Goal: Task Accomplishment & Management: Manage account settings

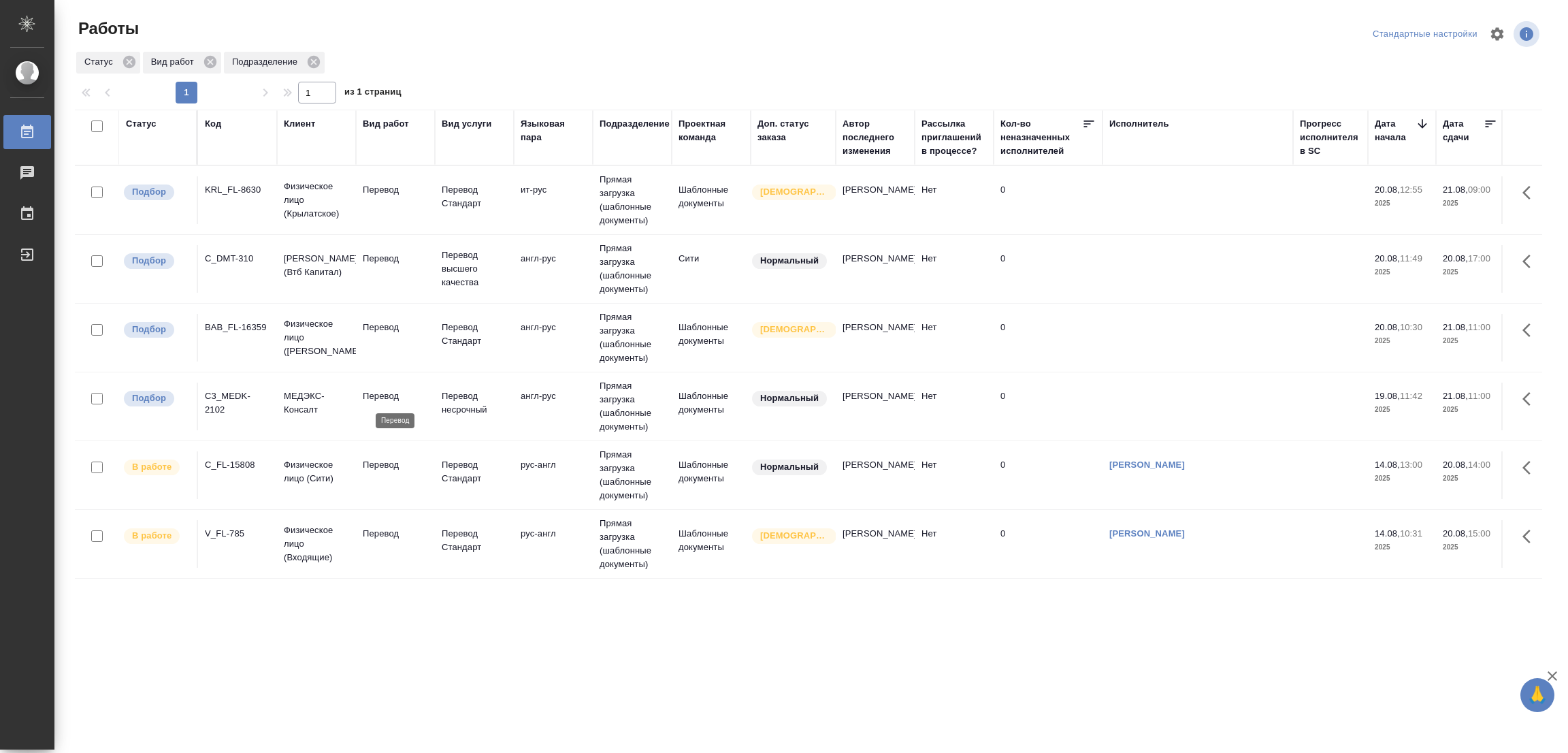
click at [370, 392] on p "Перевод" at bounding box center [395, 397] width 66 height 13
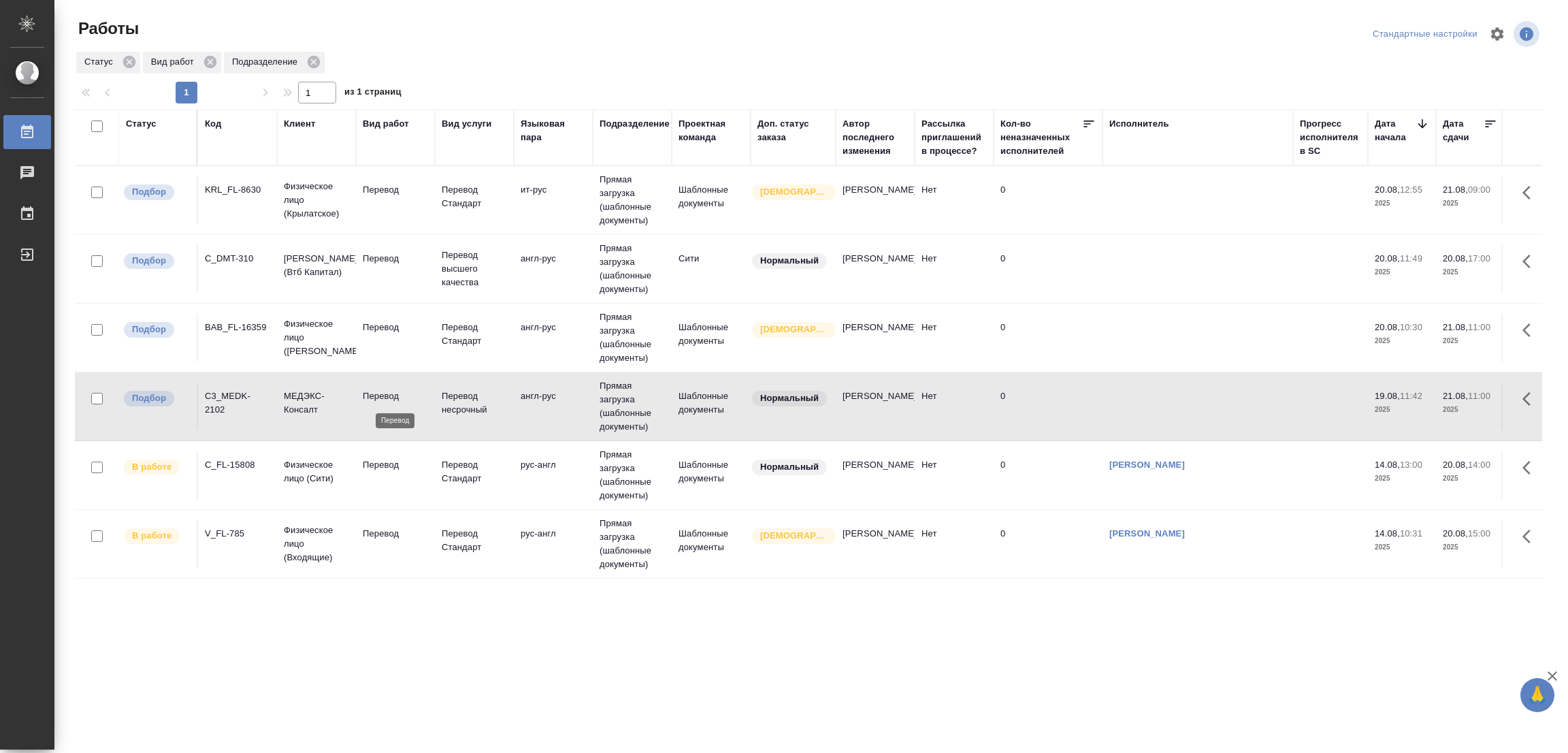
click at [370, 392] on p "Перевод" at bounding box center [395, 397] width 66 height 13
click at [374, 324] on p "Перевод" at bounding box center [395, 327] width 66 height 13
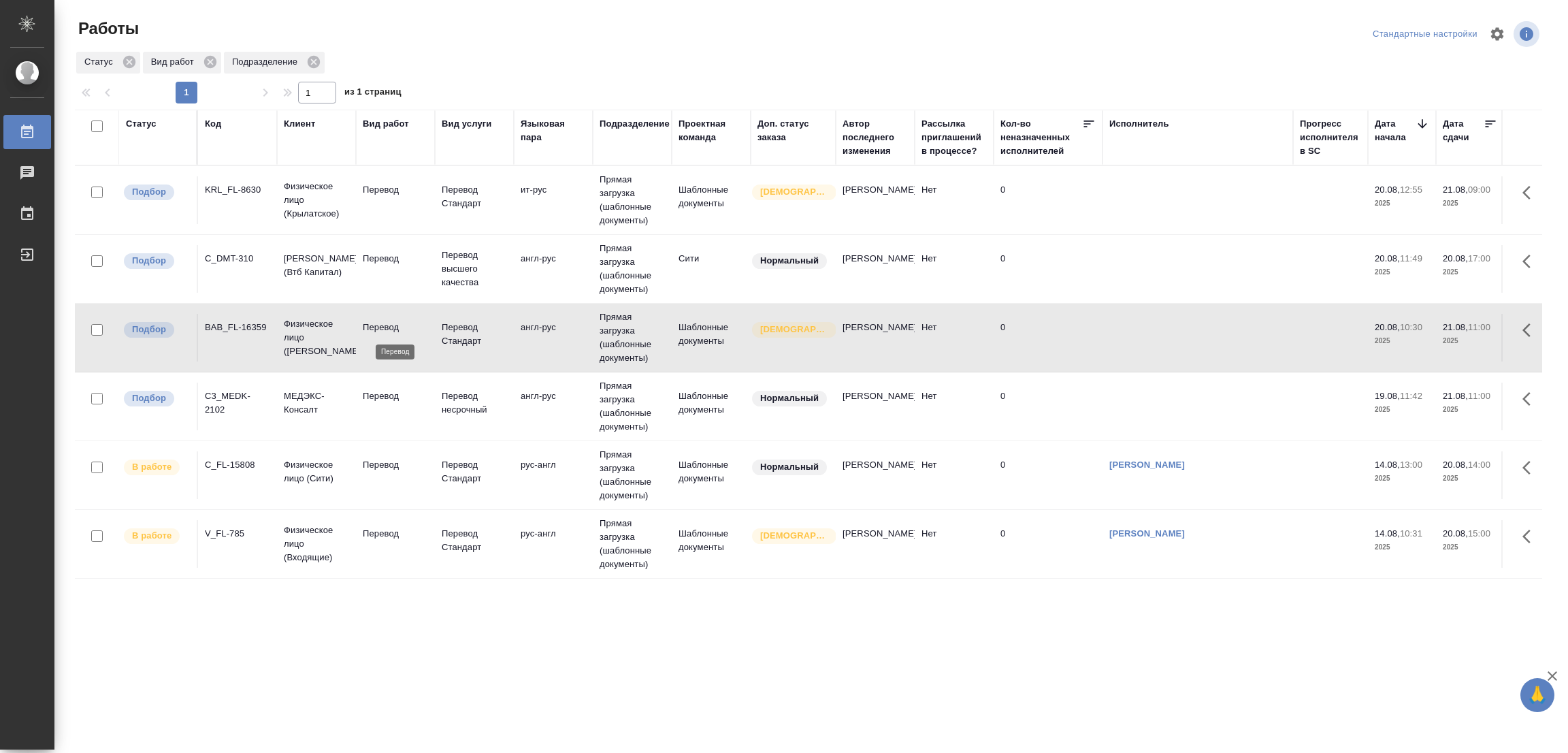
click at [374, 324] on p "Перевод" at bounding box center [395, 327] width 66 height 13
click at [372, 258] on p "Перевод" at bounding box center [395, 258] width 66 height 13
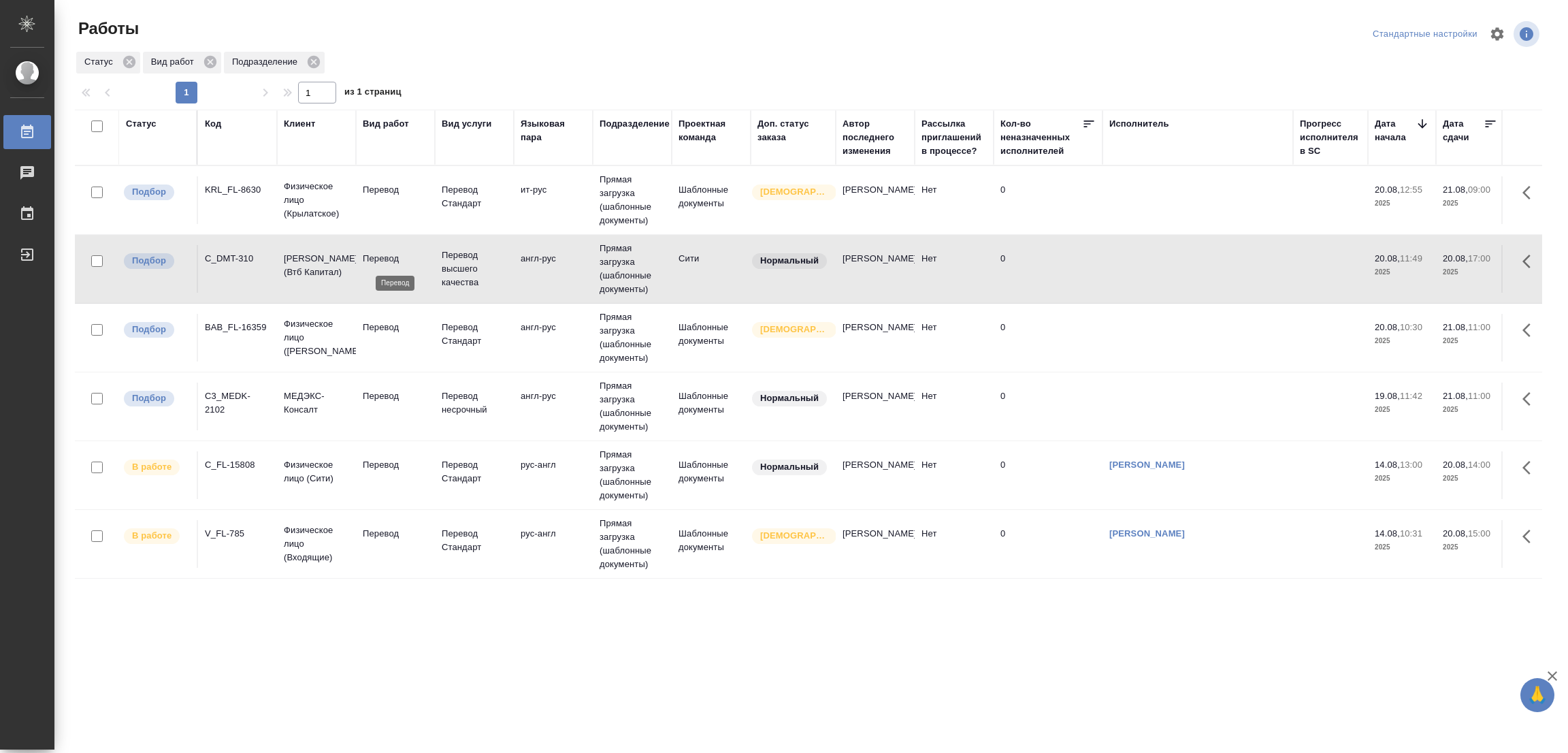
click at [372, 258] on p "Перевод" at bounding box center [395, 258] width 66 height 13
click at [382, 184] on p "Перевод" at bounding box center [395, 190] width 66 height 13
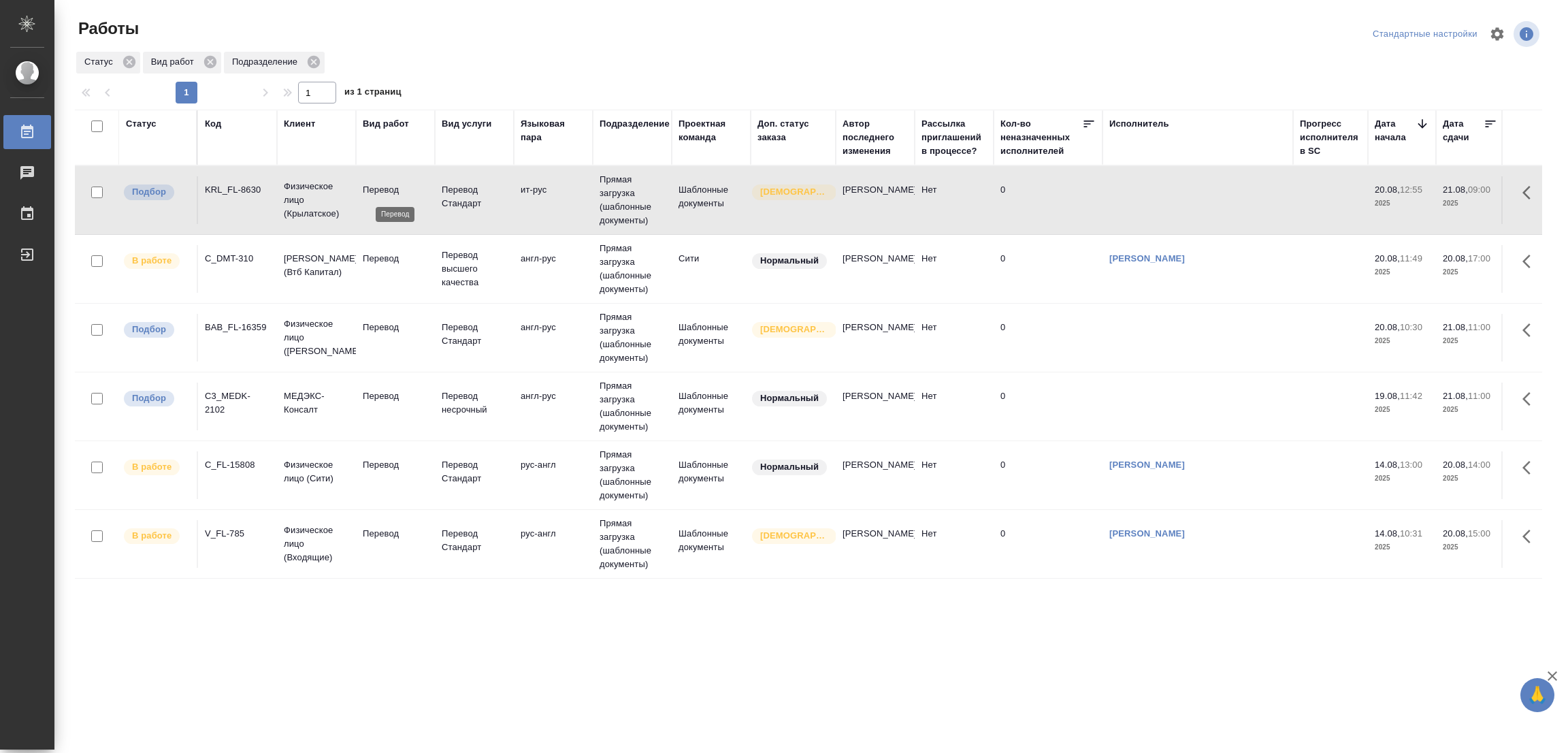
click at [380, 185] on p "Перевод" at bounding box center [395, 190] width 66 height 13
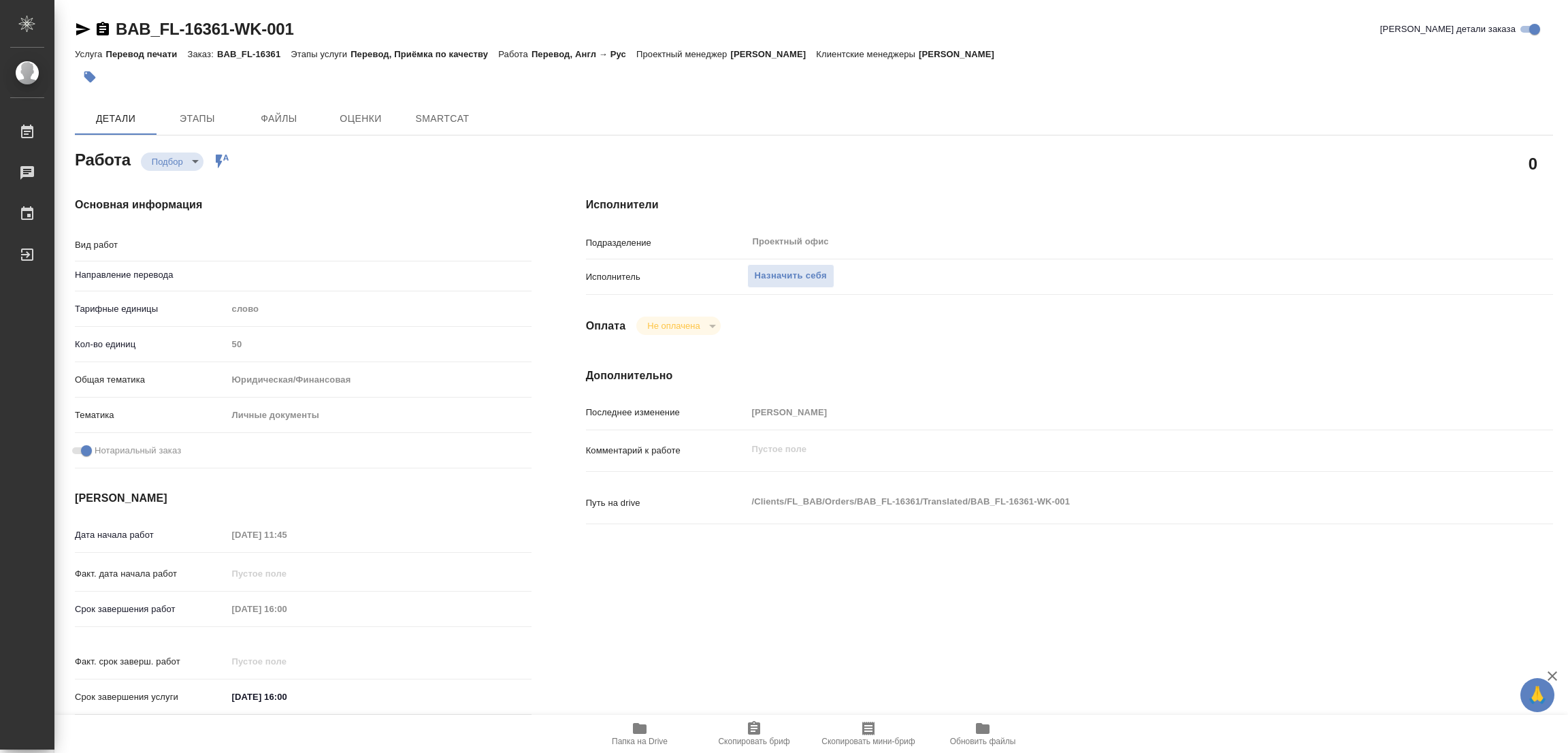
type textarea "x"
type textarea "Перевод"
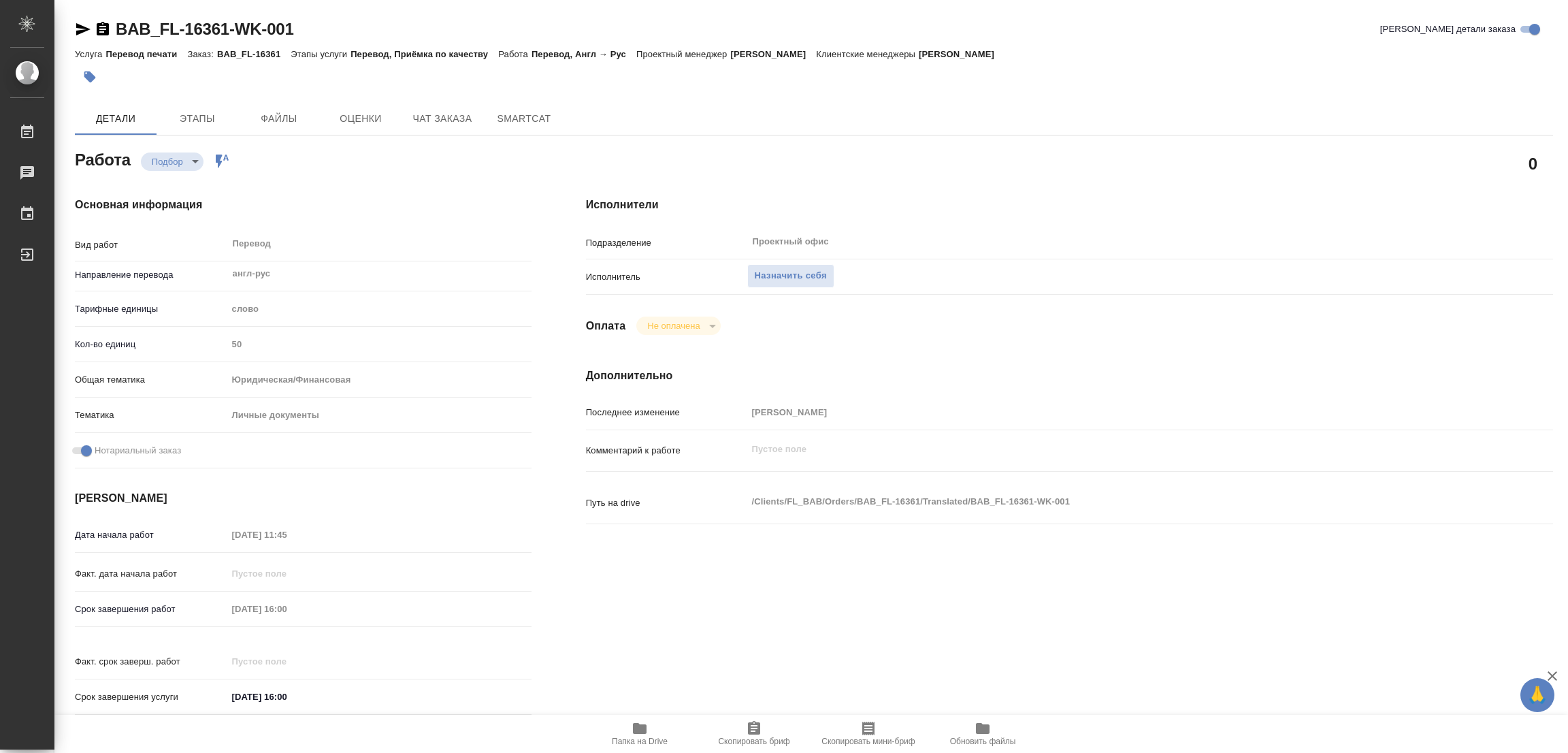
type textarea "x"
type input "англ-рус"
type textarea "x"
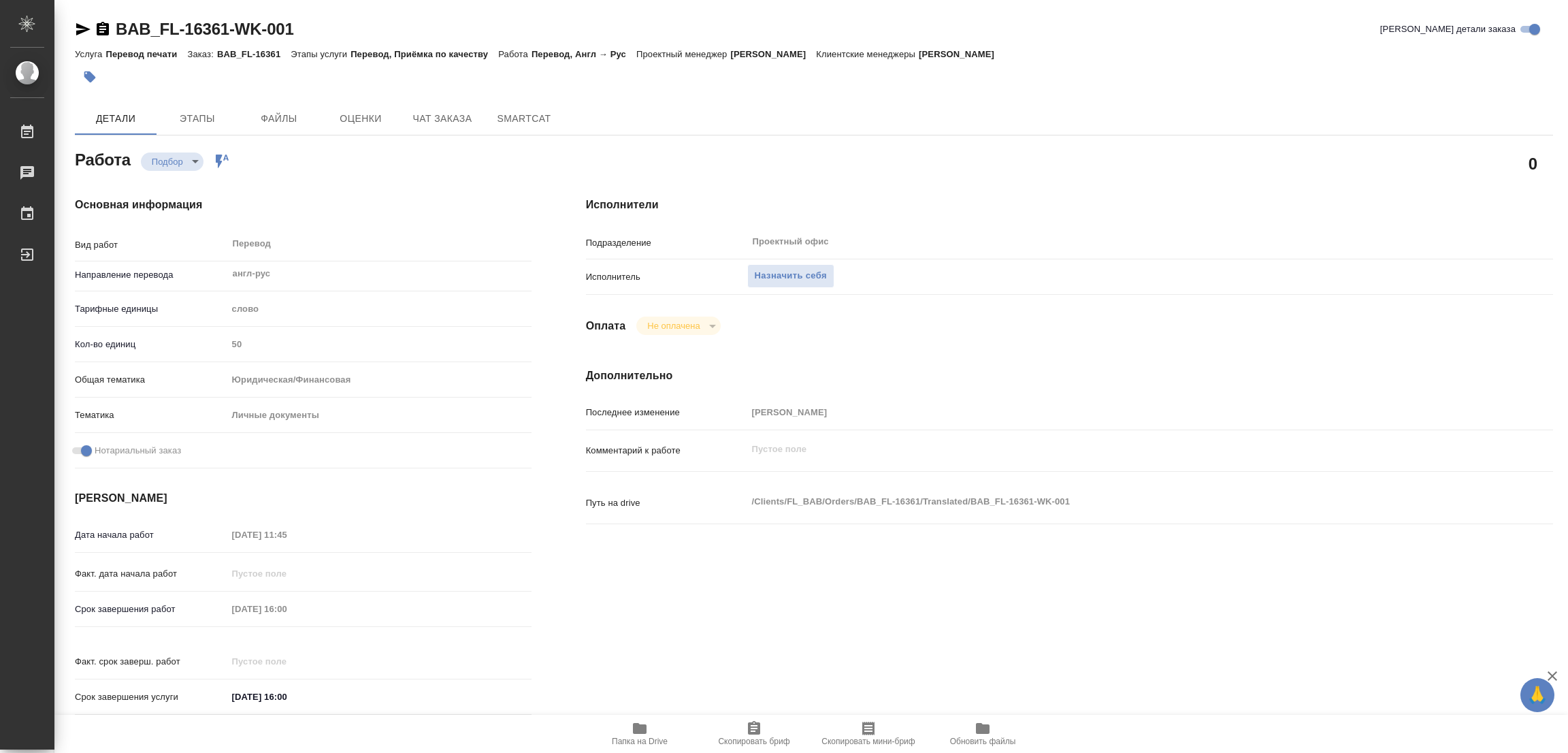
type textarea "x"
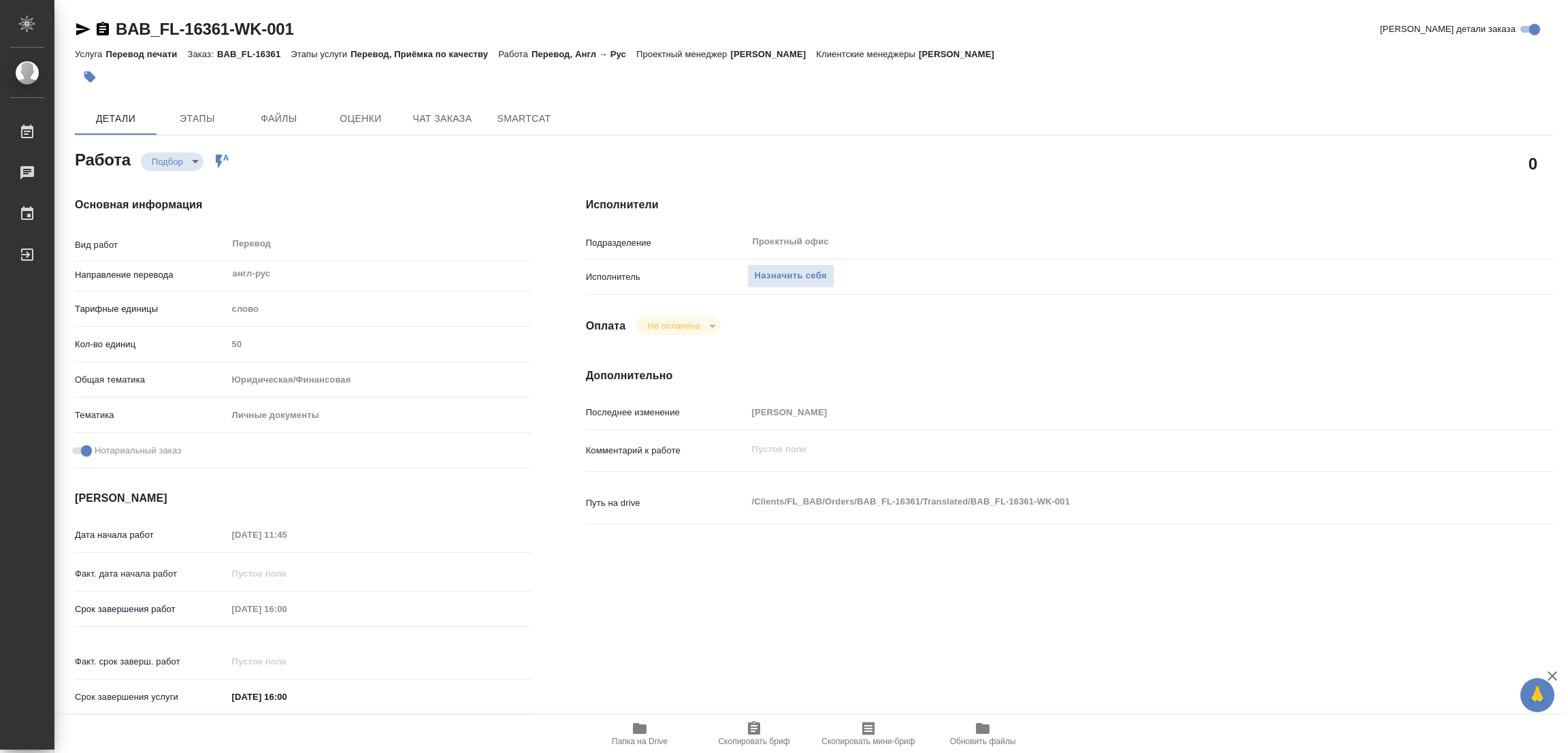
type textarea "x"
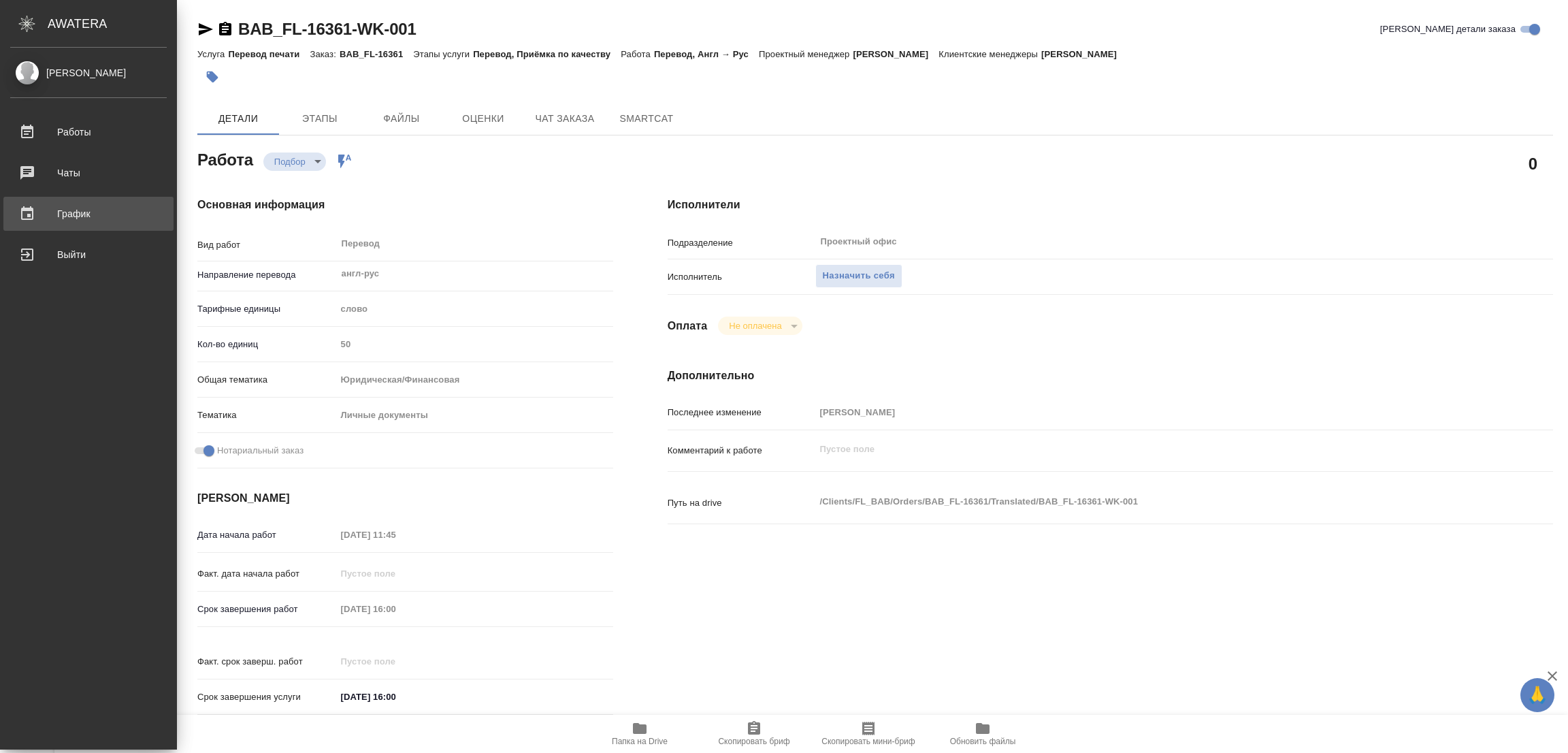
type textarea "x"
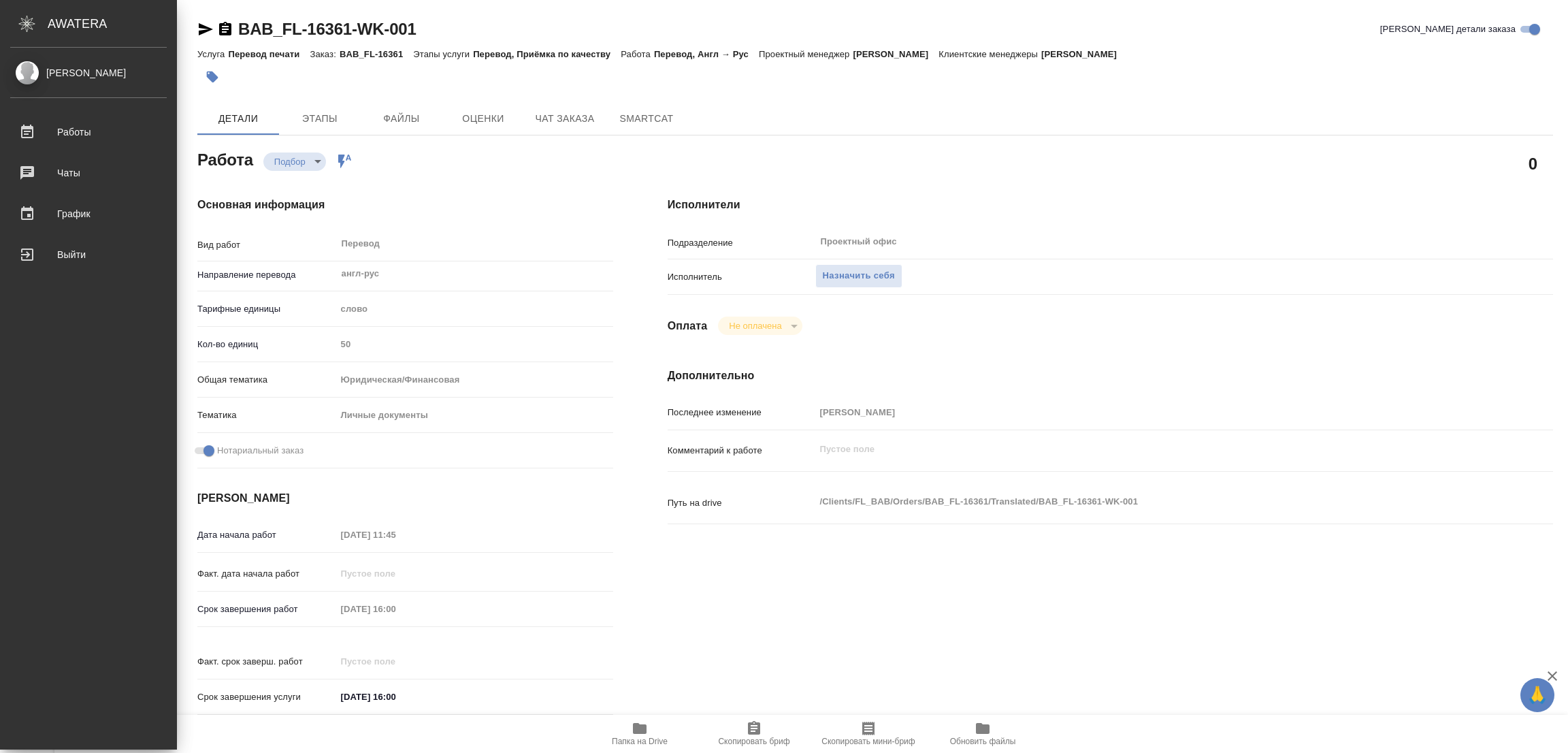
type textarea "x"
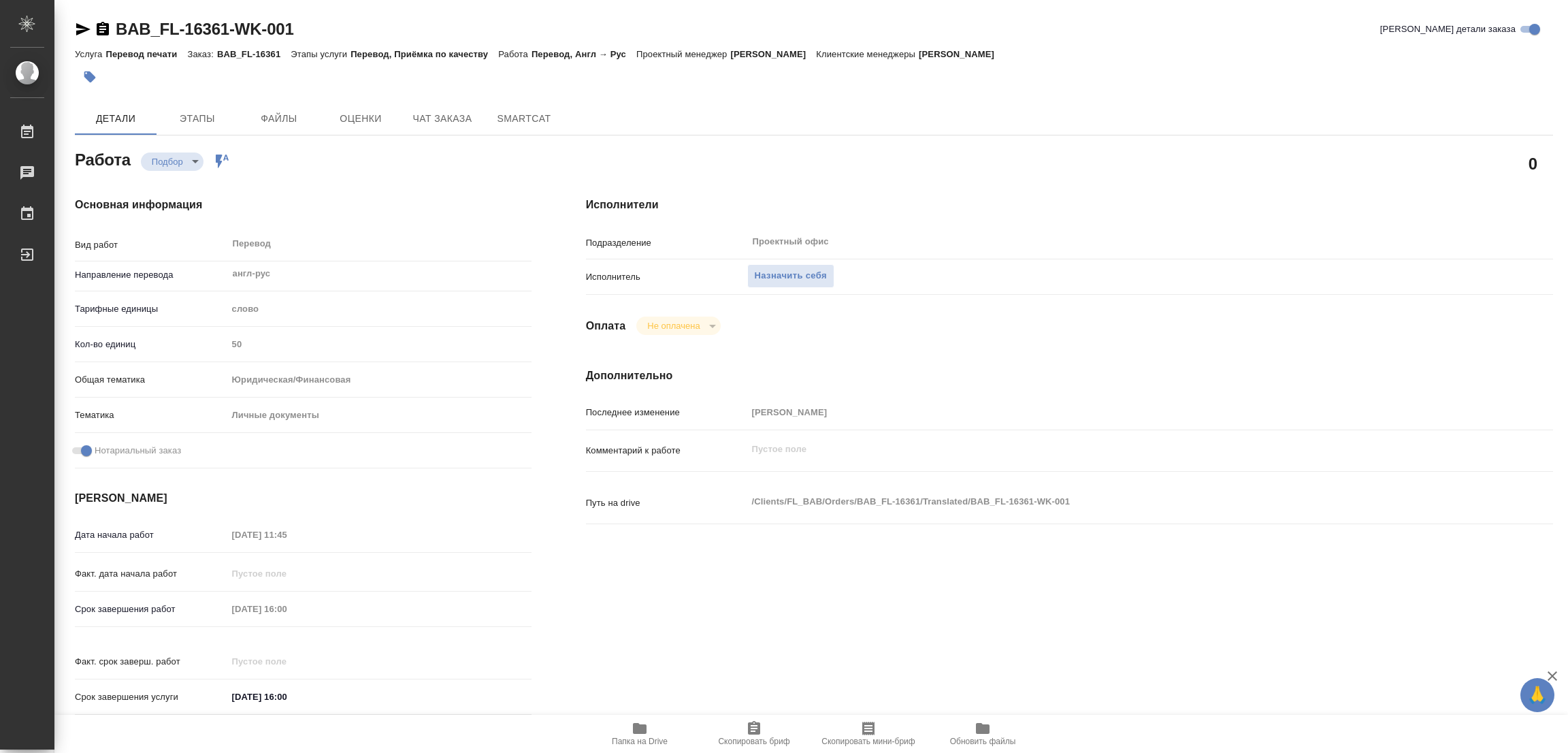
type textarea "x"
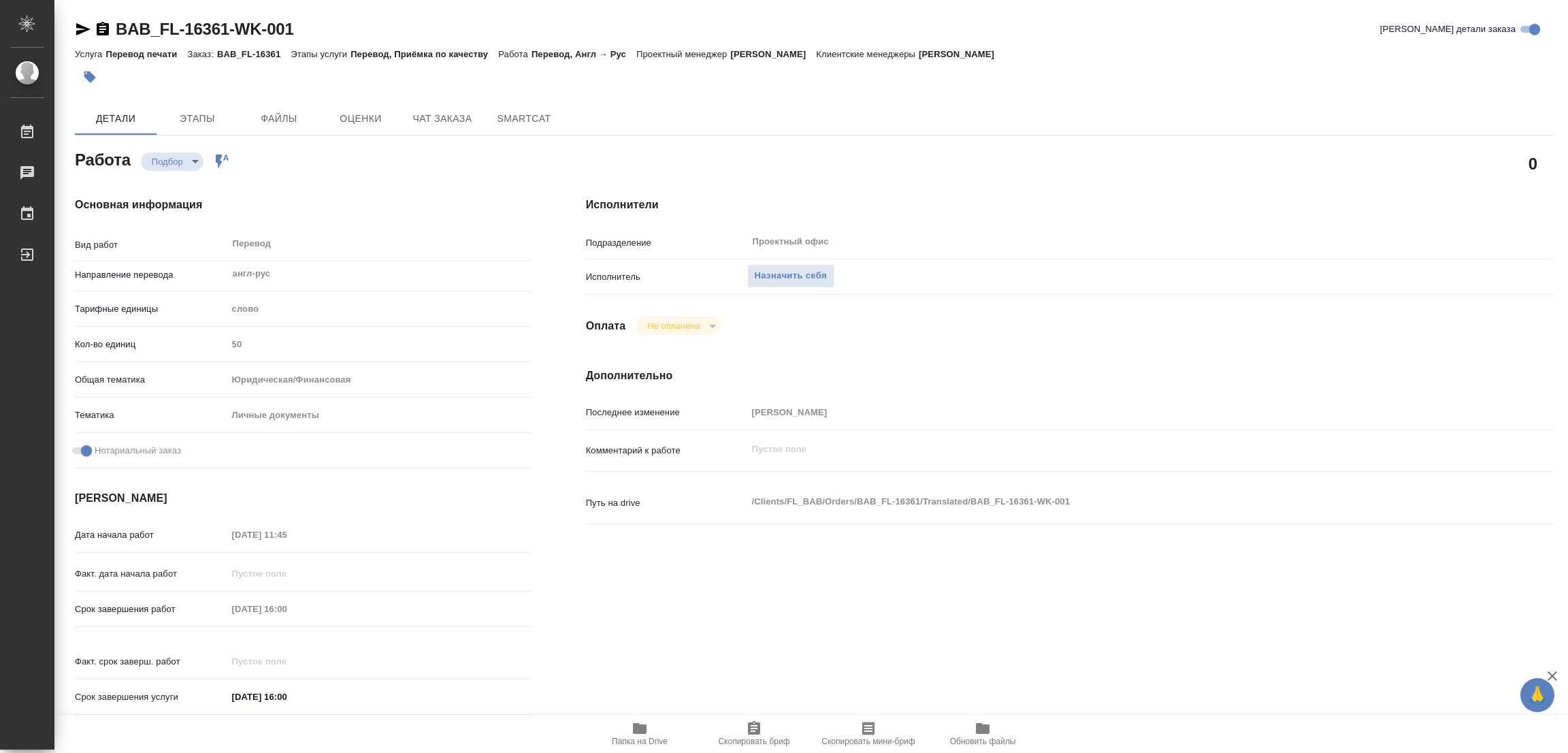
type textarea "x"
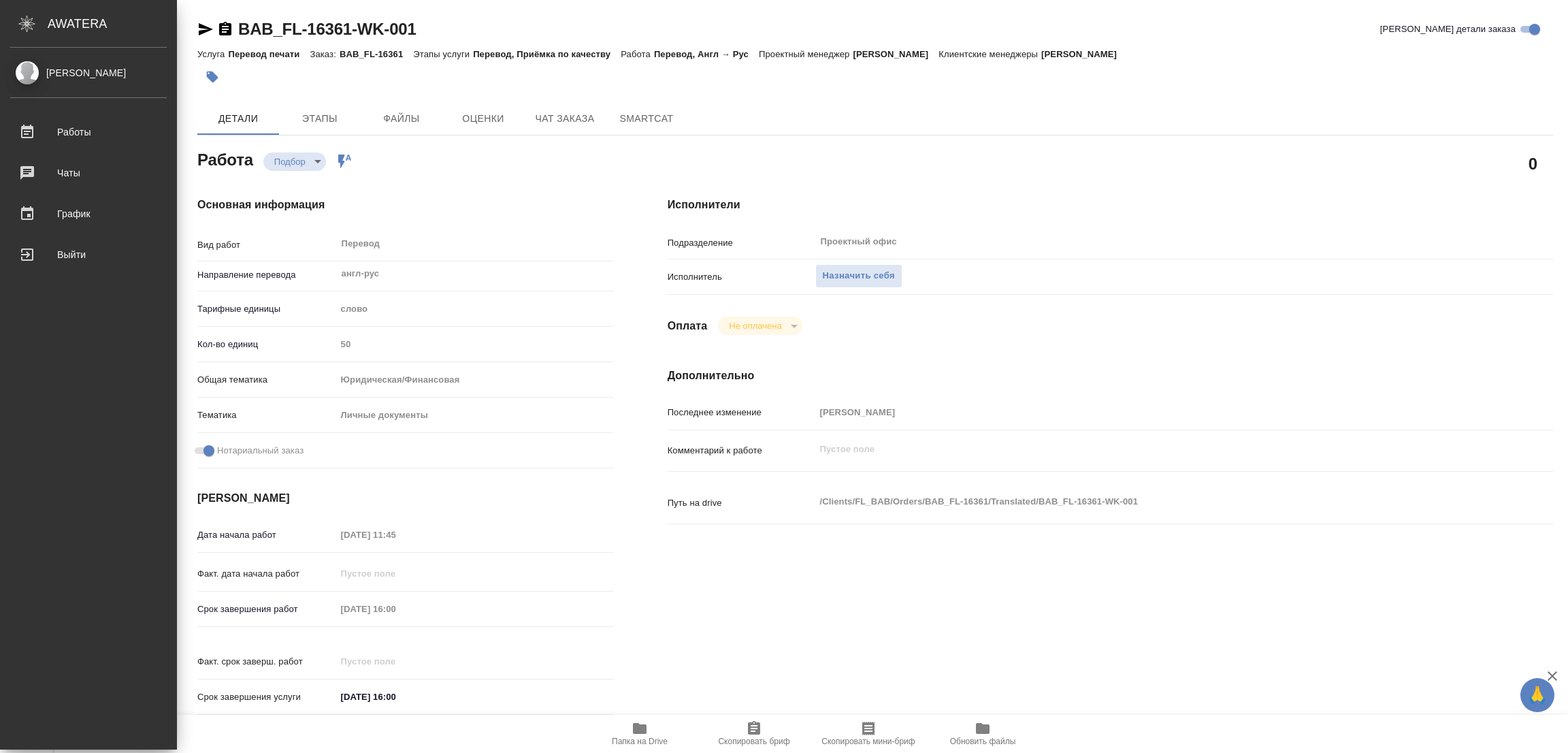
type textarea "x"
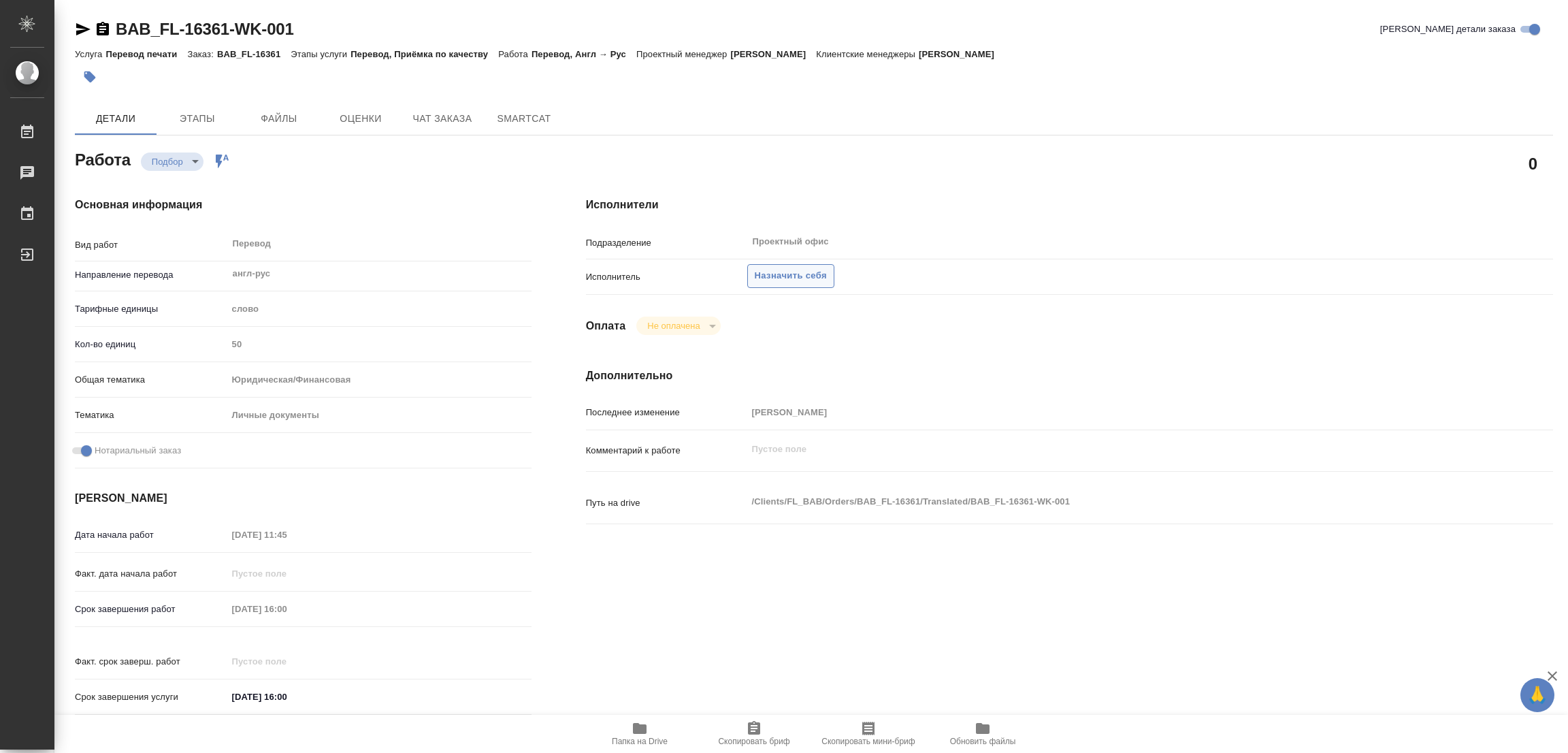
click at [785, 277] on span "Назначить себя" at bounding box center [791, 275] width 72 height 15
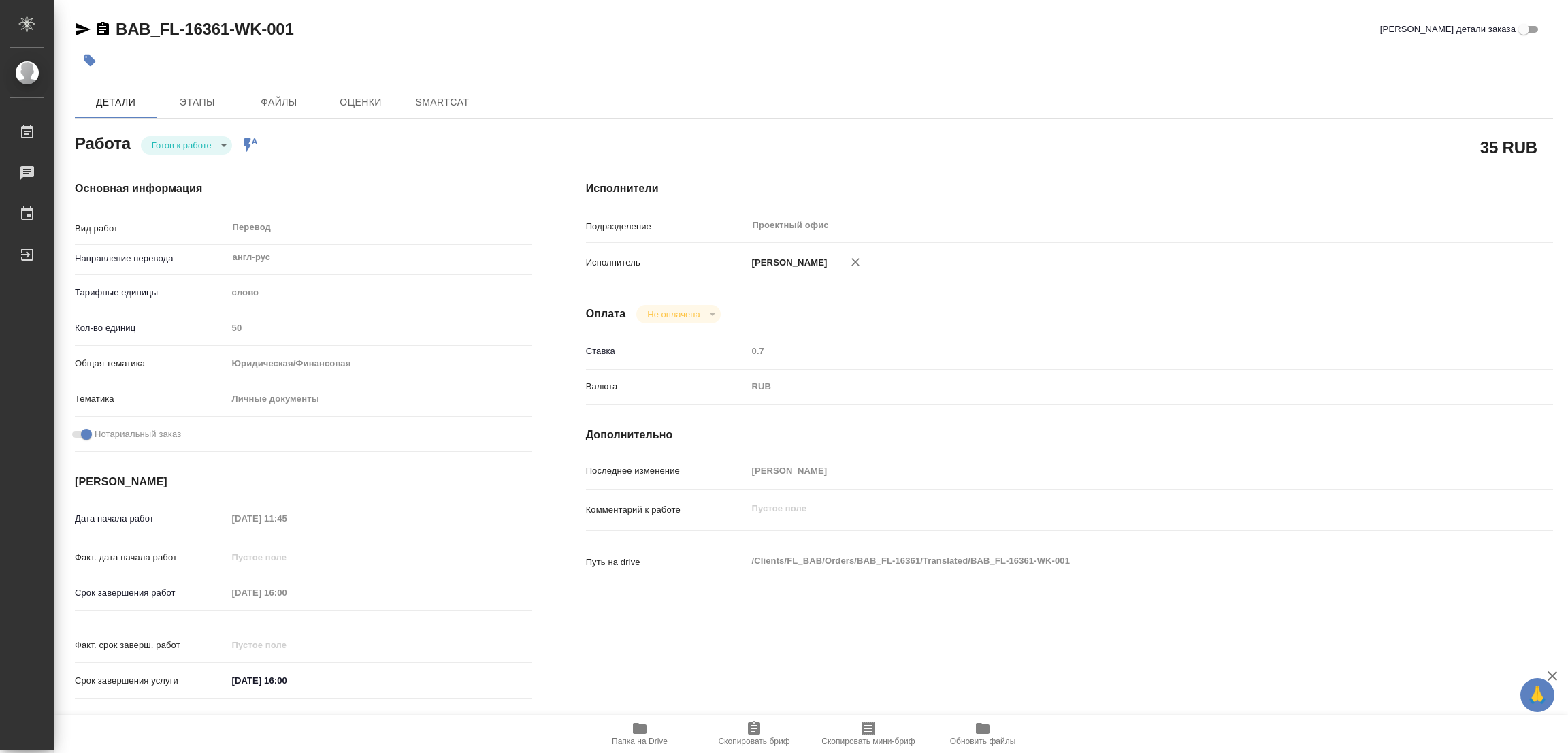
type textarea "x"
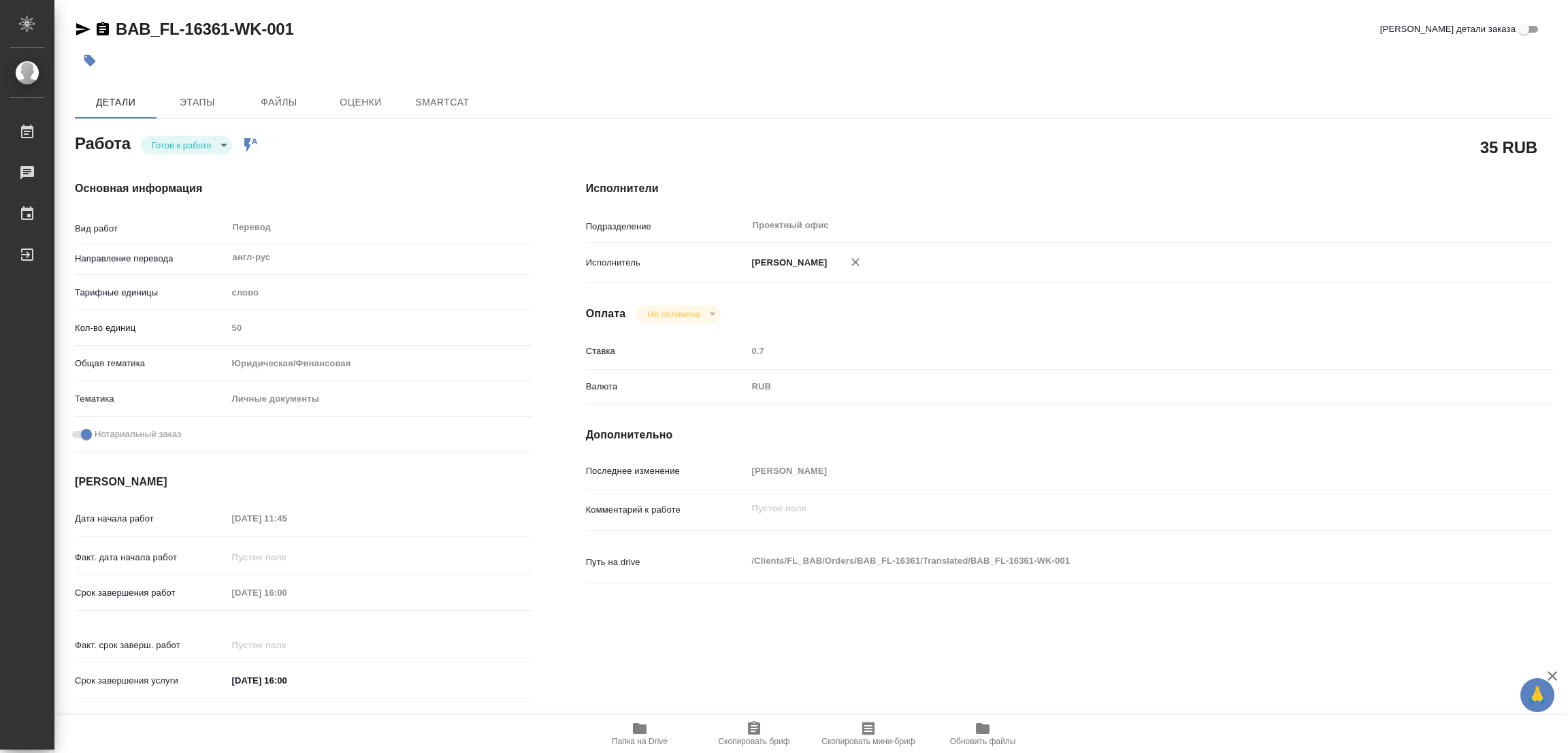
type textarea "x"
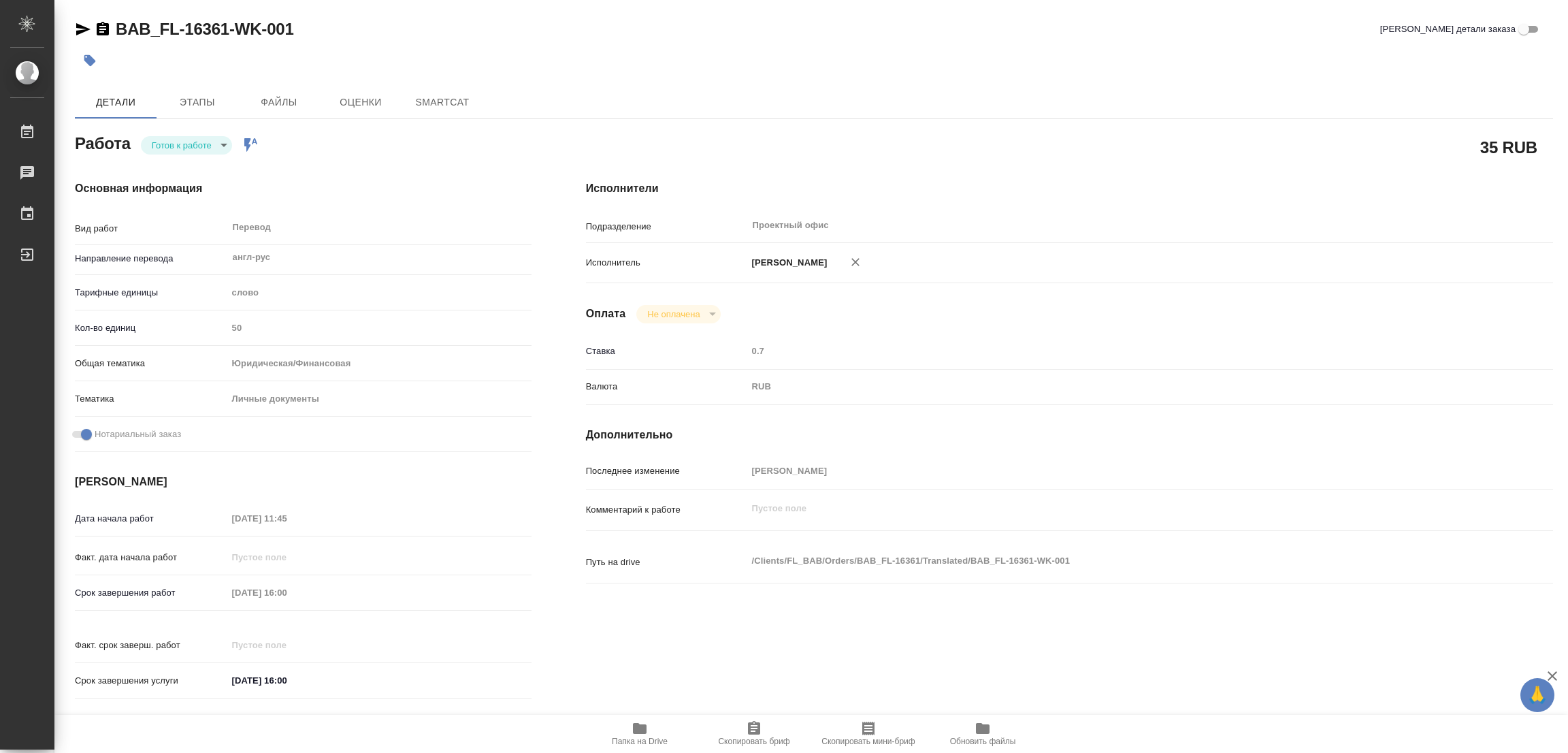
type textarea "x"
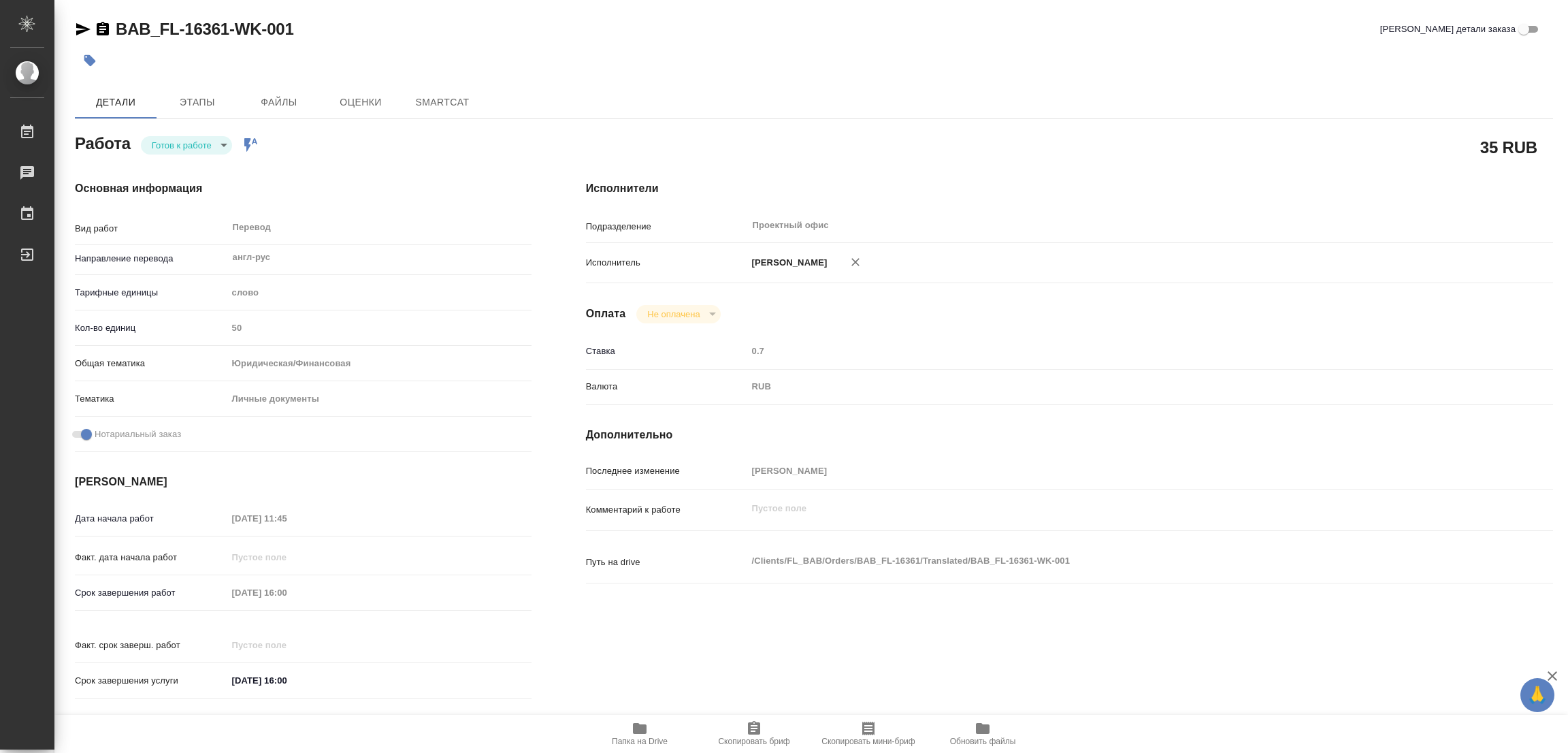
type textarea "x"
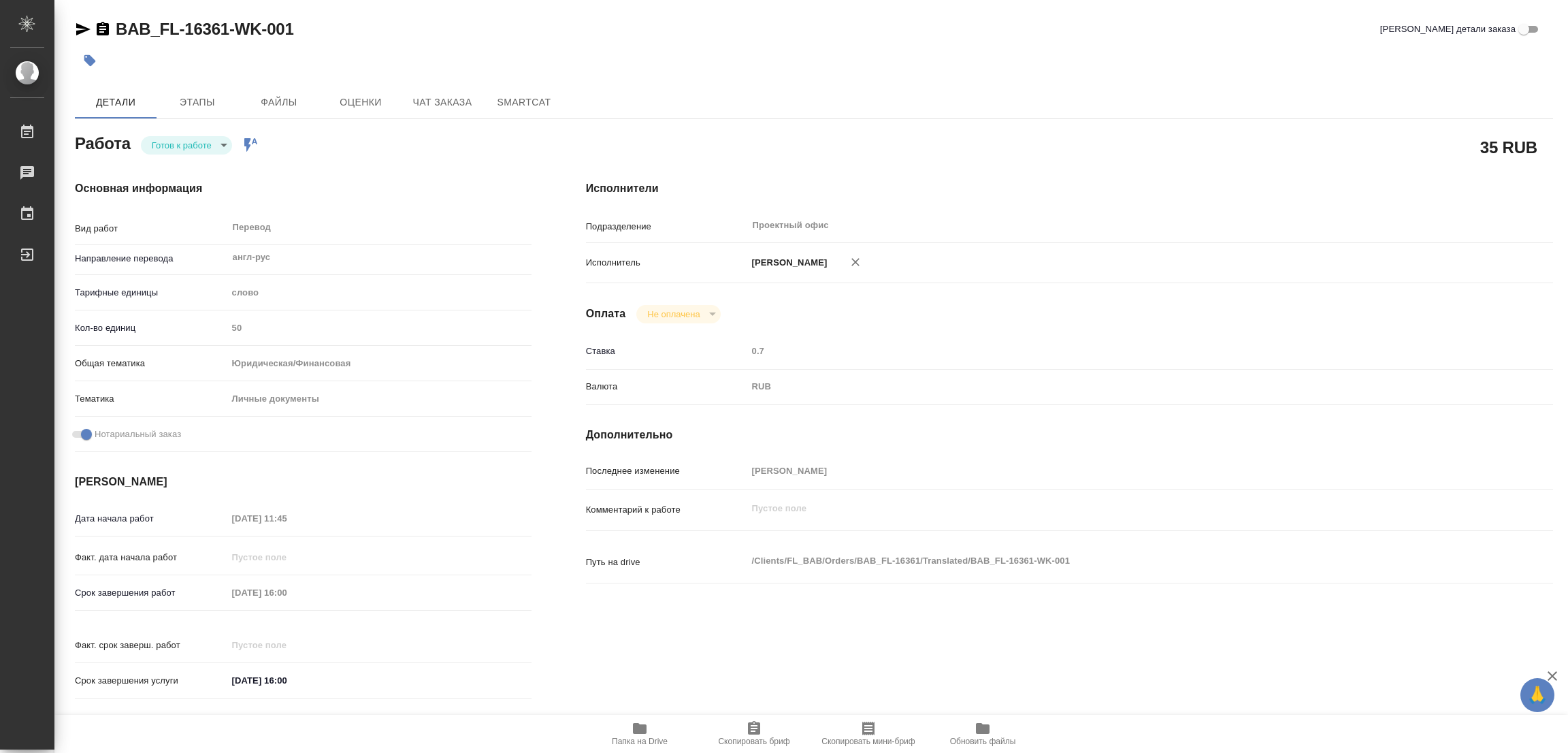
type textarea "x"
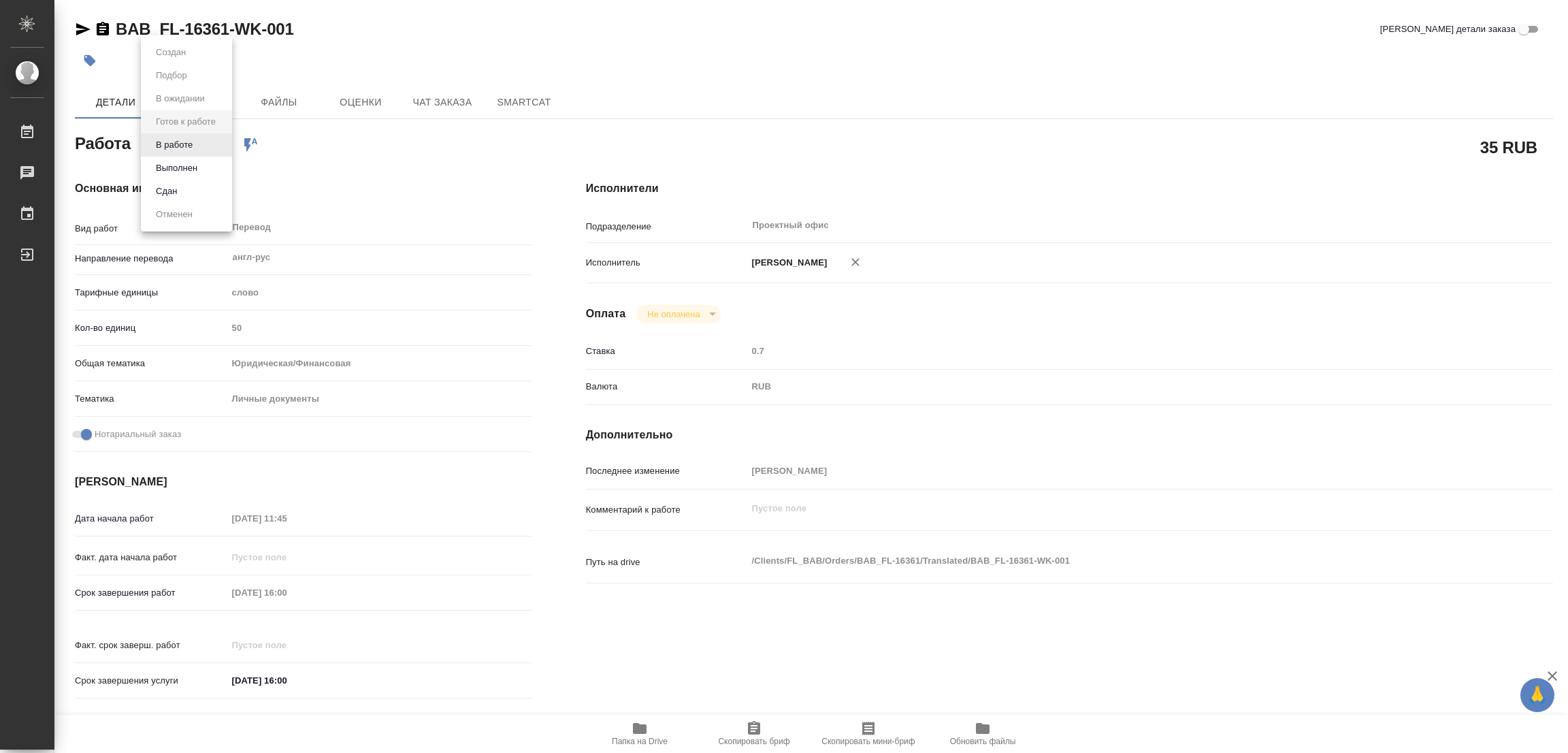
click at [168, 138] on body "🙏 .cls-1 fill:#fff; AWATERA Popova Galina Работы Чаты График Выйти BAB_FL-16361…" at bounding box center [784, 376] width 1568 height 753
type textarea "x"
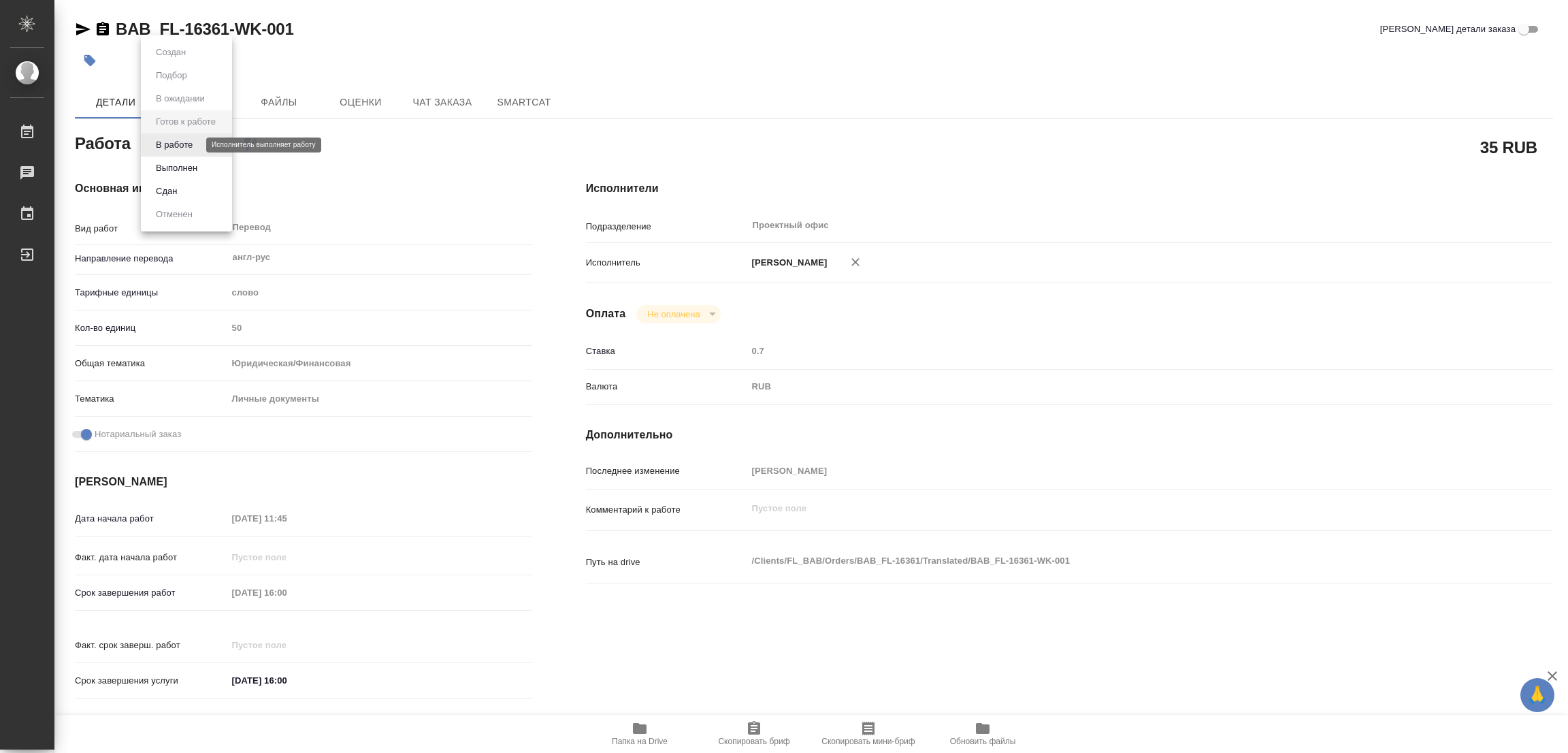
type textarea "x"
click at [168, 138] on button "В работе" at bounding box center [173, 145] width 45 height 15
type textarea "x"
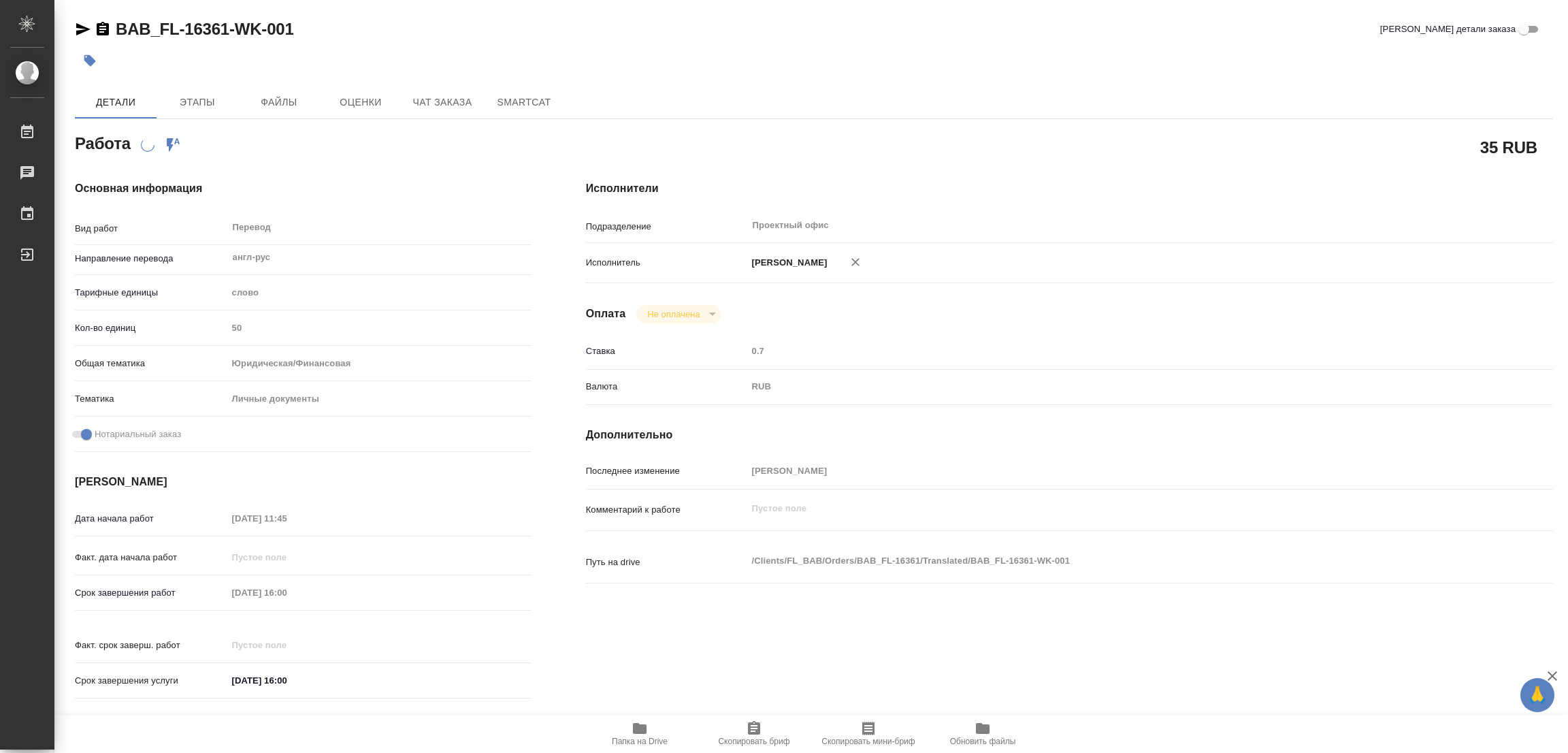
type textarea "x"
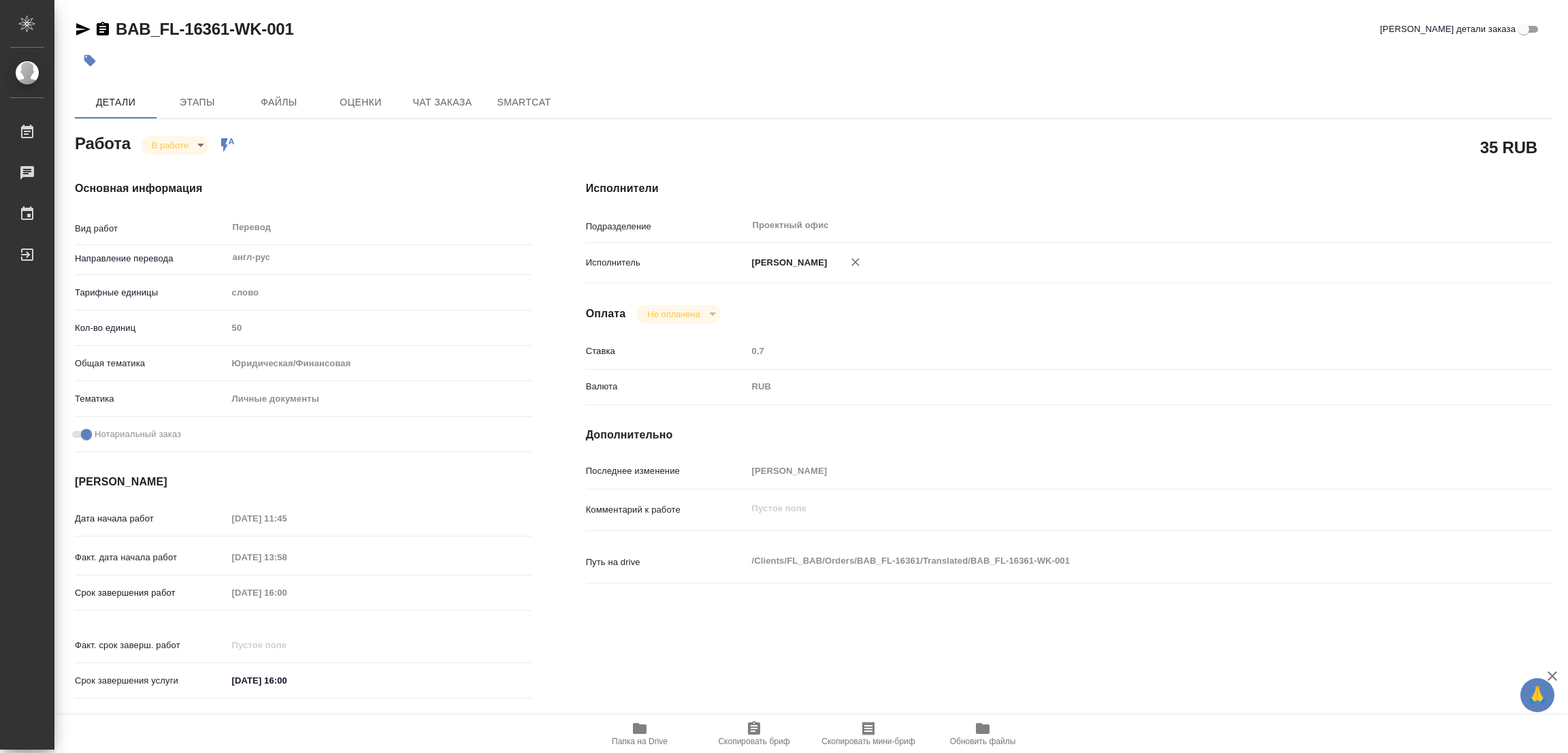
type textarea "x"
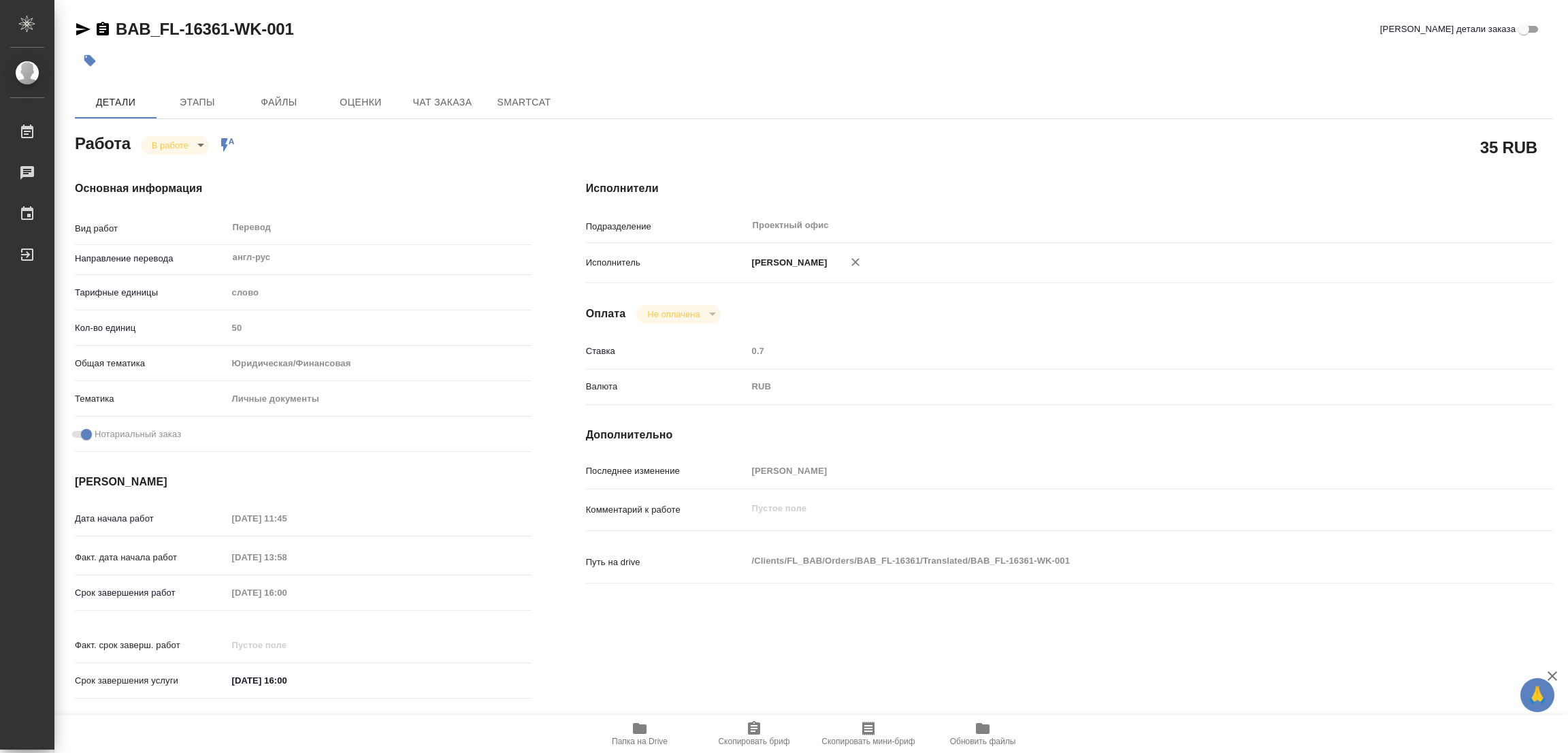
type textarea "x"
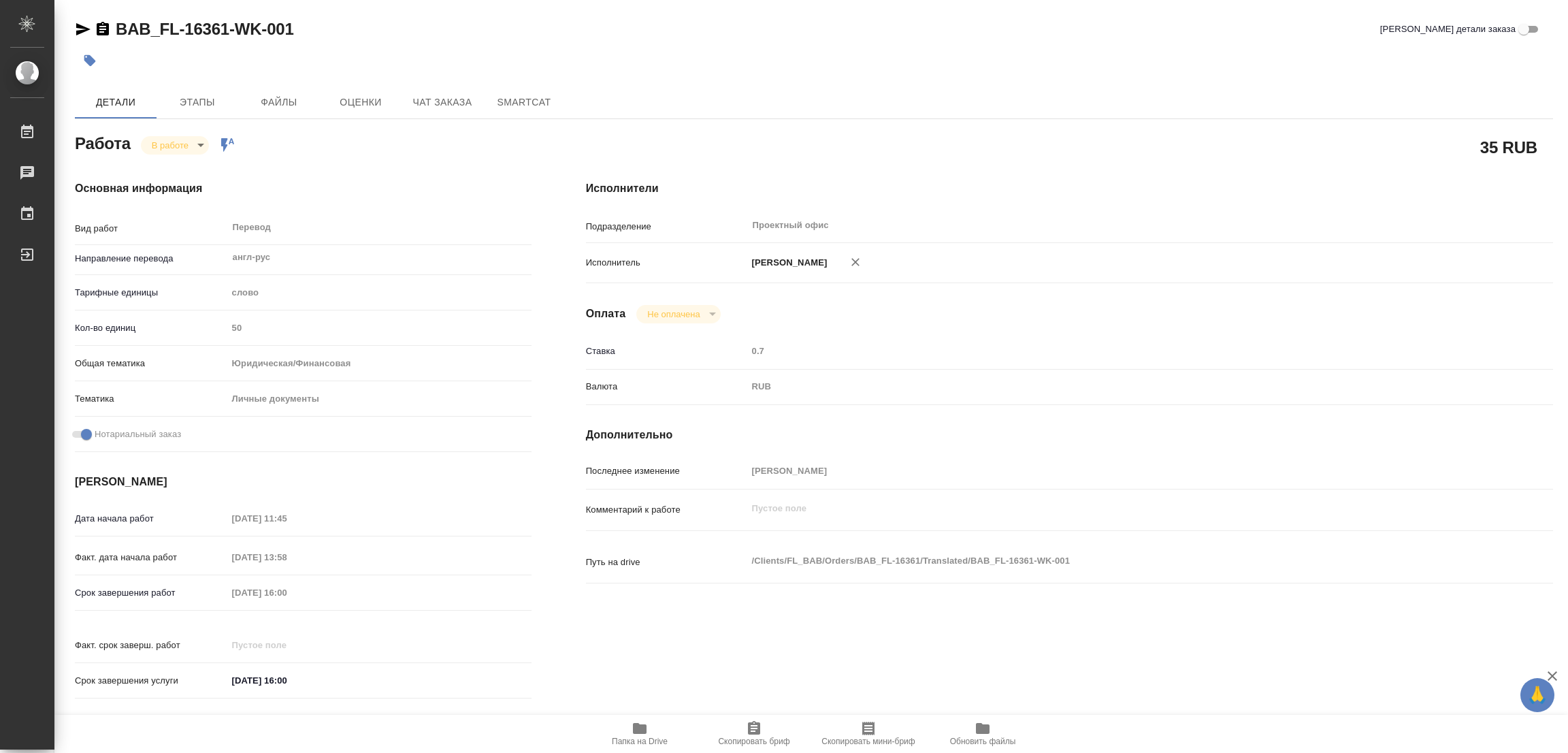
type textarea "x"
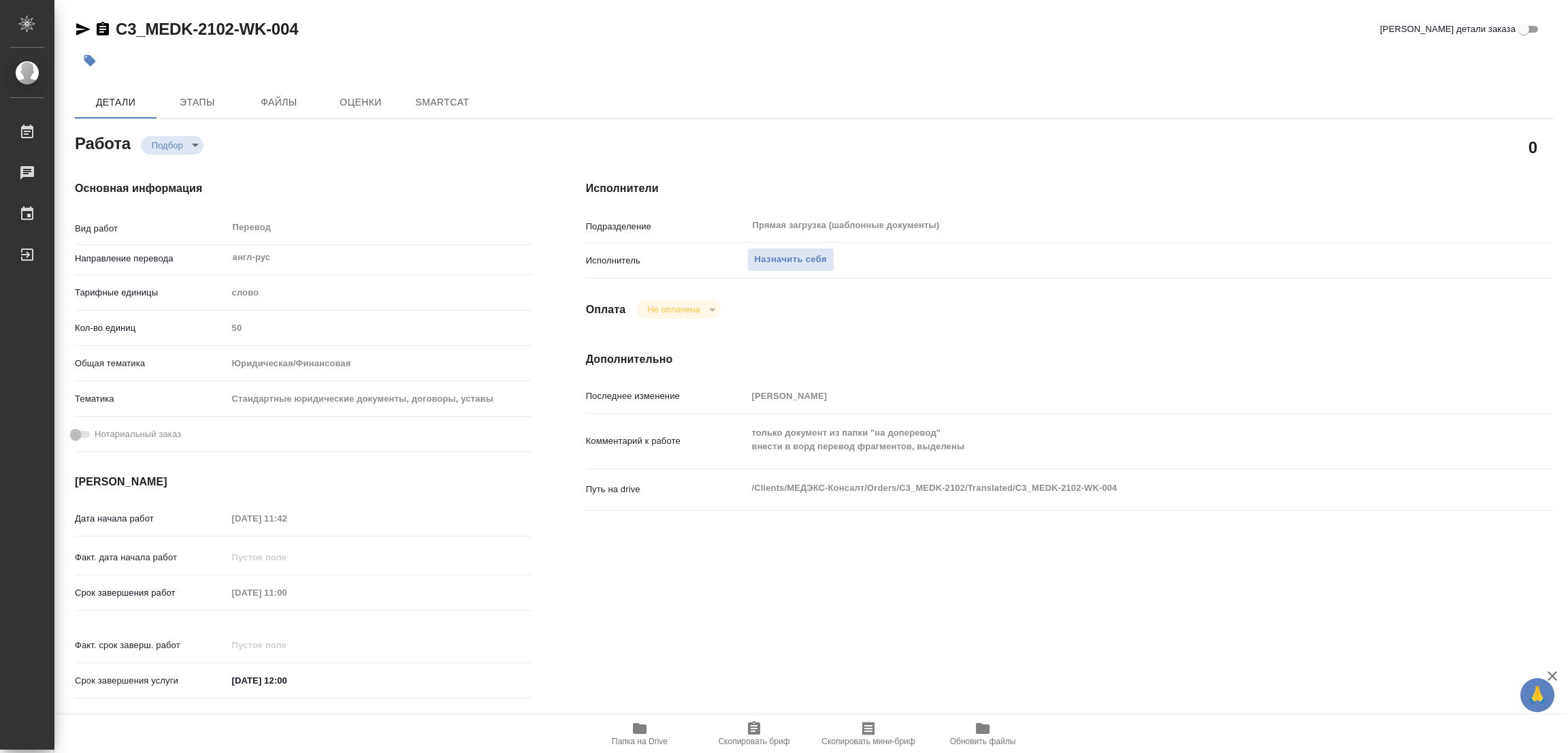
type textarea "x"
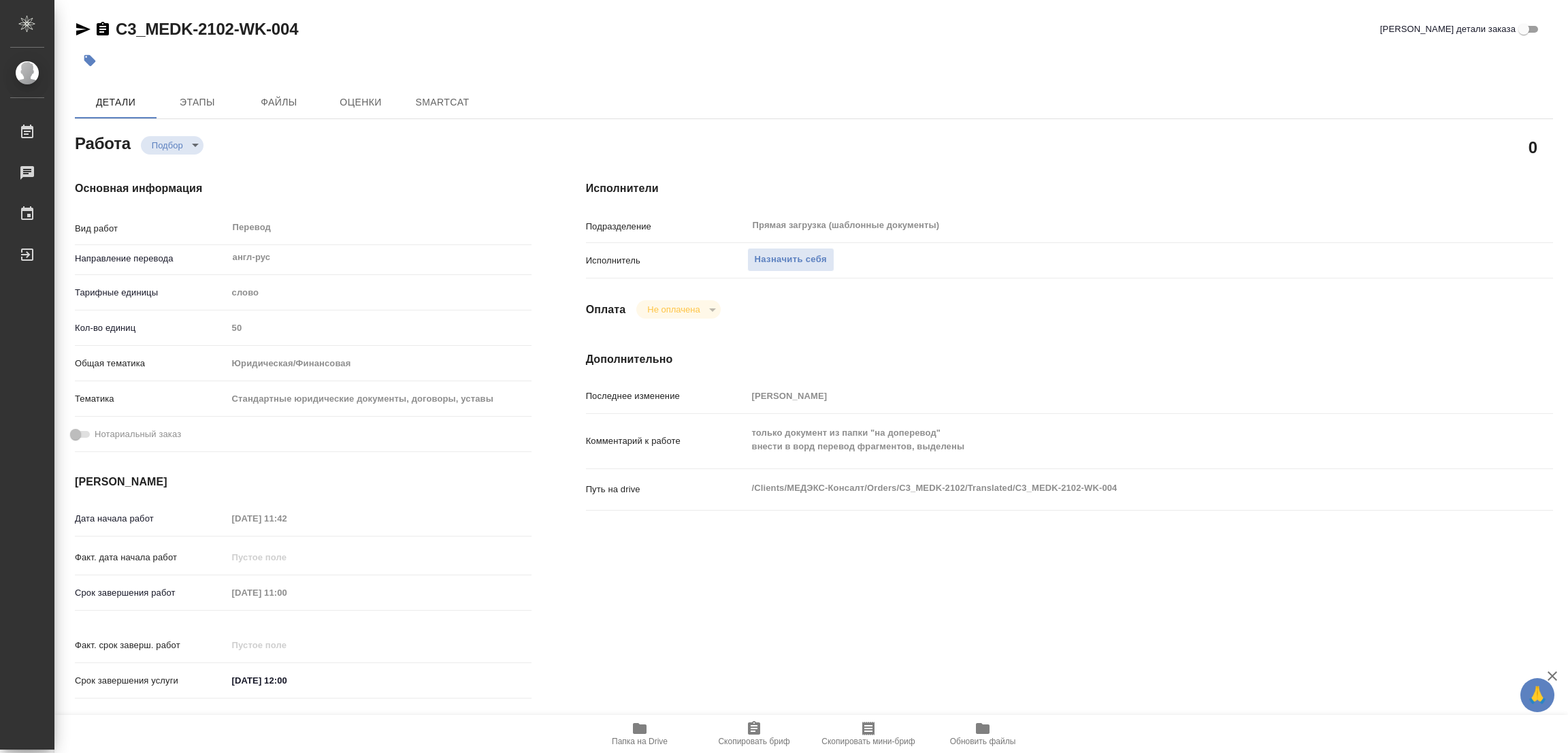
type textarea "x"
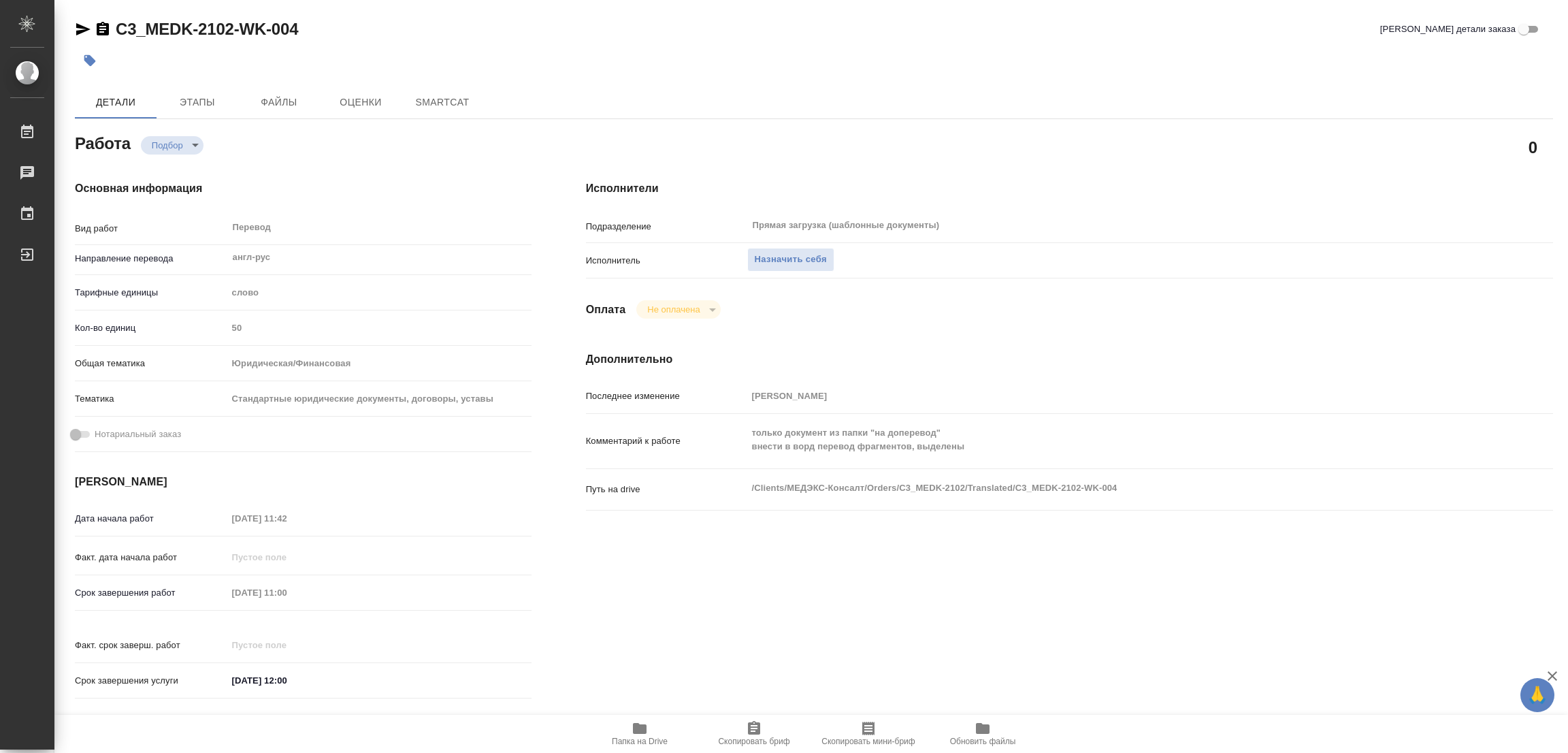
type textarea "x"
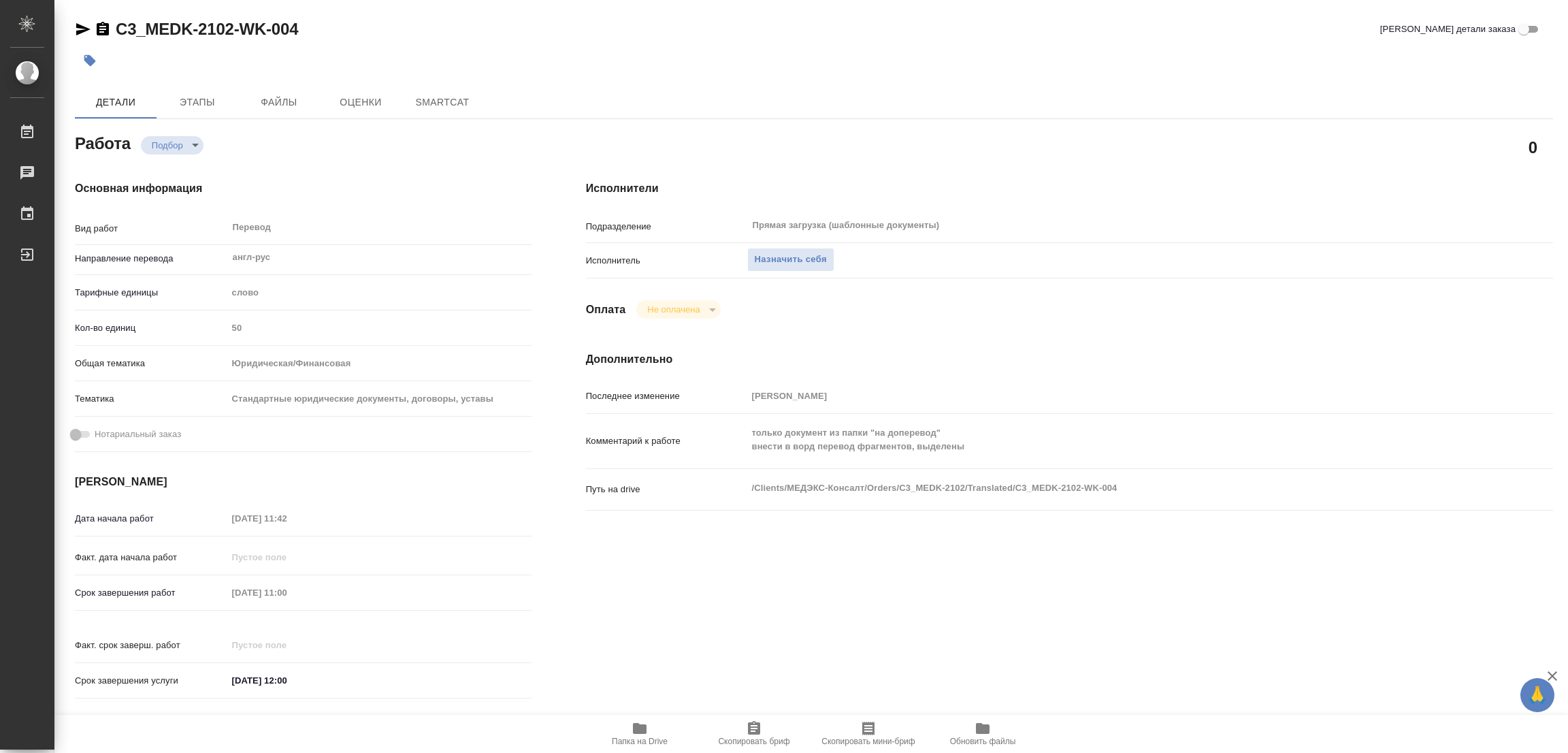
type textarea "x"
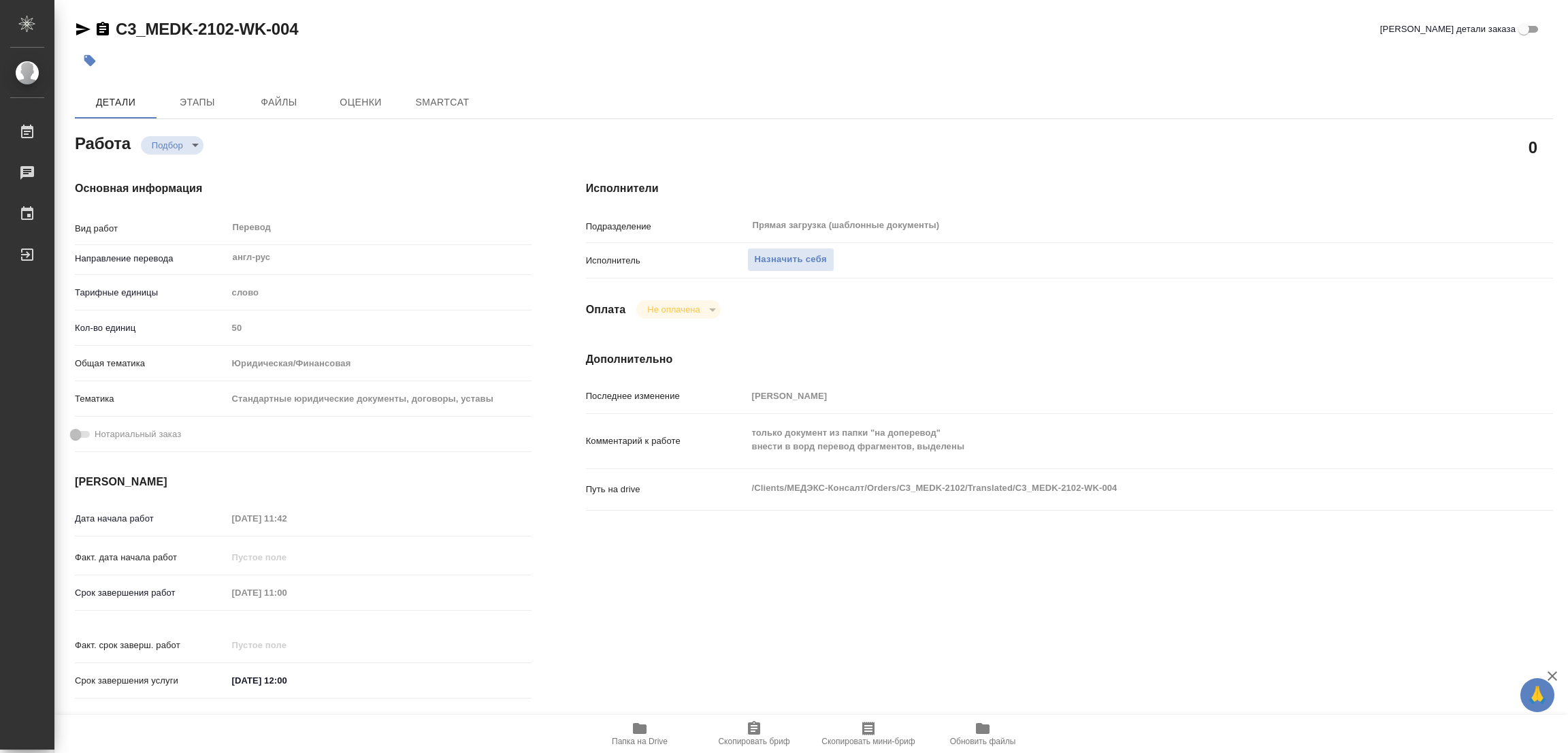
type textarea "x"
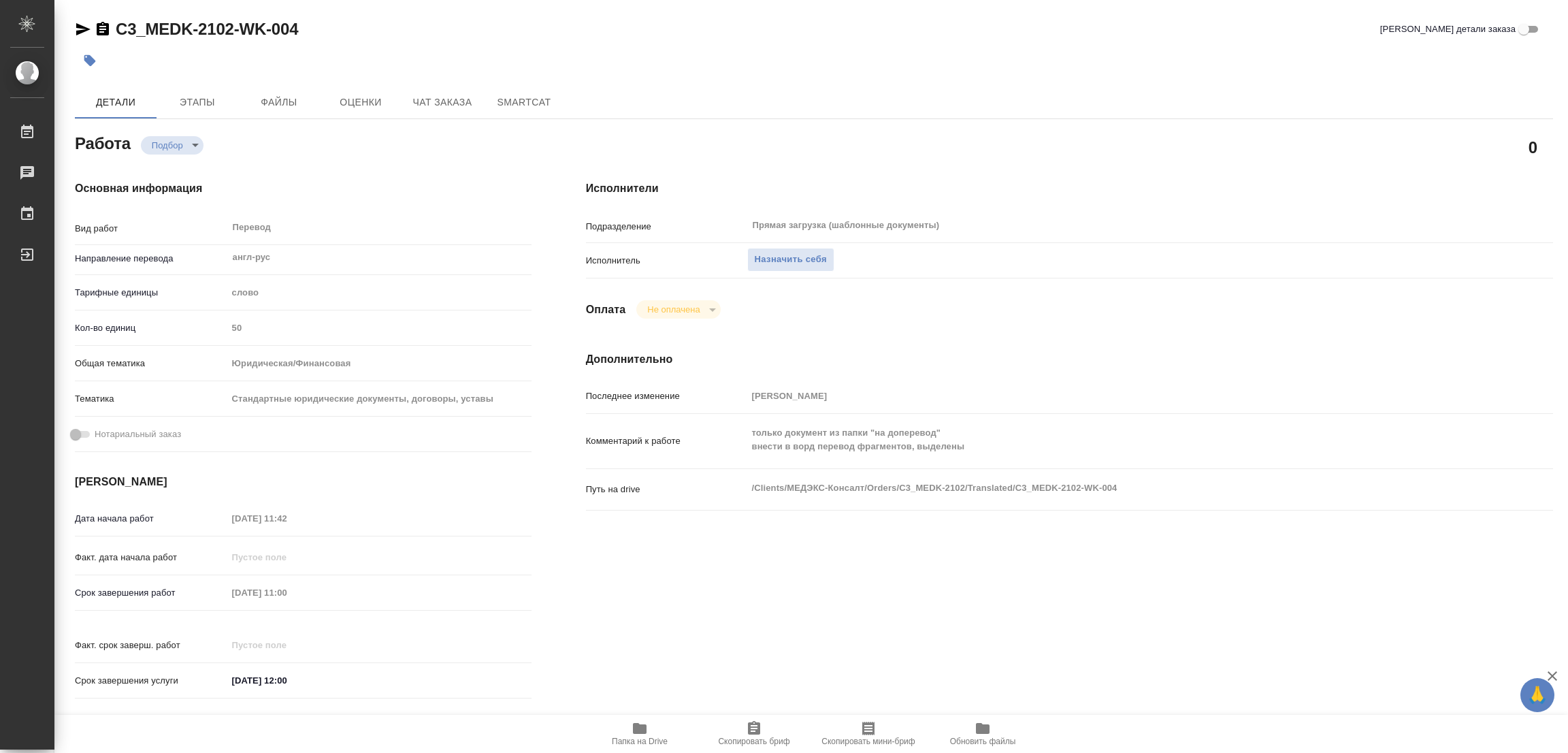
type textarea "x"
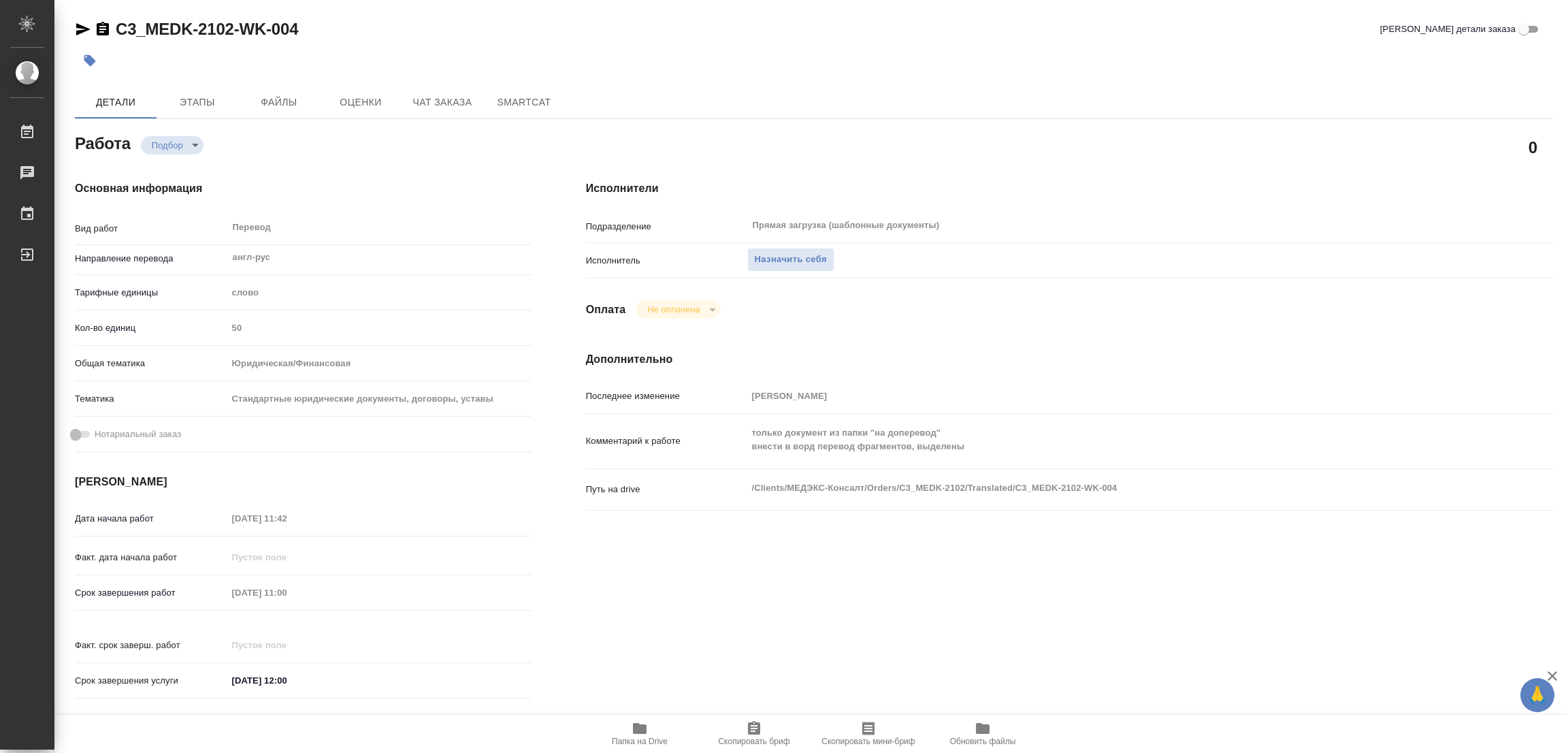
type textarea "x"
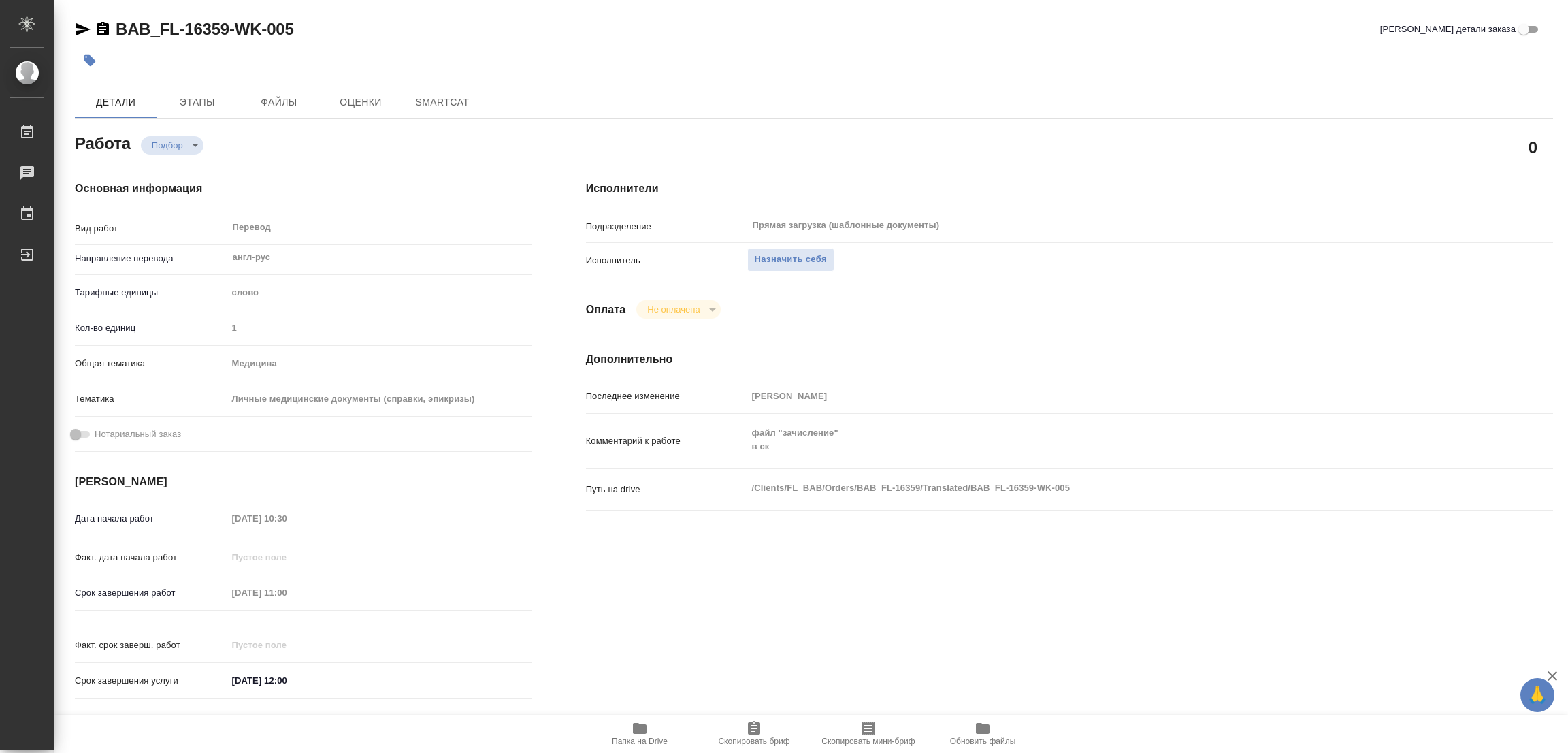
type textarea "x"
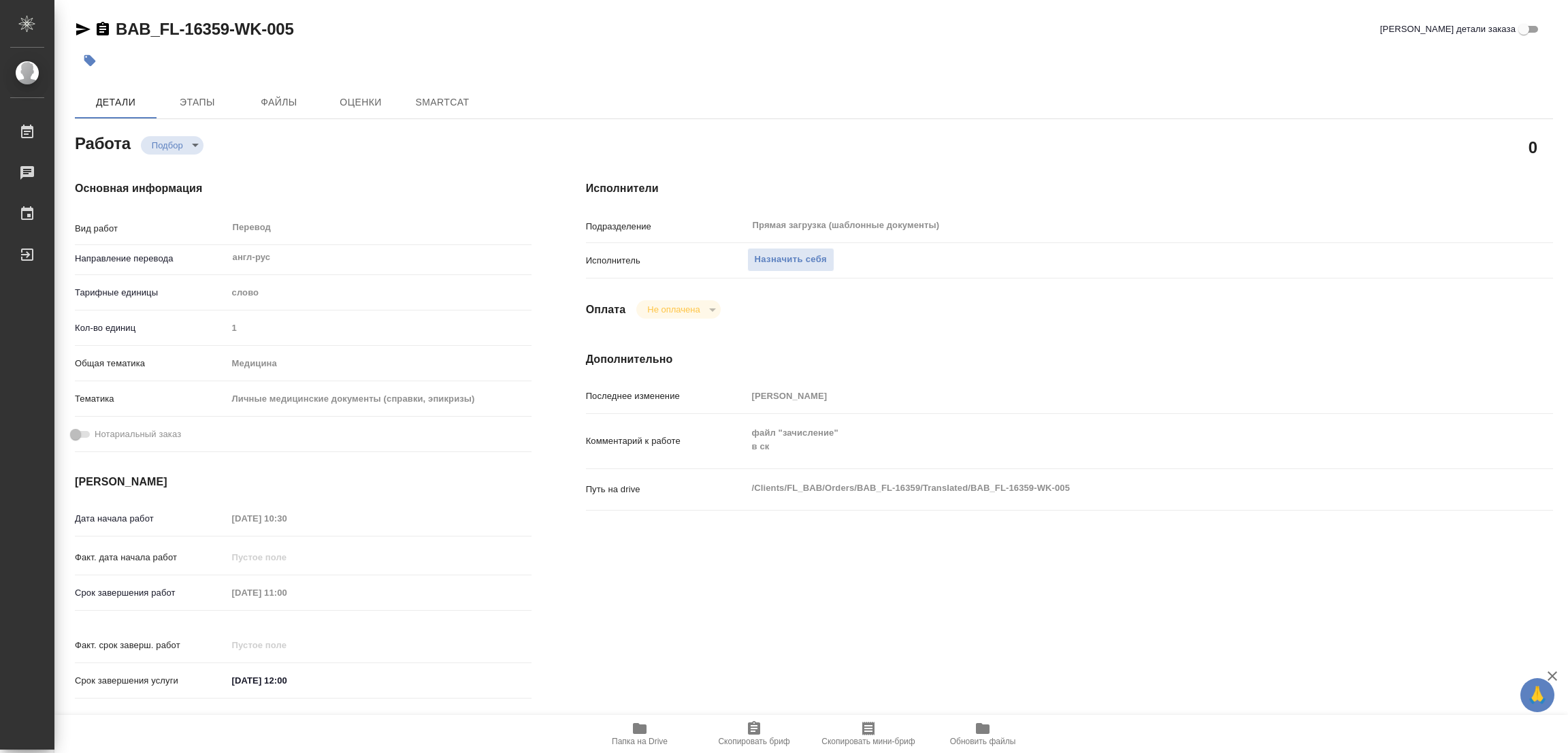
type textarea "x"
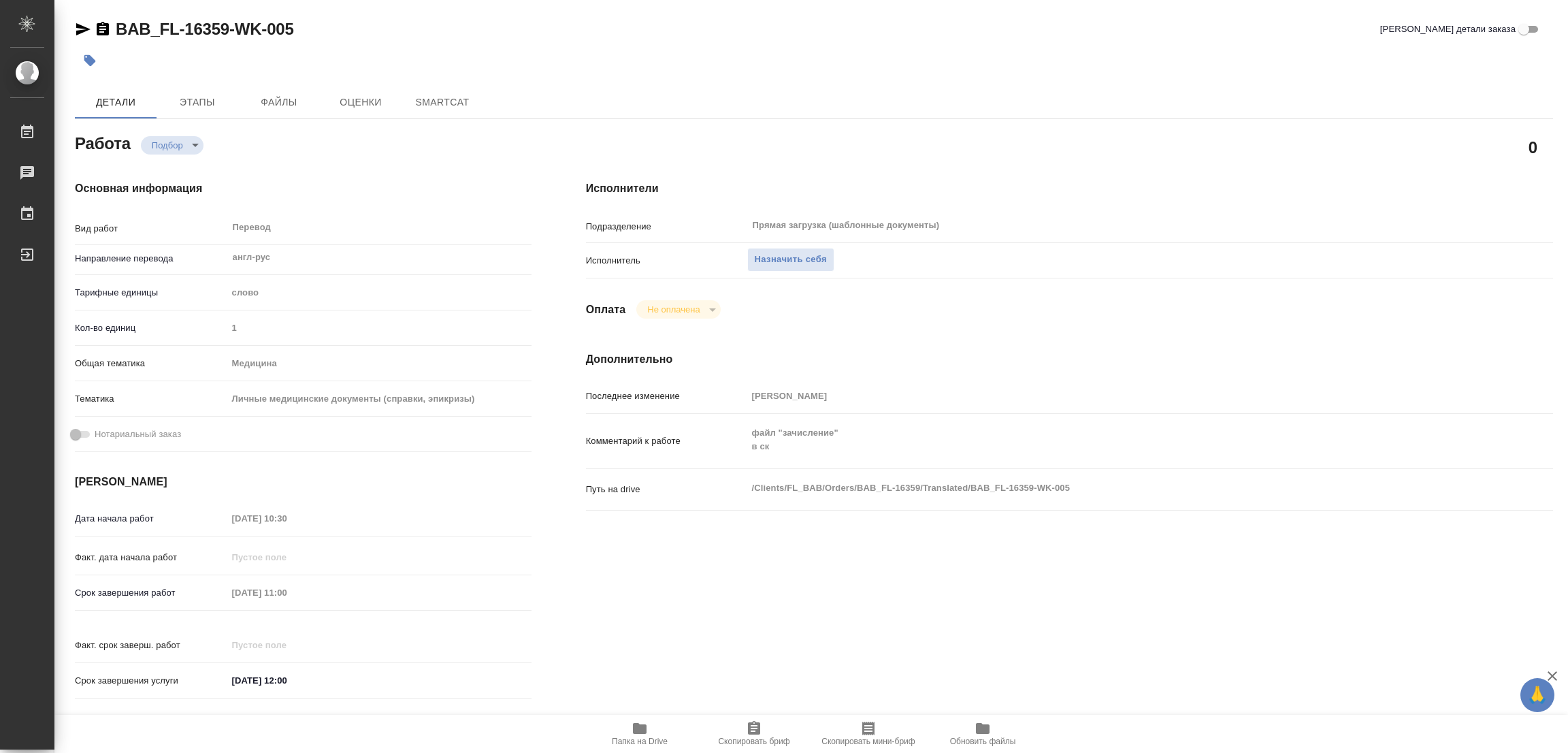
type textarea "x"
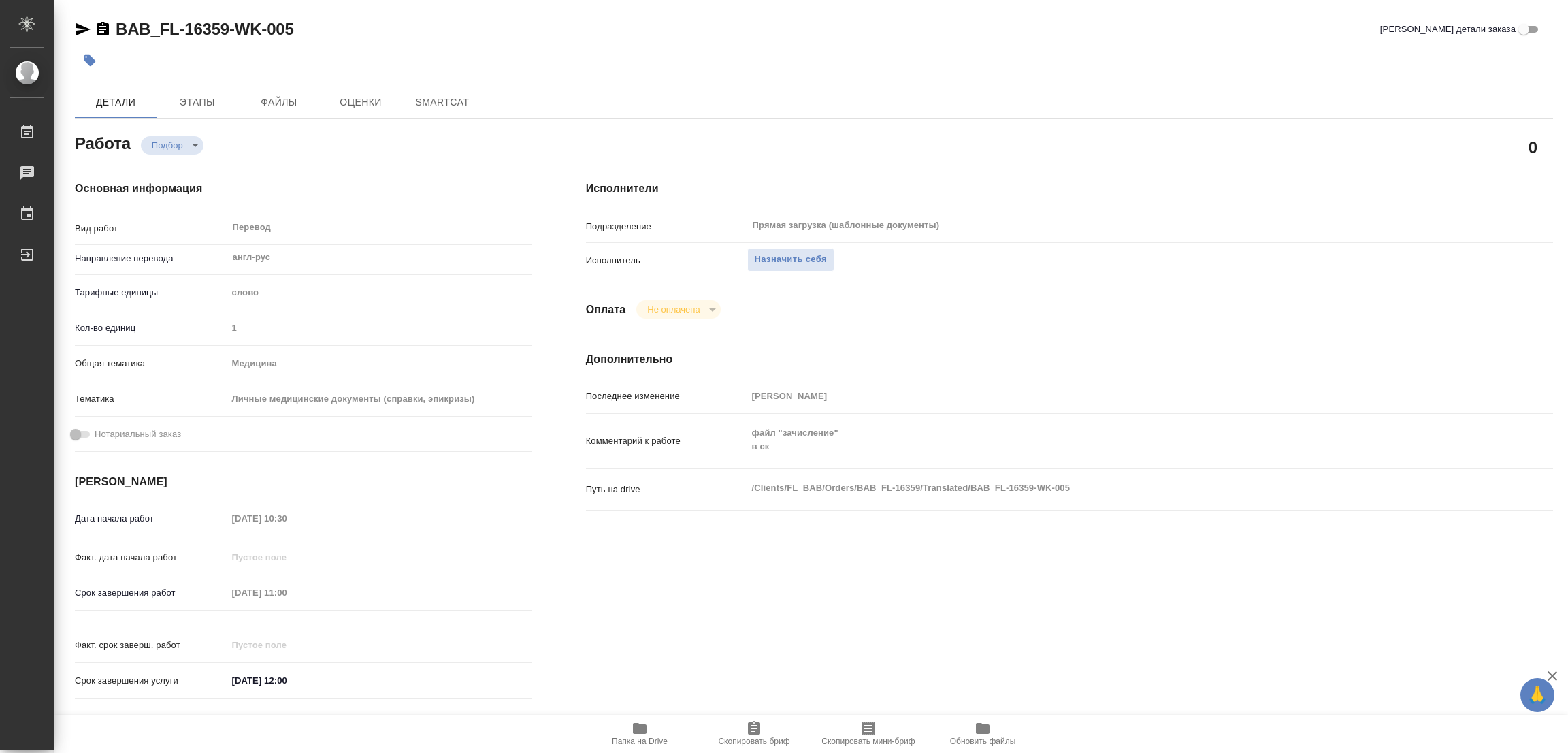
type textarea "x"
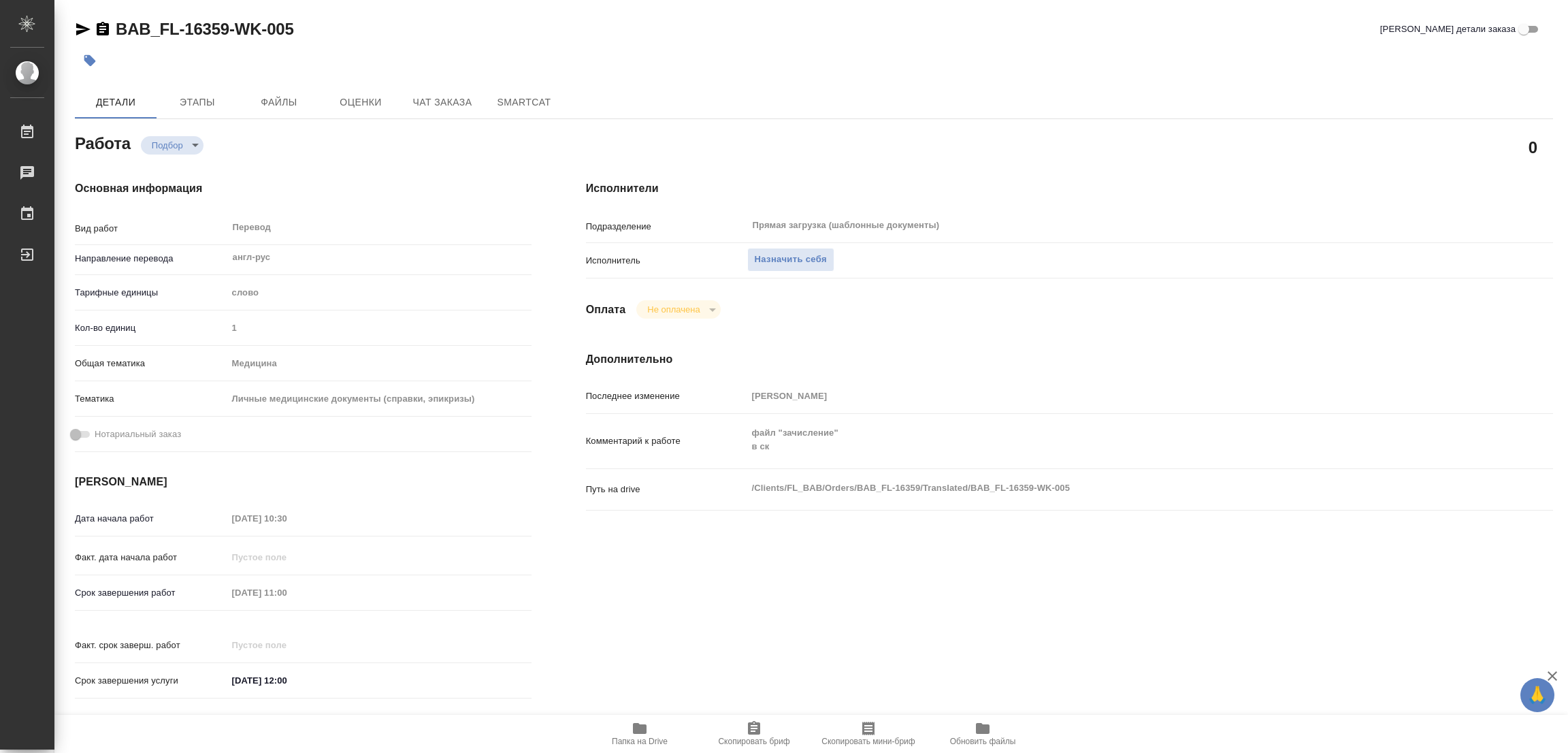
type textarea "x"
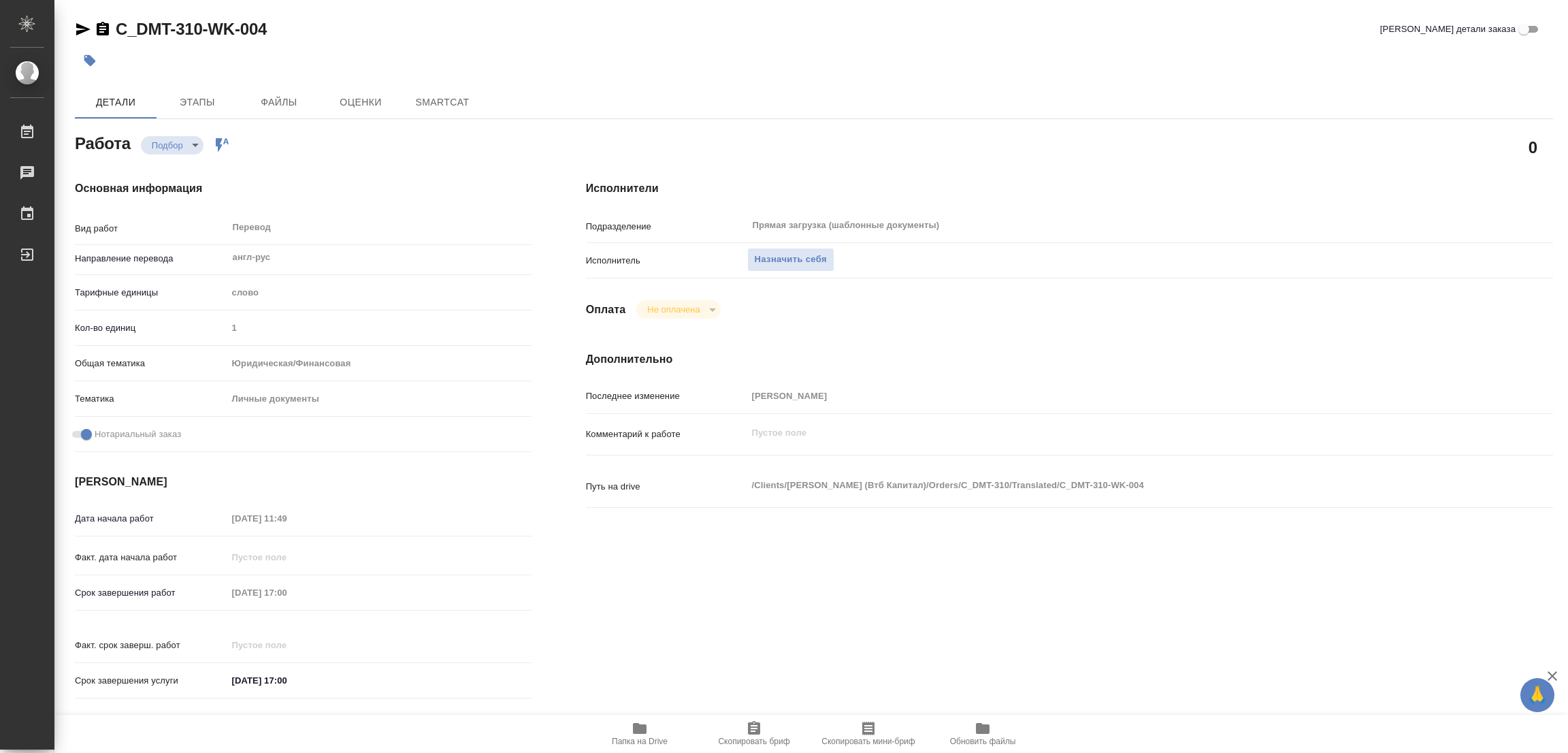
type textarea "x"
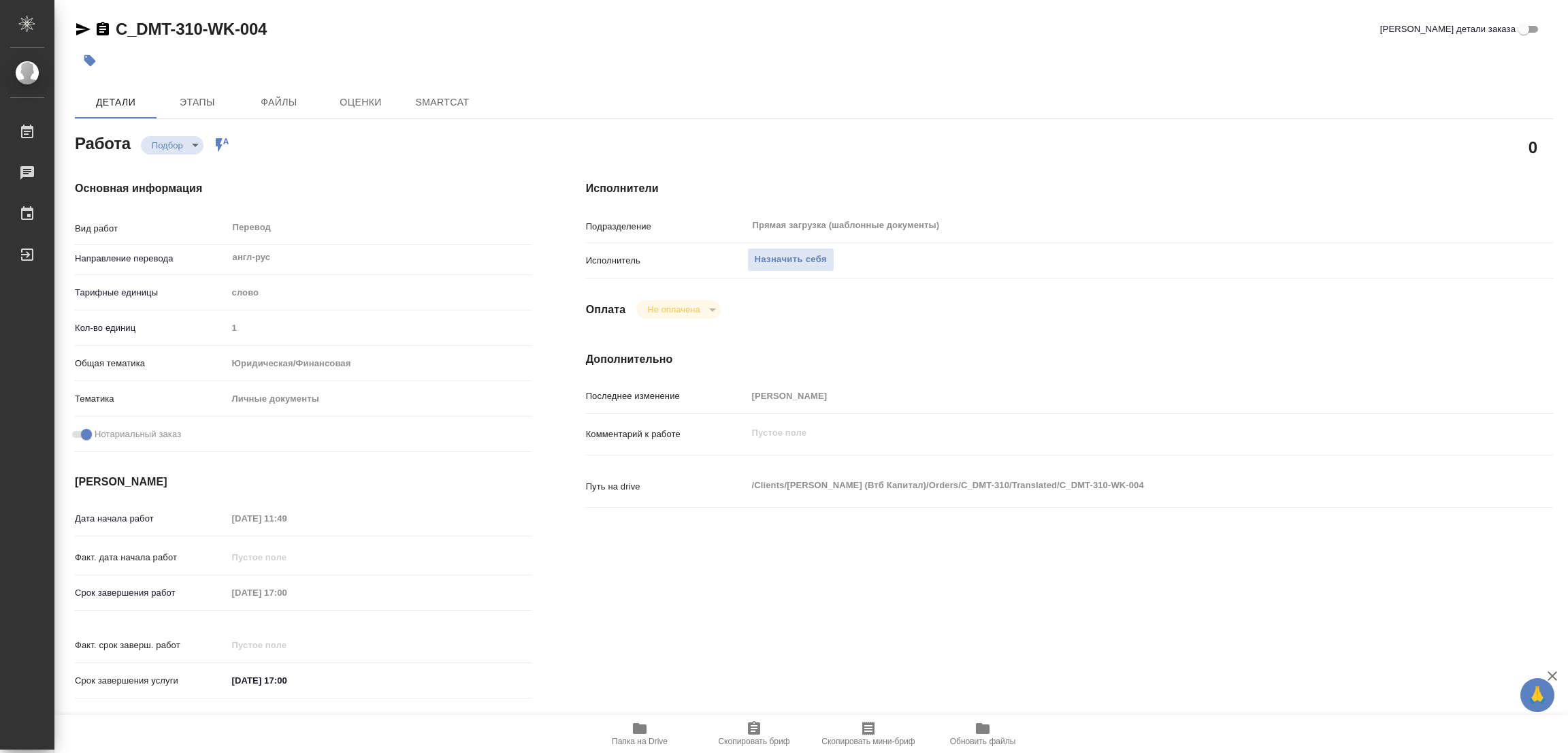
type textarea "x"
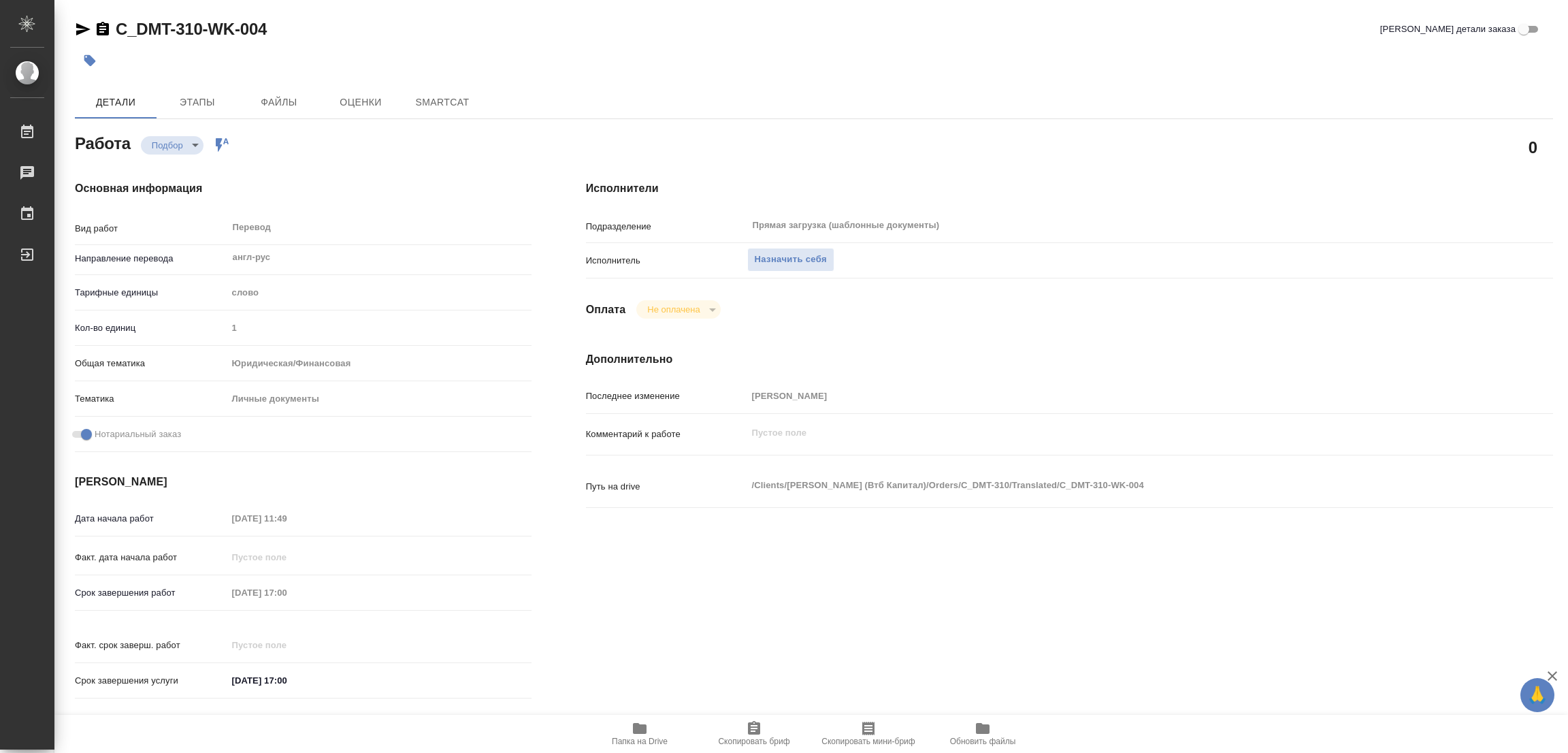
type textarea "x"
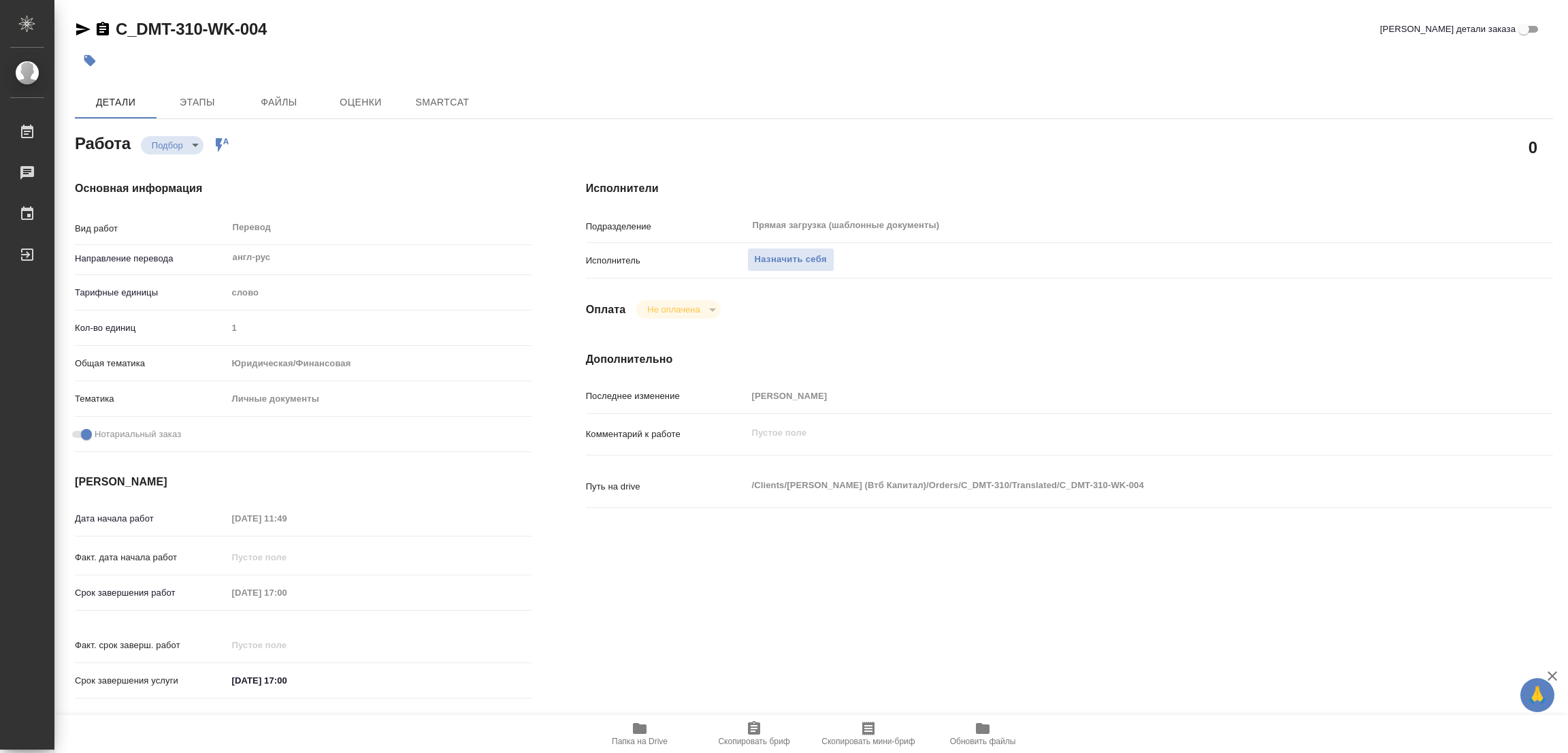
type textarea "x"
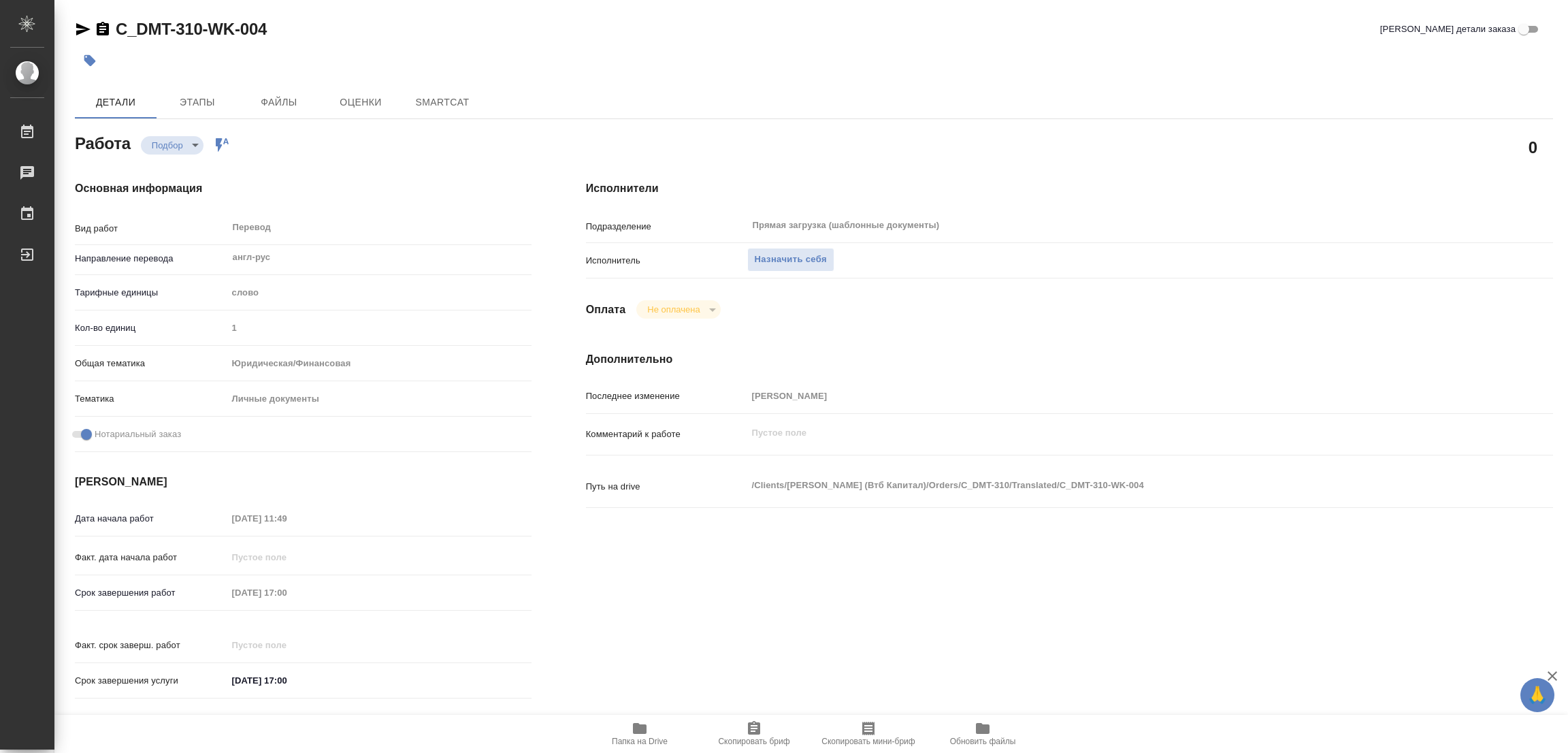
type textarea "x"
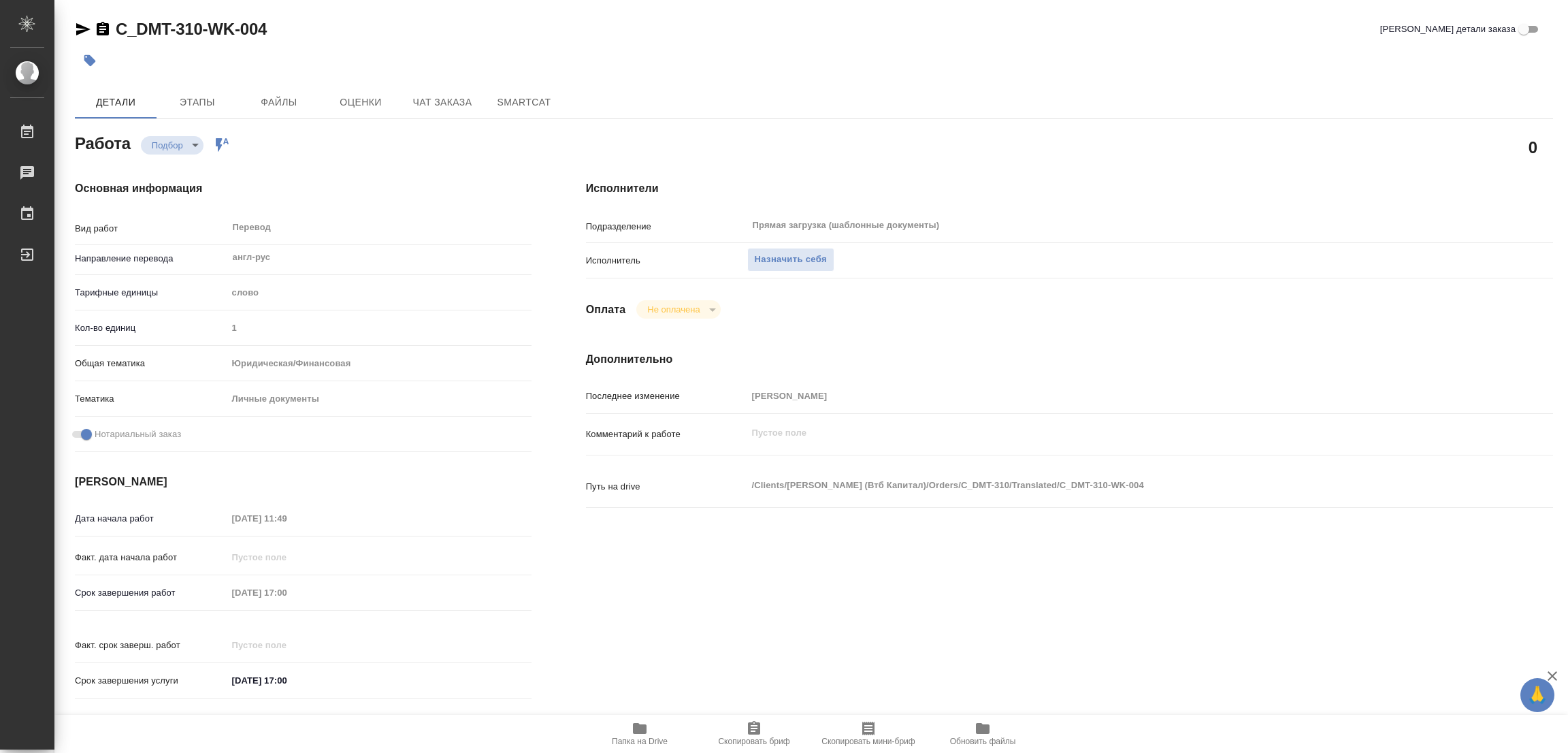
type textarea "x"
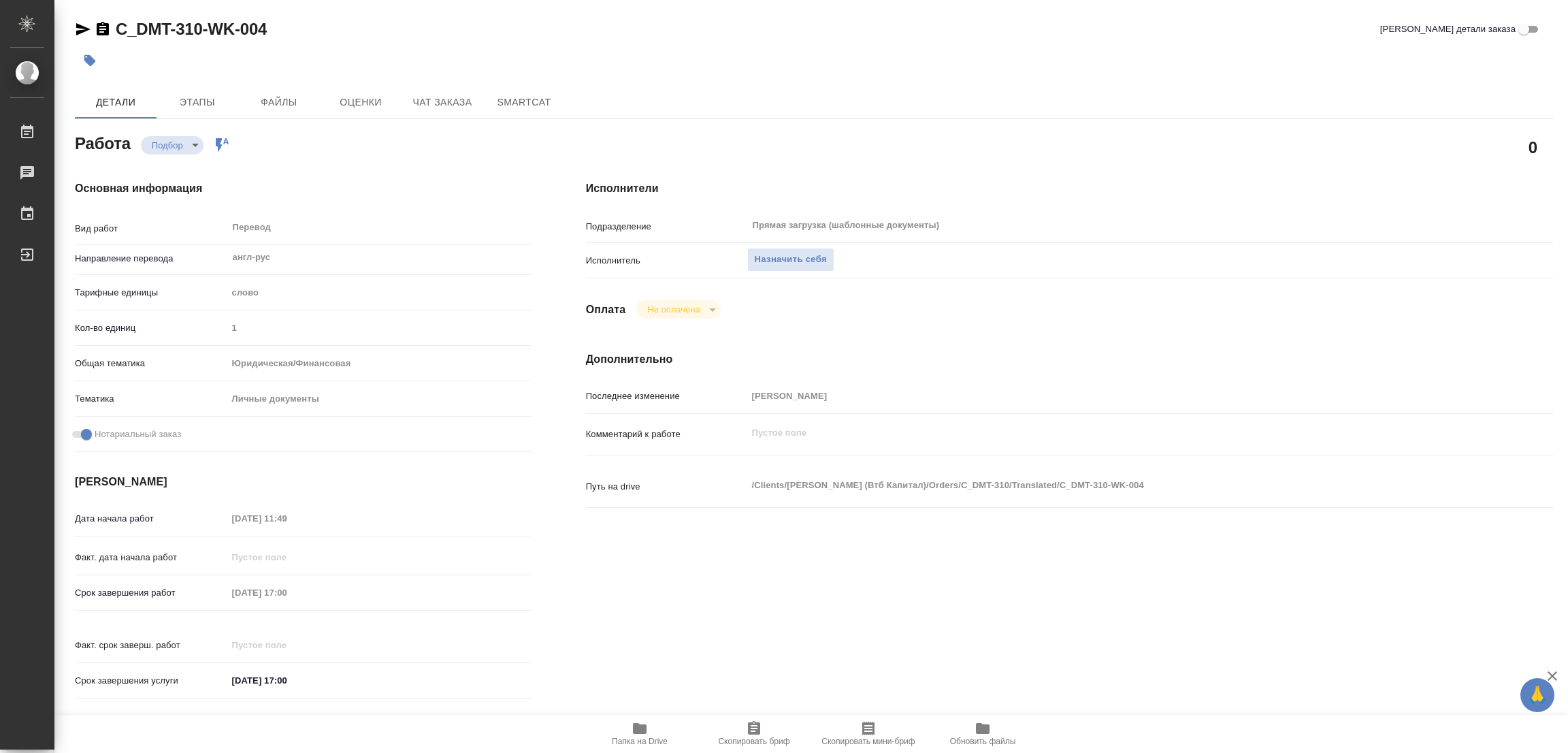
scroll to position [375, 0]
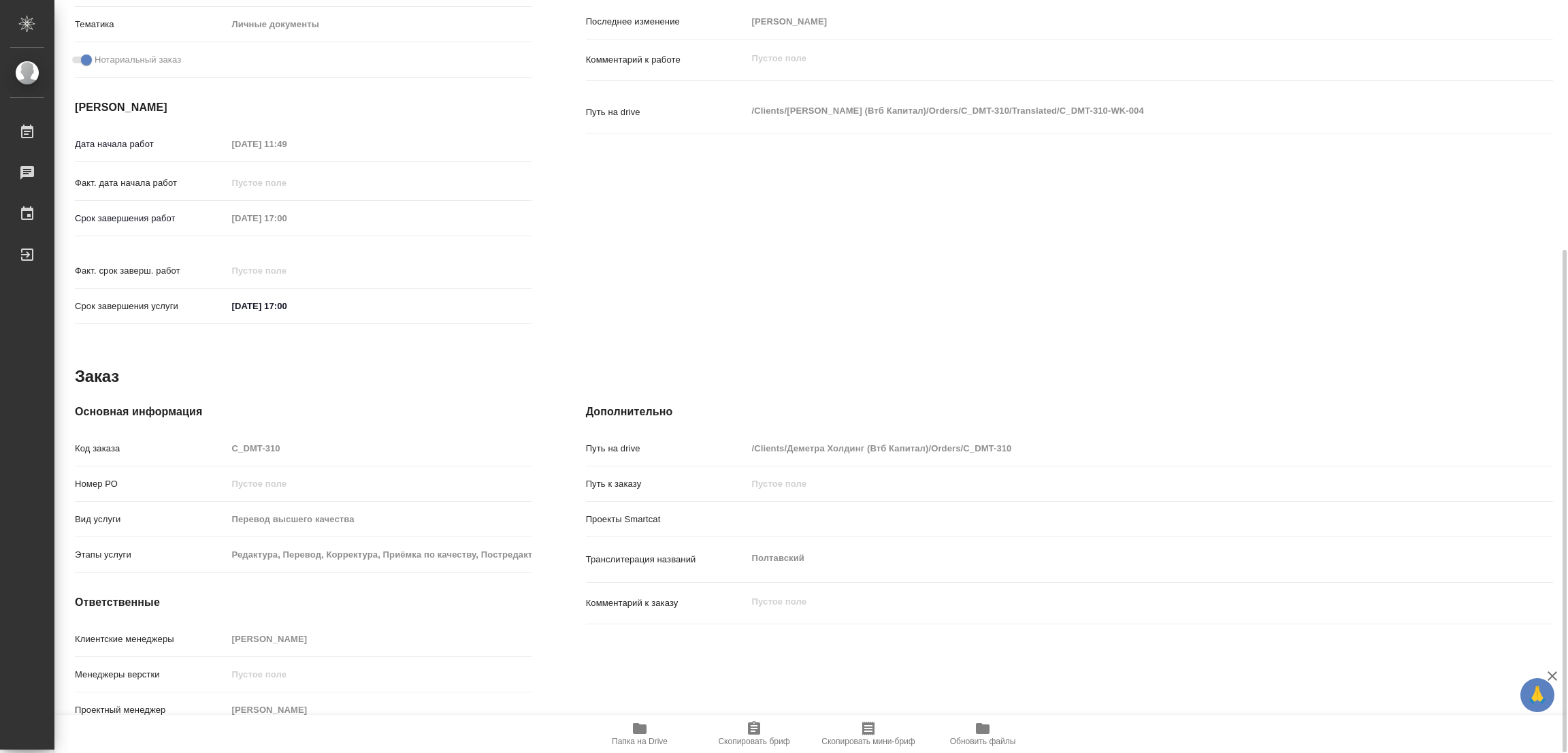
type textarea "x"
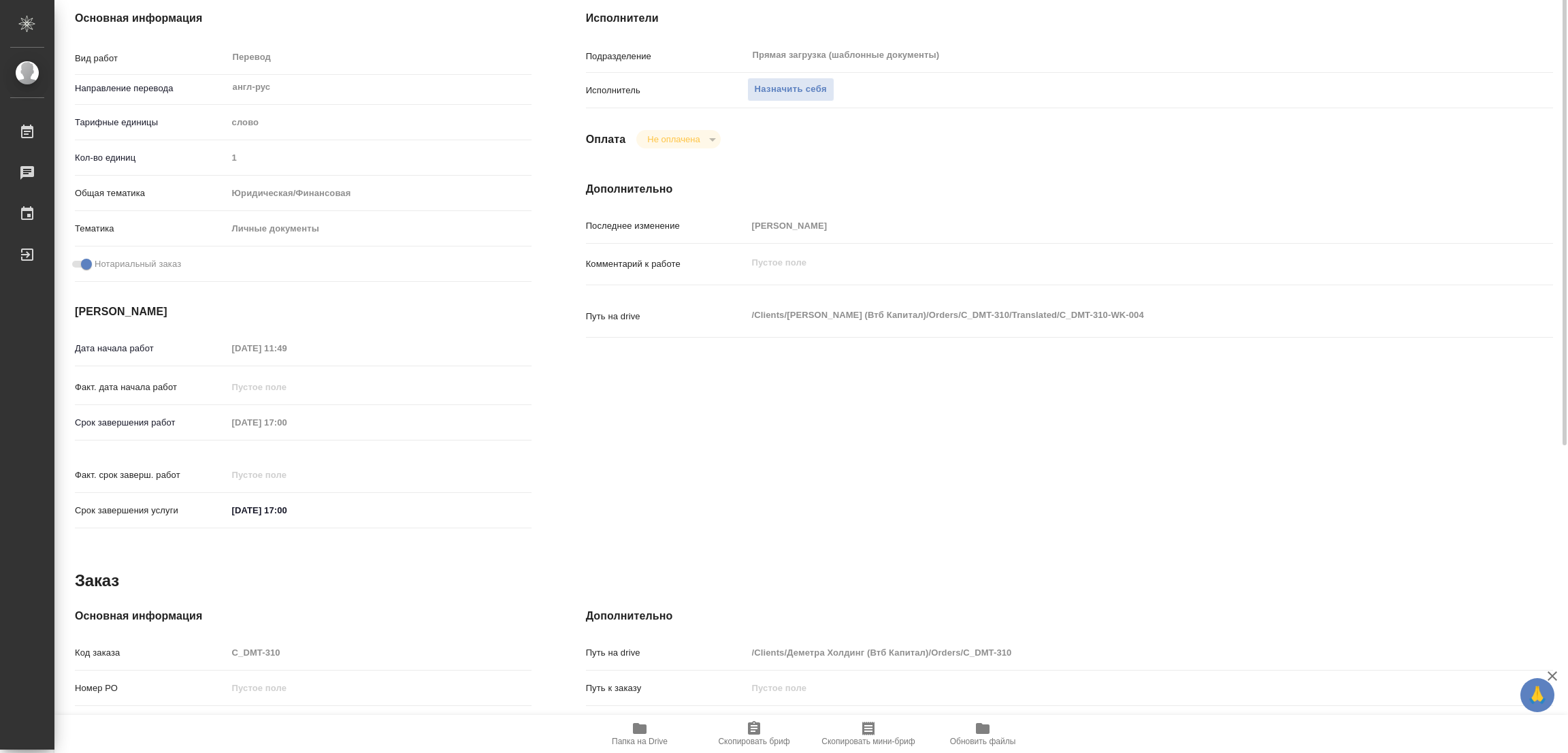
scroll to position [0, 0]
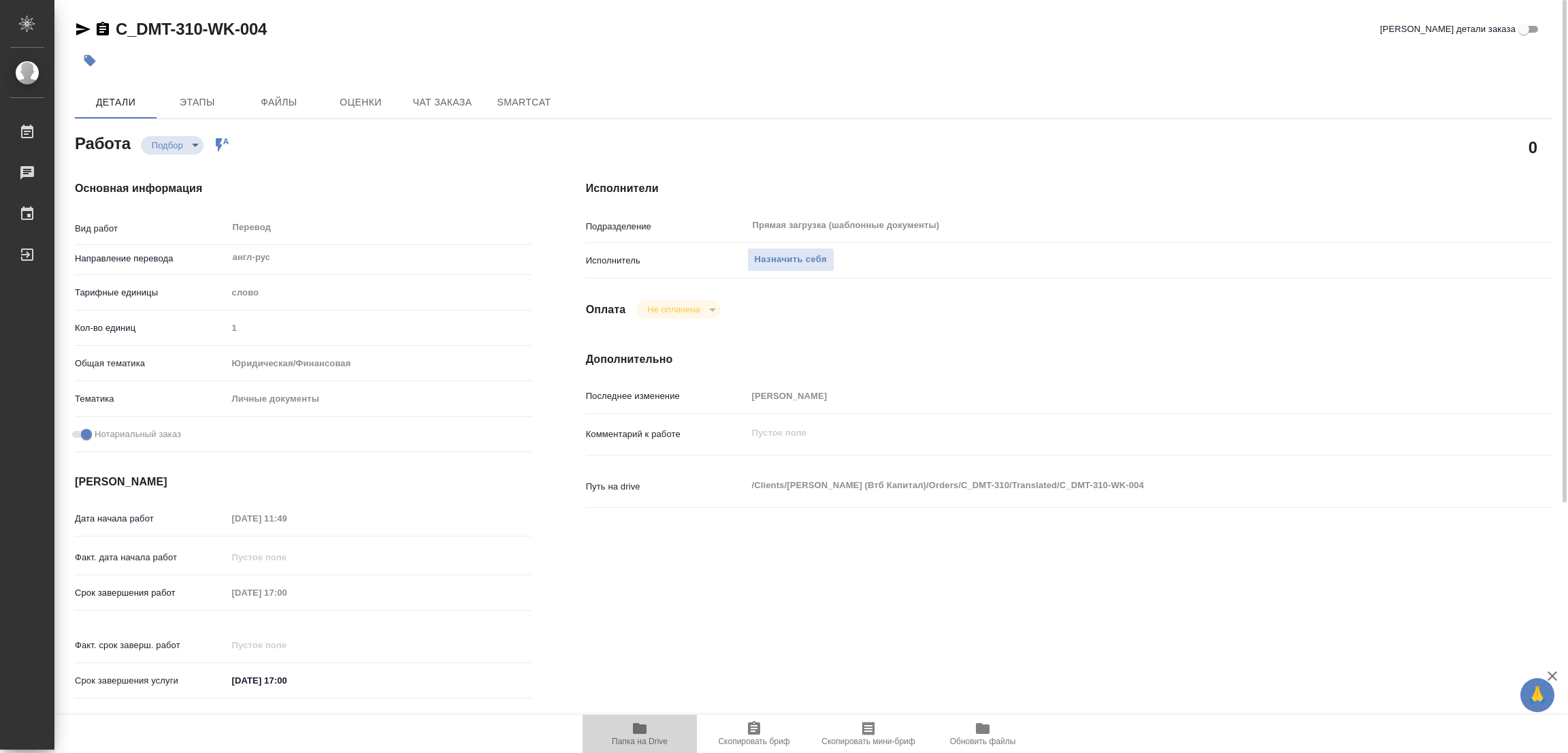
click at [645, 739] on span "Папка на Drive" at bounding box center [639, 742] width 56 height 10
click at [786, 259] on span "Назначить себя" at bounding box center [791, 259] width 72 height 15
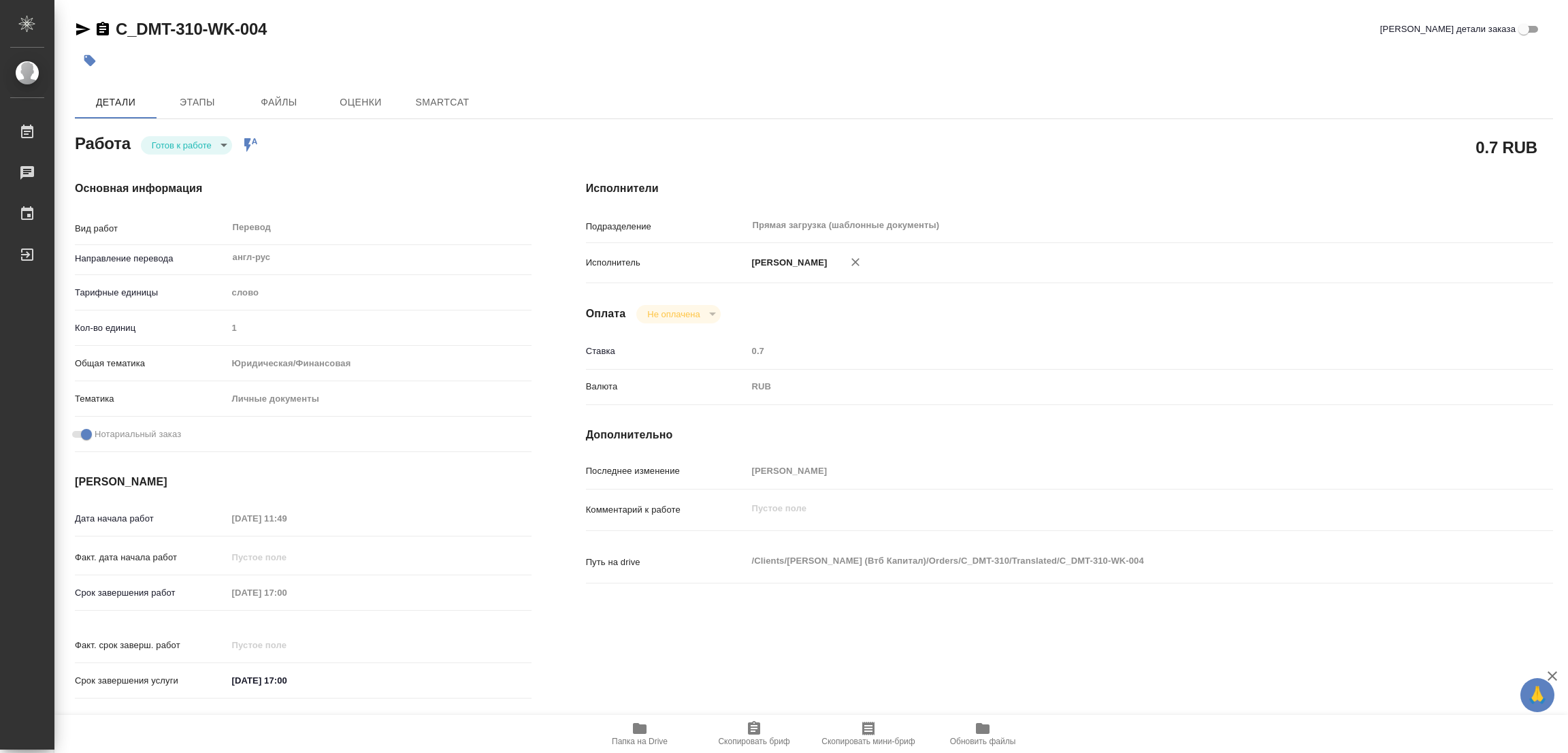
type textarea "x"
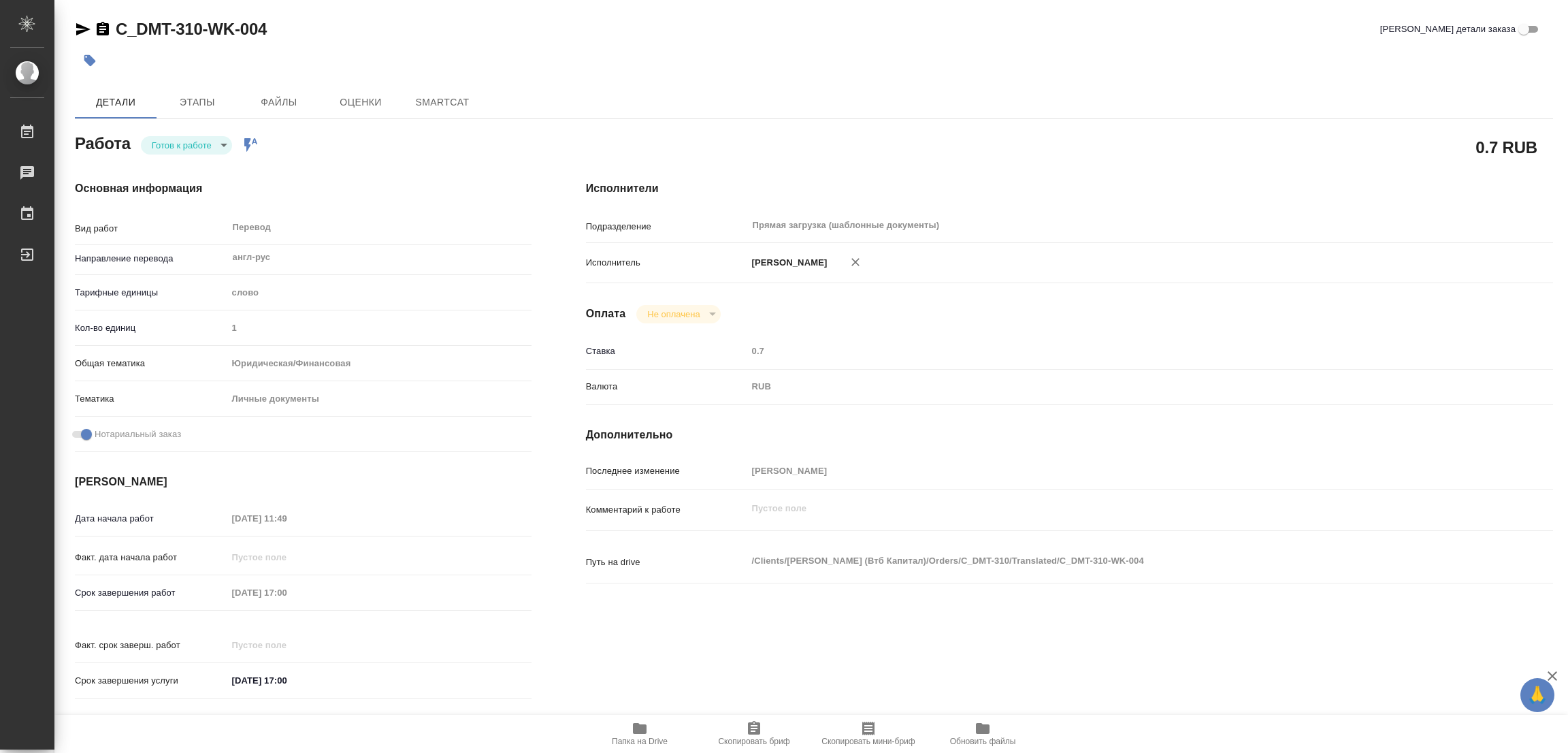
type textarea "x"
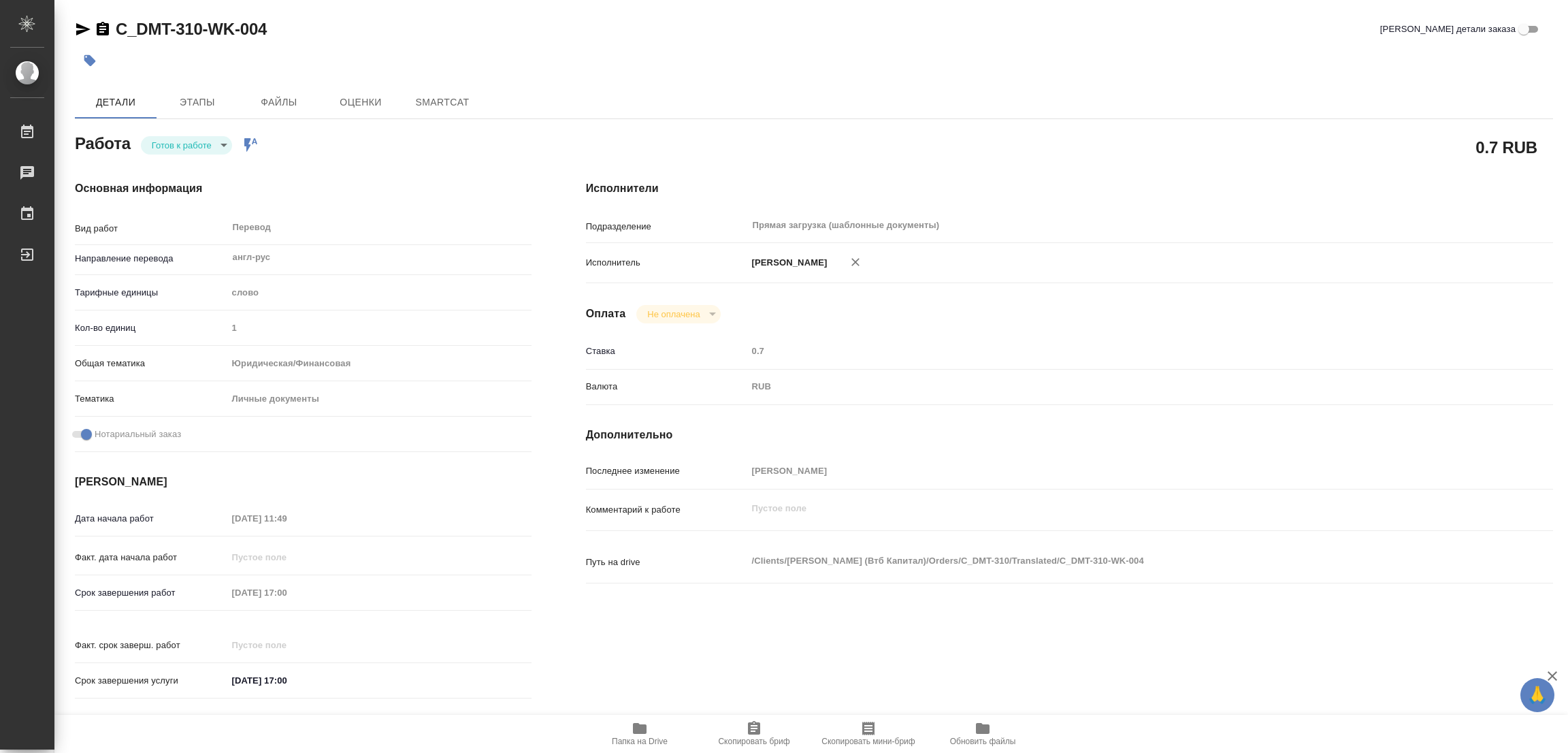
type textarea "x"
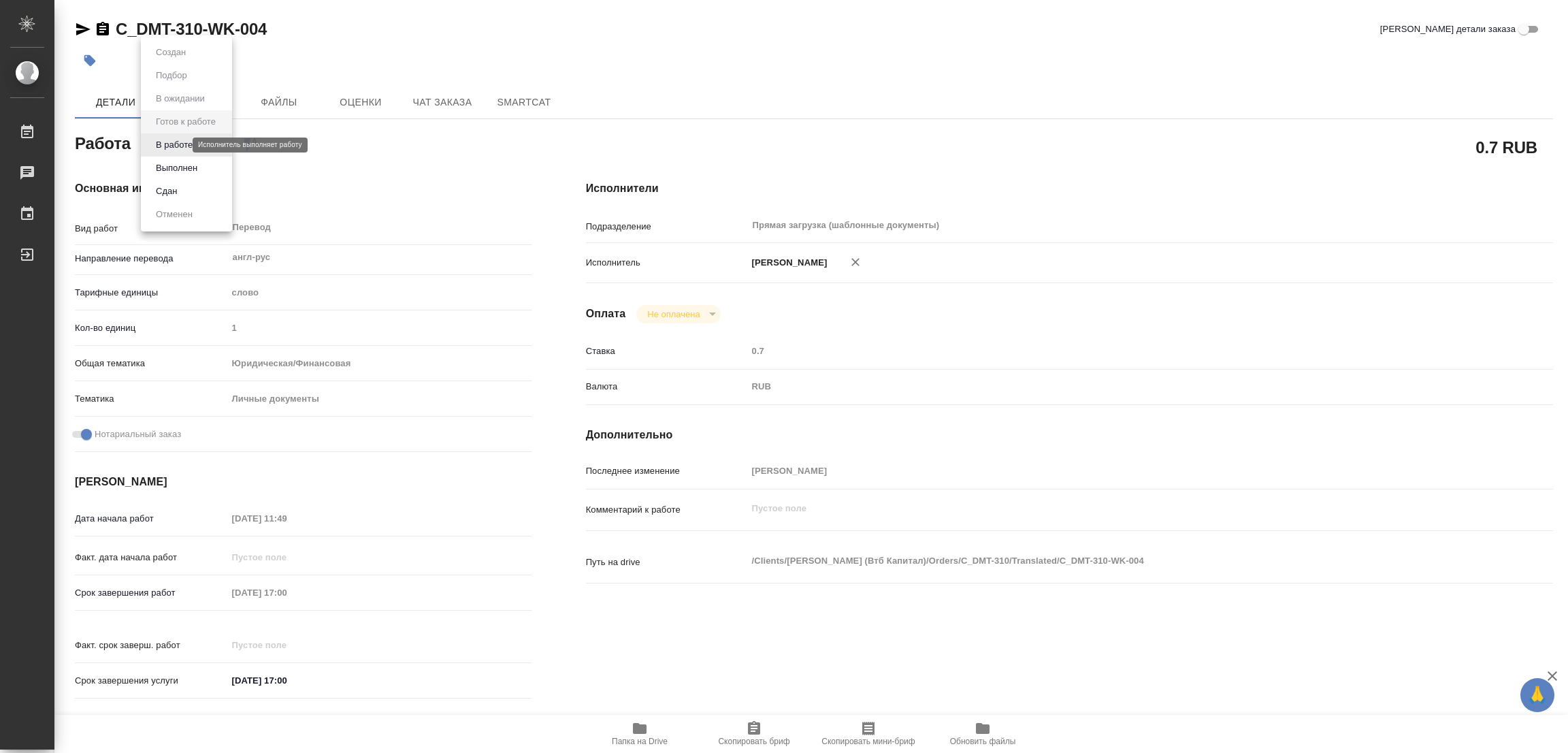
click at [180, 144] on body "🙏 .cls-1 fill:#fff; AWATERA Popova Galina Работы Чаты График Выйти C_DMT-310-WK…" at bounding box center [784, 376] width 1568 height 753
type textarea "x"
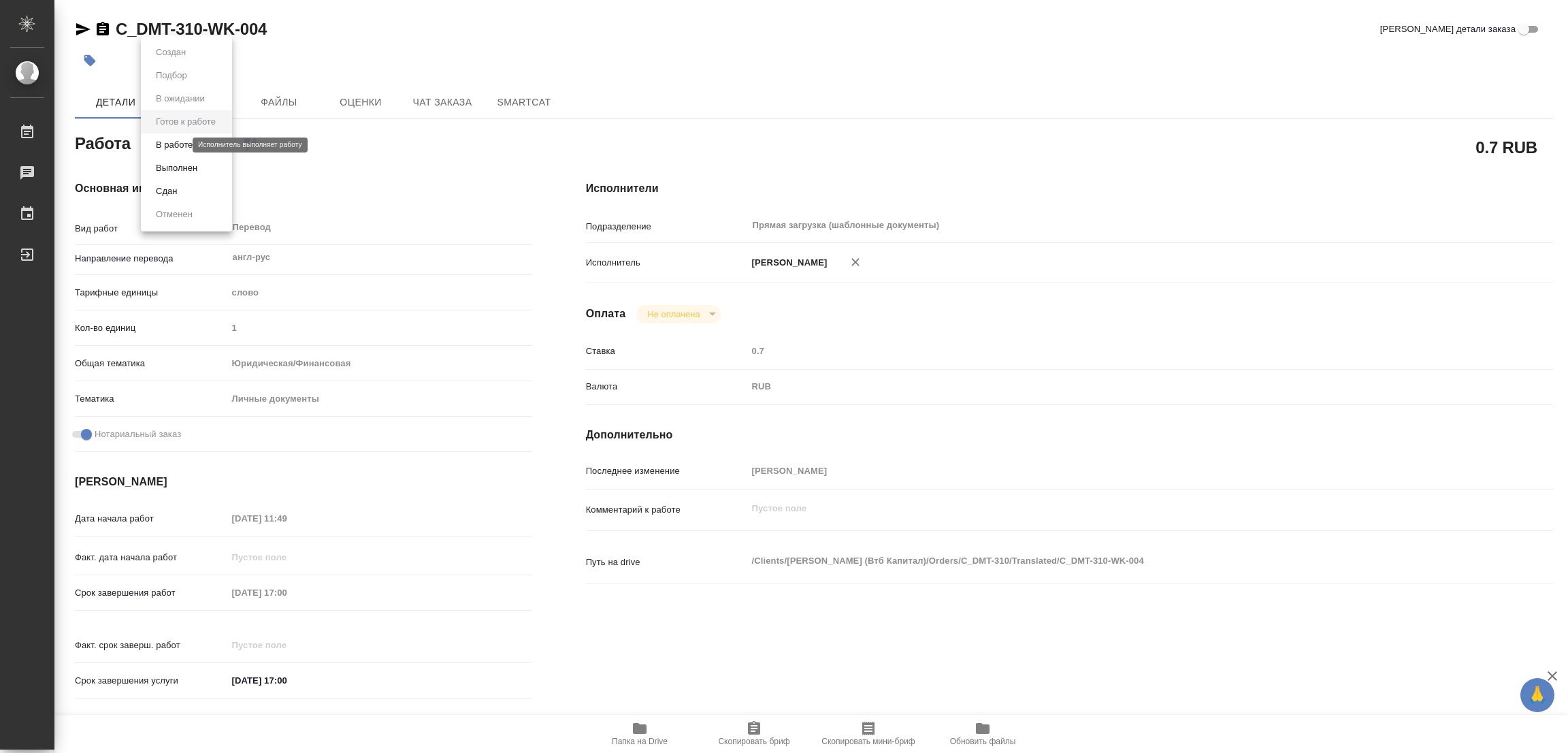
type textarea "x"
click at [175, 142] on button "В работе" at bounding box center [173, 145] width 45 height 15
type textarea "x"
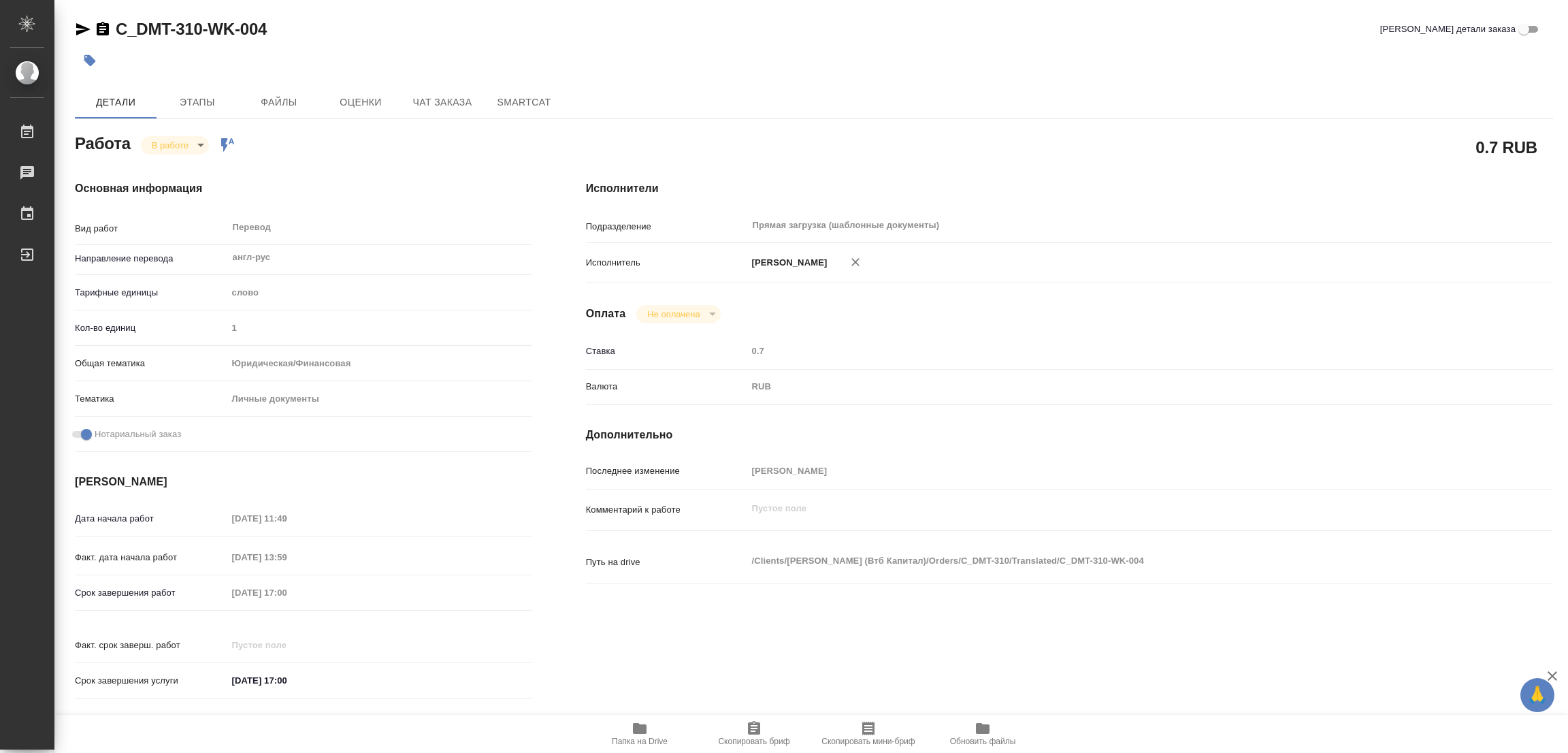
type textarea "x"
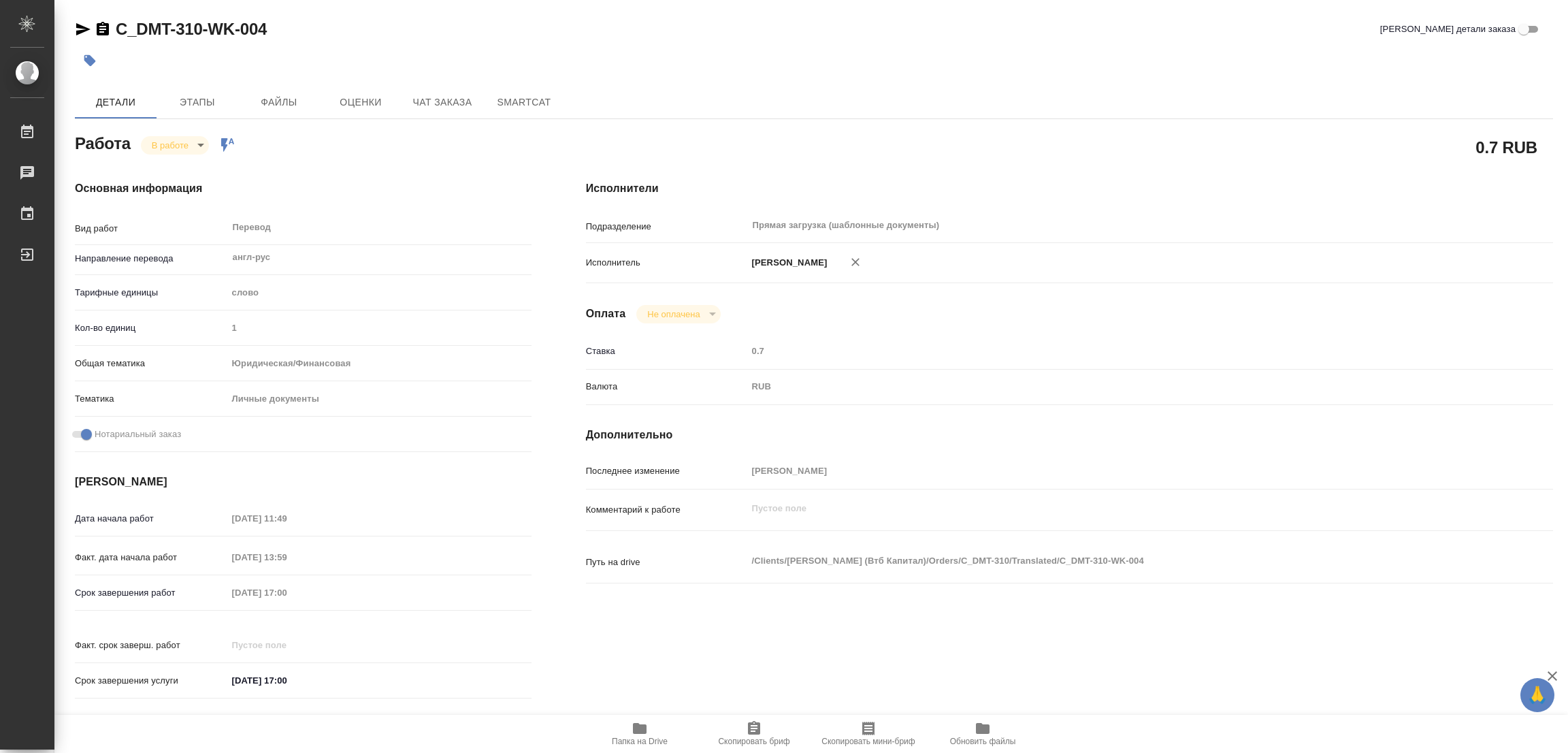
type textarea "x"
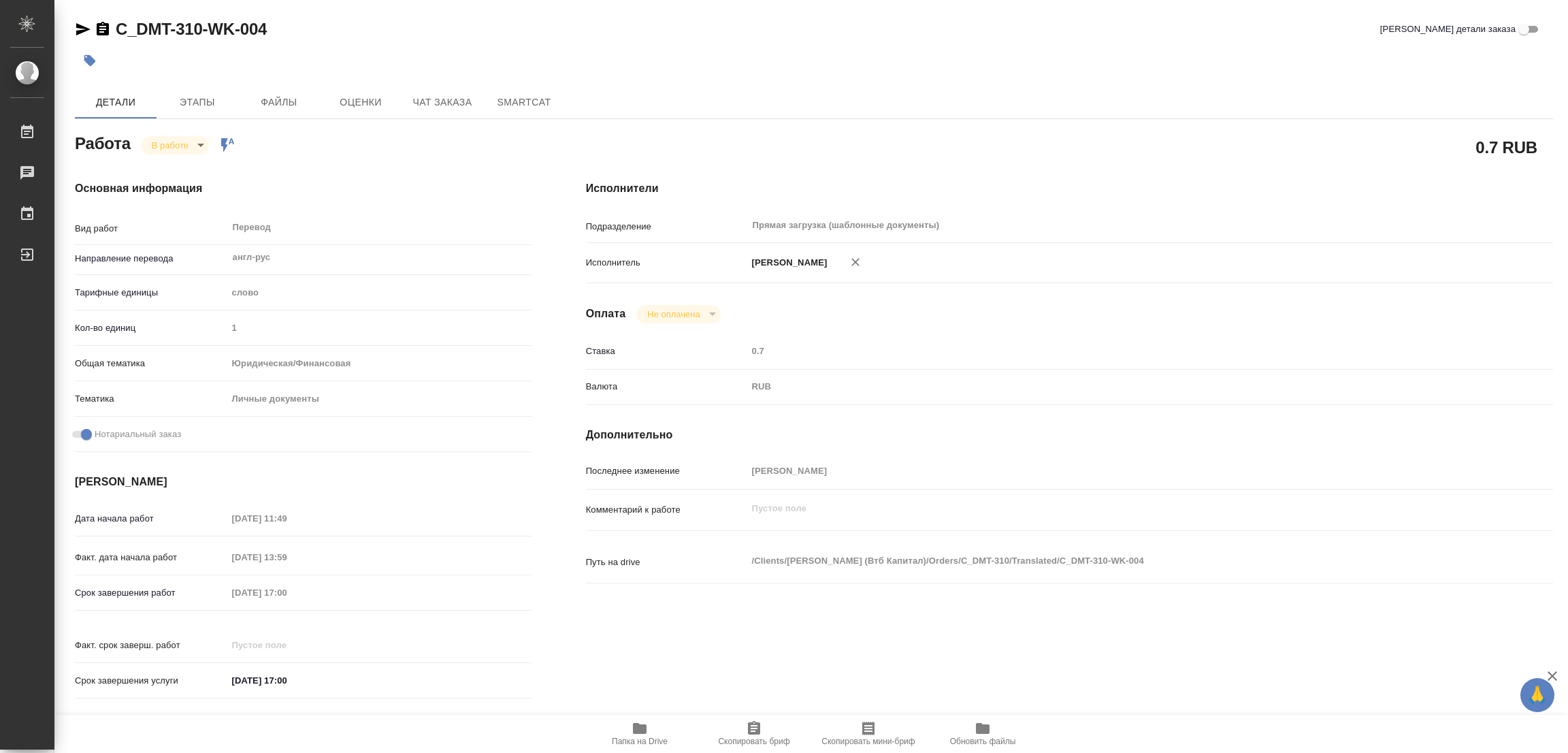
type textarea "x"
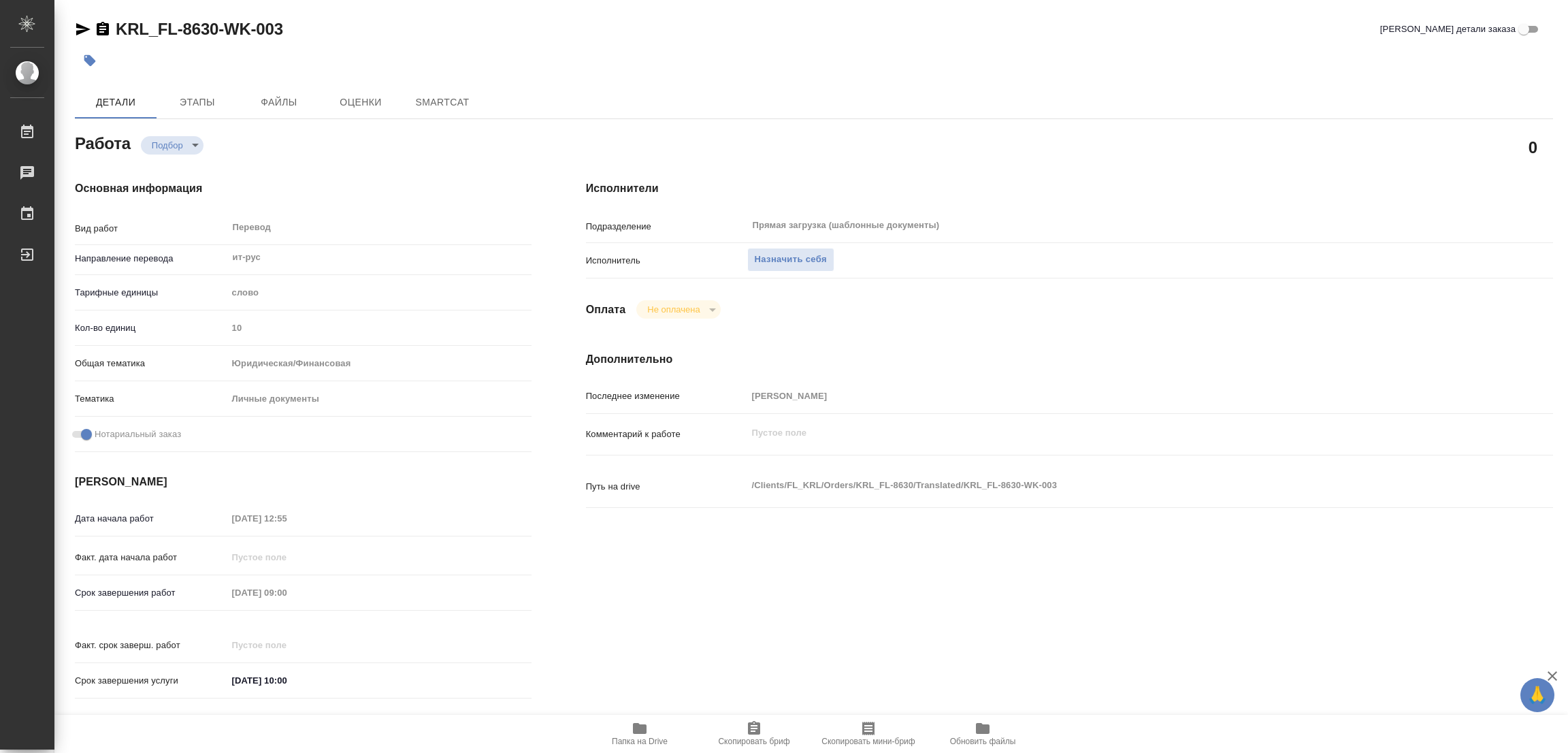
type textarea "x"
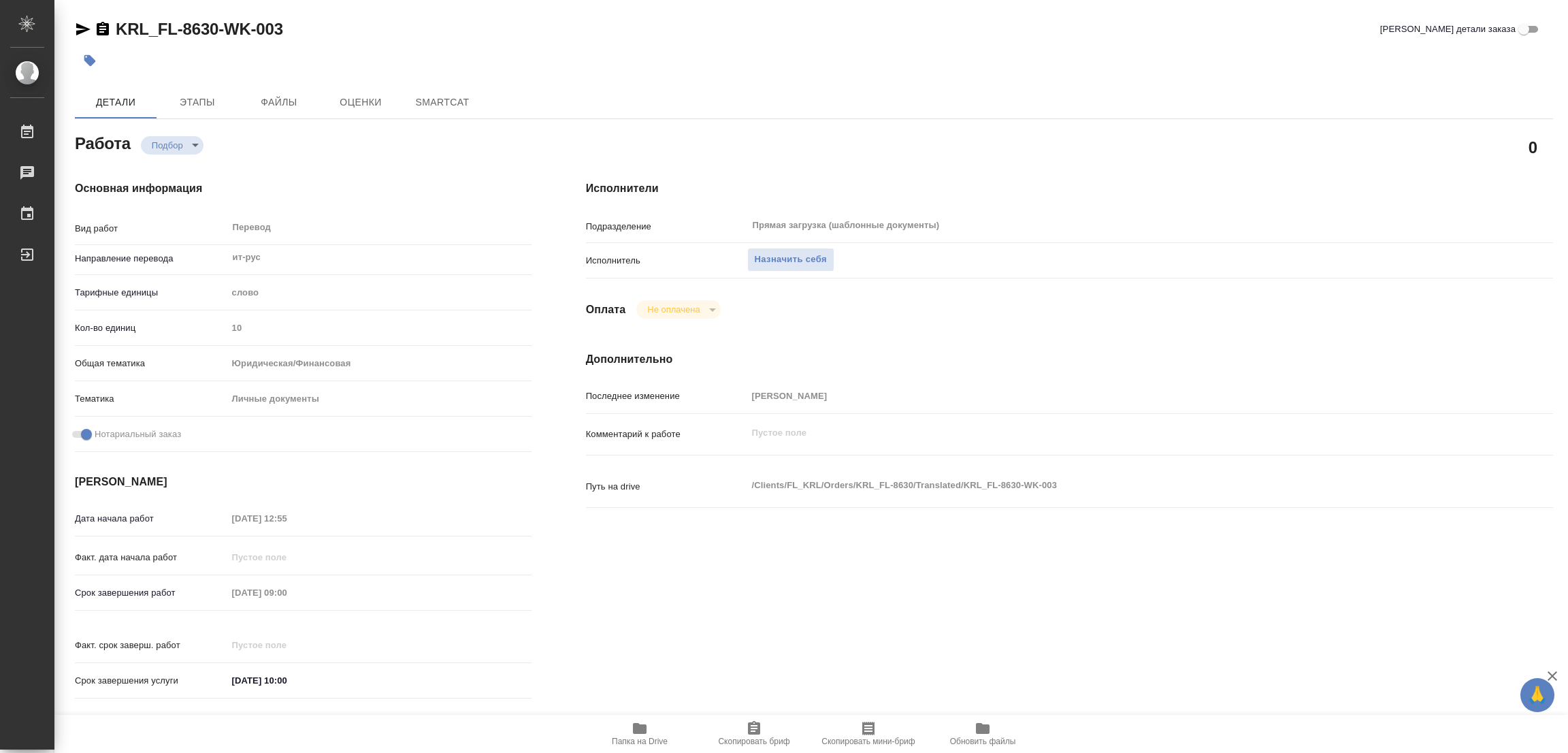
type textarea "x"
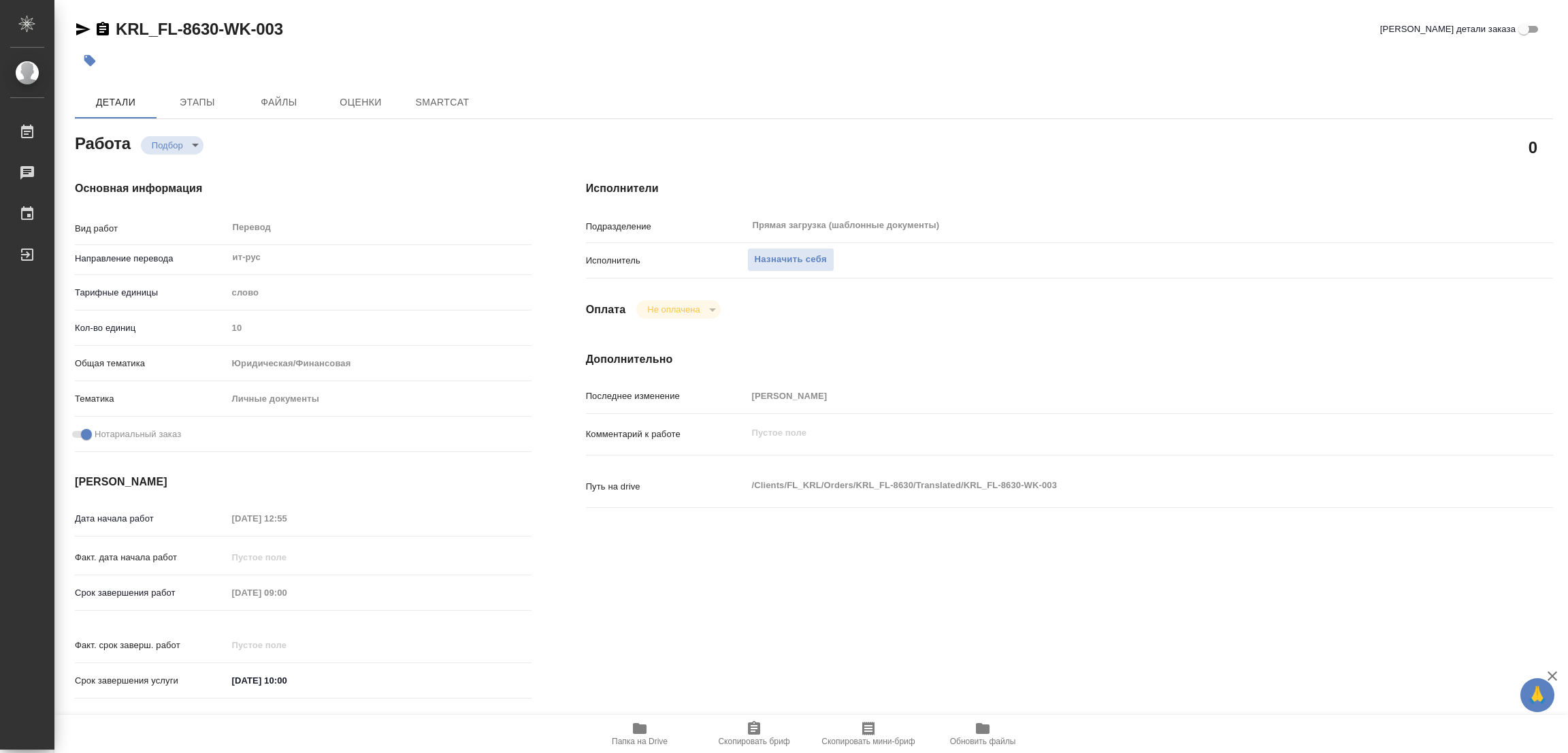
type textarea "x"
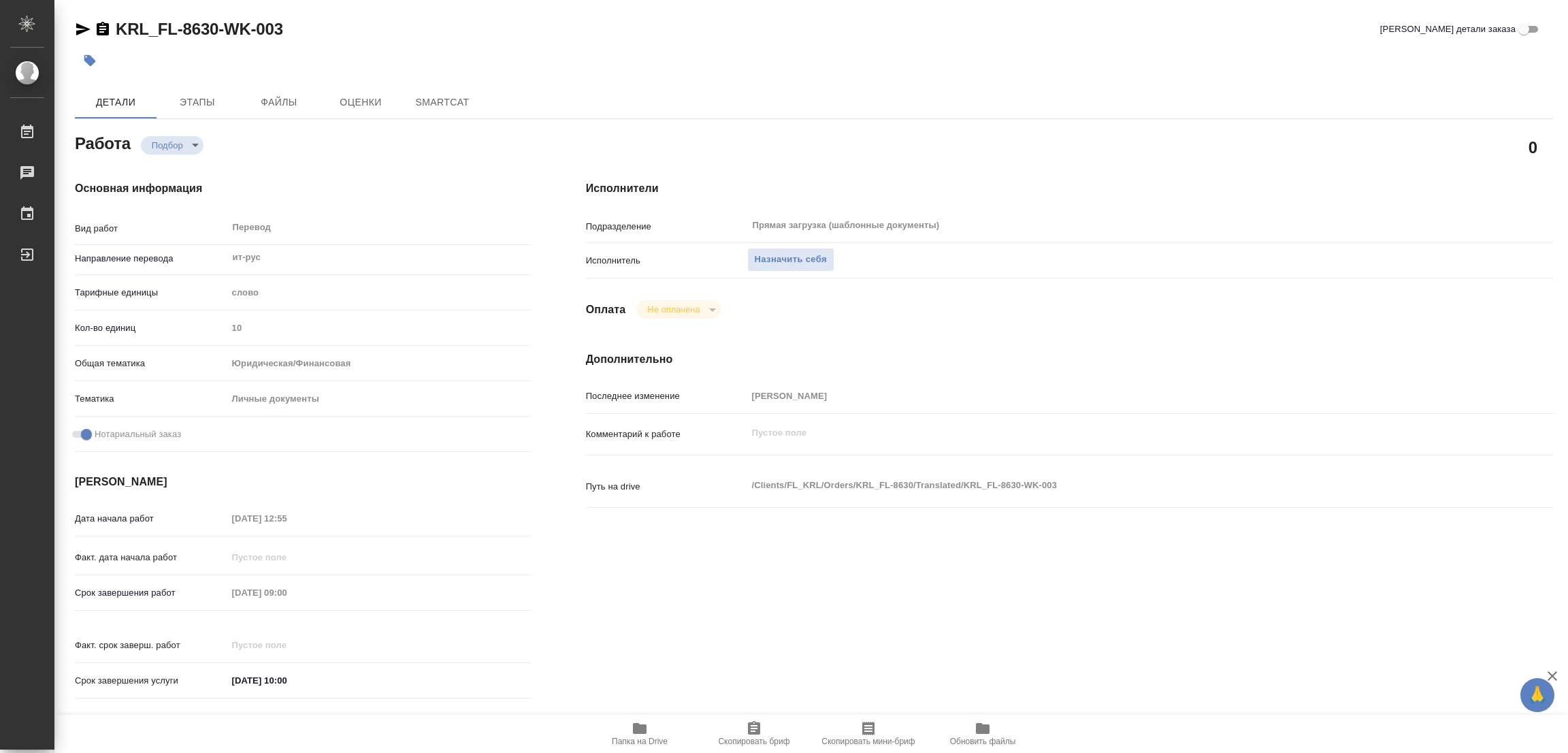
scroll to position [102, 0]
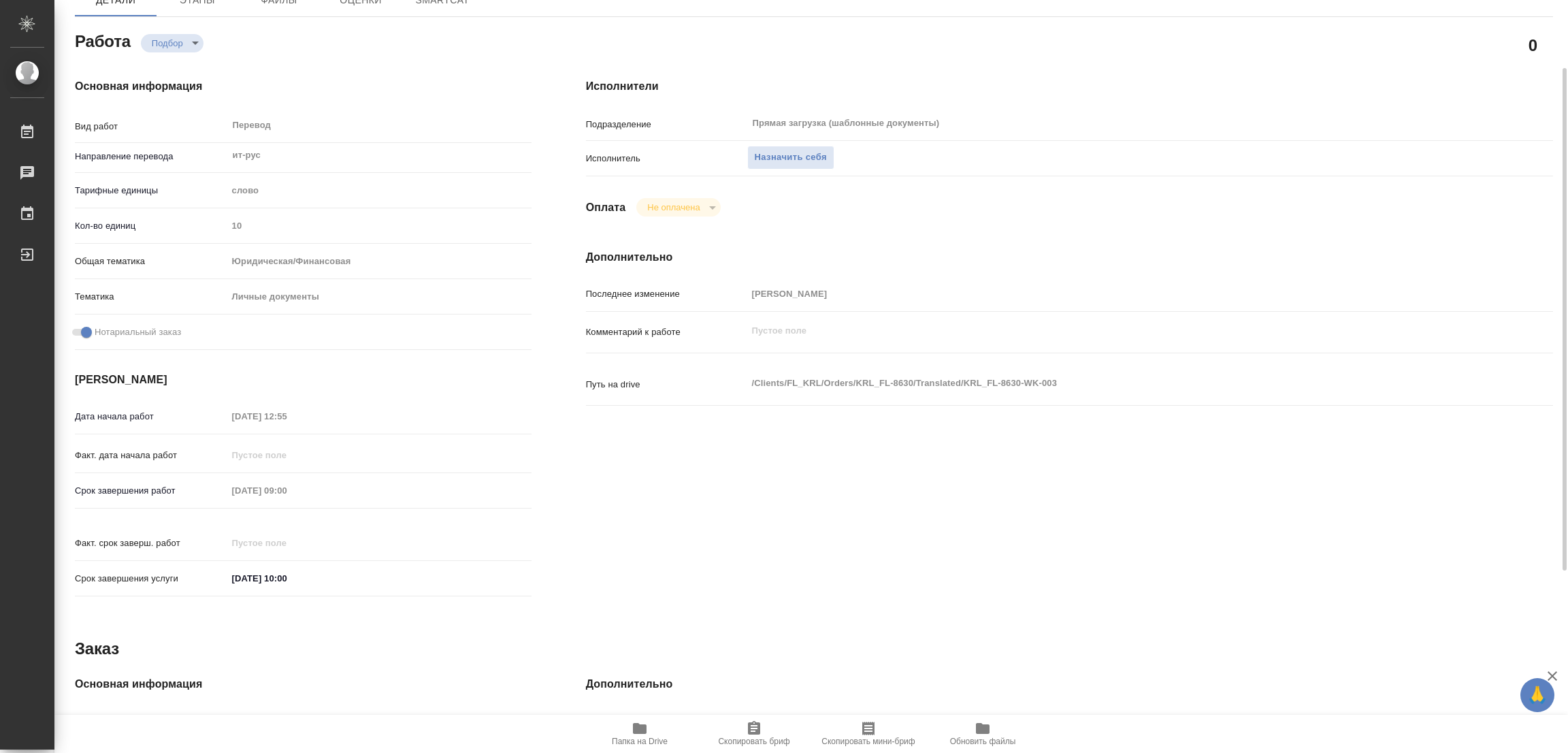
type textarea "x"
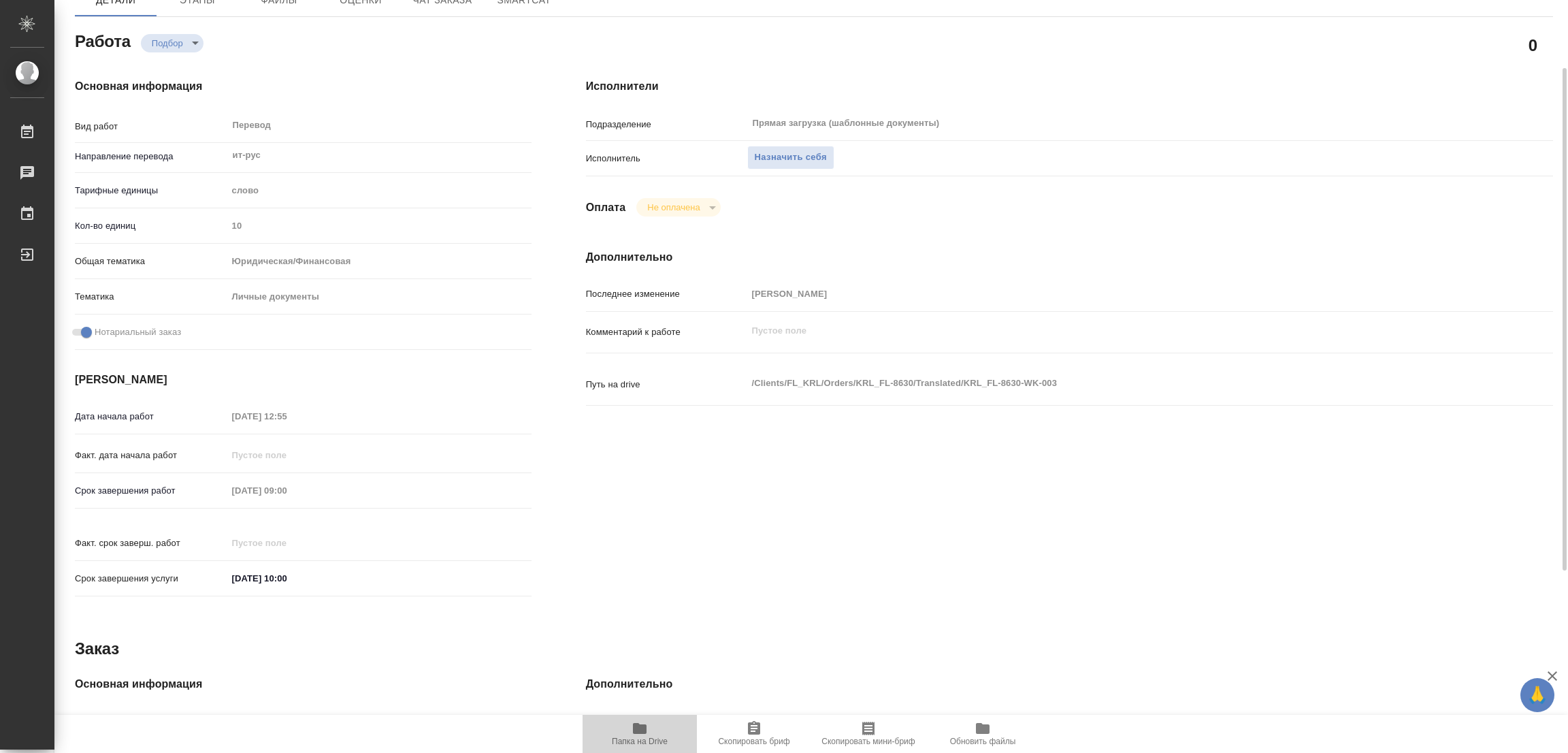
type textarea "x"
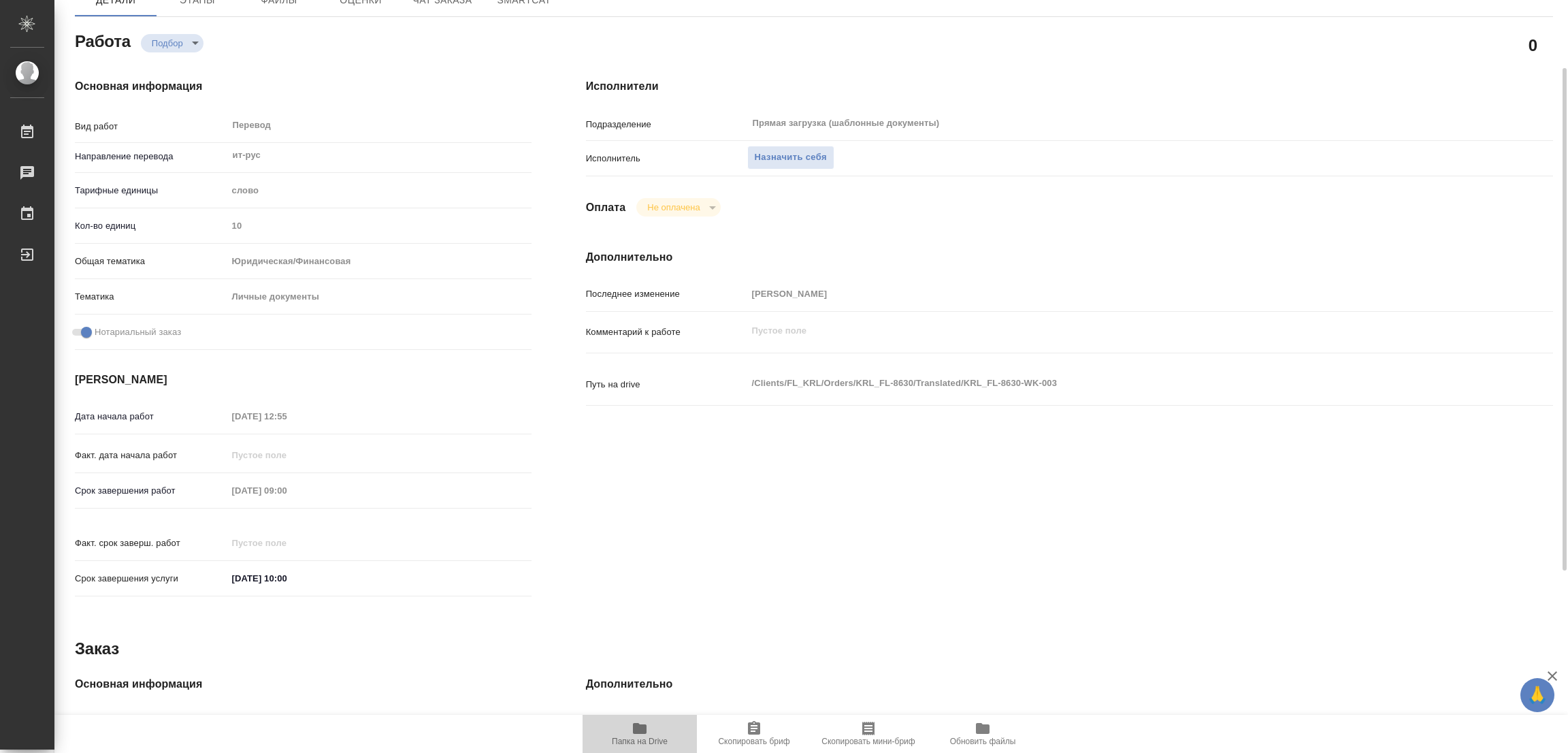
click at [637, 726] on icon "button" at bounding box center [639, 728] width 13 height 10
type textarea "x"
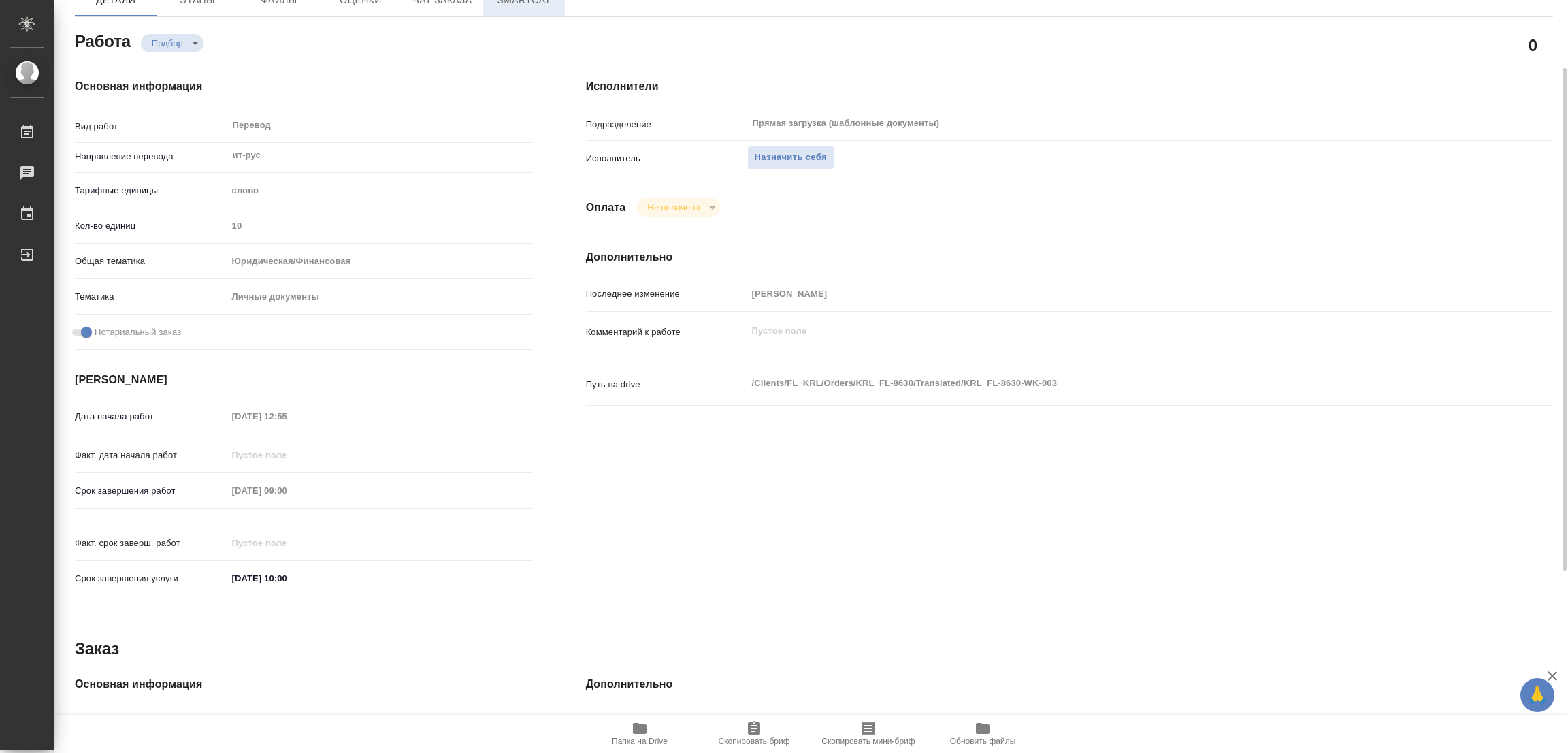
type textarea "x"
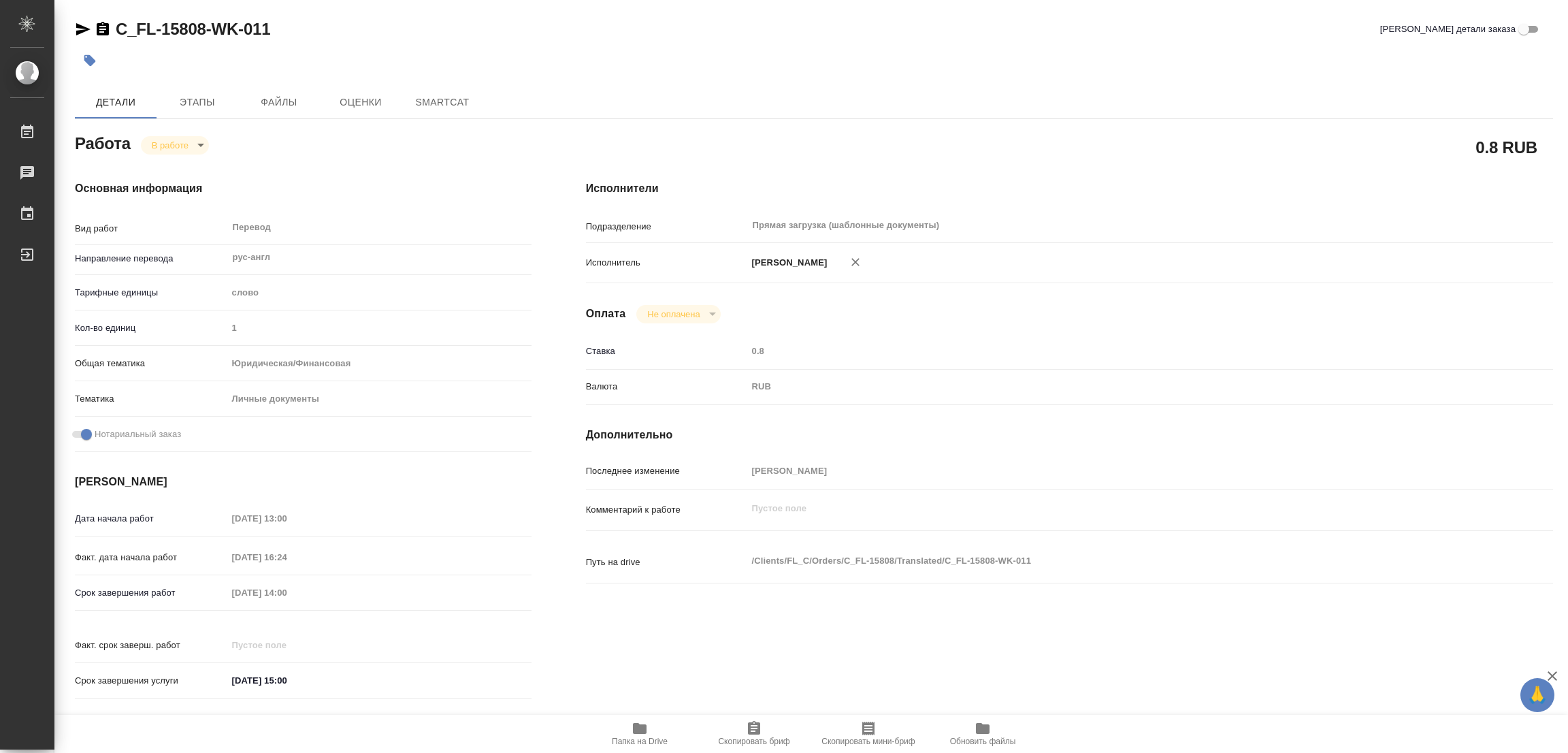
type textarea "x"
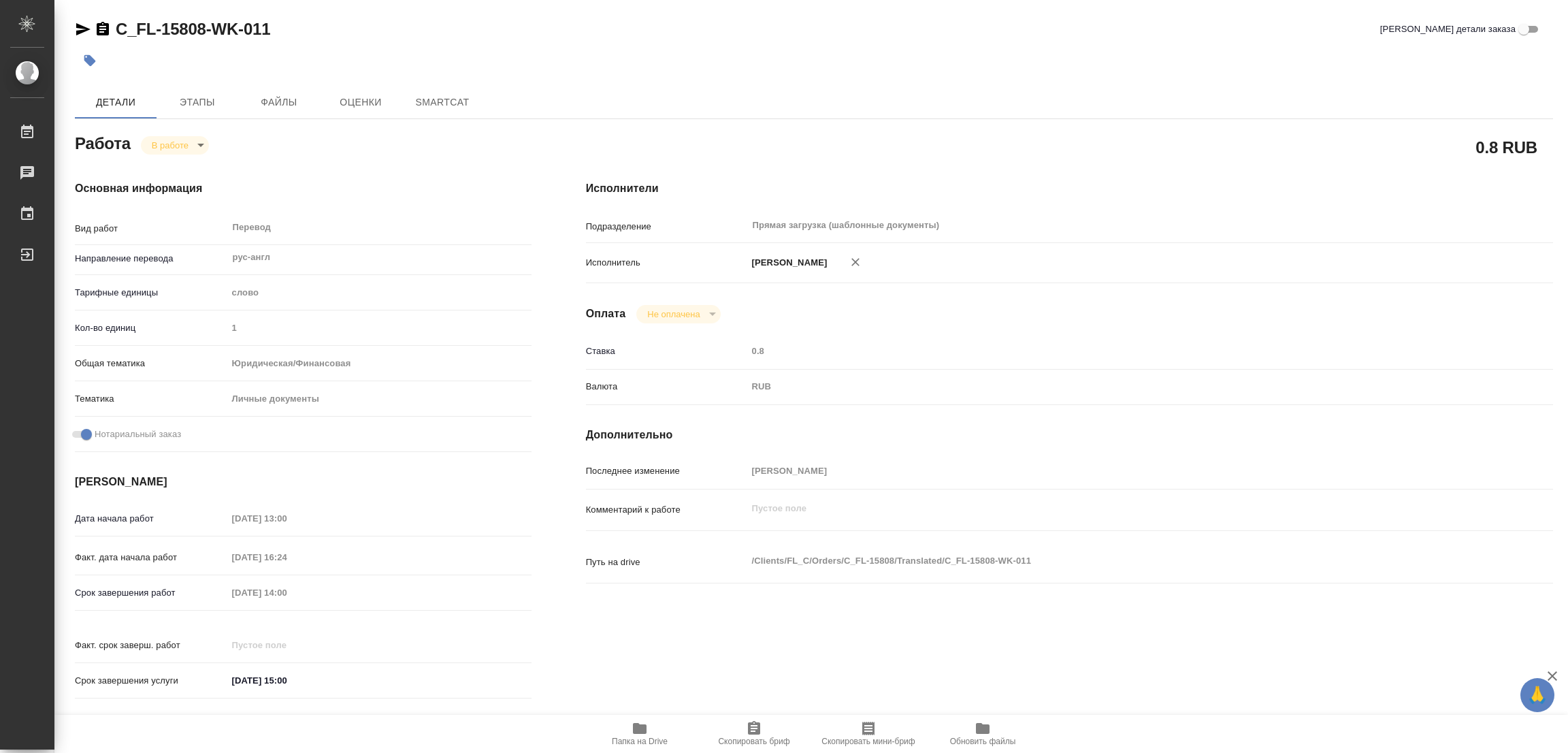
type textarea "x"
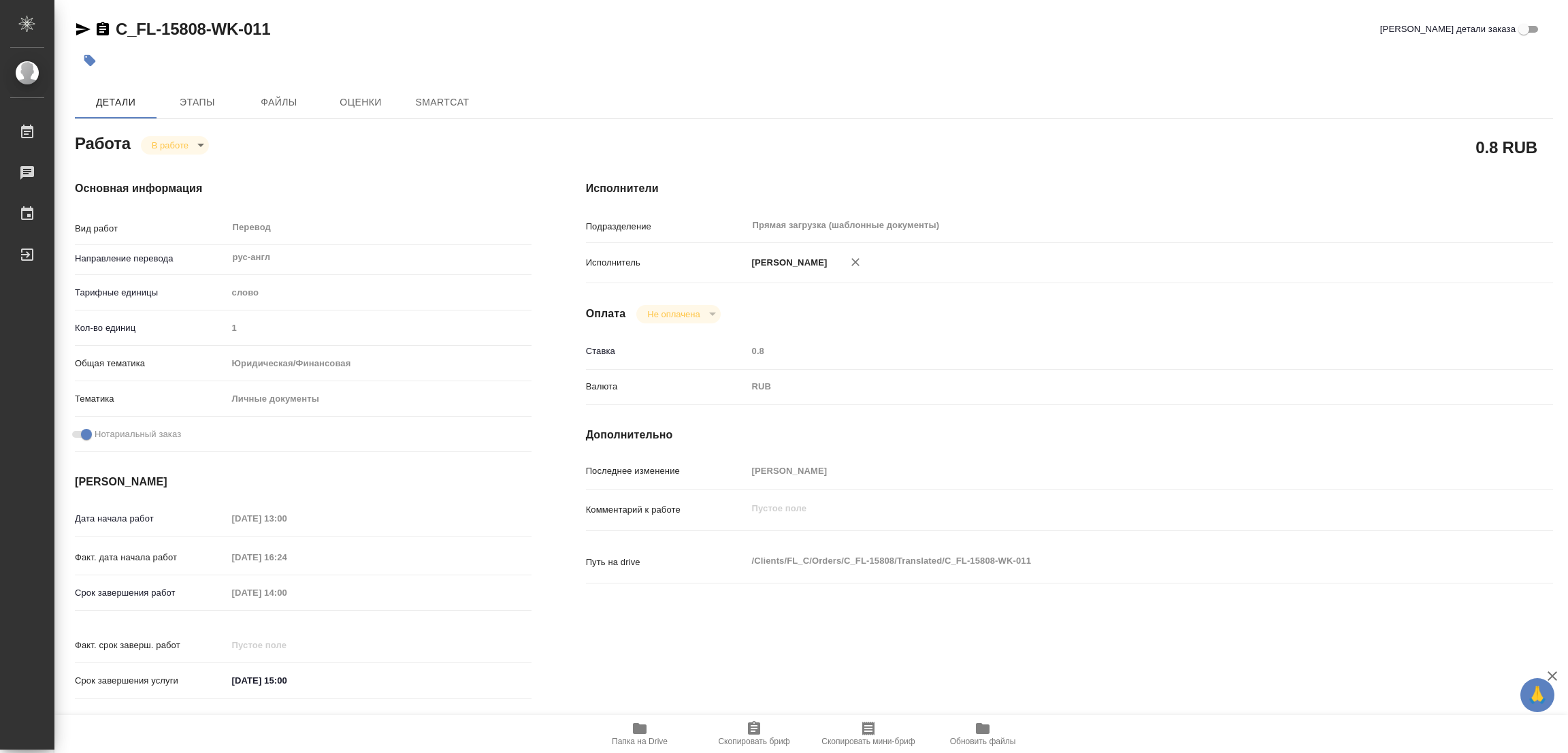
type textarea "x"
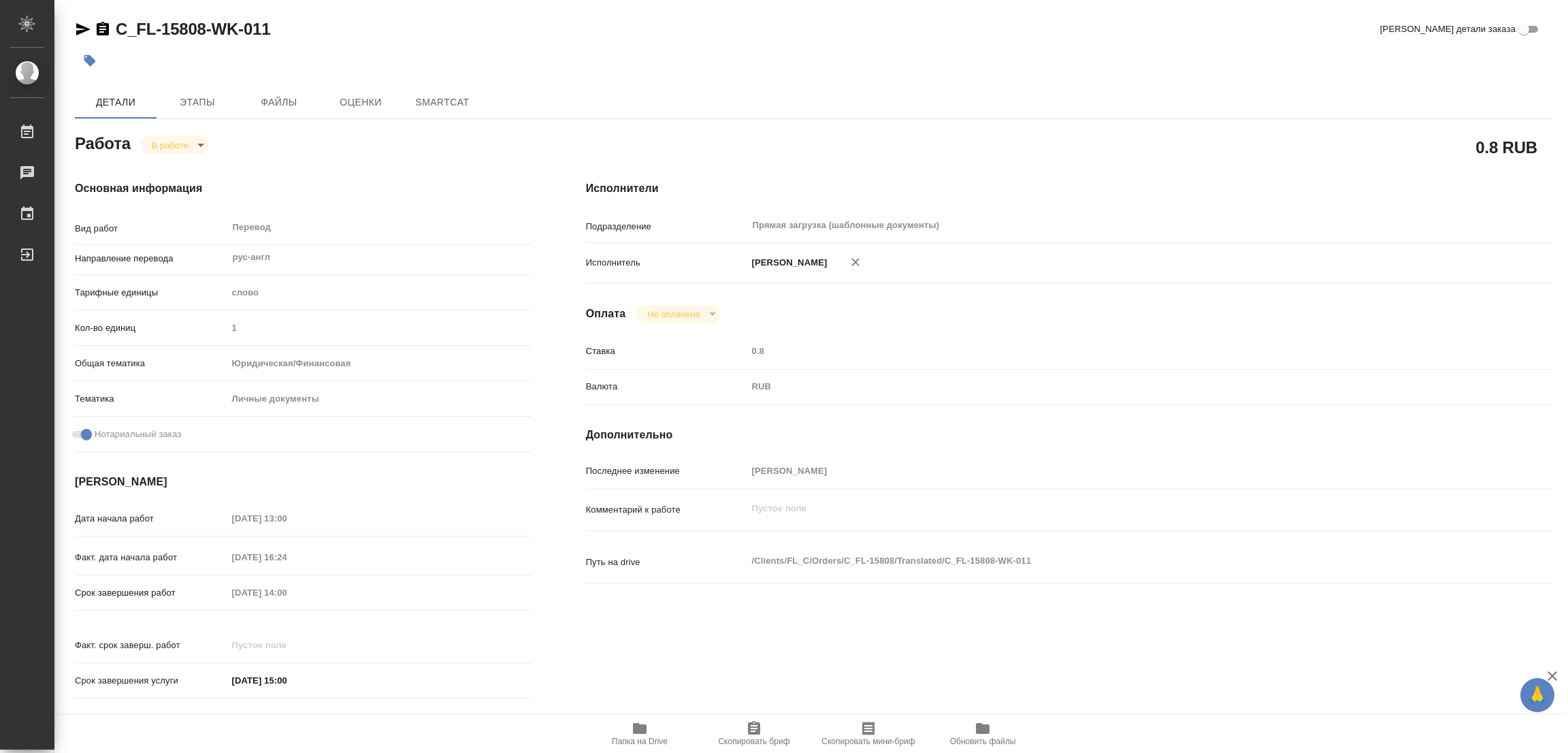
type textarea "x"
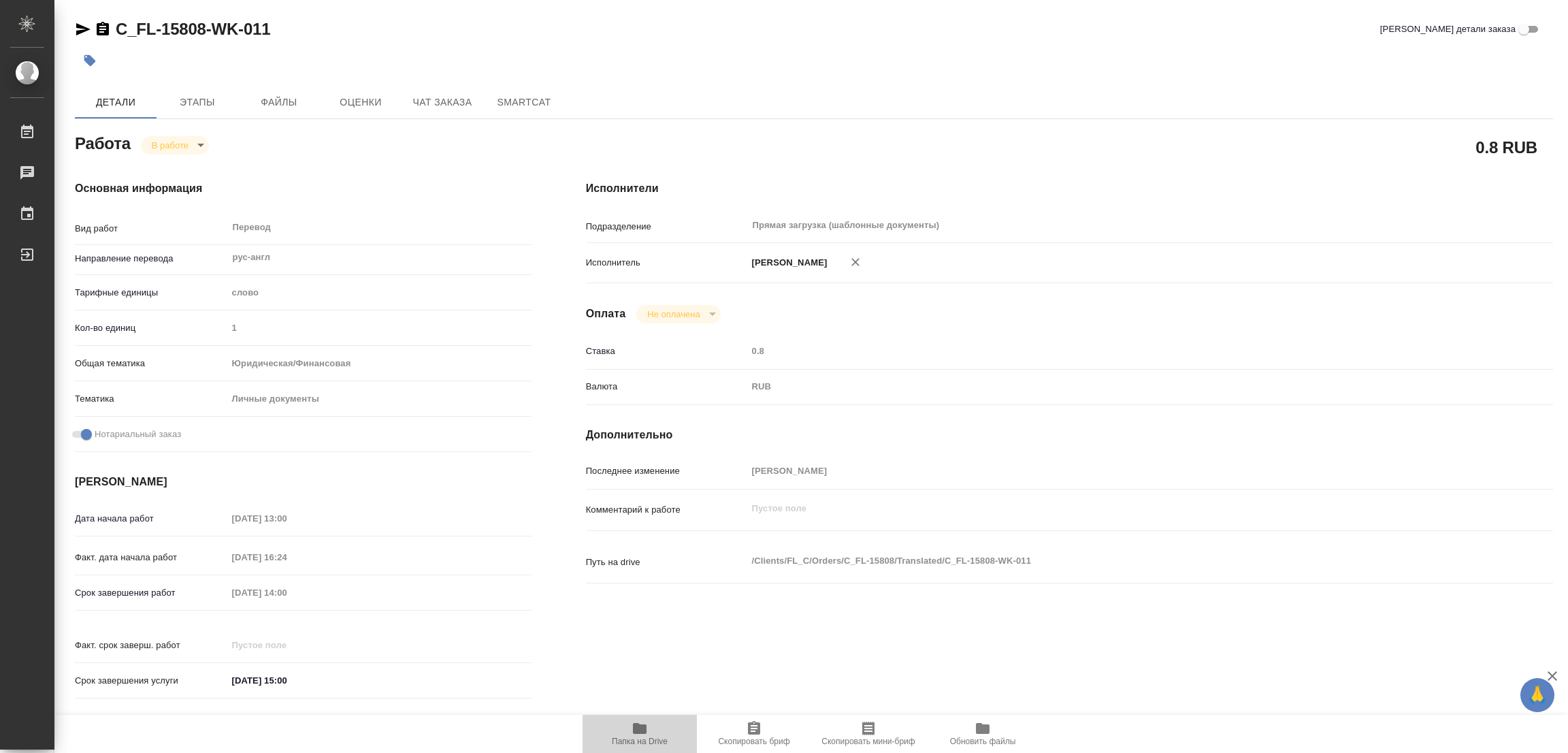
click at [635, 728] on icon "button" at bounding box center [639, 728] width 13 height 10
type textarea "x"
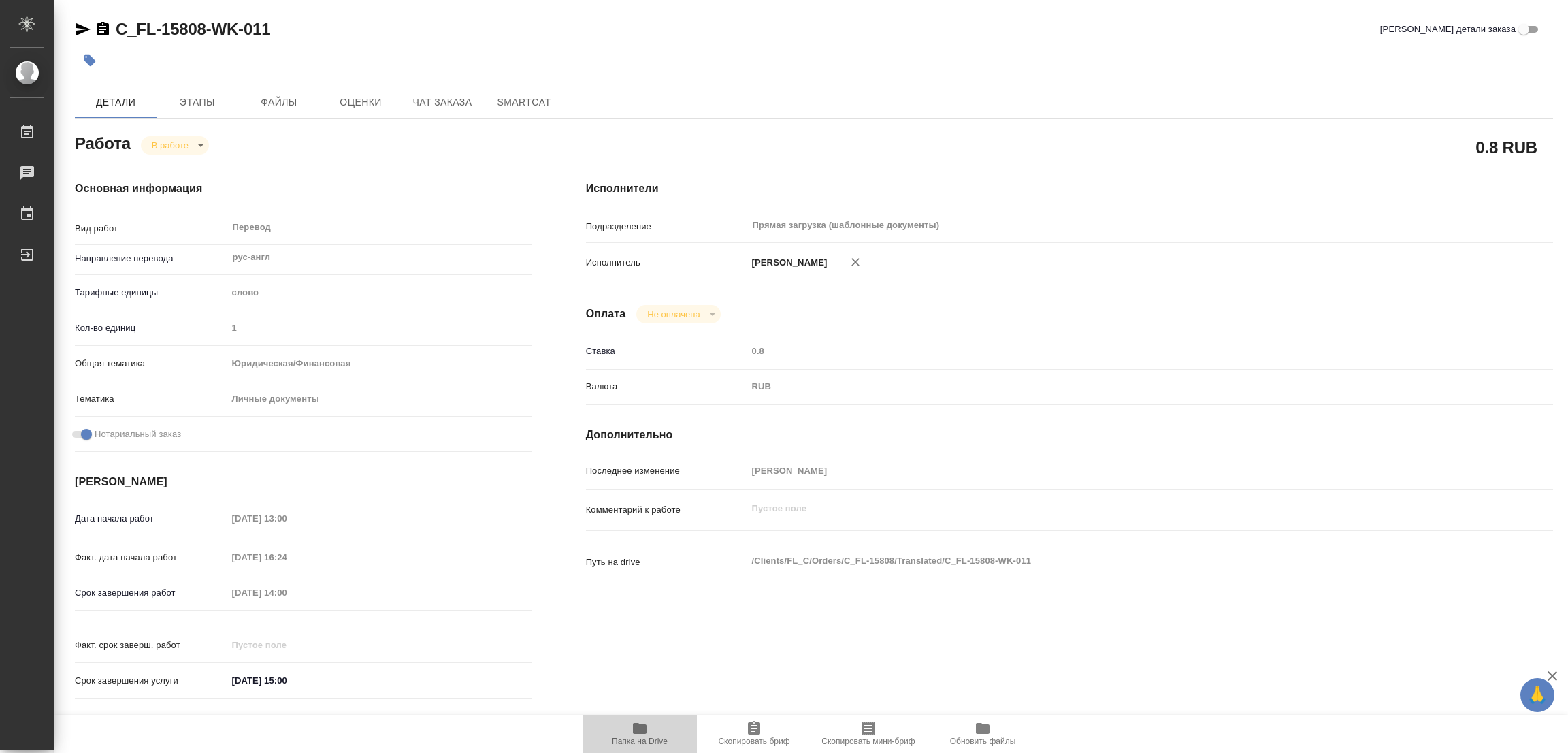
type textarea "x"
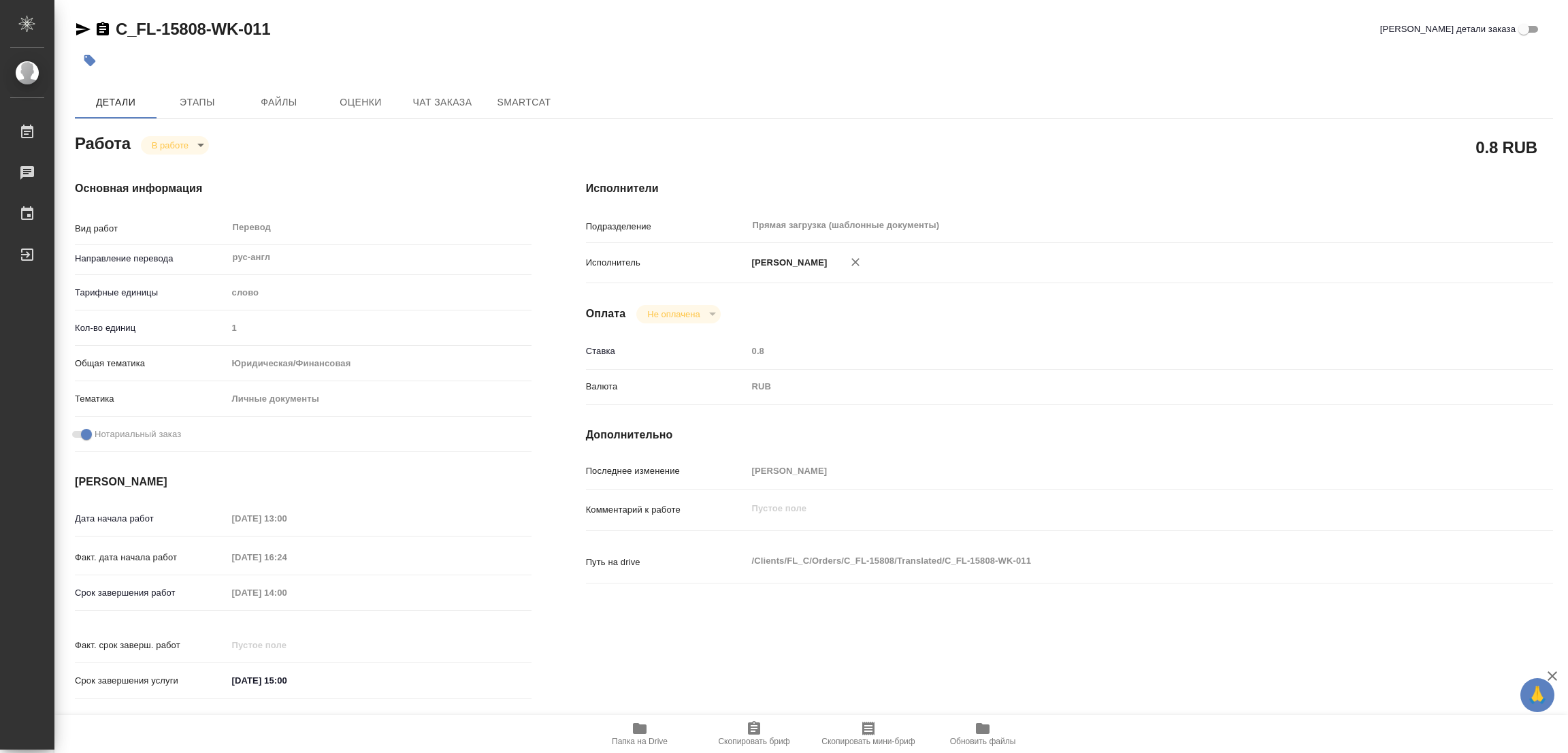
type textarea "x"
click at [194, 103] on span "Этапы" at bounding box center [197, 103] width 66 height 17
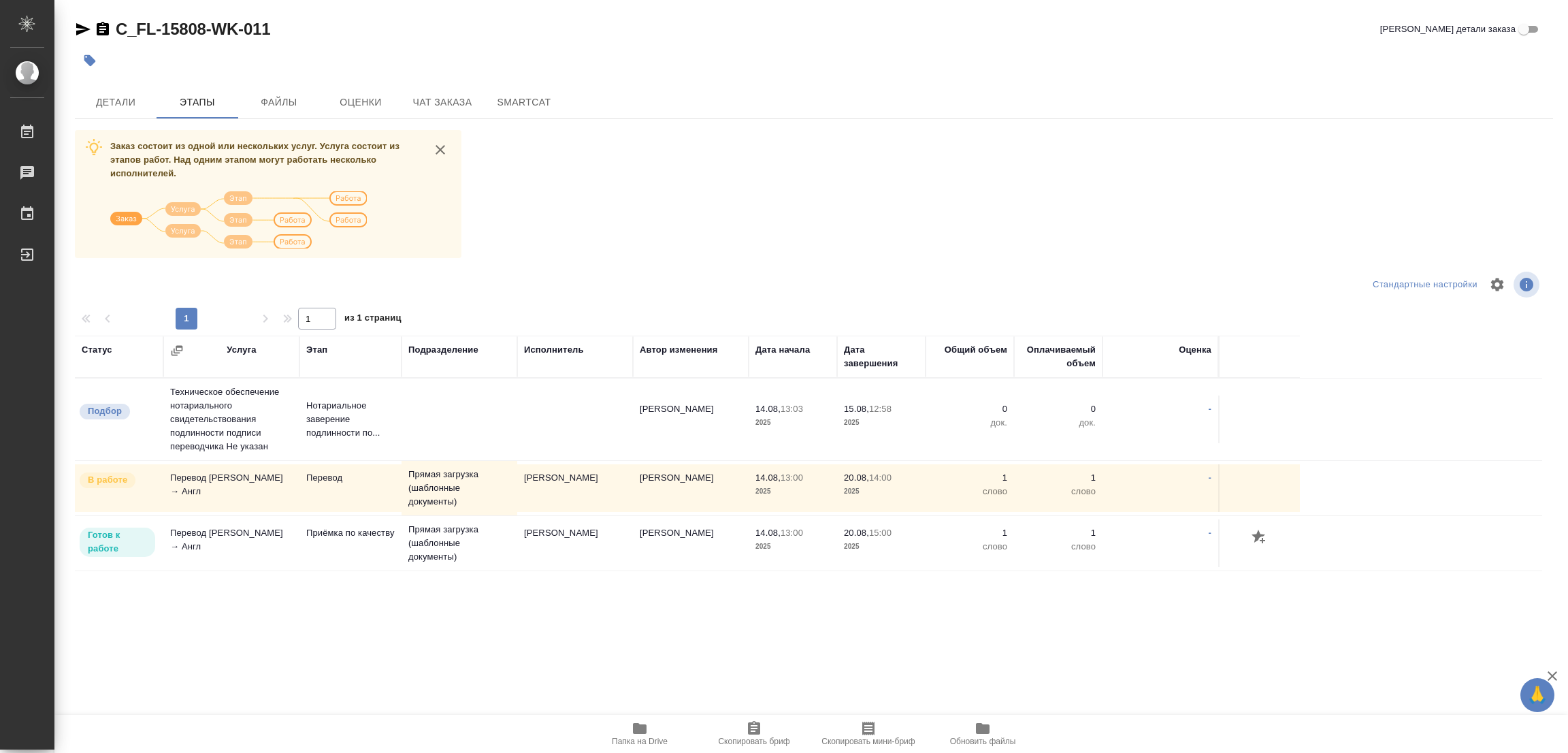
click at [794, 226] on div "Заказ состоит из одной или нескольких услуг. Услуга состоит из этапов работ. На…" at bounding box center [814, 385] width 1478 height 512
click at [112, 102] on span "Детали" at bounding box center [115, 103] width 66 height 17
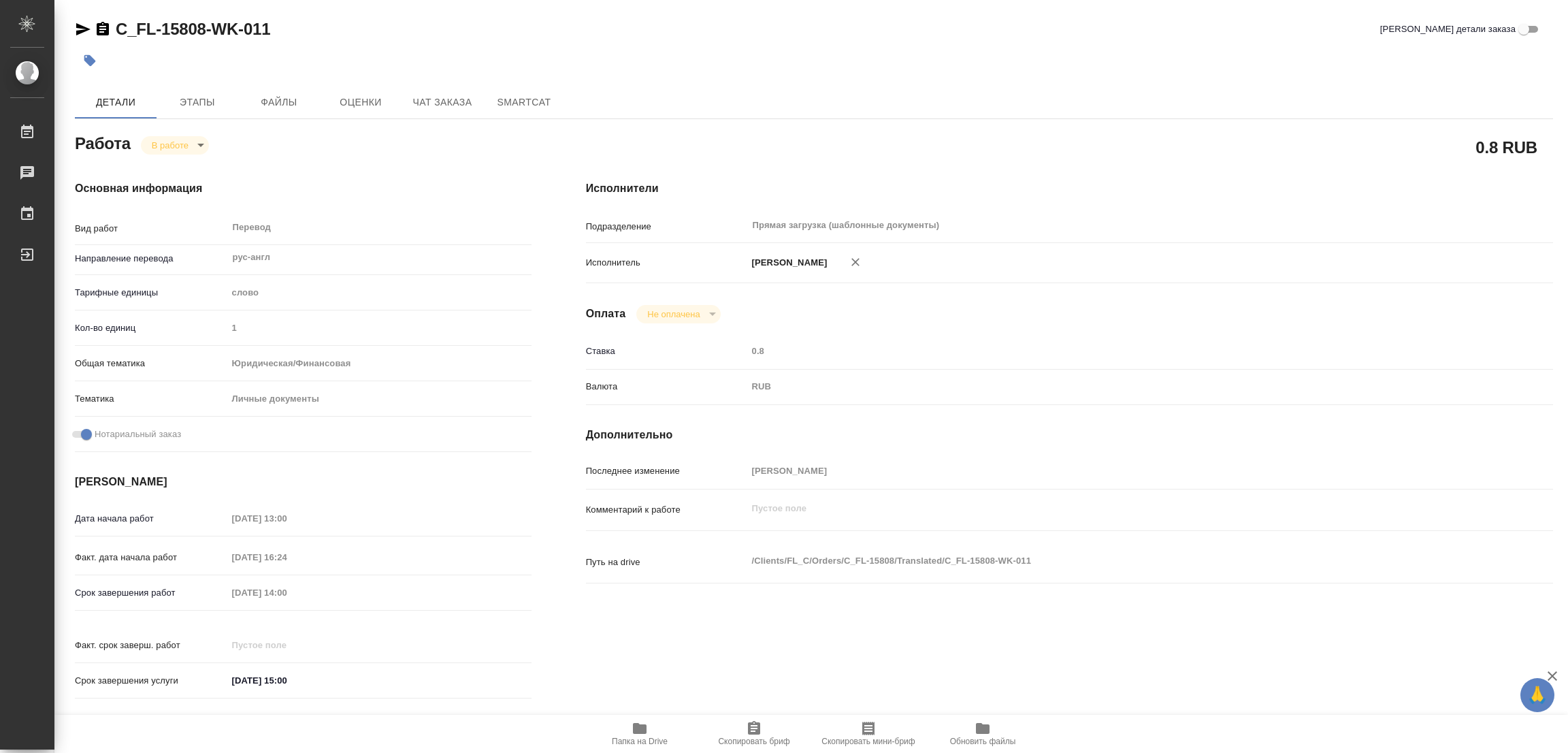
type textarea "x"
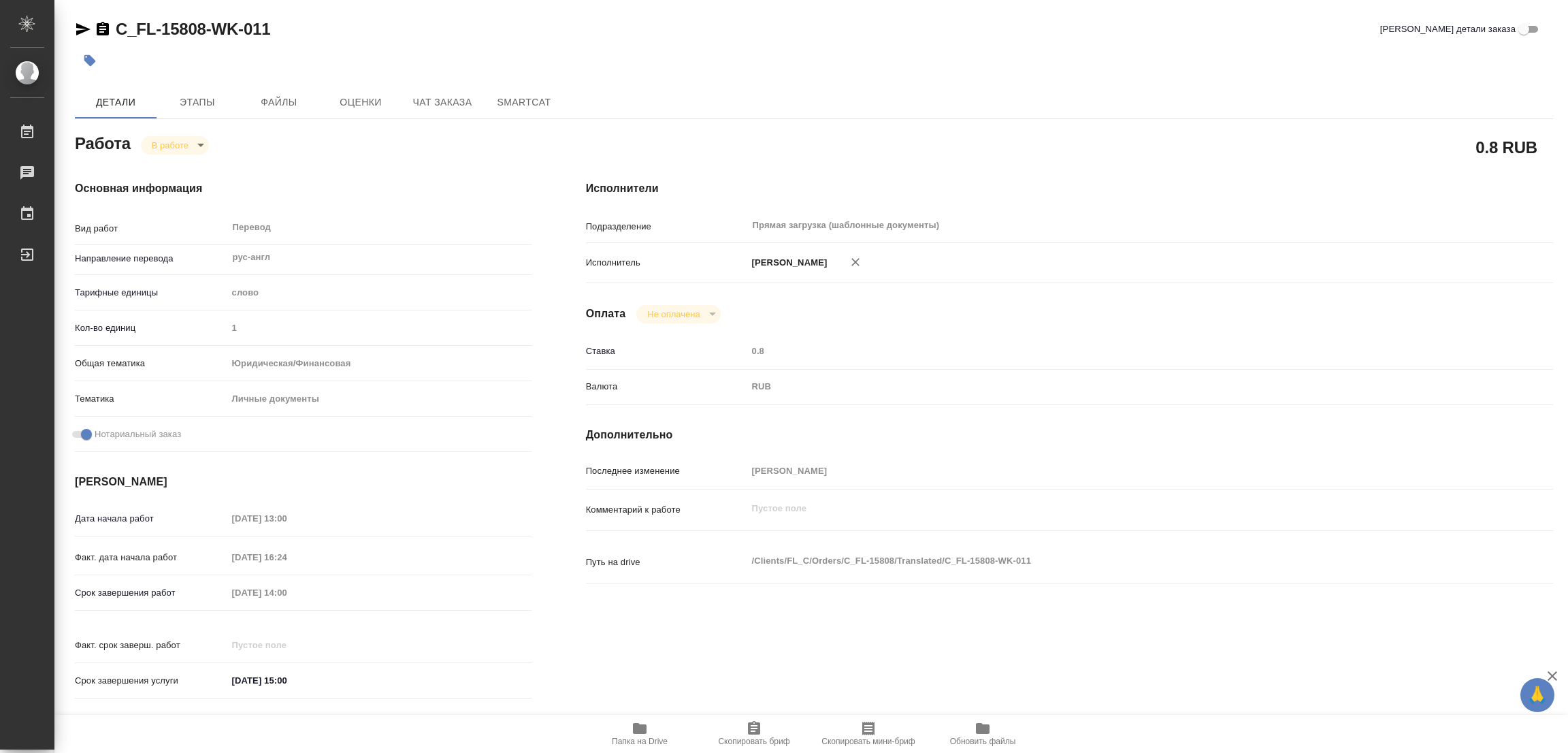
type textarea "x"
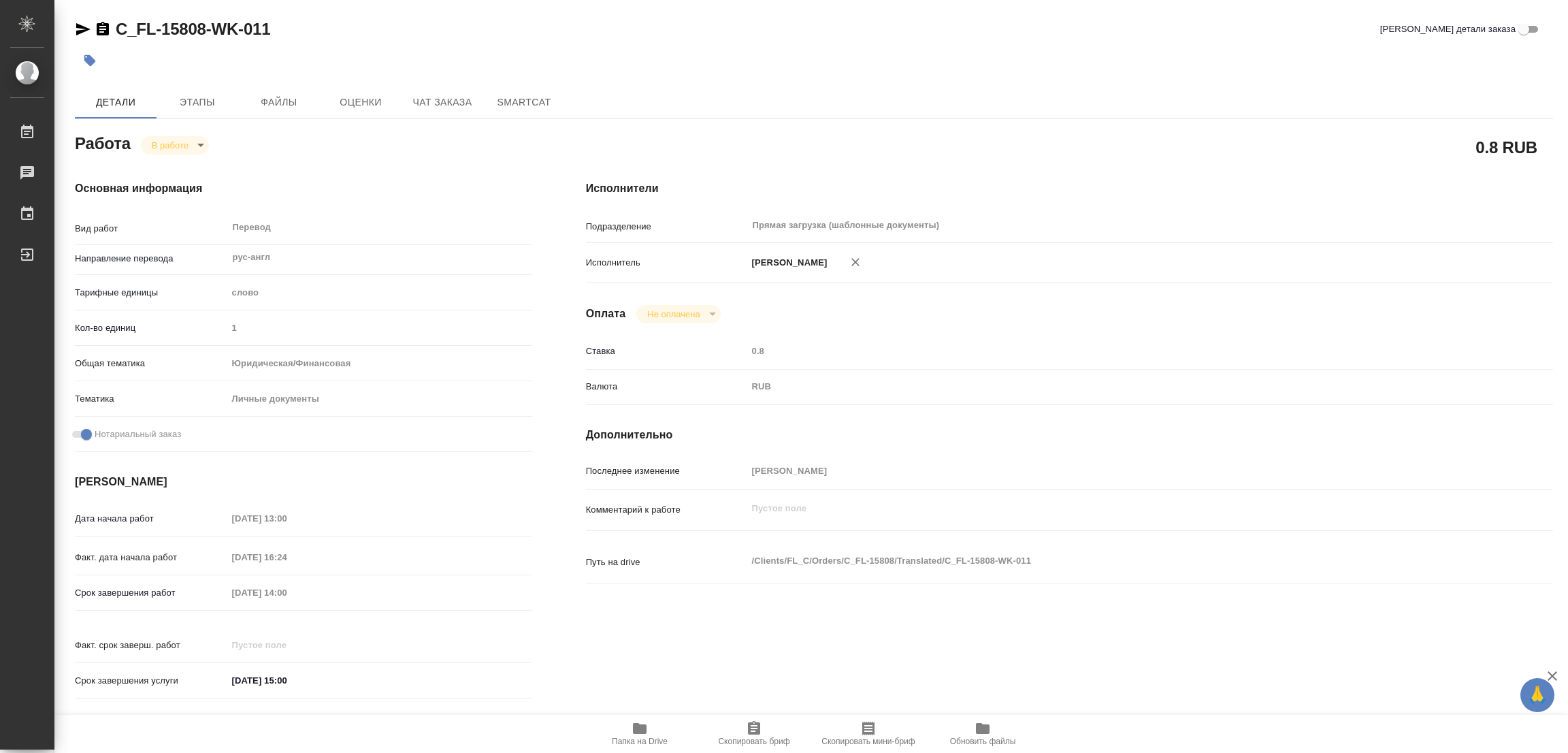
type textarea "x"
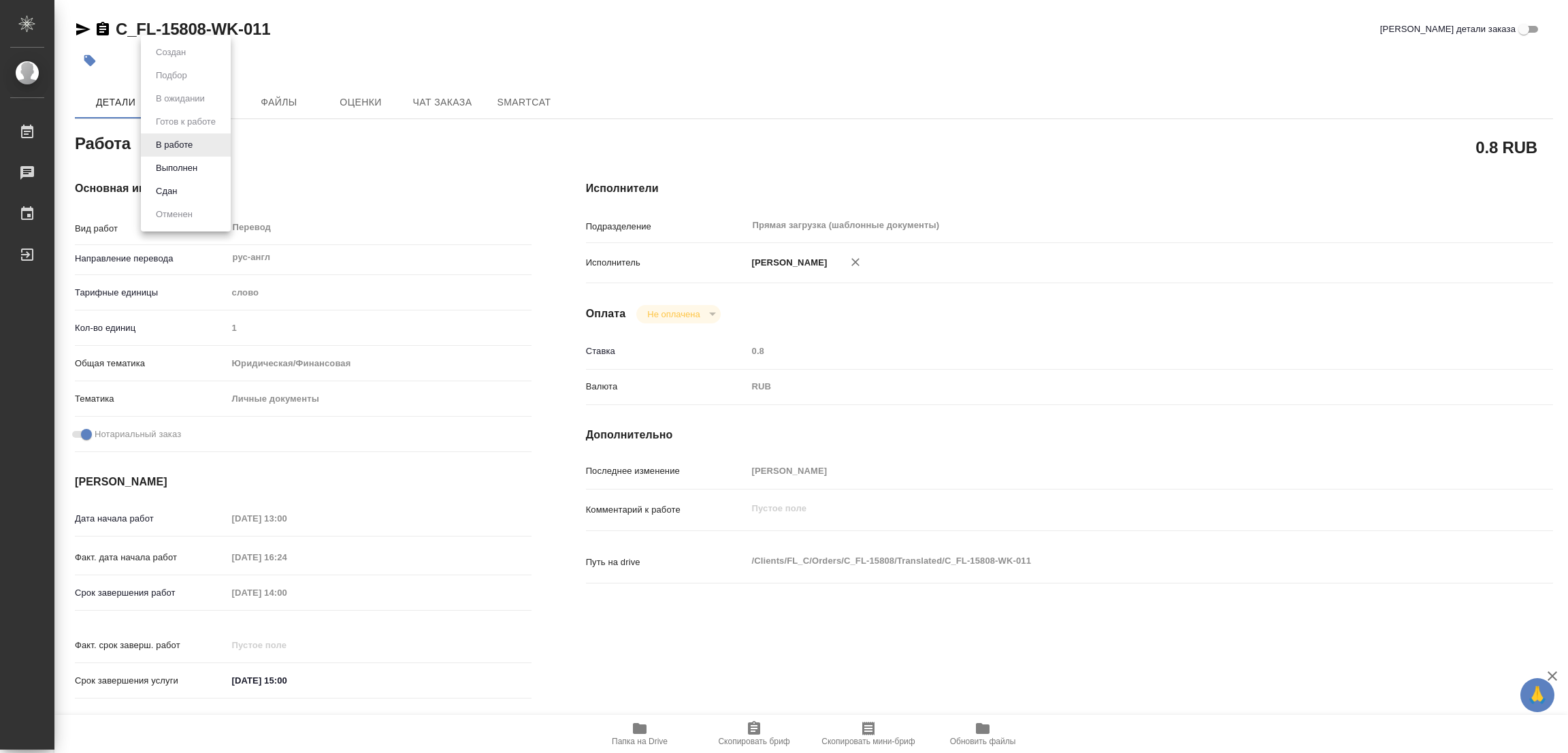
click at [158, 135] on body "🙏 .cls-1 fill:#fff; AWATERA Popova Galina Работы 0 Чаты График Выйти C_FL-15808…" at bounding box center [784, 376] width 1568 height 753
click at [171, 164] on button "Выполнен" at bounding box center [176, 169] width 50 height 15
type textarea "x"
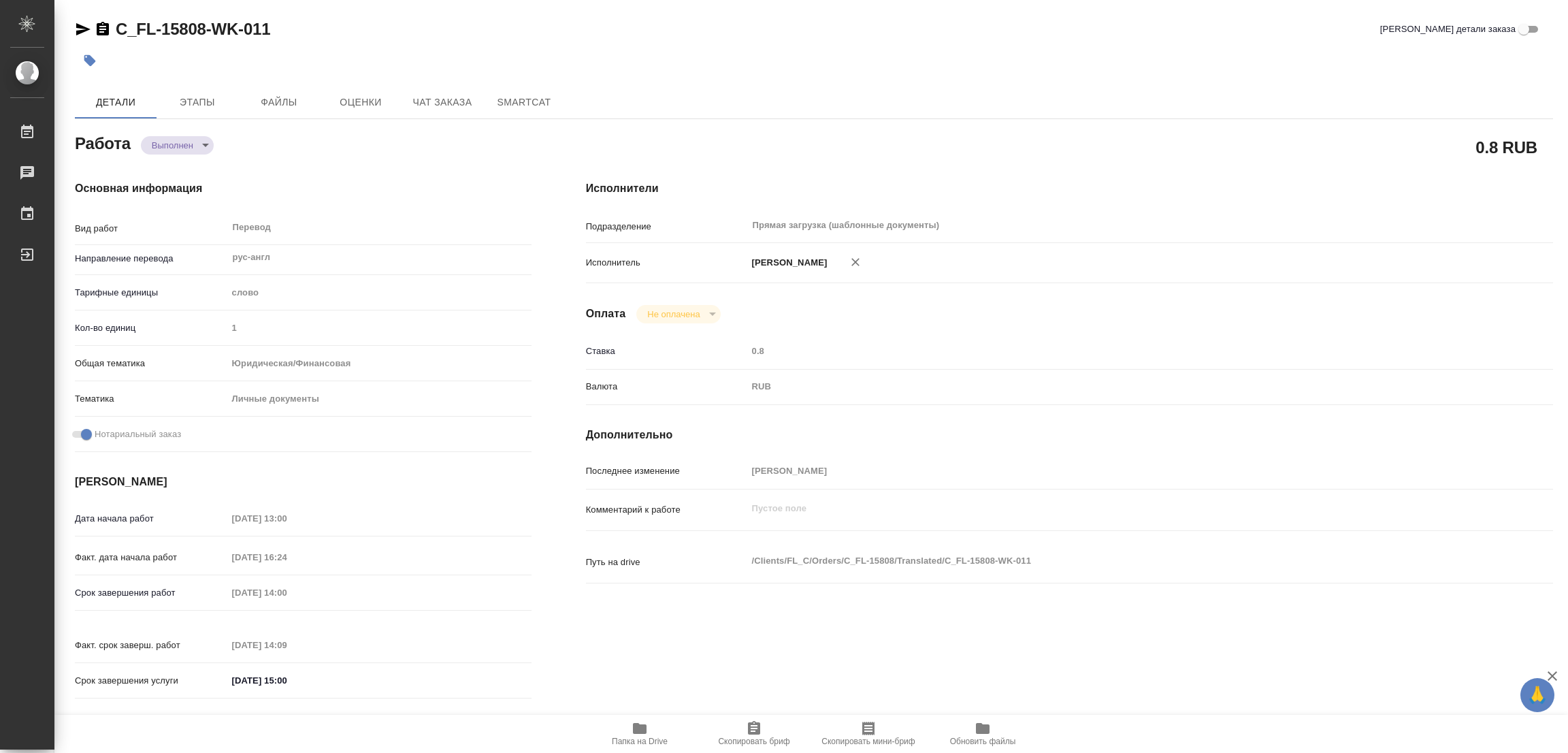
type textarea "x"
click at [85, 62] on icon "button" at bounding box center [90, 60] width 13 height 13
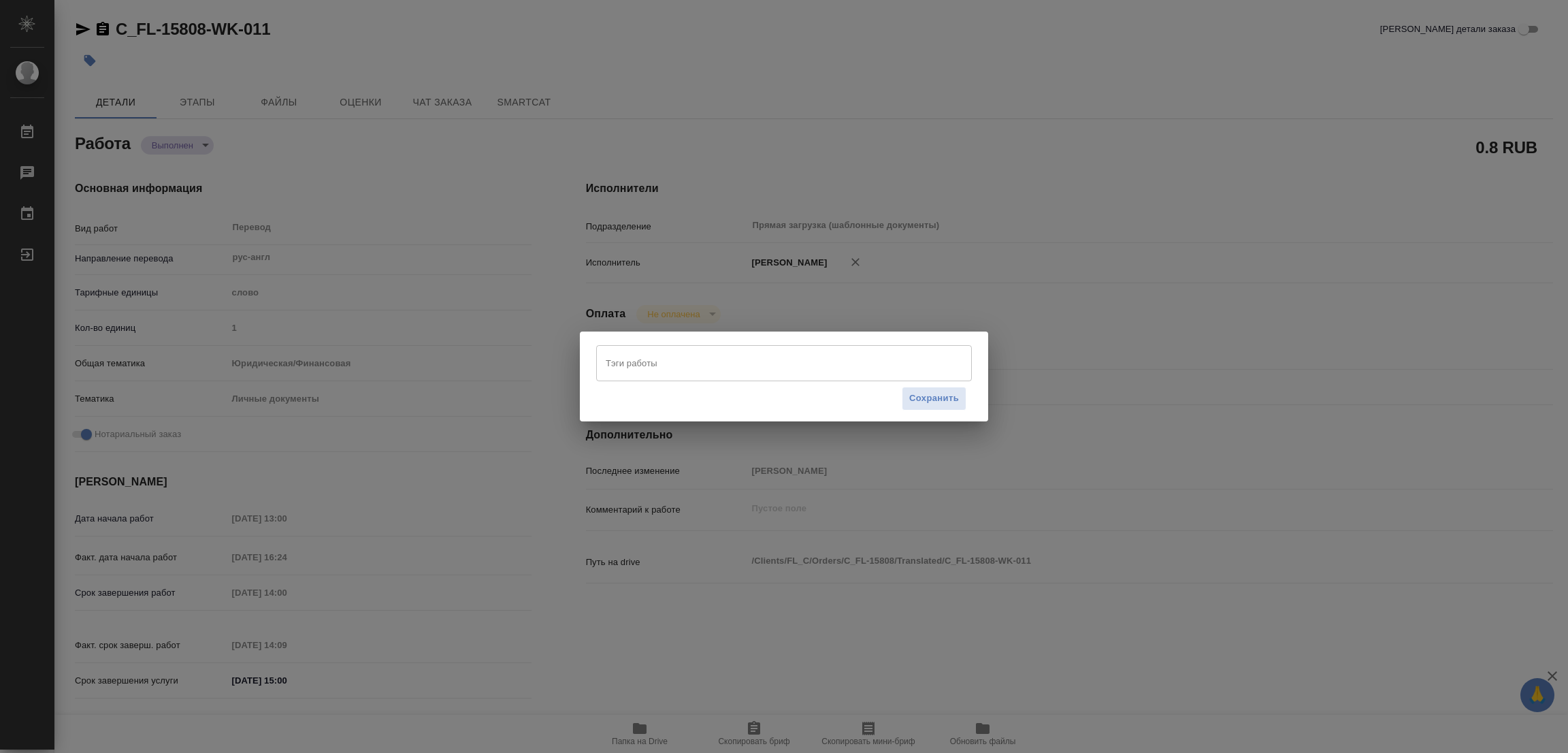
type textarea "x"
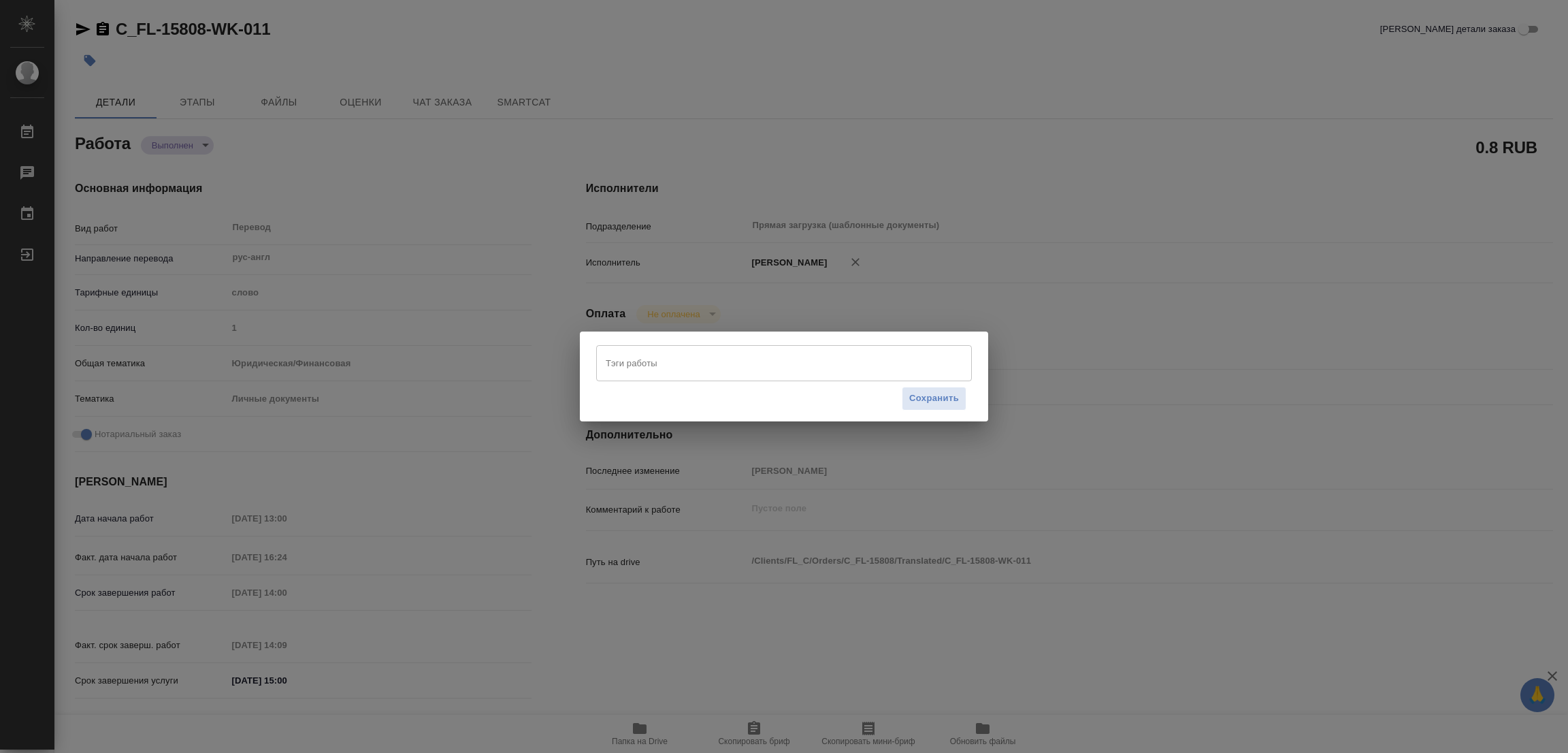
type textarea "x"
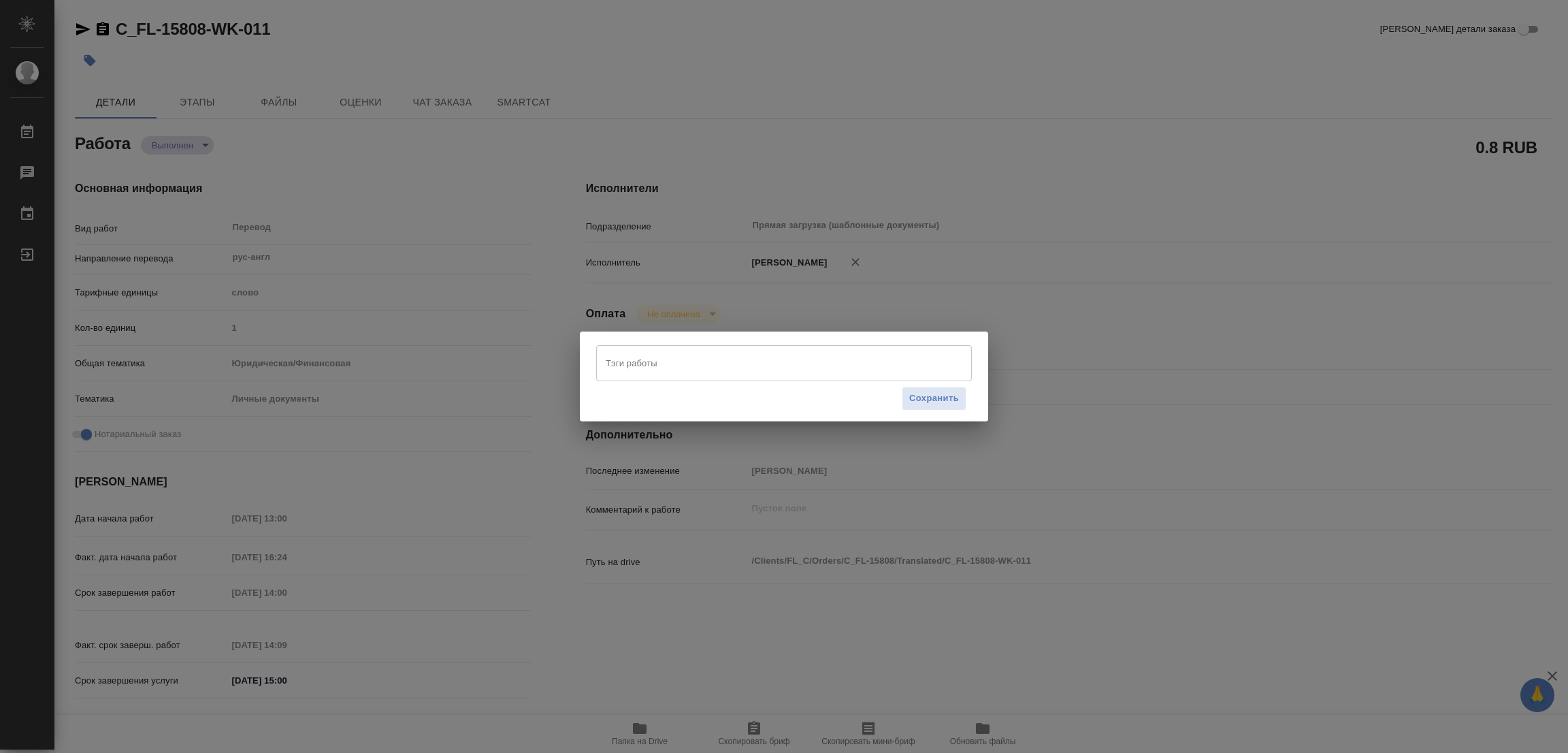
click at [648, 363] on input "Тэги работы" at bounding box center [771, 363] width 337 height 23
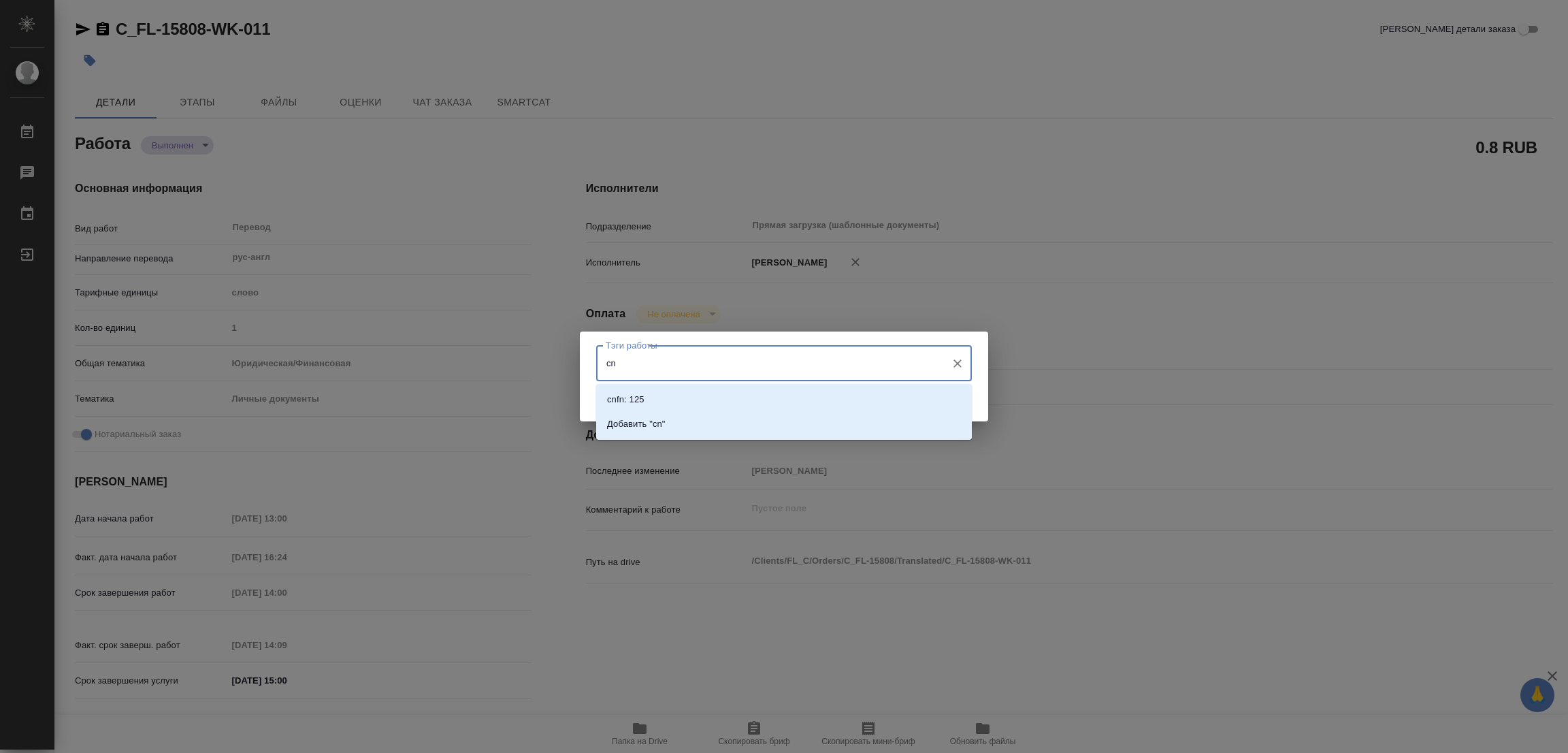
type input "c"
type input "стат: 1557"
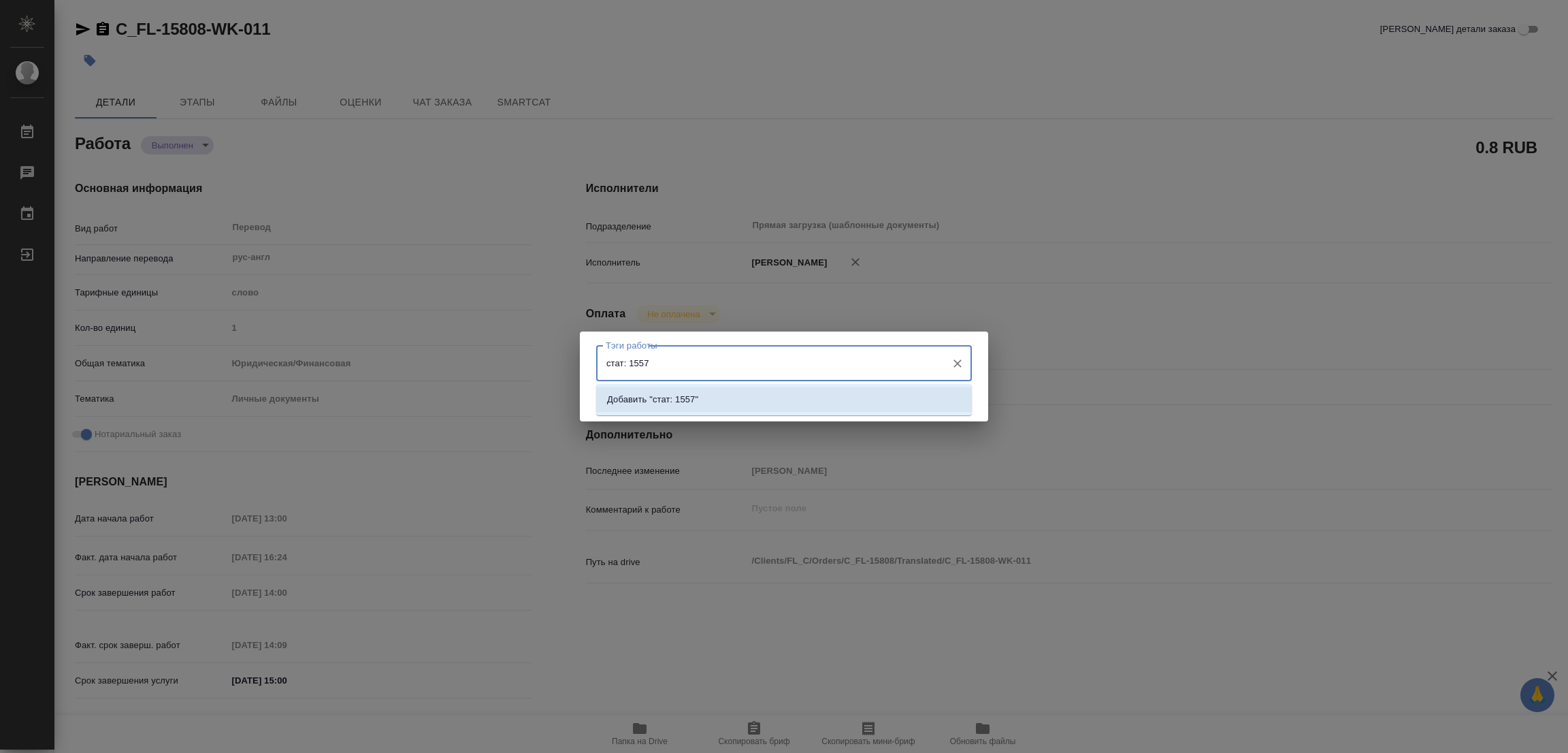
click at [673, 397] on p "Добавить "стат: 1557"" at bounding box center [653, 399] width 91 height 13
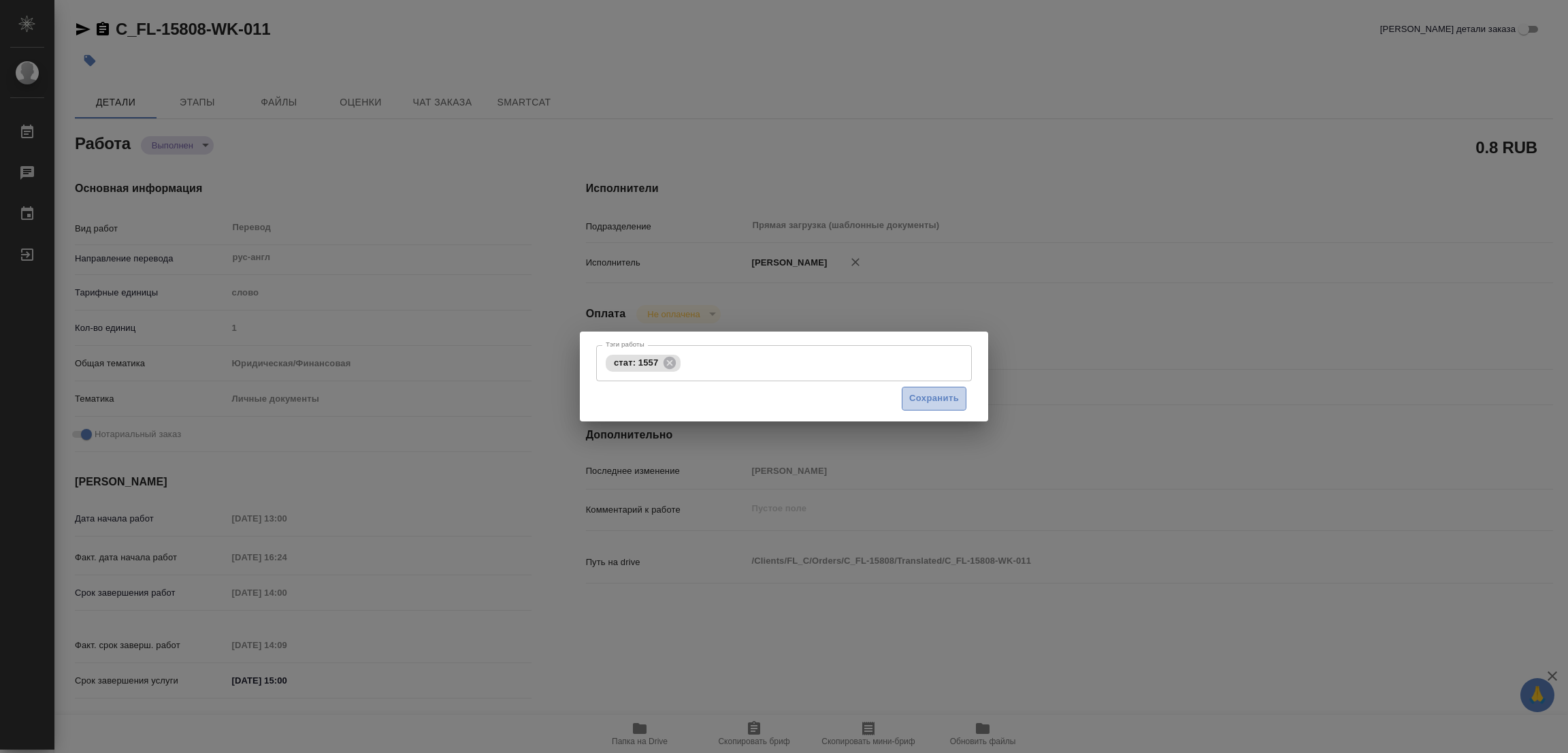
click at [948, 395] on span "Сохранить" at bounding box center [934, 398] width 50 height 15
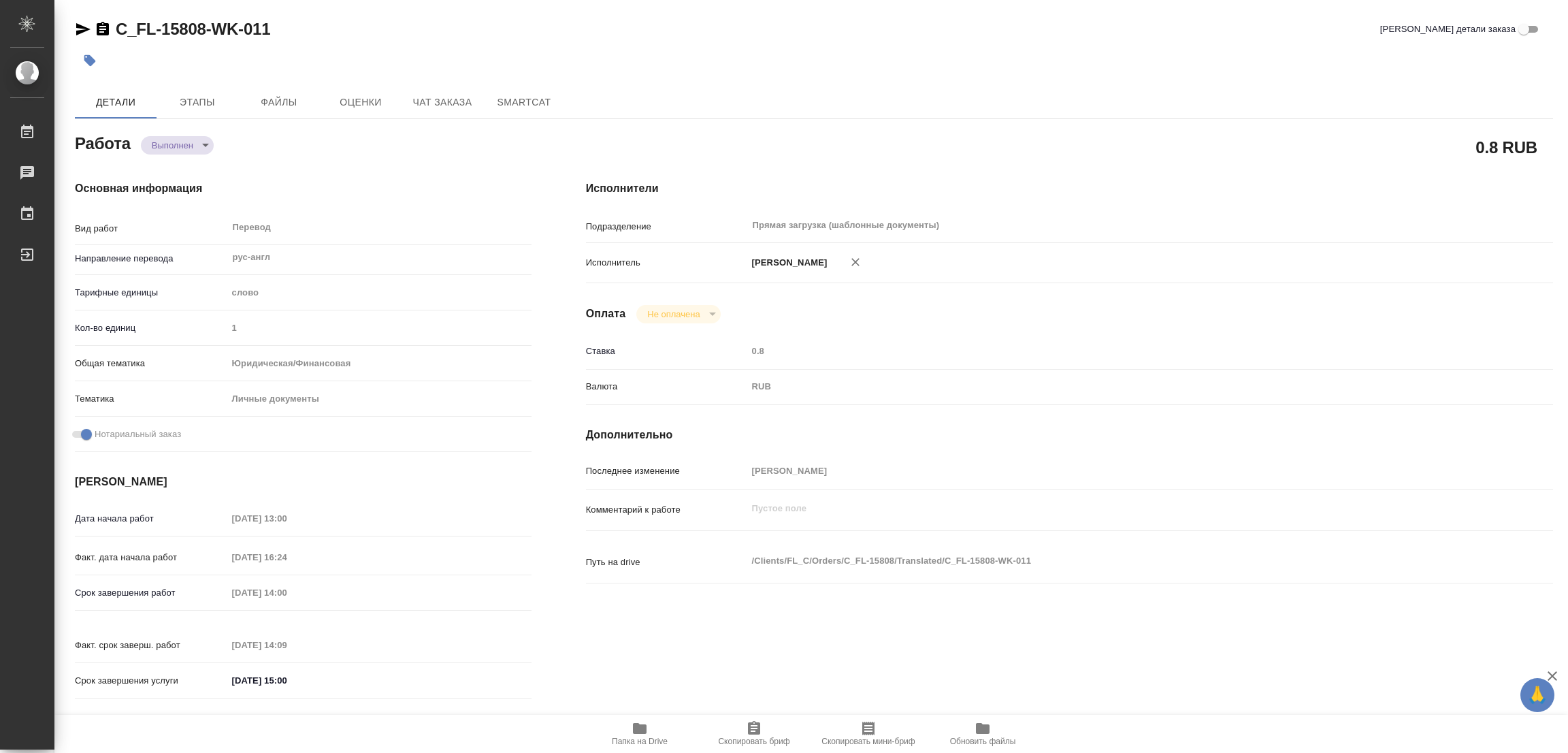
type input "completed"
type textarea "Перевод"
type textarea "x"
type input "рус-англ"
type input "5a8b1489cc6b4906c91bfd90"
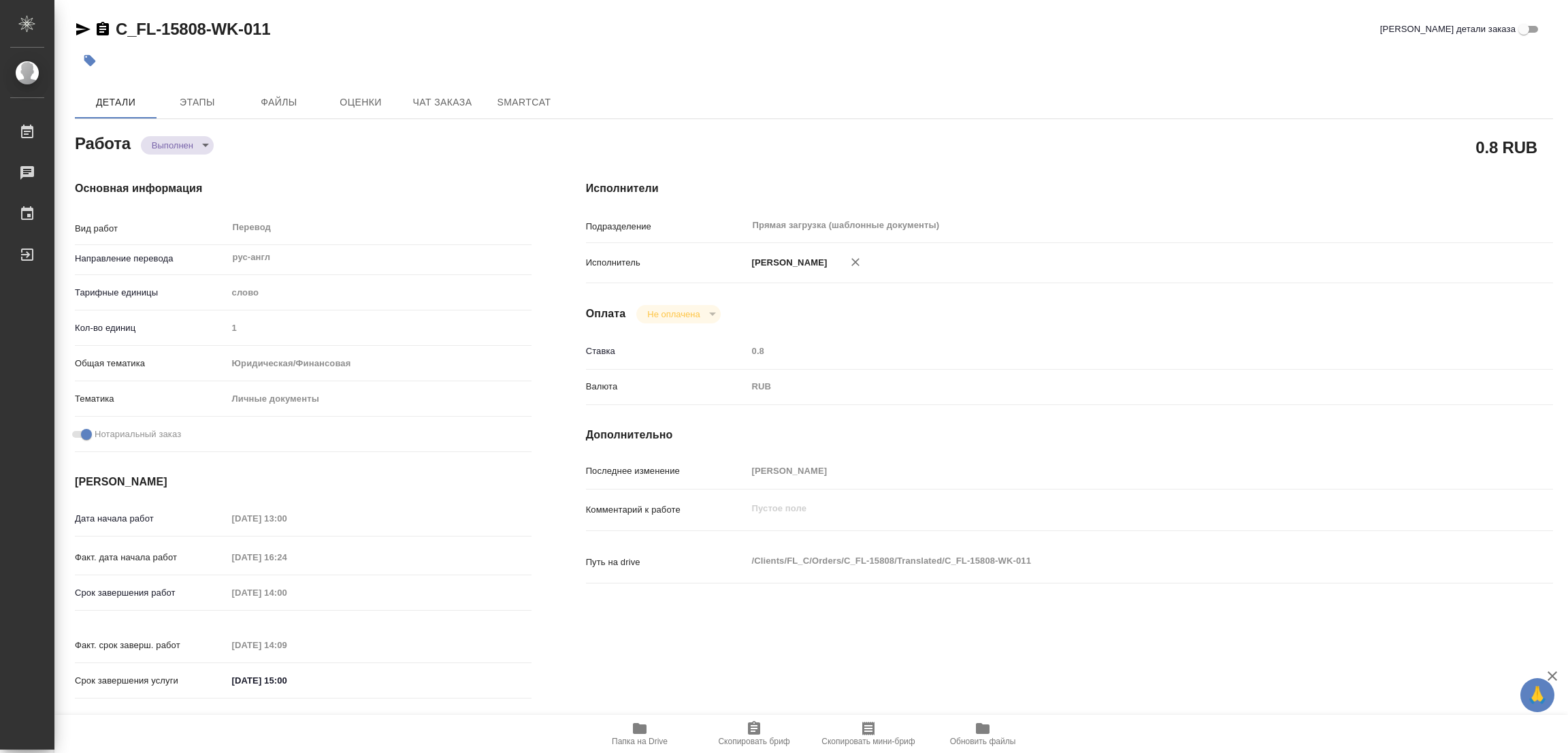
type input "1"
type input "yr-fn"
type input "5a8b8b956a9677013d343cfe"
checkbox input "true"
type input "14.08.2025 13:00"
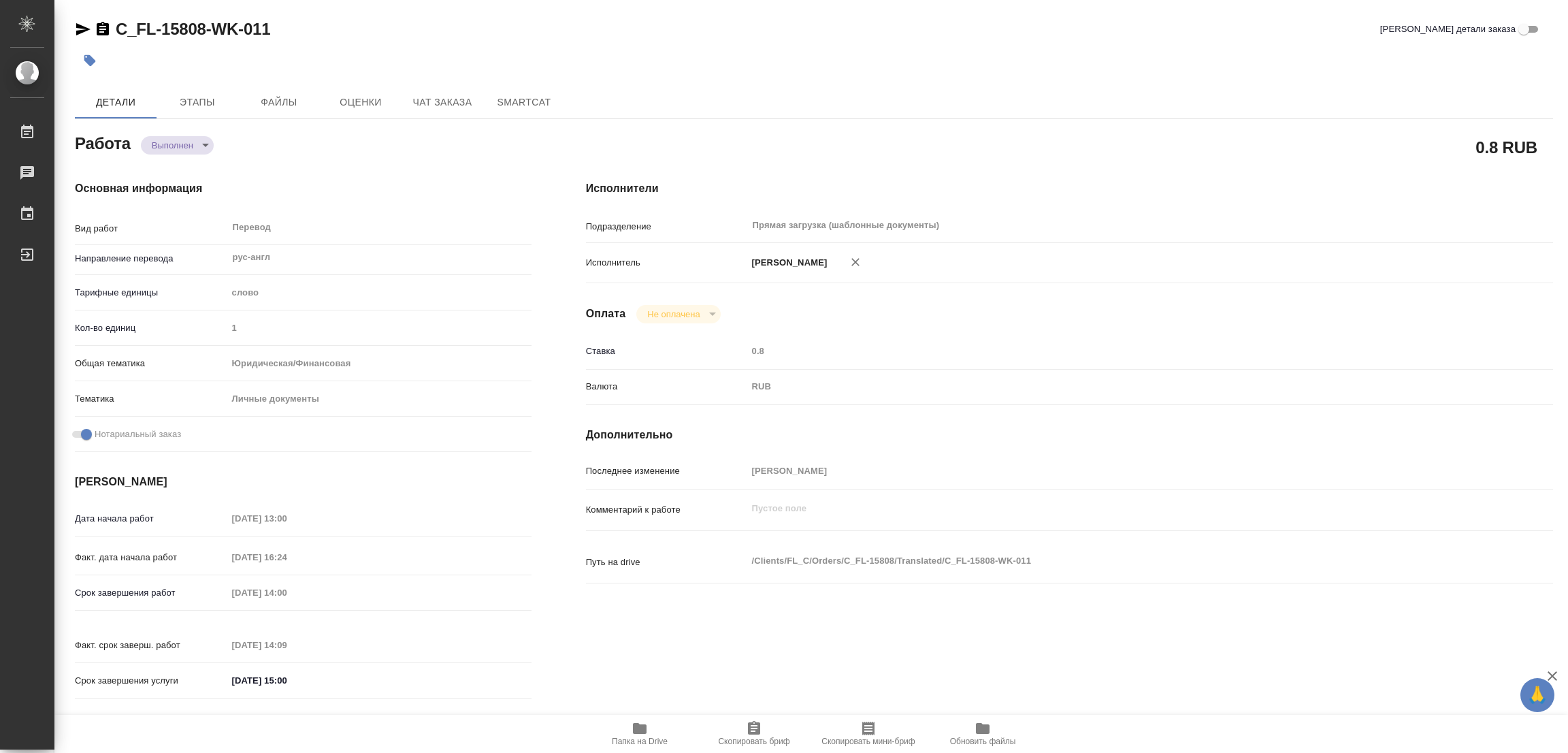
type input "18.08.2025 16:24"
type input "20.08.2025 14:00"
type input "20.08.2025 14:09"
type input "20.08.2025 15:00"
type input "Прямая загрузка (шаблонные документы)"
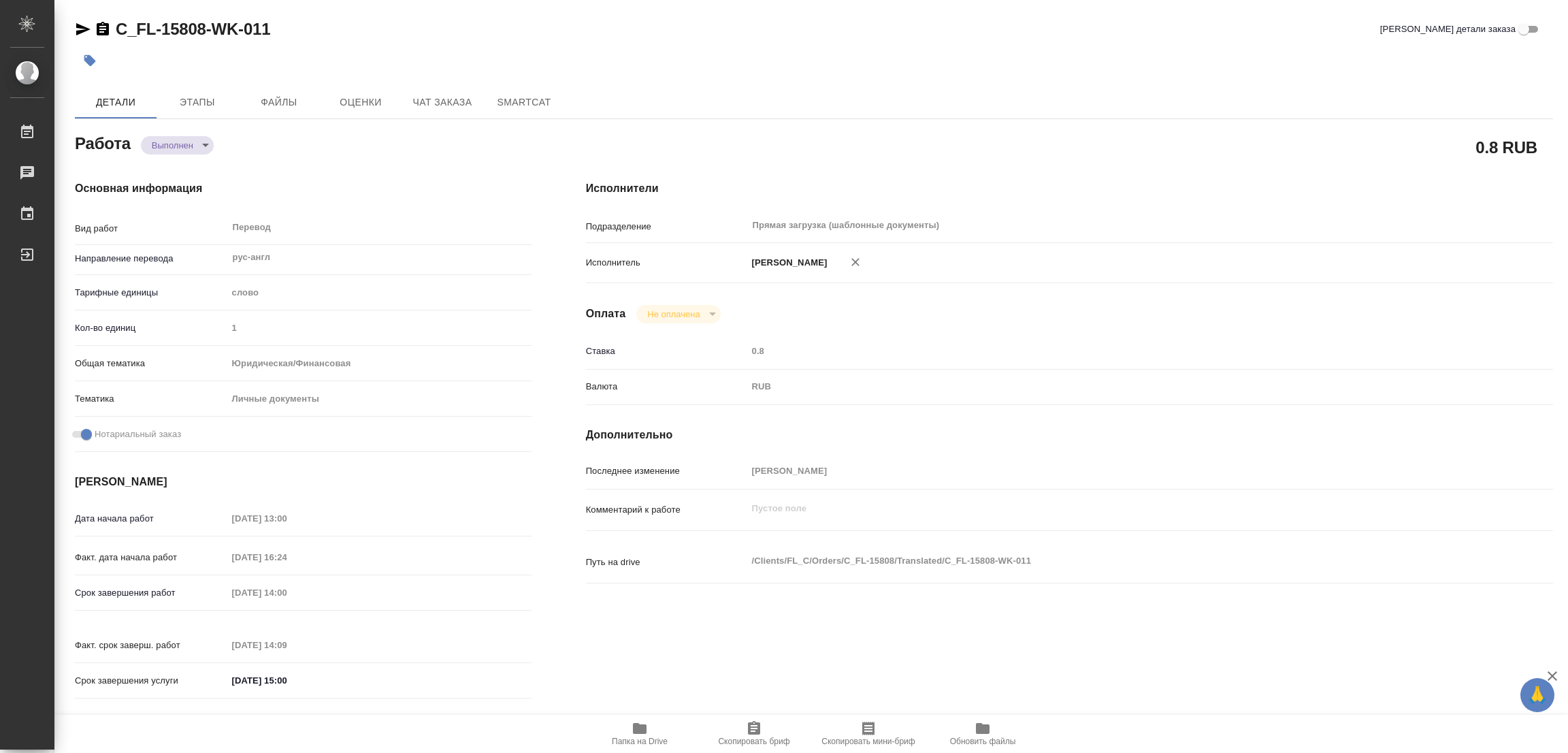
type input "notPayed"
type input "0.8"
type input "RUB"
type input "Попова Галина"
type textarea "x"
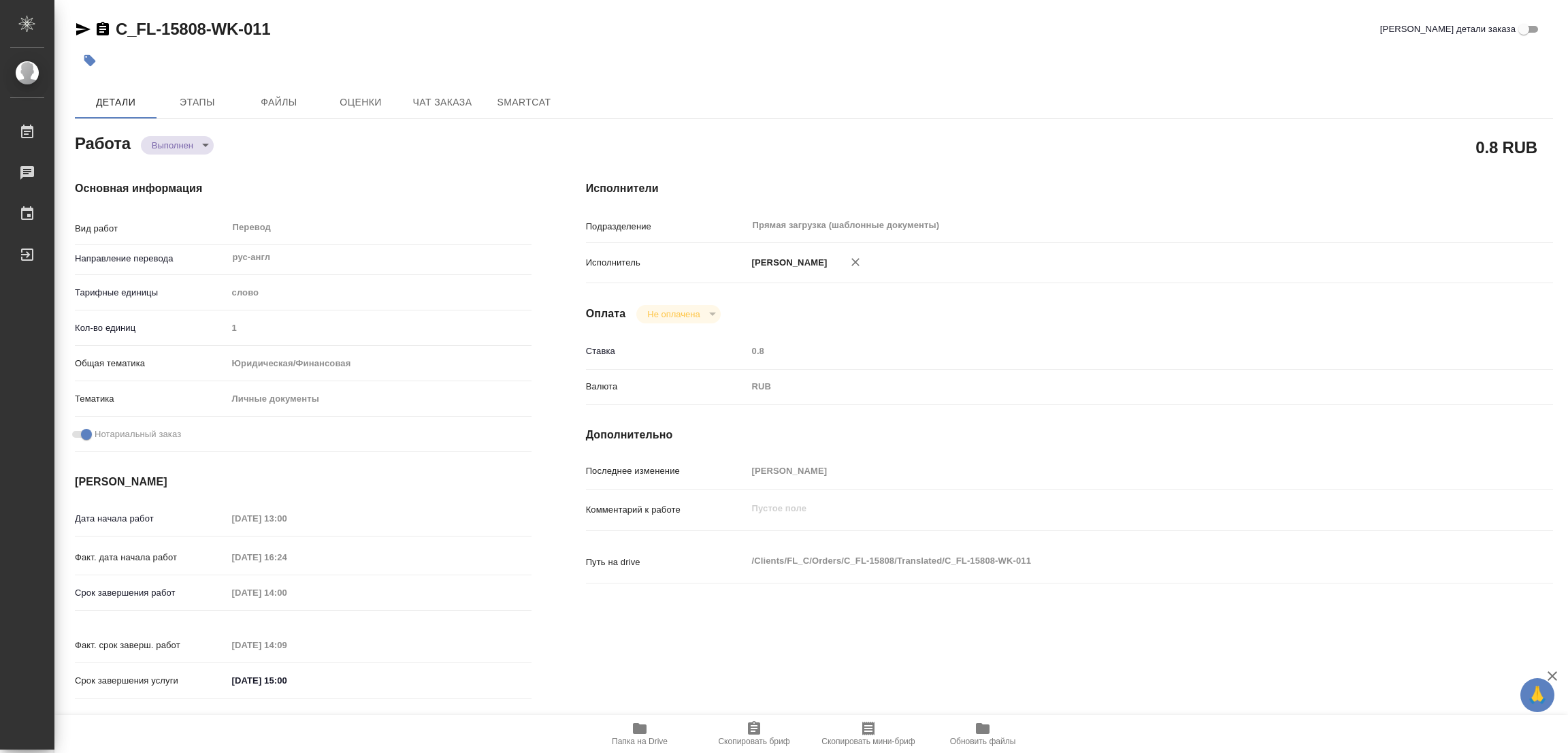
type textarea "/Clients/FL_C/Orders/C_FL-15808/Translated/C_FL-15808-WK-011"
type textarea "x"
type input "C_FL-15808"
type input "Перевод Стандарт"
type input "Приёмка по качеству, Постредактура машинного перевода, Перевод, Редактура, Корр…"
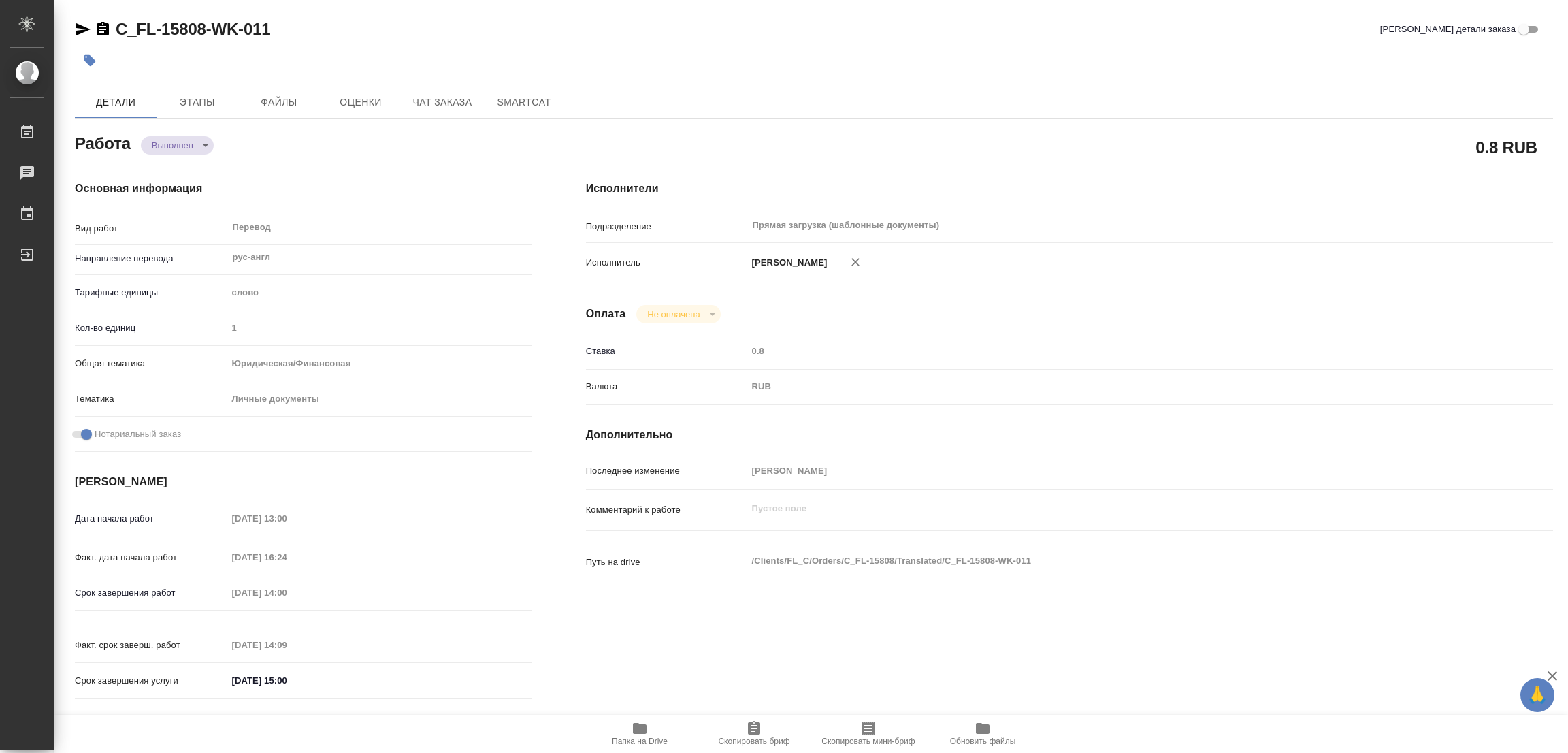
type input "Димитриева Юлия"
type input "/Clients/FL_C/Orders/C_FL-15808"
type textarea "Olga Gerashchenko Lev Gerashchenko Vladimir Gerashchenko"
type textarea "x"
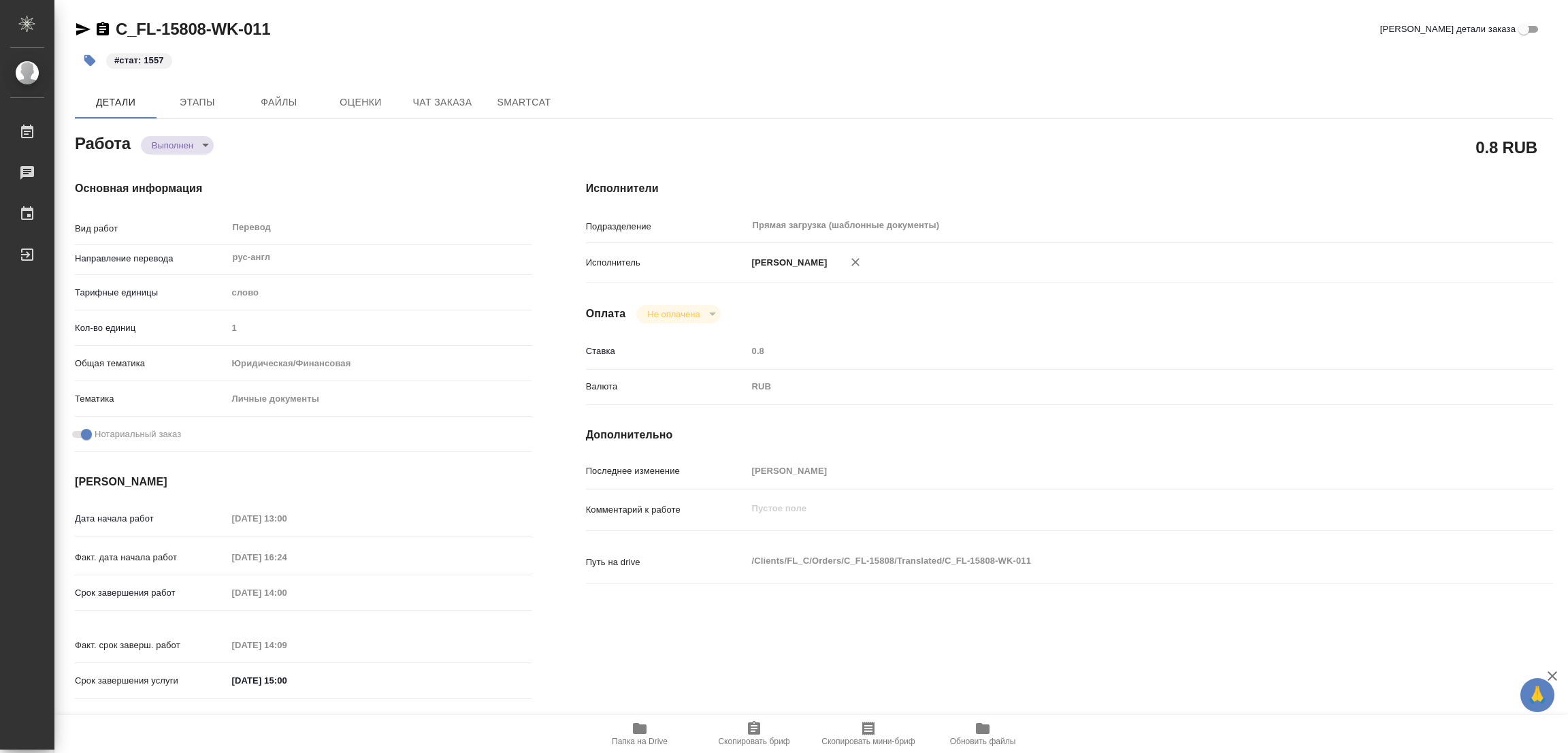
type textarea "x"
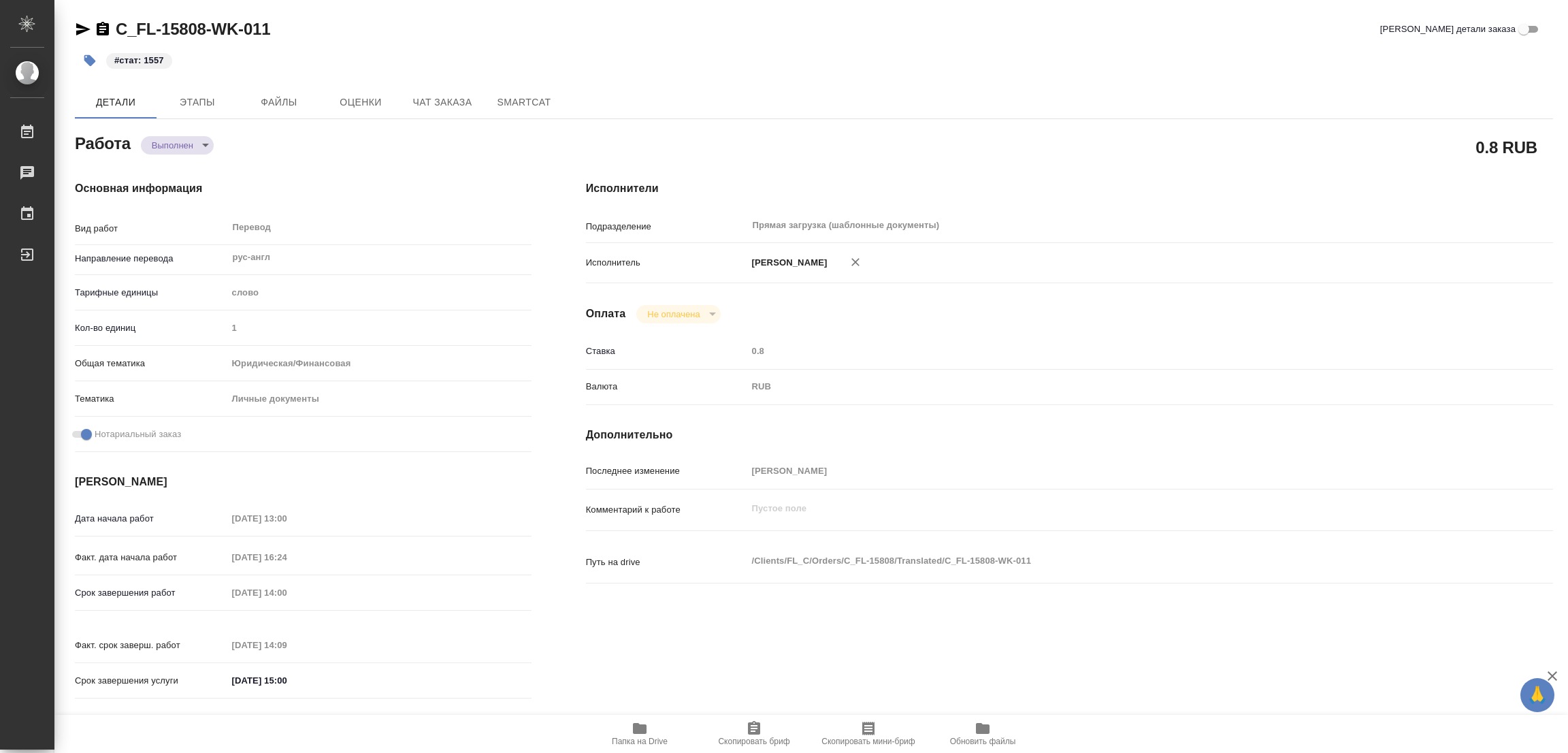
click at [353, 164] on div "Основная информация Вид работ Перевод x ​ Направление перевода рус-англ ​ Тариф…" at bounding box center [303, 444] width 512 height 581
type textarea "x"
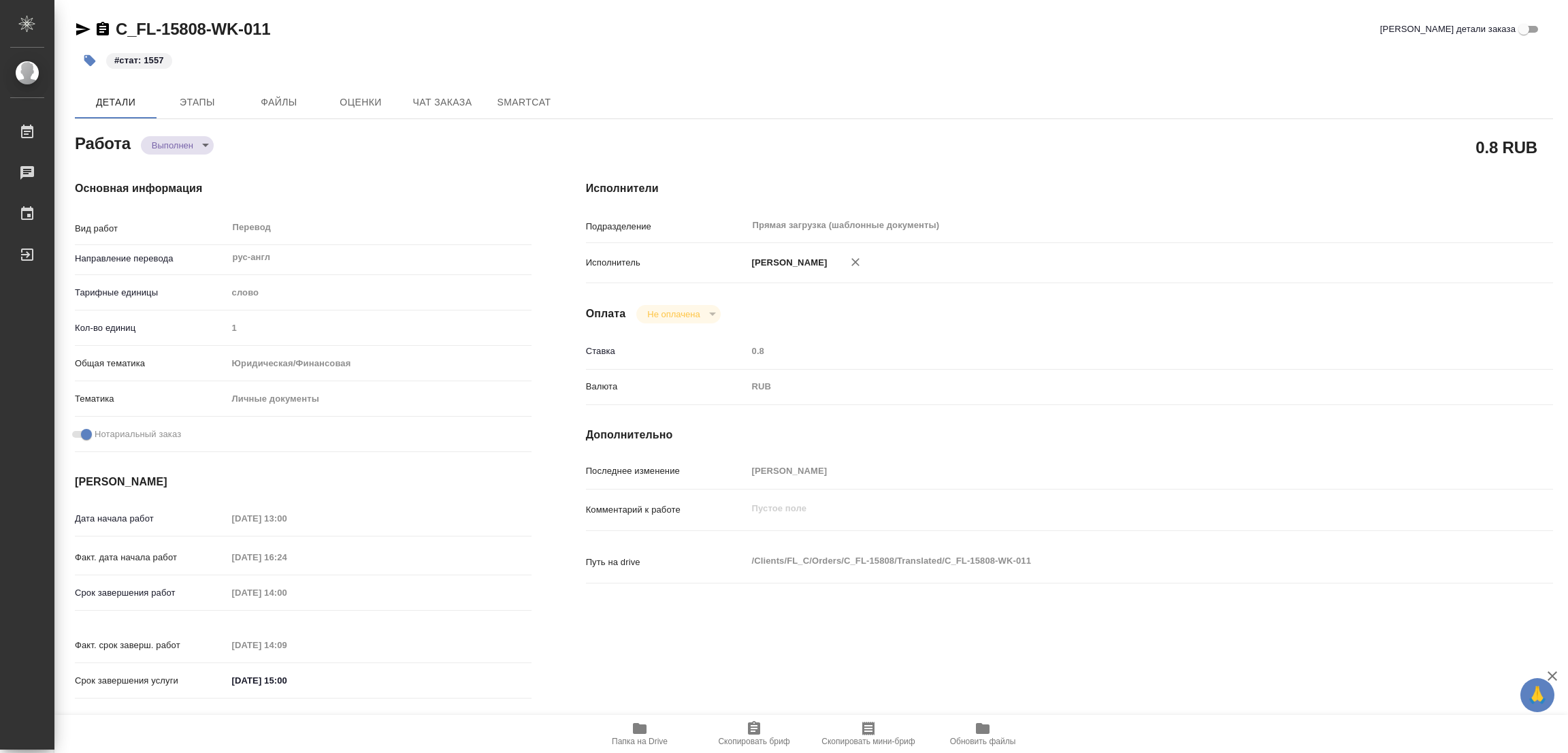
type textarea "x"
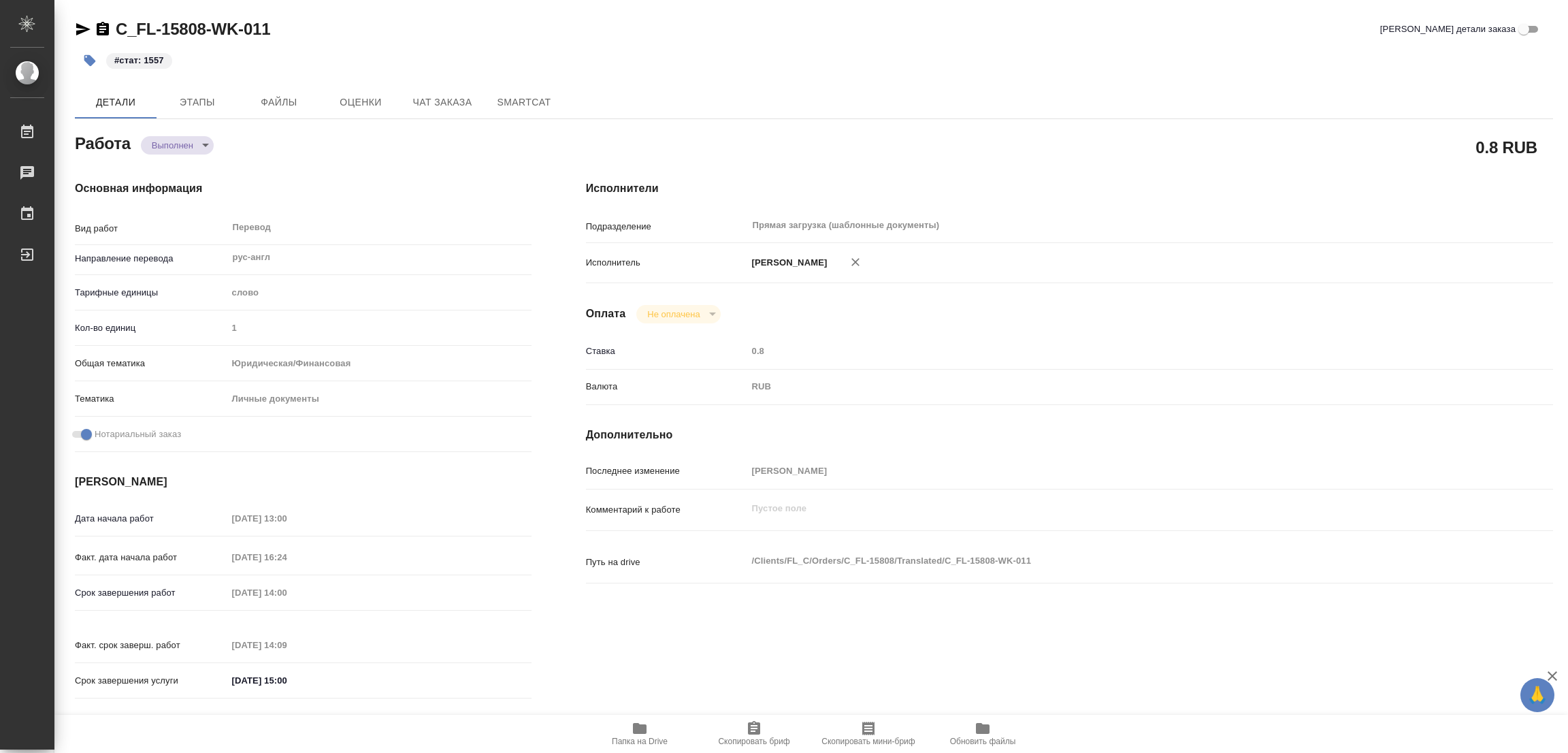
type textarea "x"
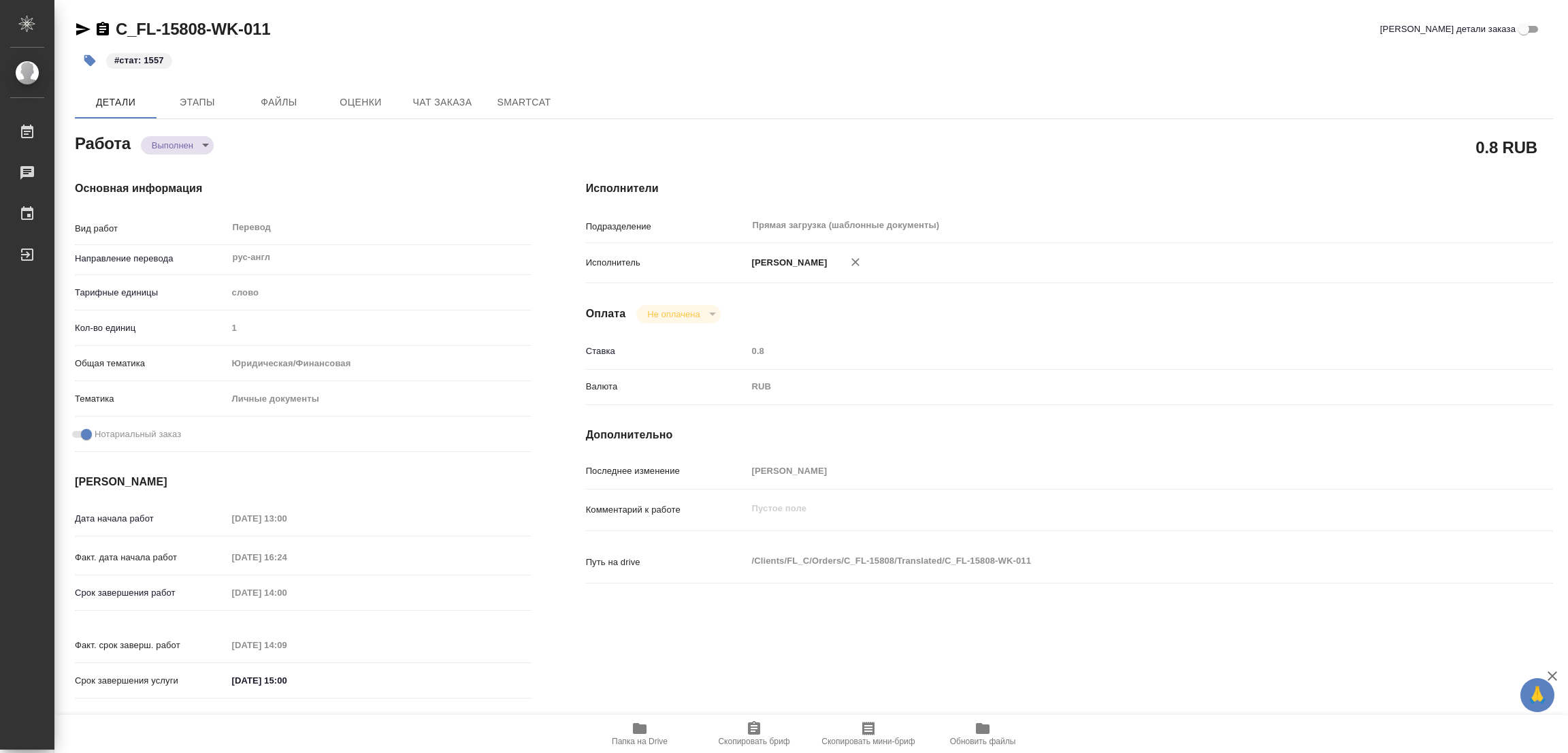
type textarea "x"
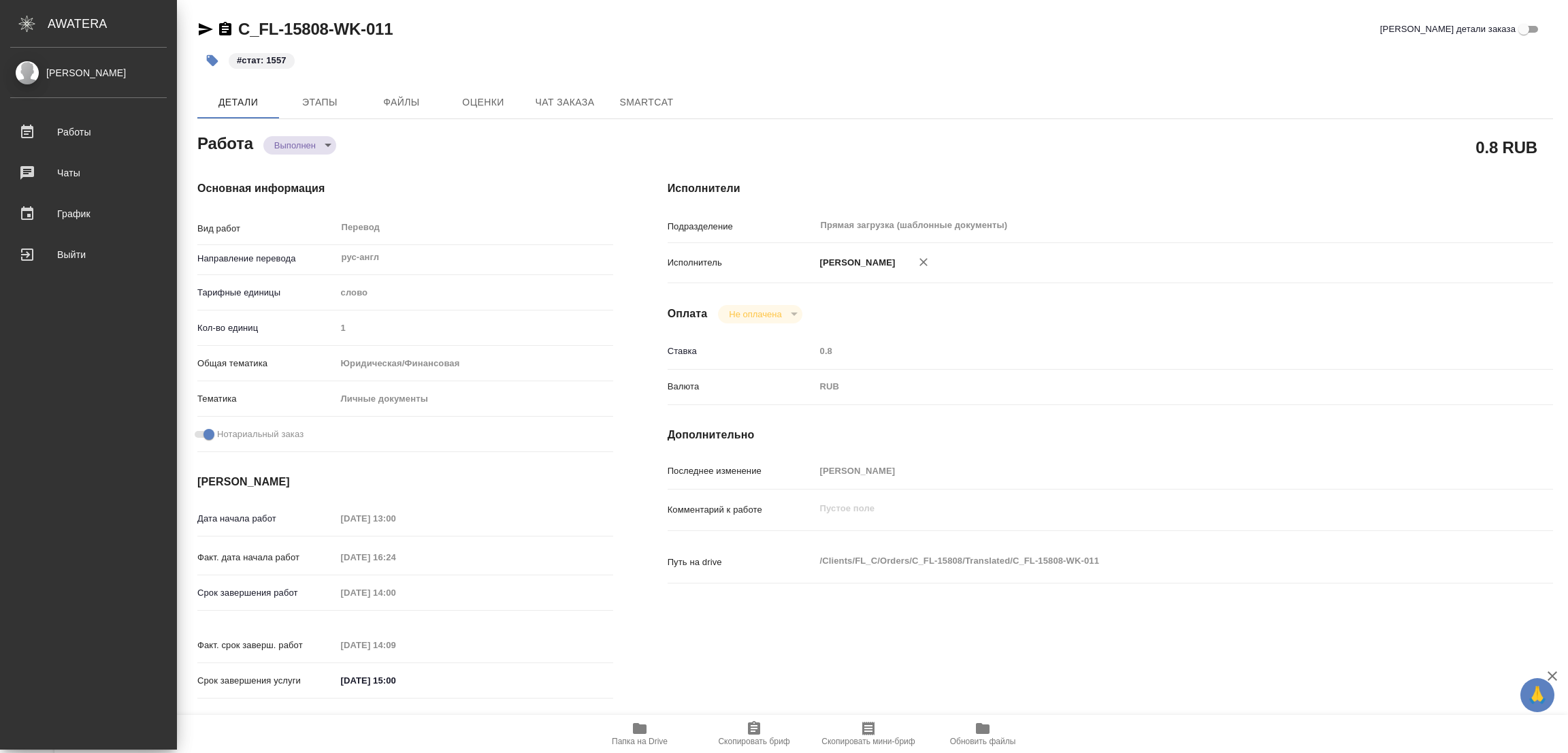
type textarea "x"
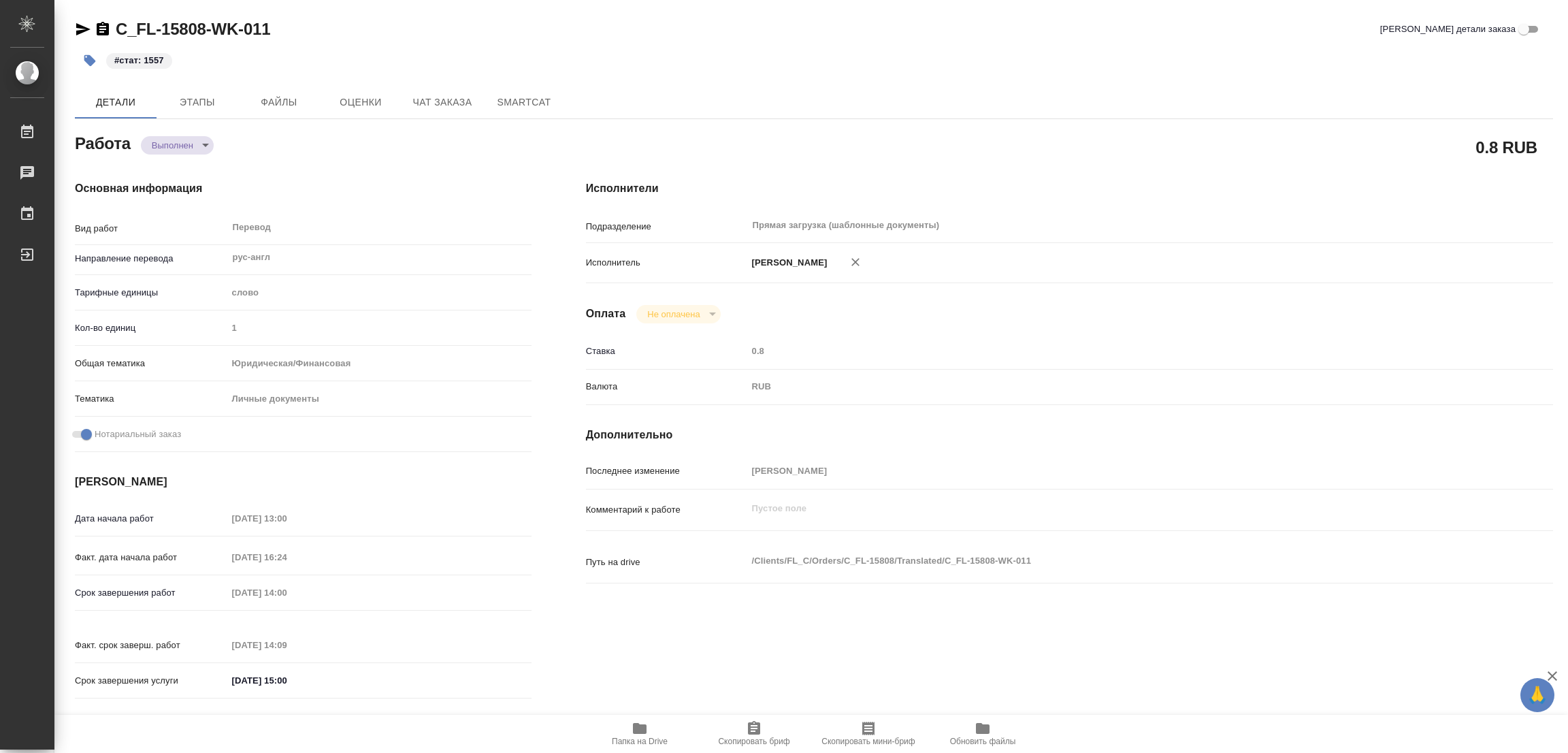
type textarea "x"
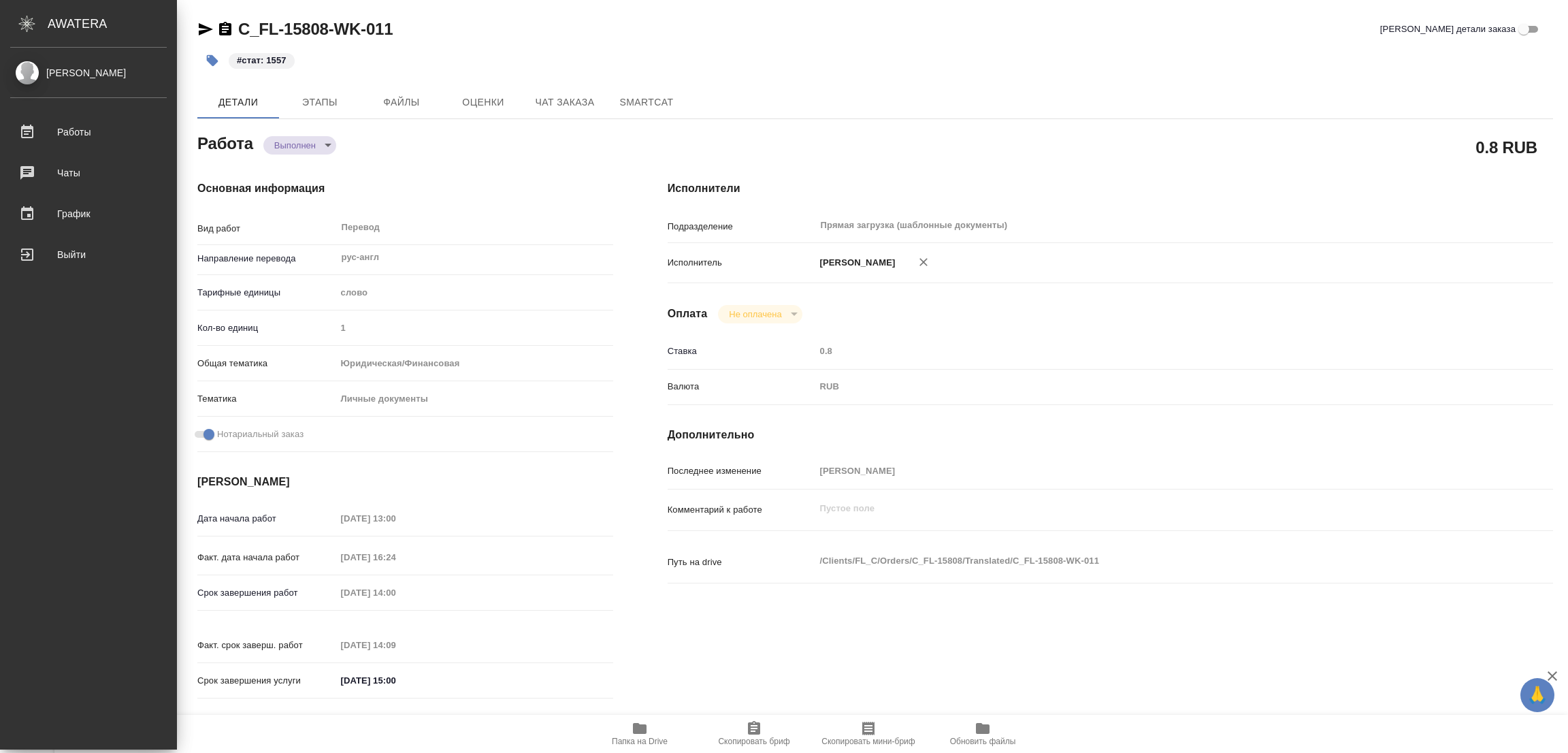
type textarea "x"
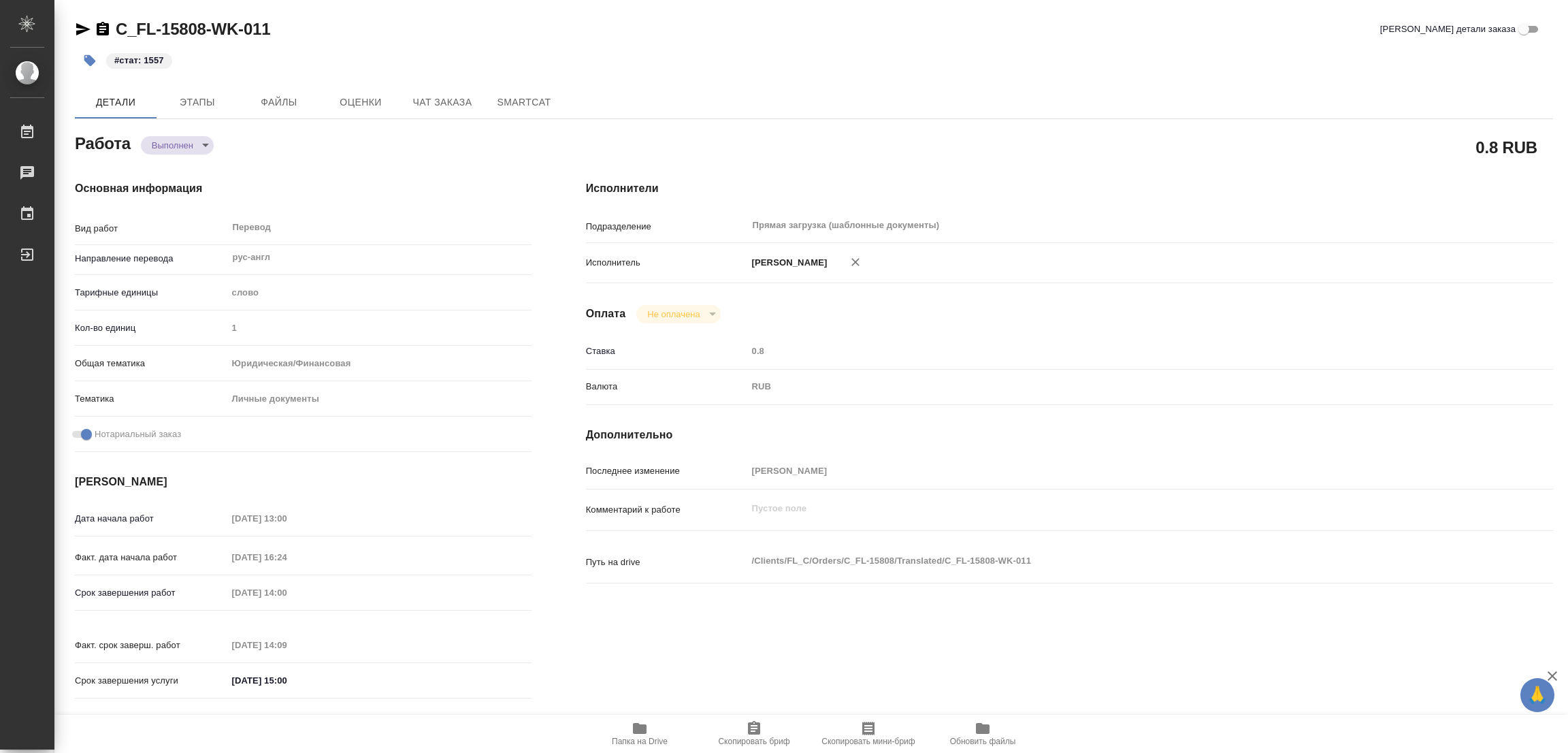
type textarea "x"
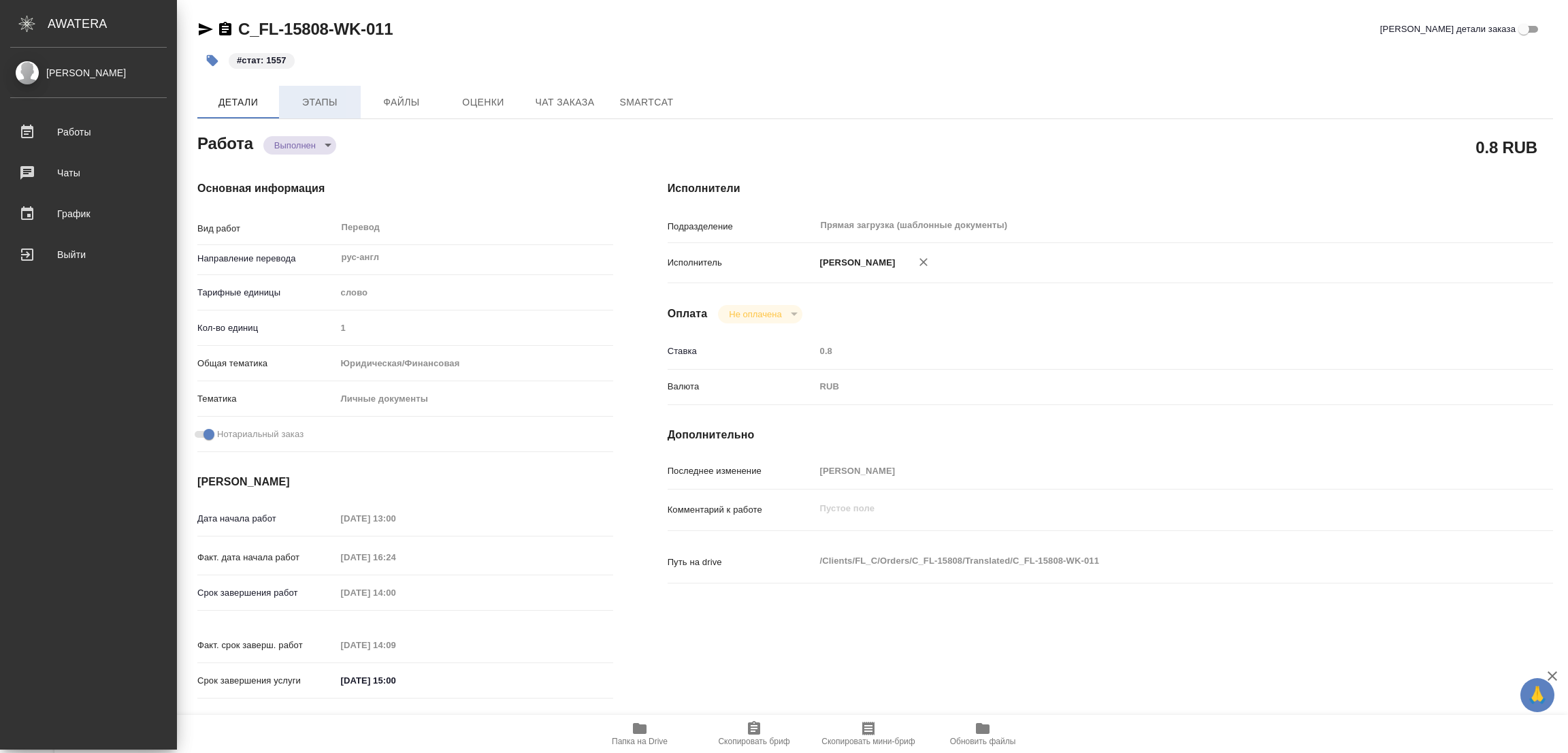
type textarea "x"
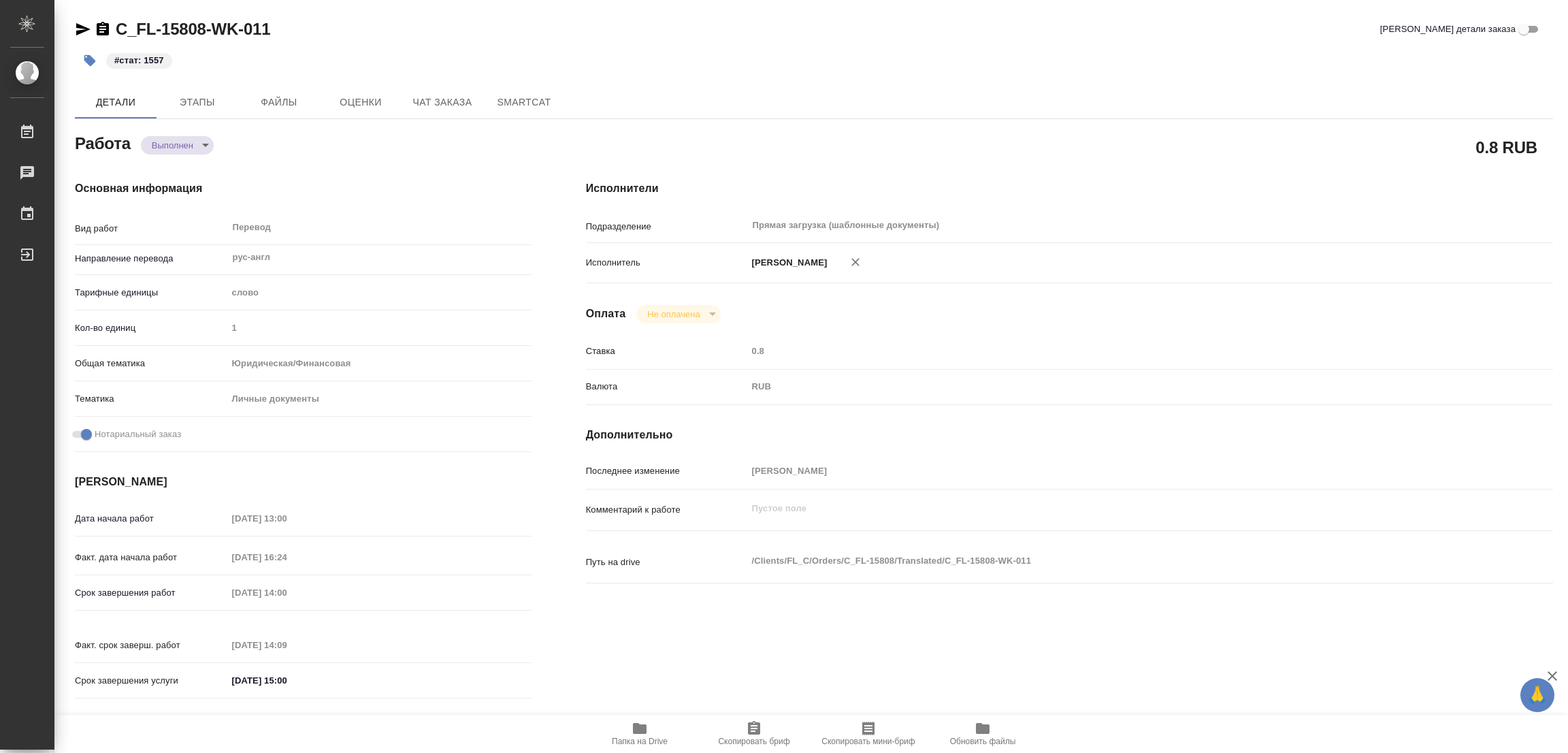
type textarea "x"
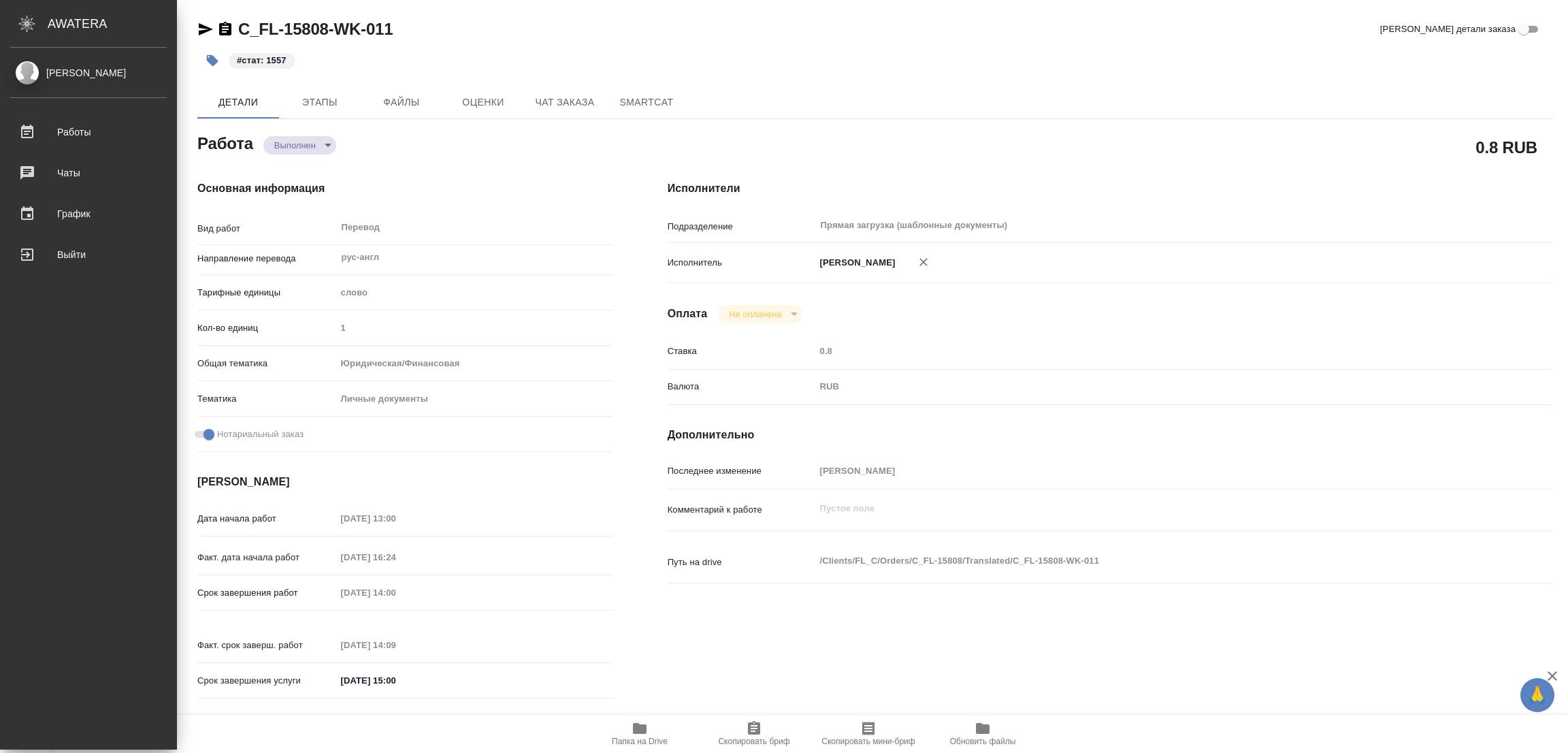
type textarea "x"
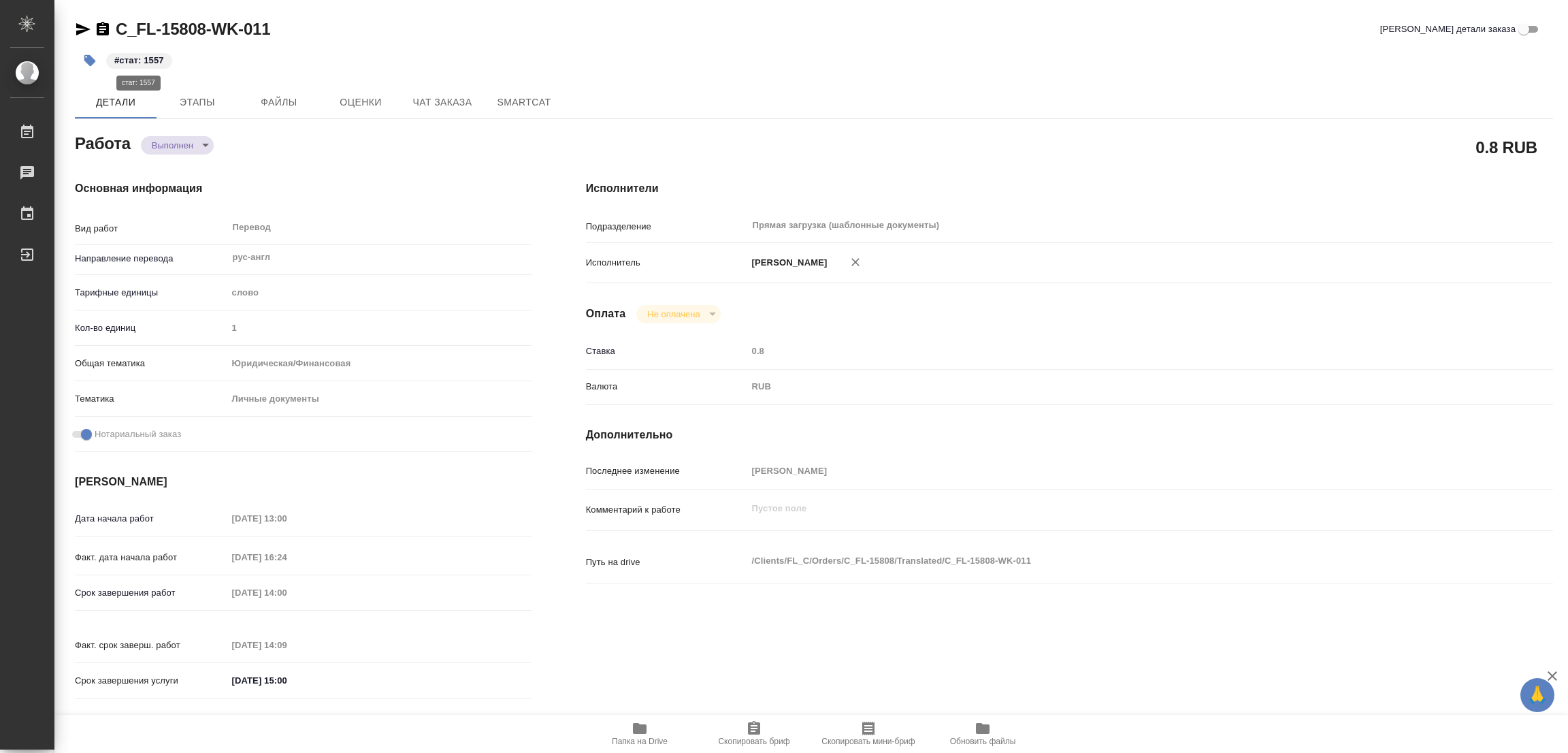
click at [153, 54] on p "#стат: 1557" at bounding box center [139, 60] width 50 height 13
click at [90, 59] on icon "button" at bounding box center [90, 61] width 11 height 11
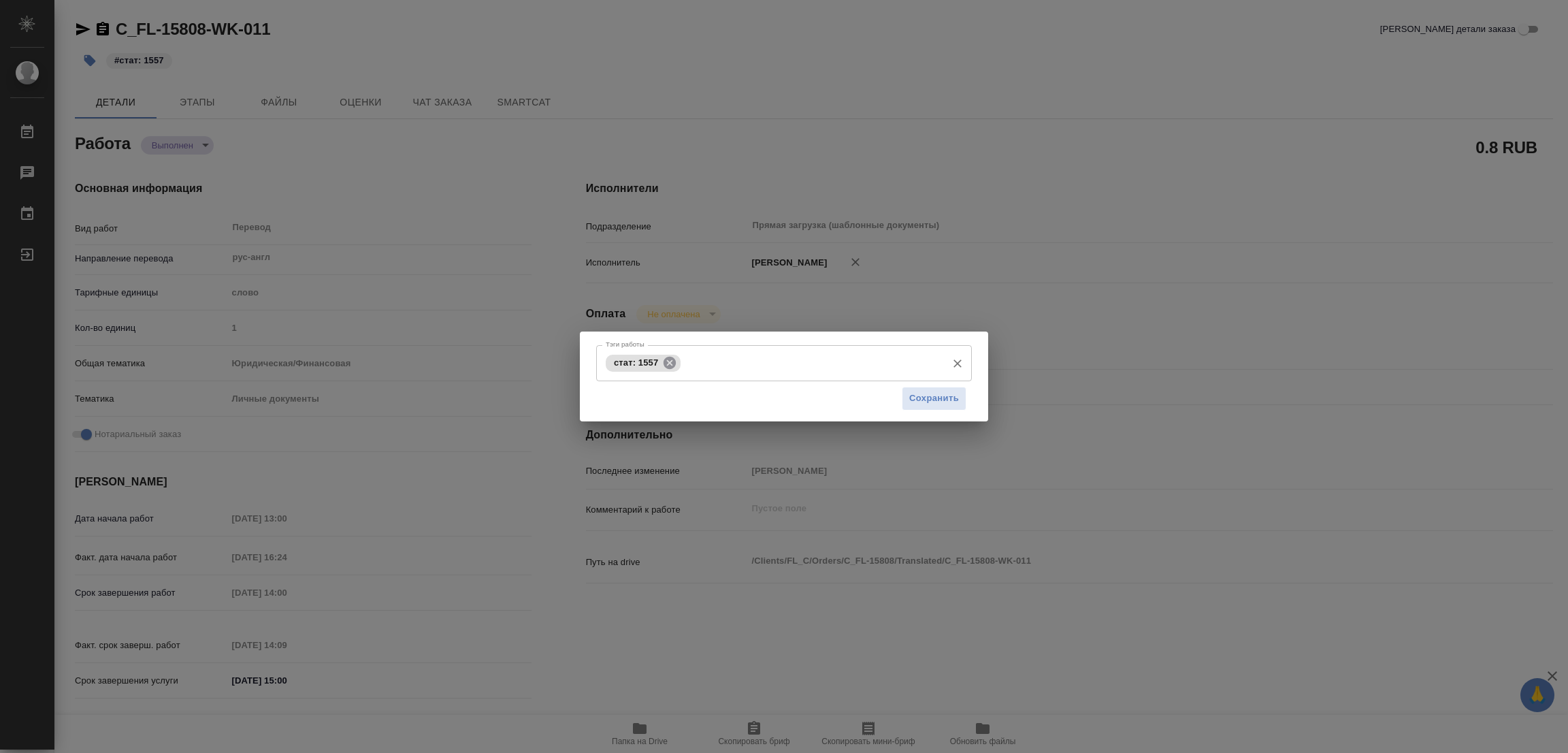
click at [672, 361] on icon at bounding box center [670, 362] width 12 height 12
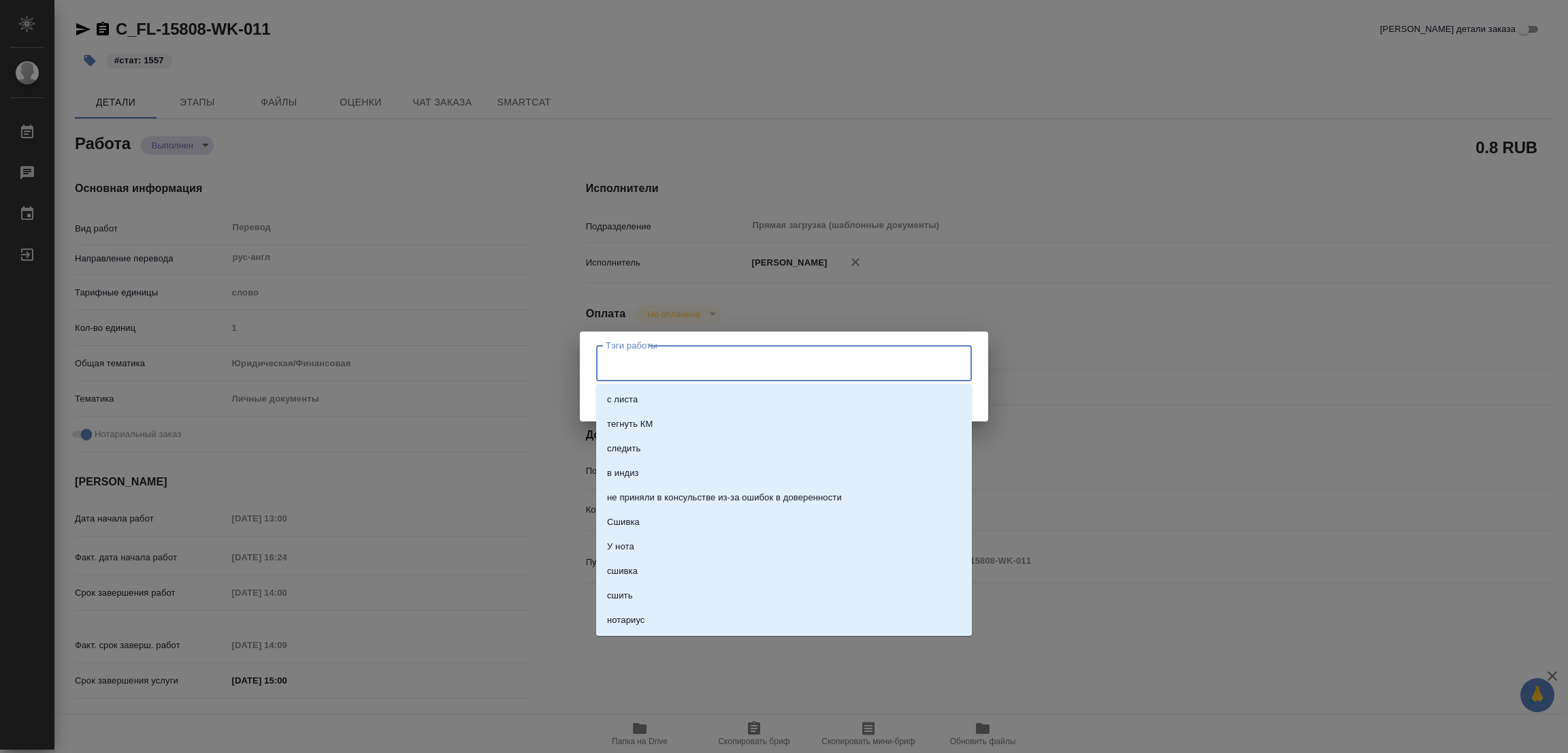
click at [672, 361] on input "Тэги работы" at bounding box center [771, 363] width 337 height 23
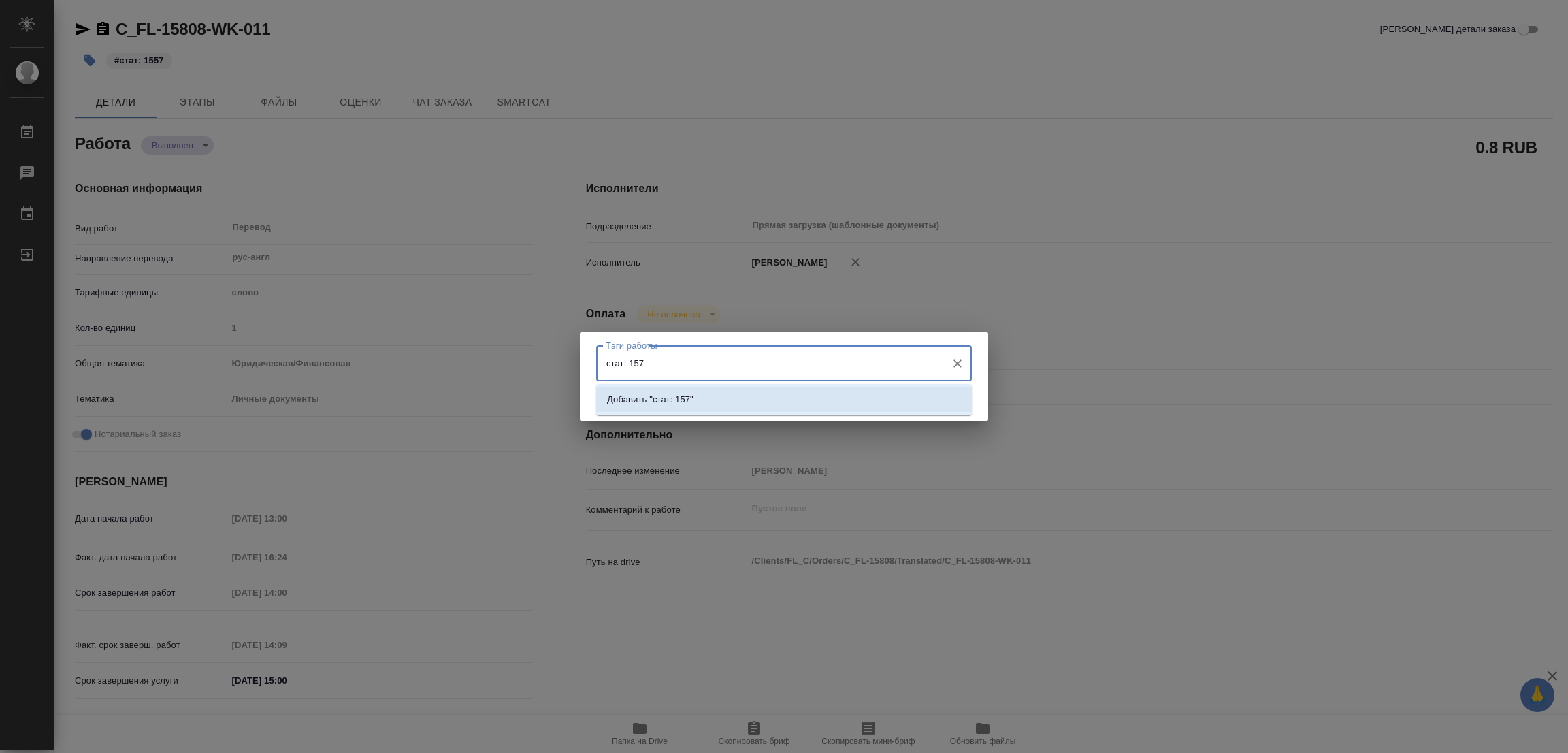
click at [633, 361] on input "стат: 157" at bounding box center [771, 363] width 337 height 23
type input "стат: 1657"
click at [658, 400] on p "Добавить "стат: 1657"" at bounding box center [653, 399] width 91 height 13
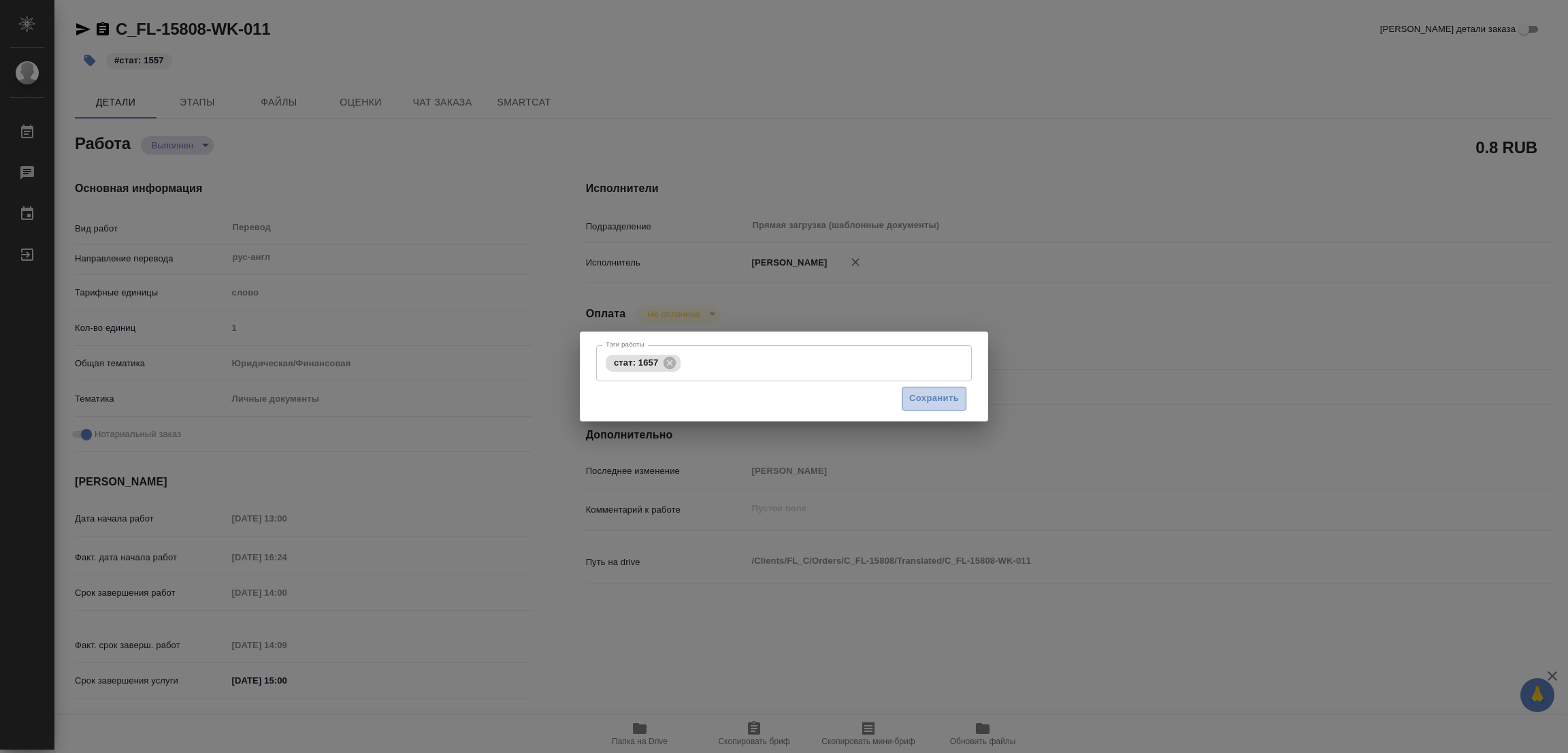
click at [933, 393] on span "Сохранить" at bounding box center [934, 398] width 50 height 15
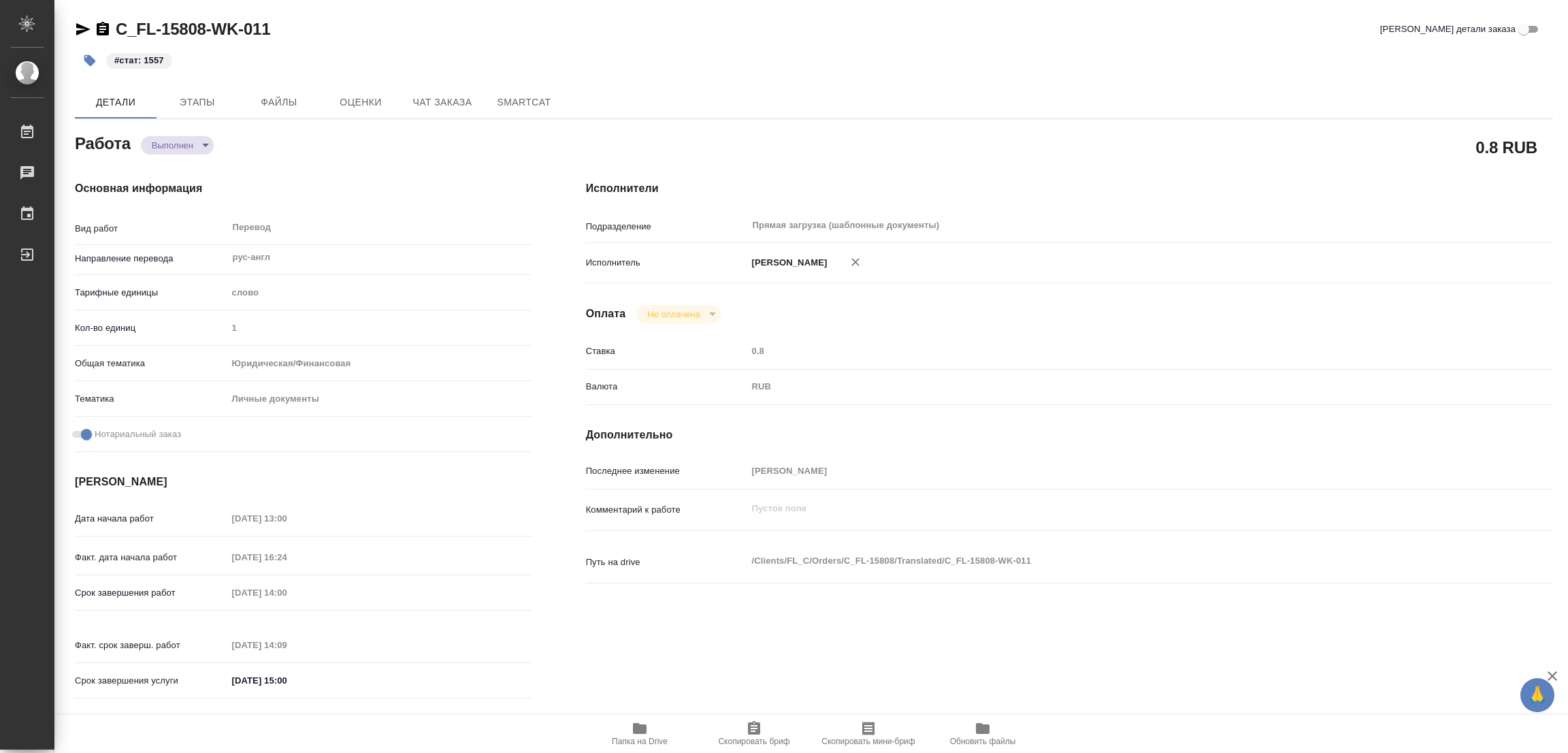
type input "completed"
type textarea "Перевод"
type textarea "x"
type input "рус-англ"
type input "5a8b1489cc6b4906c91bfd90"
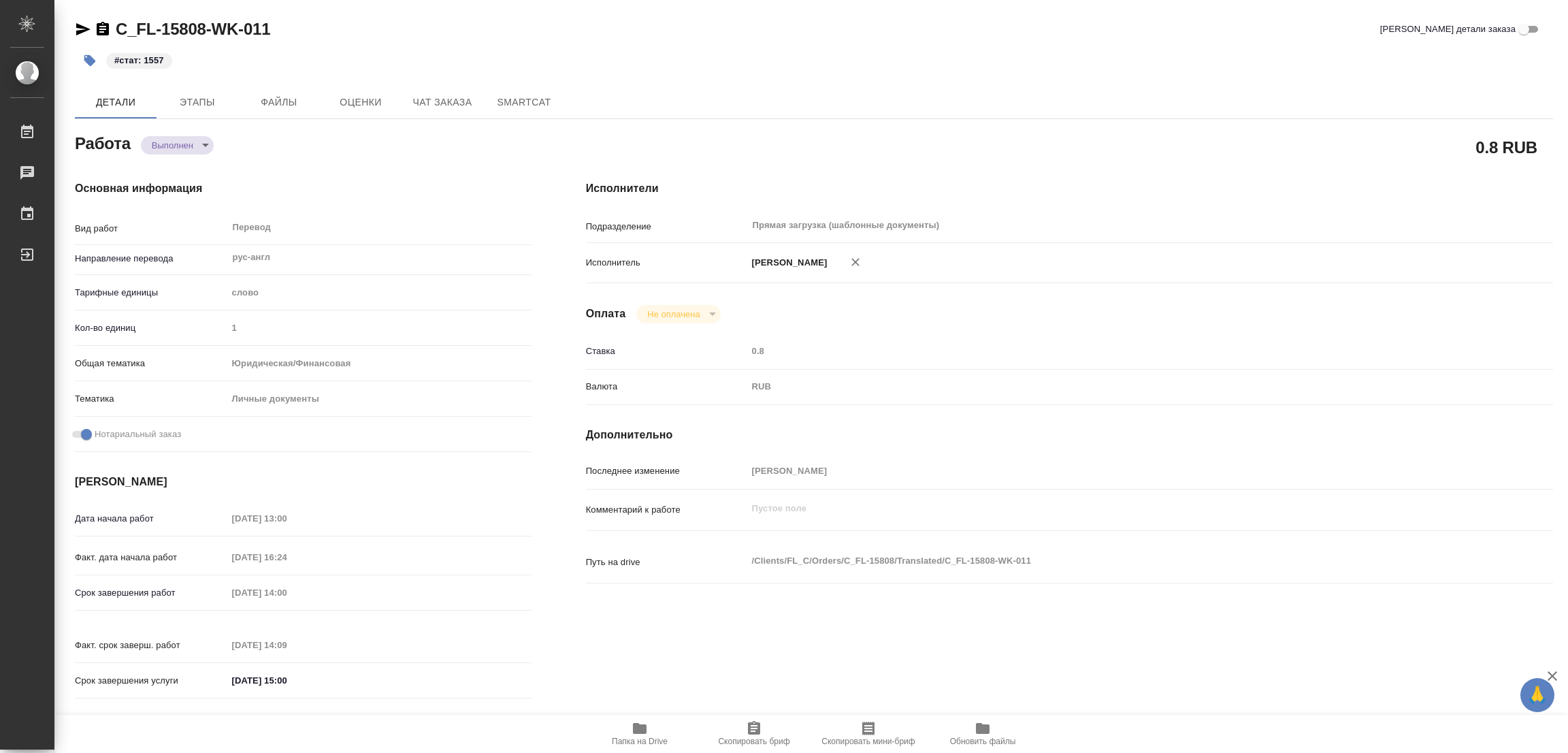
type input "1"
type input "yr-fn"
type input "5a8b8b956a9677013d343cfe"
checkbox input "true"
type input "14.08.2025 13:00"
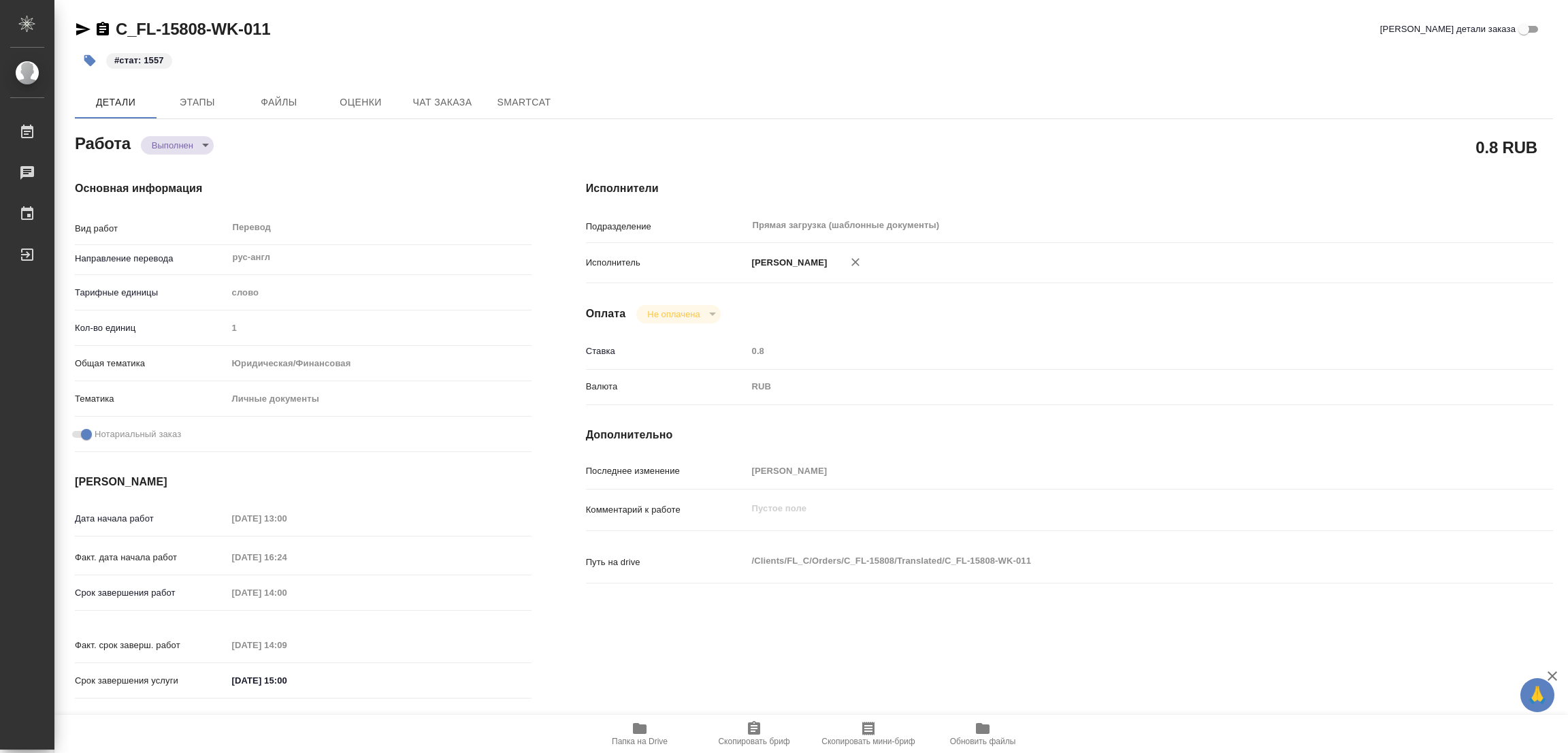
type input "18.08.2025 16:24"
type input "20.08.2025 14:00"
type input "20.08.2025 14:09"
type input "20.08.2025 15:00"
type input "Прямая загрузка (шаблонные документы)"
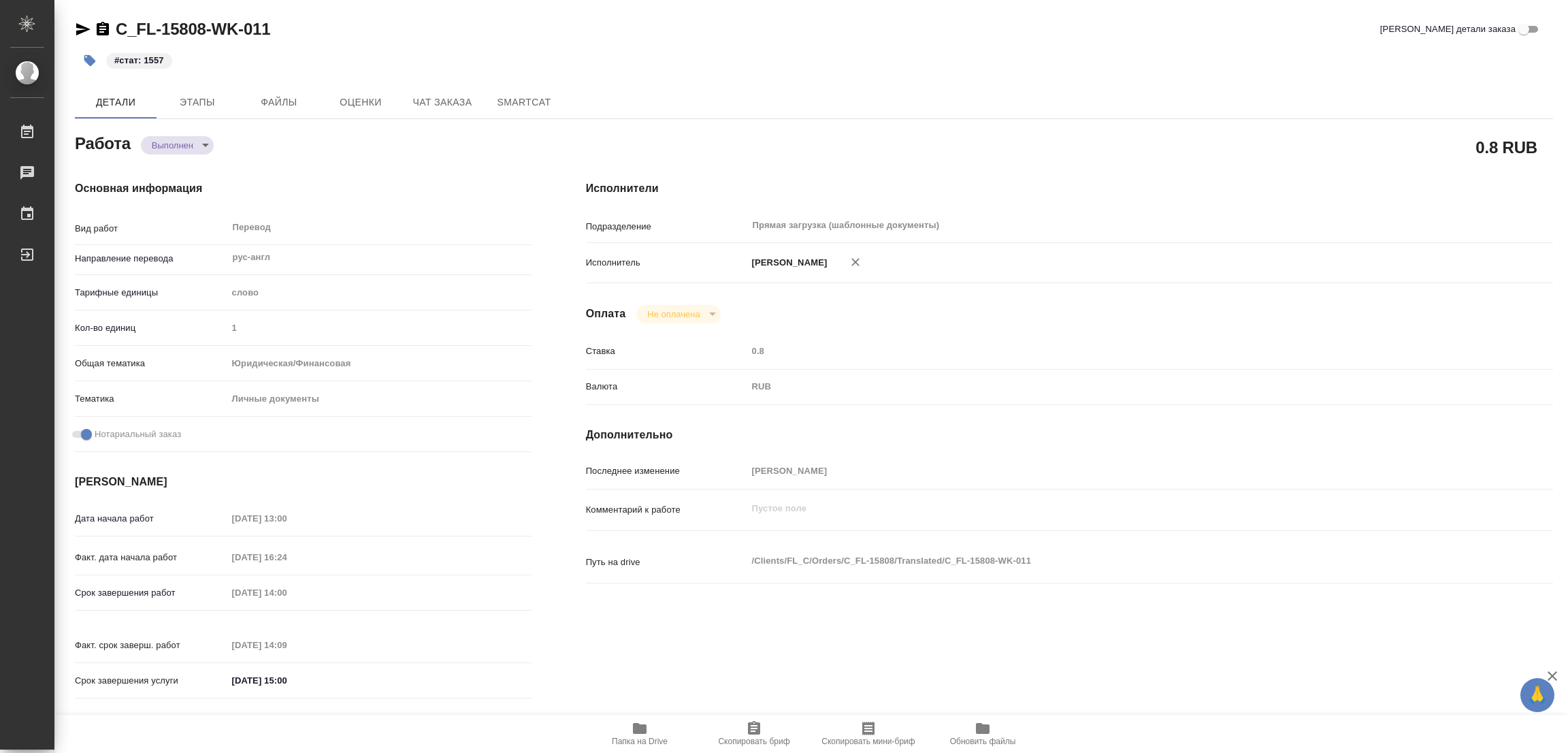
type input "notPayed"
type input "0.8"
type input "RUB"
type input "[PERSON_NAME]"
type textarea "x"
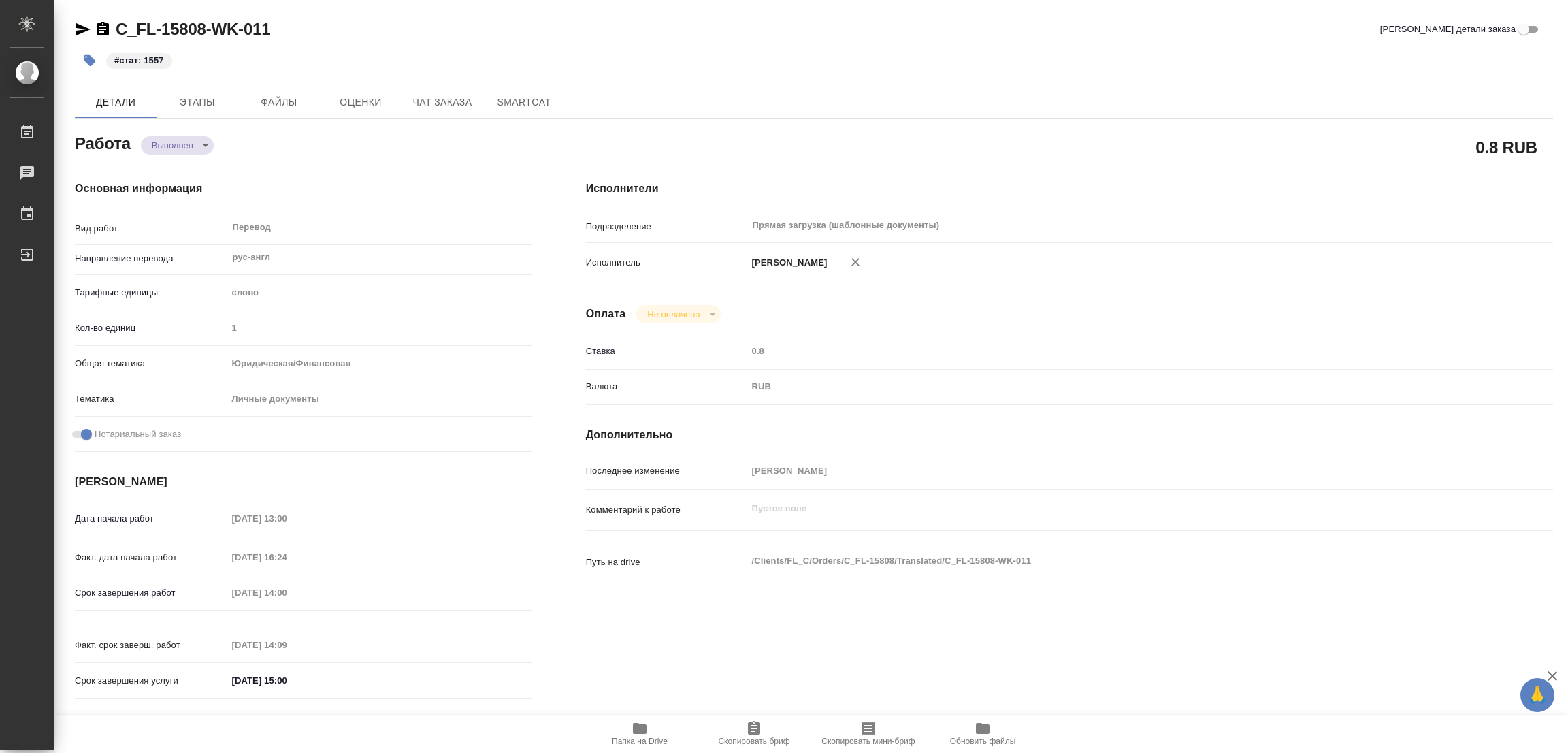
type textarea "/Clients/FL_C/Orders/C_FL-15808/Translated/C_FL-15808-WK-011"
type textarea "x"
type input "C_FL-15808"
type input "Перевод Стандарт"
type input "Приёмка по качеству, Постредактура машинного перевода, Перевод, Редактура, Корр…"
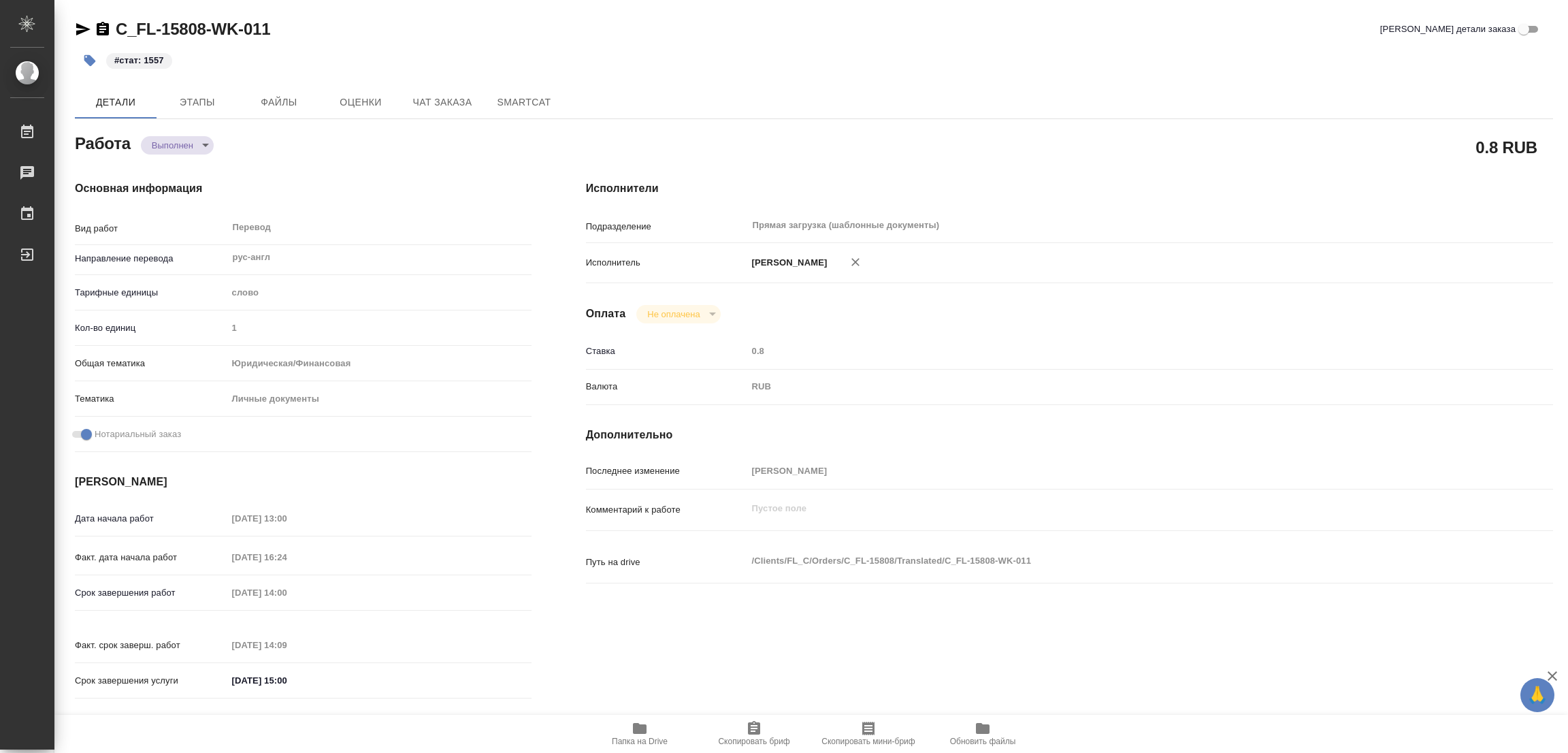
type input "Димитриева Юлия"
type input "/Clients/FL_C/Orders/C_FL-15808"
type textarea "Olga Gerashchenko Lev Gerashchenko Vladimir Gerashchenko"
type textarea "x"
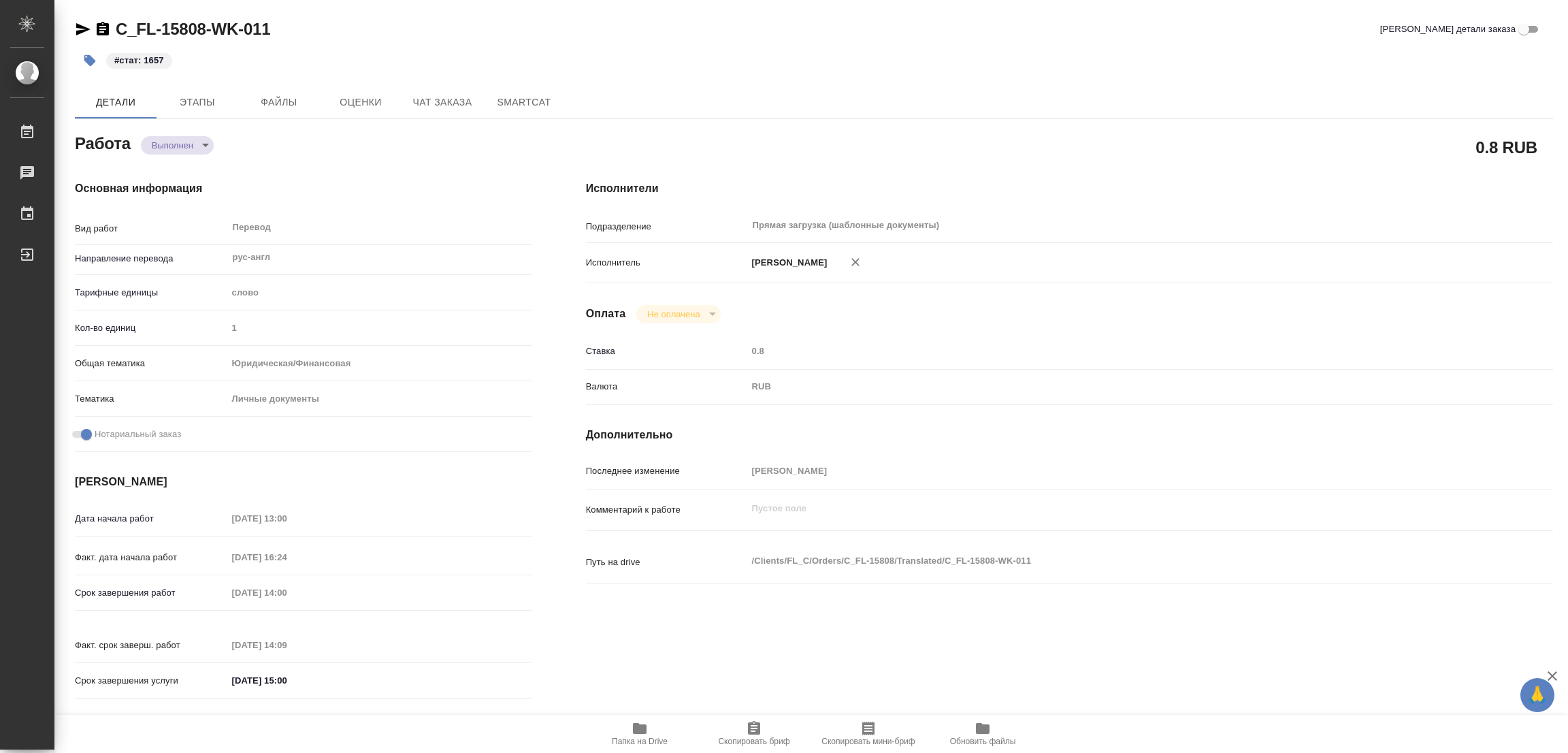
type textarea "x"
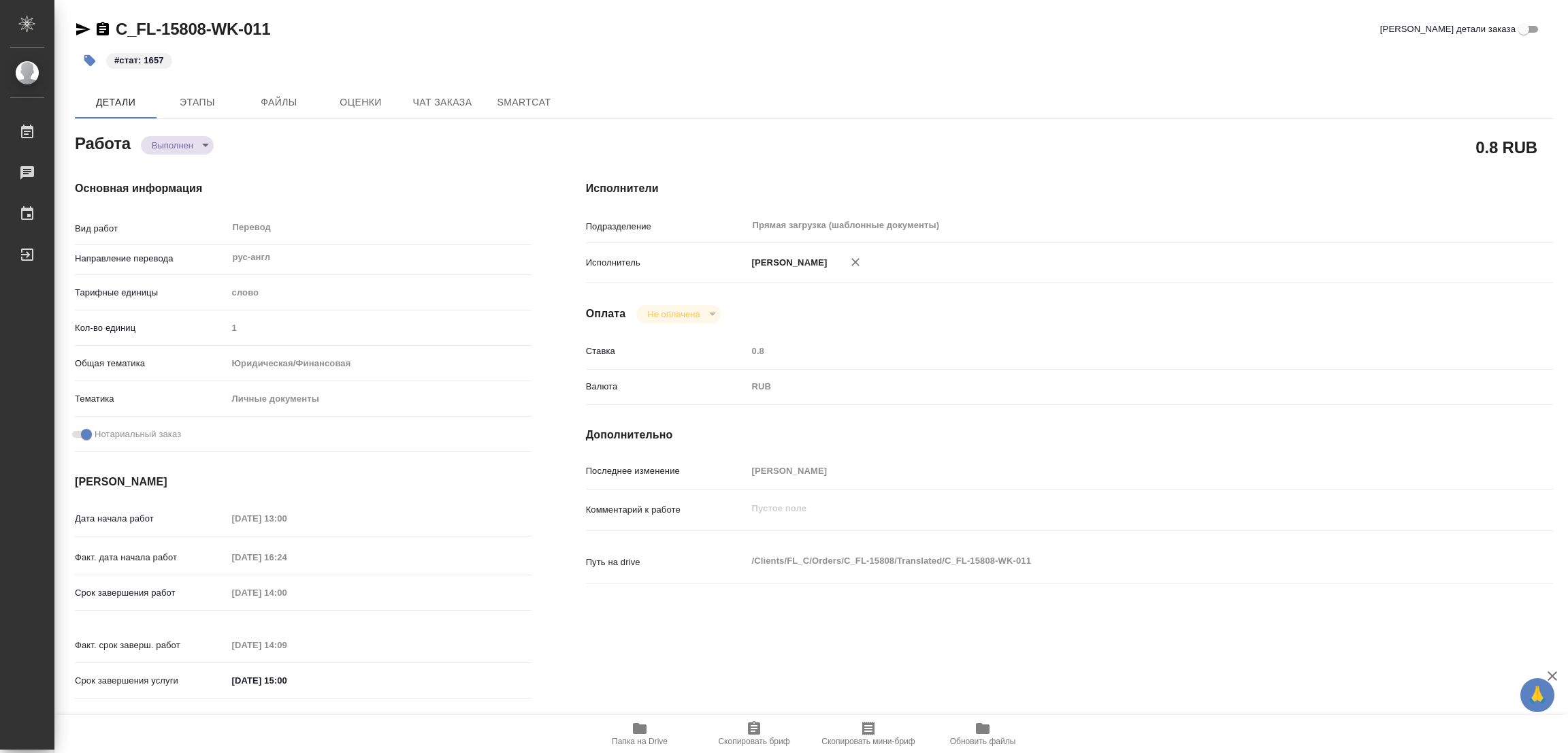
type textarea "x"
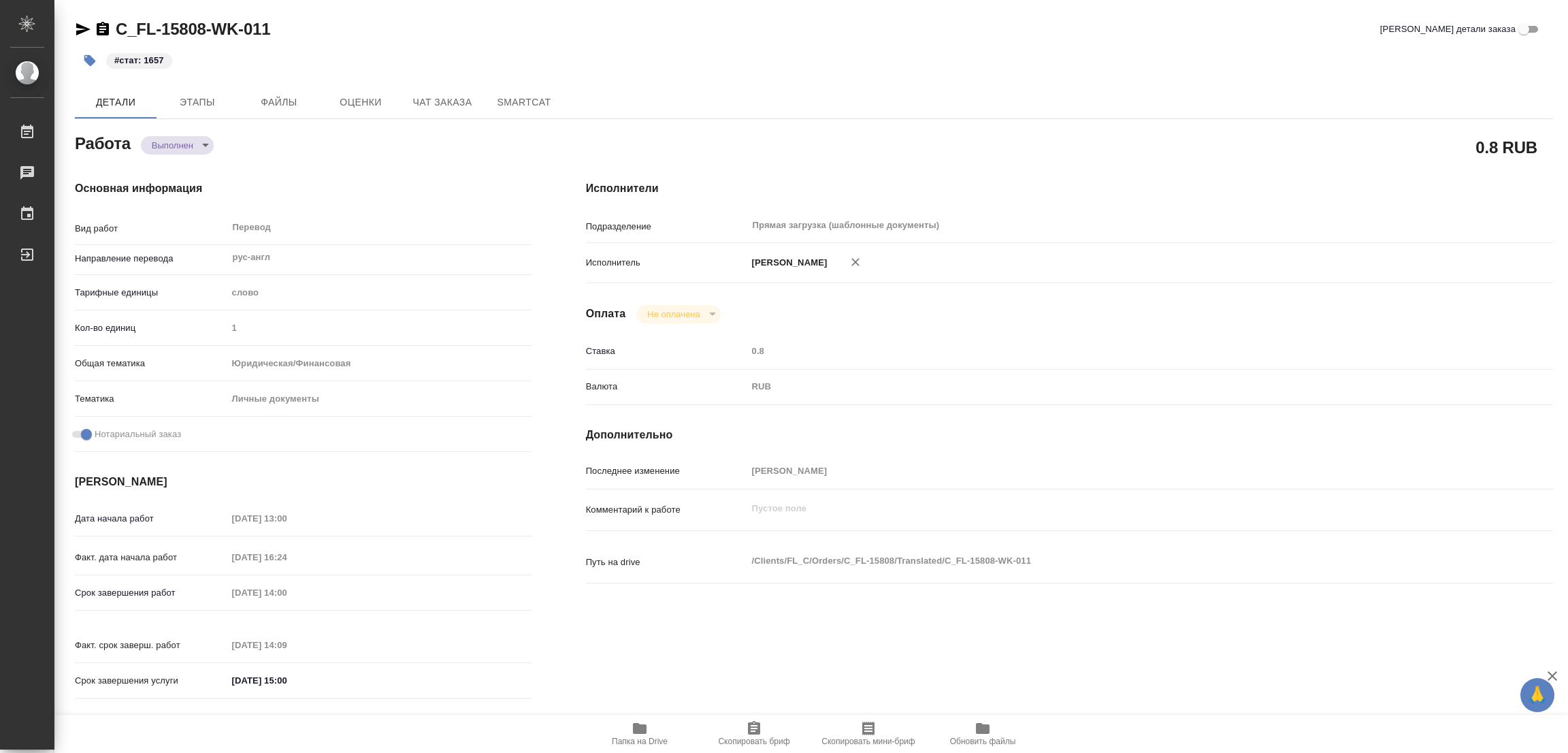
type textarea "x"
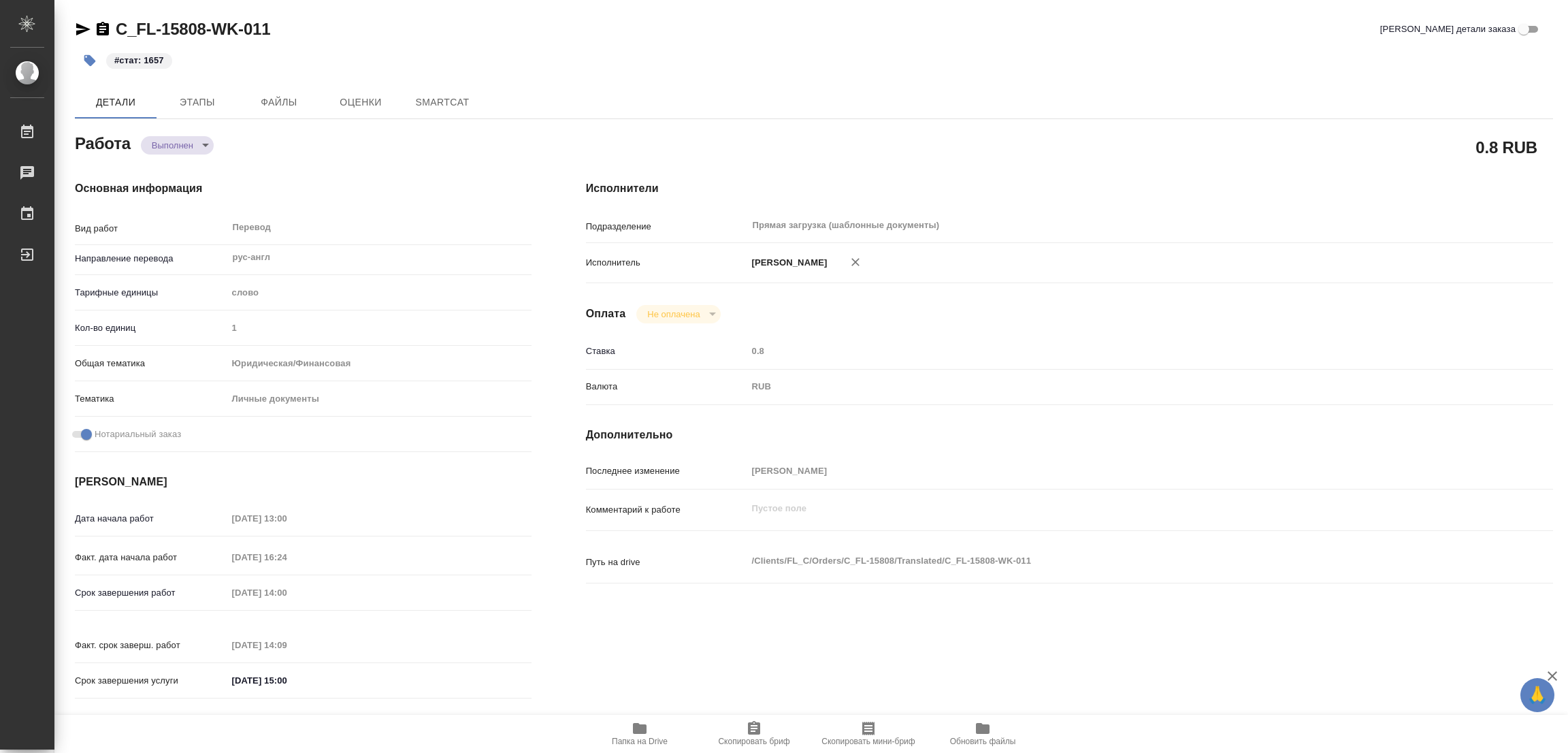
type textarea "x"
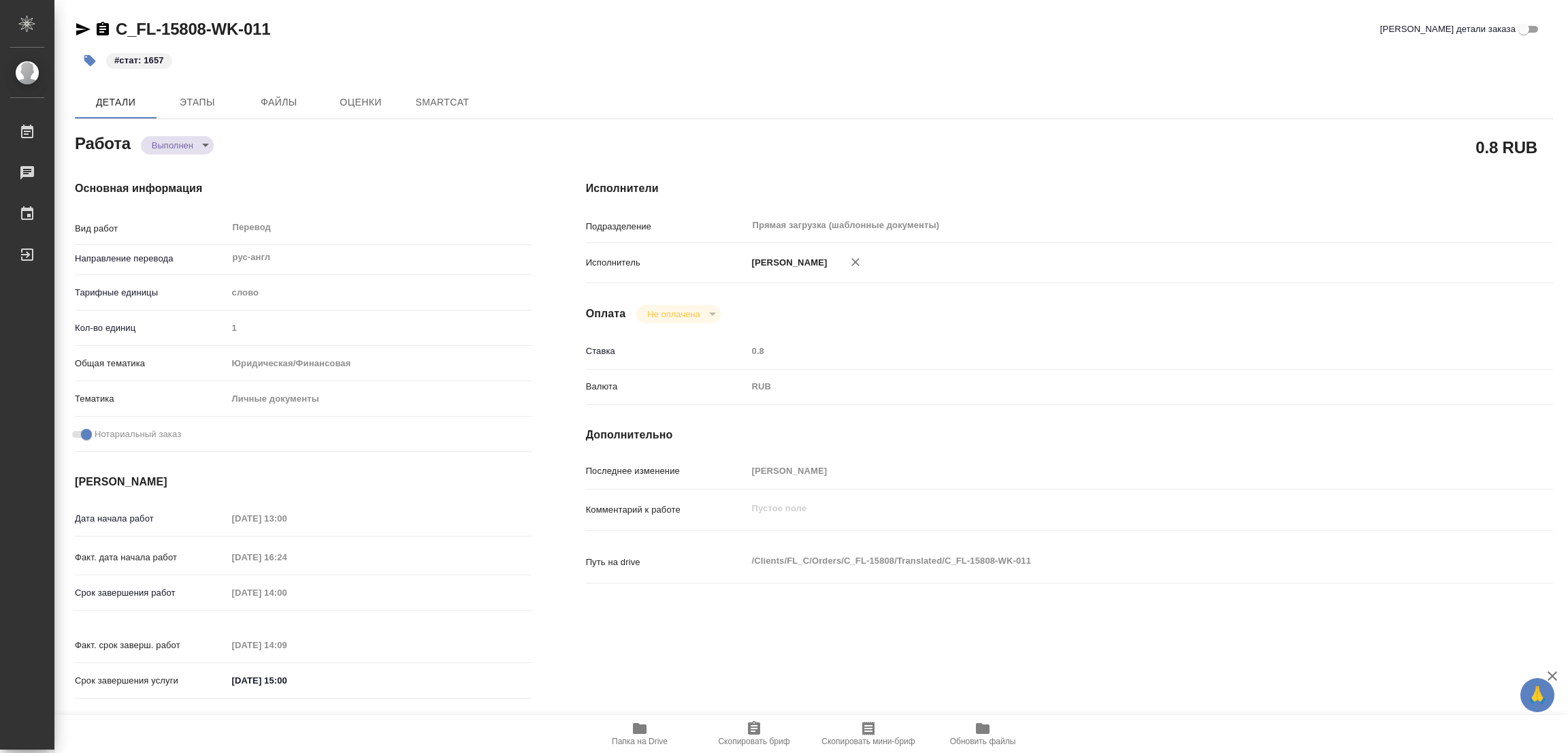
type textarea "x"
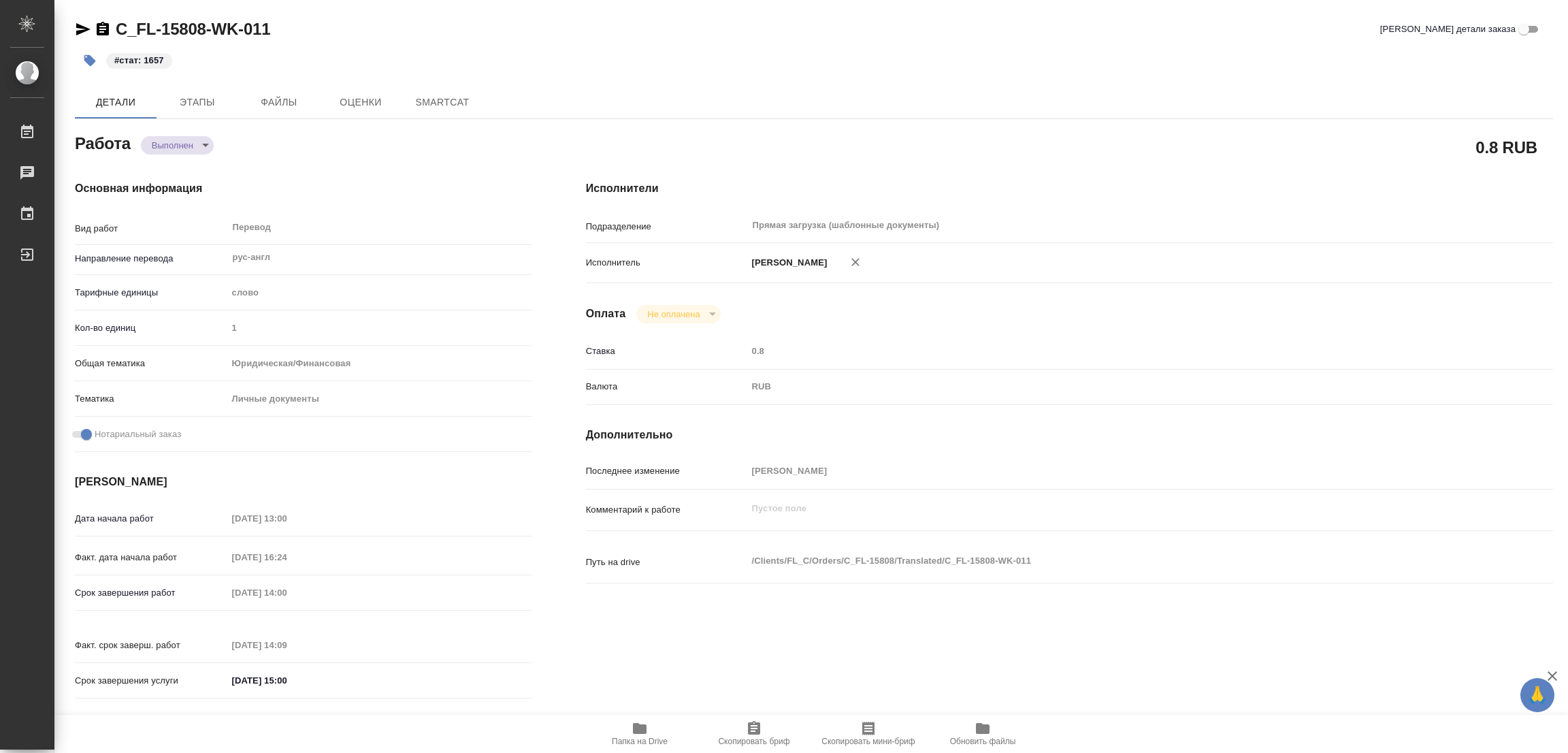
type textarea "x"
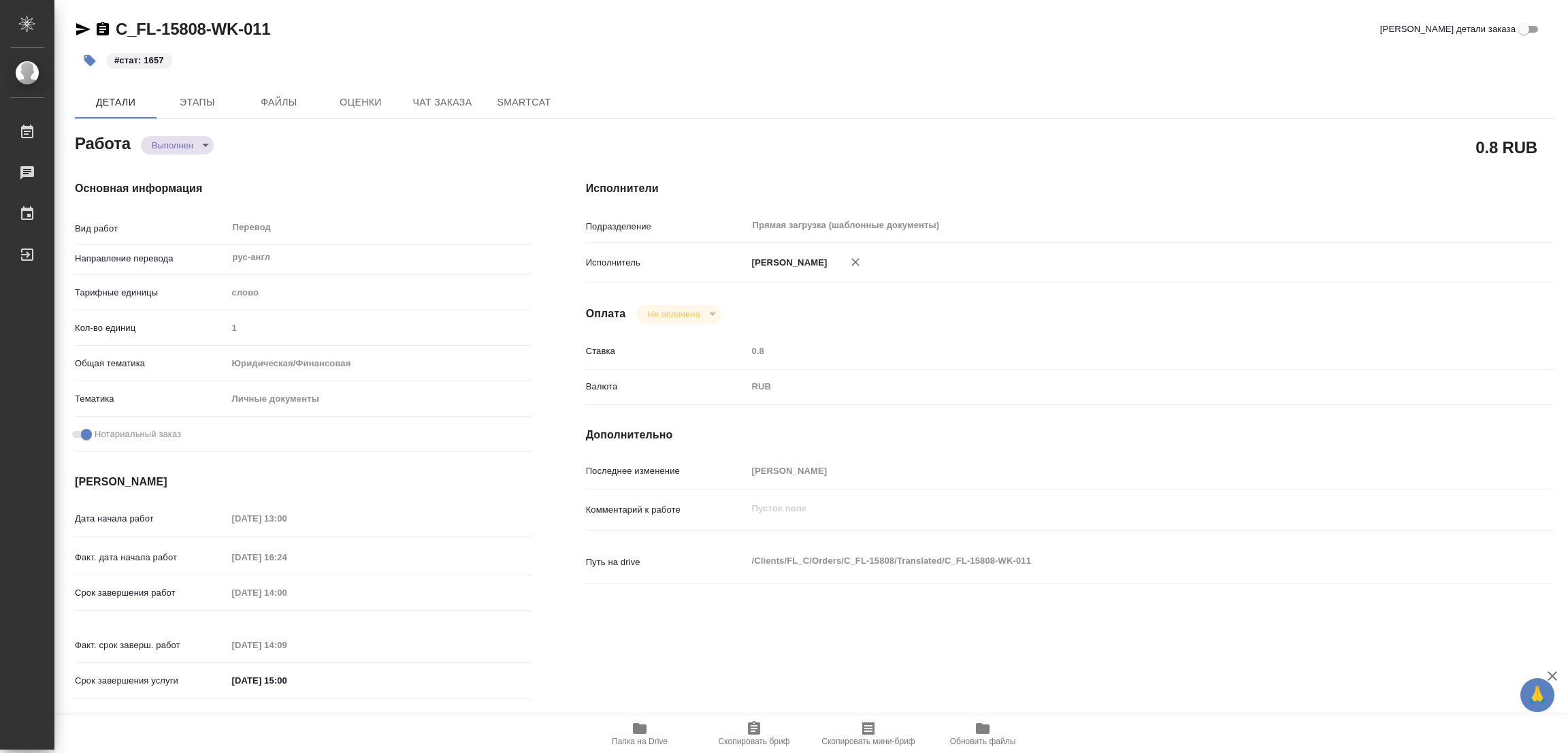
type textarea "x"
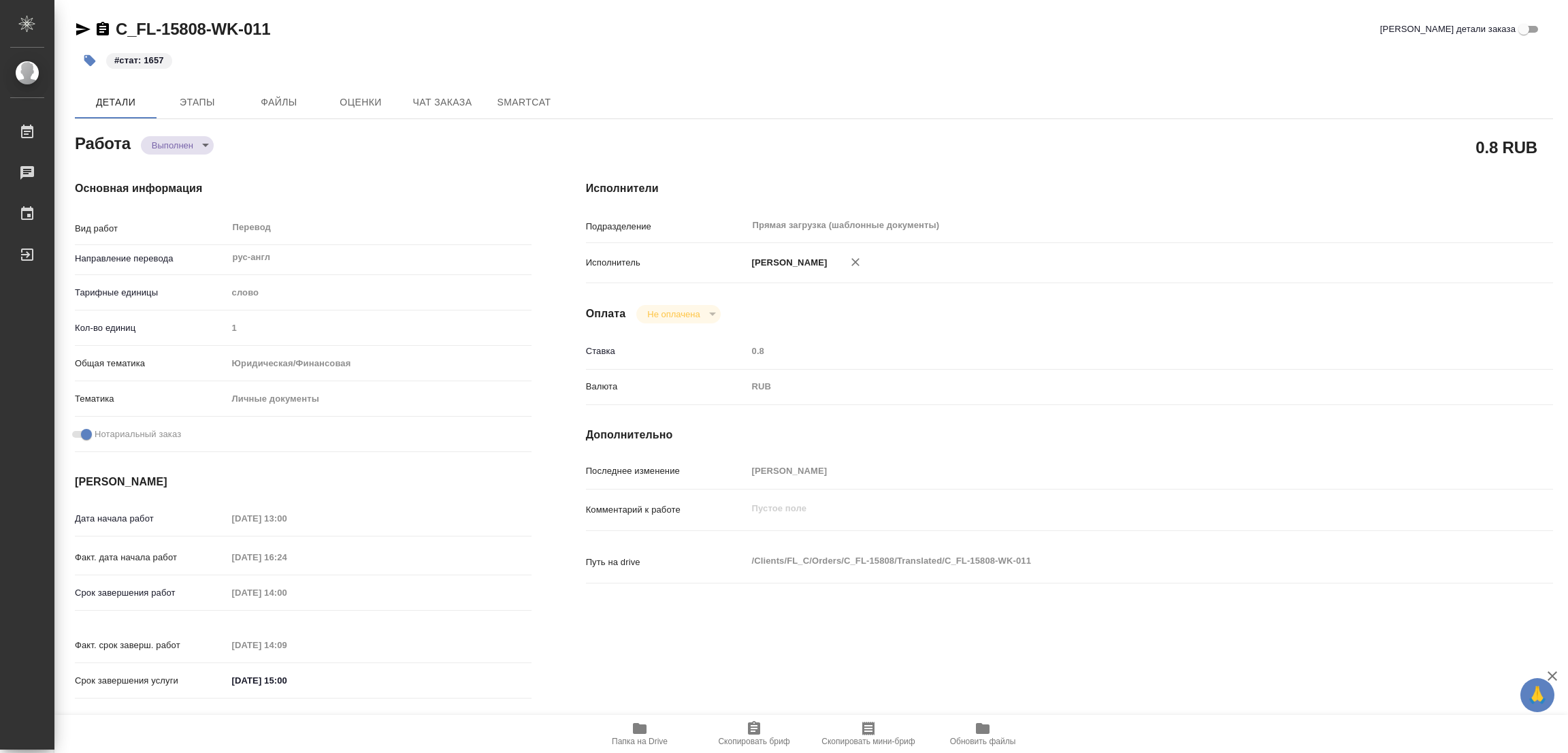
type textarea "x"
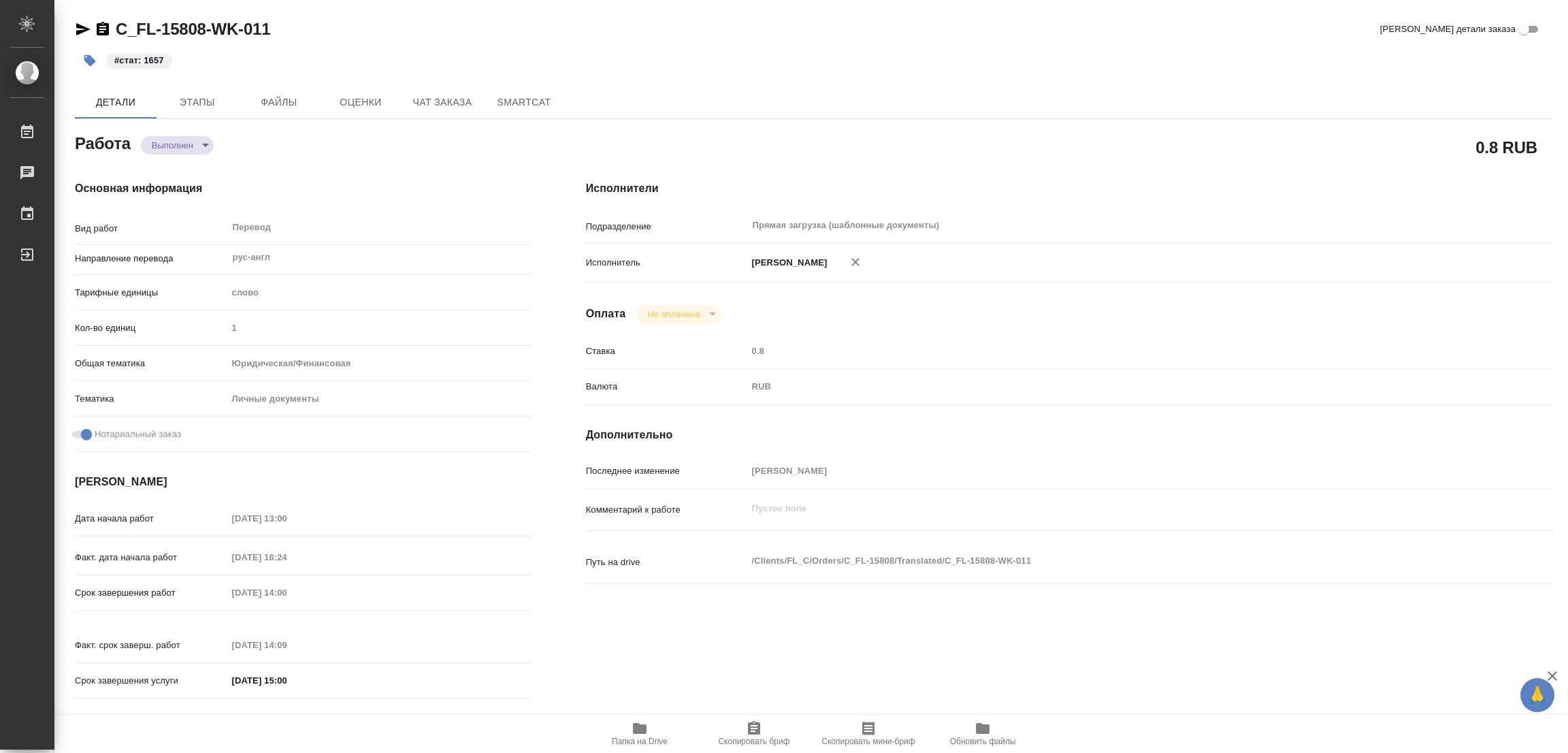
type textarea "x"
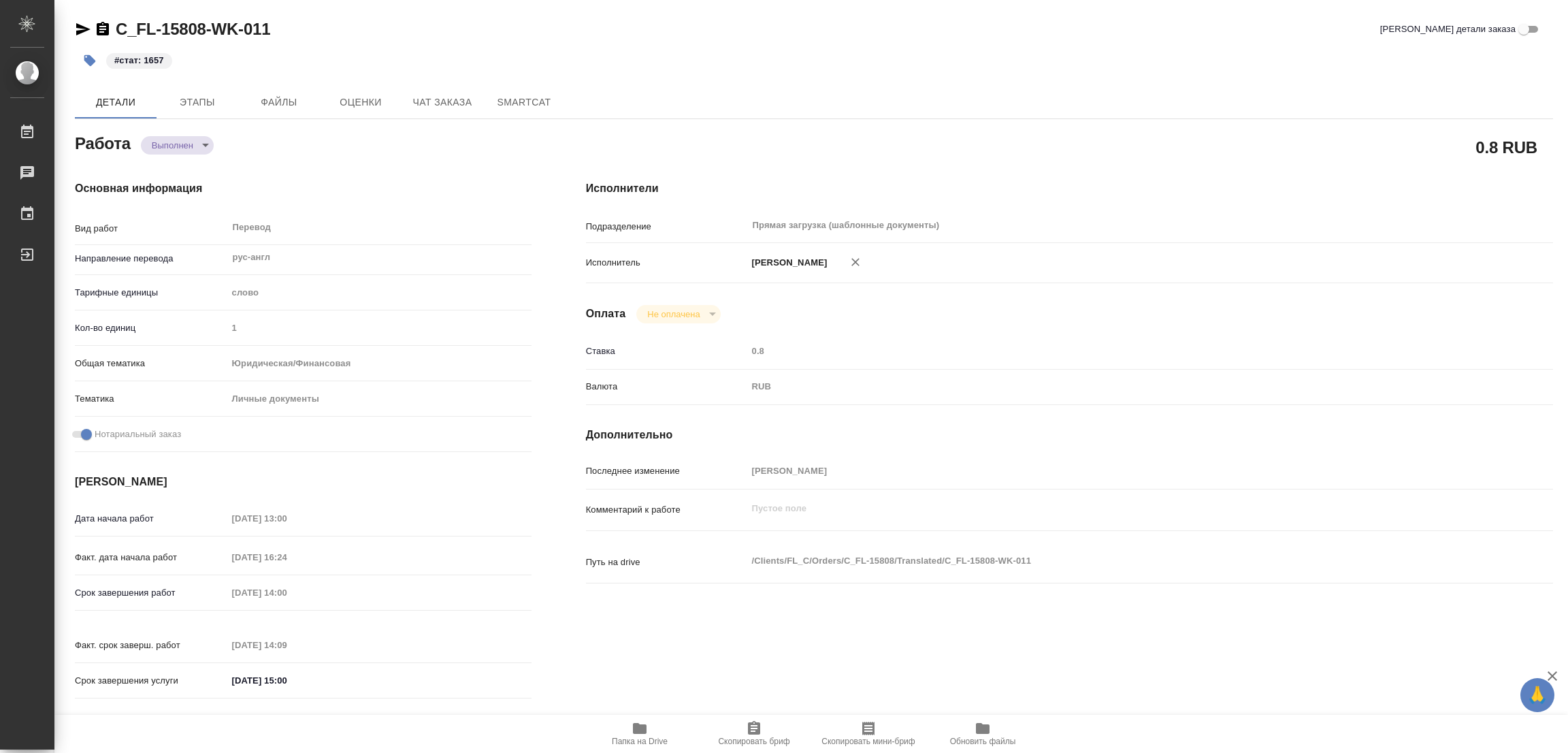
click at [379, 193] on h4 "Основная информация" at bounding box center [303, 188] width 456 height 16
type textarea "x"
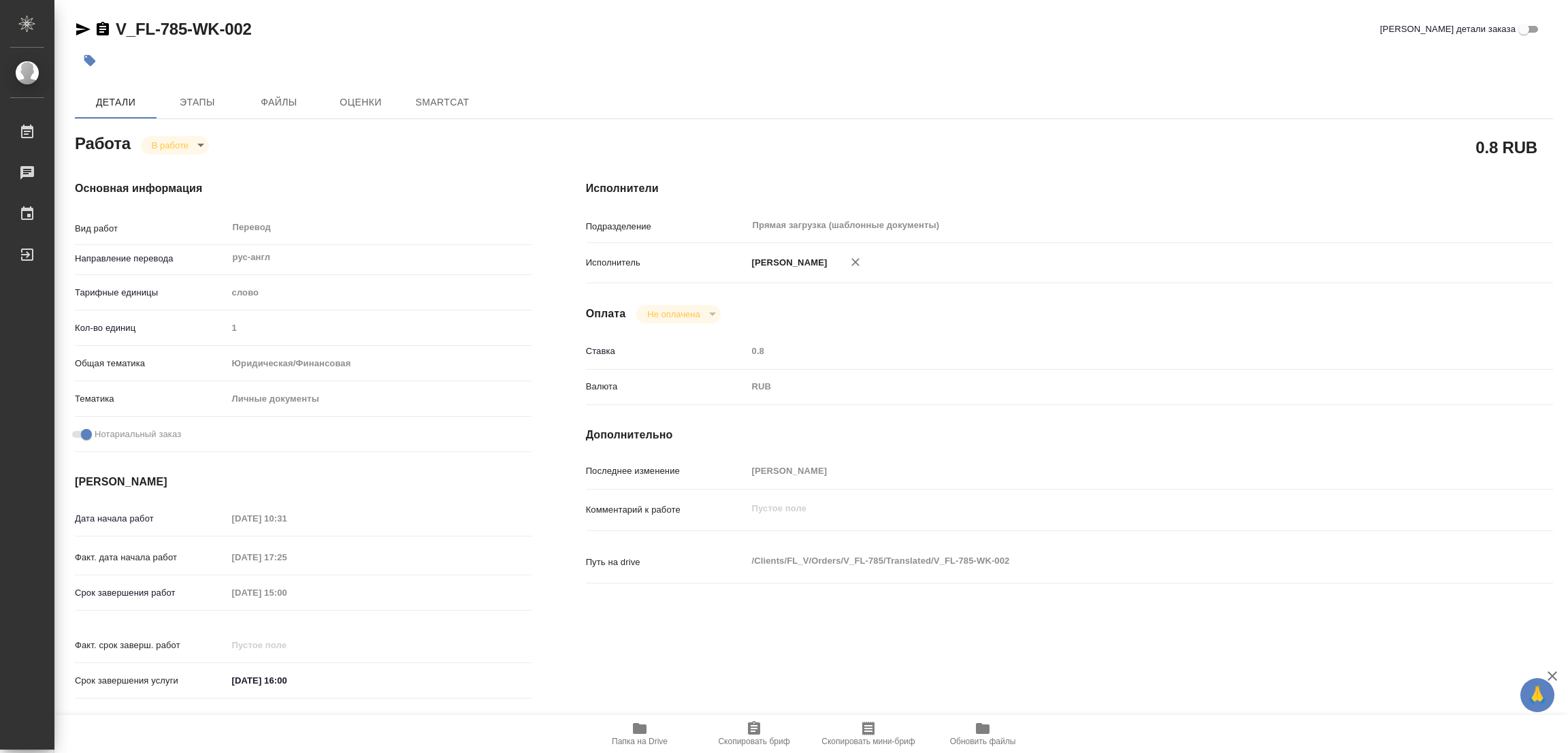
type textarea "x"
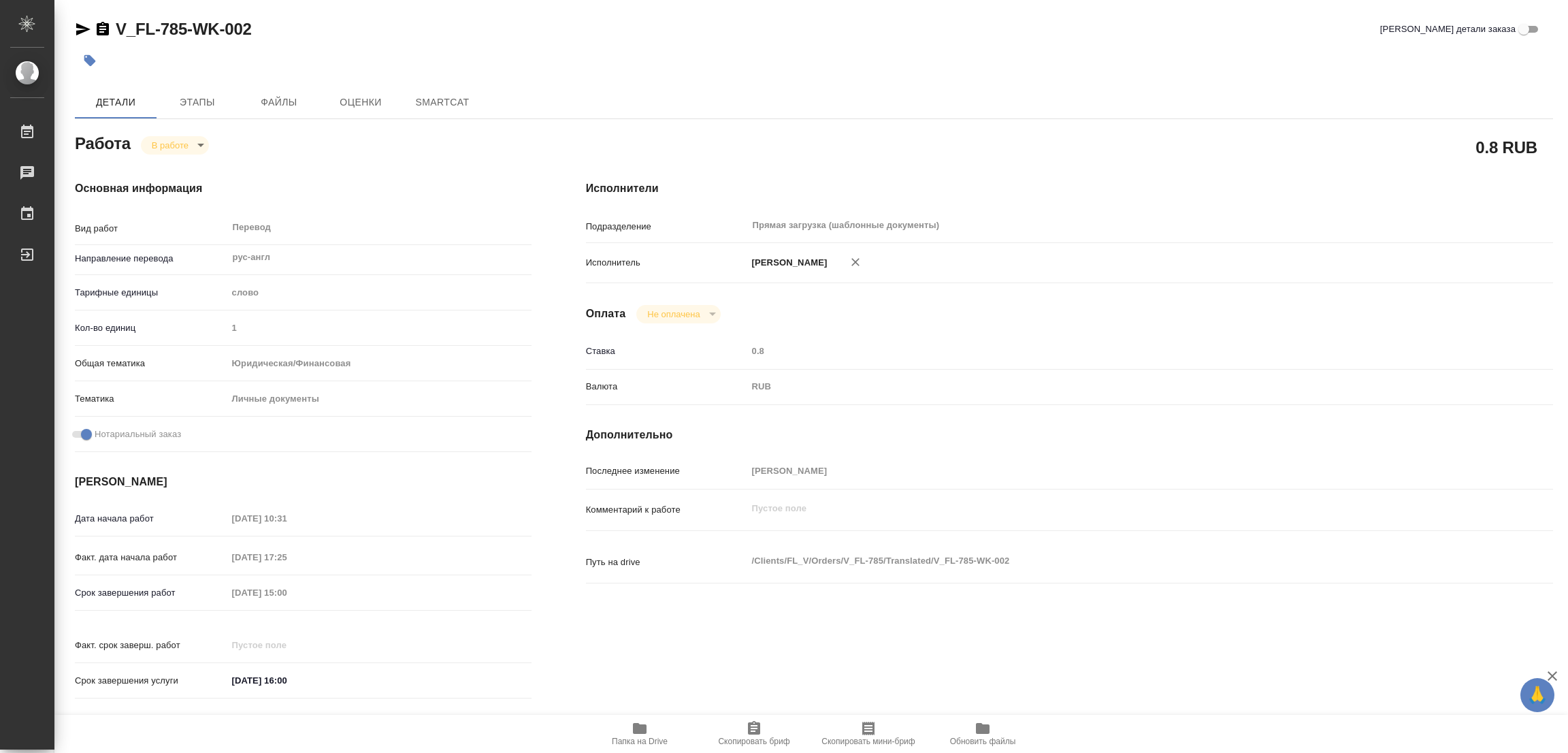
type textarea "x"
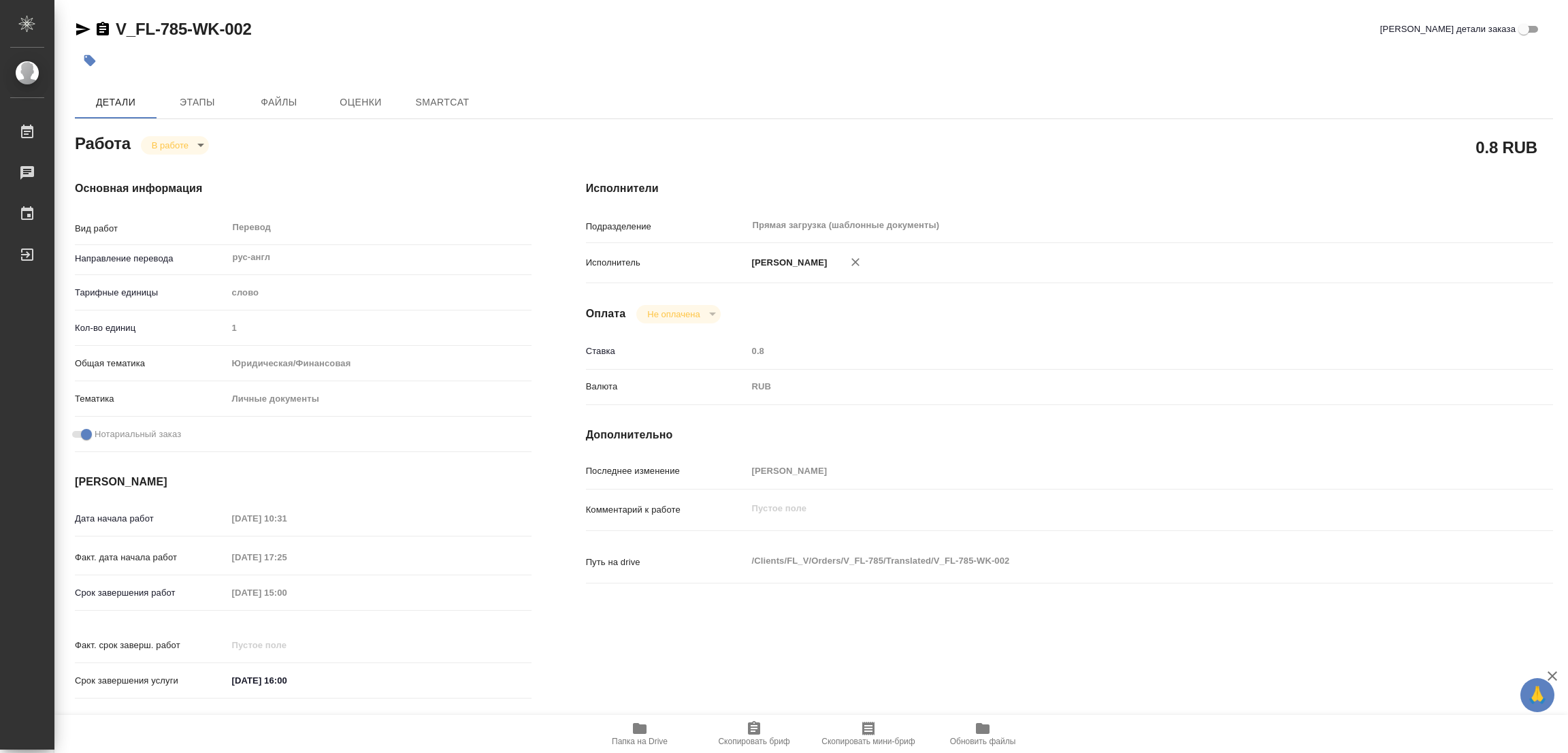
type textarea "x"
click at [626, 733] on span "Папка на Drive" at bounding box center [639, 733] width 98 height 26
type textarea "x"
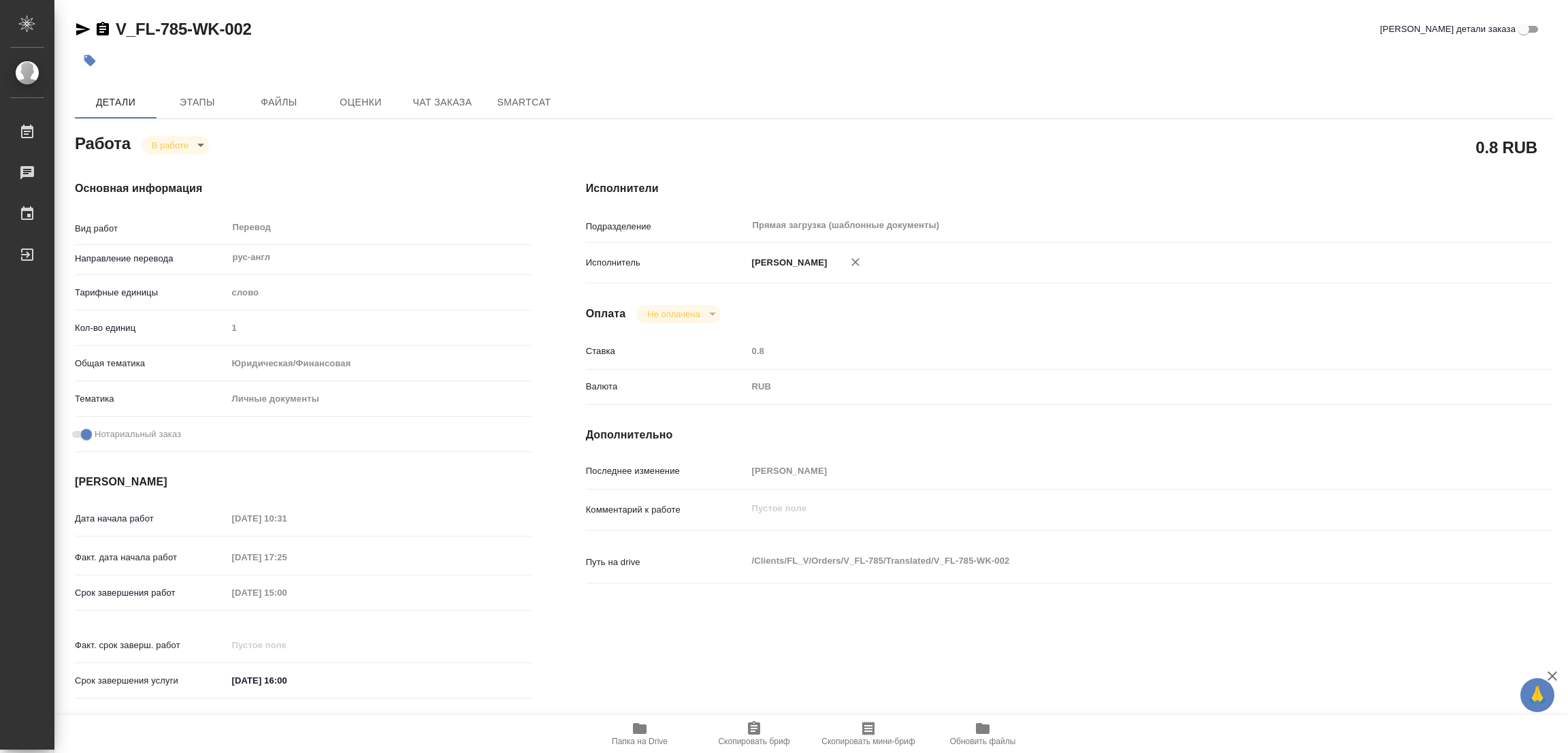
type textarea "x"
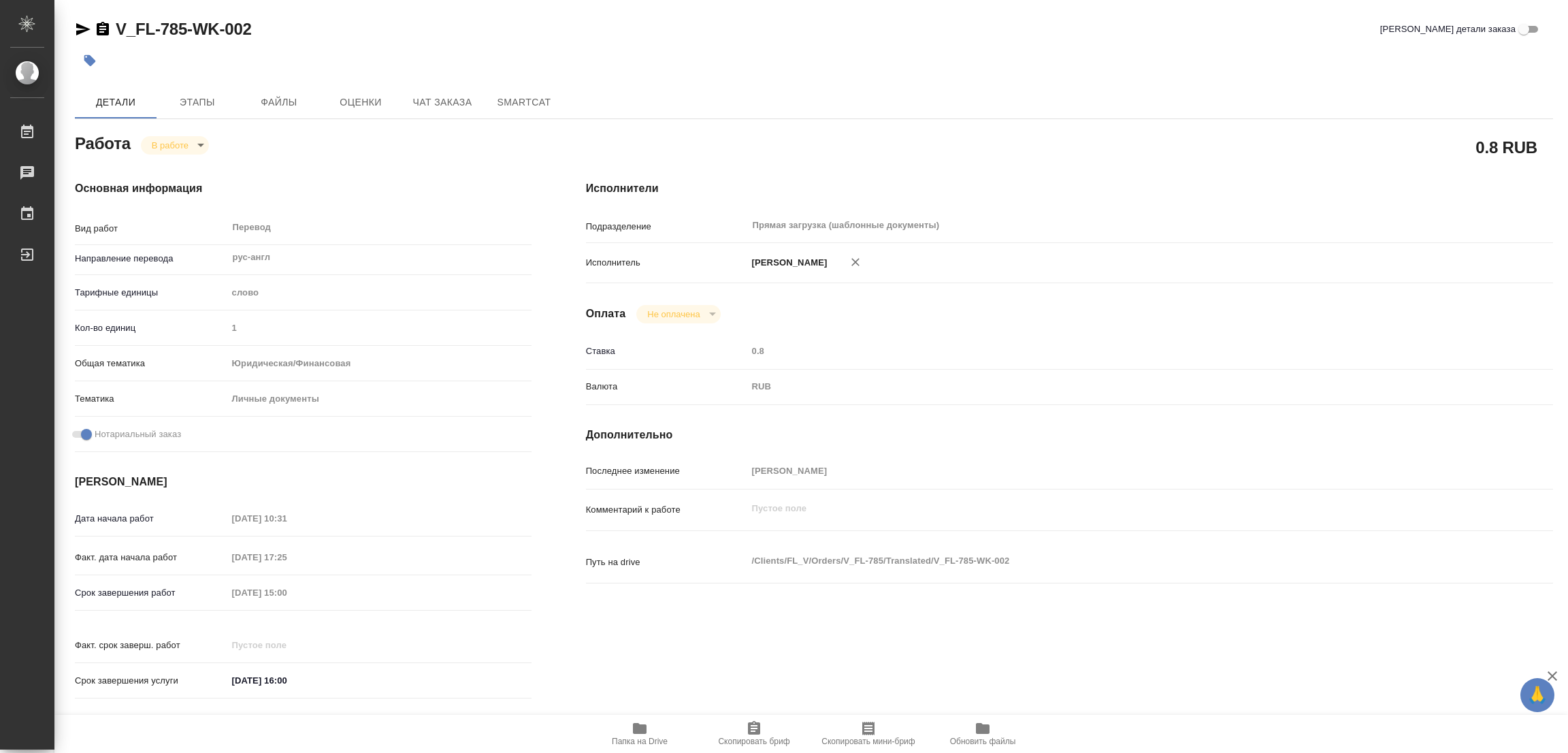
type textarea "x"
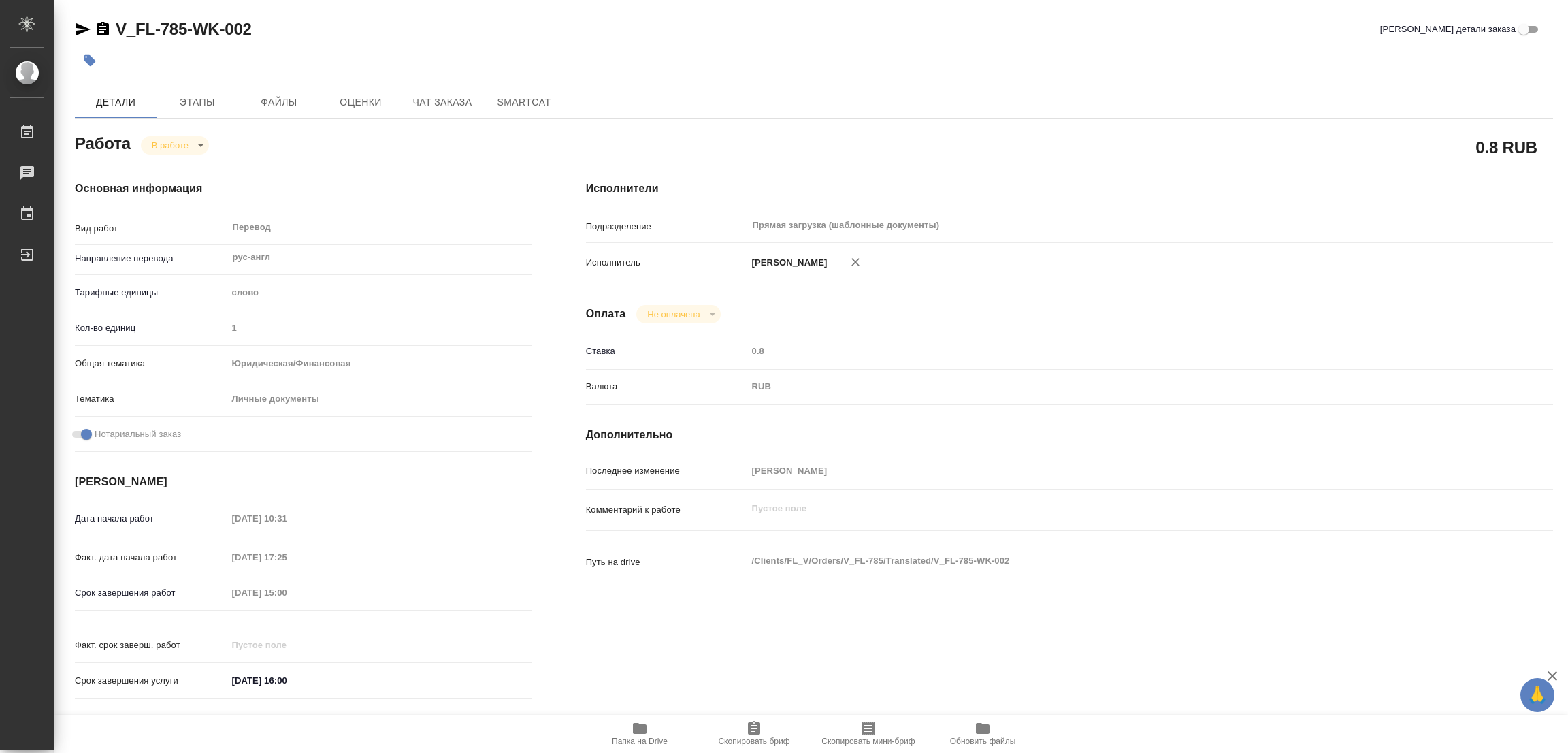
type textarea "x"
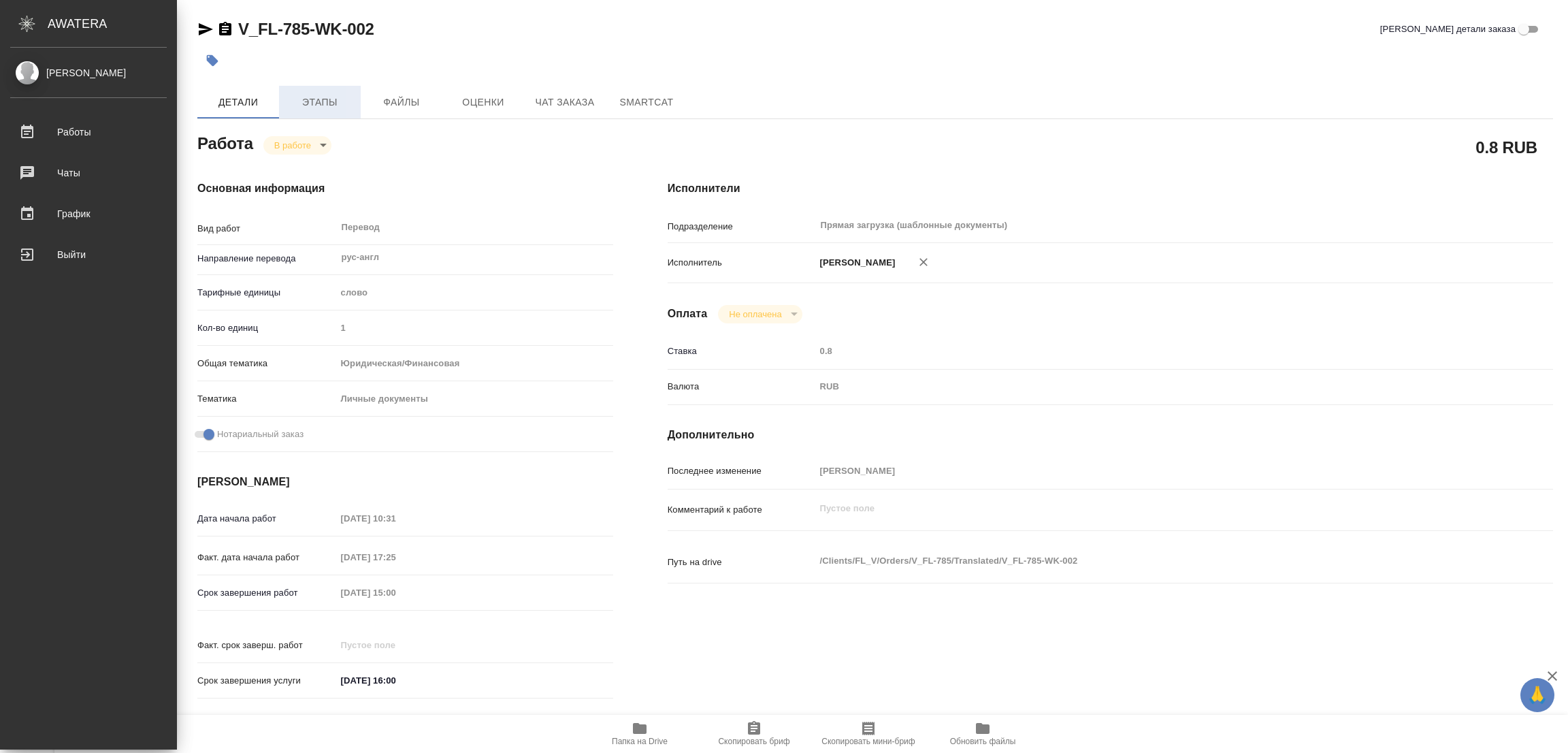
type textarea "x"
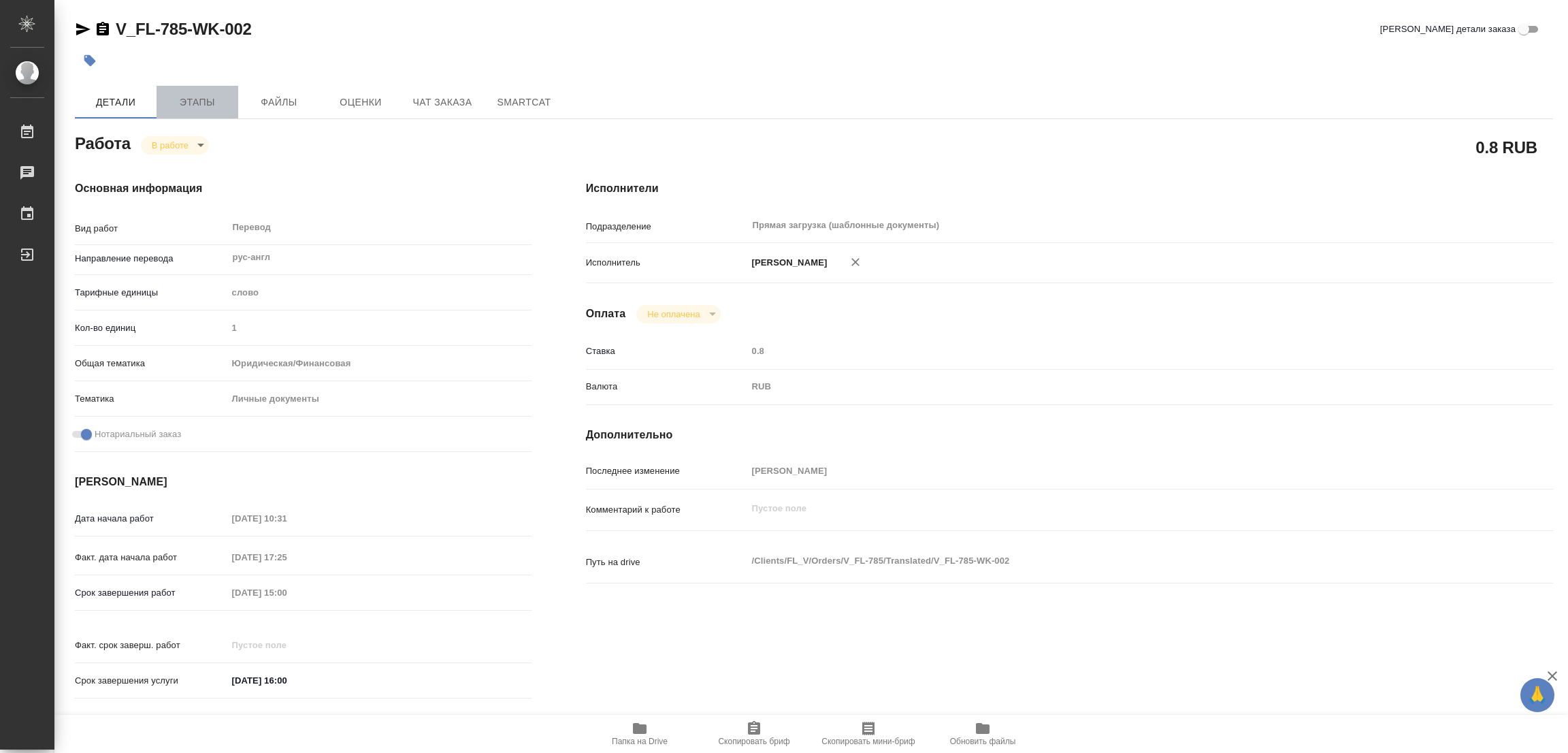
click at [196, 97] on span "Этапы" at bounding box center [197, 103] width 66 height 17
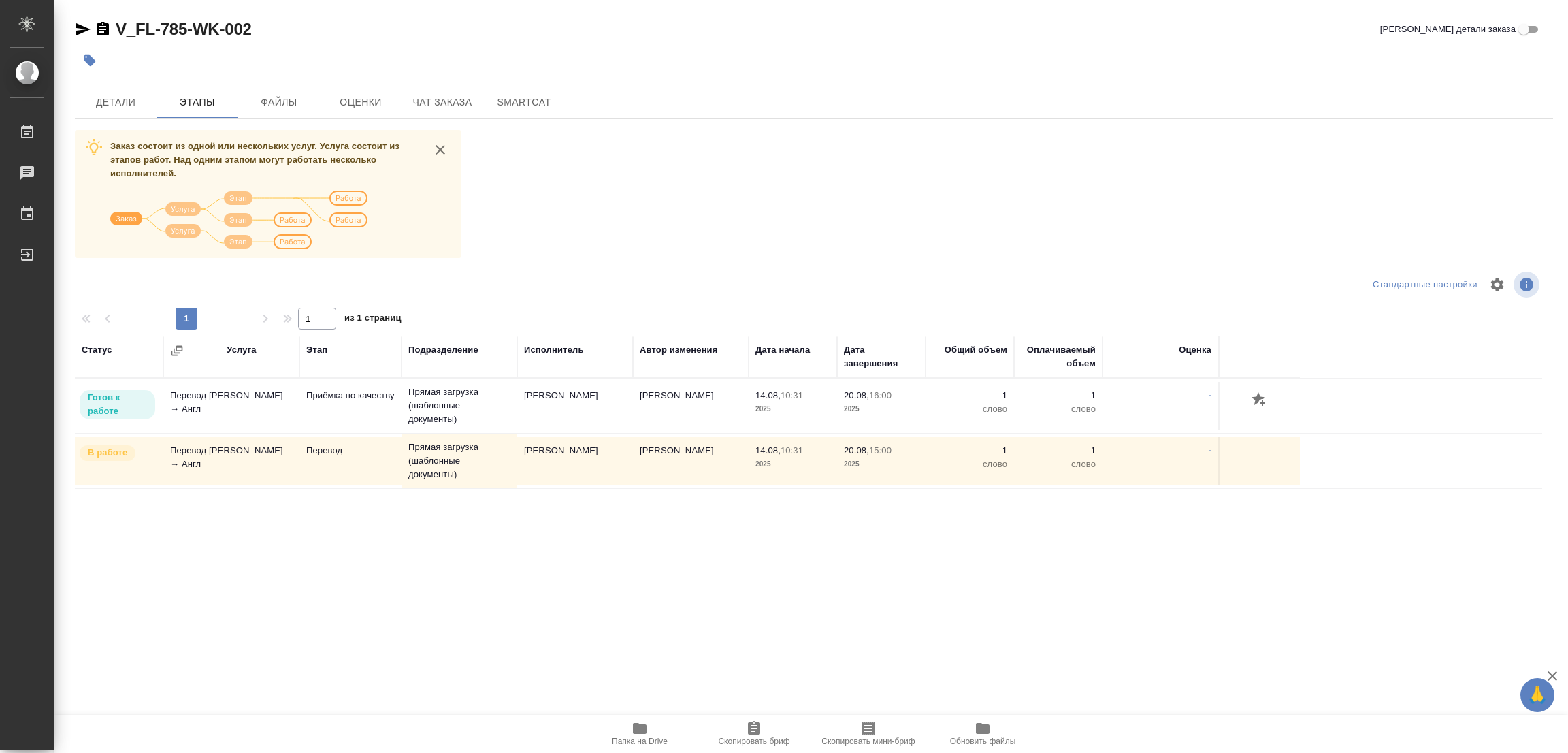
click at [702, 250] on div "Заказ состоит из одной или нескольких услуг. Услуга состоит из этапов работ. На…" at bounding box center [814, 385] width 1478 height 512
click at [105, 94] on span "Детали" at bounding box center [115, 103] width 66 height 17
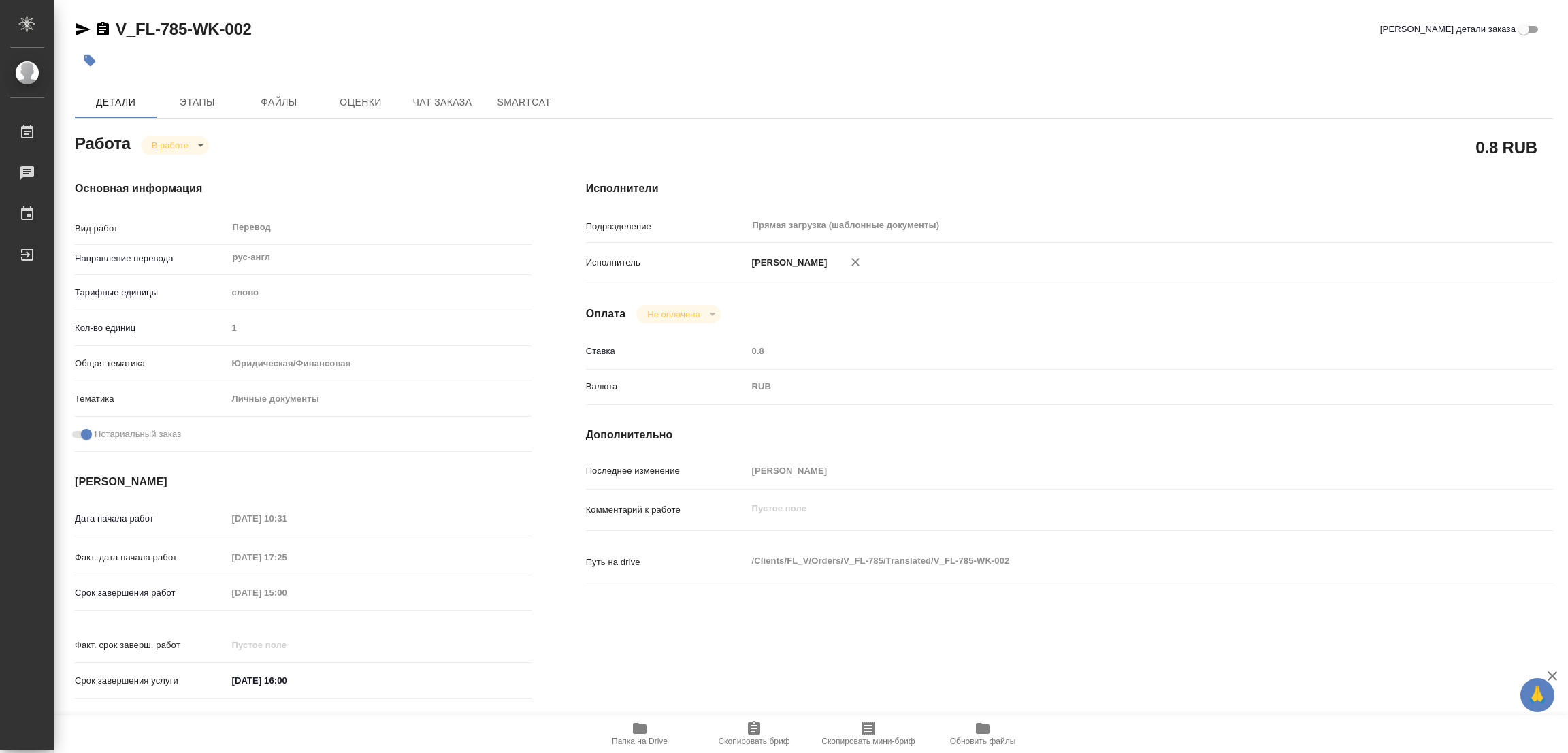
type textarea "x"
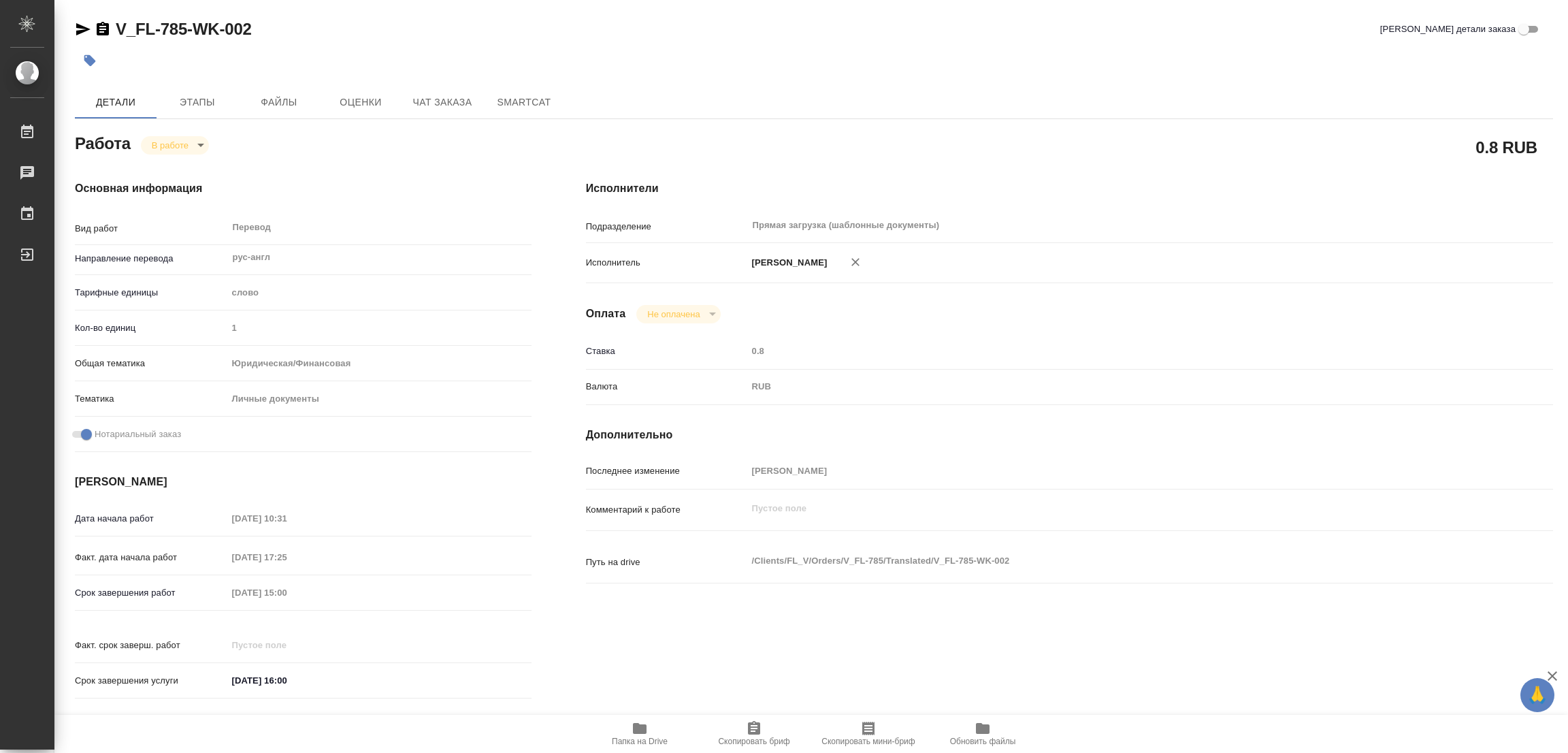
type textarea "x"
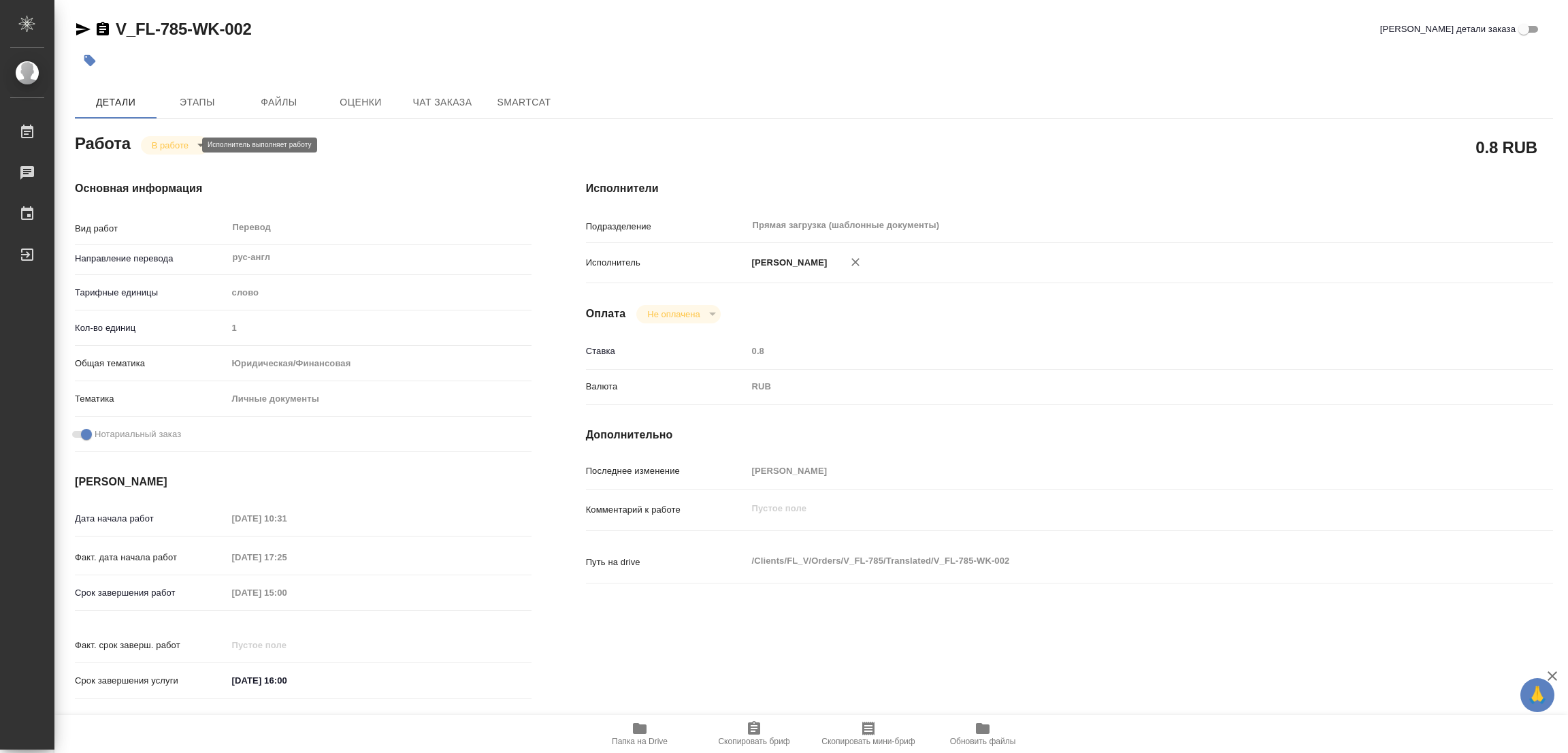
type textarea "x"
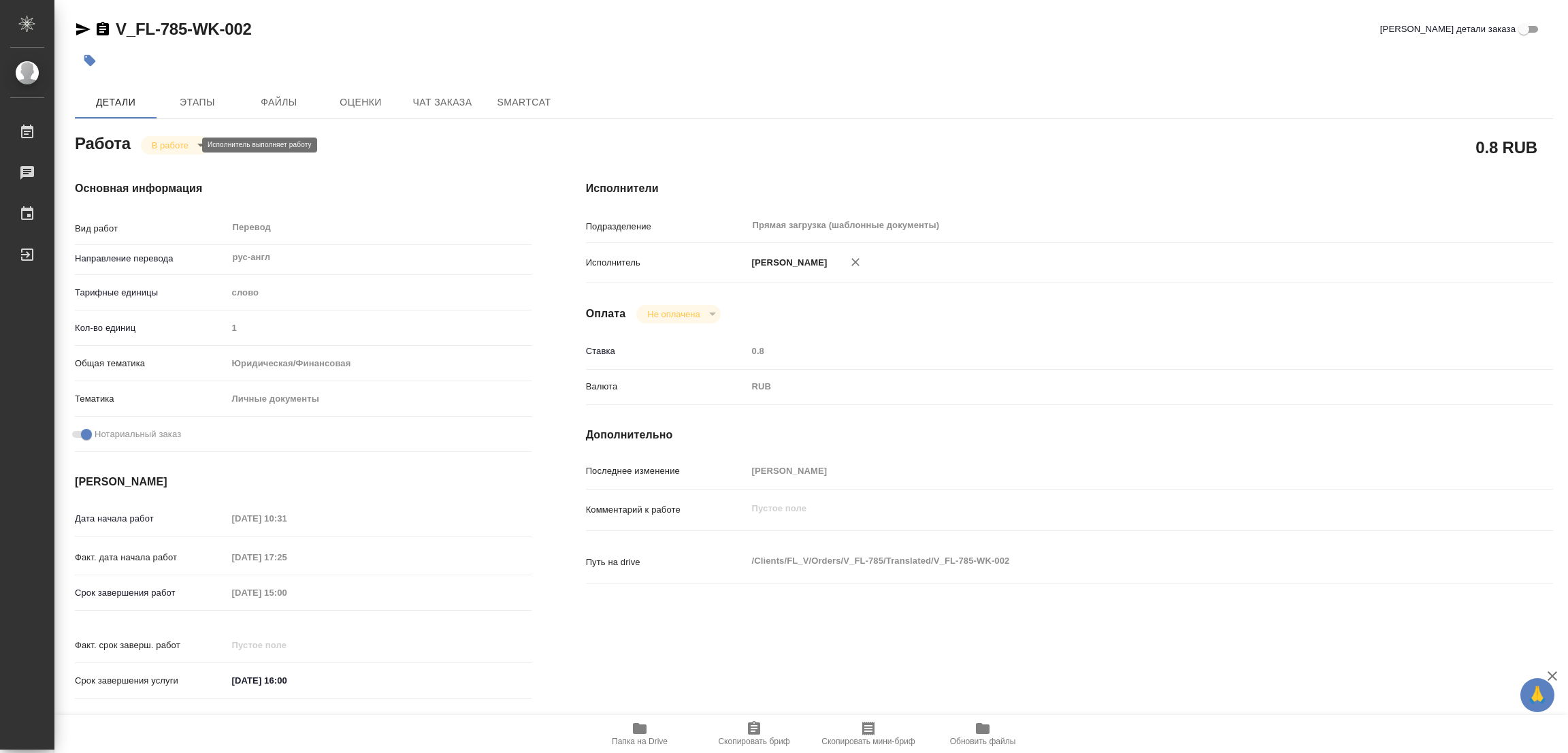
click at [181, 145] on body "🙏 .cls-1 fill:#fff; AWATERA [PERSON_NAME] Работы 0 Чаты График Выйти V_FL-785-W…" at bounding box center [784, 376] width 1568 height 753
click at [168, 166] on button "Выполнен" at bounding box center [176, 169] width 50 height 15
type textarea "x"
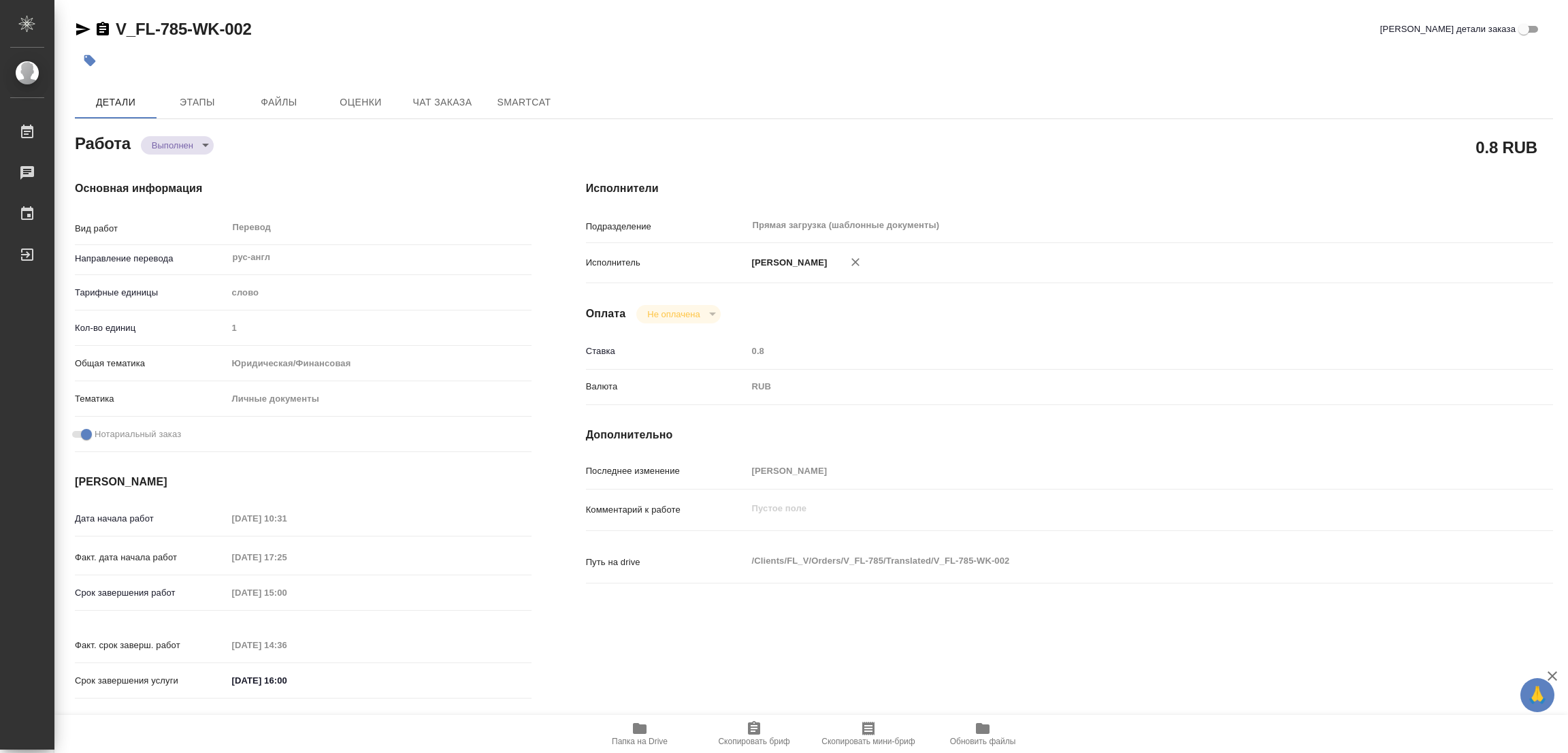
type textarea "x"
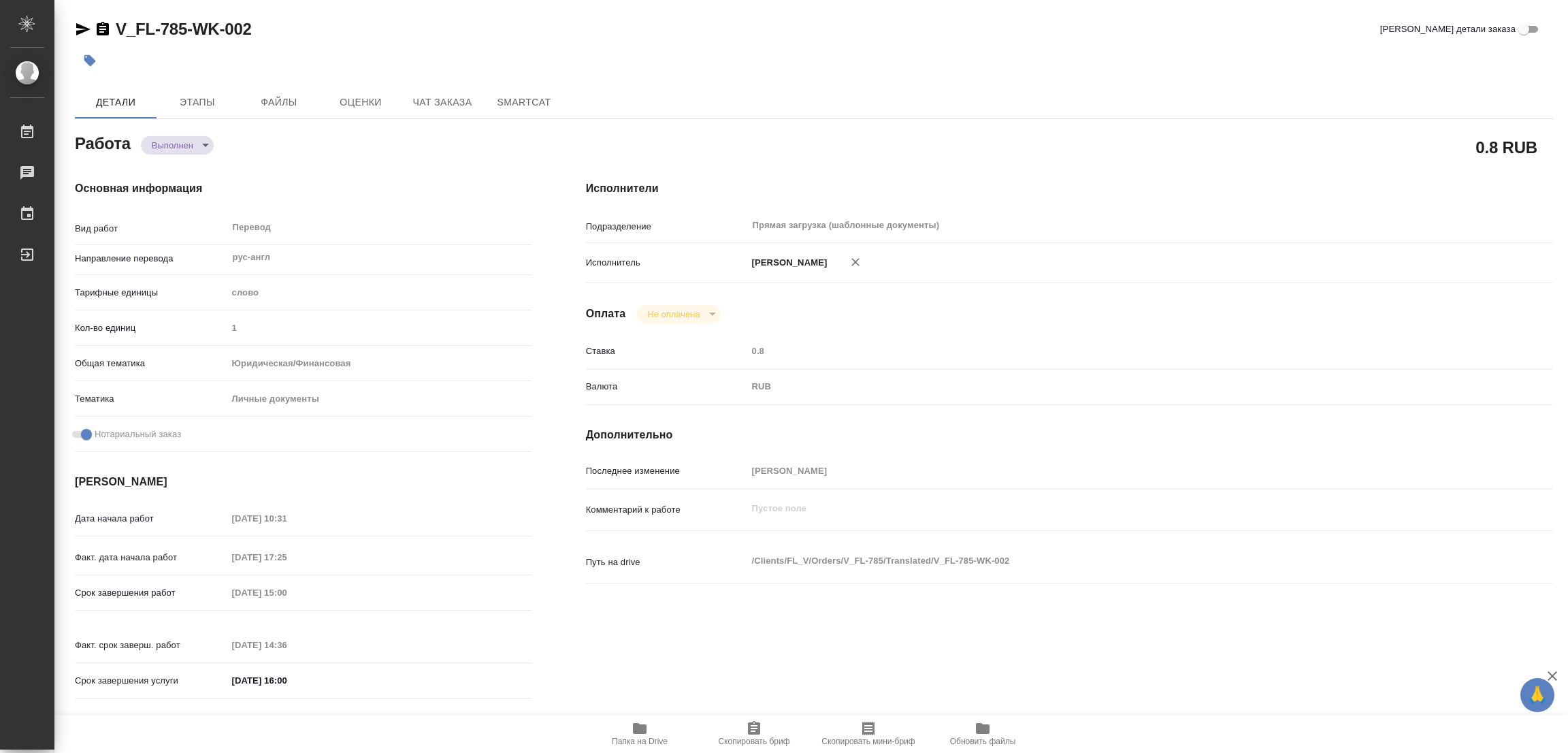
type textarea "x"
click at [353, 144] on div "Работа Выполнен completed" at bounding box center [303, 142] width 456 height 25
type textarea "x"
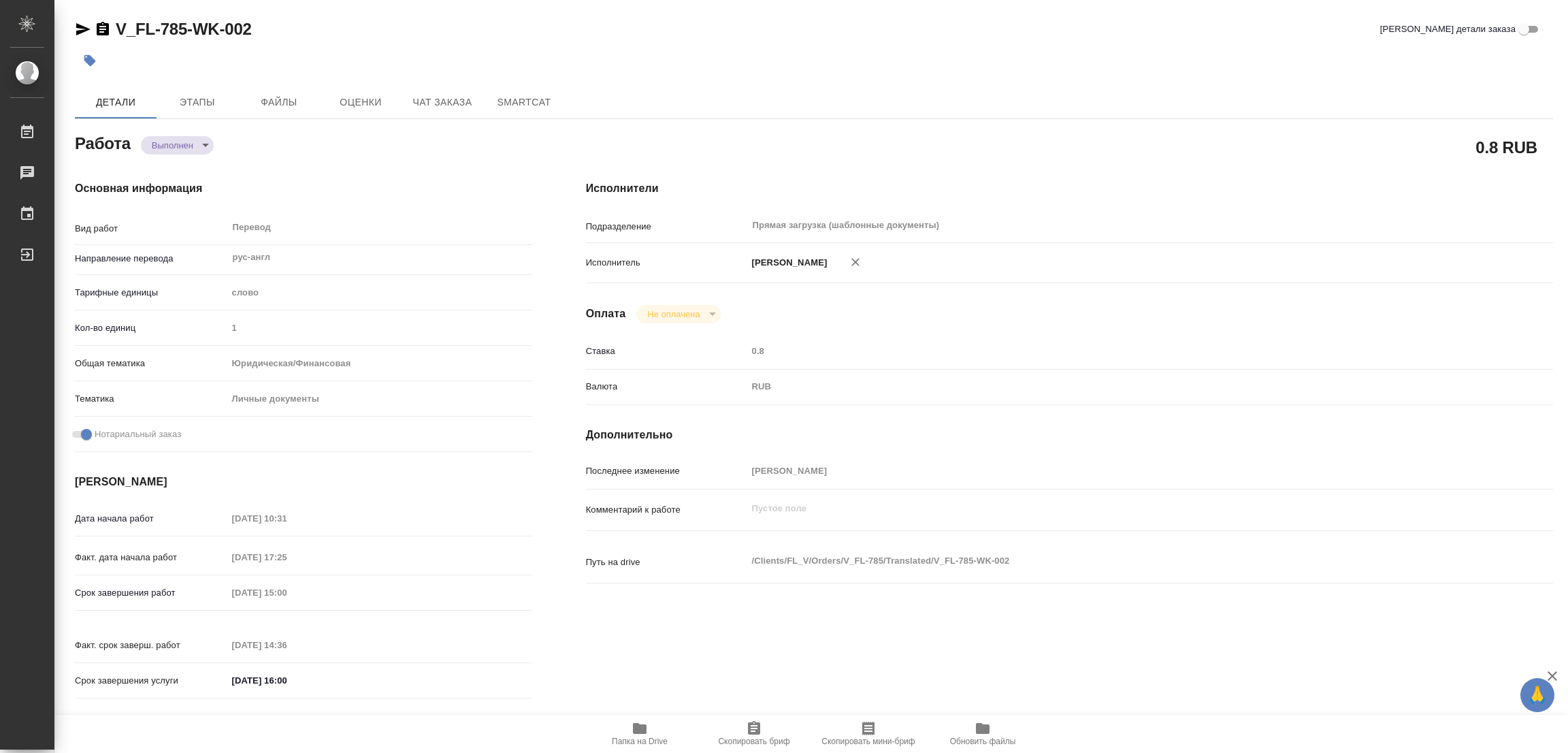
type textarea "x"
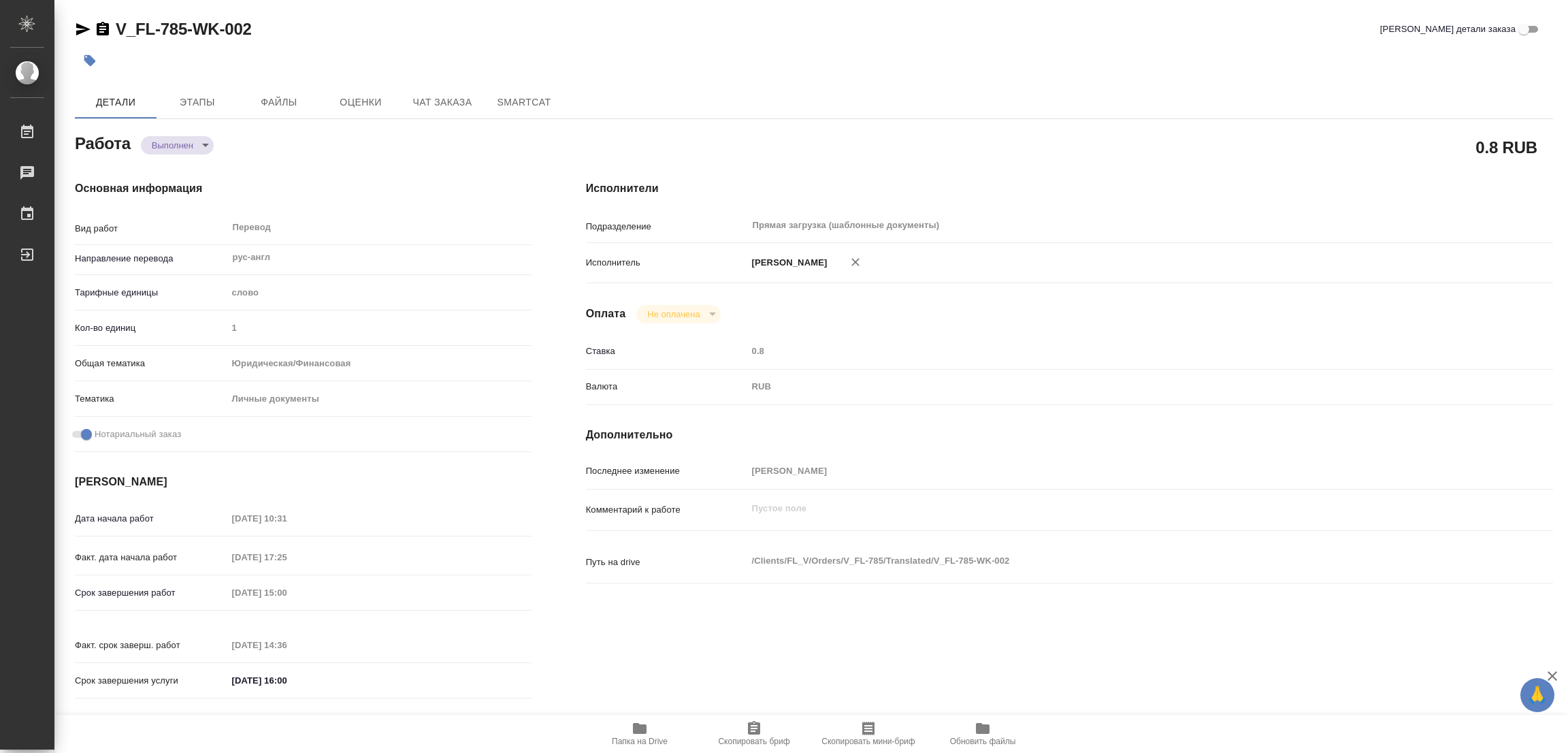
type textarea "x"
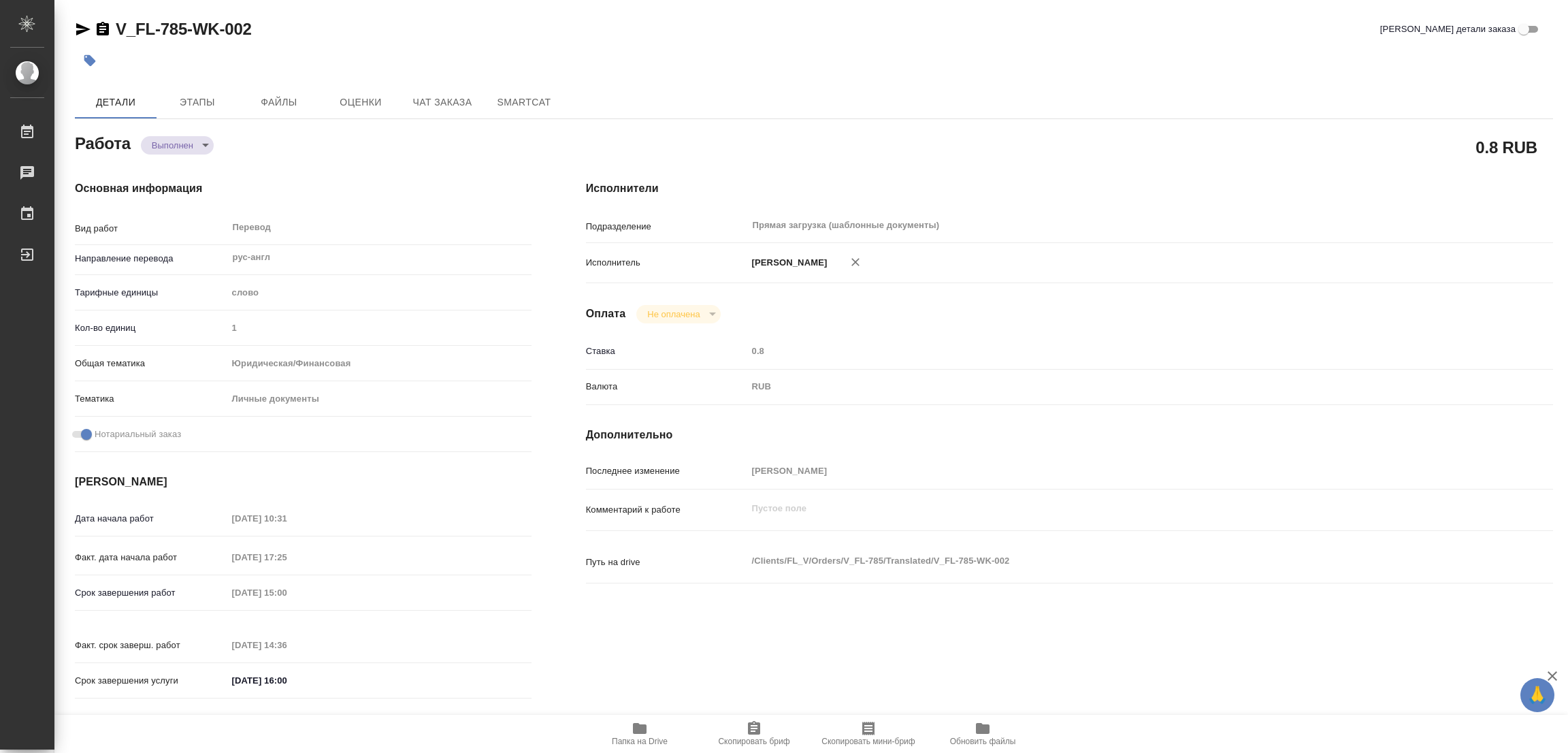
type textarea "x"
click at [90, 62] on icon "button" at bounding box center [90, 61] width 11 height 11
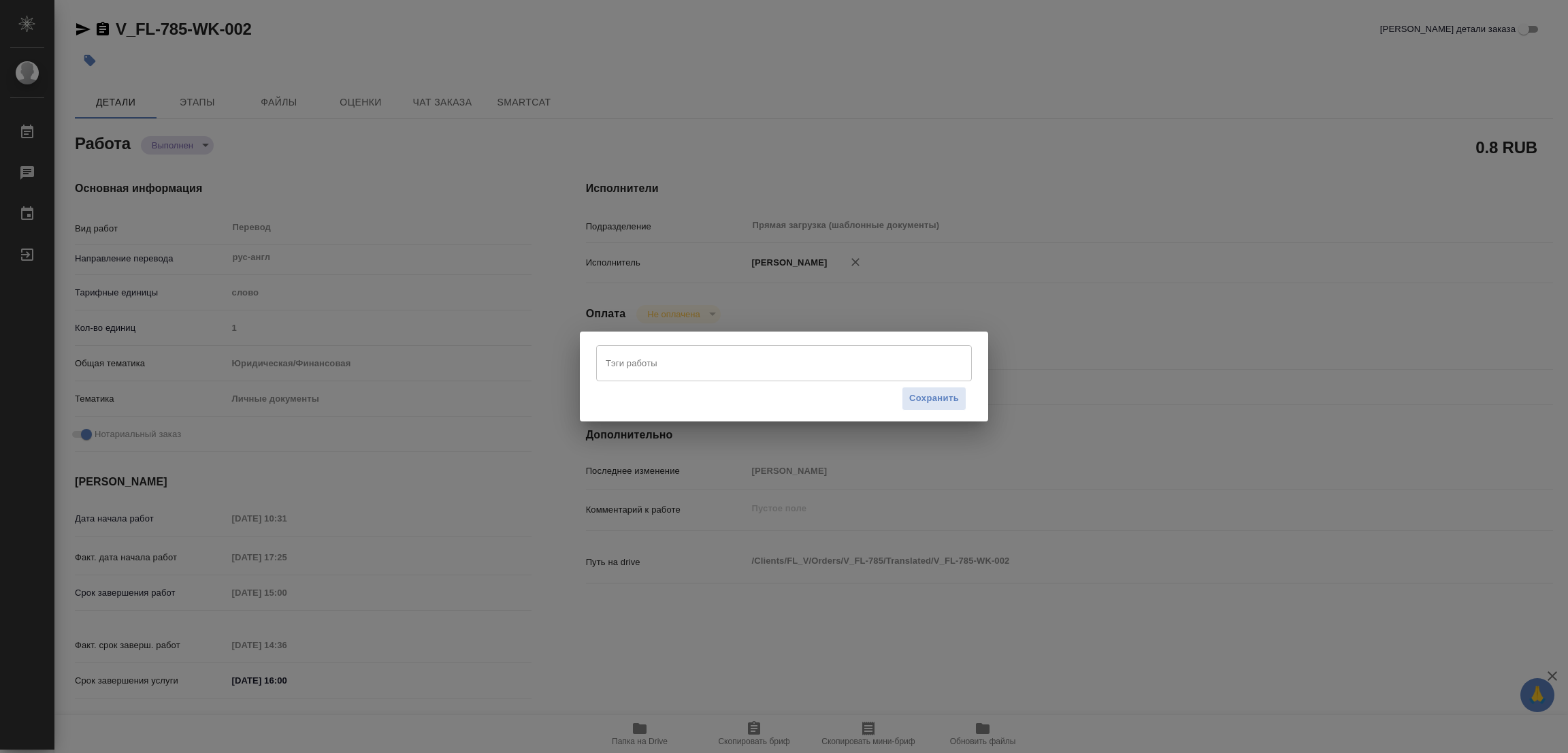
click at [626, 356] on input "Тэги работы" at bounding box center [771, 363] width 337 height 23
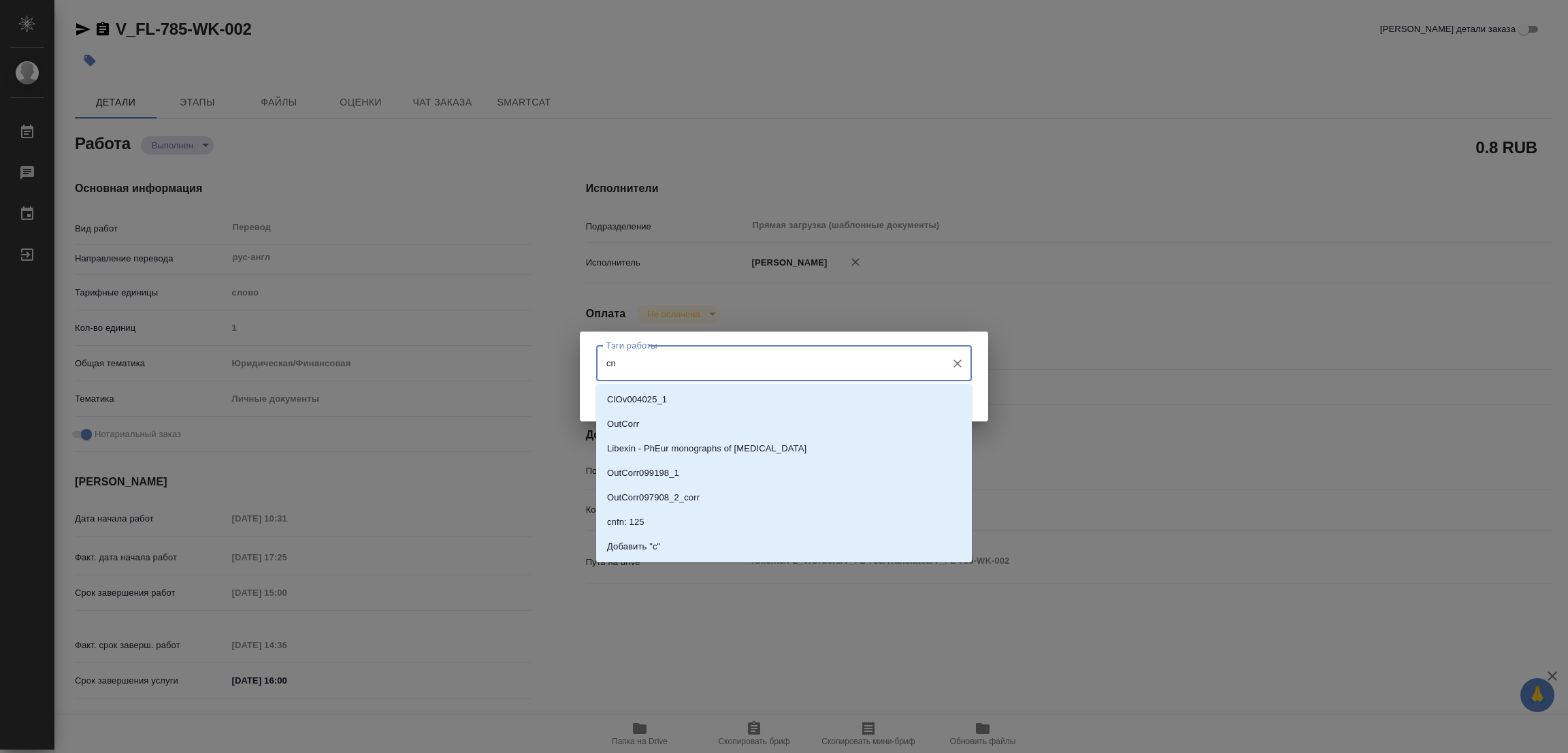
type input "c"
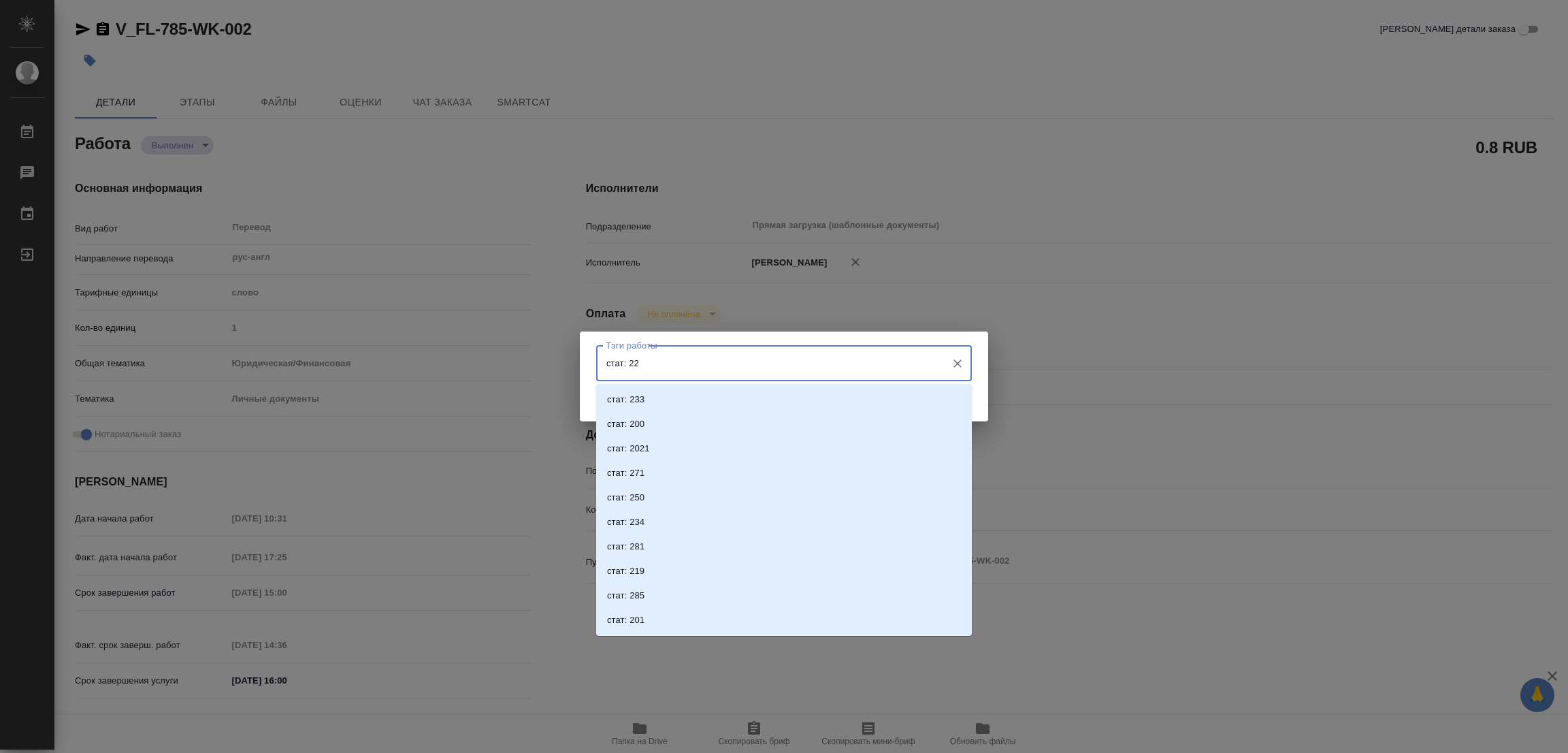
type input "стат: 225"
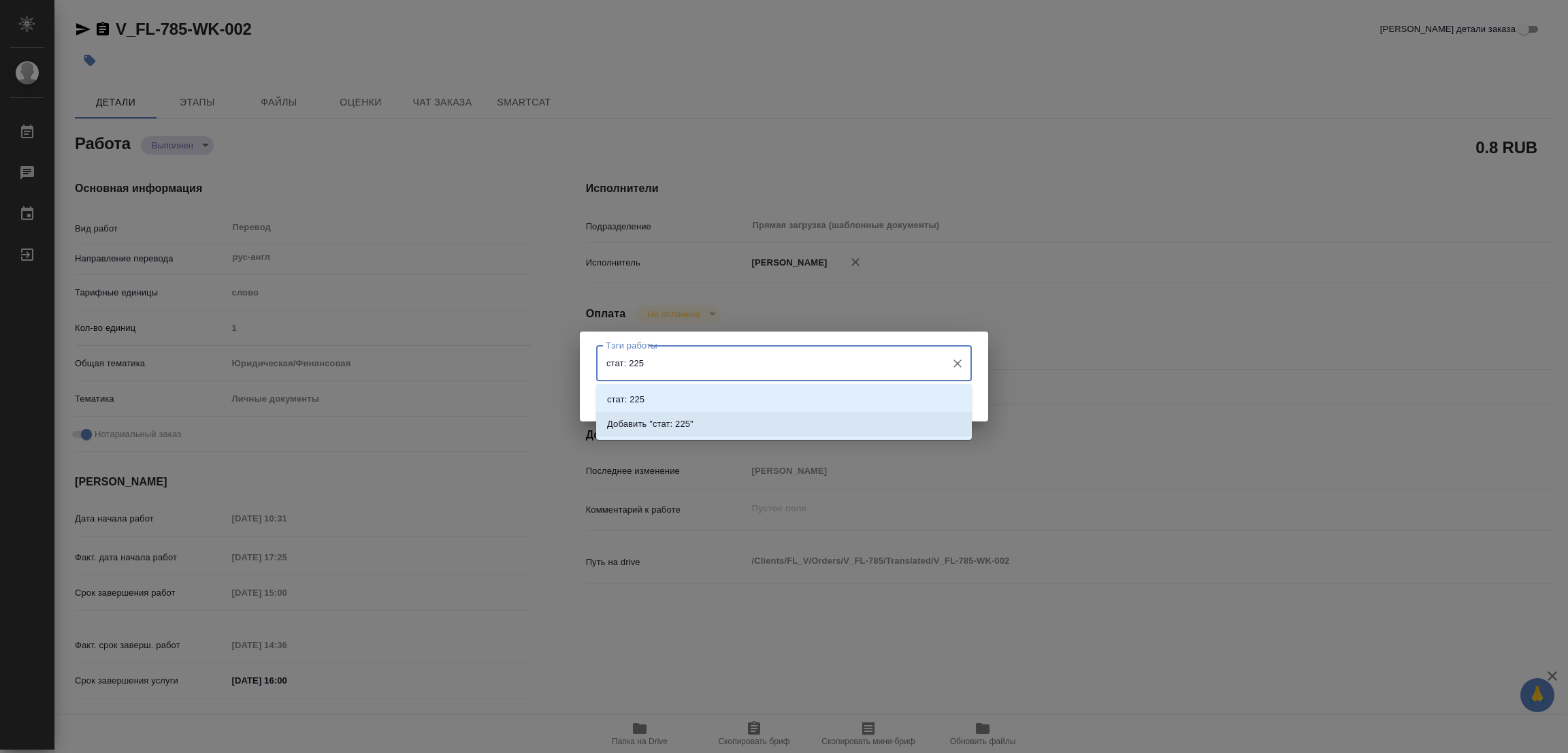
click at [683, 418] on p "Добавить "стат: 225"" at bounding box center [650, 424] width 87 height 13
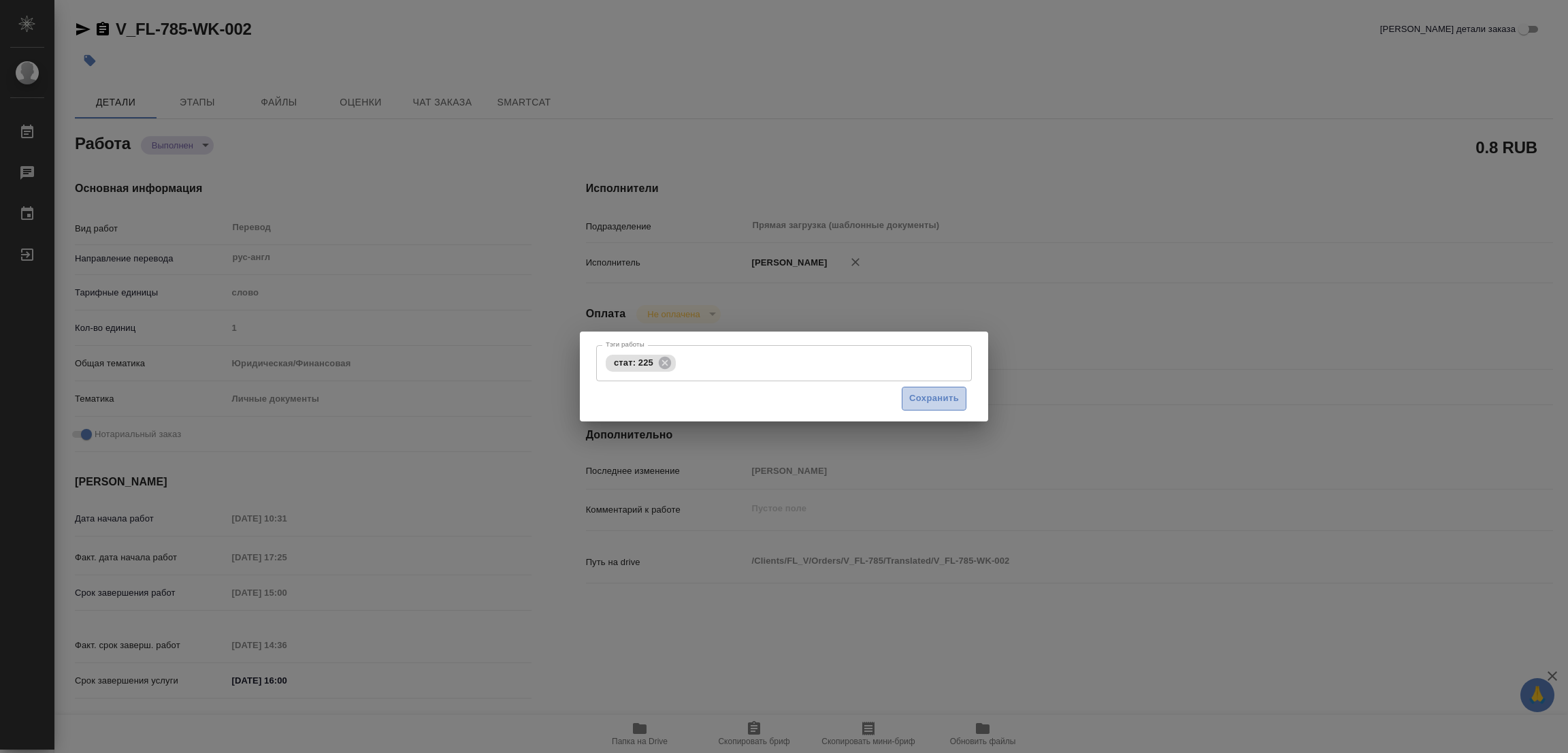
click at [940, 399] on span "Сохранить" at bounding box center [934, 398] width 50 height 15
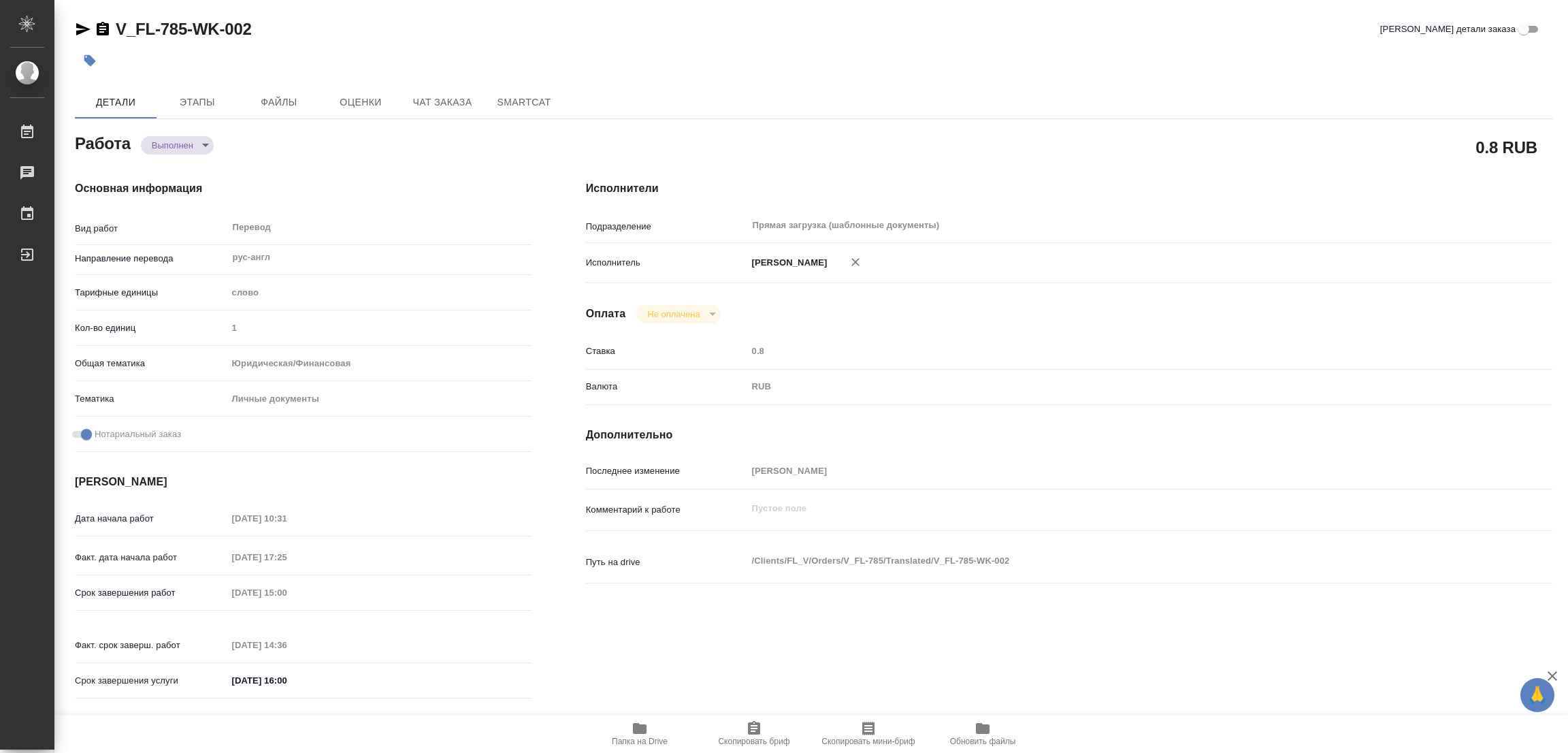
type input "completed"
type textarea "Перевод"
type textarea "x"
type input "рус-англ"
type input "5a8b1489cc6b4906c91bfd90"
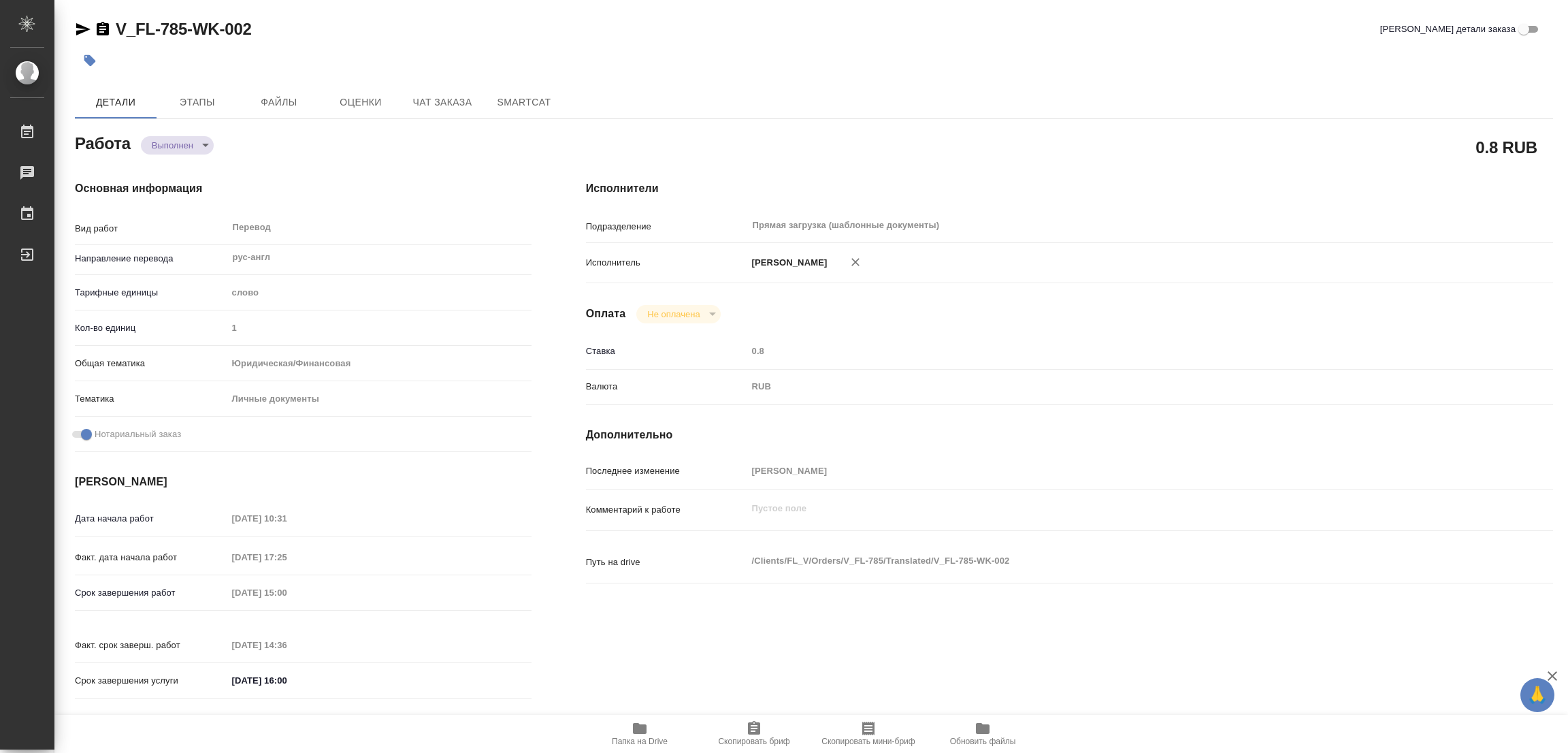
type input "1"
type input "yr-fn"
type input "5a8b8b956a9677013d343cfe"
checkbox input "true"
type input "14.08.2025 10:31"
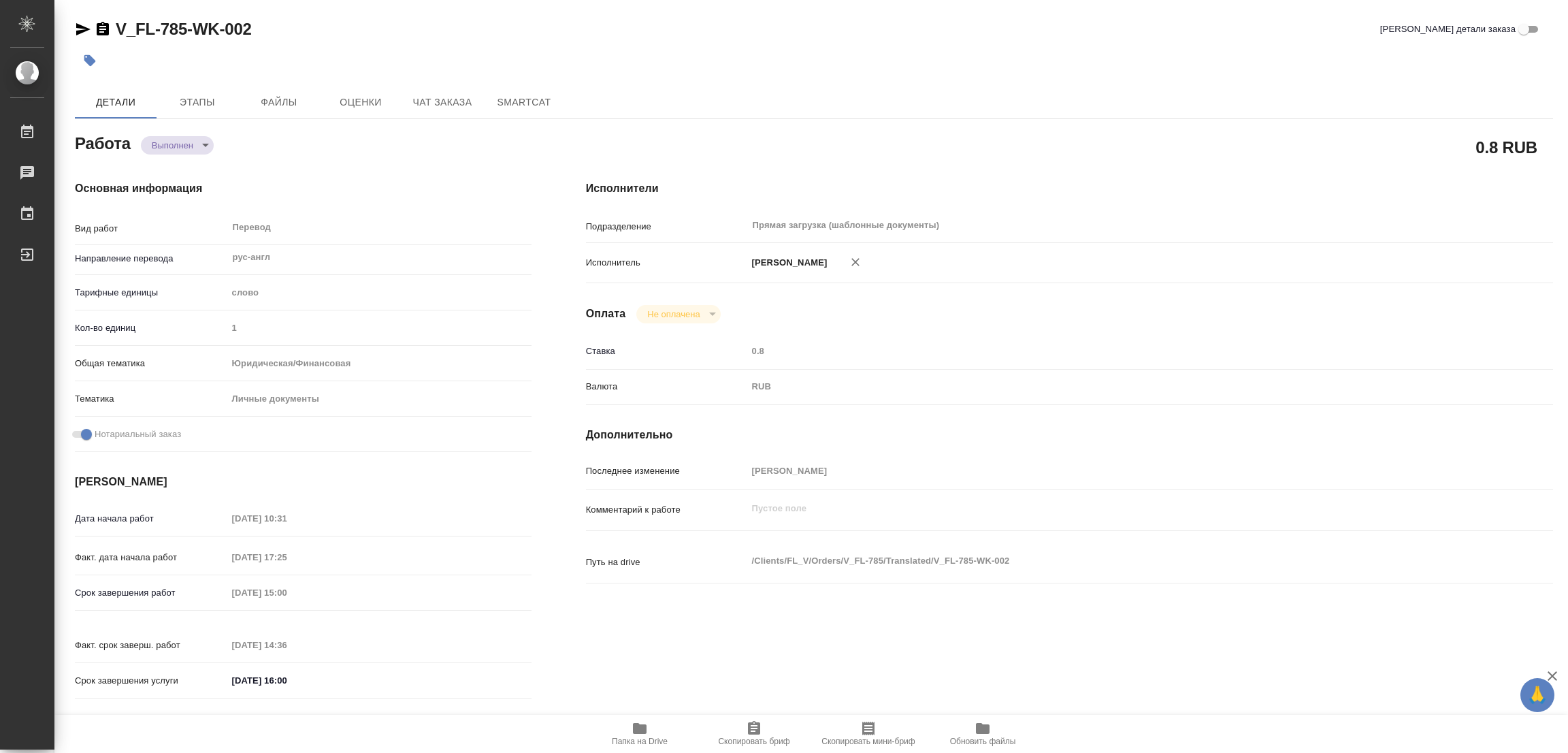
type input "19.08.2025 17:25"
type input "20.08.2025 15:00"
type input "20.08.2025 14:36"
type input "20.08.2025 16:00"
type input "Прямая загрузка (шаблонные документы)"
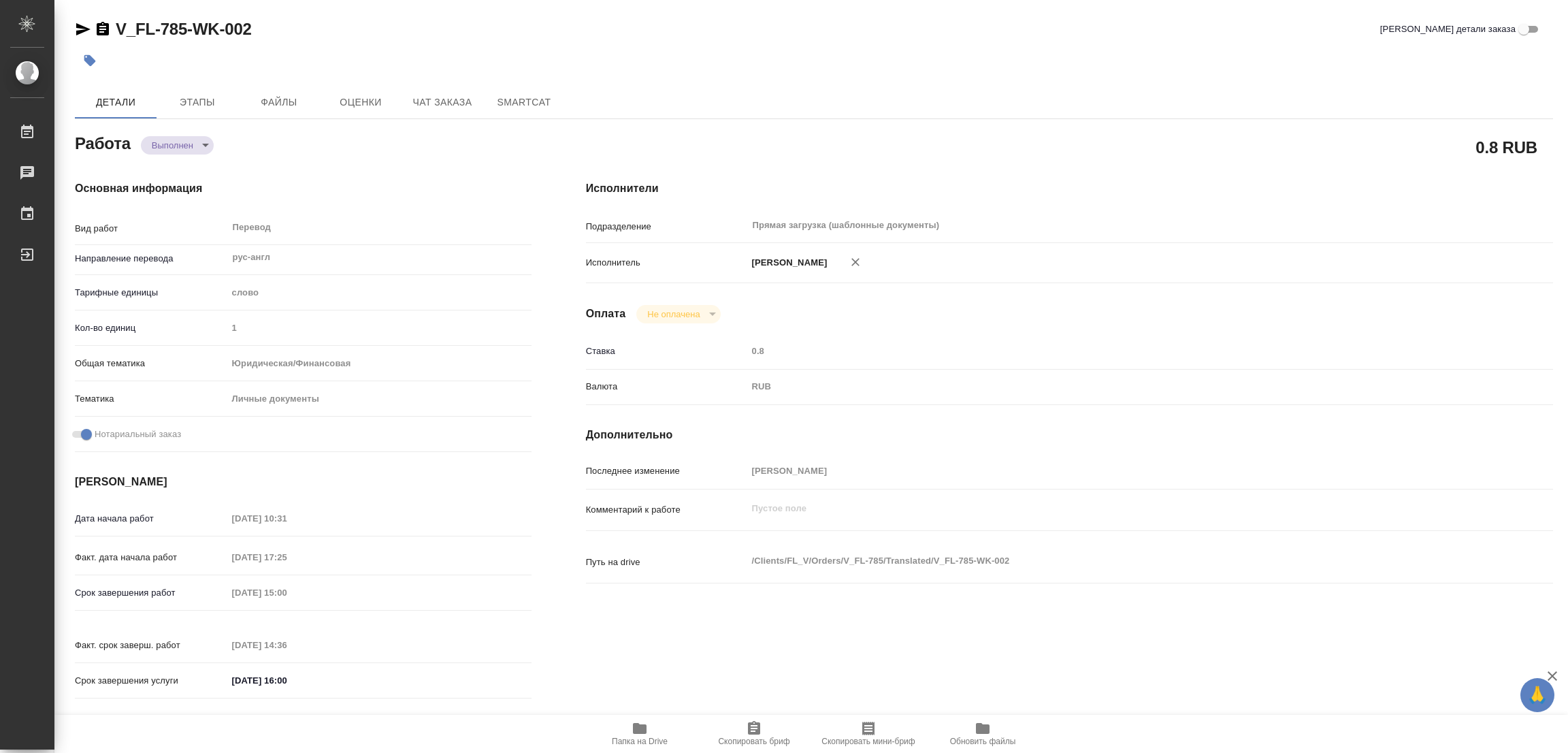
type input "notPayed"
type input "0.8"
type input "RUB"
type input "[PERSON_NAME]"
type textarea "x"
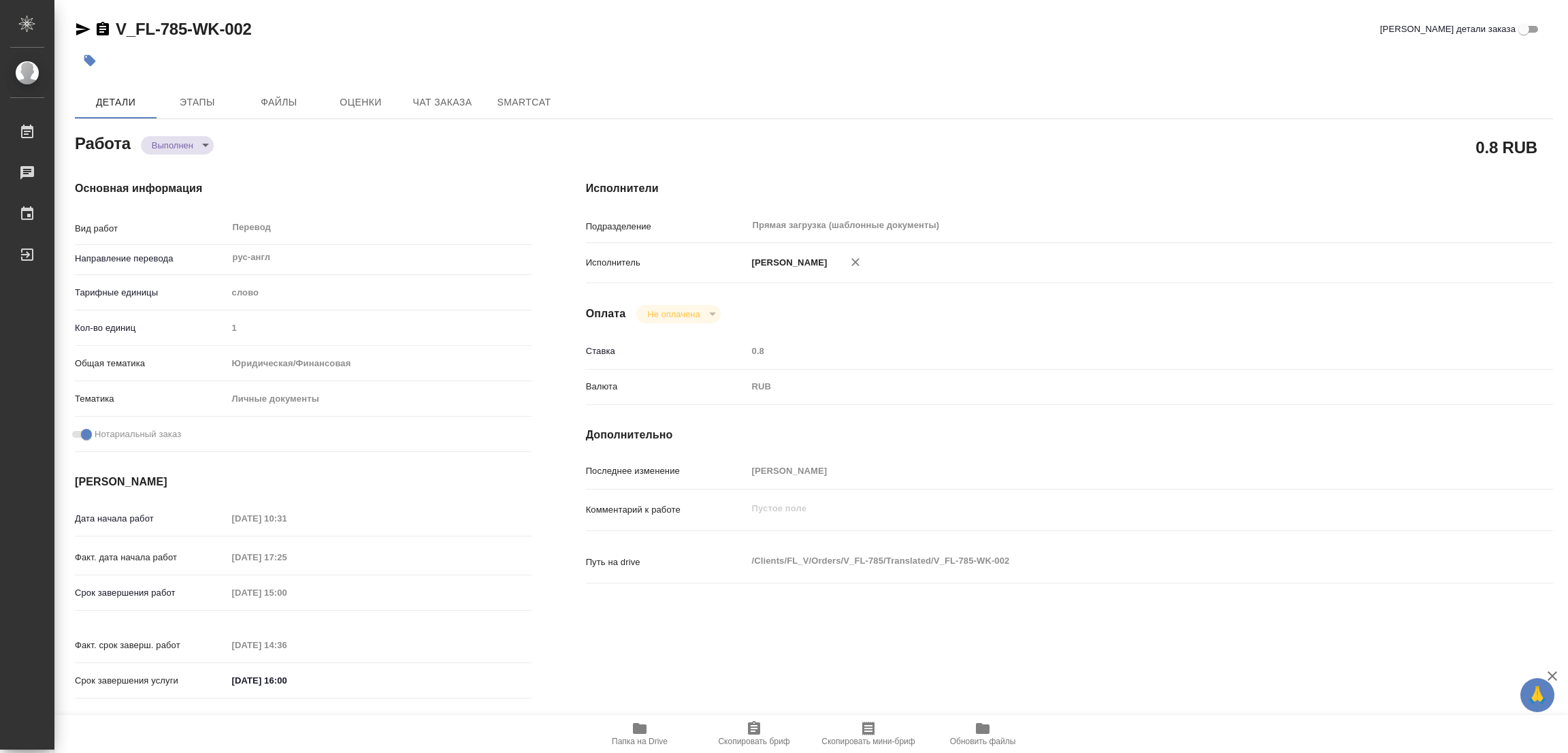
type textarea "/Clients/FL_V/Orders/V_FL-785/Translated/V_FL-785-WK-002"
type textarea "x"
type input "V_FL-785"
type input "Перевод Стандарт"
type input "Редактура, Приёмка по качеству, Корректура, Перевод, Постредактура машинного пе…"
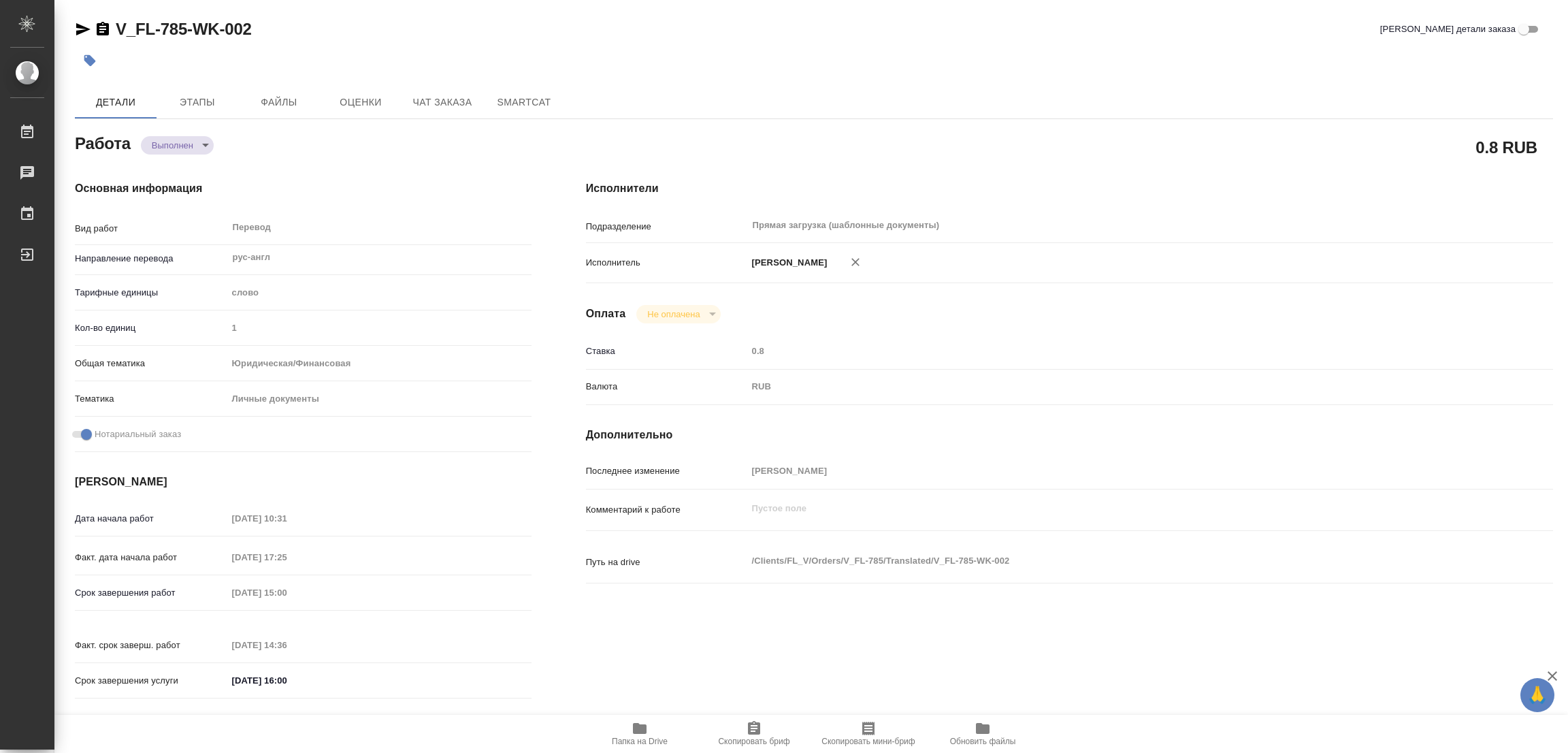
type input "Касымов Тимур, Веселова Юлия"
type input "/Clients/FL_V/Orders/V_FL-785"
type textarea "x"
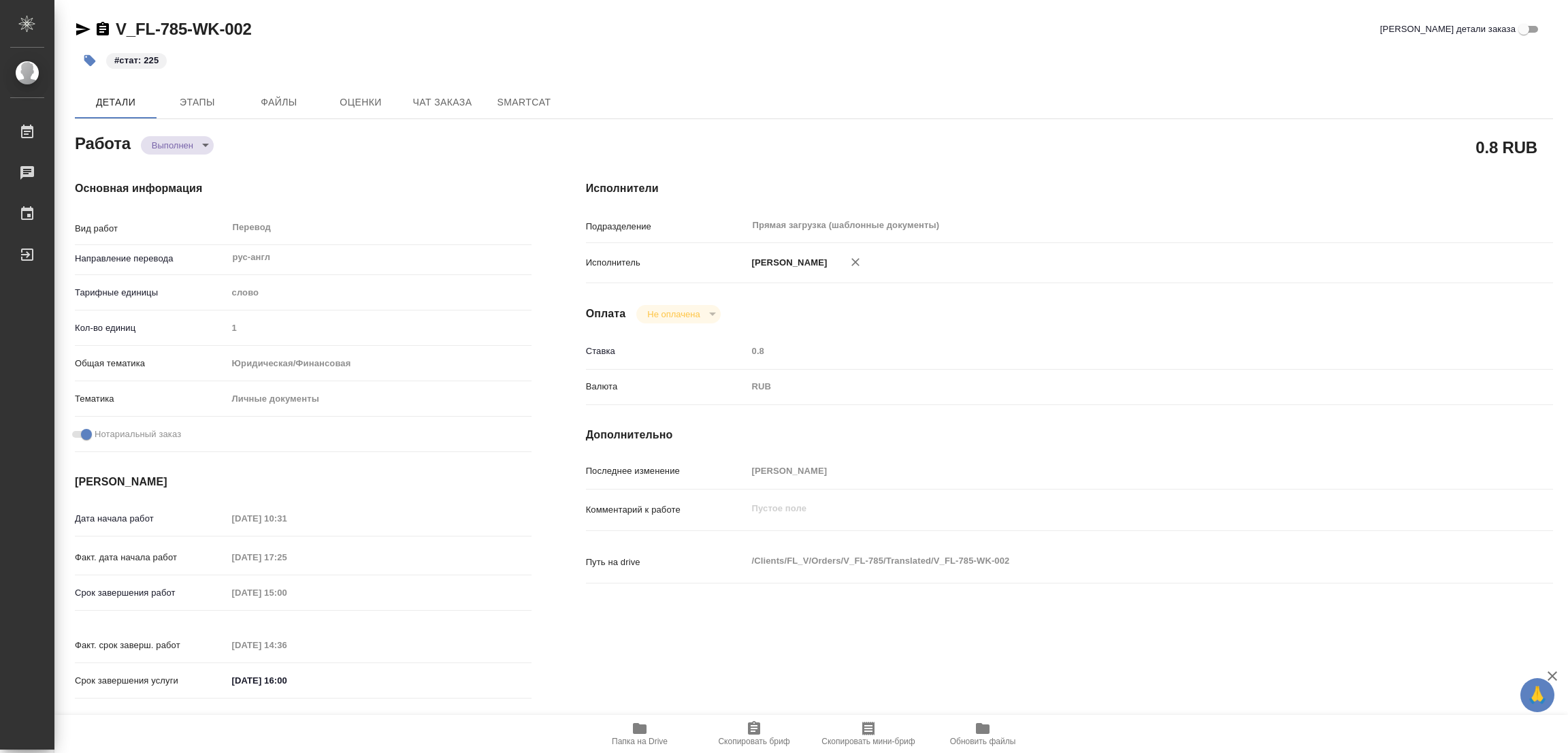
type textarea "x"
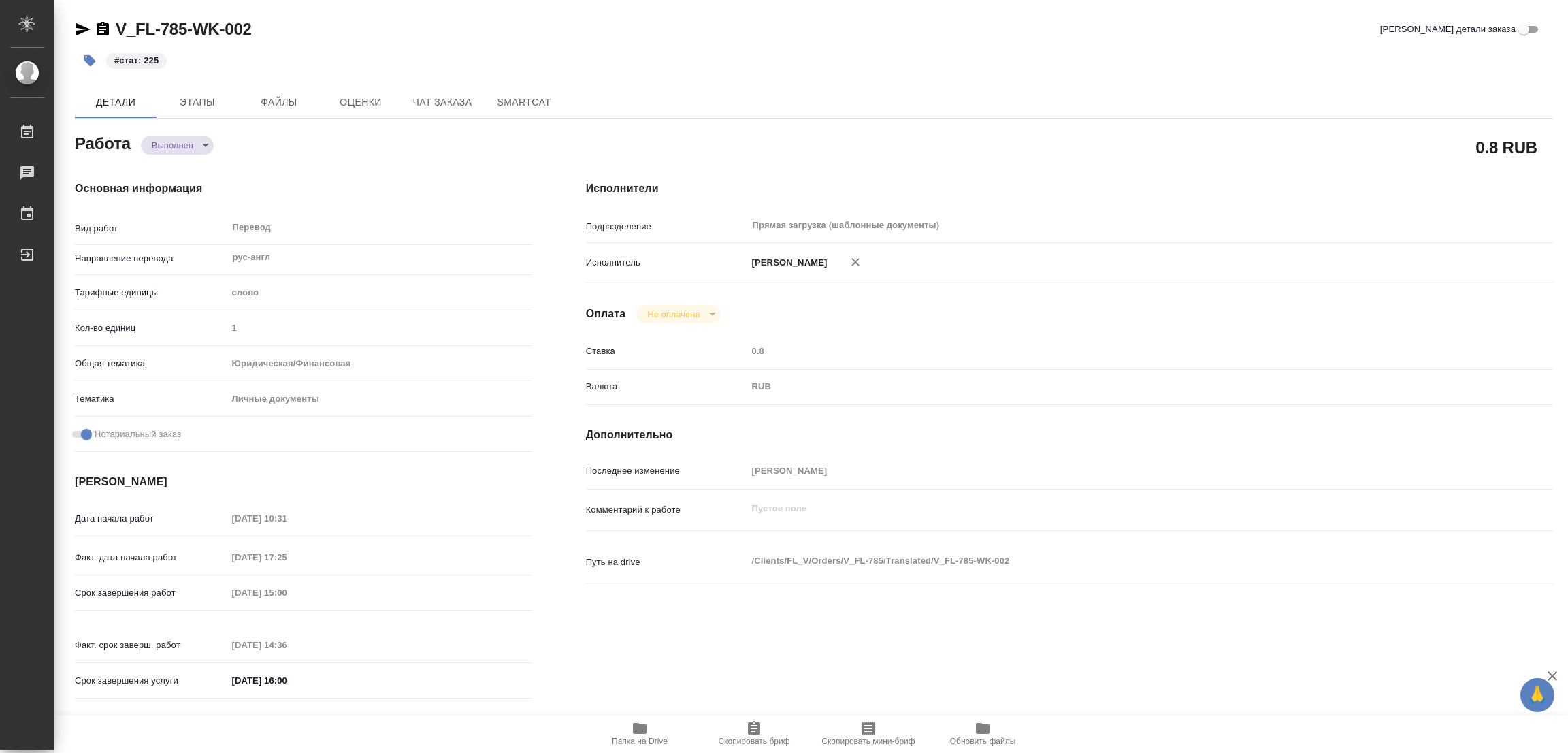
type textarea "x"
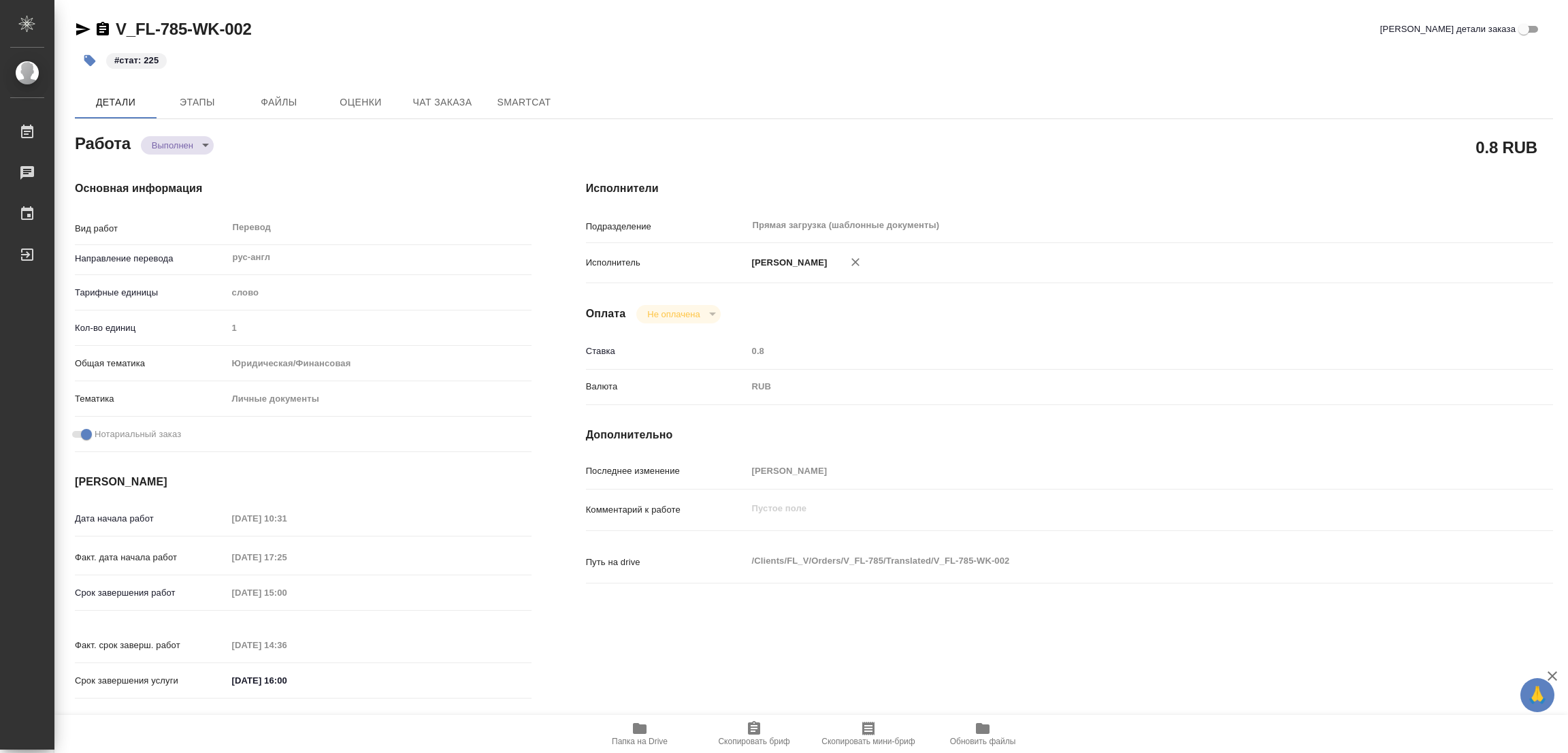
type textarea "x"
click at [704, 33] on div "V_FL-785-WK-002 Кратко детали заказа" at bounding box center [814, 29] width 1478 height 22
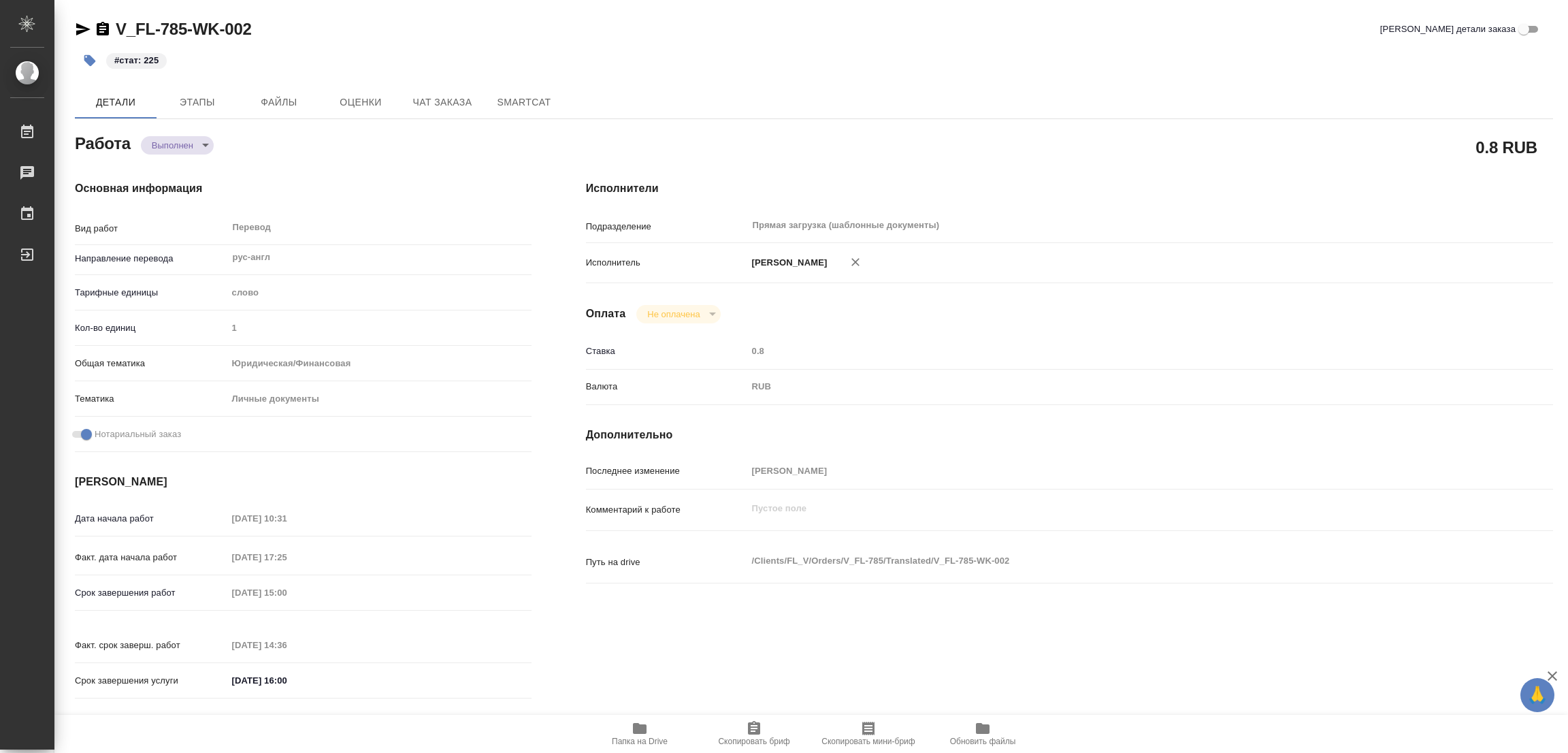
click at [1119, 132] on div "0.8 RUB" at bounding box center [1069, 147] width 967 height 34
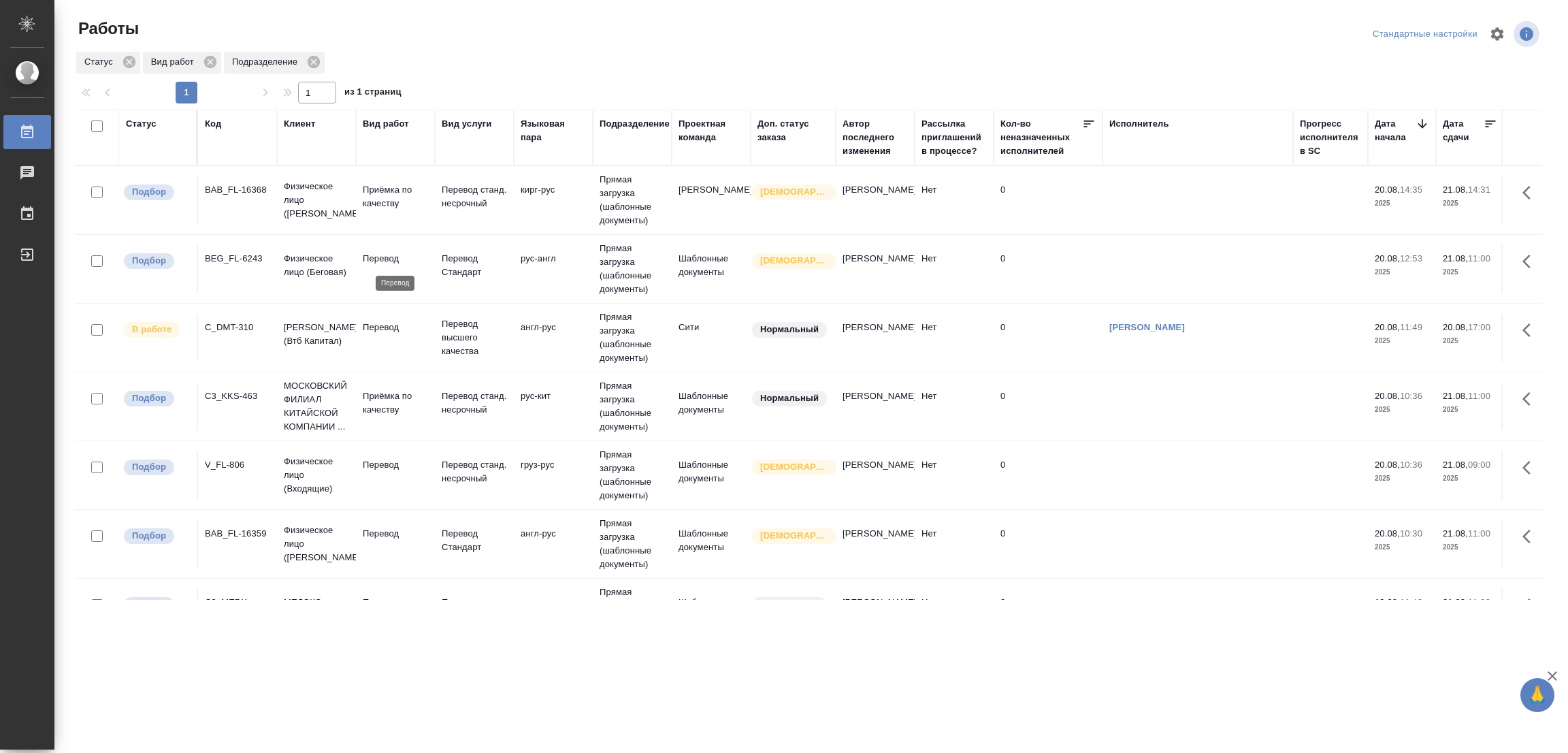
click at [380, 263] on p "Перевод" at bounding box center [395, 258] width 66 height 13
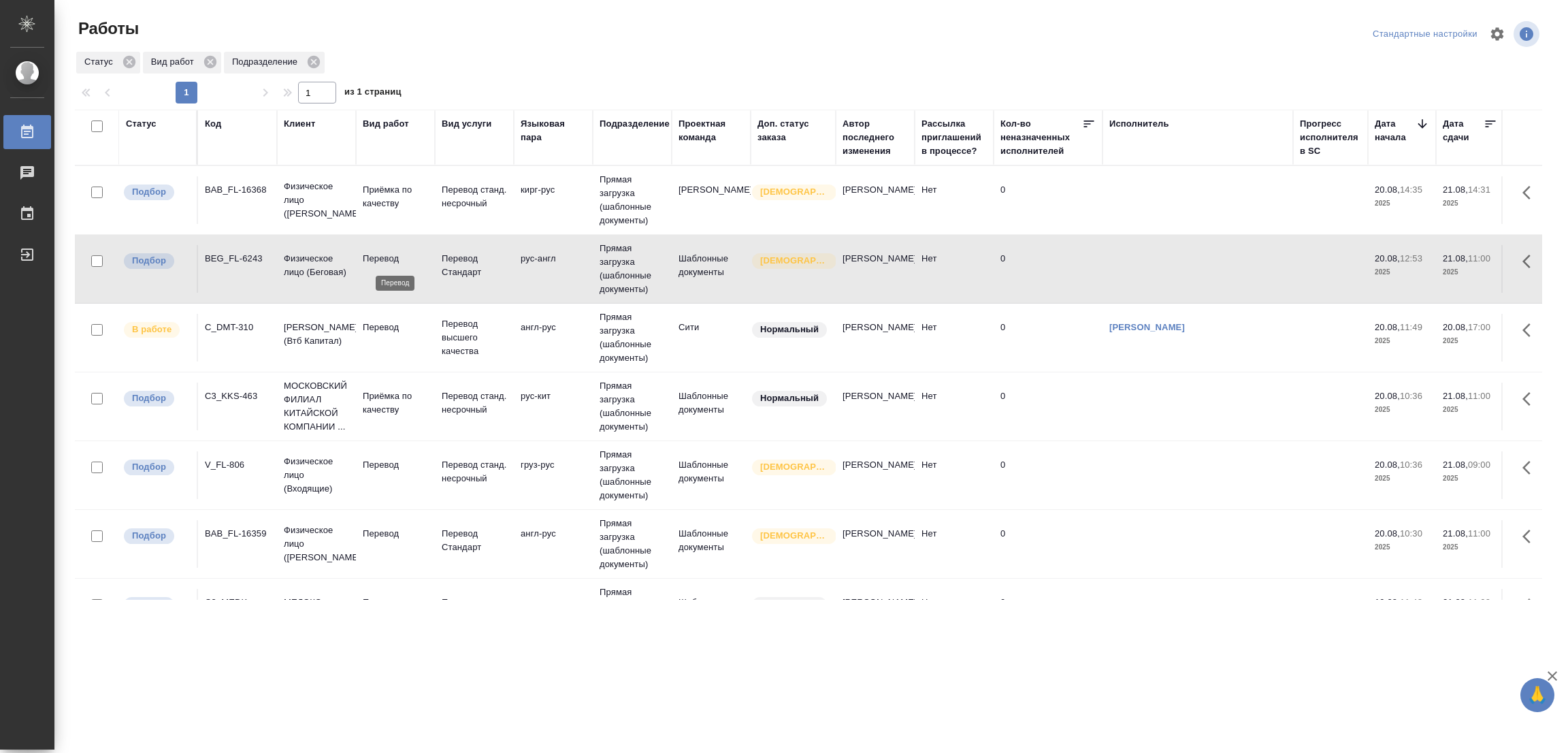
click at [380, 263] on p "Перевод" at bounding box center [395, 258] width 66 height 13
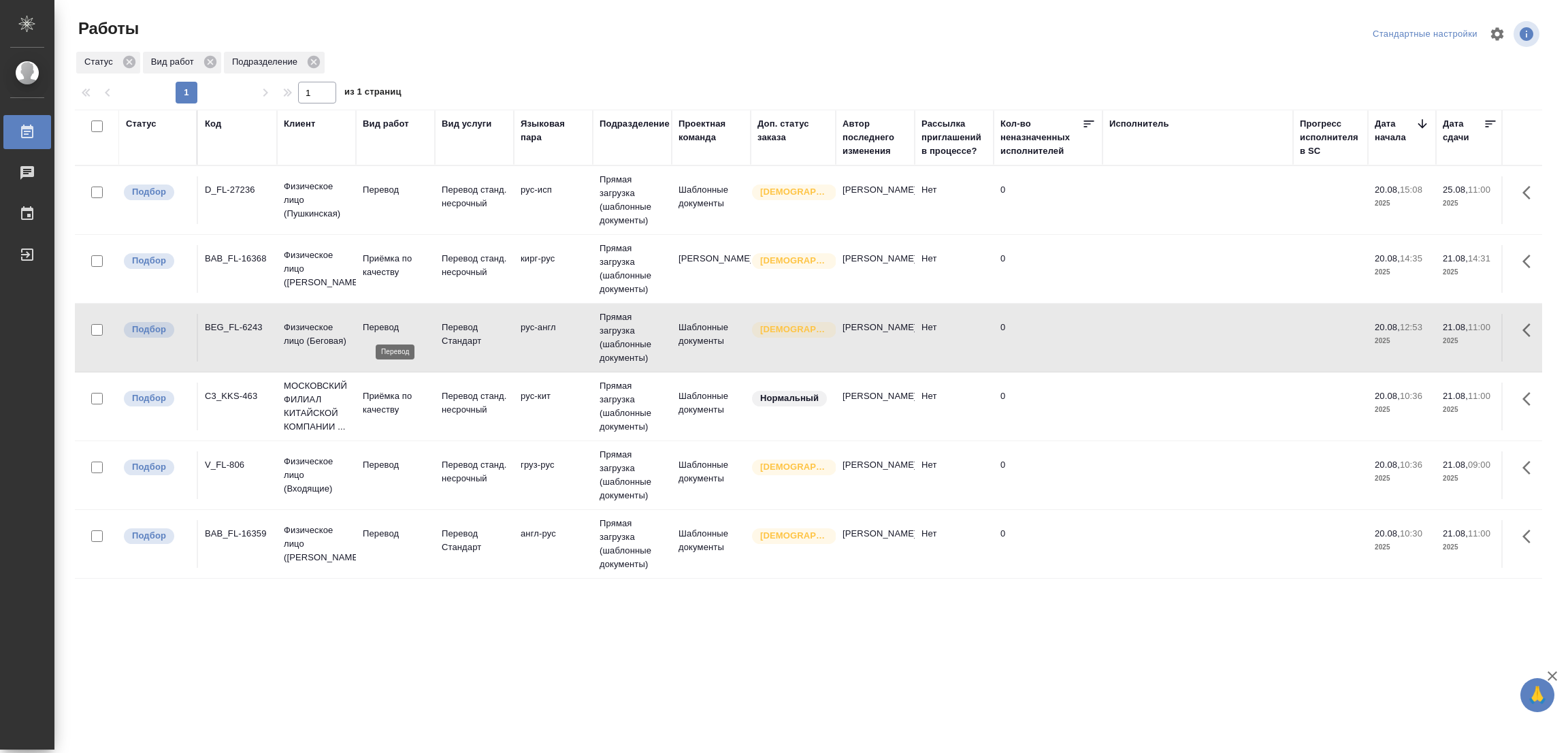
click at [373, 328] on p "Перевод" at bounding box center [395, 327] width 66 height 13
click at [382, 470] on p "Перевод" at bounding box center [395, 465] width 66 height 13
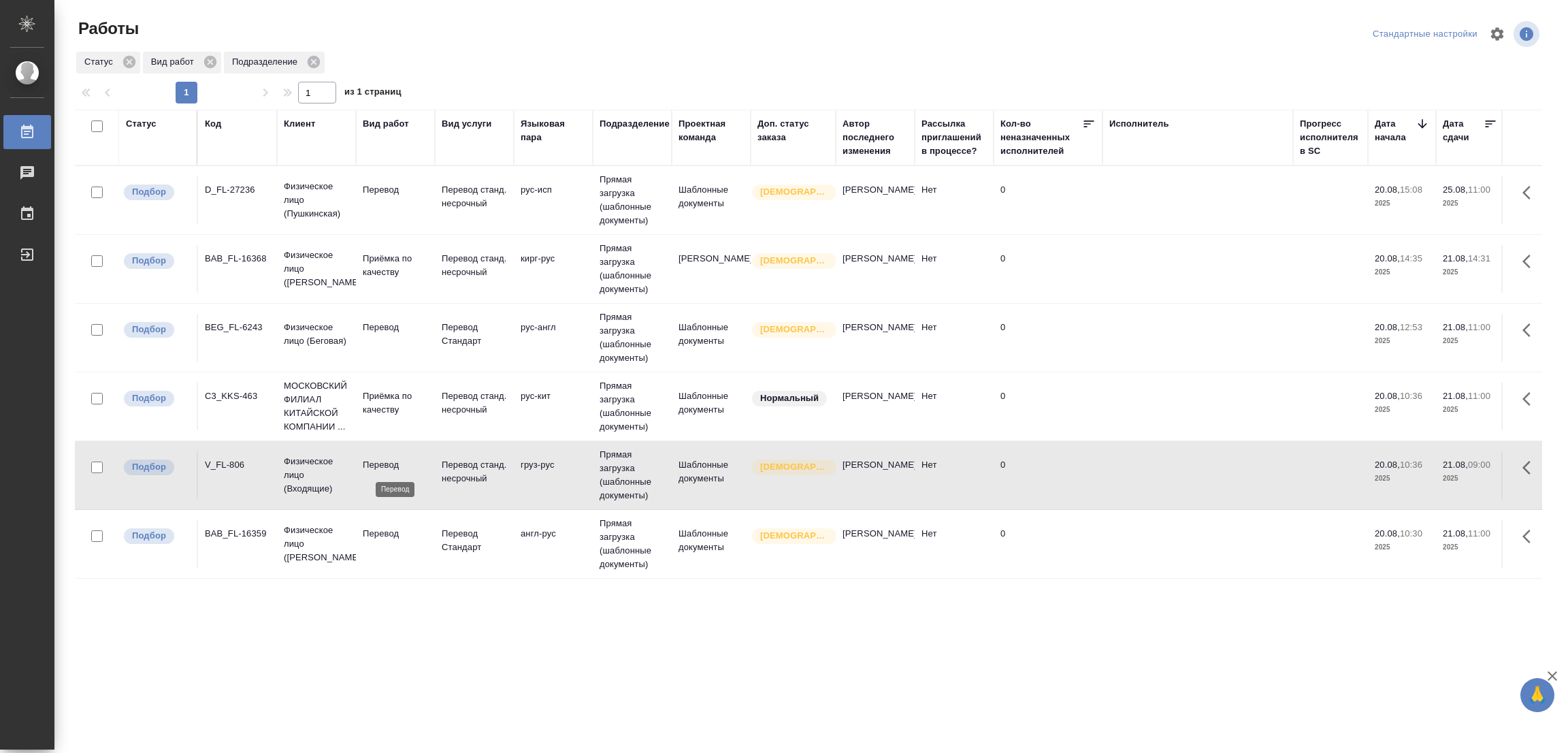
click at [382, 470] on p "Перевод" at bounding box center [395, 465] width 66 height 13
click at [382, 536] on p "Перевод" at bounding box center [395, 534] width 66 height 13
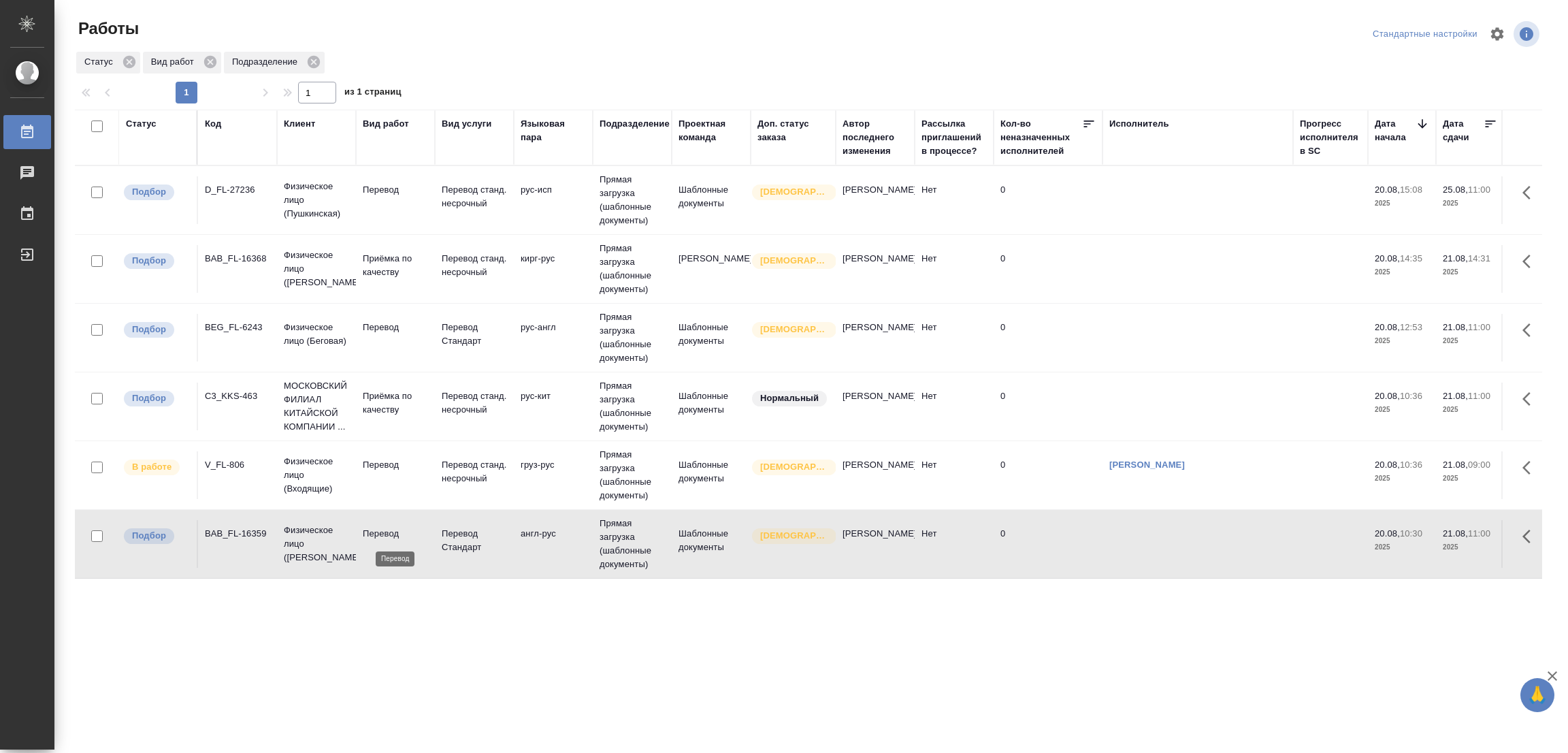
click at [382, 536] on p "Перевод" at bounding box center [395, 534] width 66 height 13
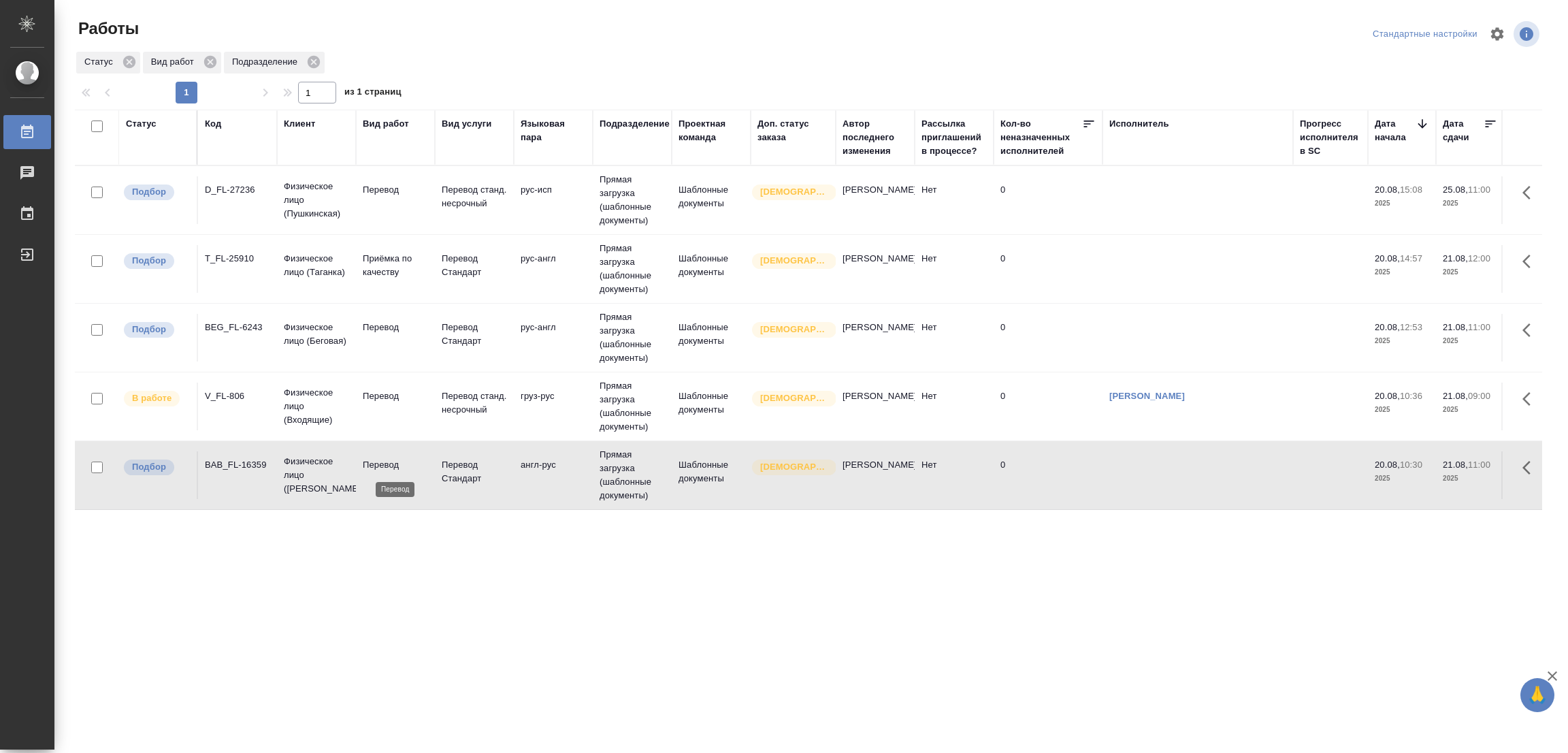
click at [390, 465] on p "Перевод" at bounding box center [395, 465] width 66 height 13
click at [389, 466] on p "Перевод" at bounding box center [395, 465] width 66 height 13
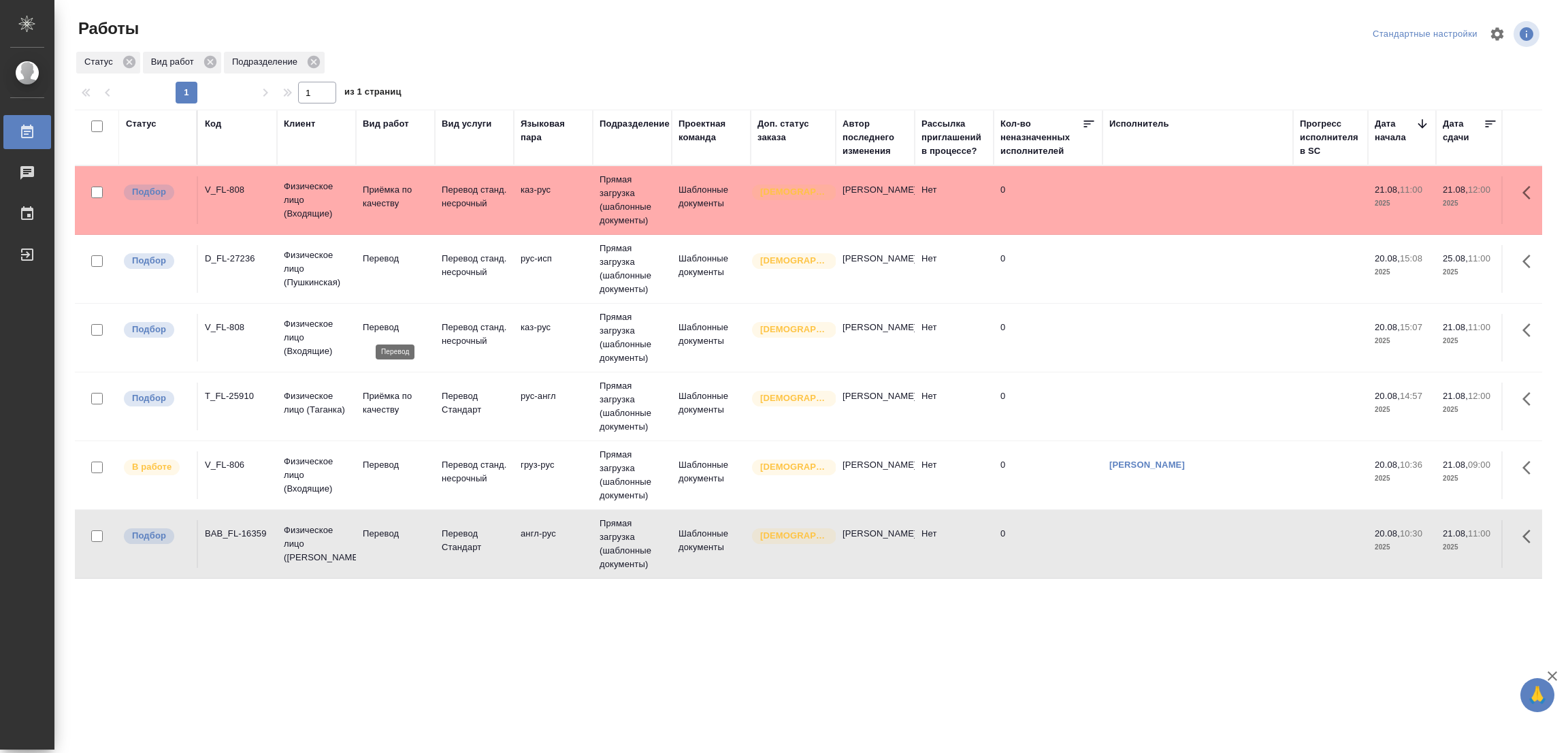
click at [380, 327] on p "Перевод" at bounding box center [395, 327] width 66 height 13
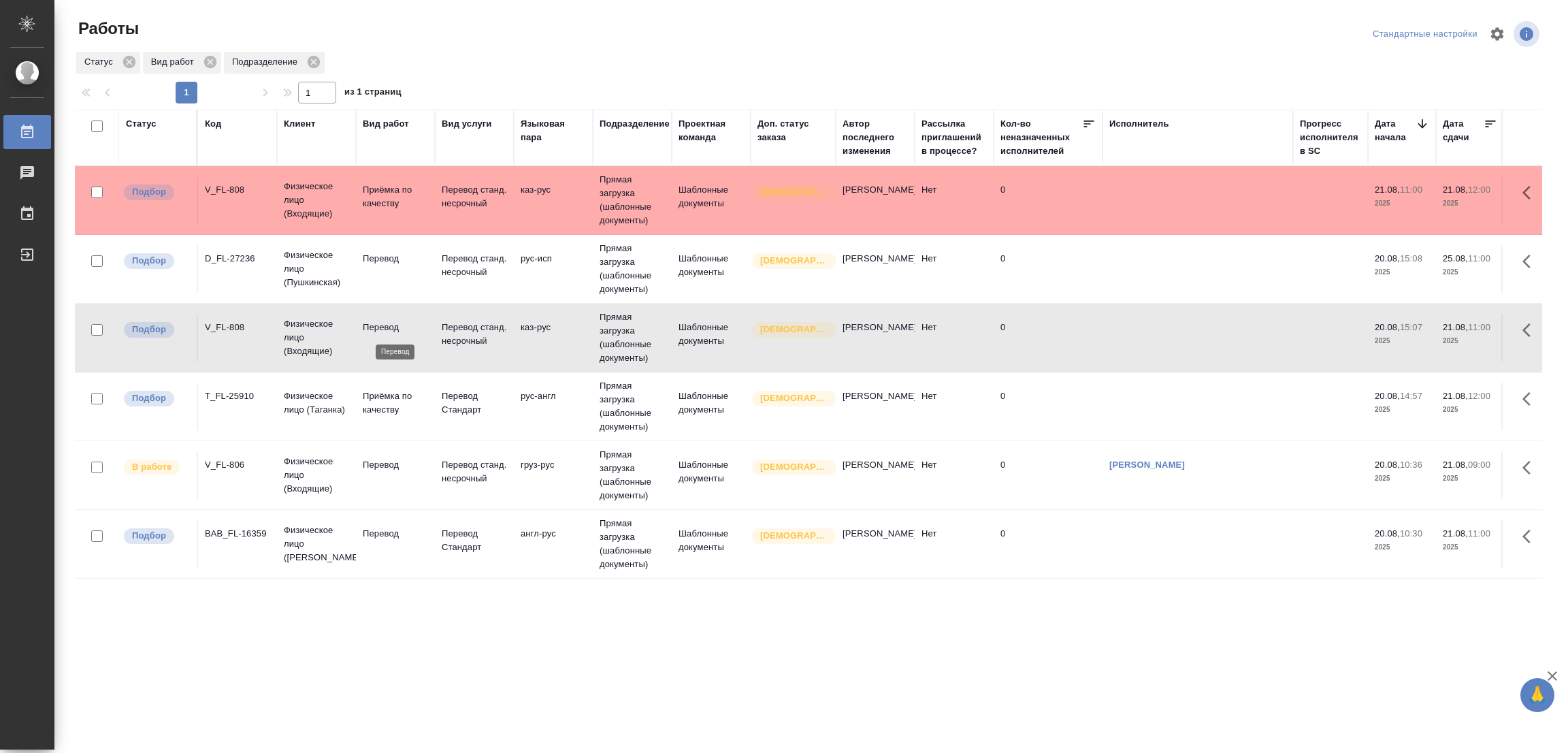
click at [380, 327] on p "Перевод" at bounding box center [395, 327] width 66 height 13
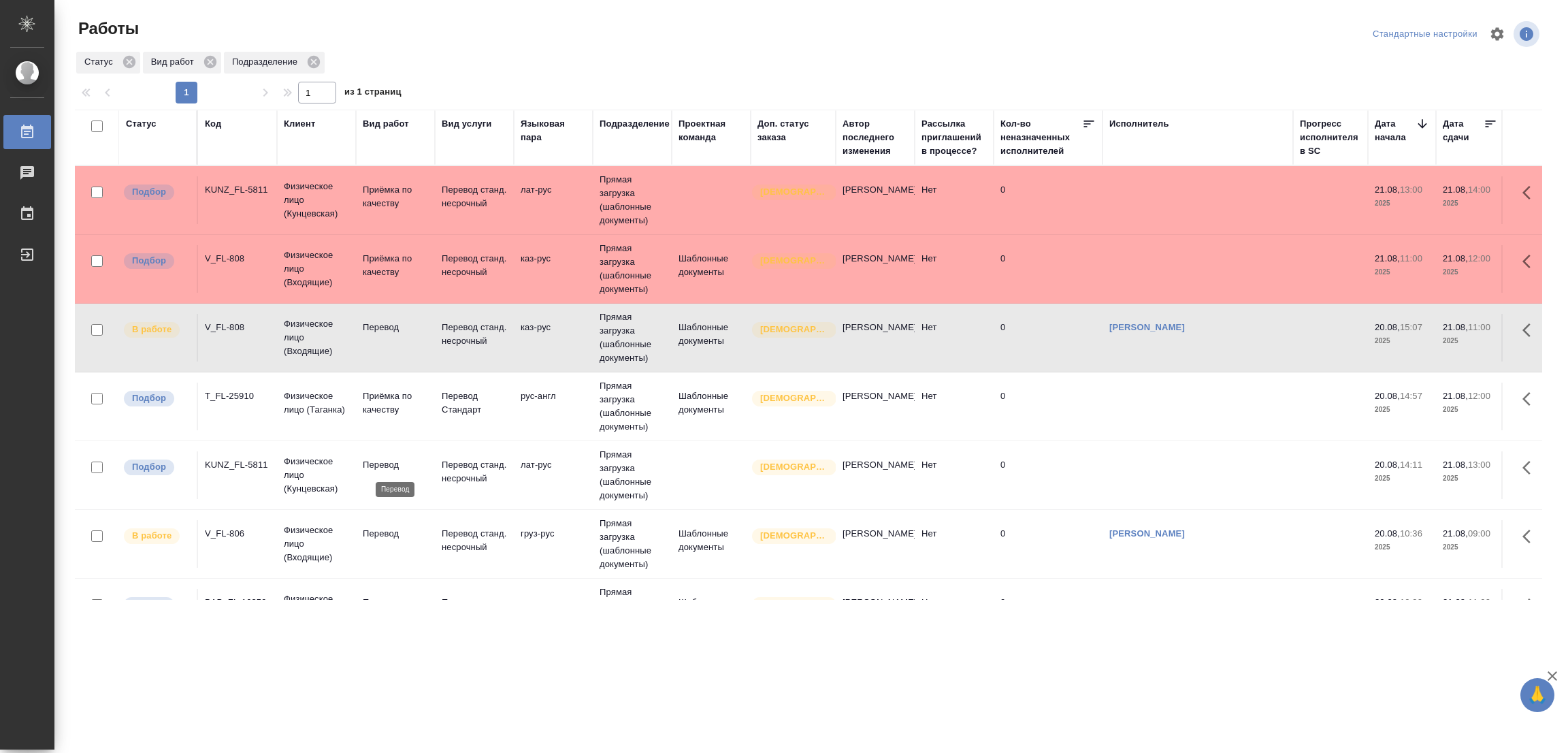
click at [386, 465] on p "Перевод" at bounding box center [395, 465] width 66 height 13
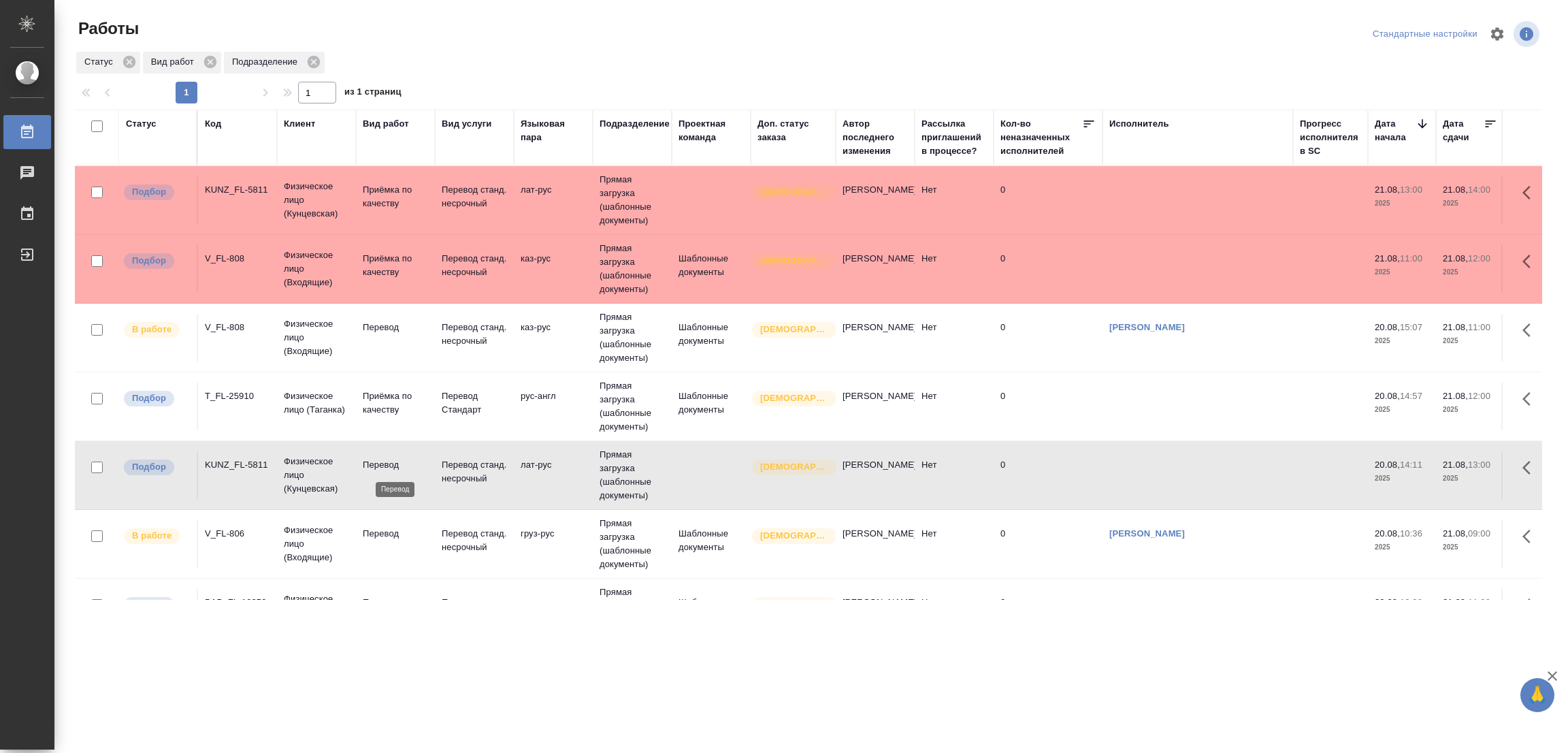
click at [386, 465] on p "Перевод" at bounding box center [395, 465] width 66 height 13
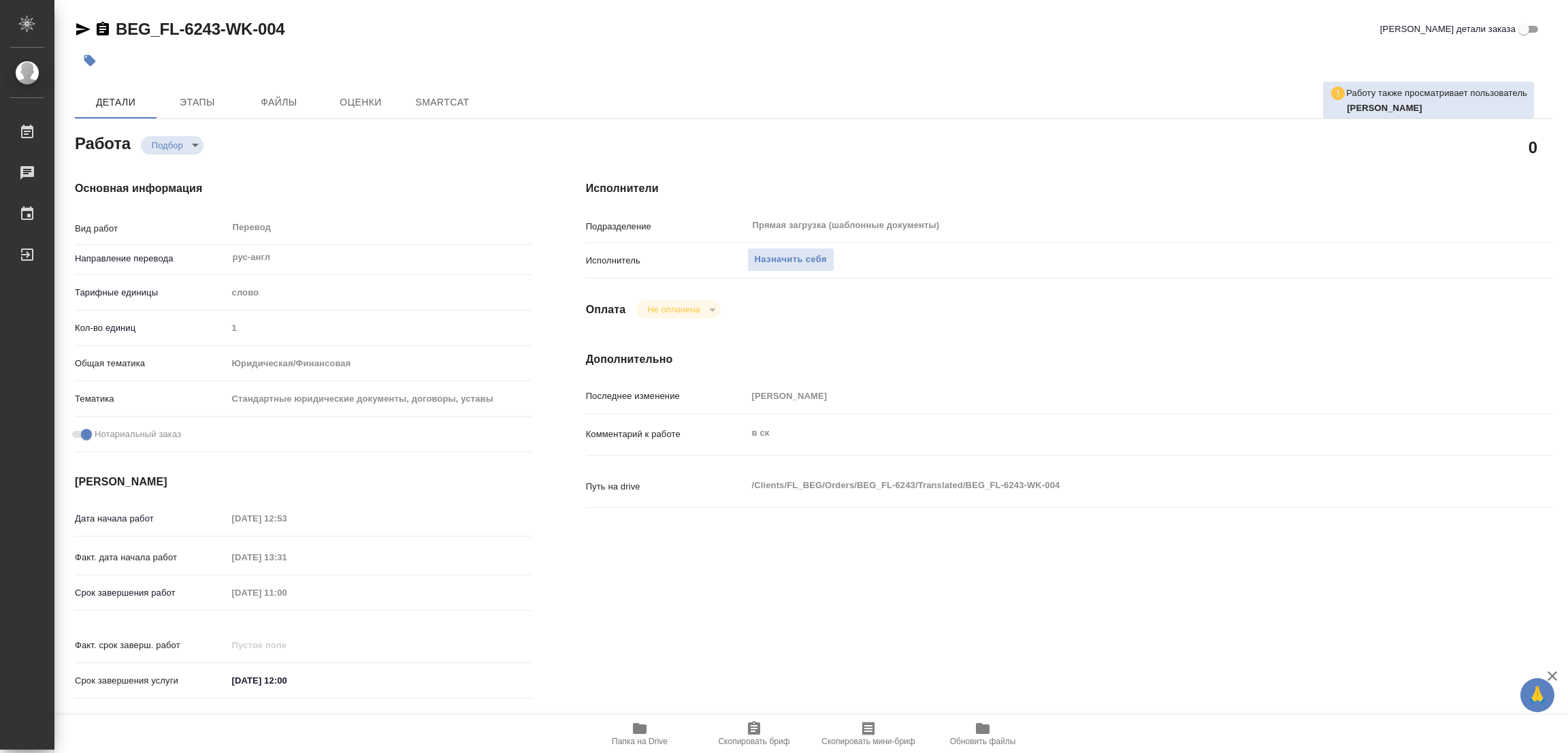
type textarea "x"
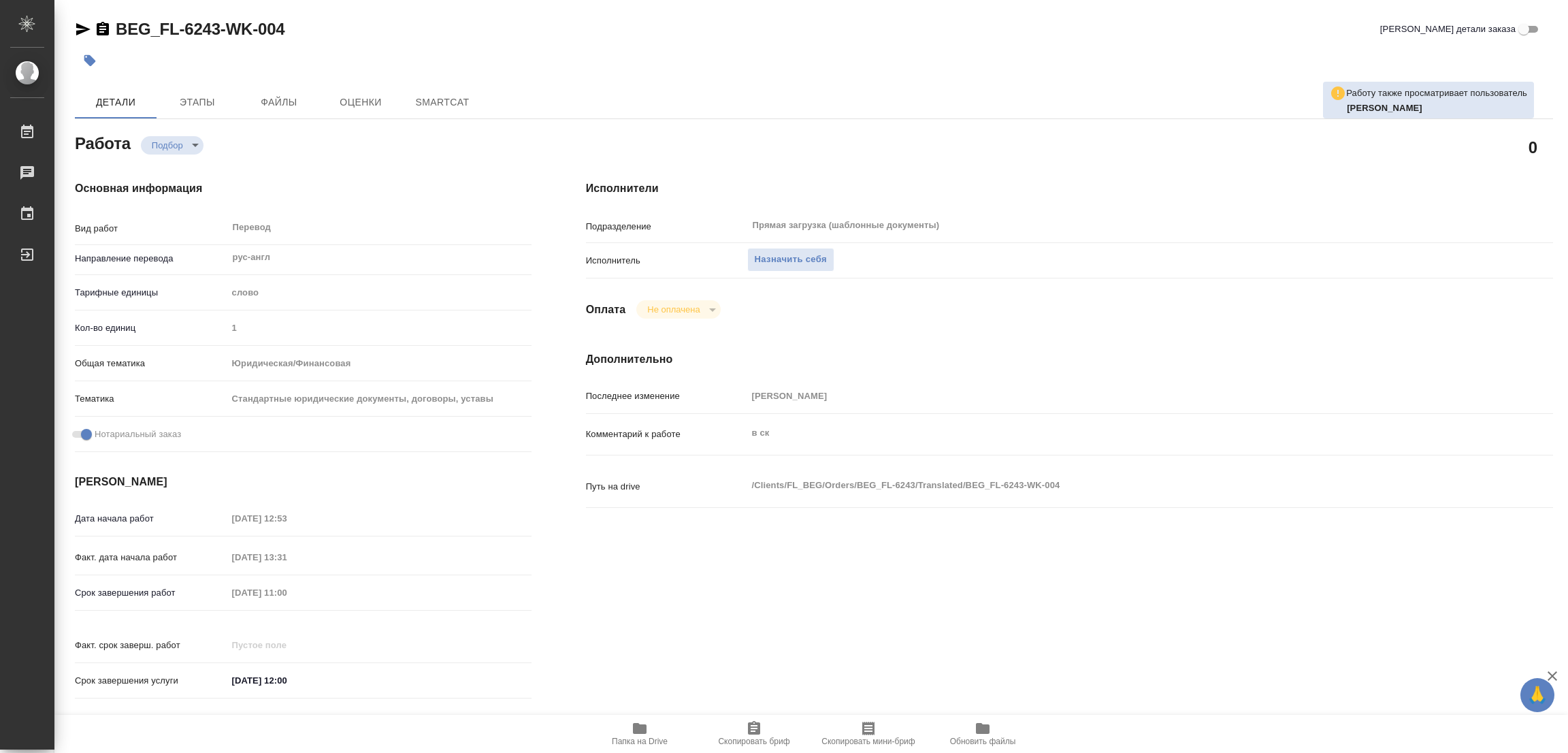
type textarea "x"
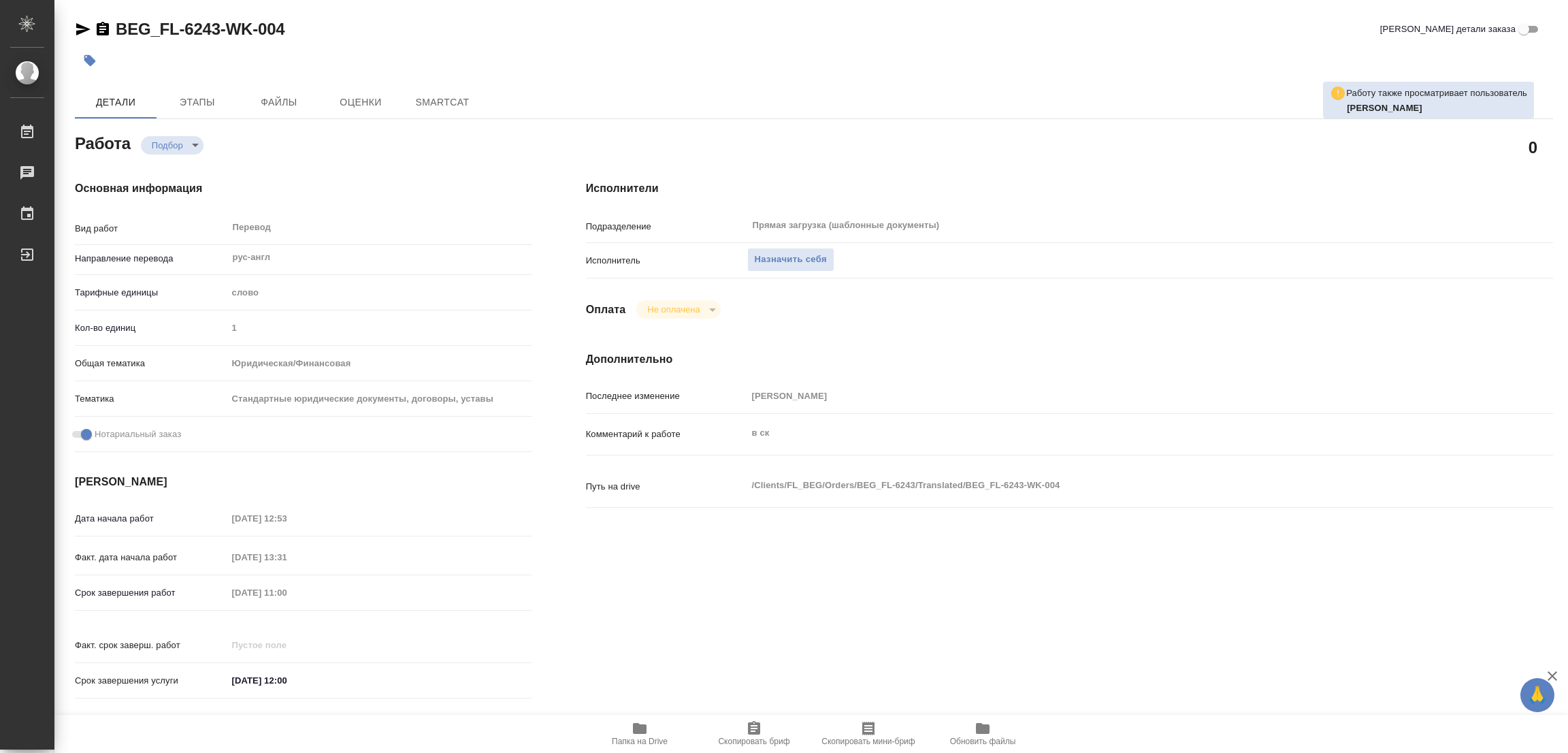
type textarea "x"
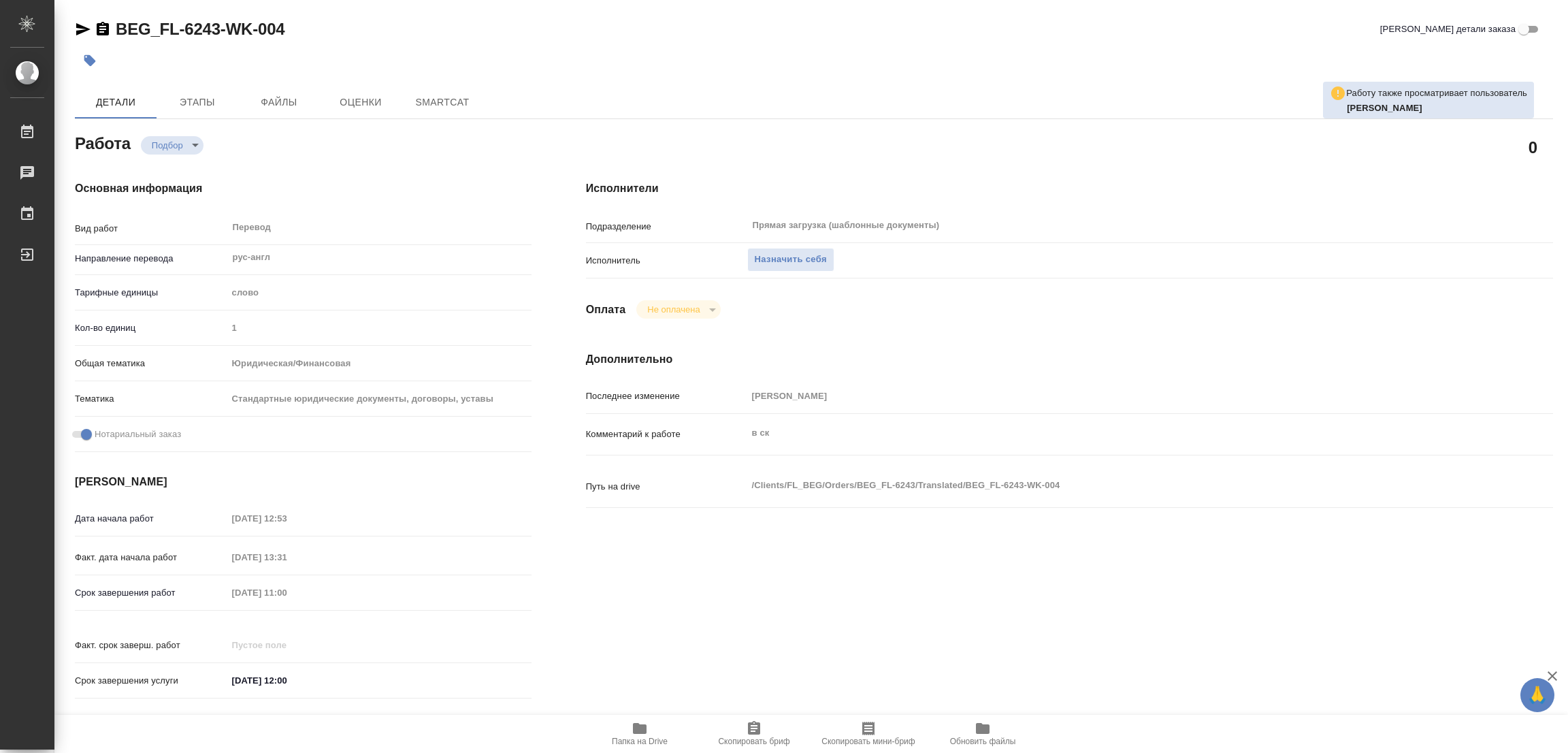
type textarea "x"
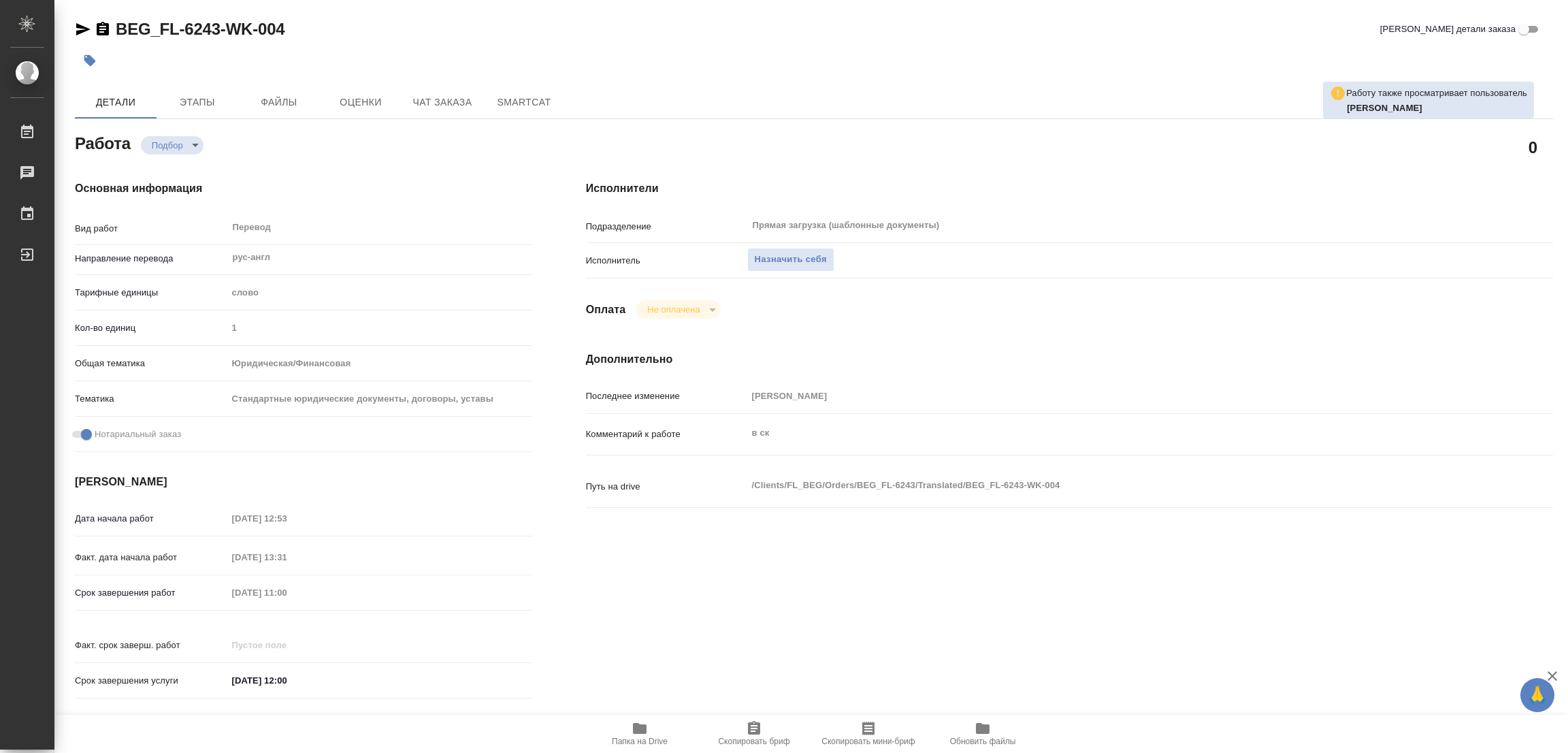
type textarea "x"
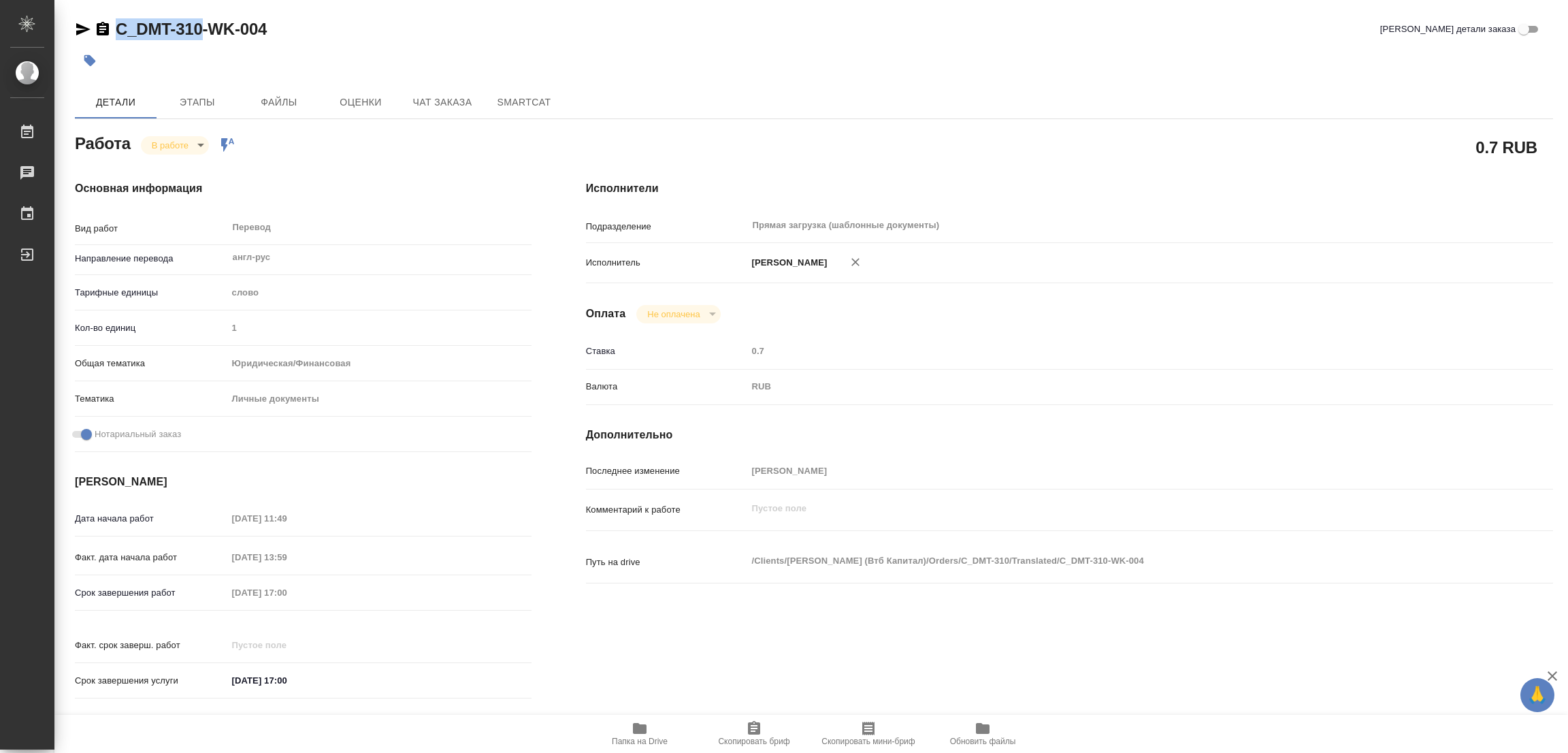
click at [201, 30] on div "C_DMT-310-WK-004" at bounding box center [171, 29] width 191 height 22
copy link "C_DMT-310"
drag, startPoint x: 741, startPoint y: 731, endPoint x: 691, endPoint y: 741, distance: 51.0
click at [741, 731] on span "Скопировать бриф" at bounding box center [754, 733] width 98 height 26
copy link "C_DMT-310"
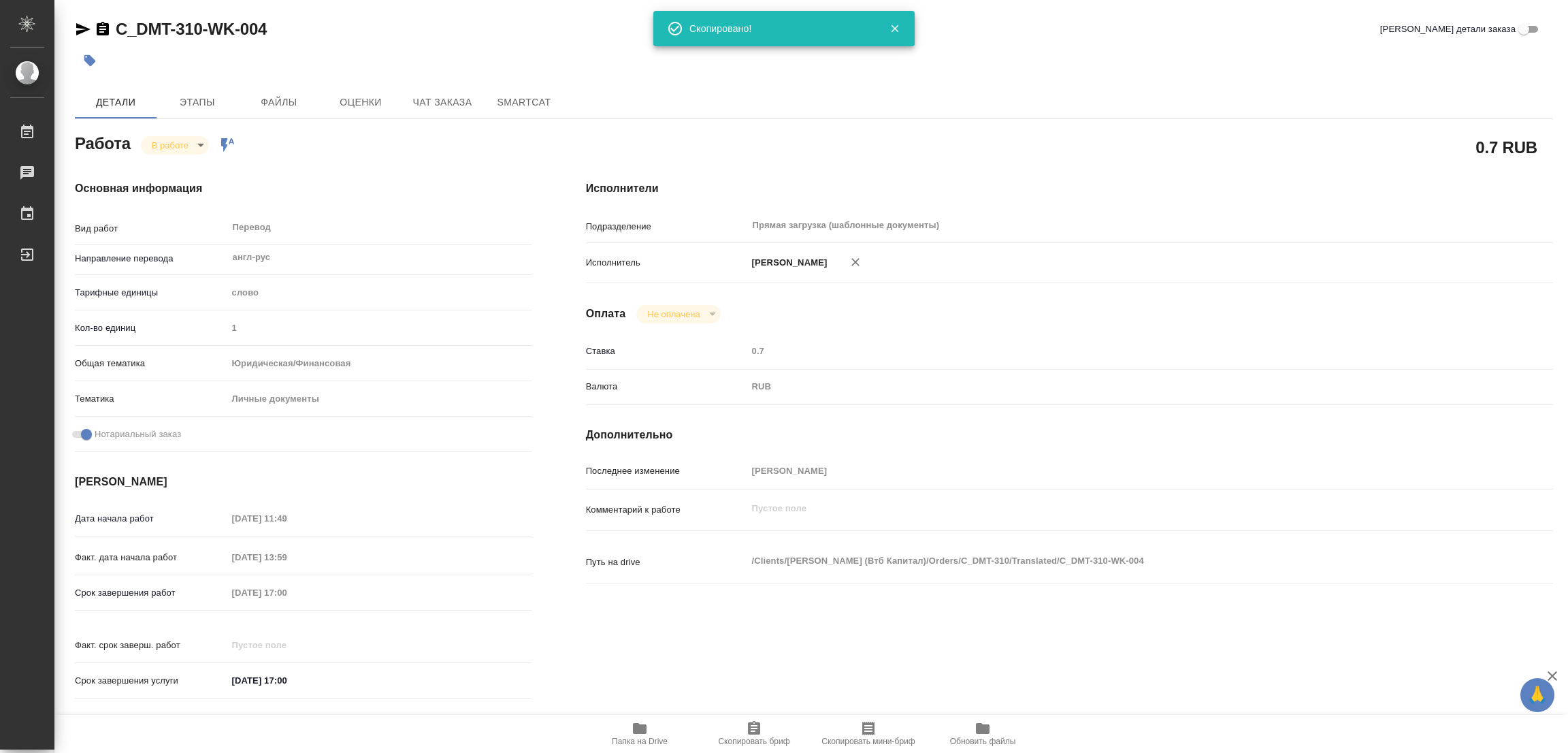
click at [1095, 156] on div "Исполнители Подразделение Прямая загрузка (шаблонные документы) ​ Исполнитель […" at bounding box center [1070, 444] width 1021 height 581
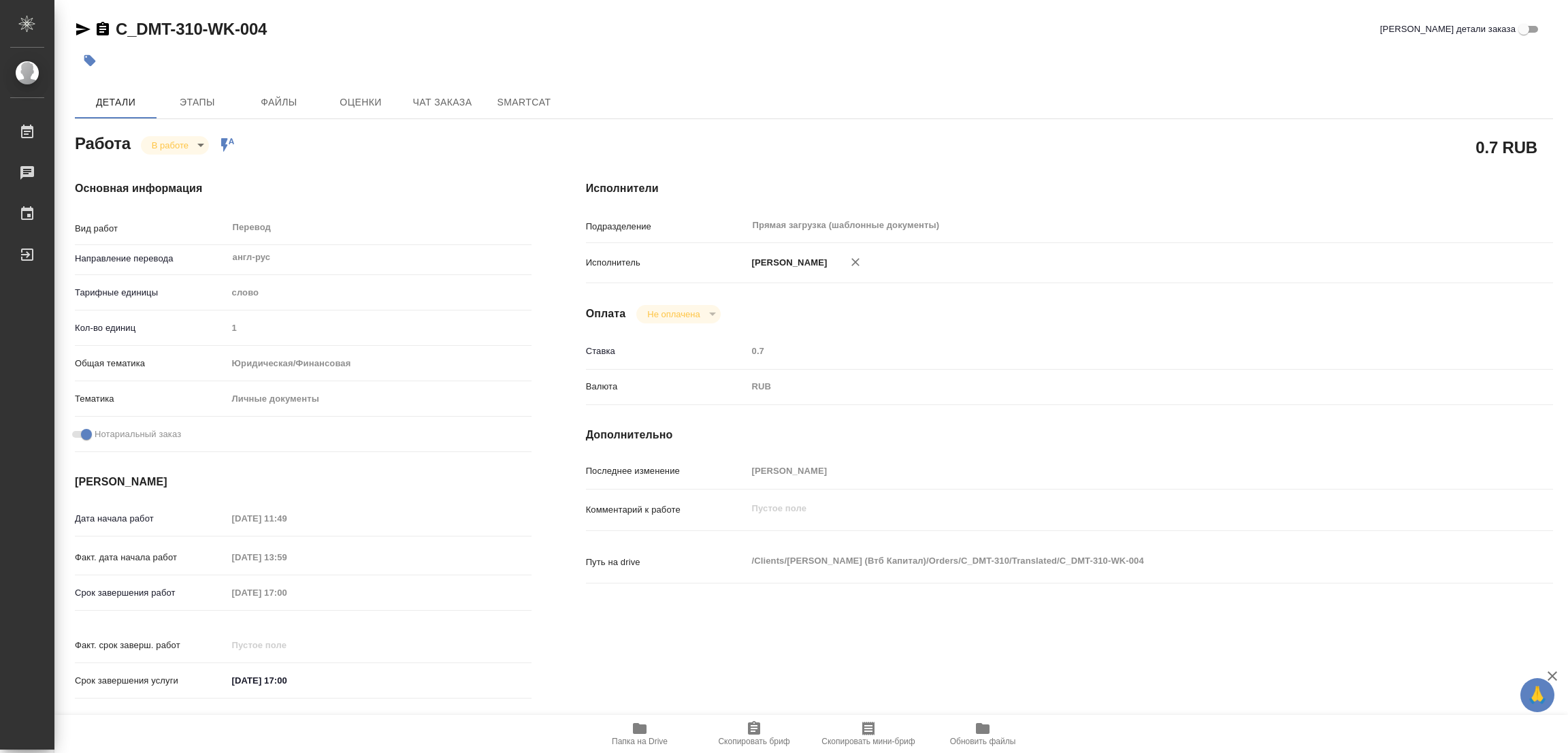
click at [1129, 175] on div "Исполнители Подразделение Прямая загрузка (шаблонные документы) ​ Исполнитель […" at bounding box center [1070, 444] width 1021 height 581
click at [211, 595] on div "Срок завершения работ [DATE] 17:00" at bounding box center [303, 592] width 456 height 24
click at [414, 42] on div "C_DMT-310-WK-004 Кратко детали заказа" at bounding box center [814, 31] width 1478 height 28
click at [642, 723] on icon "button" at bounding box center [639, 728] width 16 height 16
drag, startPoint x: 111, startPoint y: 8, endPoint x: 225, endPoint y: 24, distance: 115.1
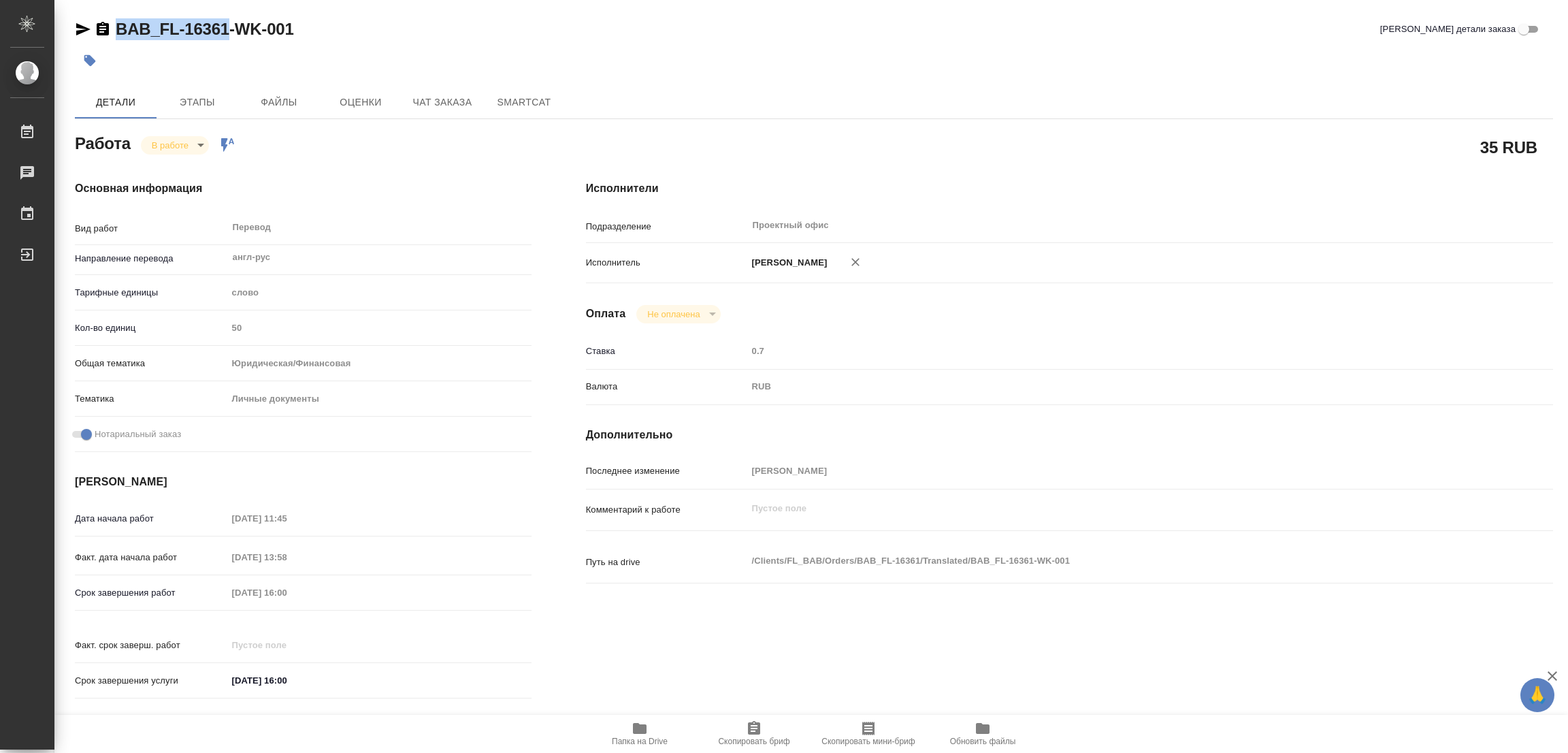
click at [225, 24] on div "BAB_FL-16361-WK-001 Кратко детали заказа Детали Этапы Файлы Оценки Чат заказа S…" at bounding box center [814, 571] width 1493 height 1143
copy link "BAB_FL-16361"
click at [745, 719] on button "Скопировать бриф" at bounding box center [754, 734] width 114 height 38
click at [1212, 369] on hr at bounding box center [1069, 369] width 967 height 1
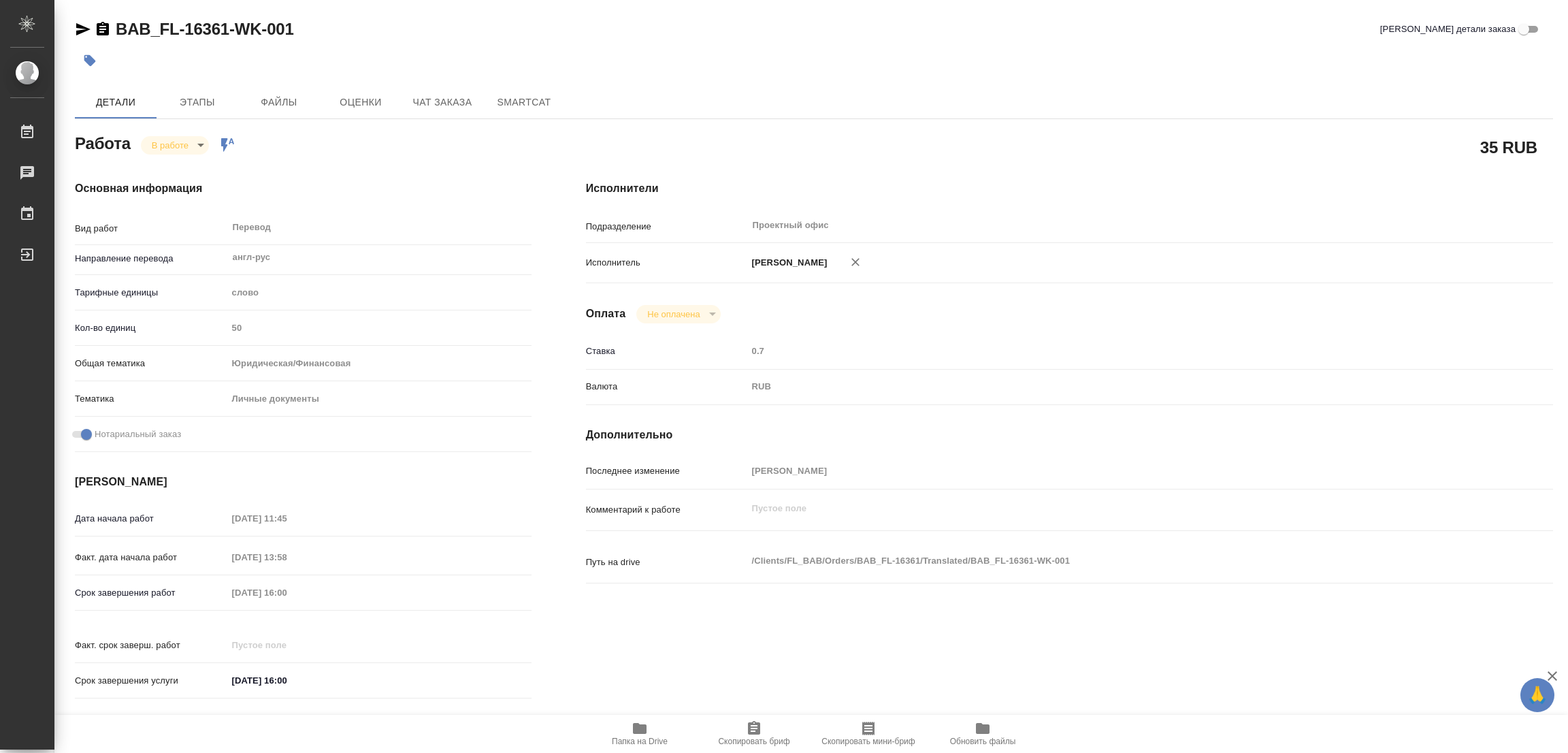
click at [872, 161] on div "Исполнители Подразделение Проектный офис ​ Исполнитель Попова Галина Оплата Не …" at bounding box center [1070, 444] width 1021 height 581
click at [161, 593] on div "Срок завершения работ 20.08.2025 16:00" at bounding box center [303, 592] width 456 height 24
click at [157, 141] on body "🙏 .cls-1 fill:#fff; AWATERA Popova Galina Работы 0 Чаты График Выйти BAB_FL-163…" at bounding box center [784, 376] width 1568 height 753
click at [169, 167] on button "Выполнен" at bounding box center [176, 169] width 50 height 15
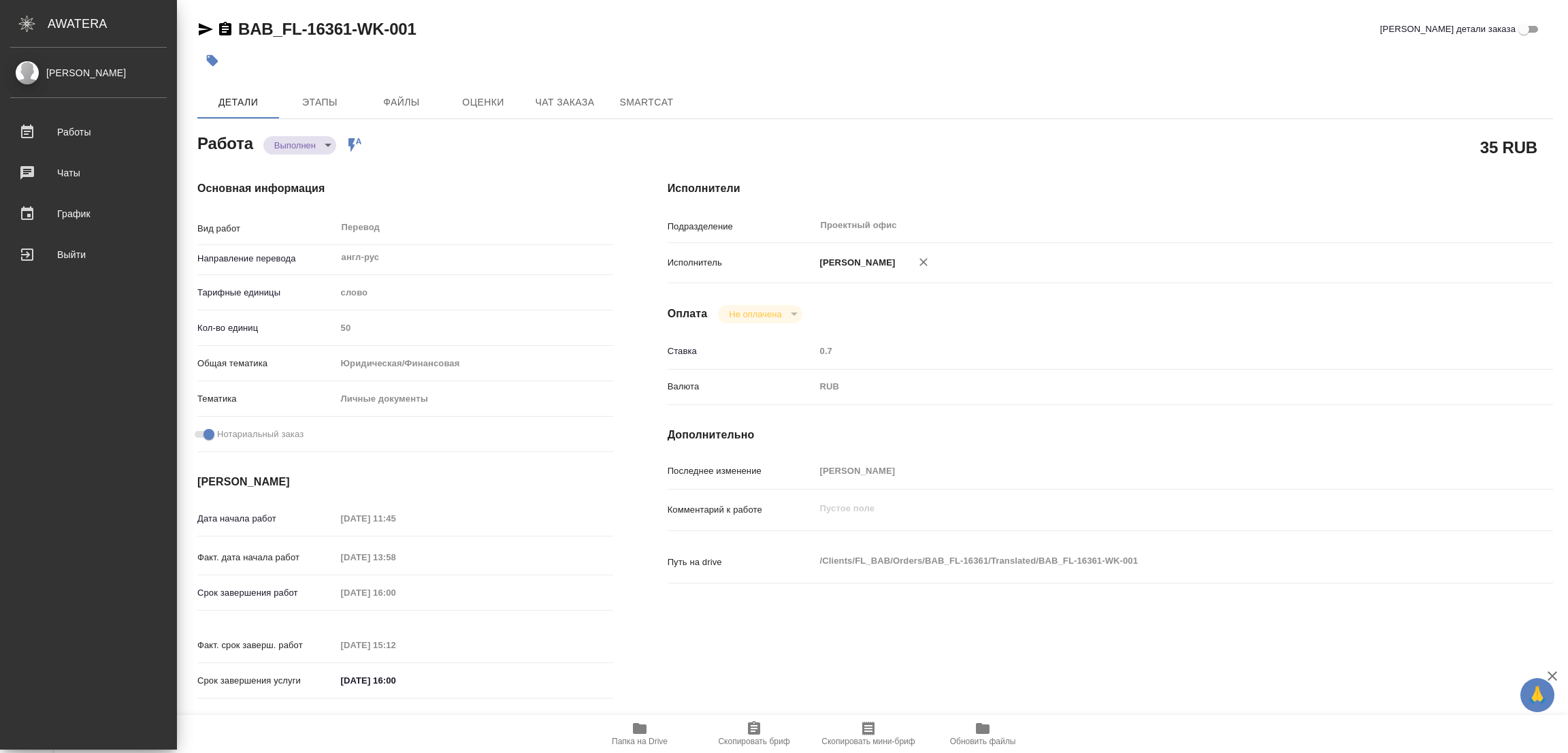
type textarea "x"
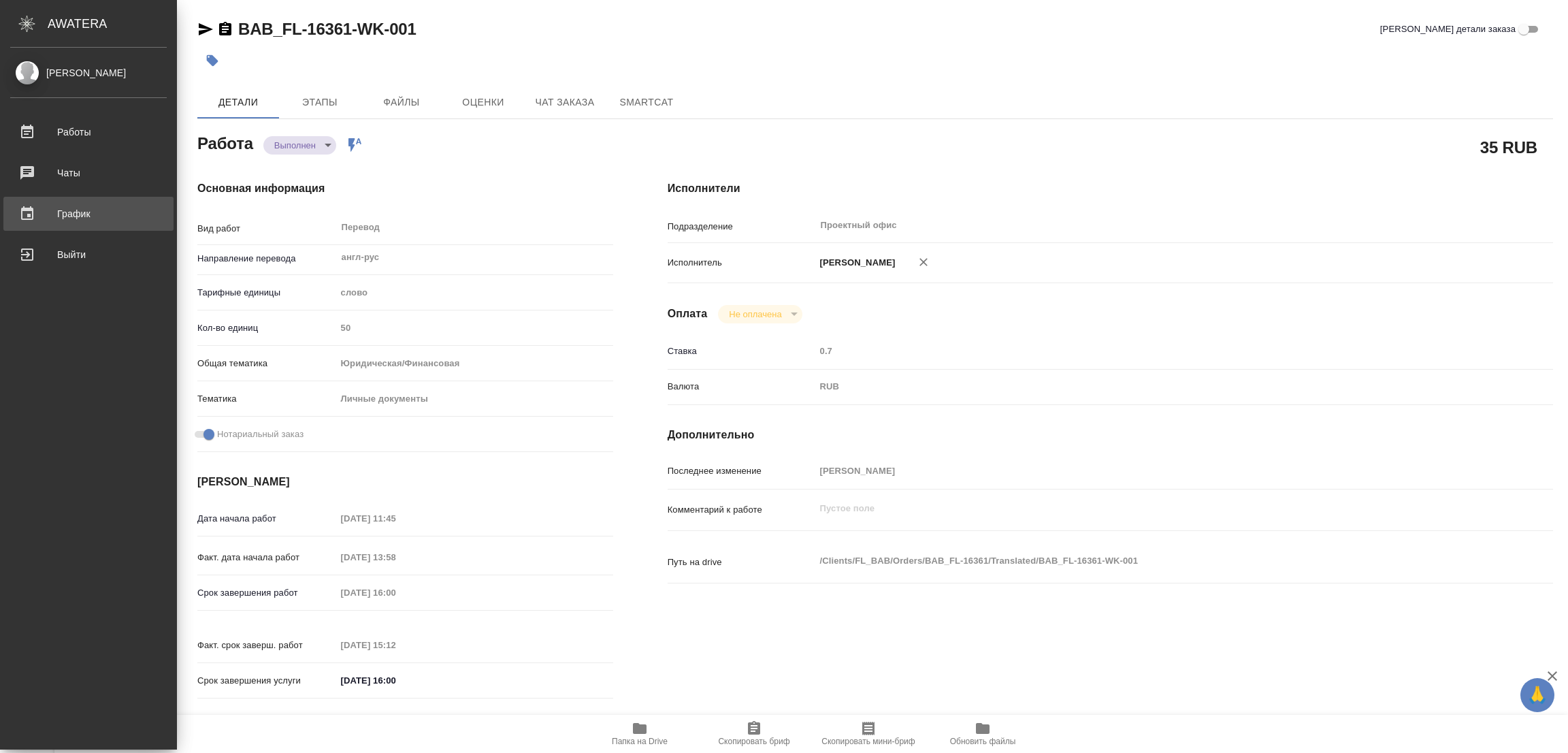
type textarea "x"
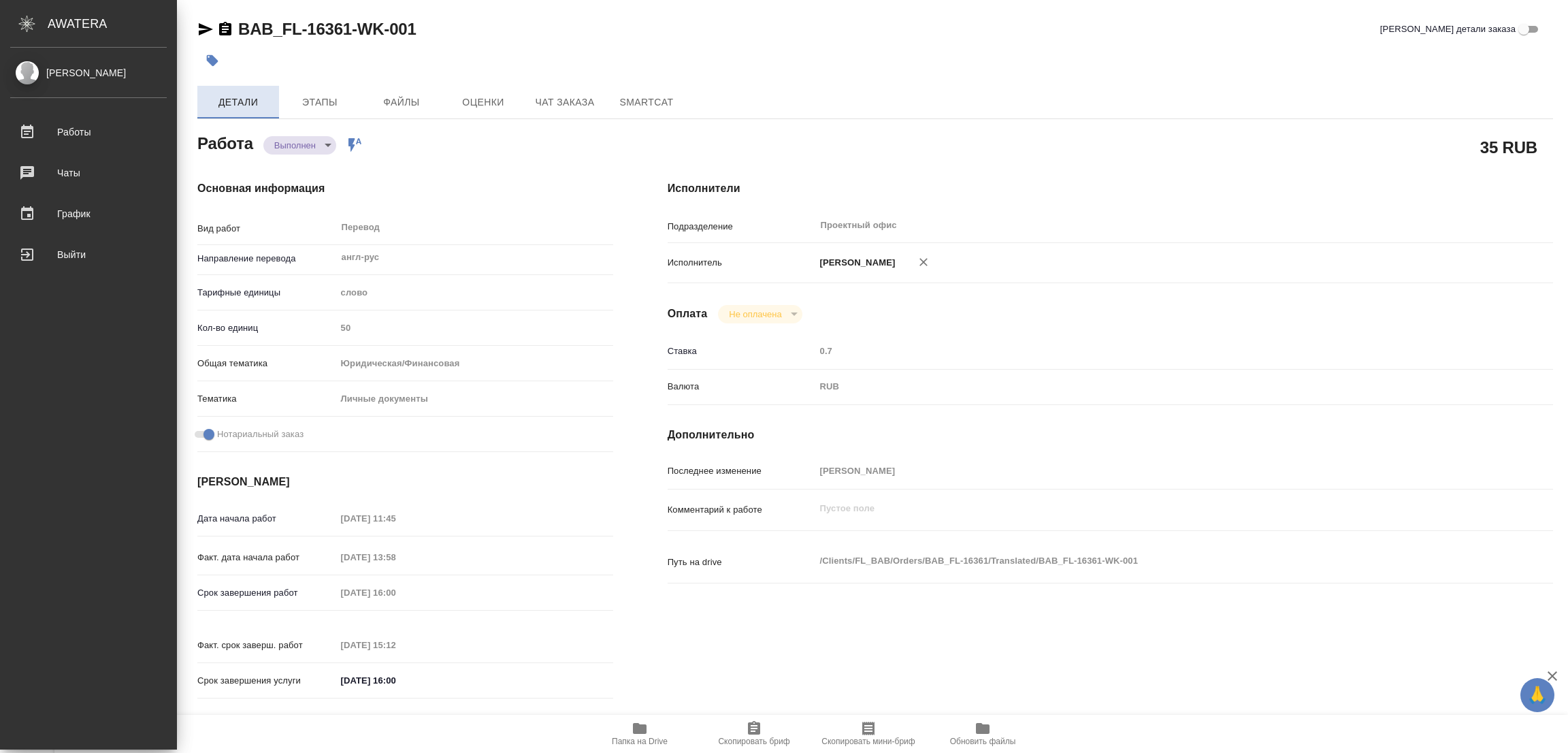
type textarea "x"
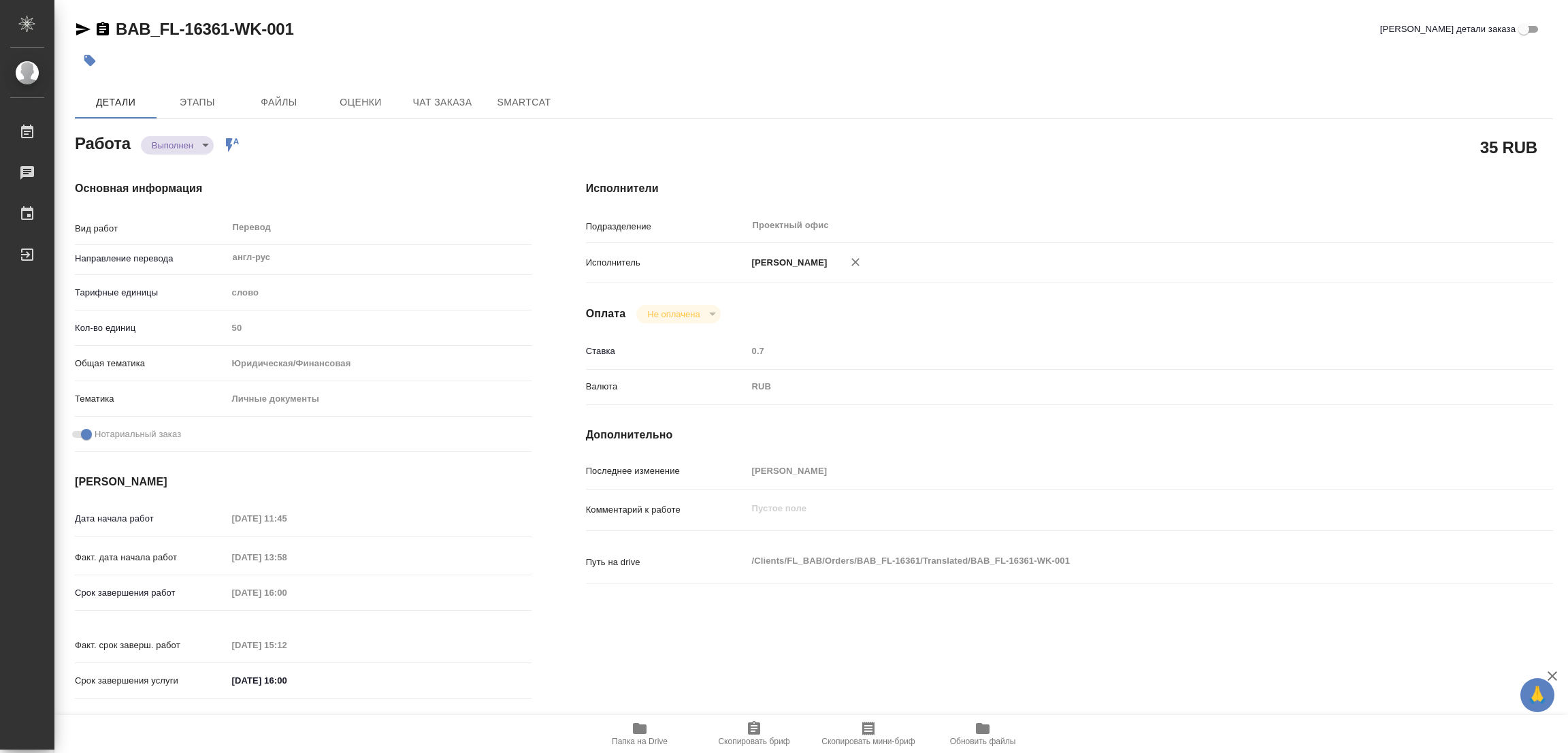
type textarea "x"
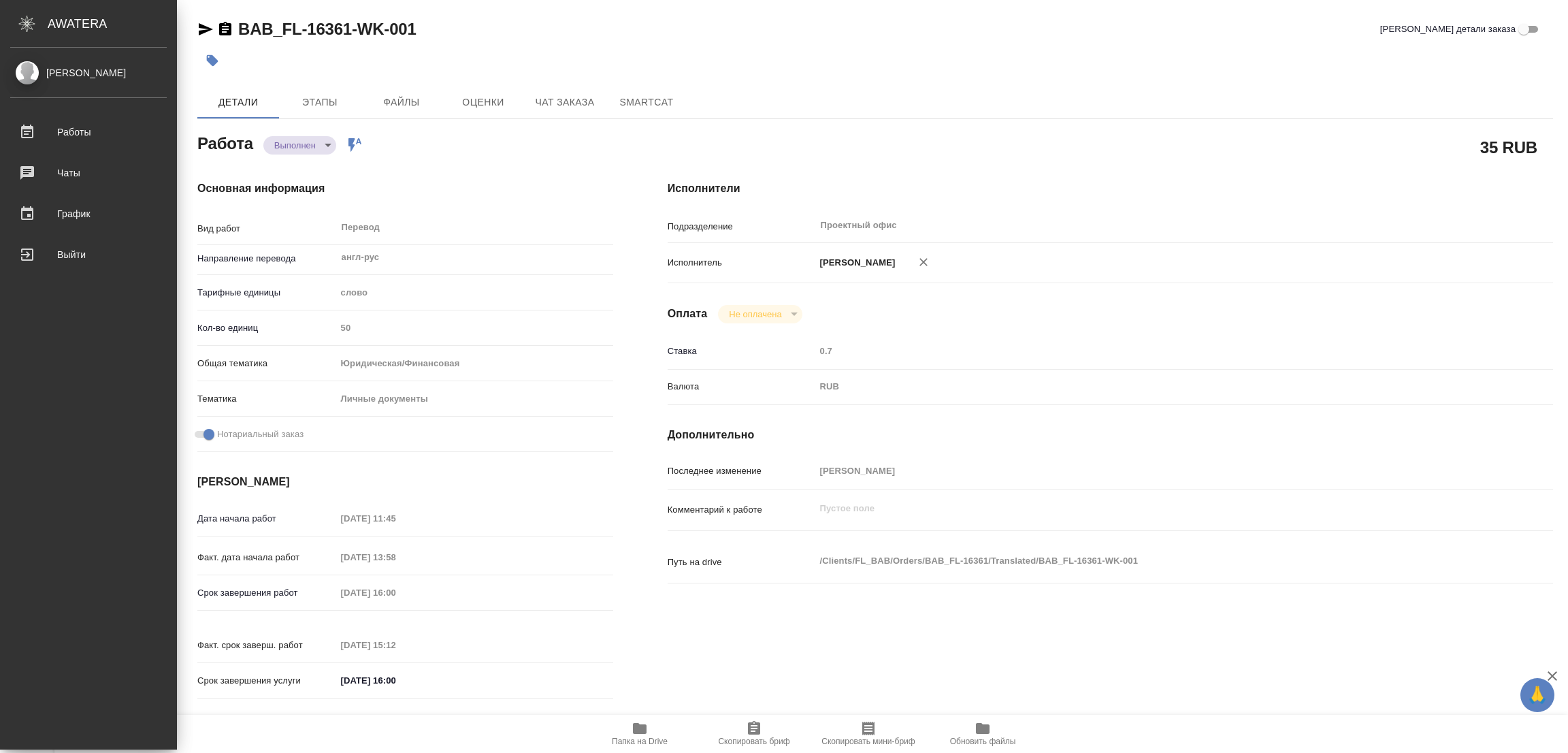
type textarea "x"
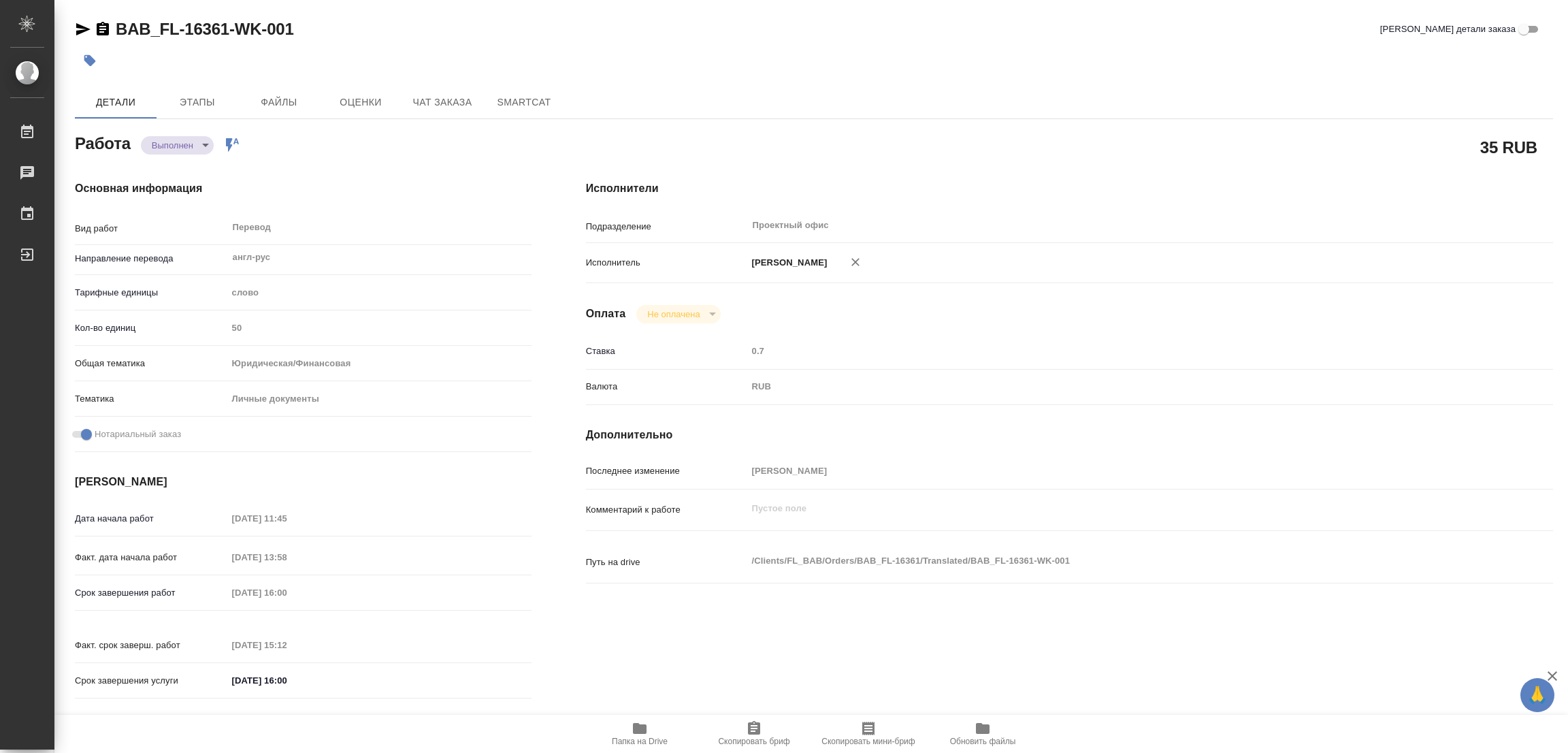
type textarea "x"
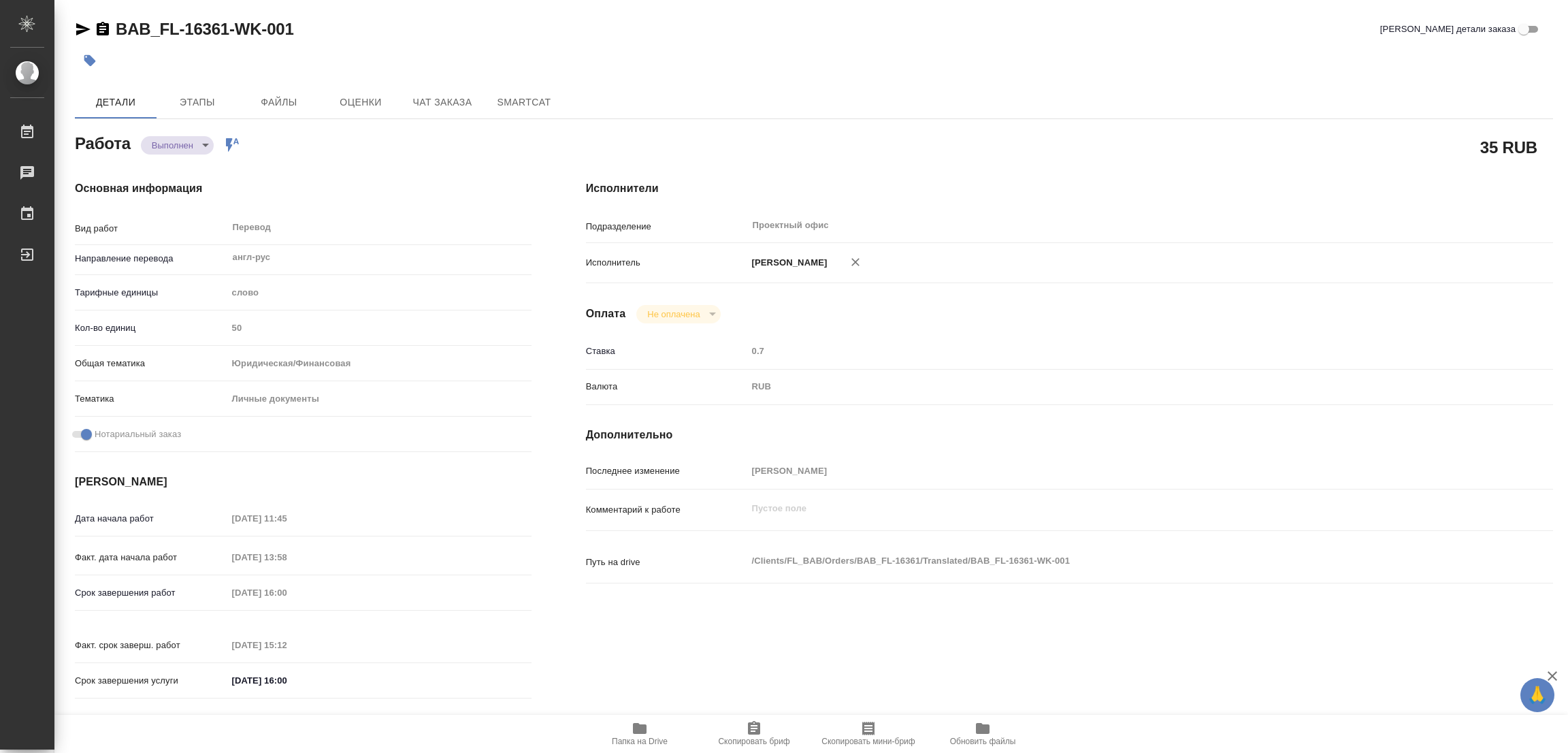
type textarea "x"
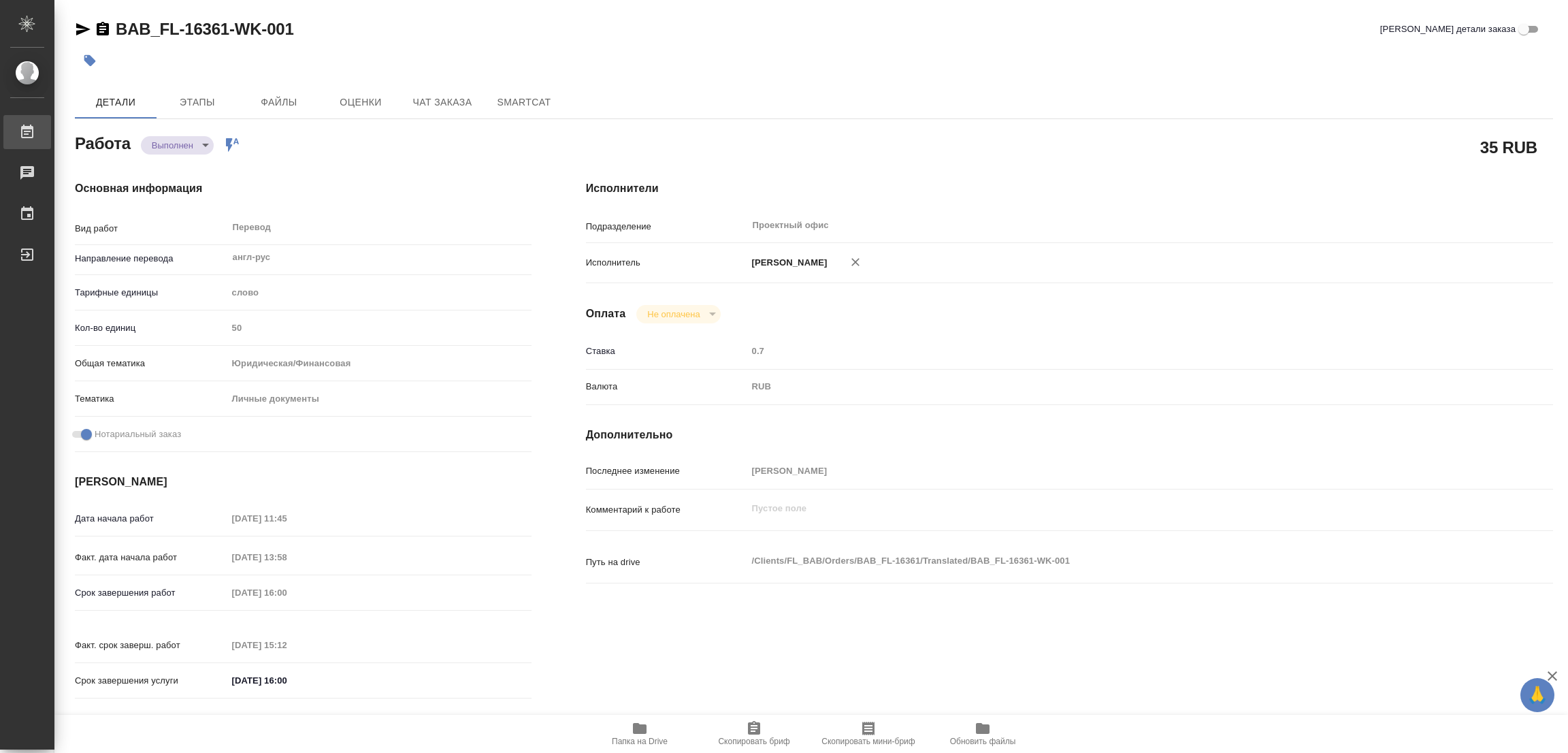
type textarea "x"
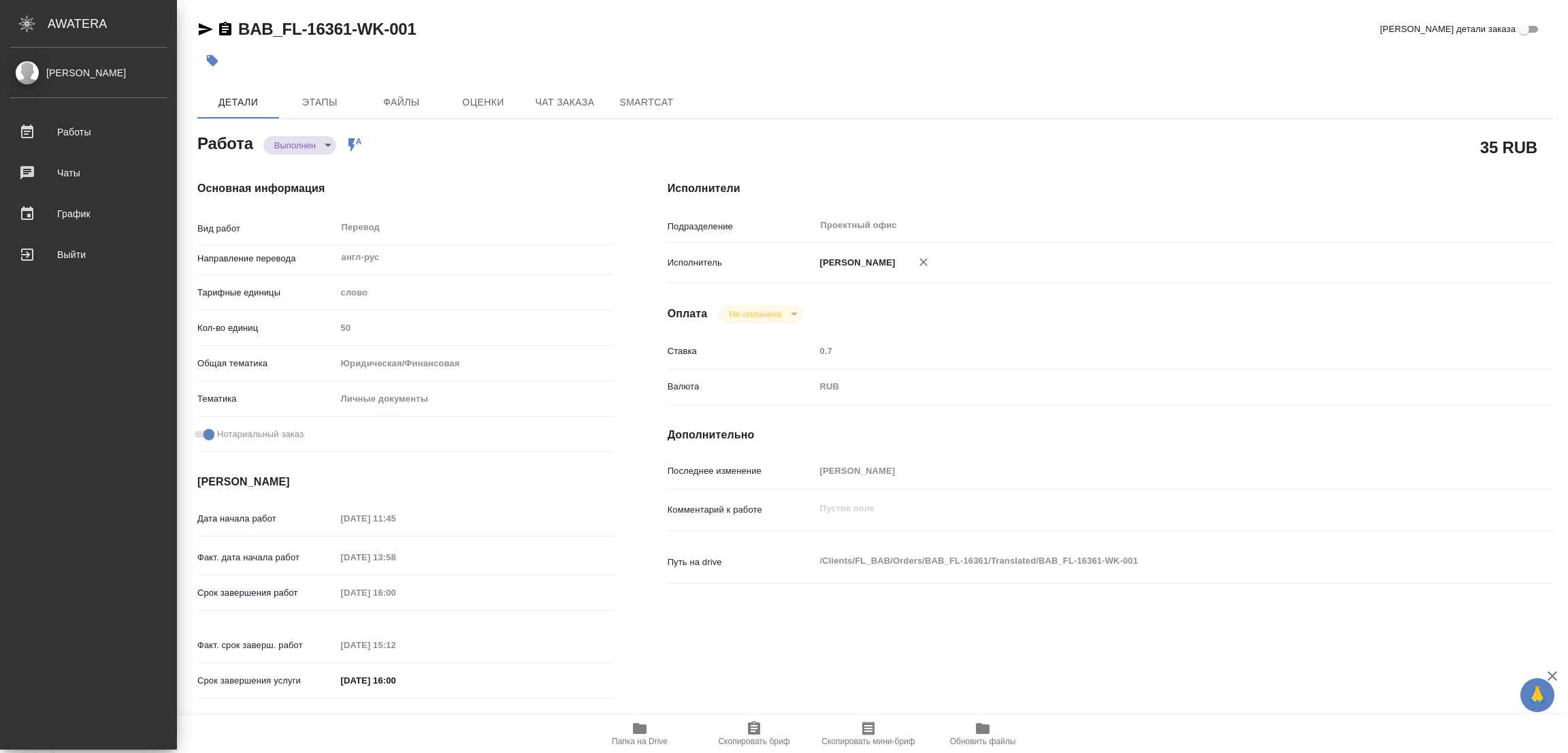
type textarea "x"
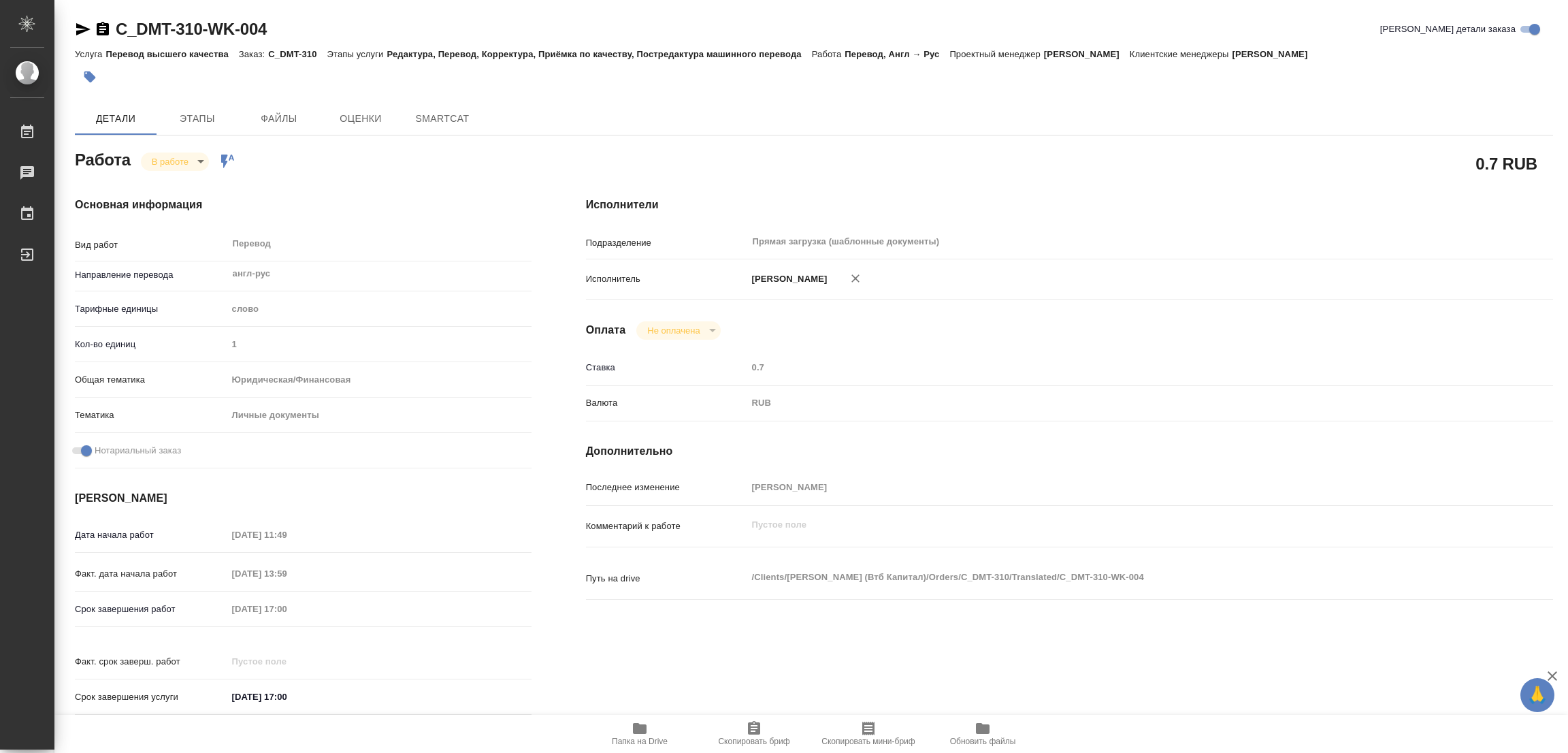
type textarea "x"
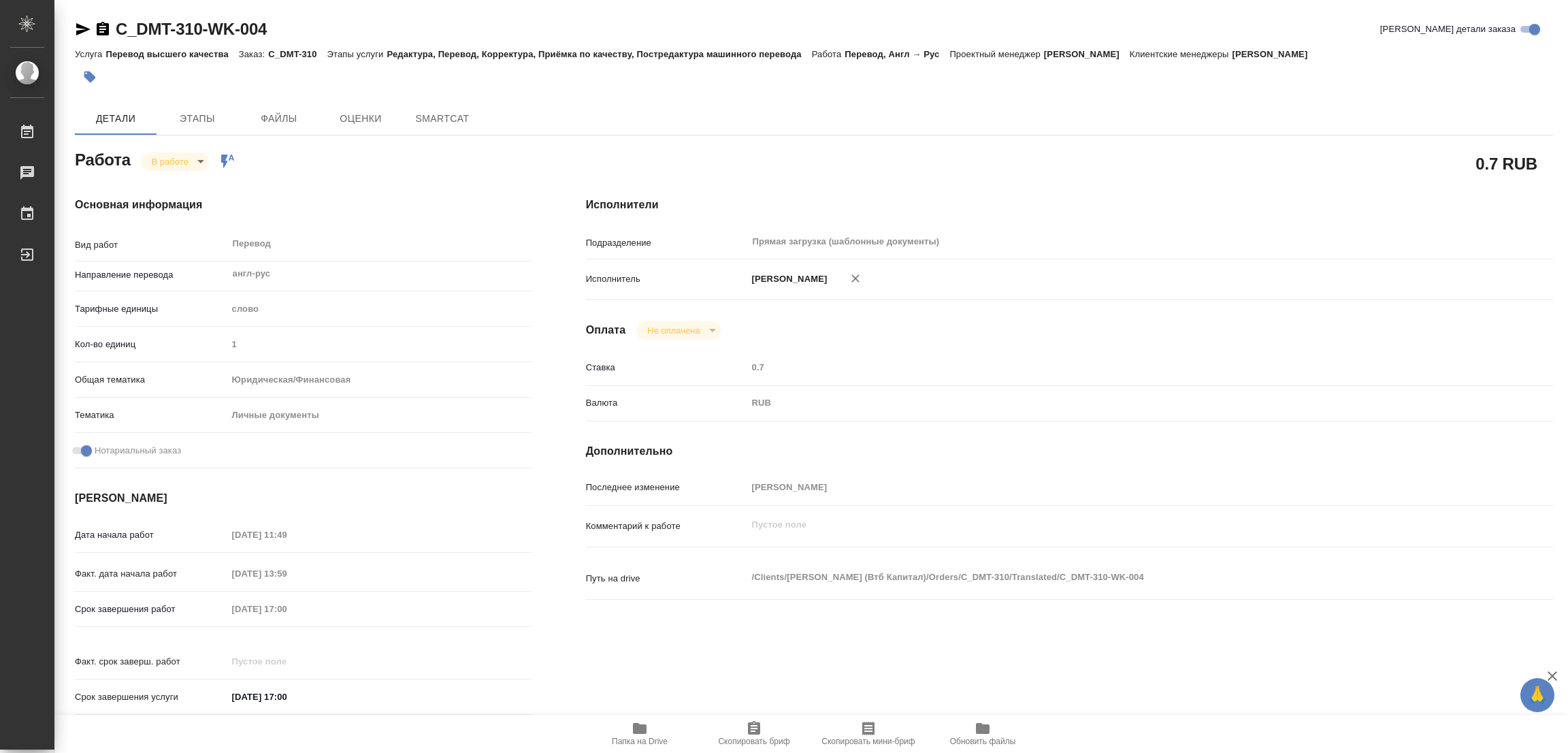
type textarea "x"
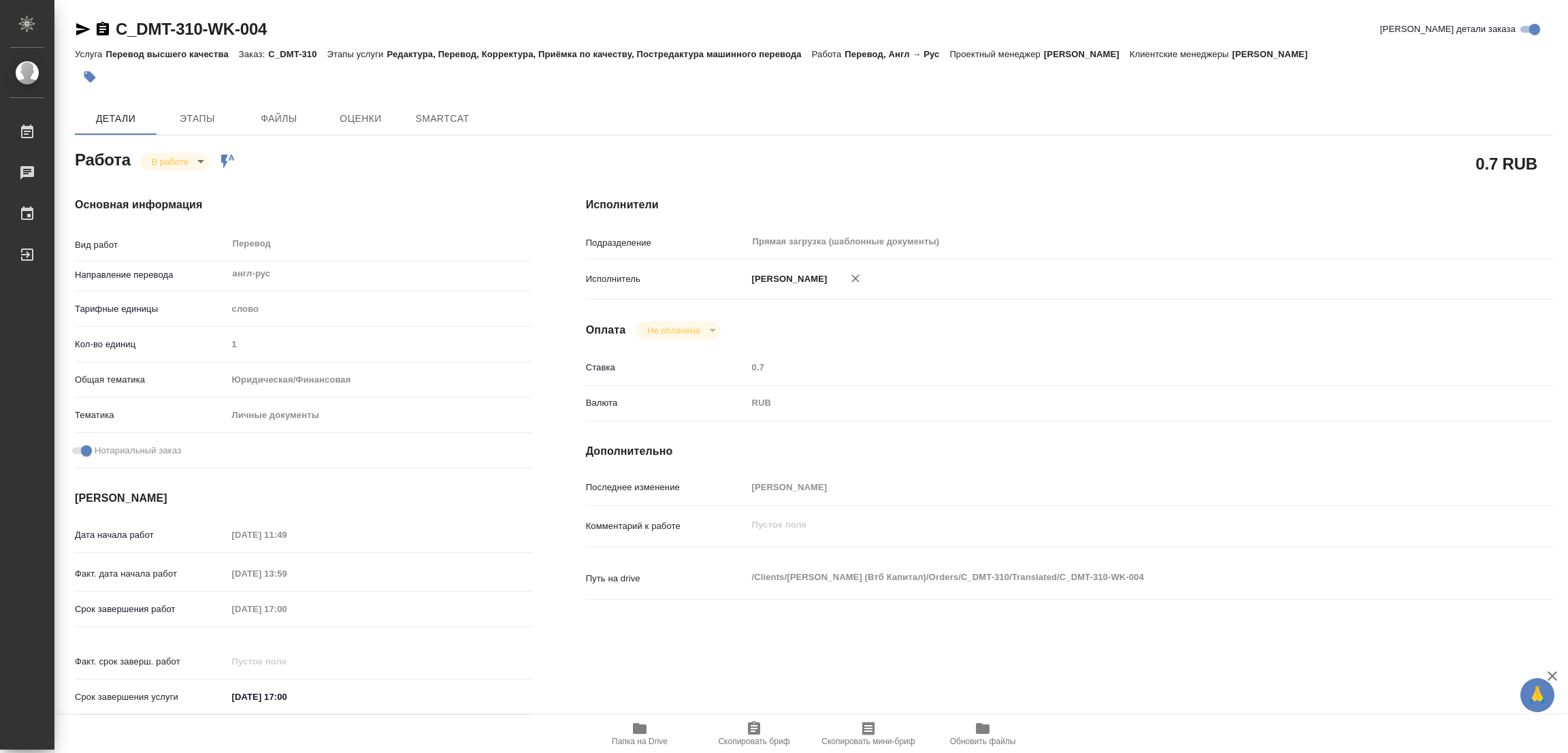
type textarea "x"
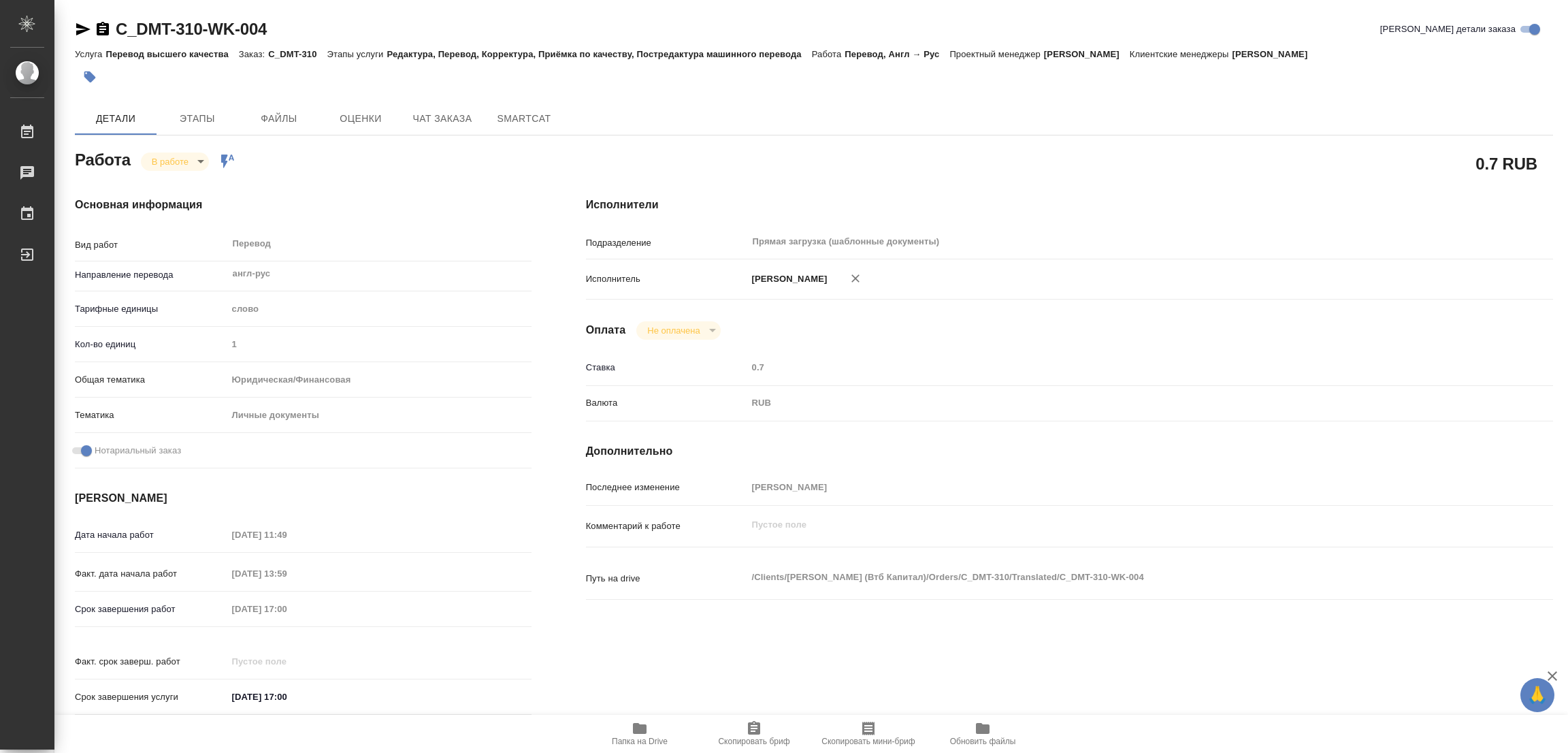
type textarea "x"
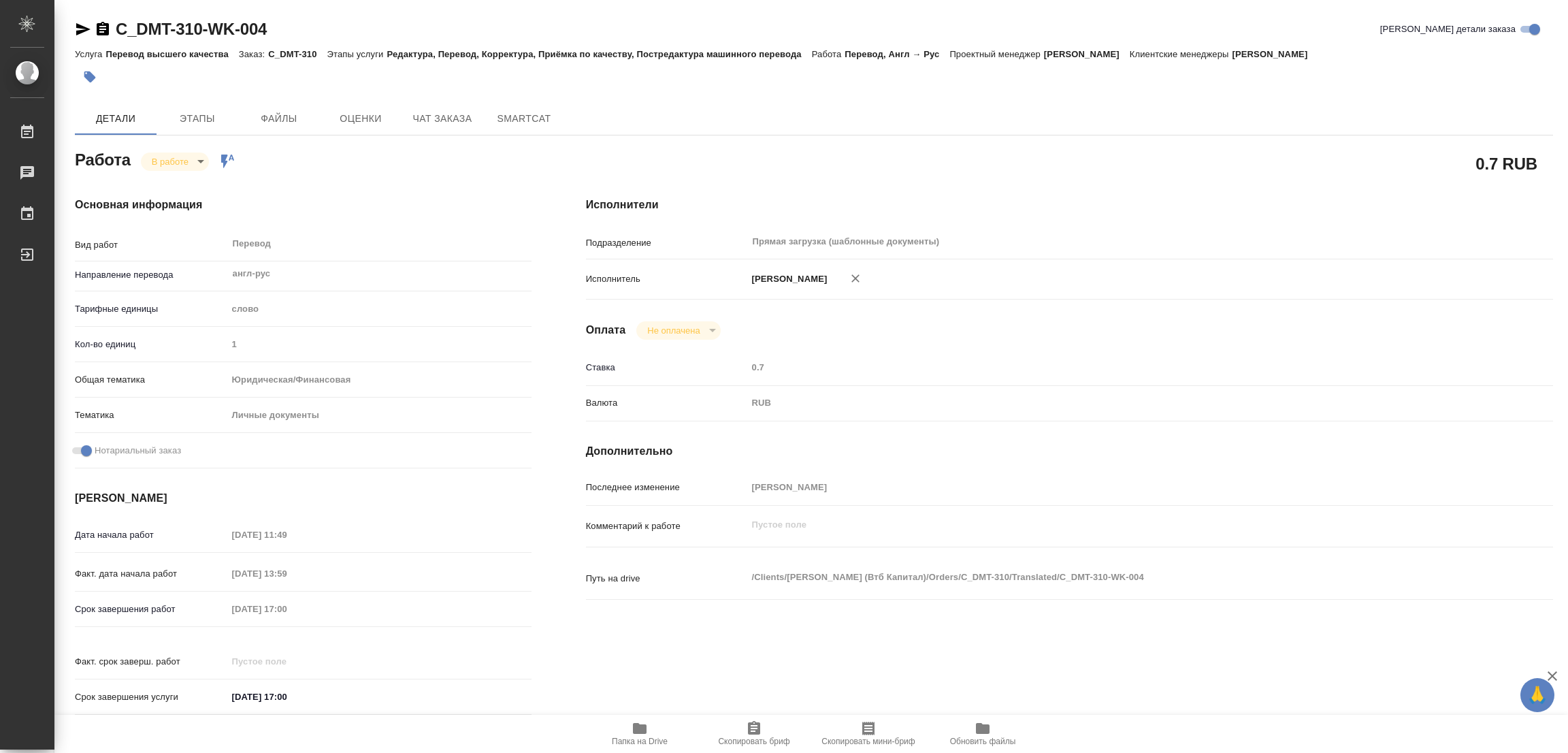
click at [635, 729] on icon "button" at bounding box center [639, 728] width 13 height 10
type textarea "x"
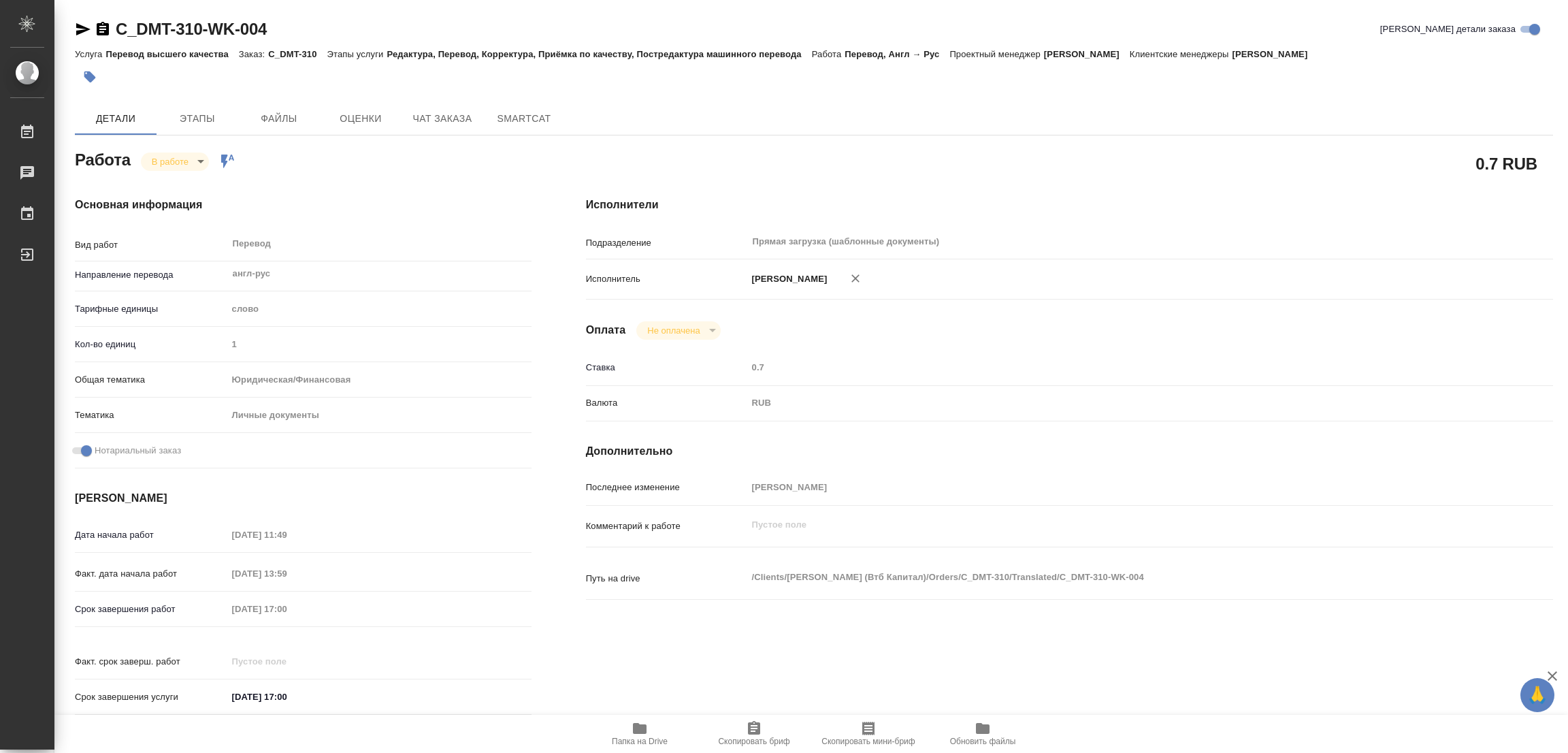
type textarea "x"
click at [187, 112] on span "Этапы" at bounding box center [197, 119] width 66 height 17
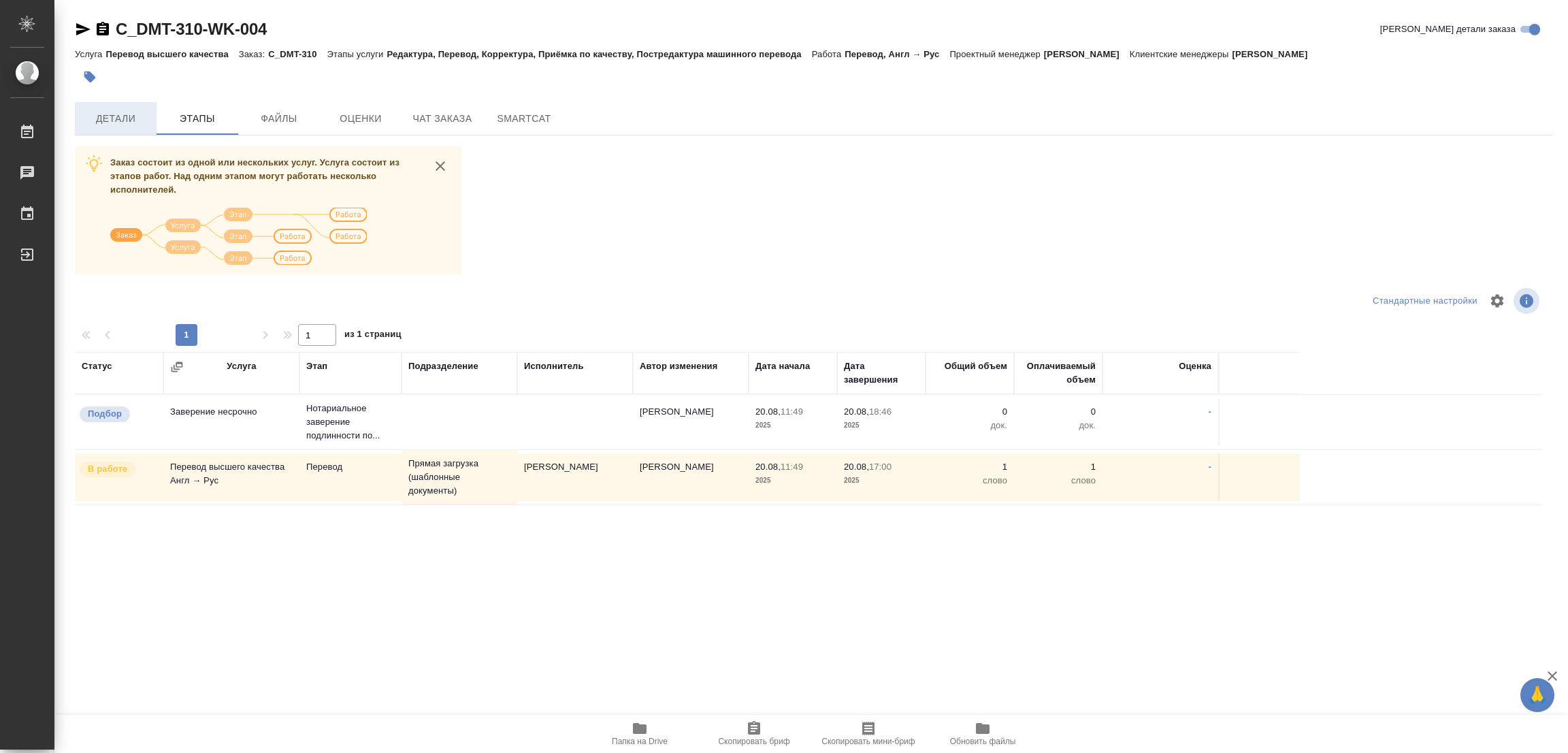
click at [99, 123] on span "Детали" at bounding box center [115, 119] width 66 height 17
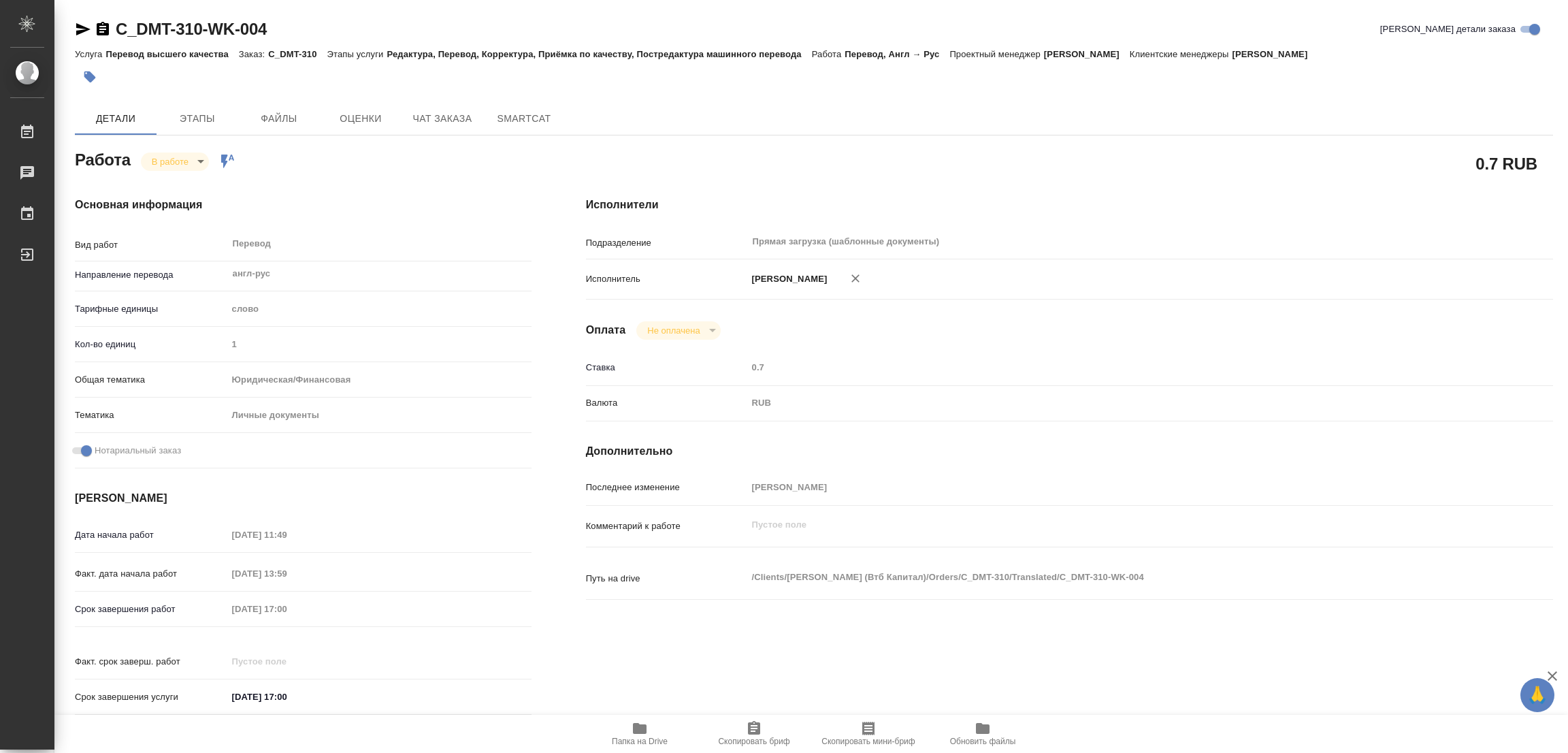
type textarea "x"
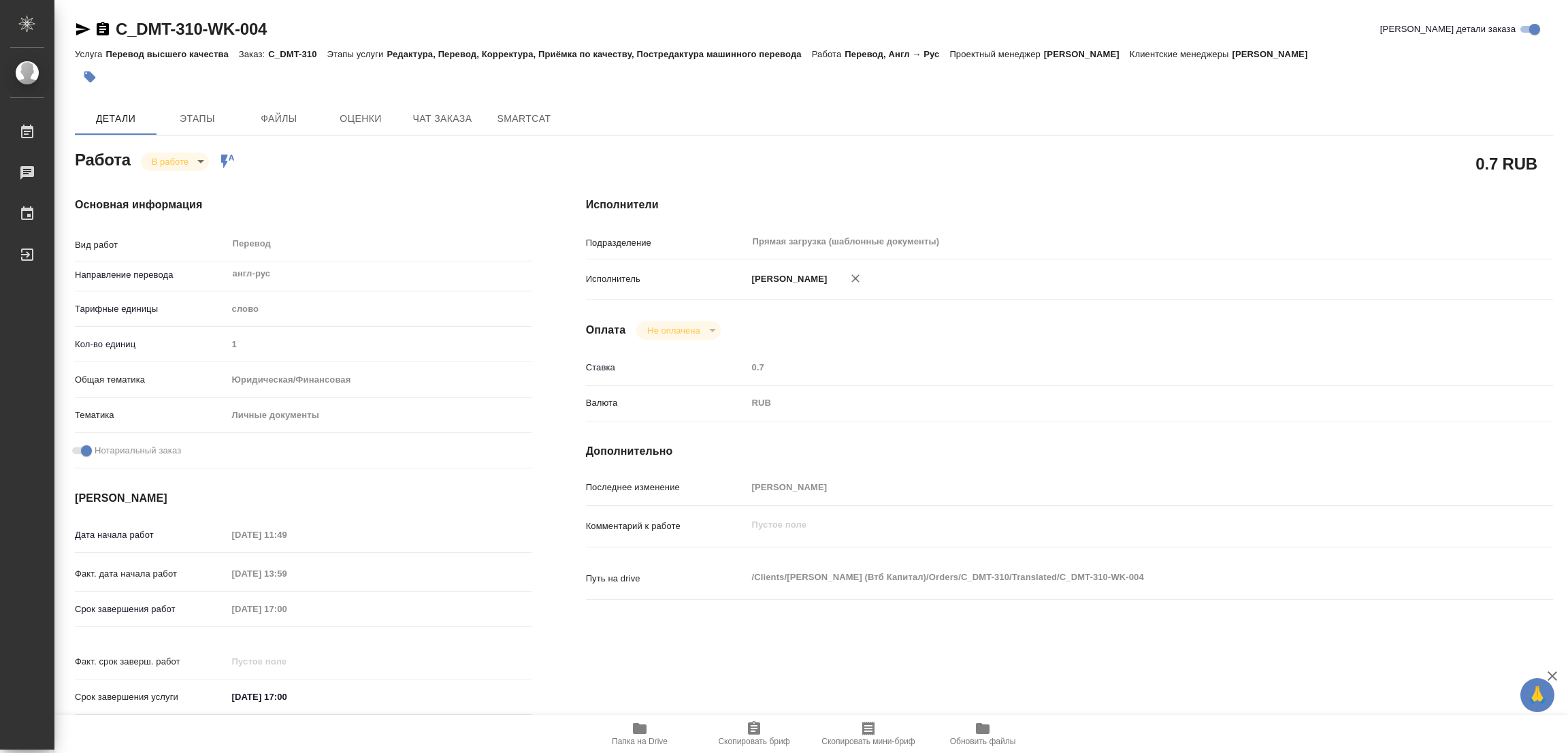
type textarea "x"
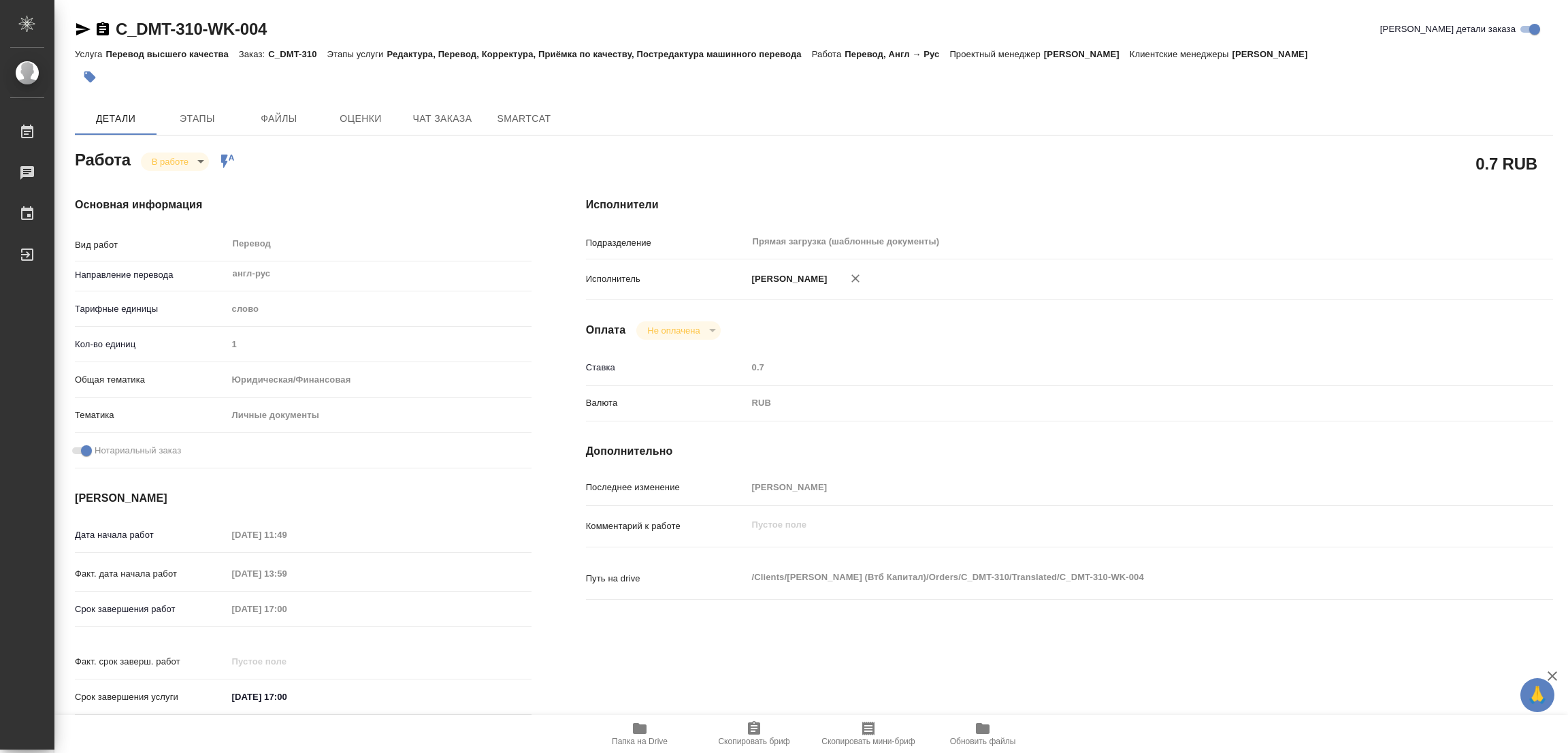
type textarea "x"
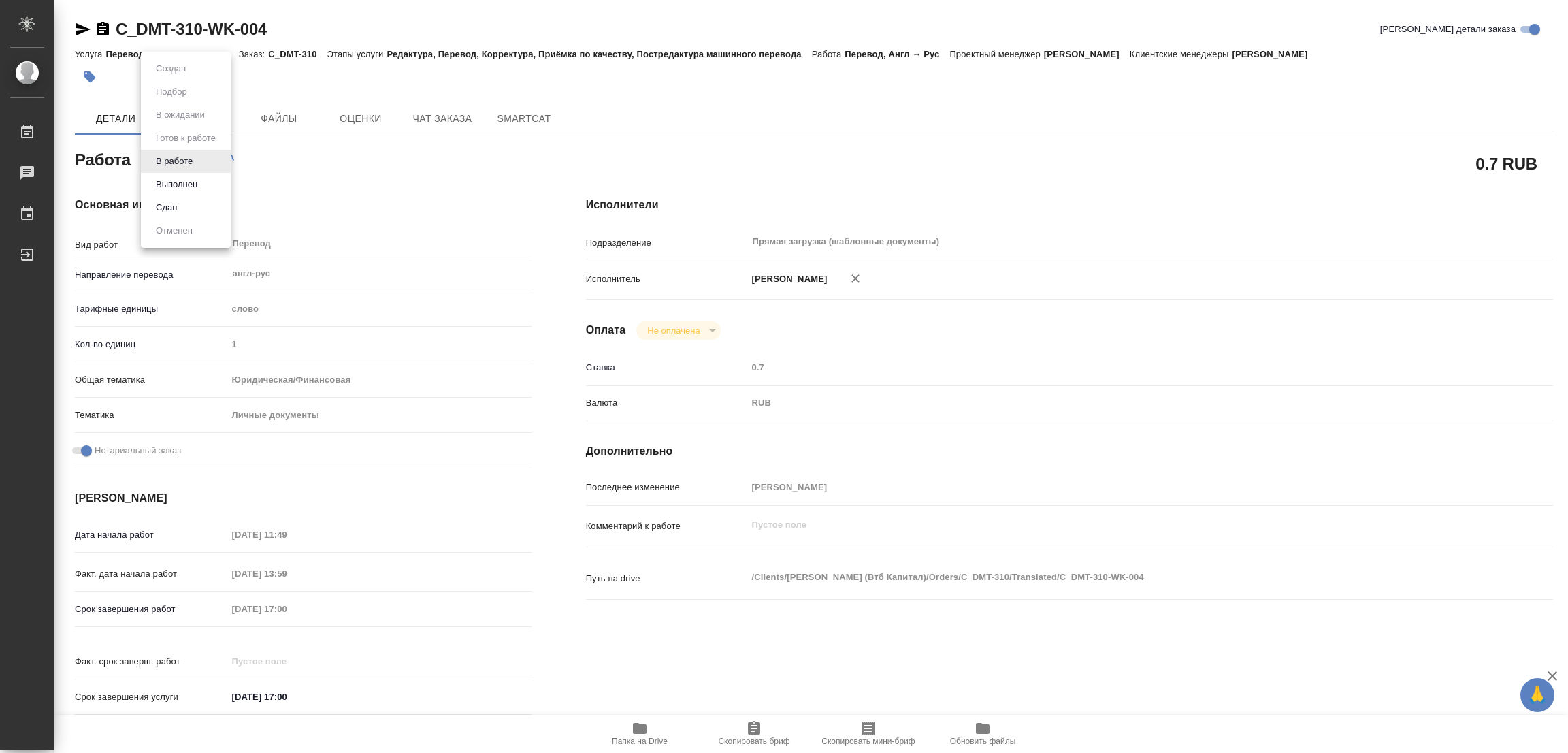
click at [202, 160] on body "🙏 .cls-1 fill:#fff; AWATERA Popova Galina Работы 0 Чаты График Выйти C_DMT-310-…" at bounding box center [784, 376] width 1568 height 753
click at [172, 188] on button "Выполнен" at bounding box center [176, 185] width 50 height 15
type textarea "x"
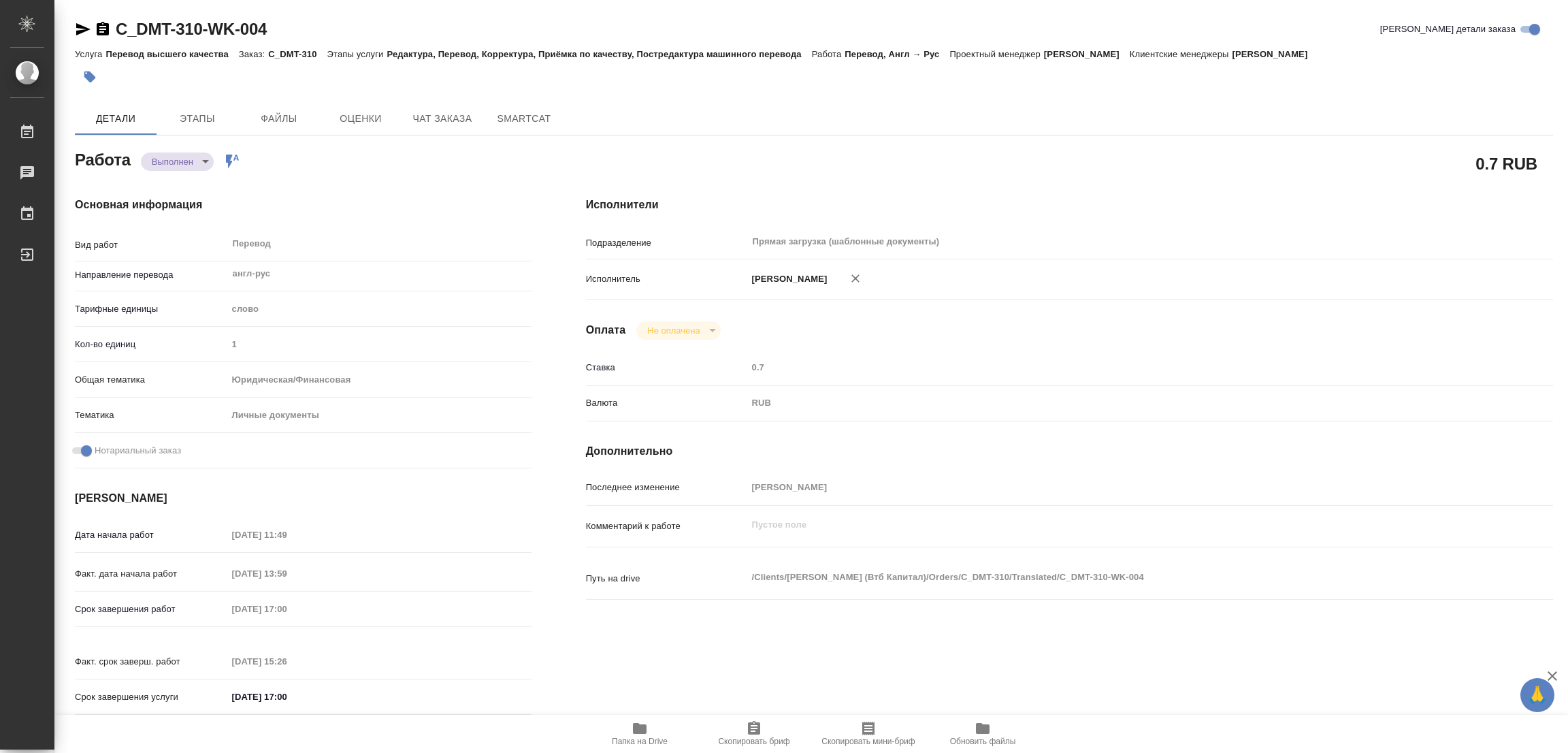
type textarea "x"
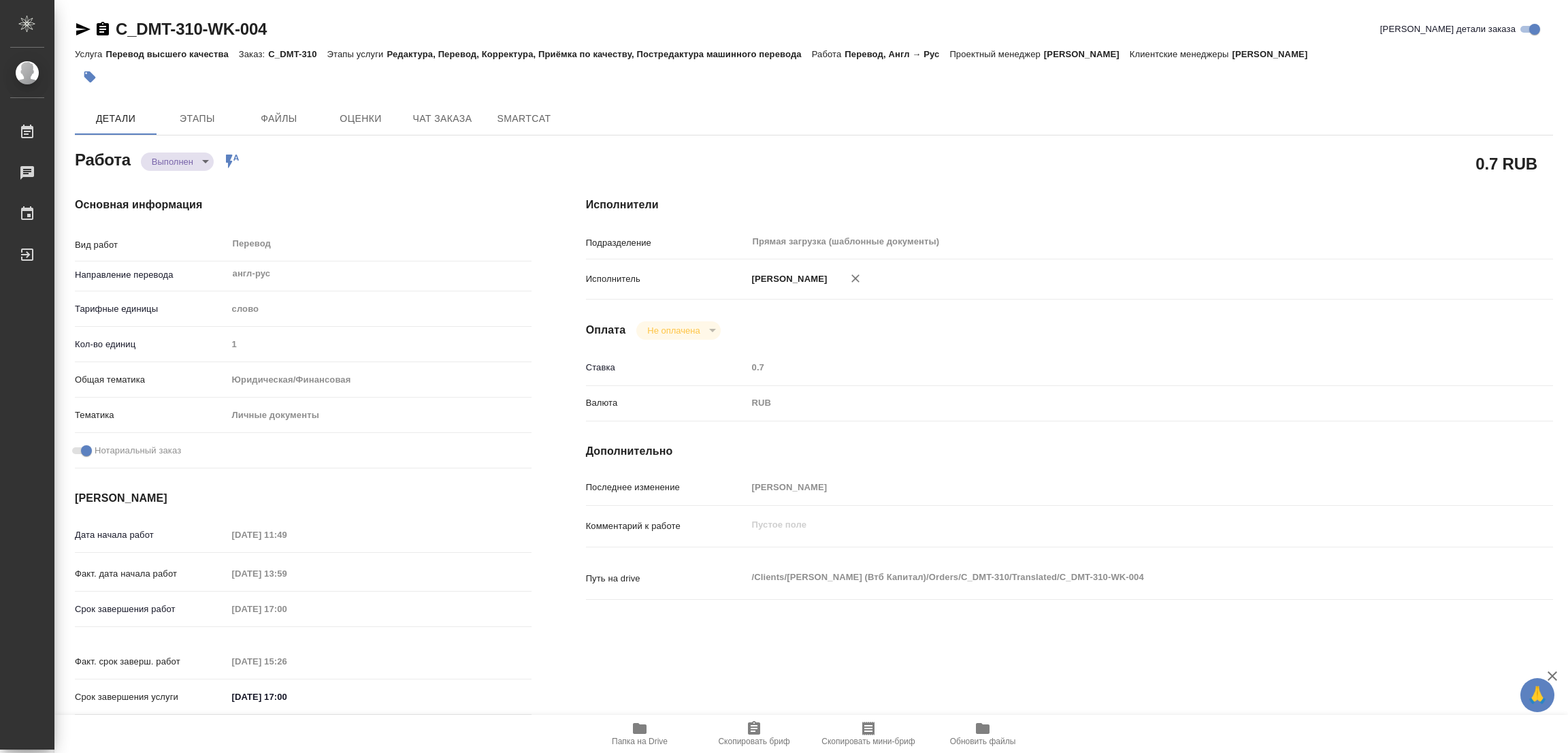
type textarea "x"
click at [91, 73] on icon "button" at bounding box center [90, 77] width 13 height 13
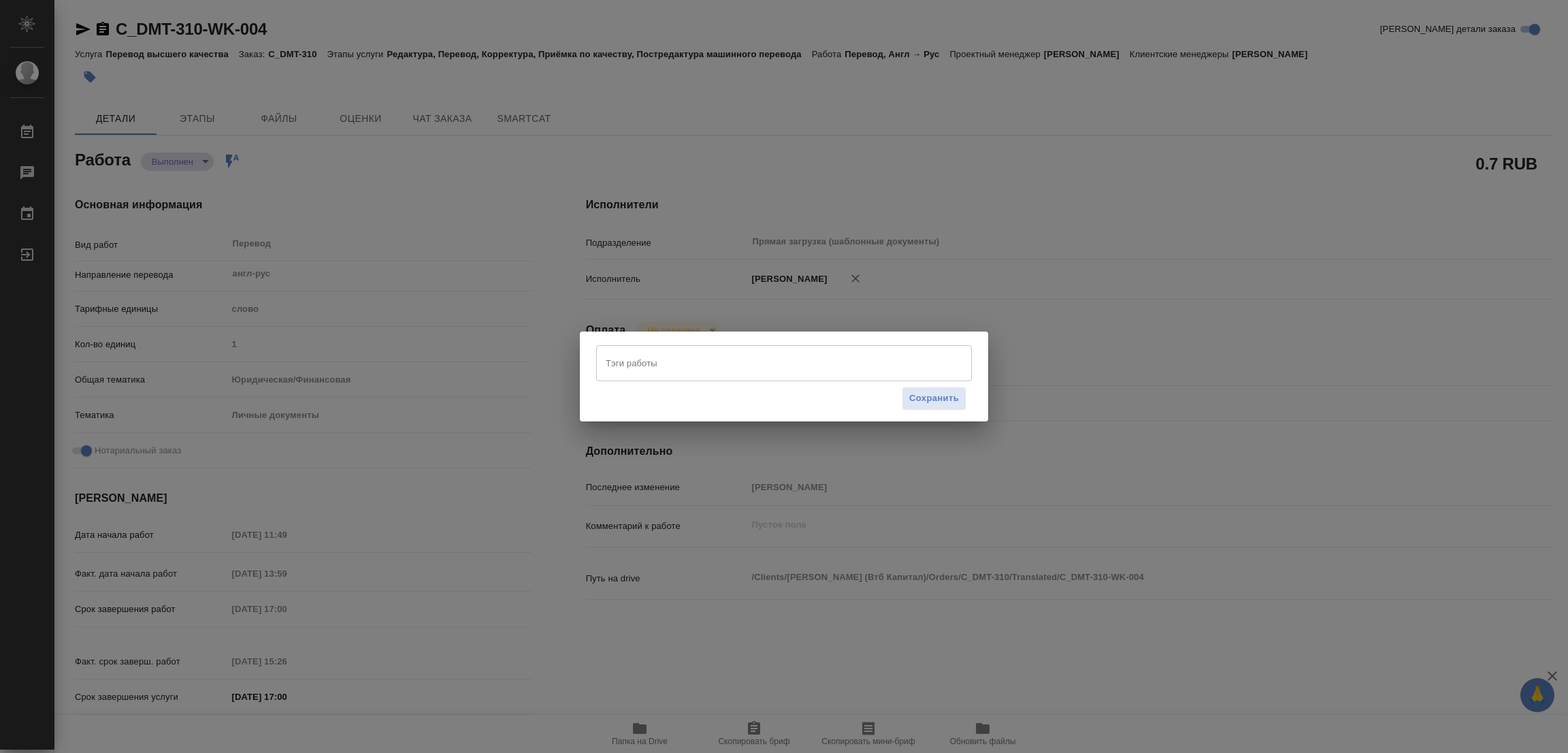
type textarea "x"
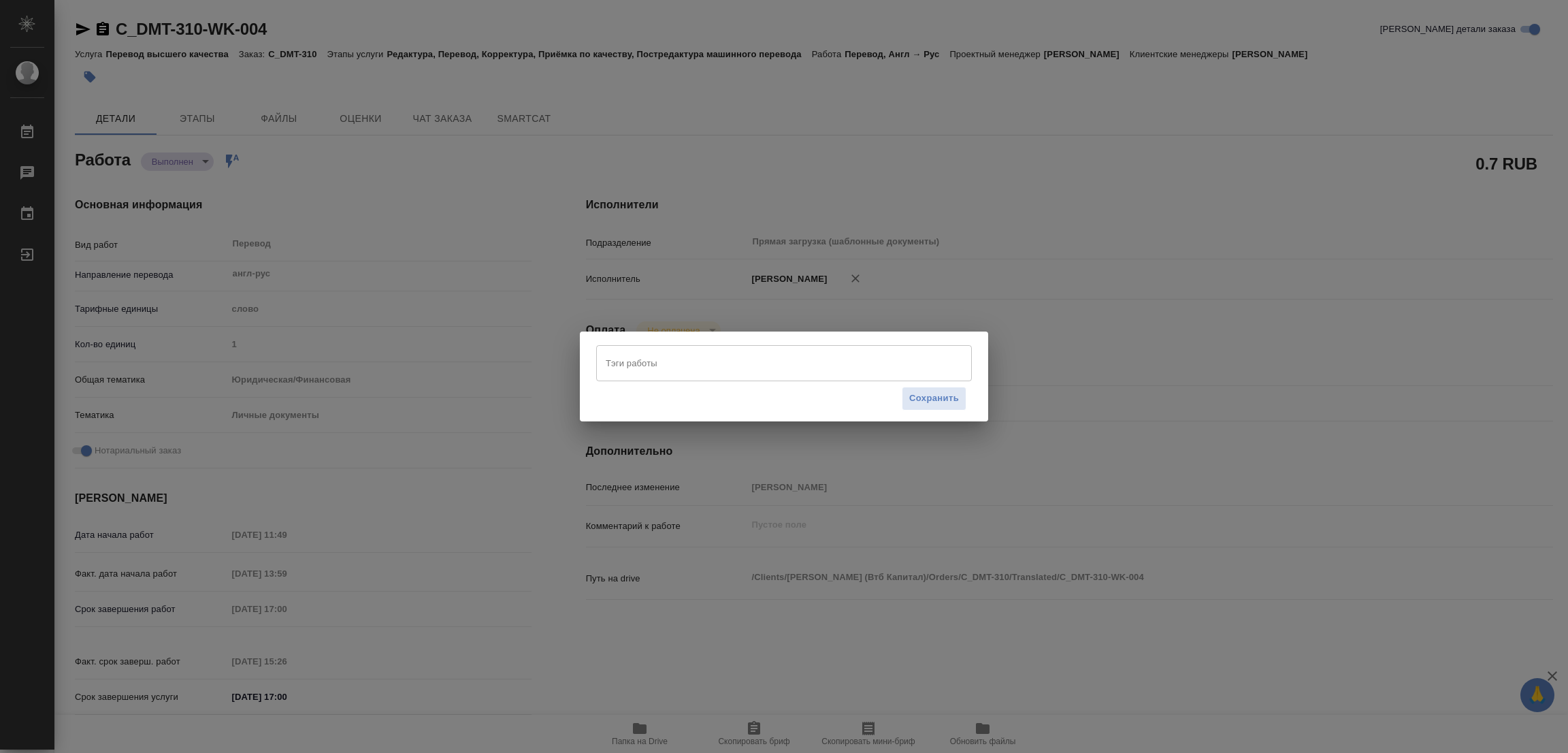
click at [623, 365] on input "Тэги работы" at bounding box center [771, 363] width 337 height 23
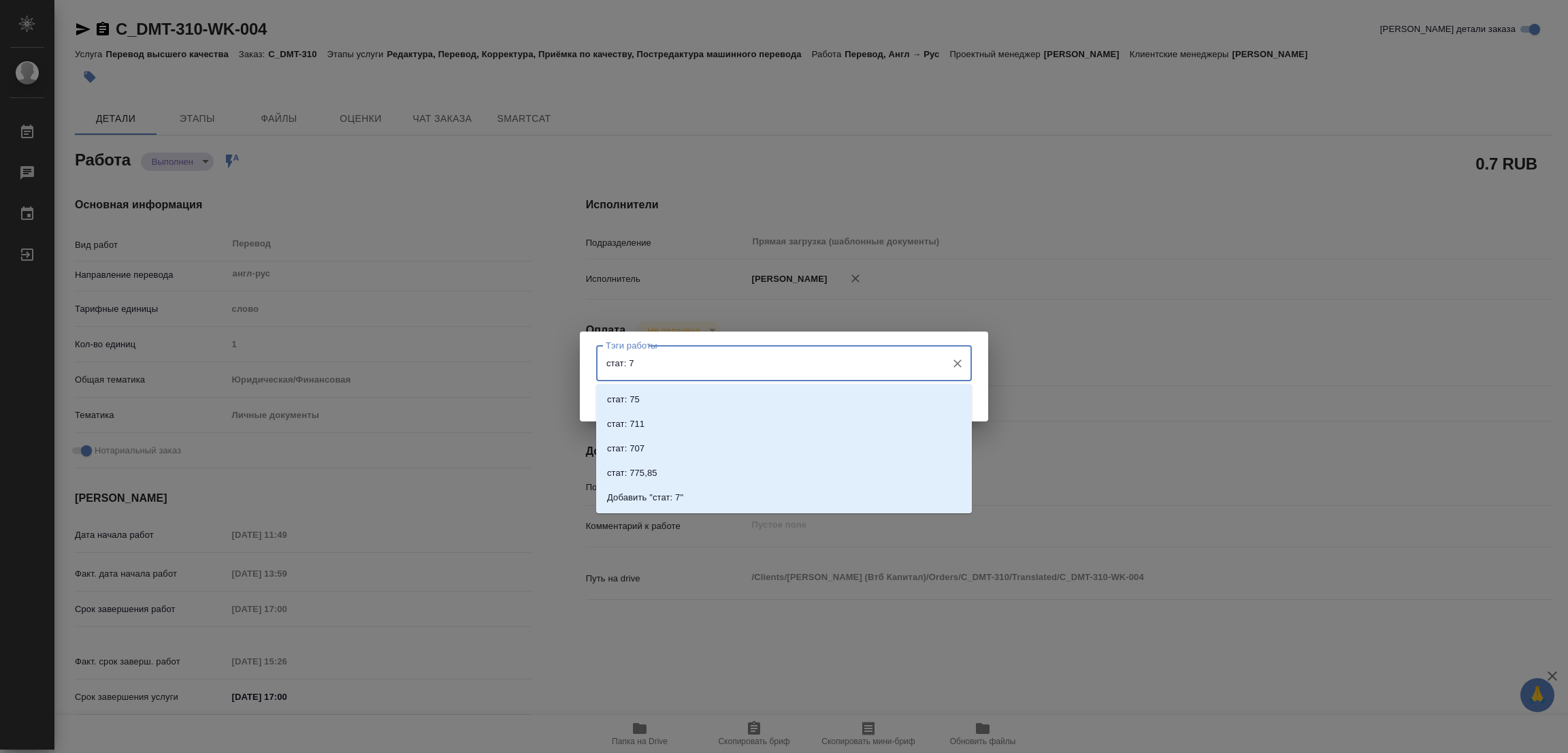
type input "стат: 75"
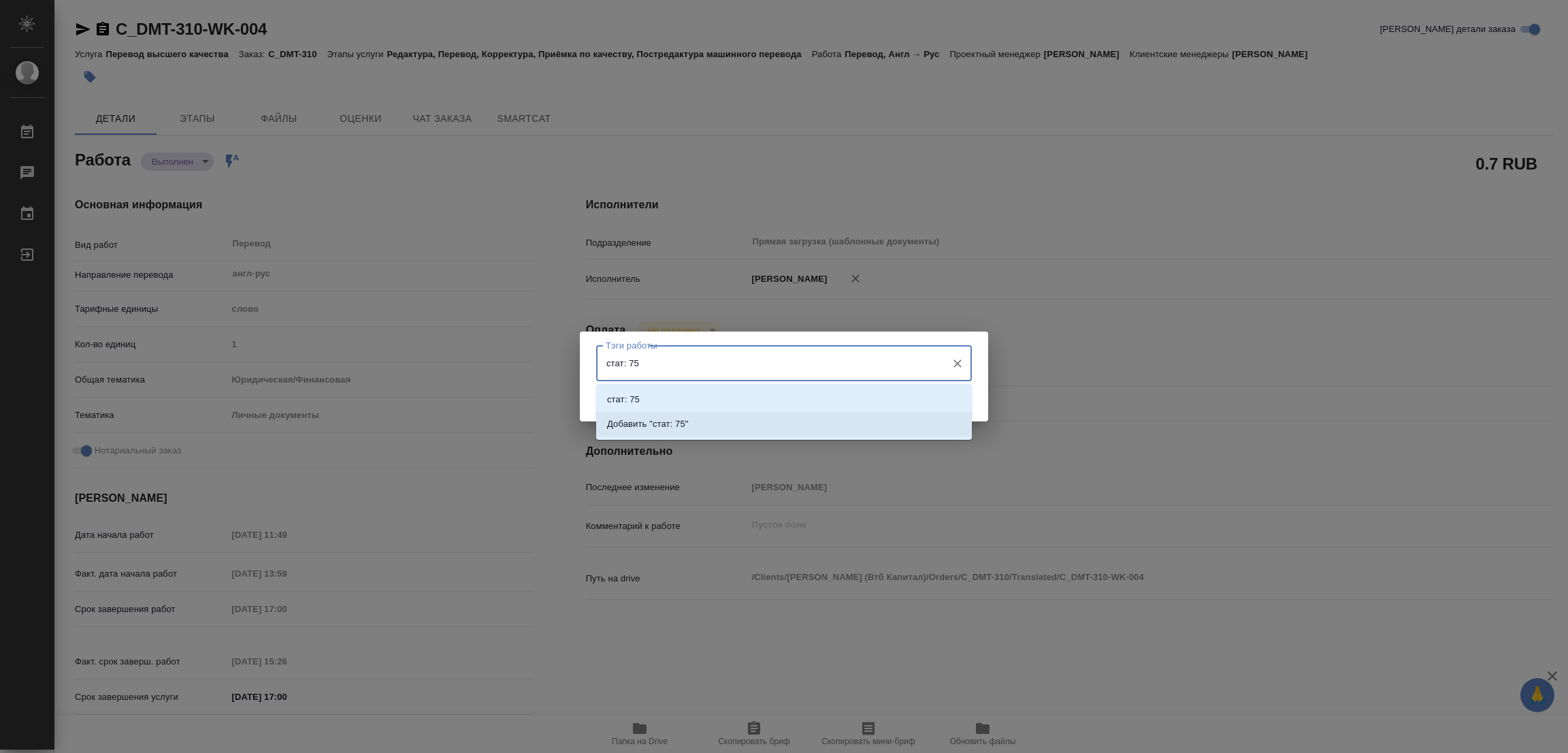
click at [660, 417] on p "Добавить "стат: 75"" at bounding box center [648, 424] width 82 height 13
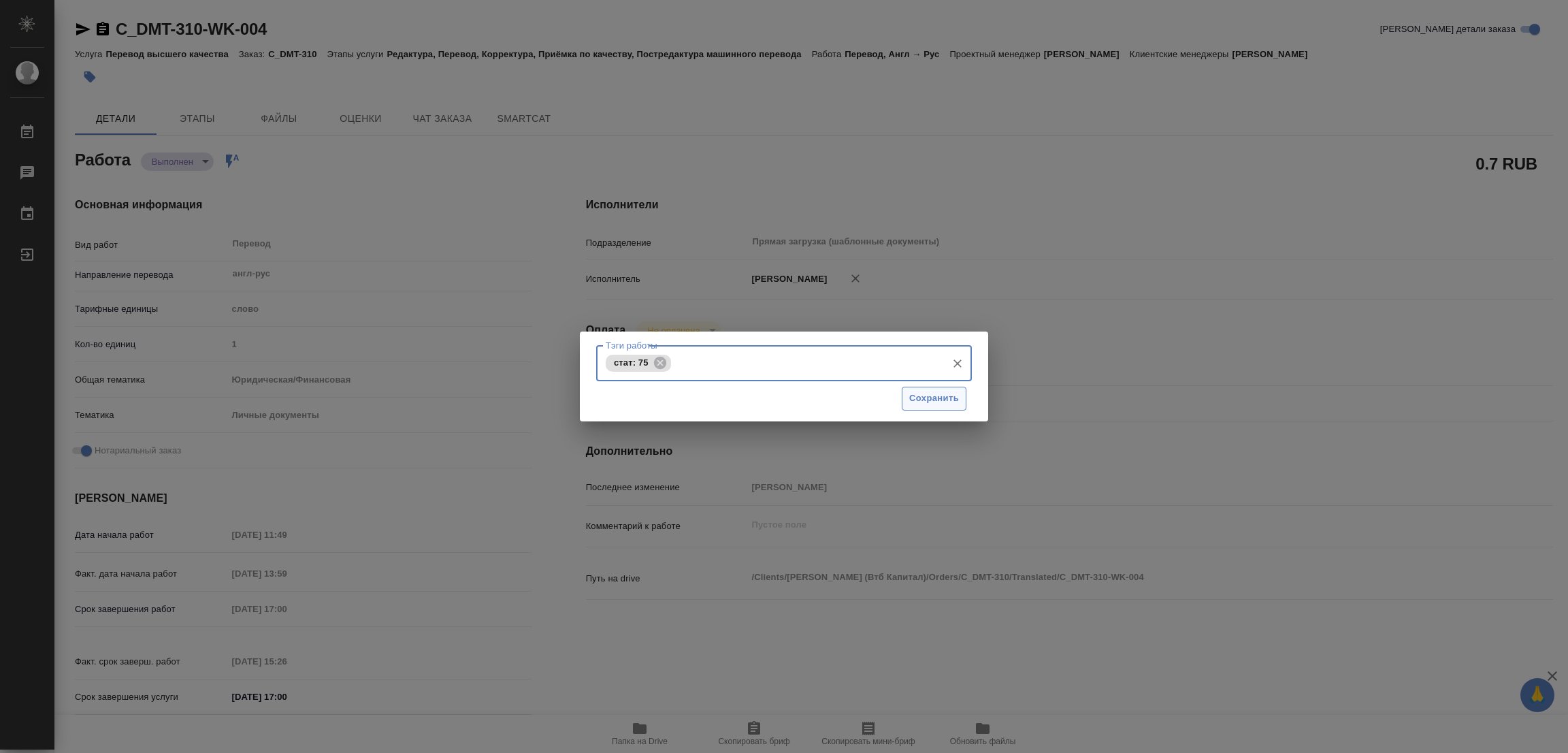
click at [916, 397] on span "Сохранить" at bounding box center [934, 398] width 50 height 15
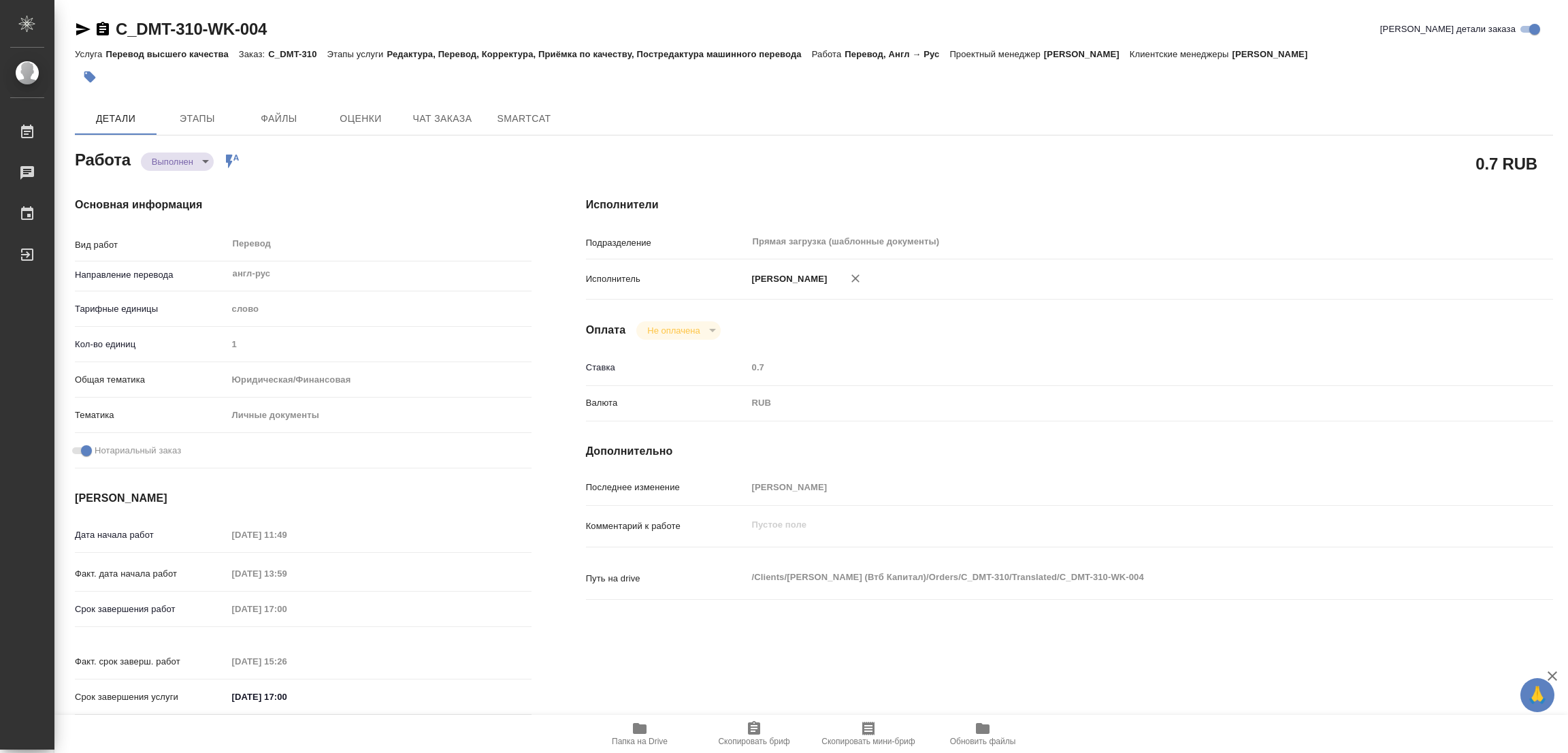
type input "completed"
type textarea "Перевод"
type textarea "x"
type input "англ-рус"
type input "5a8b1489cc6b4906c91bfd90"
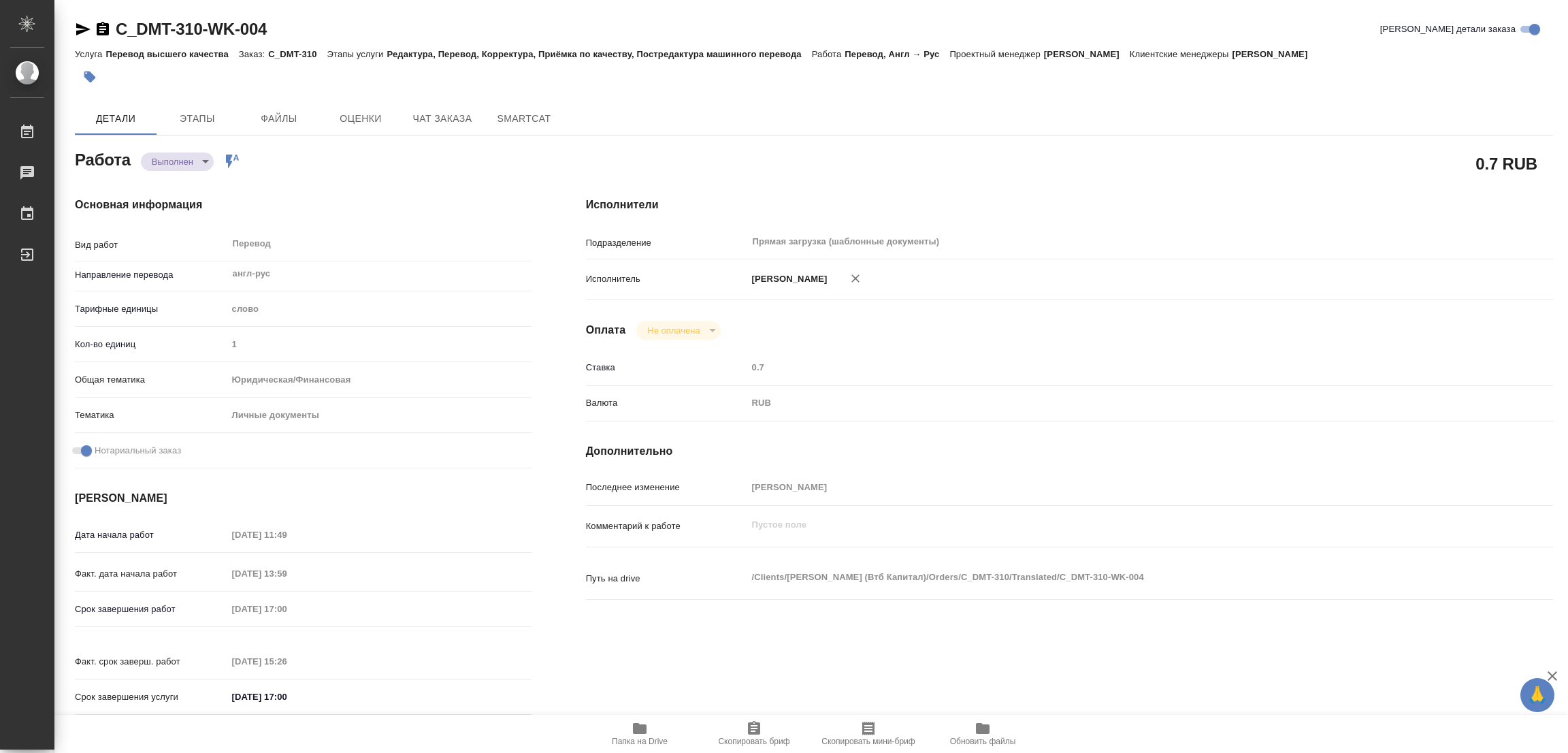
type input "1"
type input "yr-fn"
type input "5a8b8b956a9677013d343cfe"
checkbox input "true"
type input "20.08.2025 11:49"
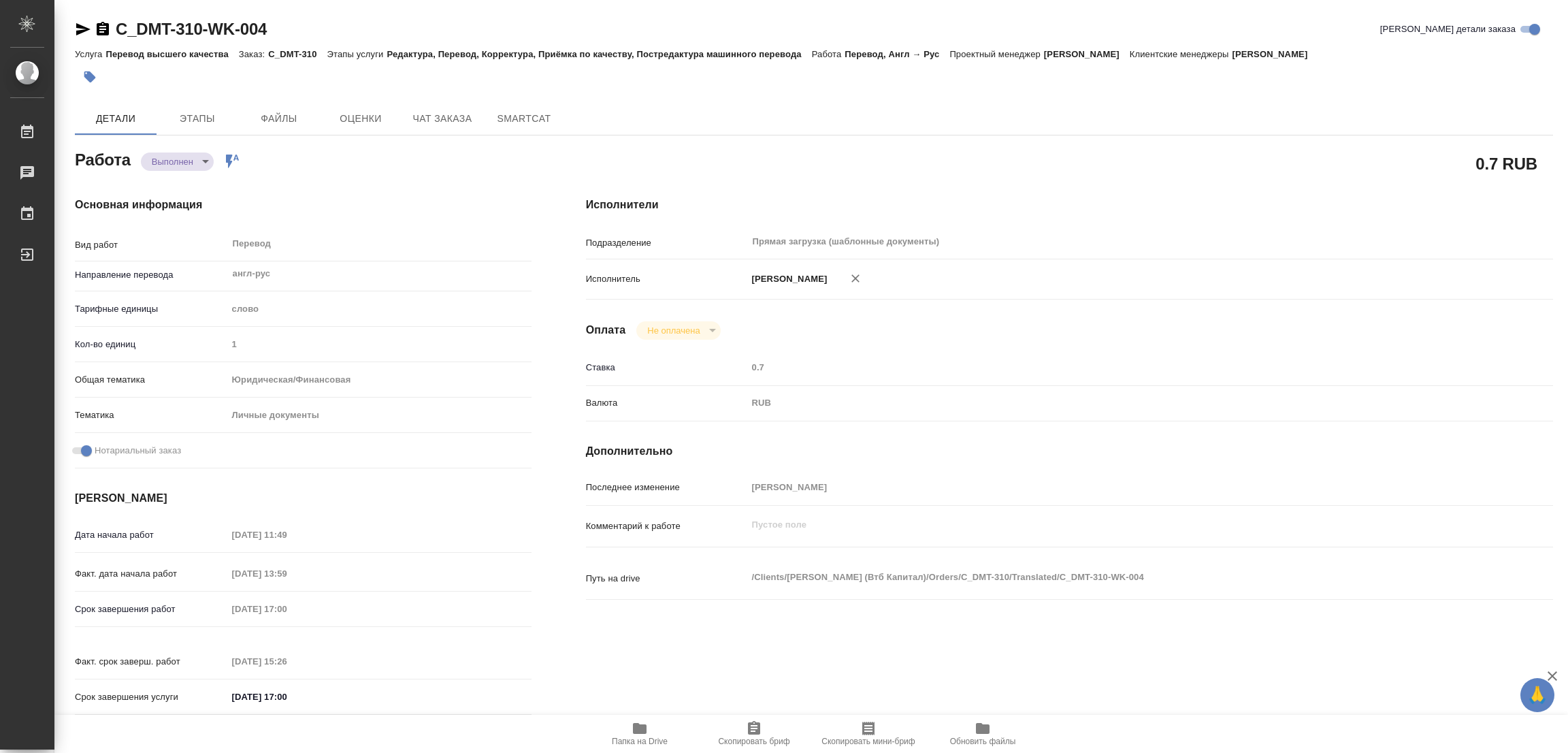
type input "20.08.2025 13:59"
type input "20.08.2025 17:00"
type input "20.08.2025 15:26"
type input "20.08.2025 17:00"
type input "Прямая загрузка (шаблонные документы)"
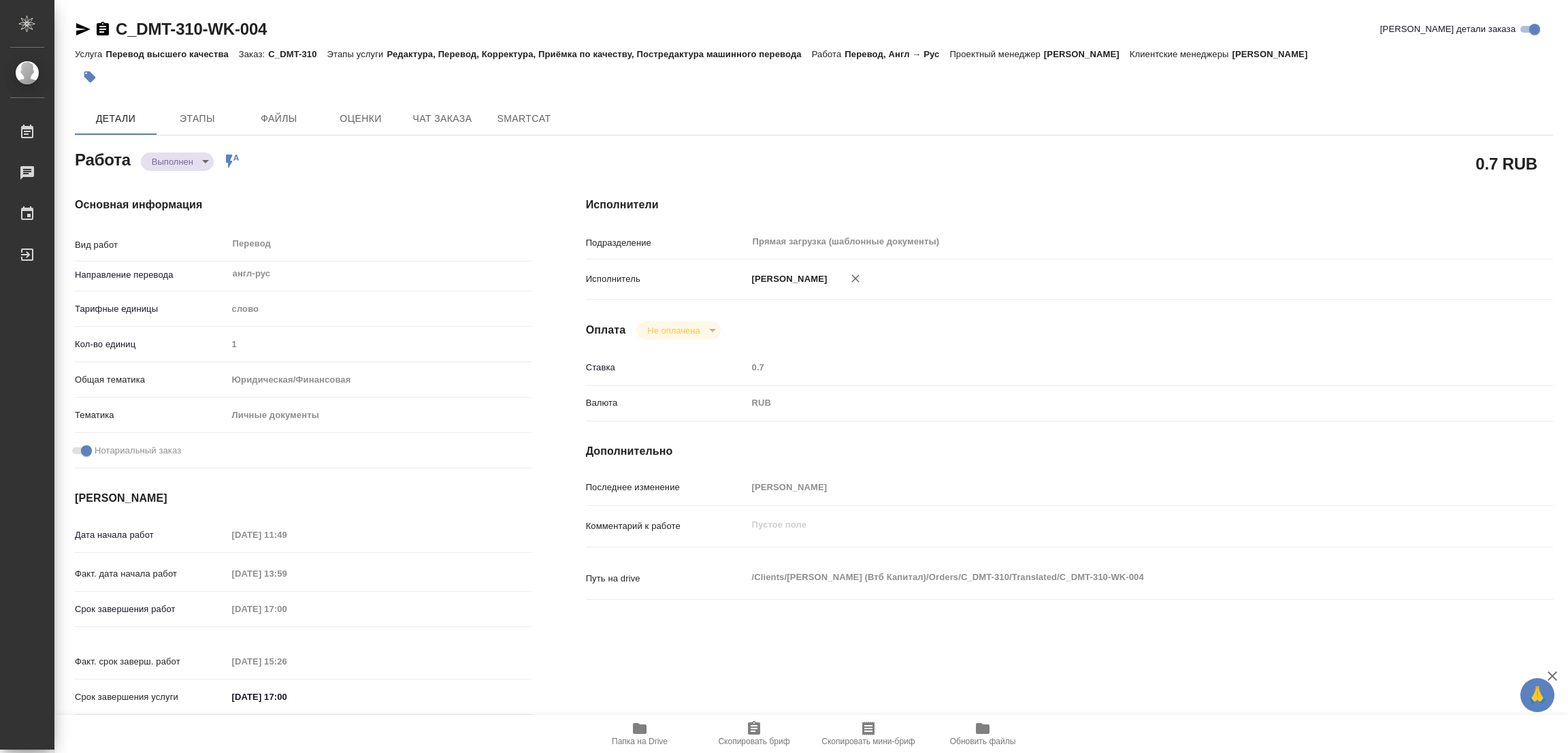
type input "notPayed"
type input "0.7"
type input "RUB"
type input "[PERSON_NAME]"
type textarea "x"
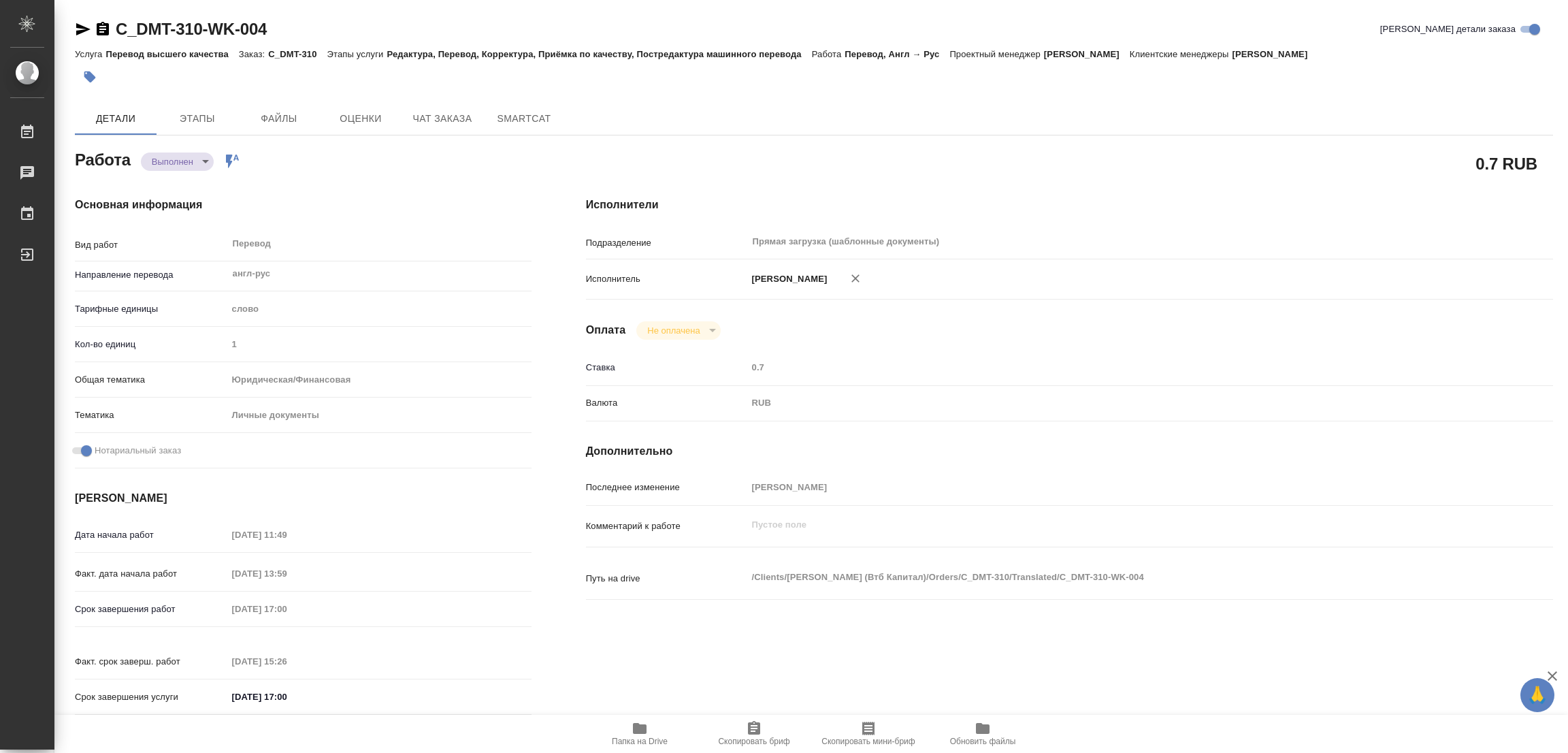
type textarea "/Clients/Деметра Холдинг (Втб Капитал)/Orders/C_DMT-310/Translated/C_DMT-310-WK…"
type textarea "x"
type input "C_DMT-310"
type input "Перевод высшего качества"
type input "Редактура, Перевод, Корректура, Приёмка по качеству, Постредактура машинного пе…"
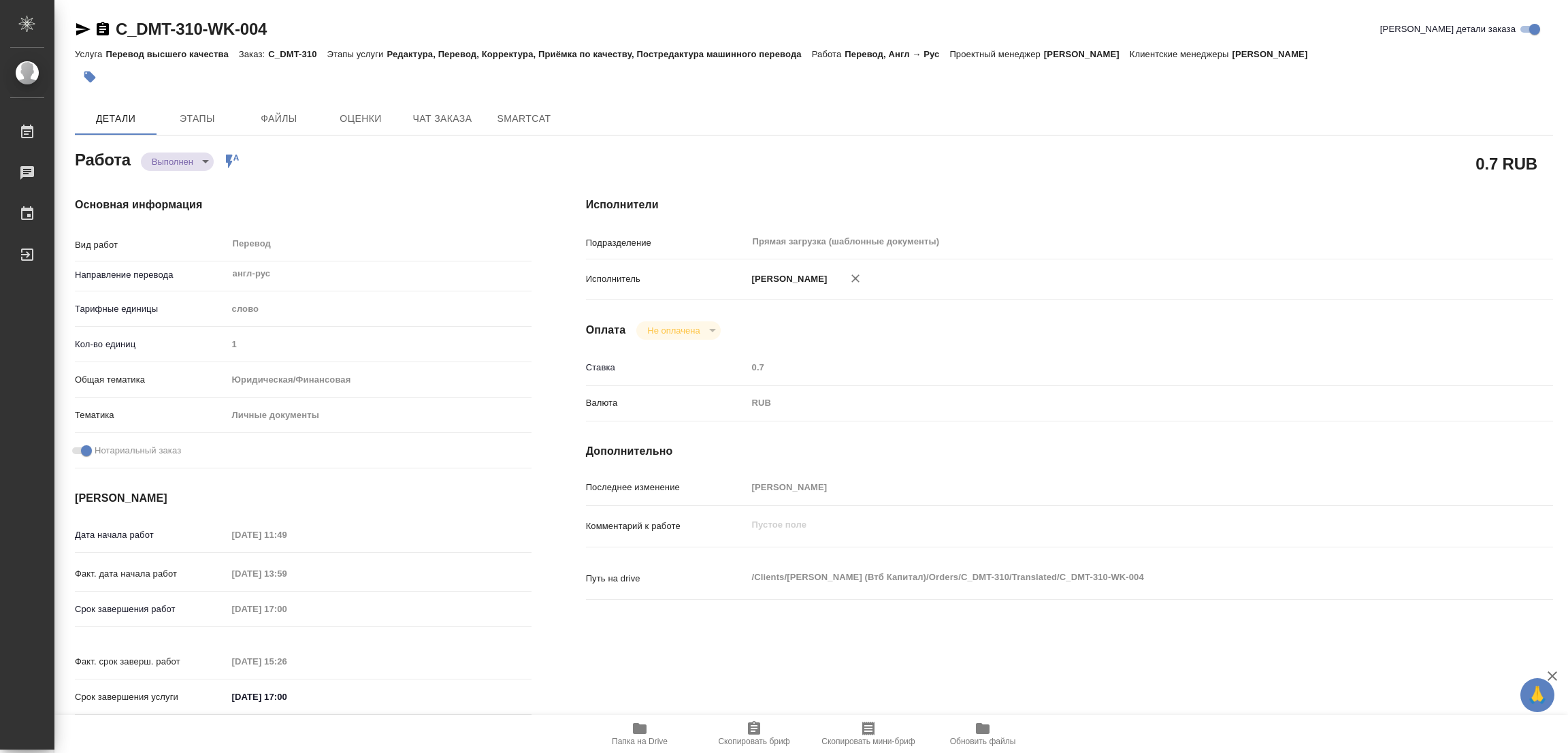
type input "Димитриева Юлия"
type input "/Clients/Деметра Холдинг (Втб Капитал)/Orders/C_DMT-310"
type textarea "Полтавский"
type textarea "x"
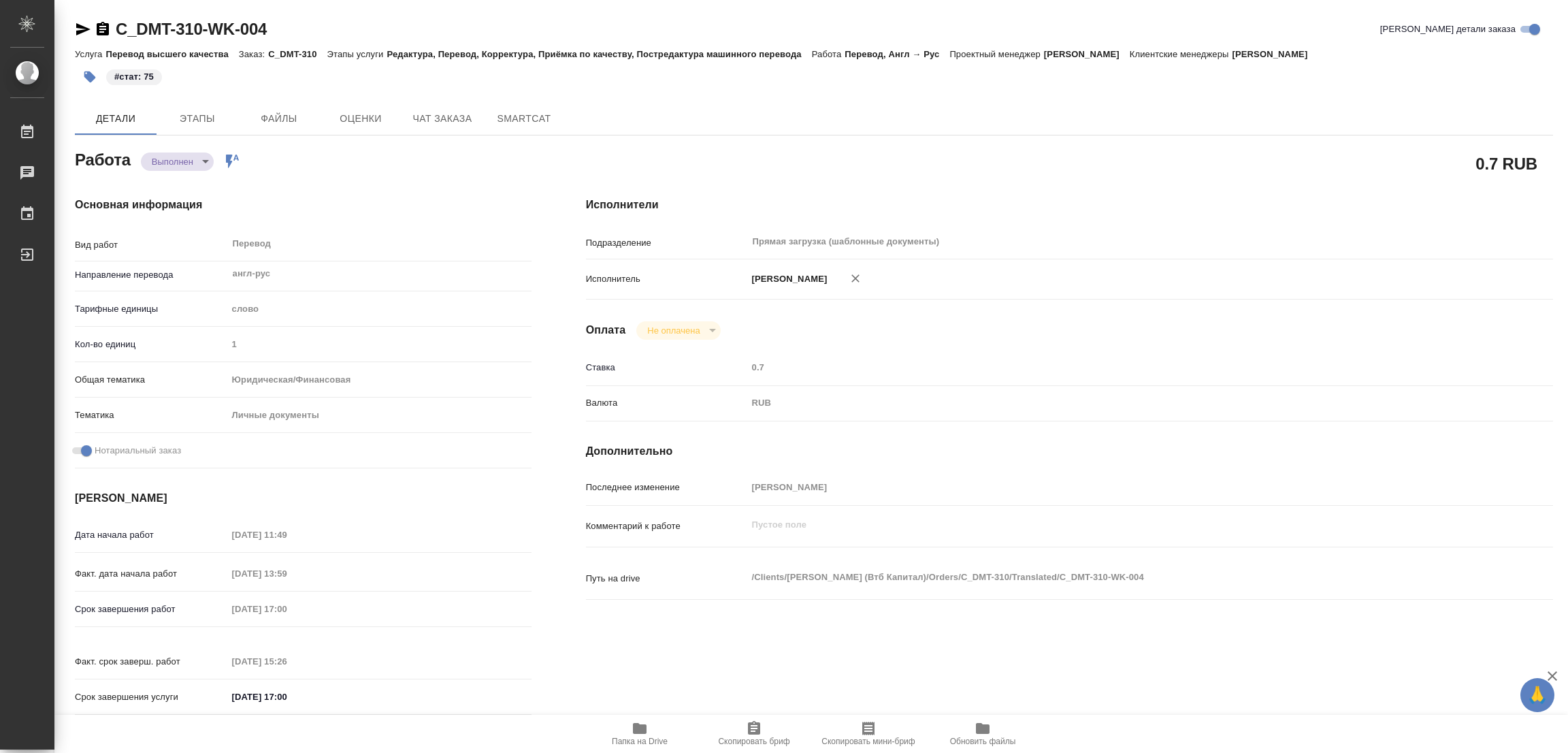
type textarea "x"
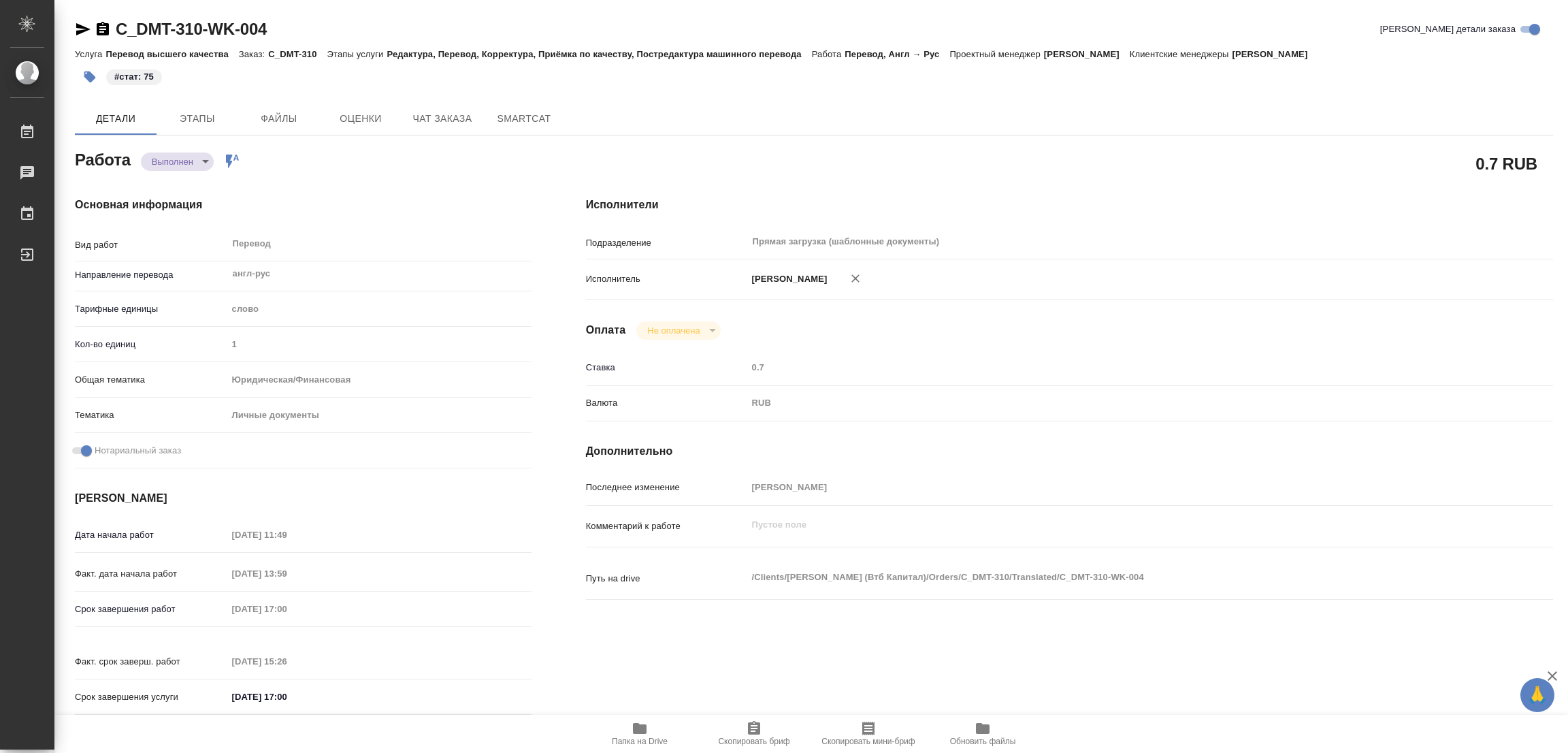
type textarea "x"
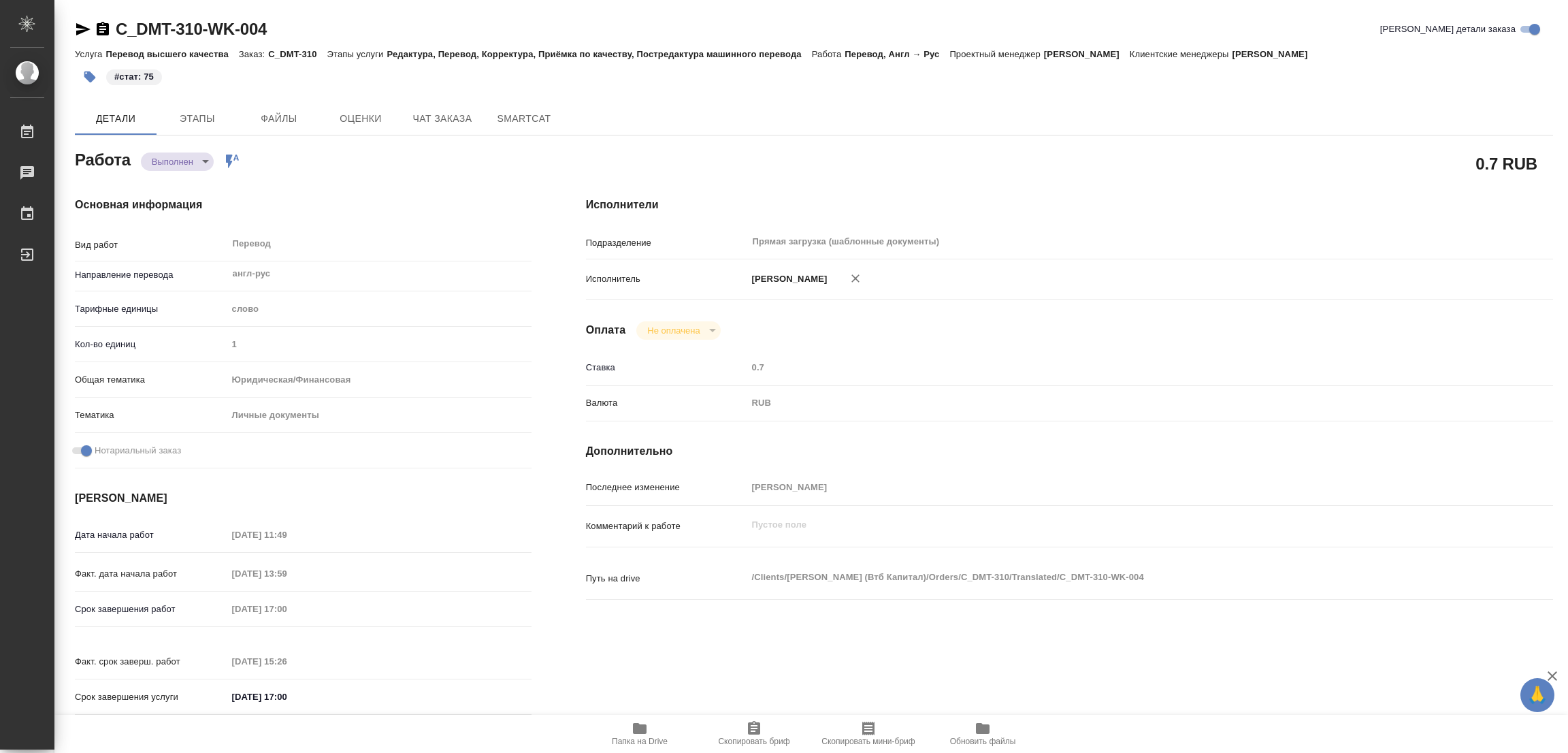
type textarea "x"
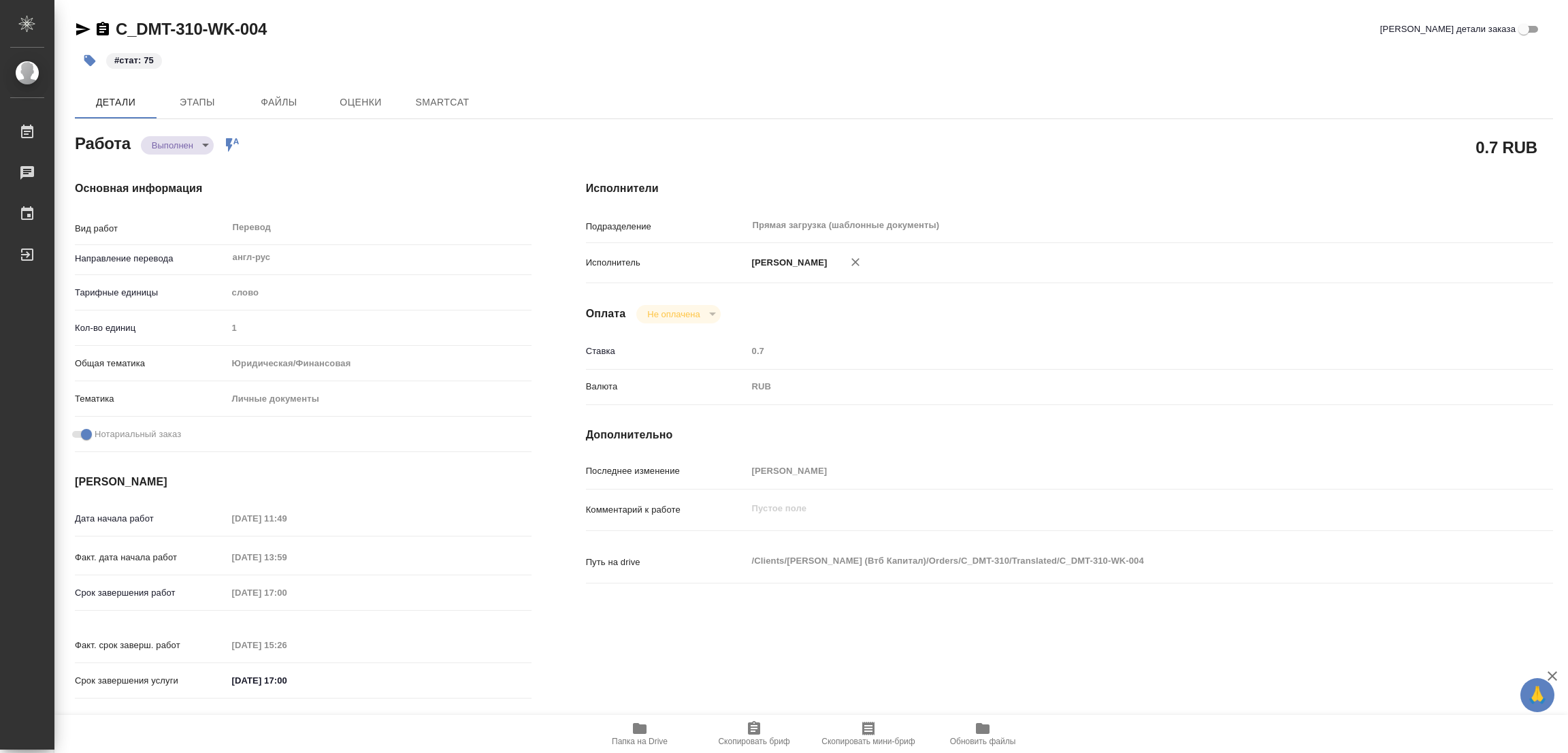
type textarea "x"
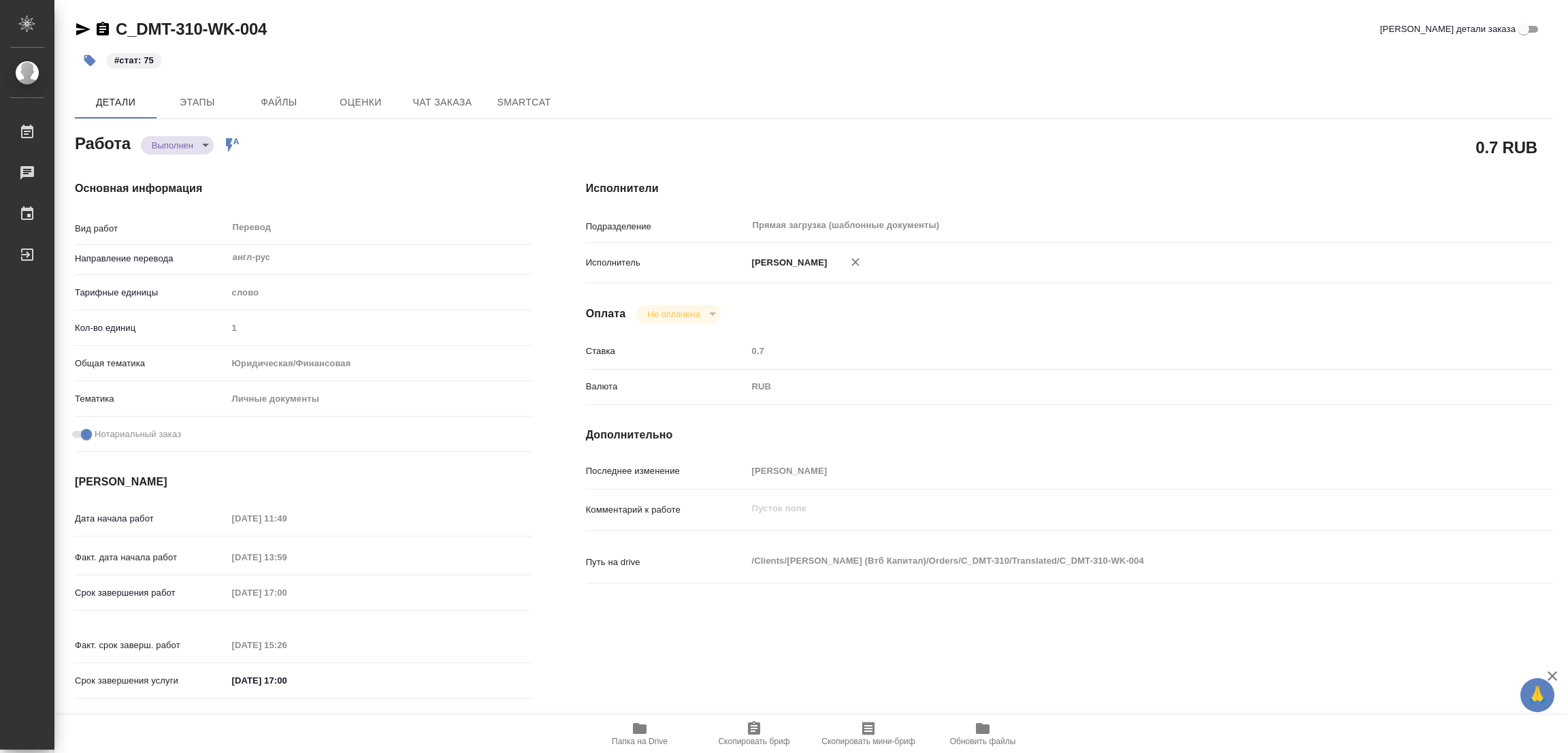
type textarea "x"
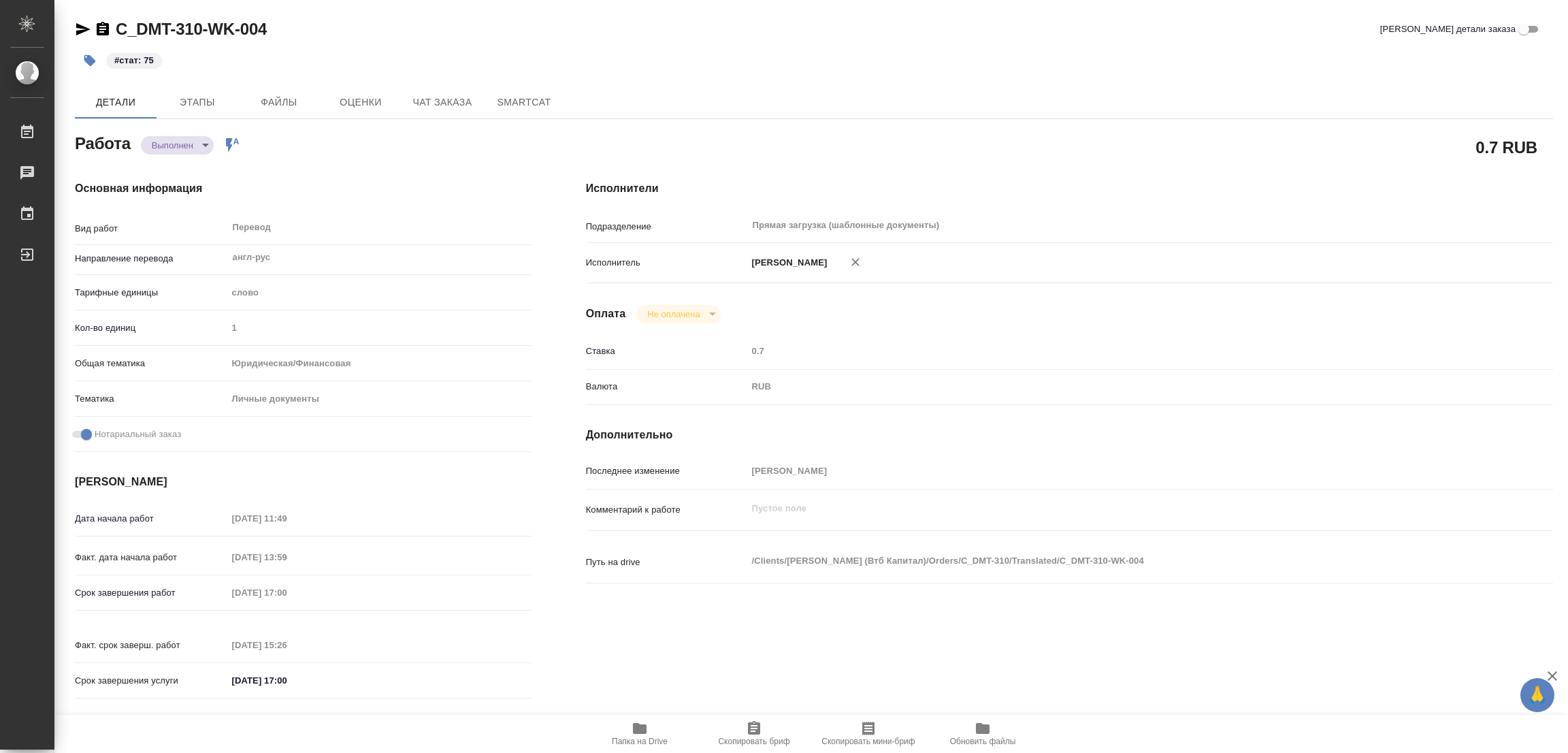
type textarea "x"
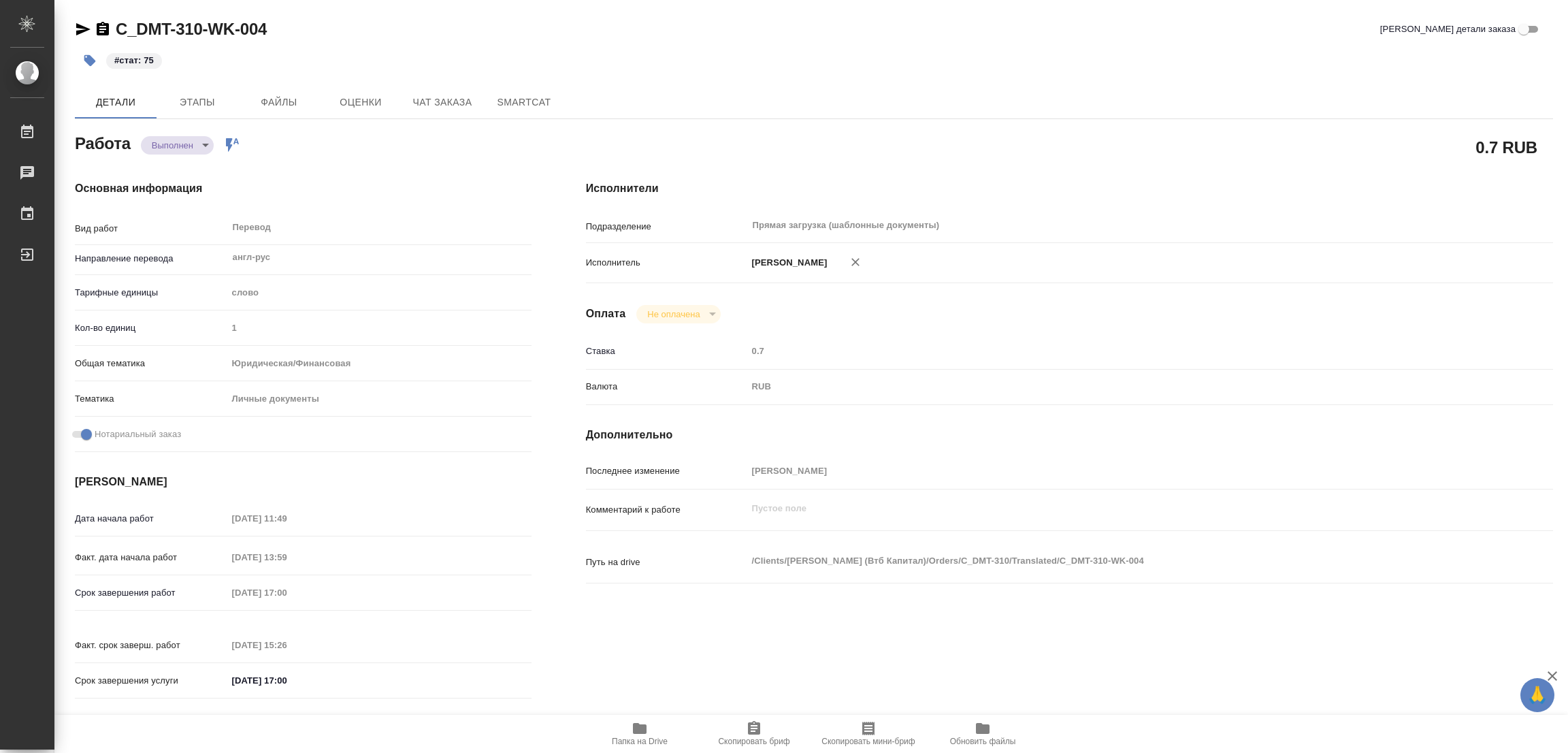
type textarea "x"
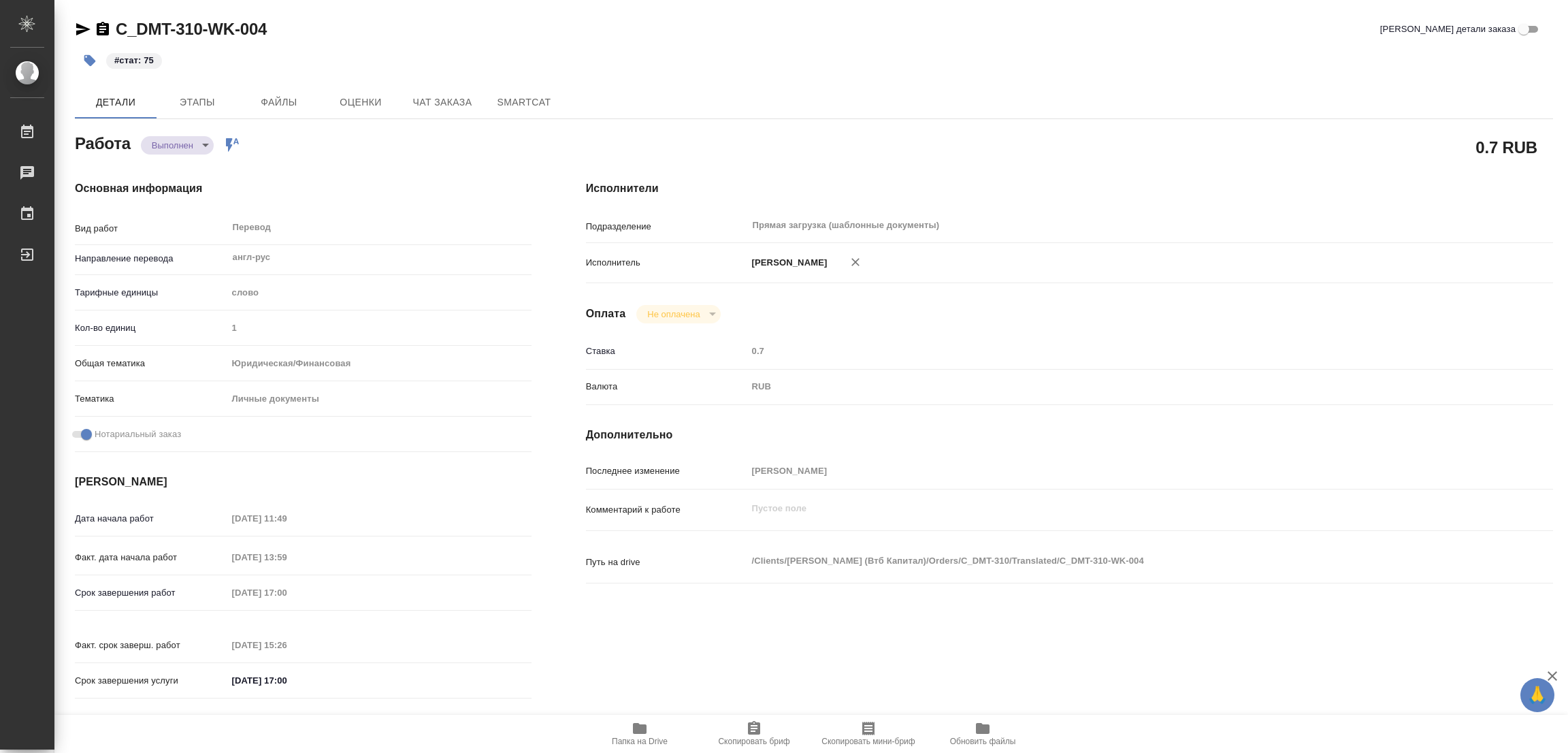
type textarea "x"
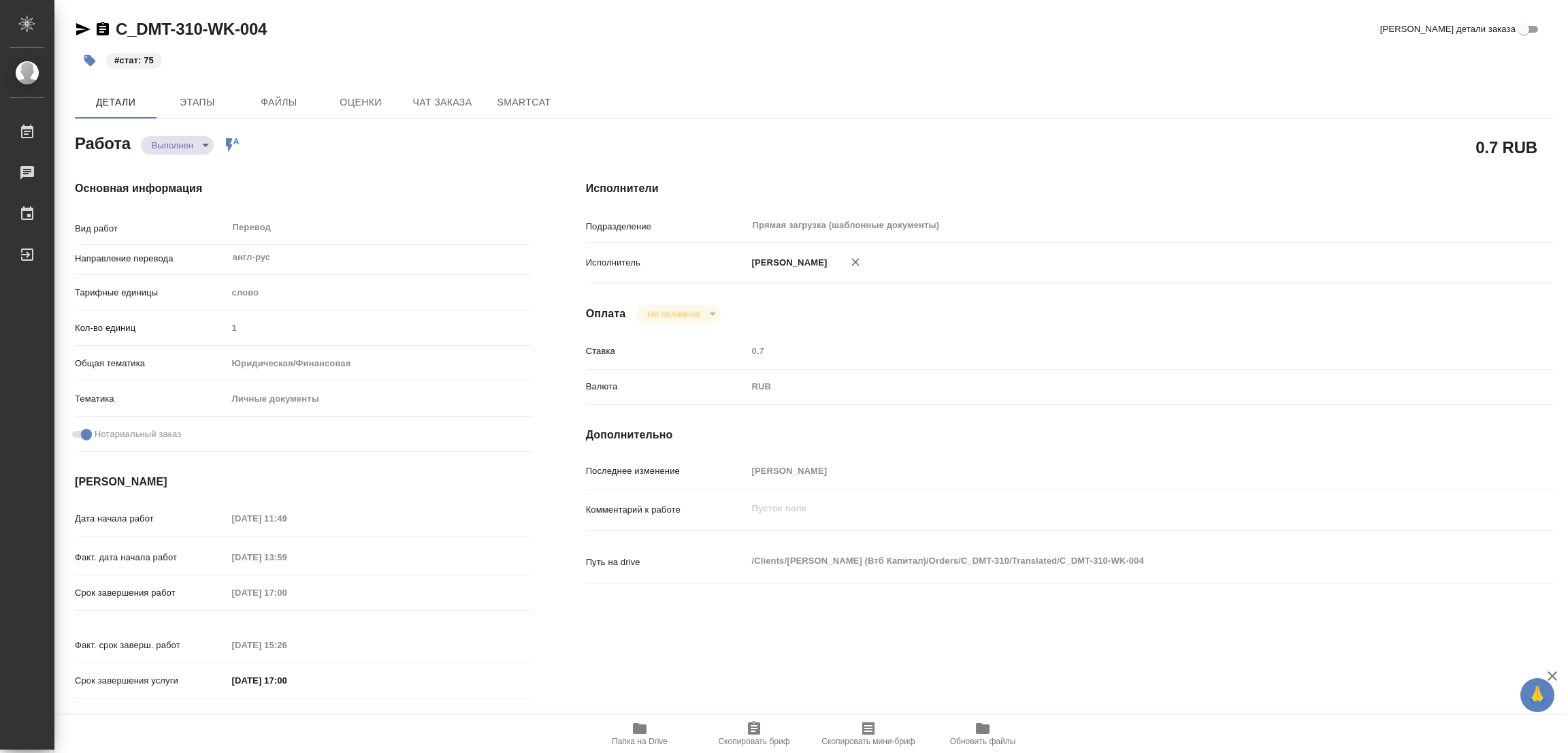
type textarea "x"
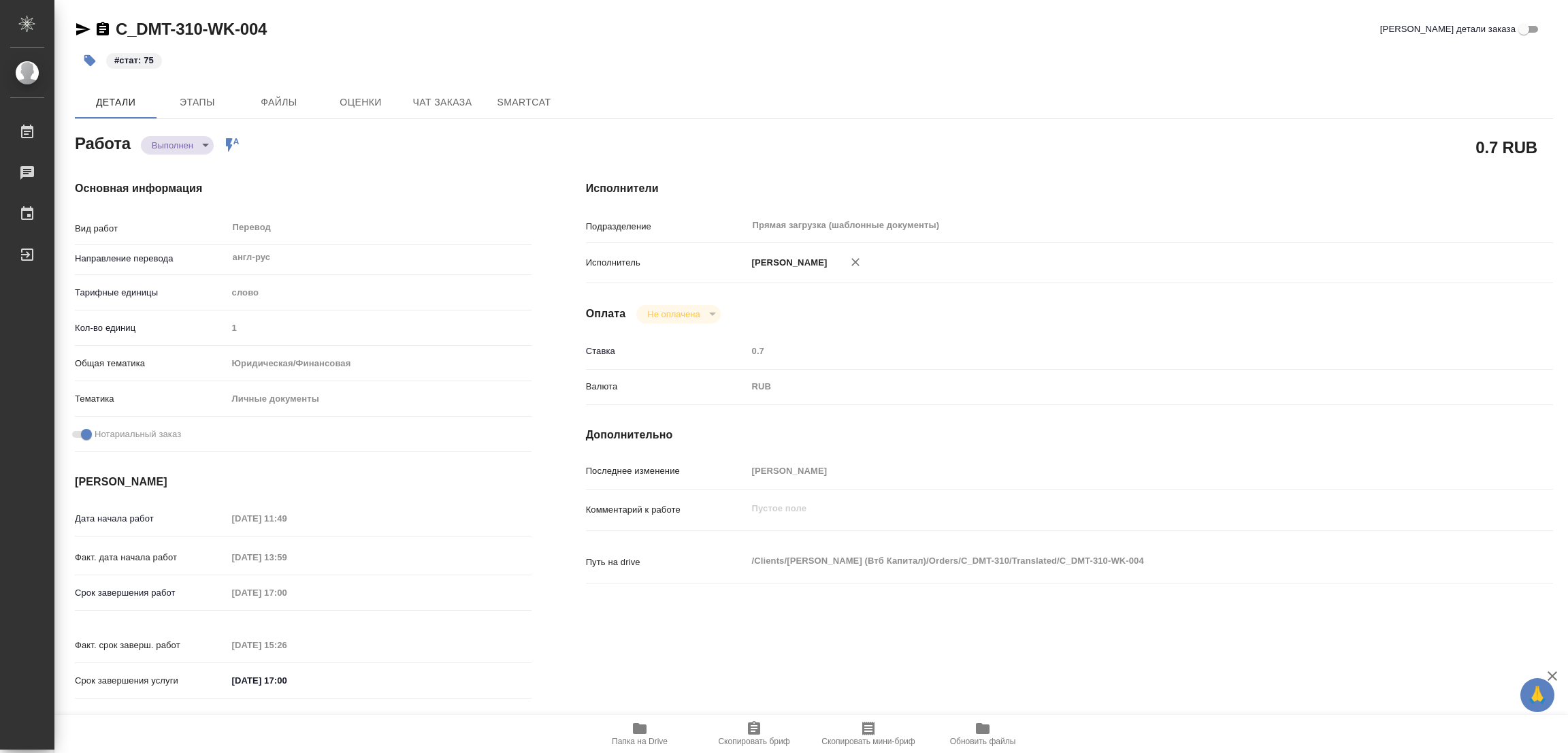
type textarea "x"
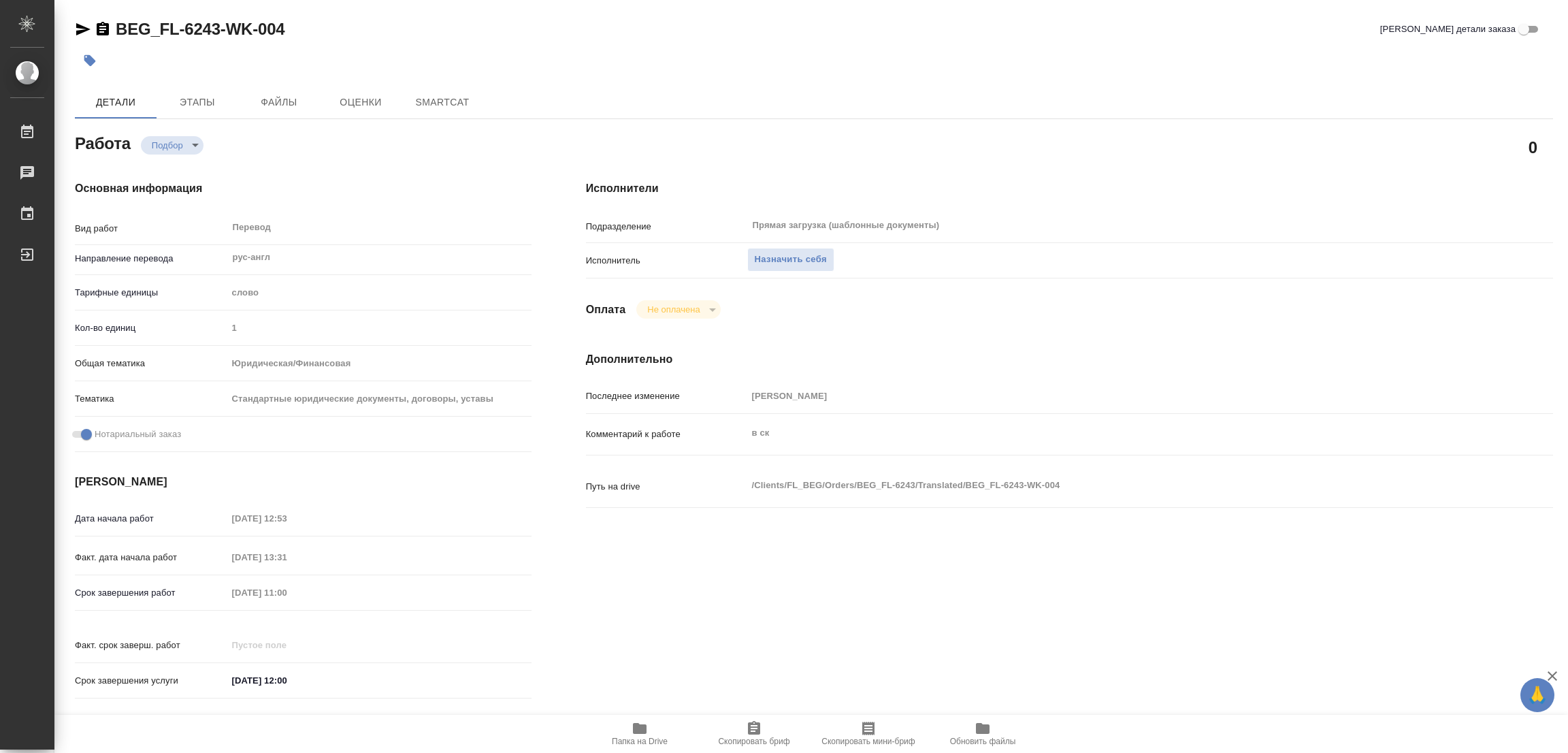
type textarea "x"
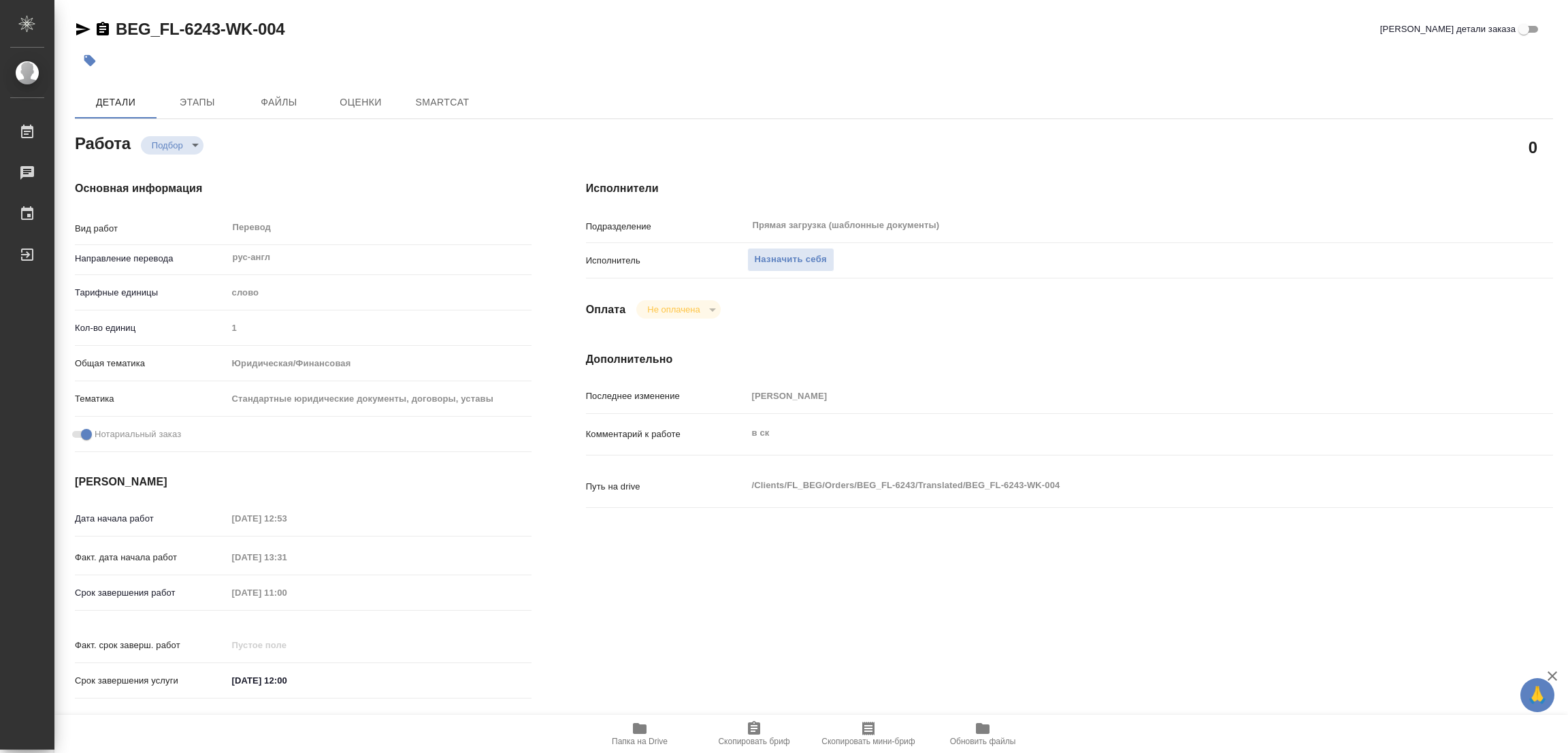
type textarea "x"
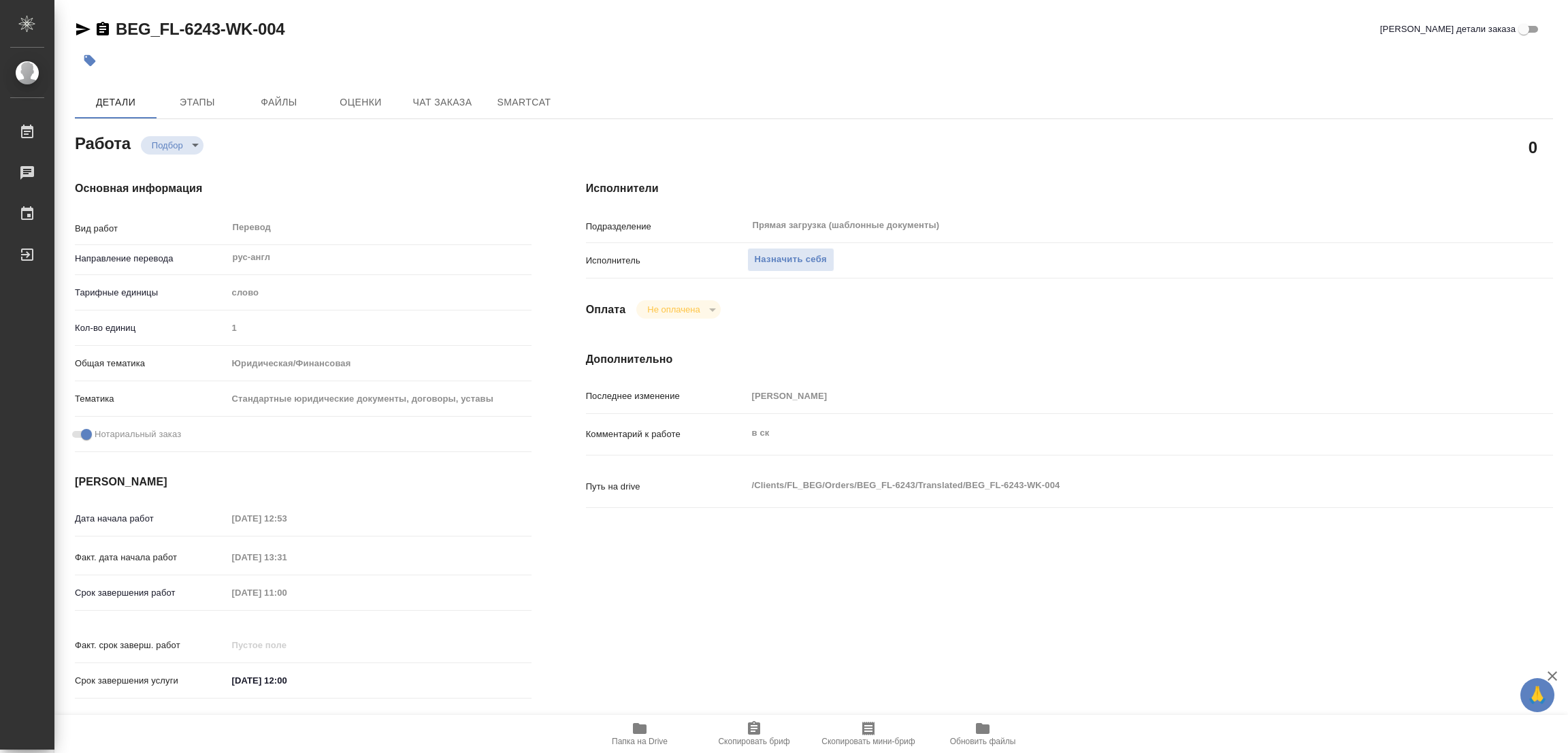
type textarea "x"
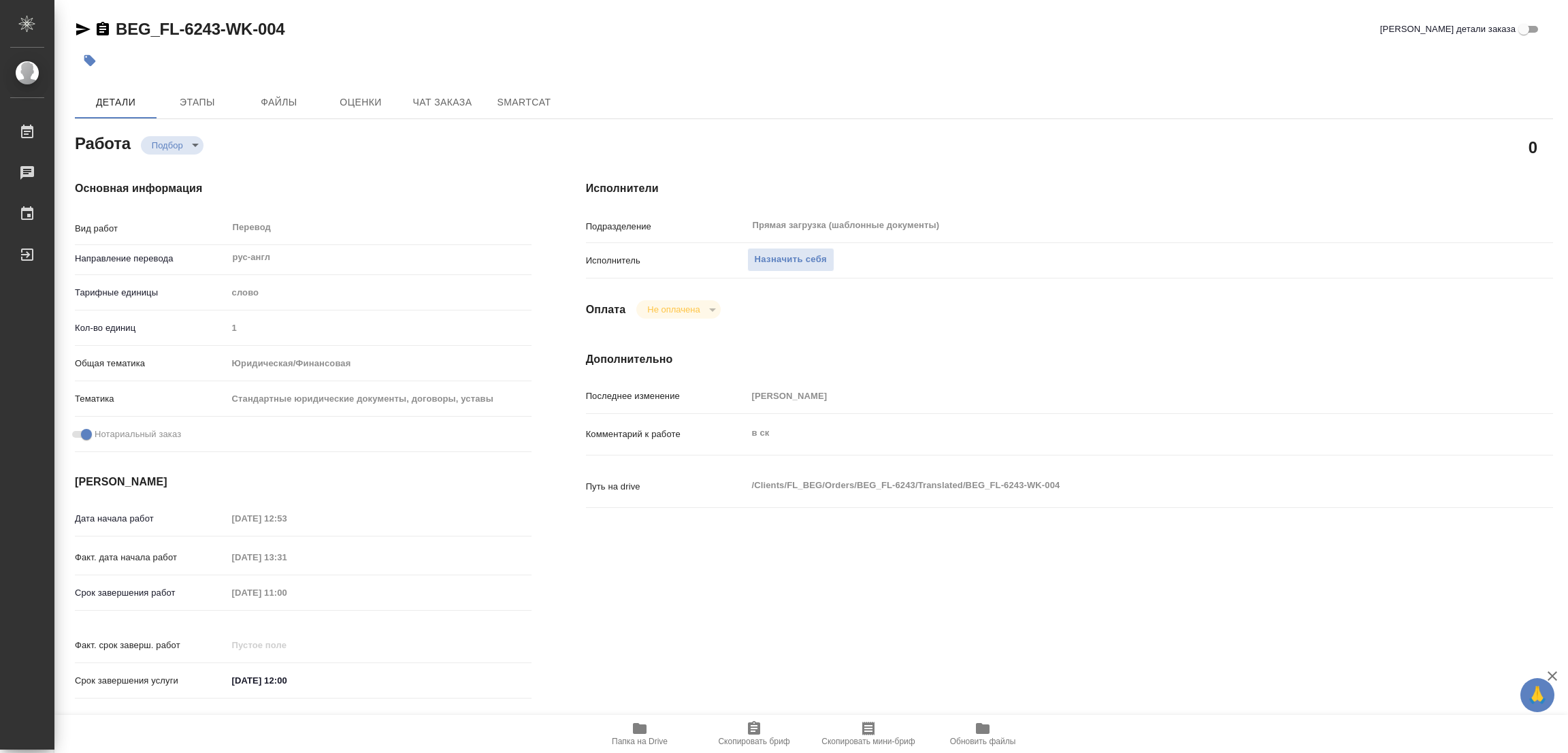
type textarea "x"
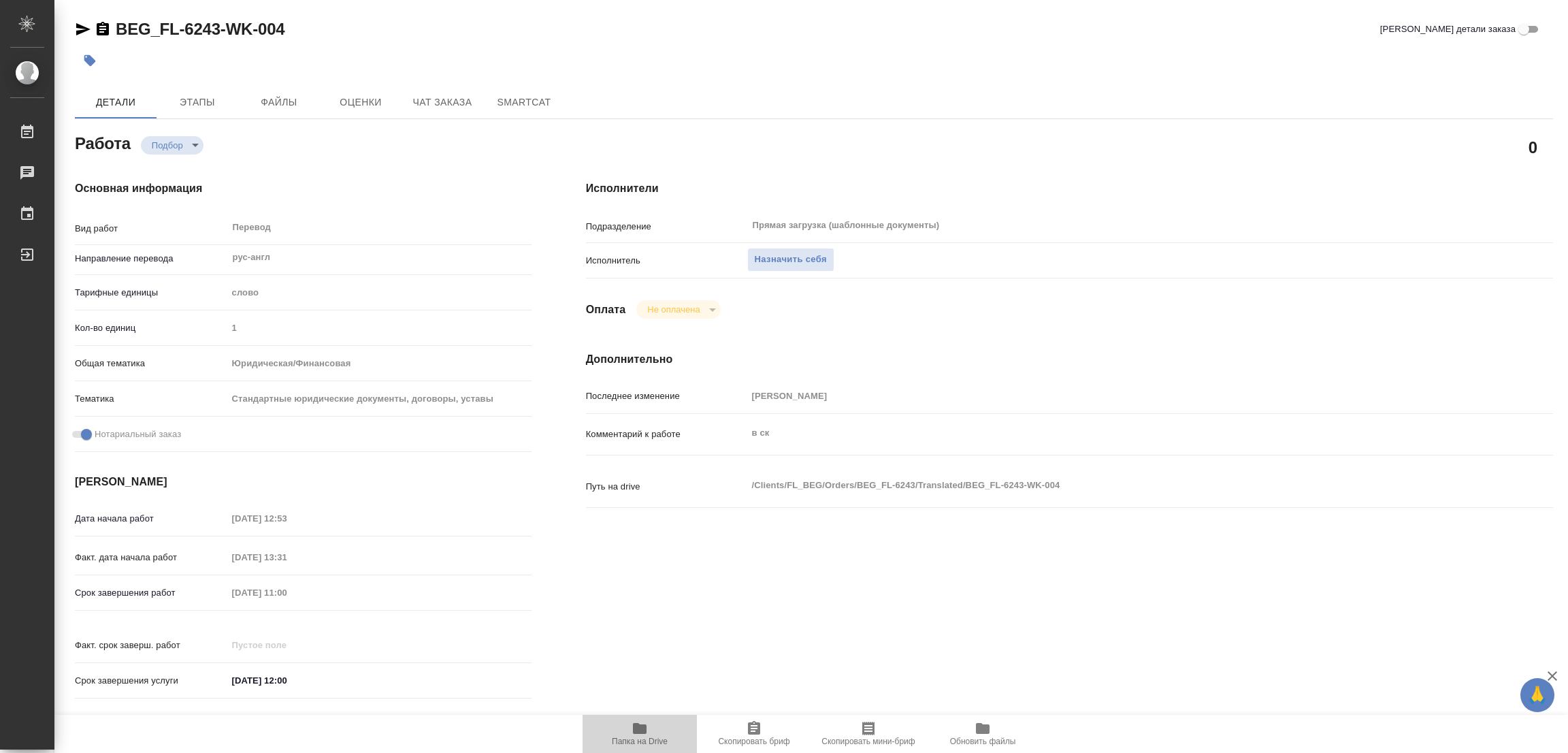
click at [638, 731] on icon "button" at bounding box center [639, 728] width 13 height 10
type textarea "x"
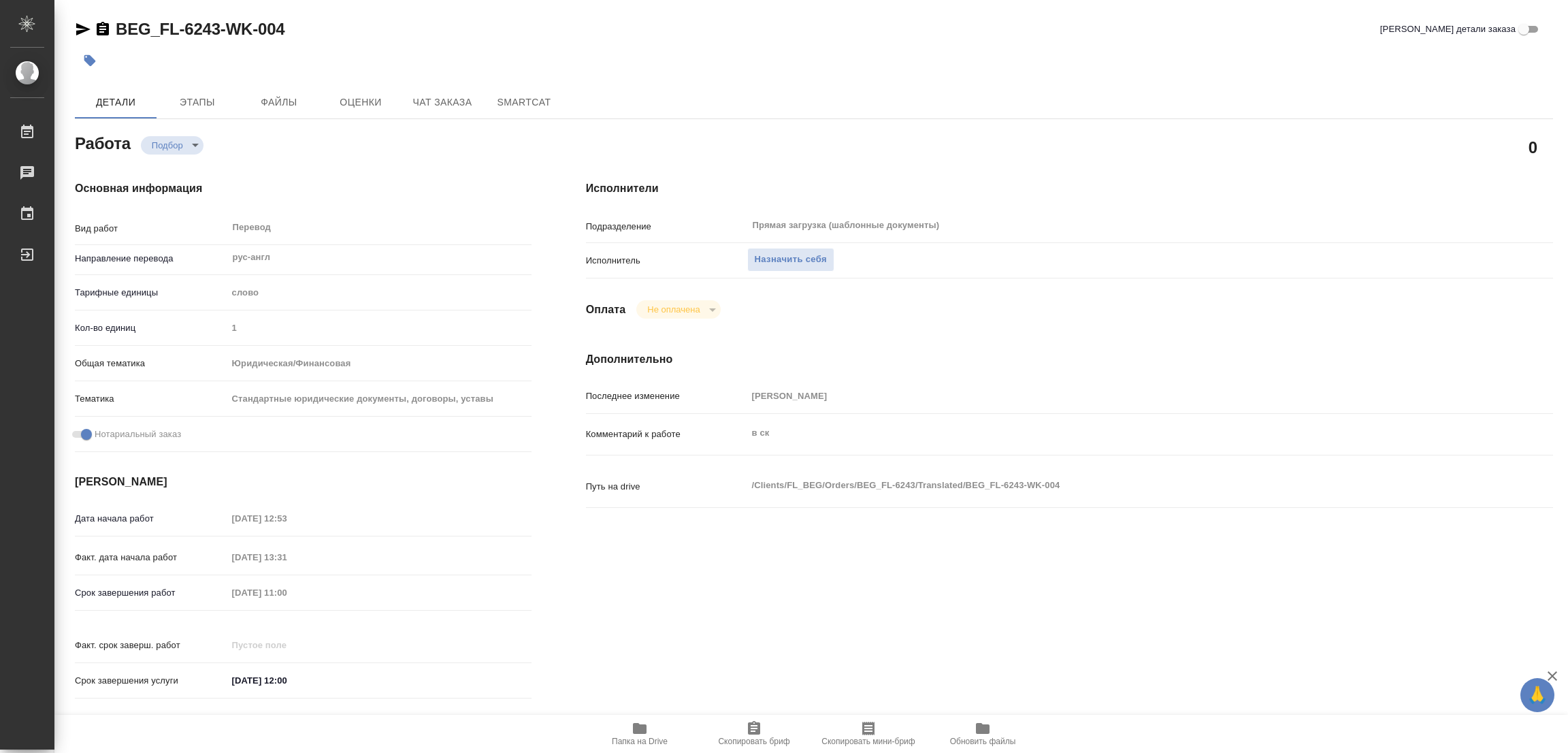
type textarea "x"
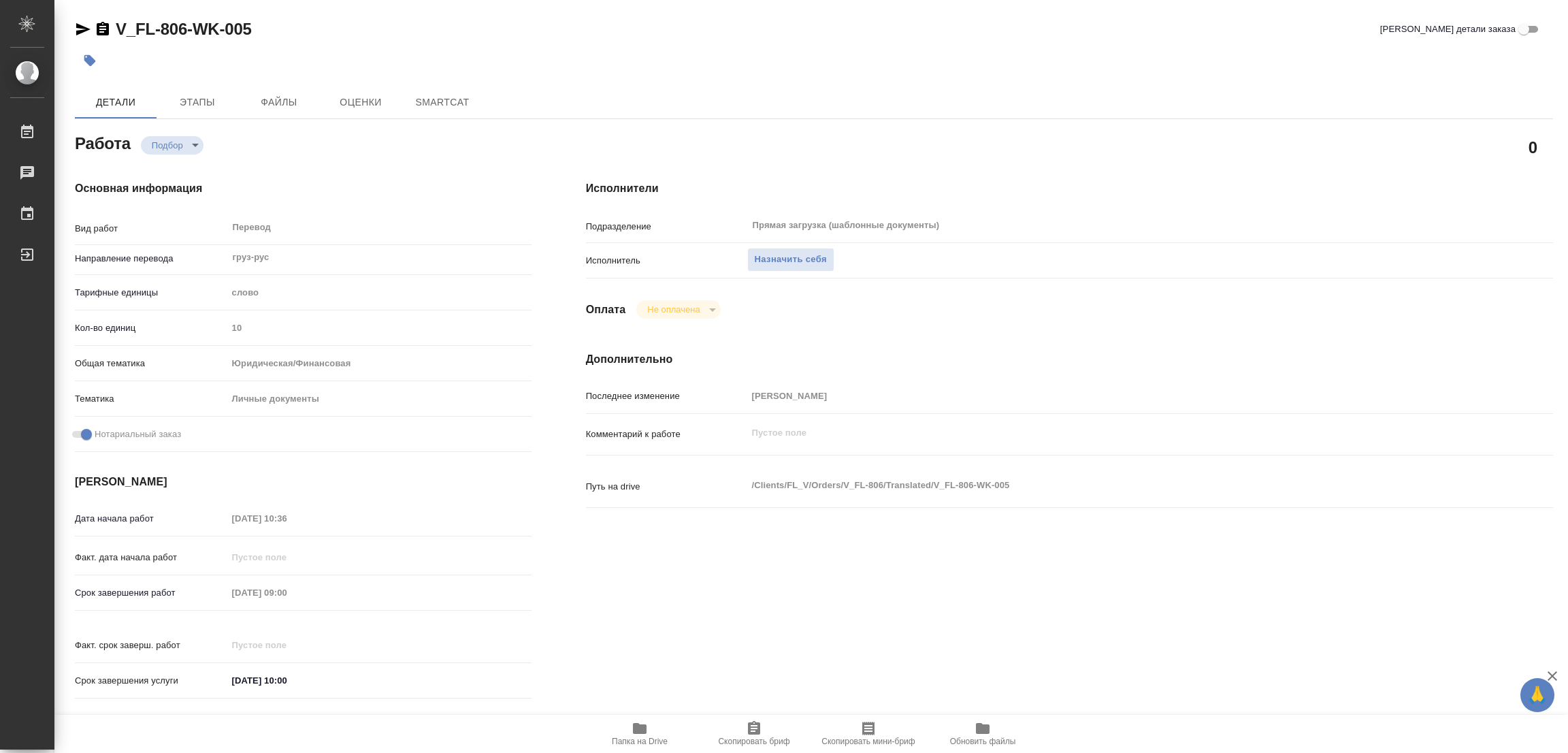
type textarea "x"
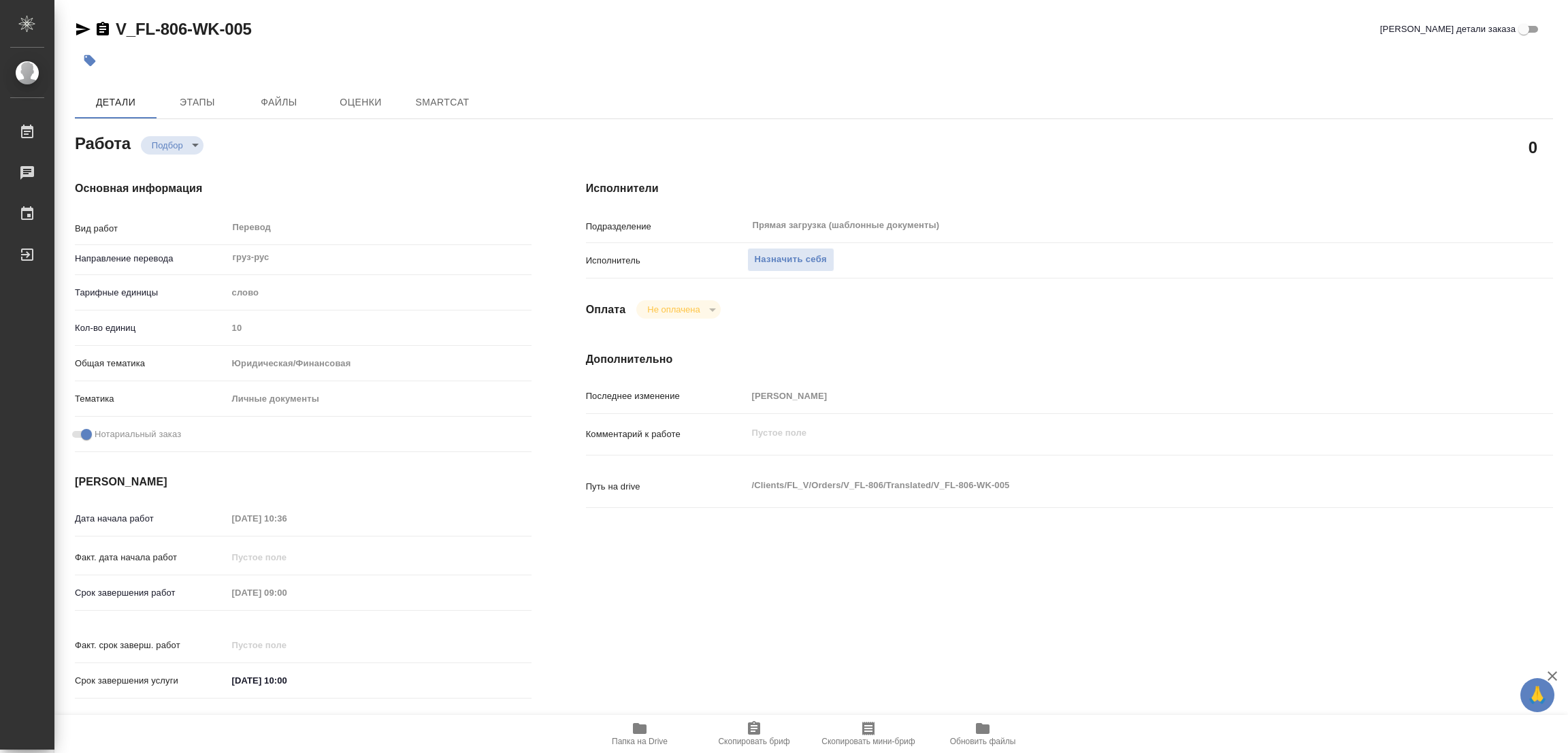
type textarea "x"
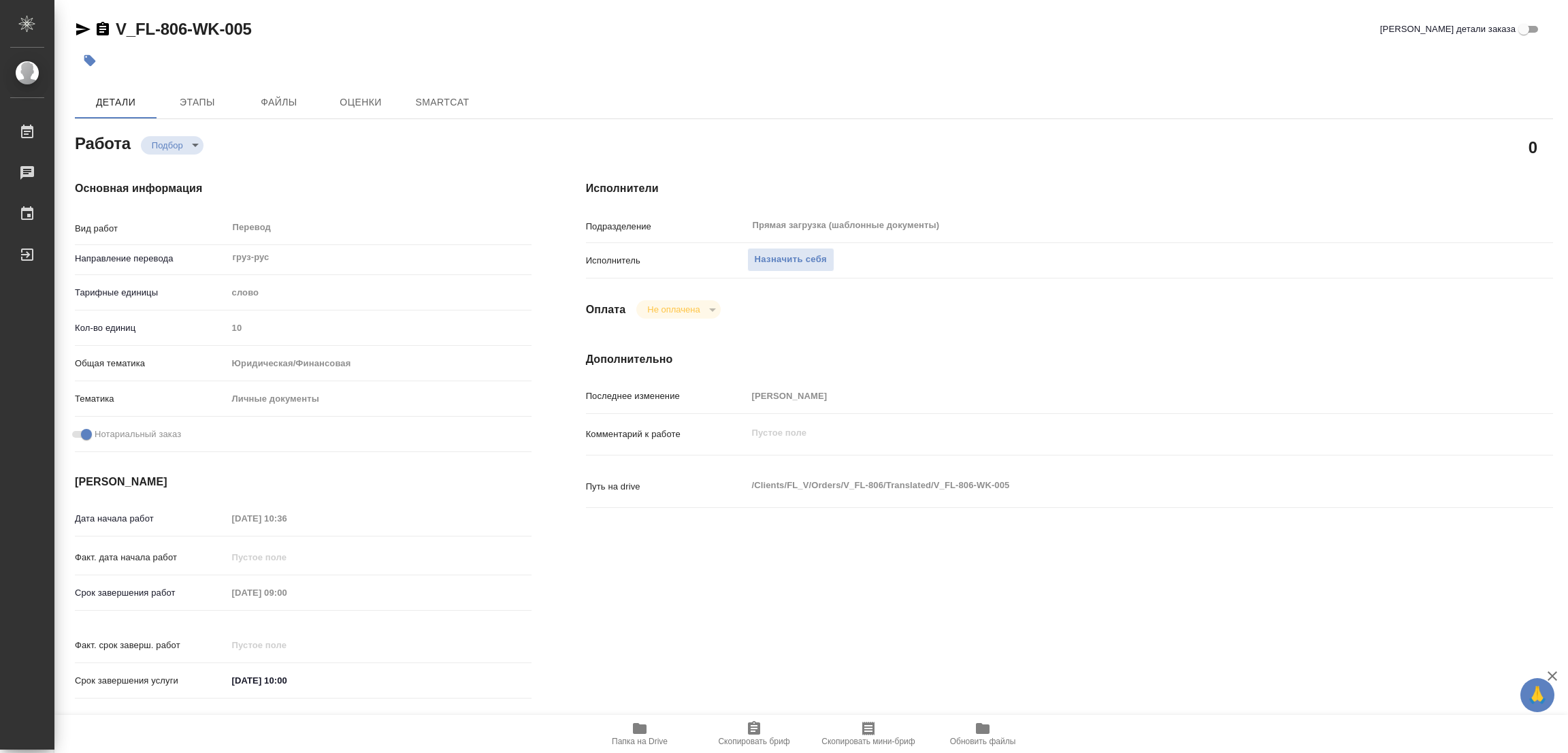
type textarea "x"
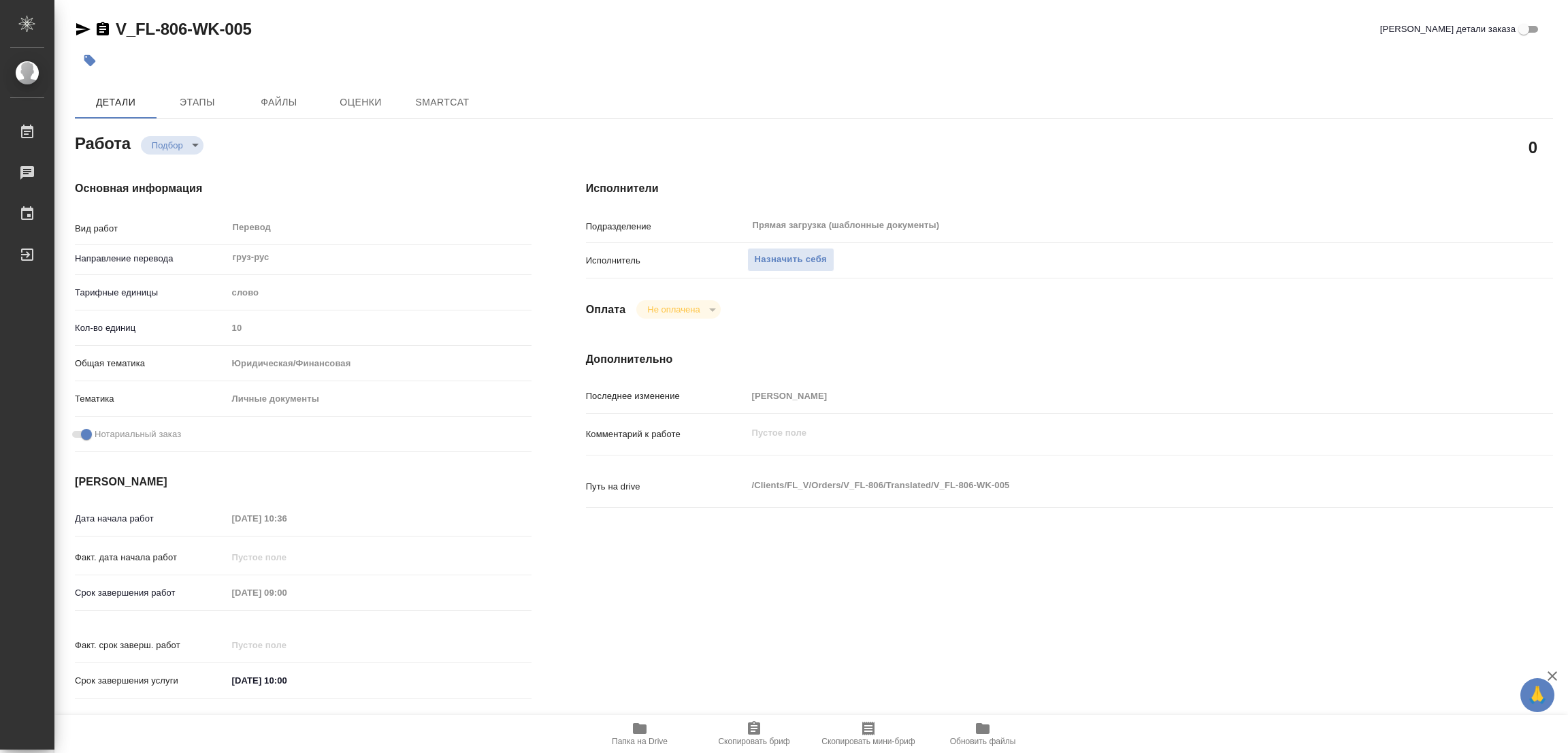
type textarea "x"
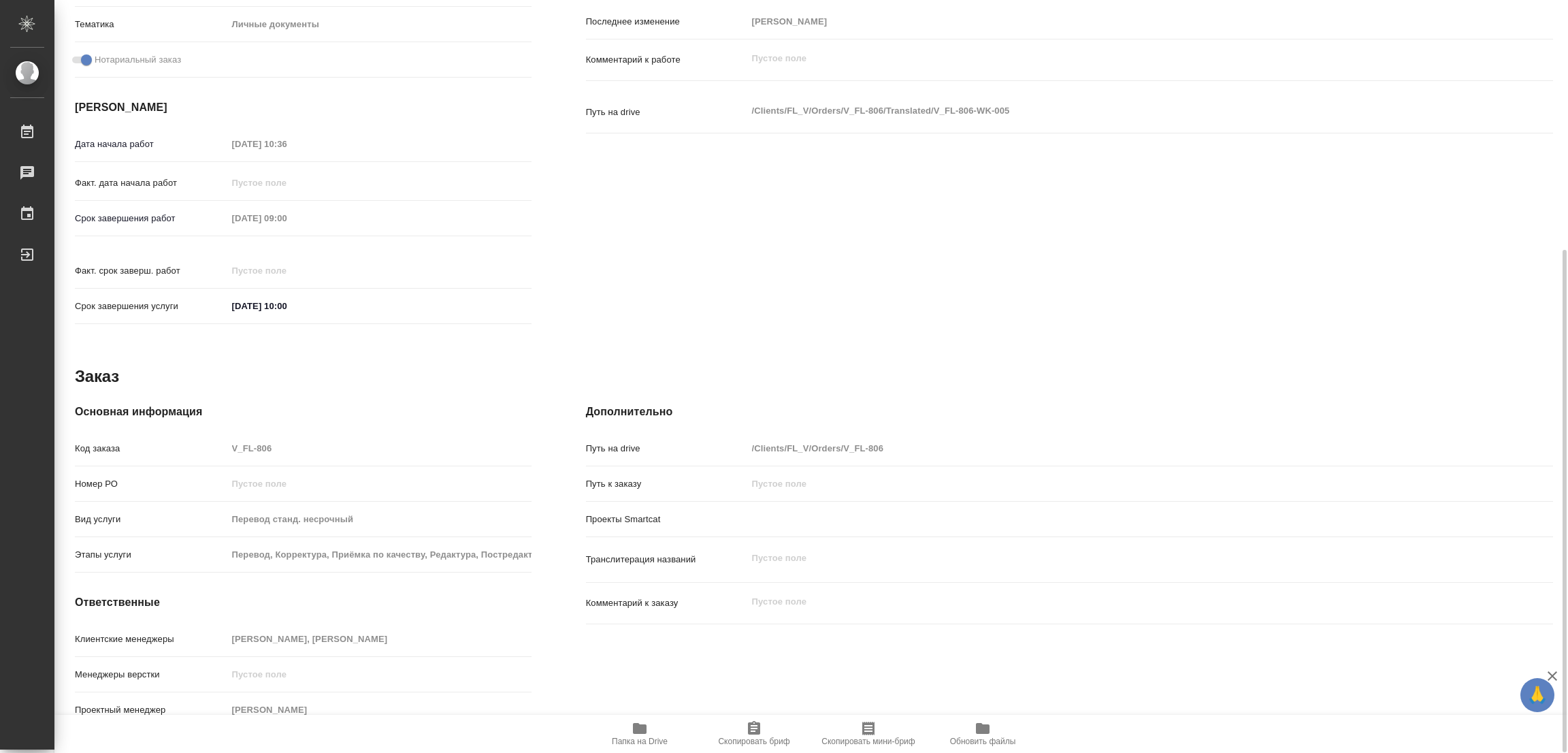
type textarea "x"
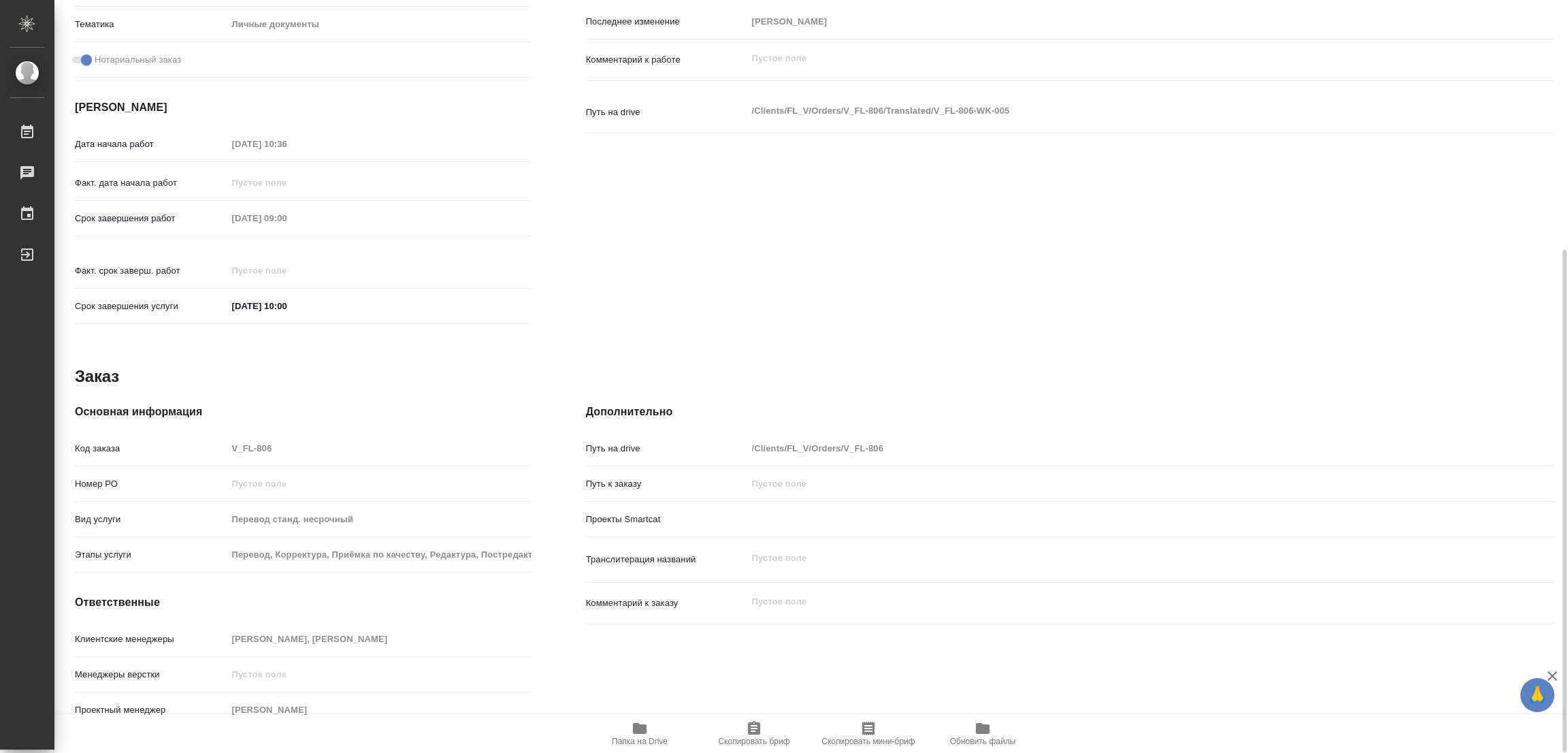
click at [647, 741] on span "Папка на Drive" at bounding box center [639, 742] width 56 height 10
type textarea "x"
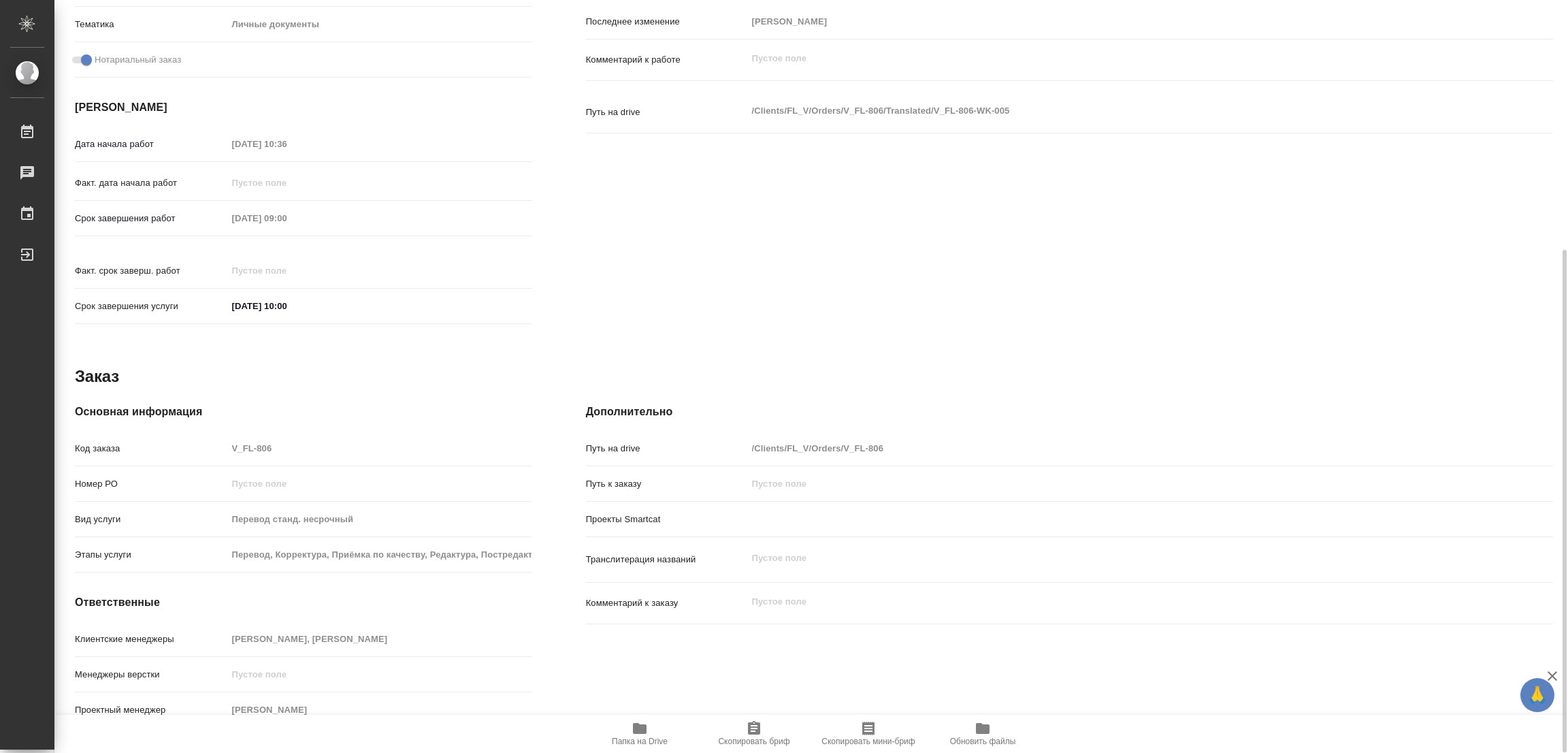
type textarea "x"
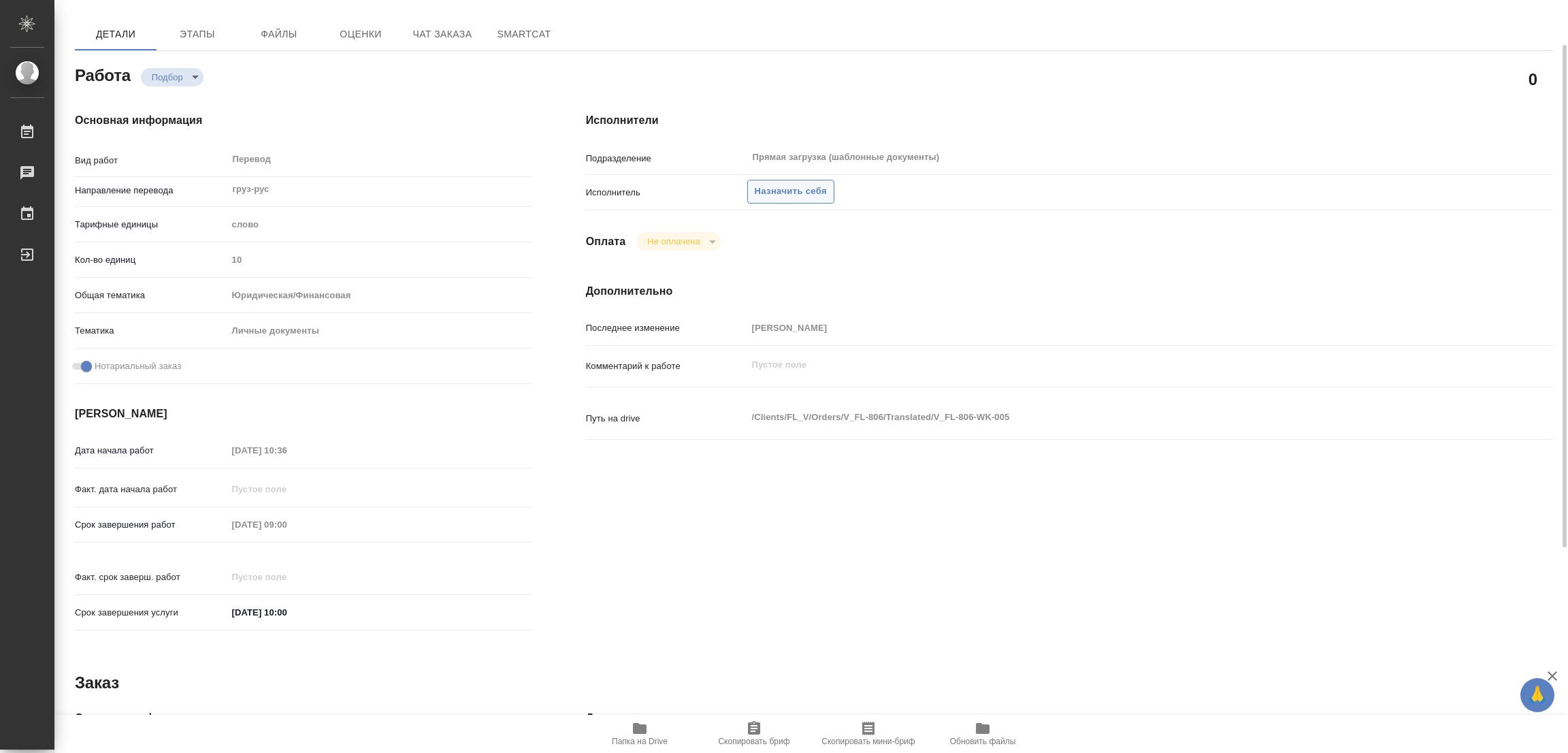
click at [781, 181] on button "Назначить себя" at bounding box center [790, 192] width 87 height 24
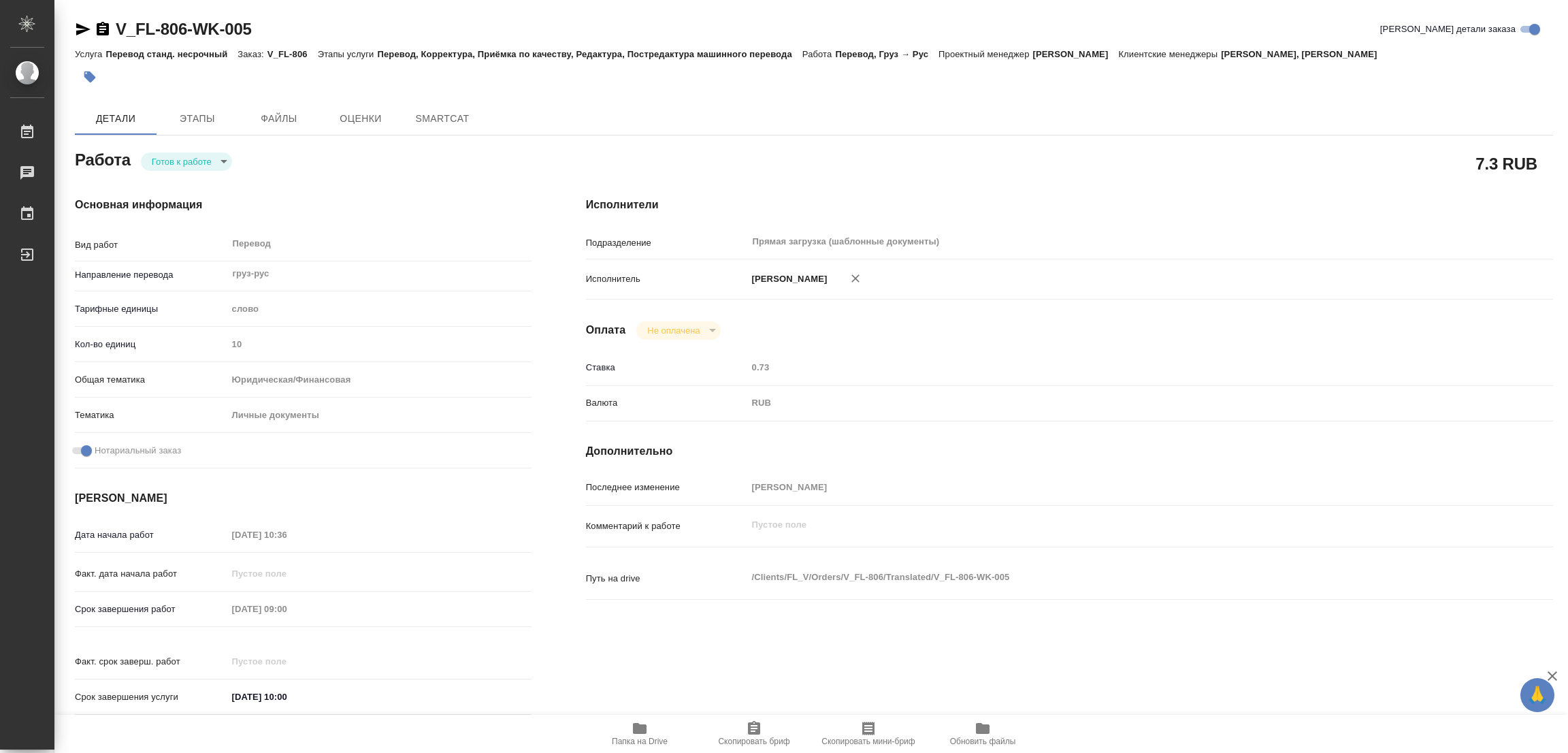
type textarea "x"
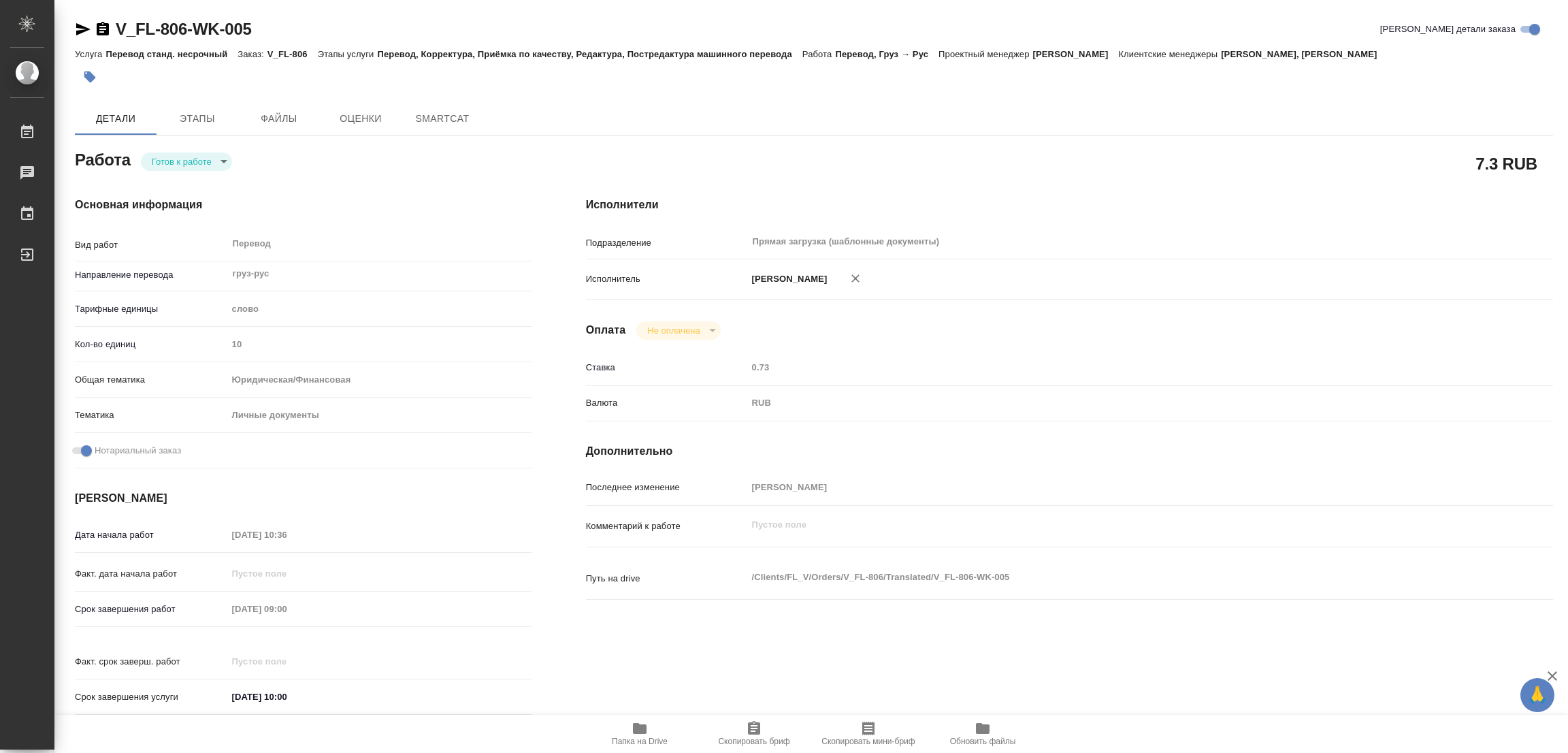
type textarea "x"
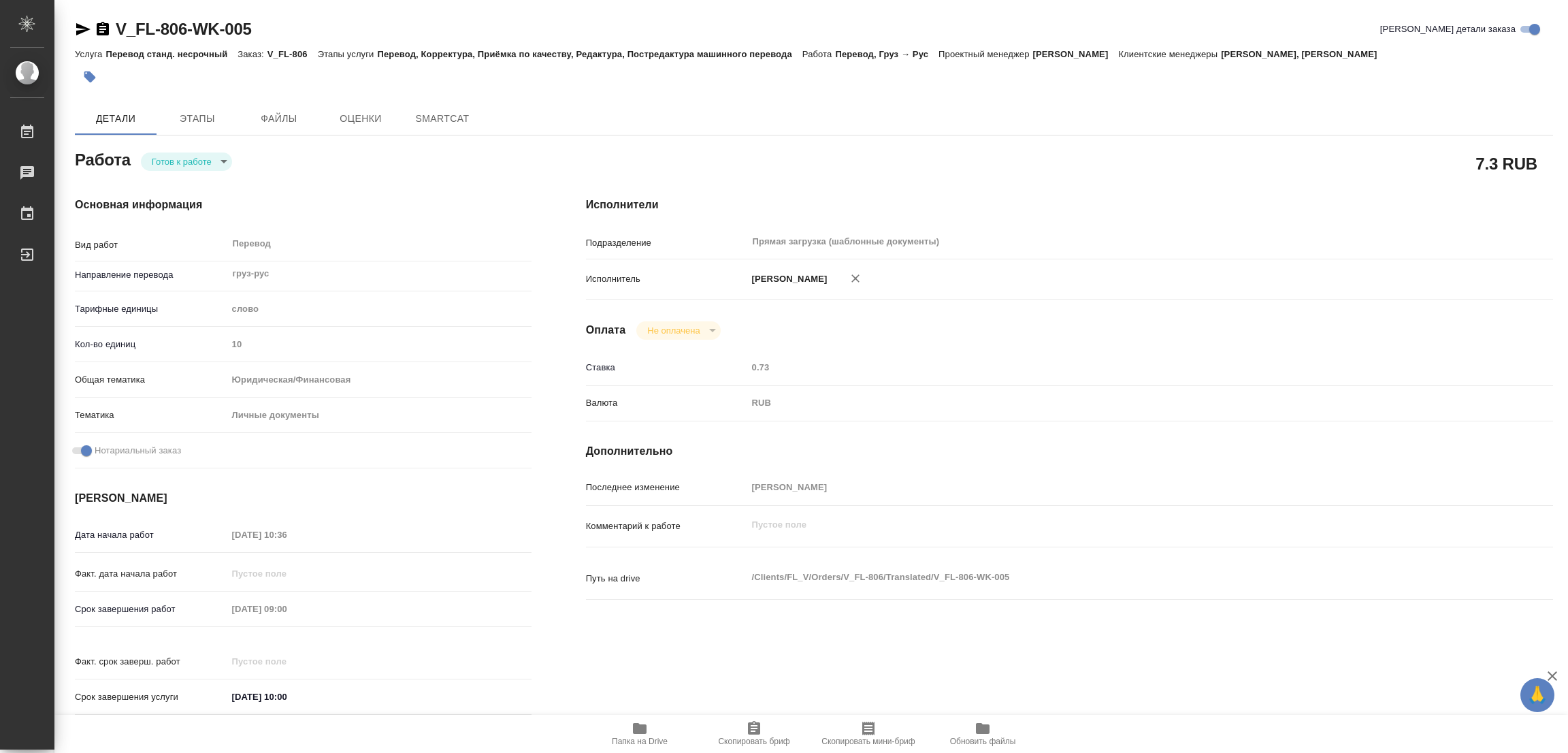
type textarea "x"
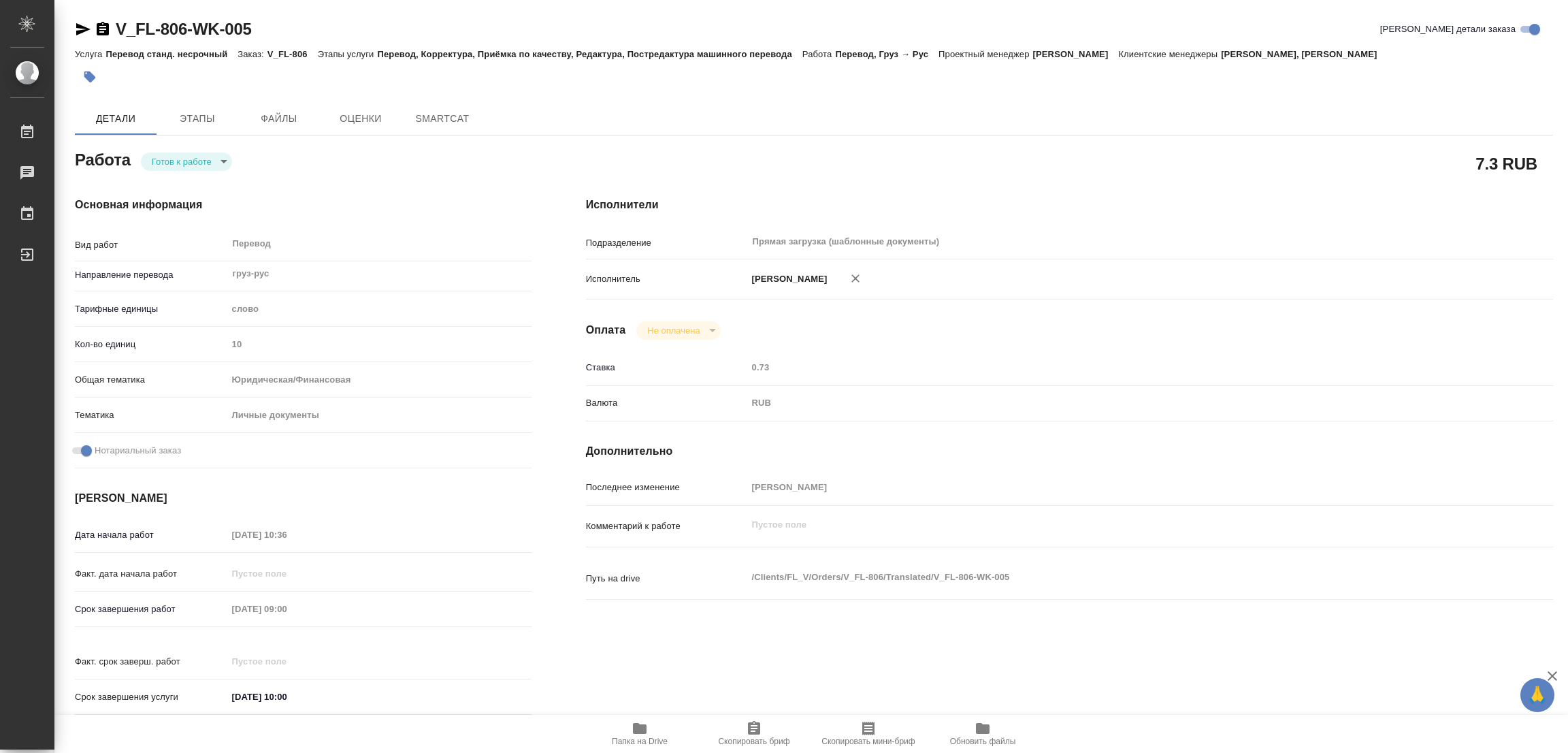
type textarea "x"
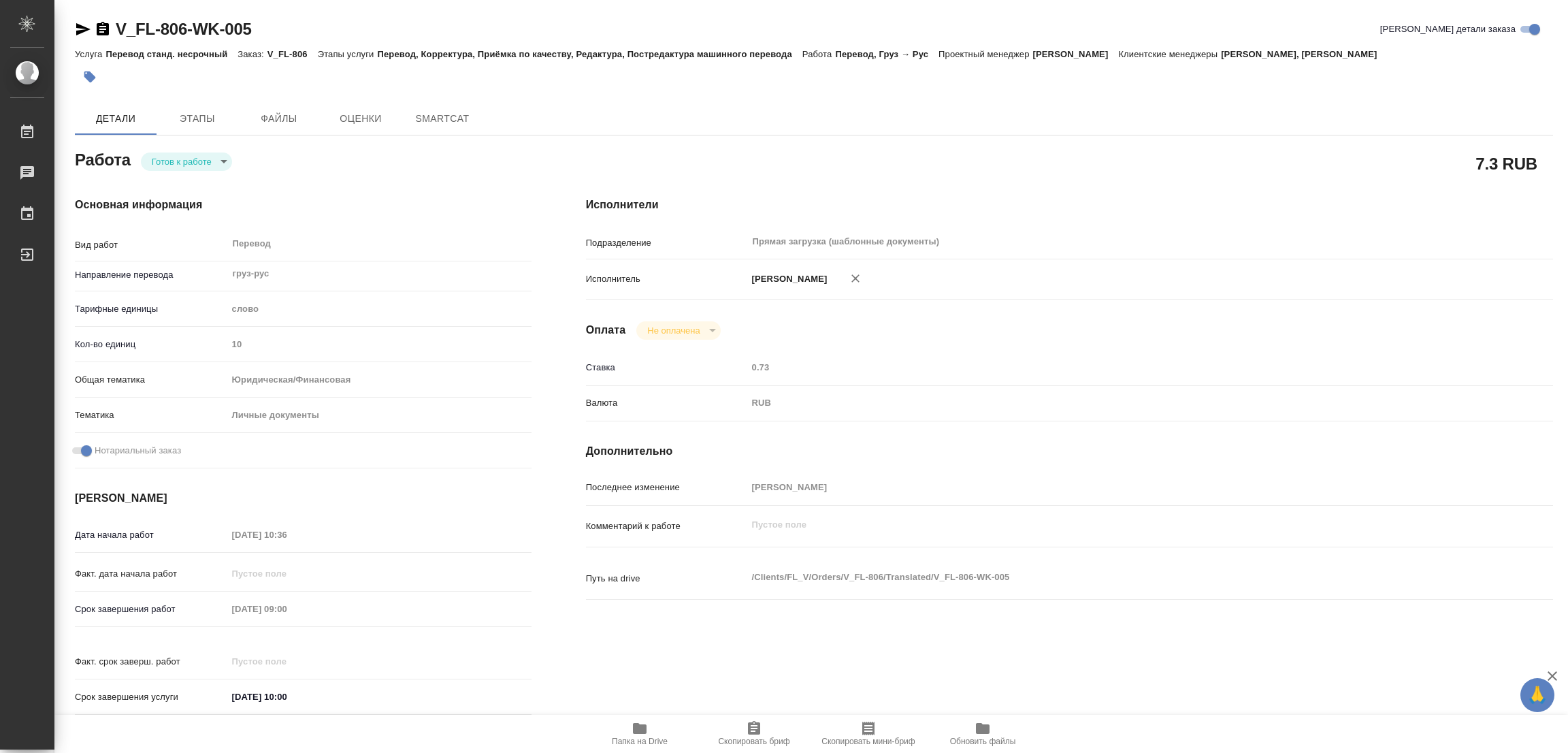
type textarea "x"
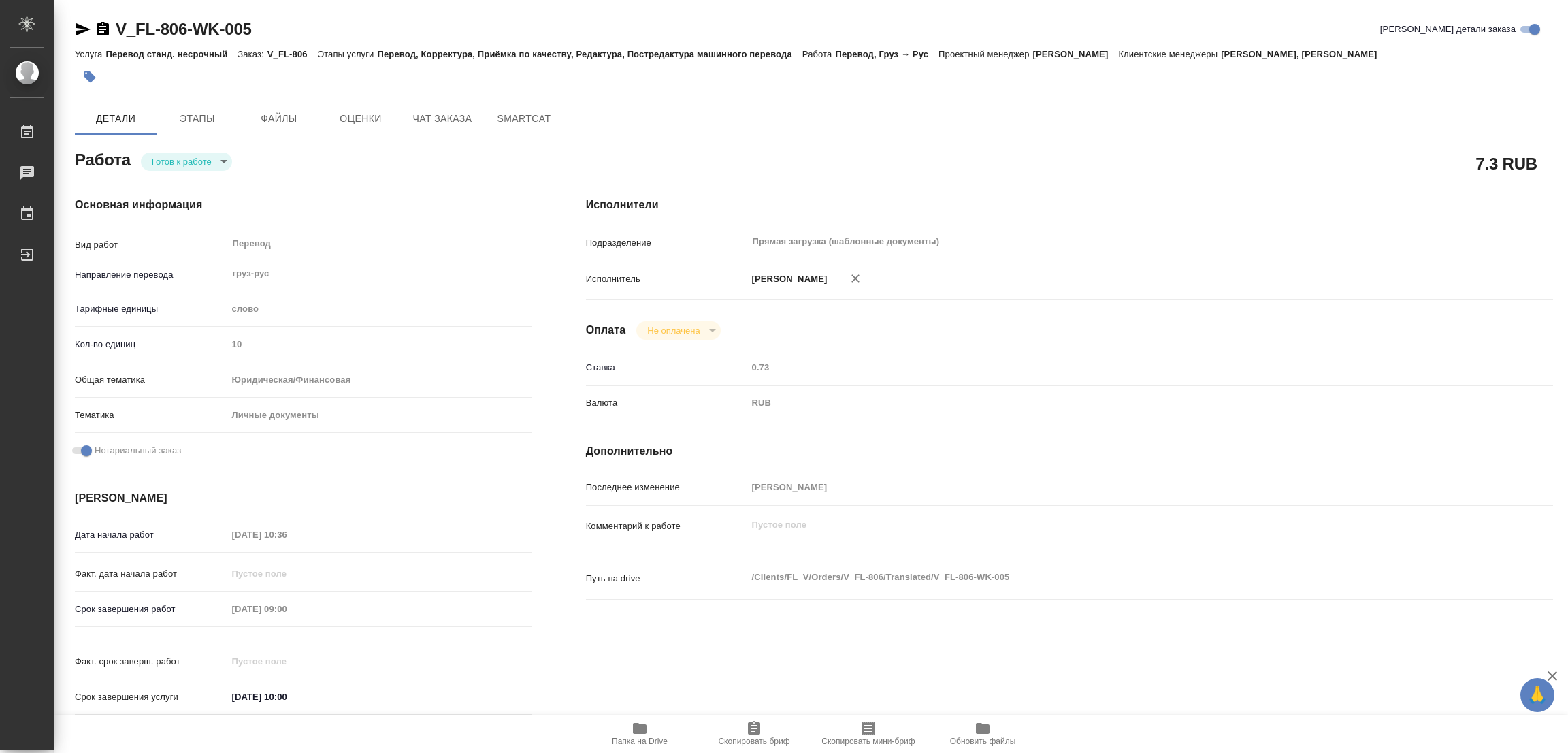
type textarea "x"
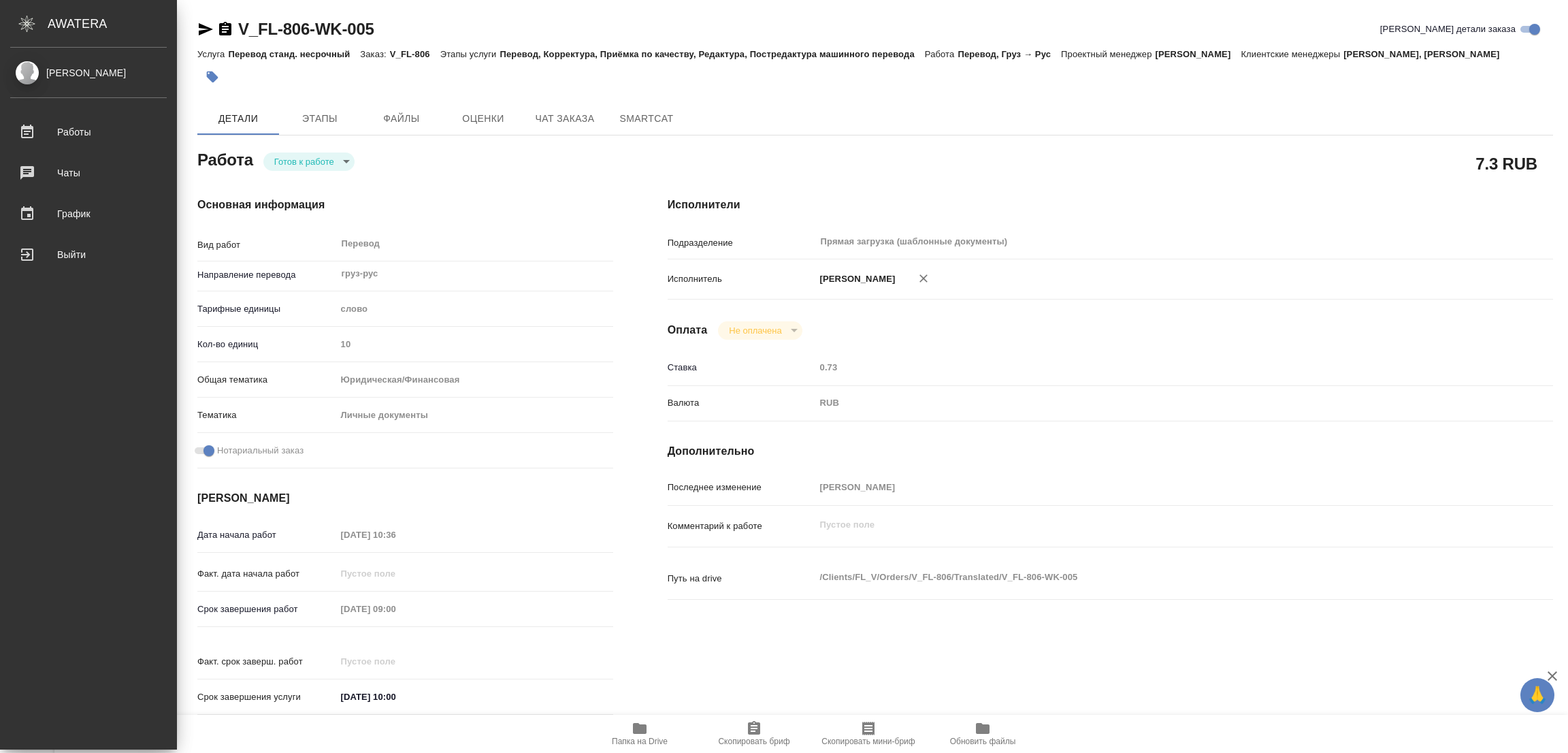
type textarea "x"
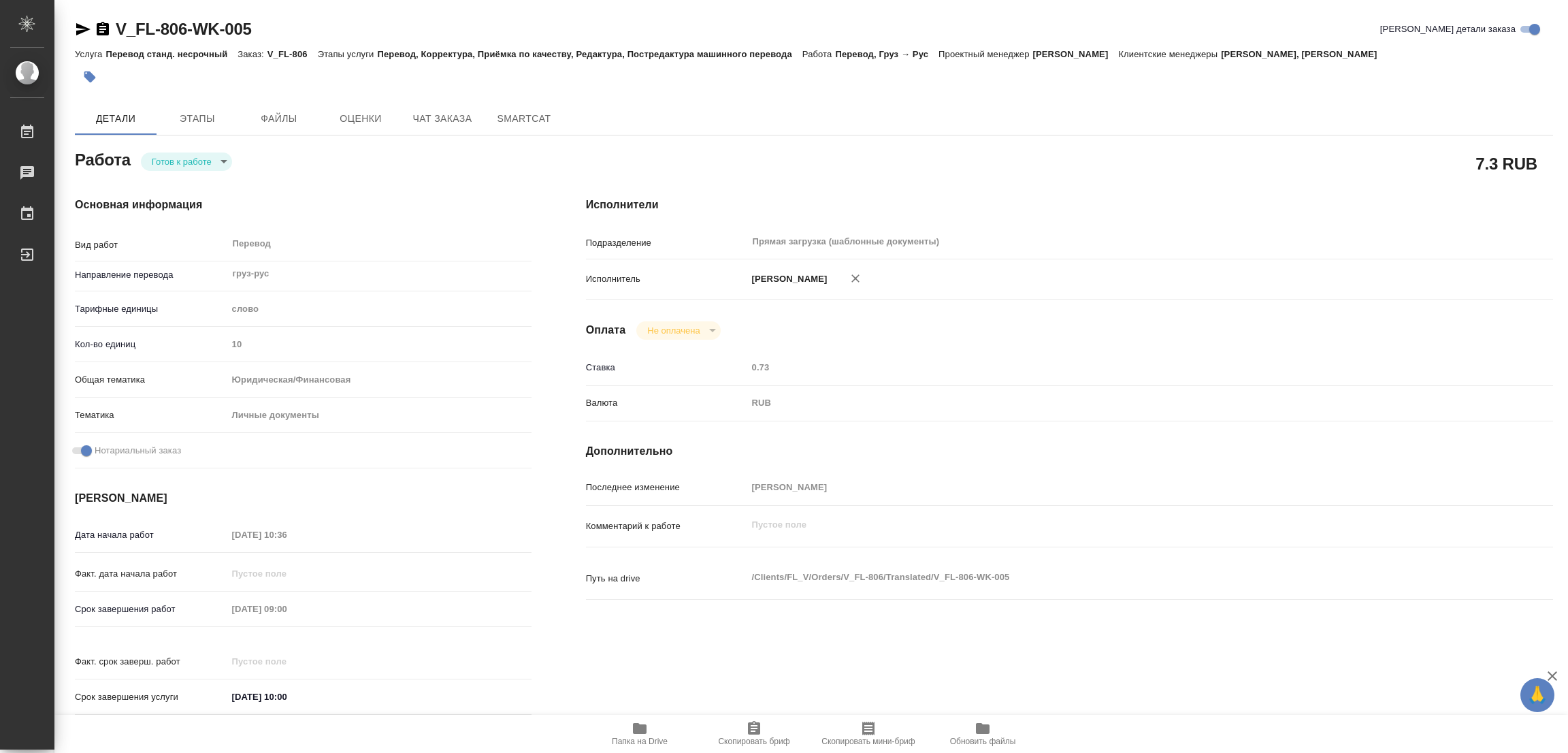
type textarea "x"
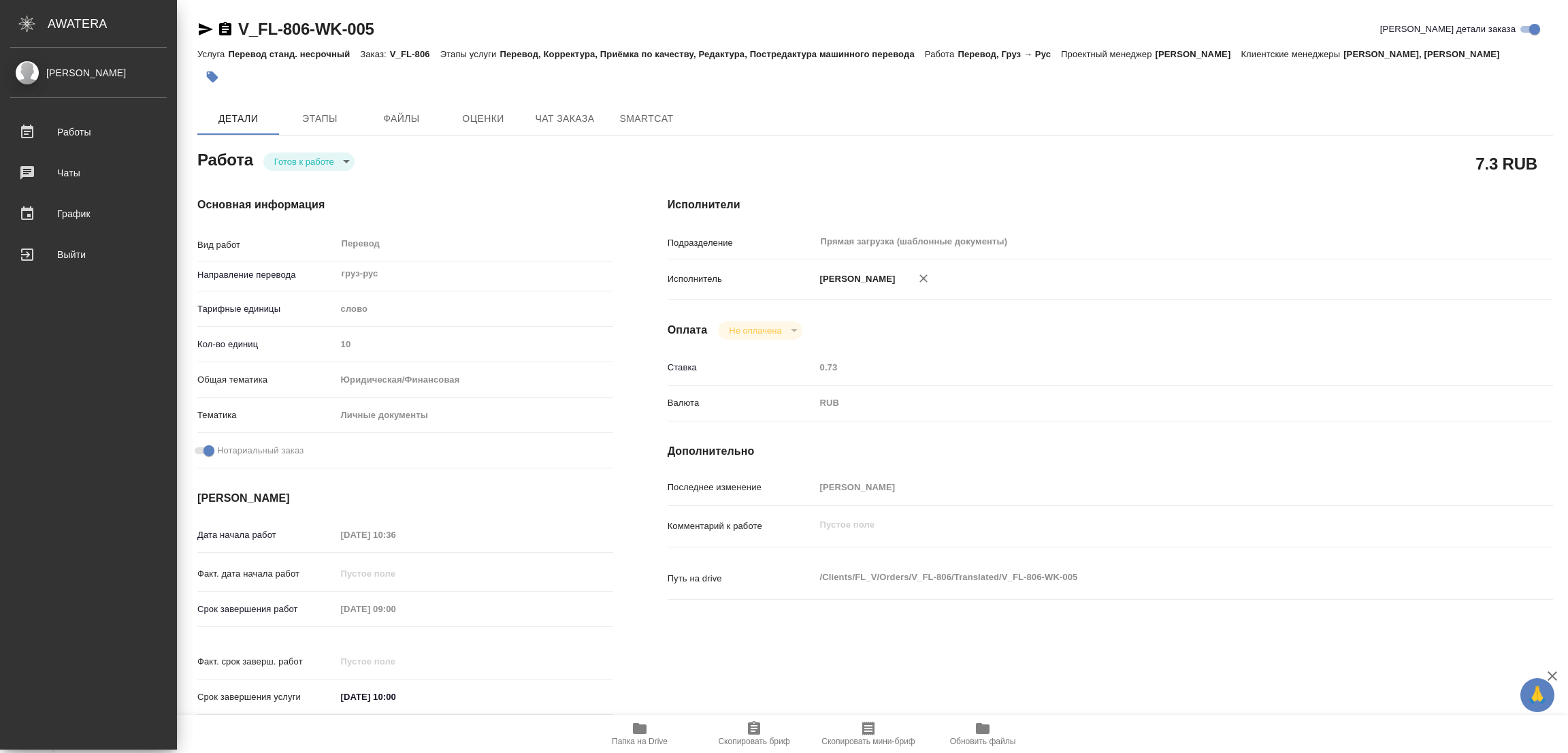
type textarea "x"
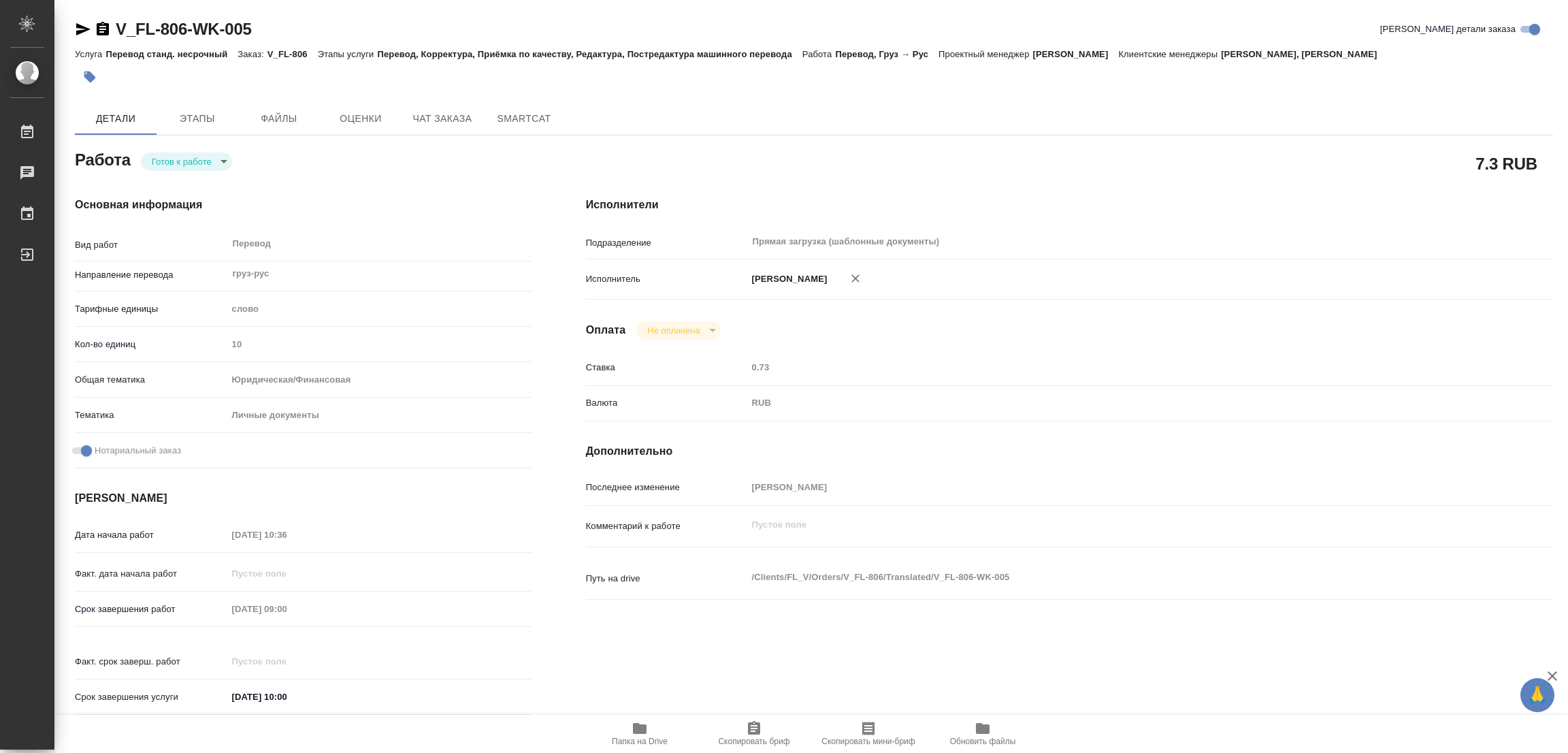
type textarea "x"
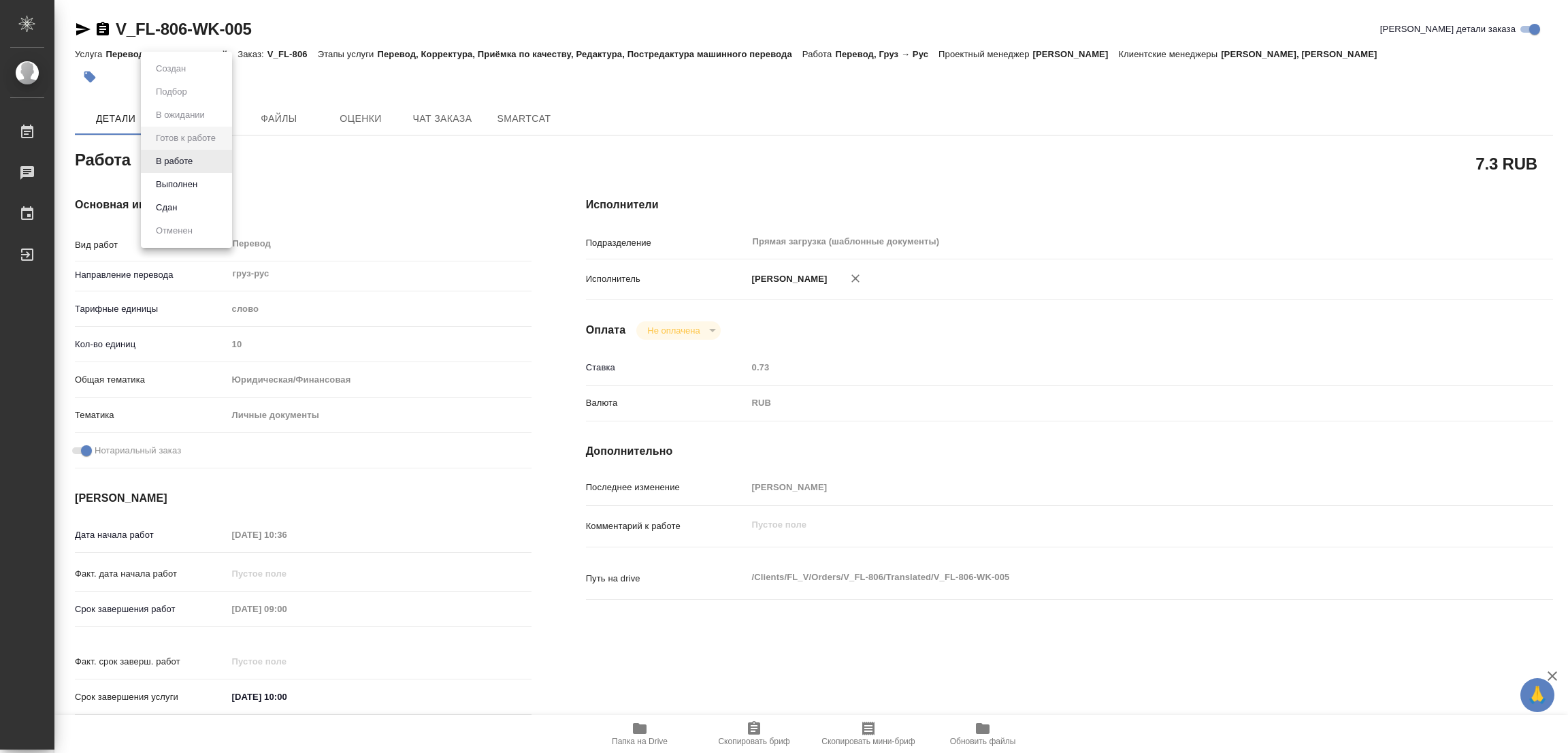
click at [185, 156] on body "🙏 .cls-1 fill:#fff; AWATERA Popova Galina Работы 0 Чаты График Выйти V_FL-806-W…" at bounding box center [784, 376] width 1568 height 753
click at [161, 161] on button "В работе" at bounding box center [173, 161] width 45 height 15
type textarea "x"
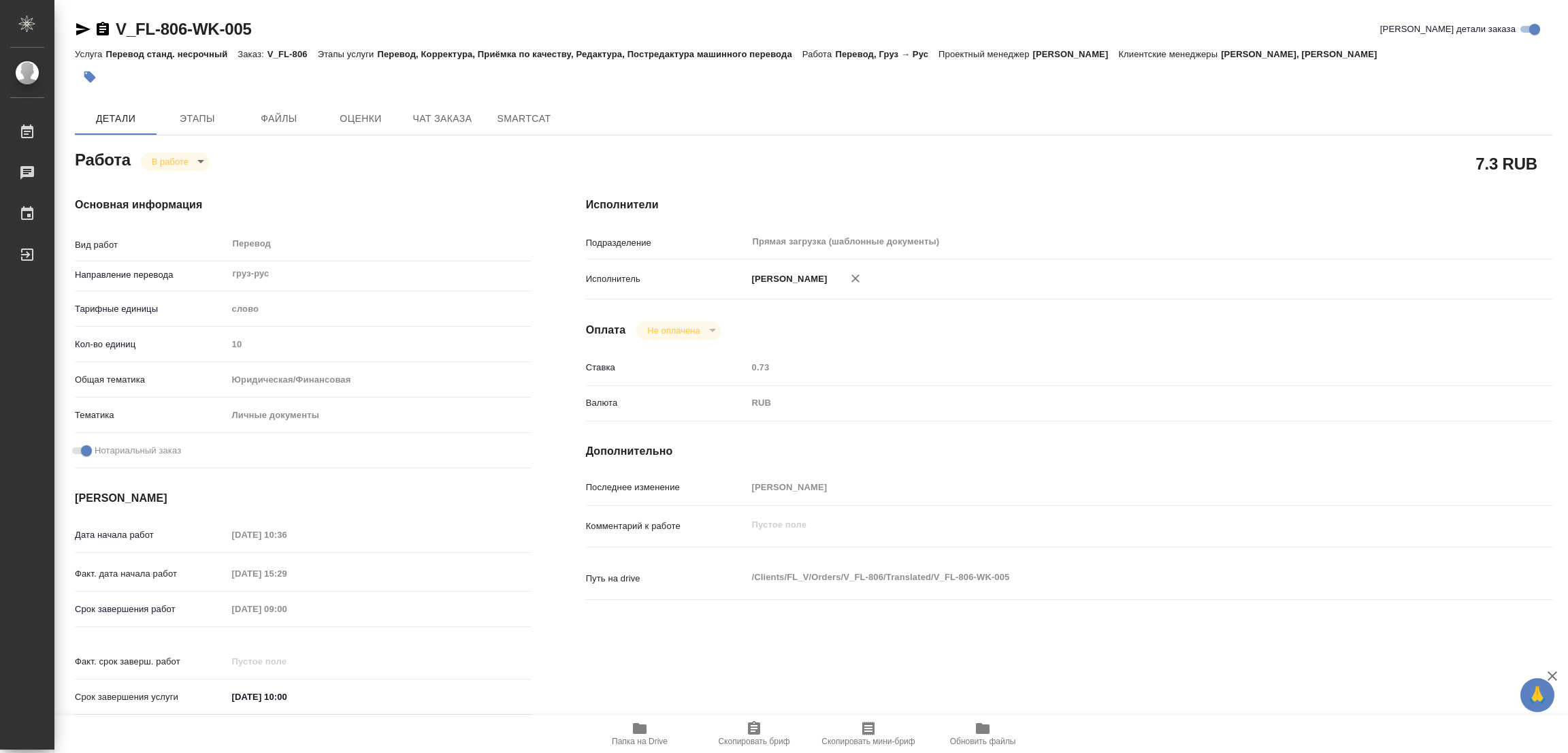
type textarea "x"
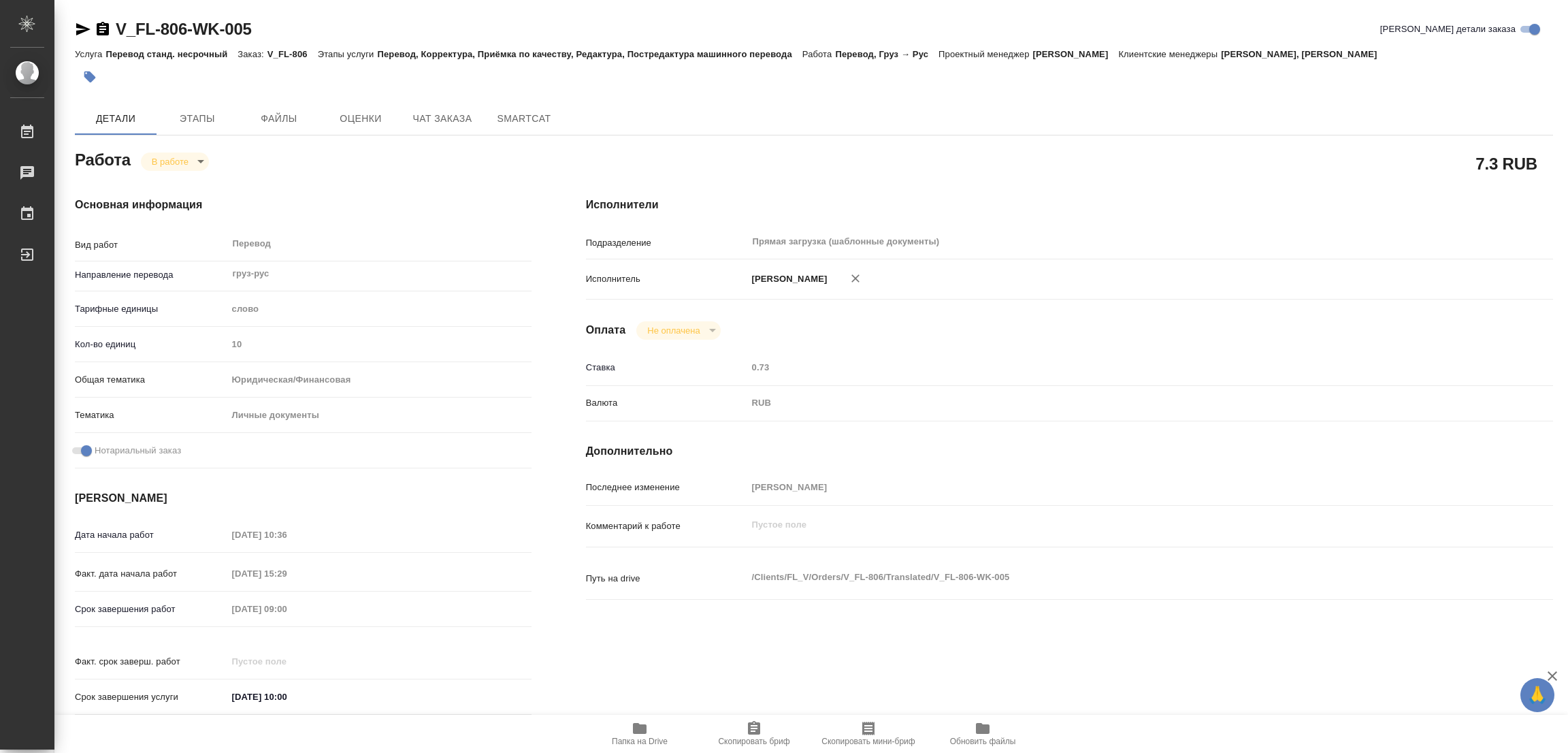
type textarea "x"
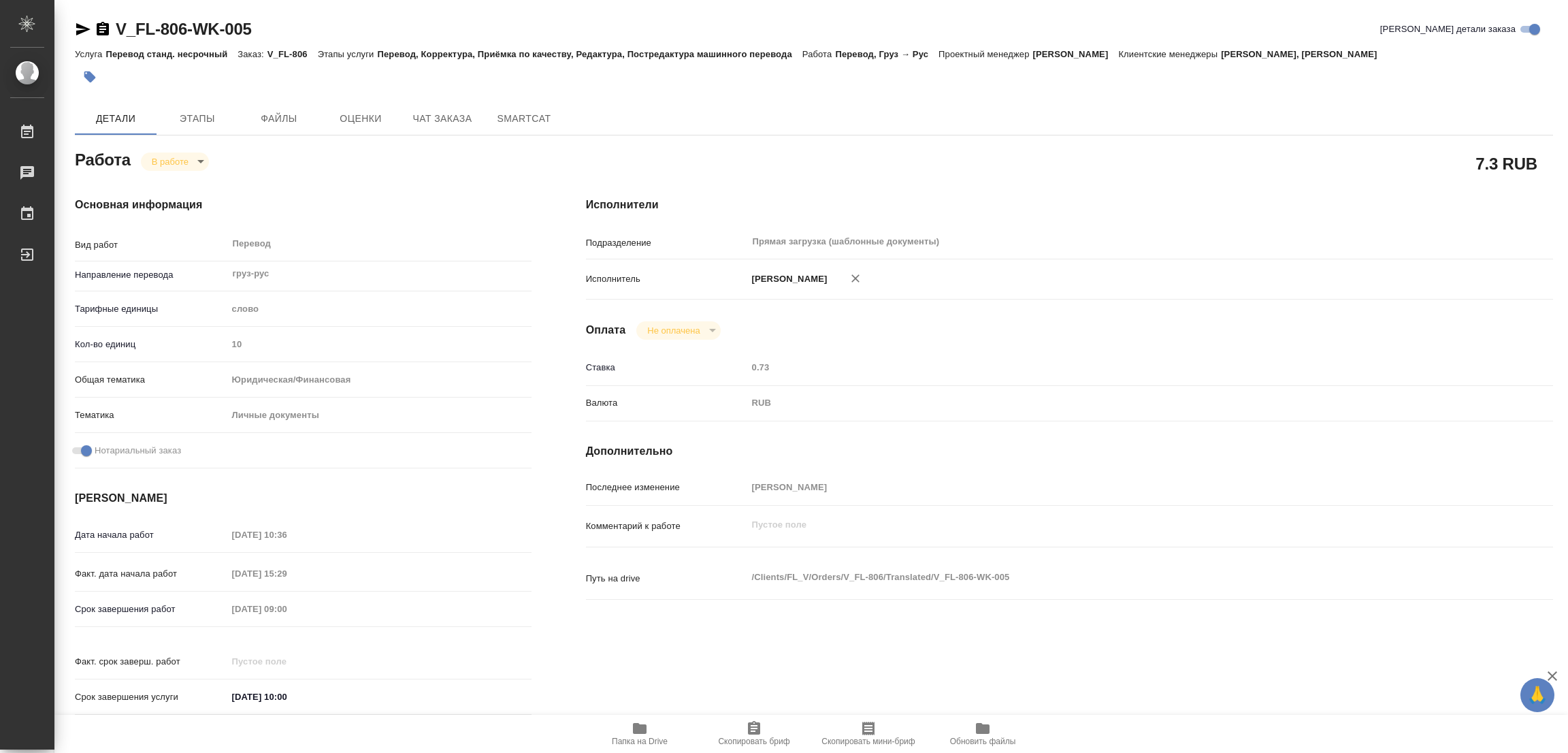
type textarea "x"
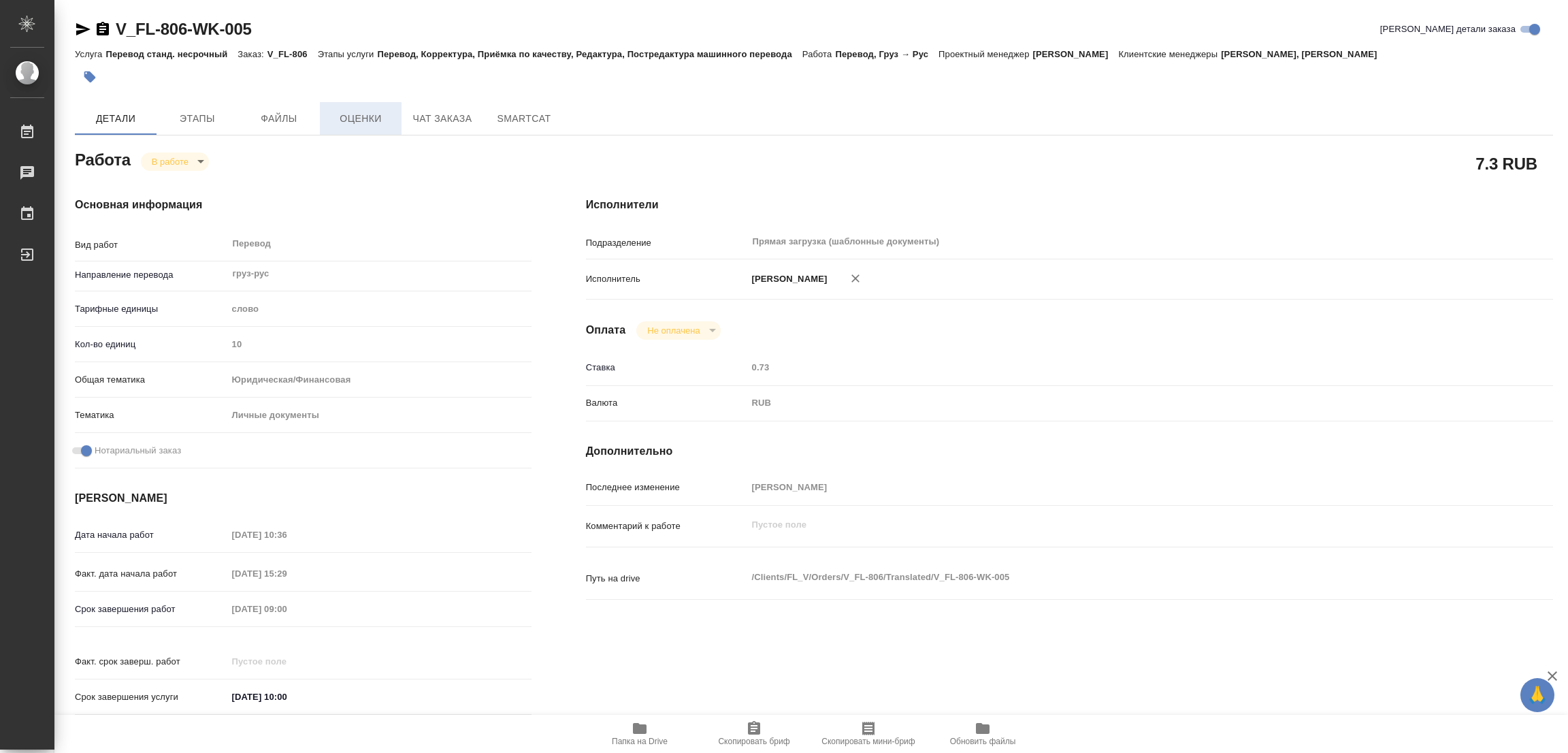
type textarea "x"
click at [412, 206] on h4 "Основная информация" at bounding box center [303, 204] width 456 height 16
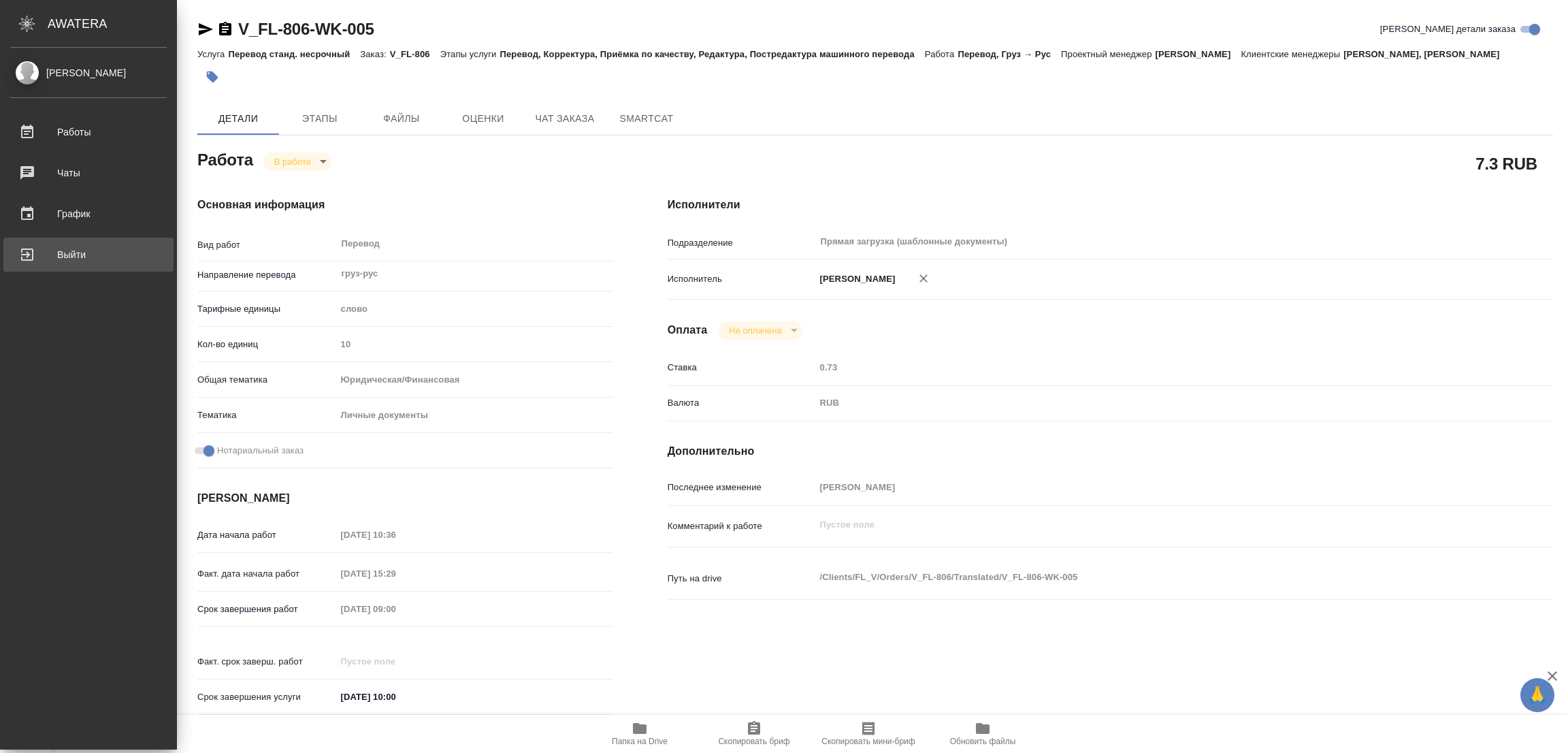
type textarea "x"
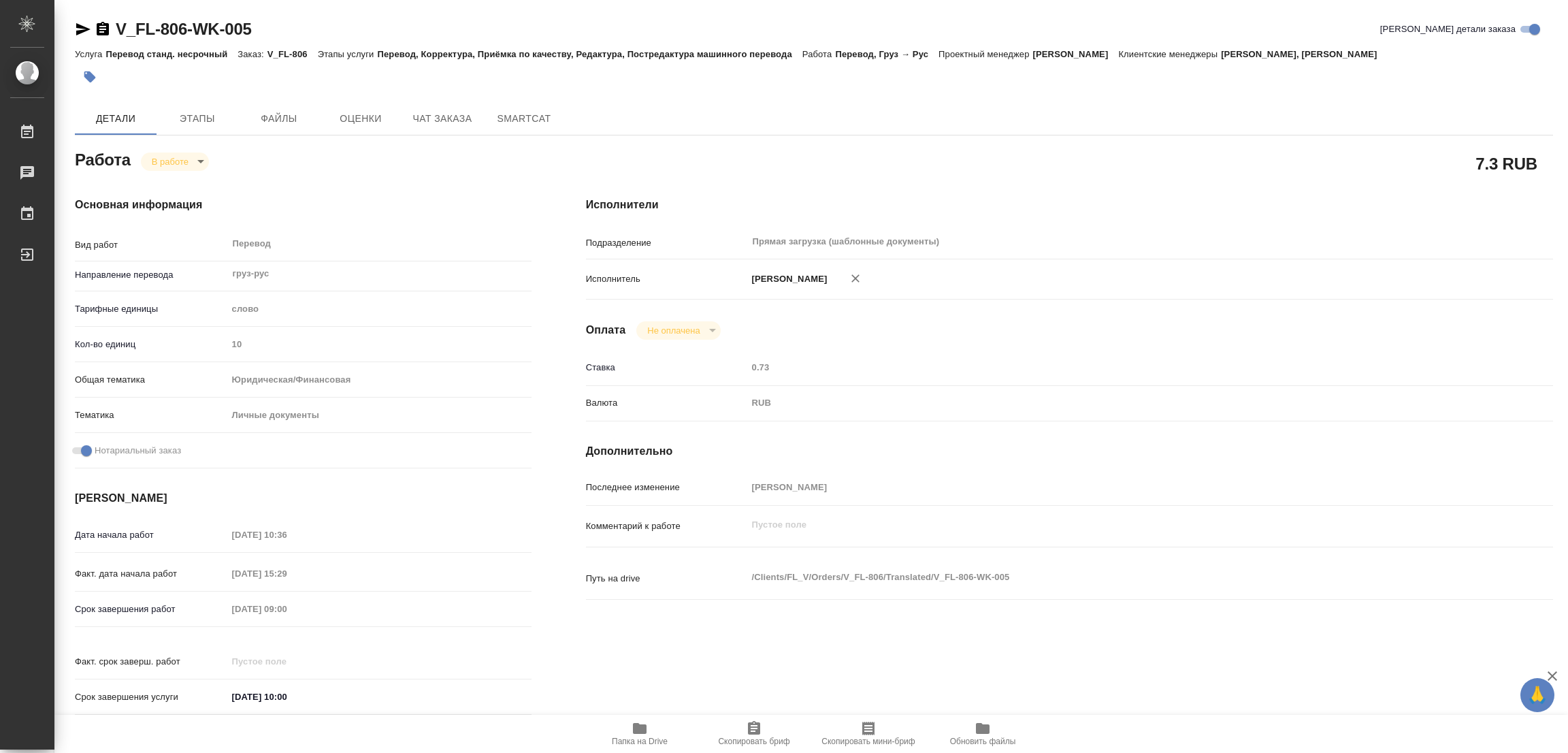
type textarea "x"
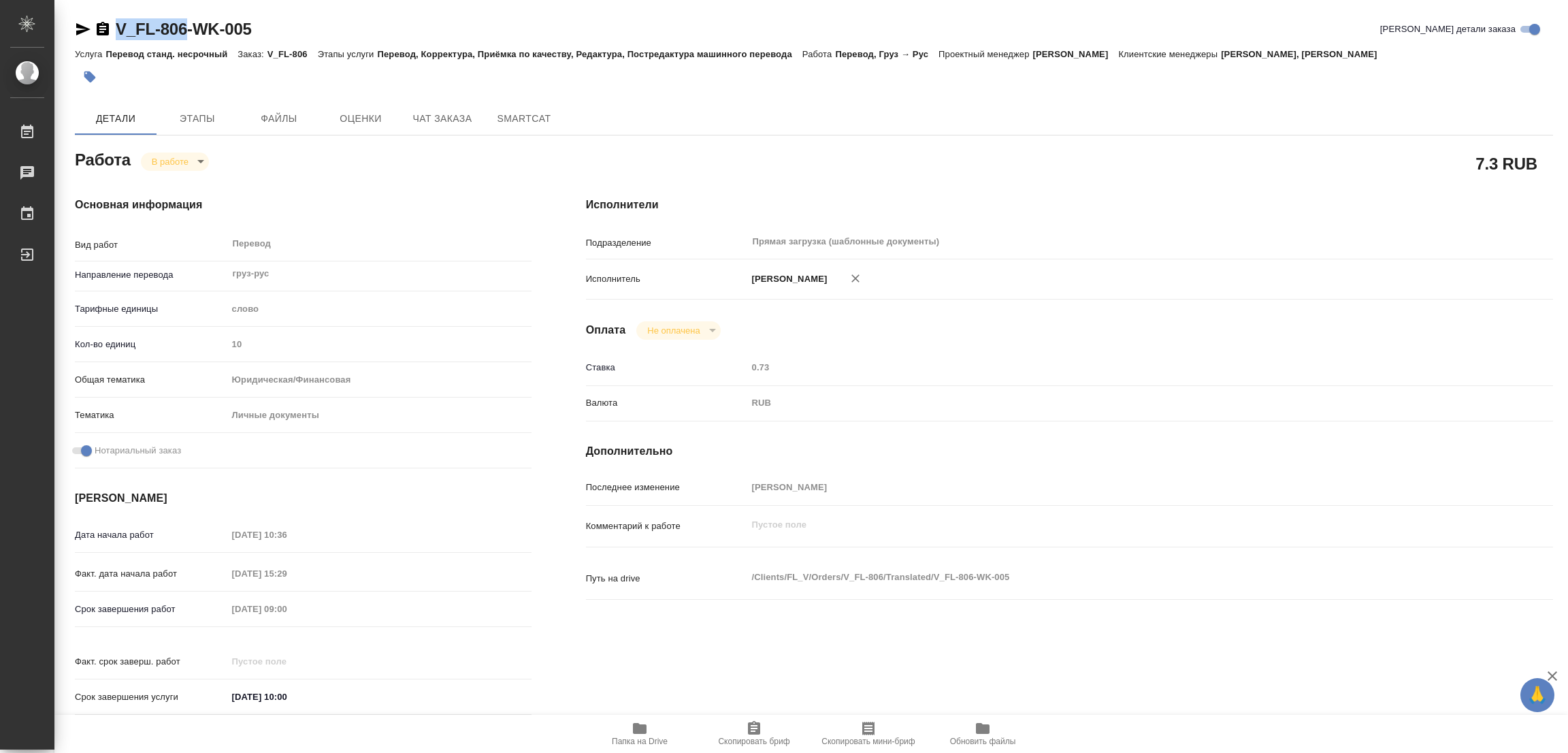
drag, startPoint x: 115, startPoint y: 10, endPoint x: 189, endPoint y: 36, distance: 78.4
click at [189, 36] on div "V_FL-806-WK-005 Кратко детали заказа Услуга Перевод станд. несрочный Заказ: V_F…" at bounding box center [814, 580] width 1493 height 1159
copy link "V_FL-806"
click at [744, 735] on span "Скопировать бриф" at bounding box center [754, 733] width 98 height 26
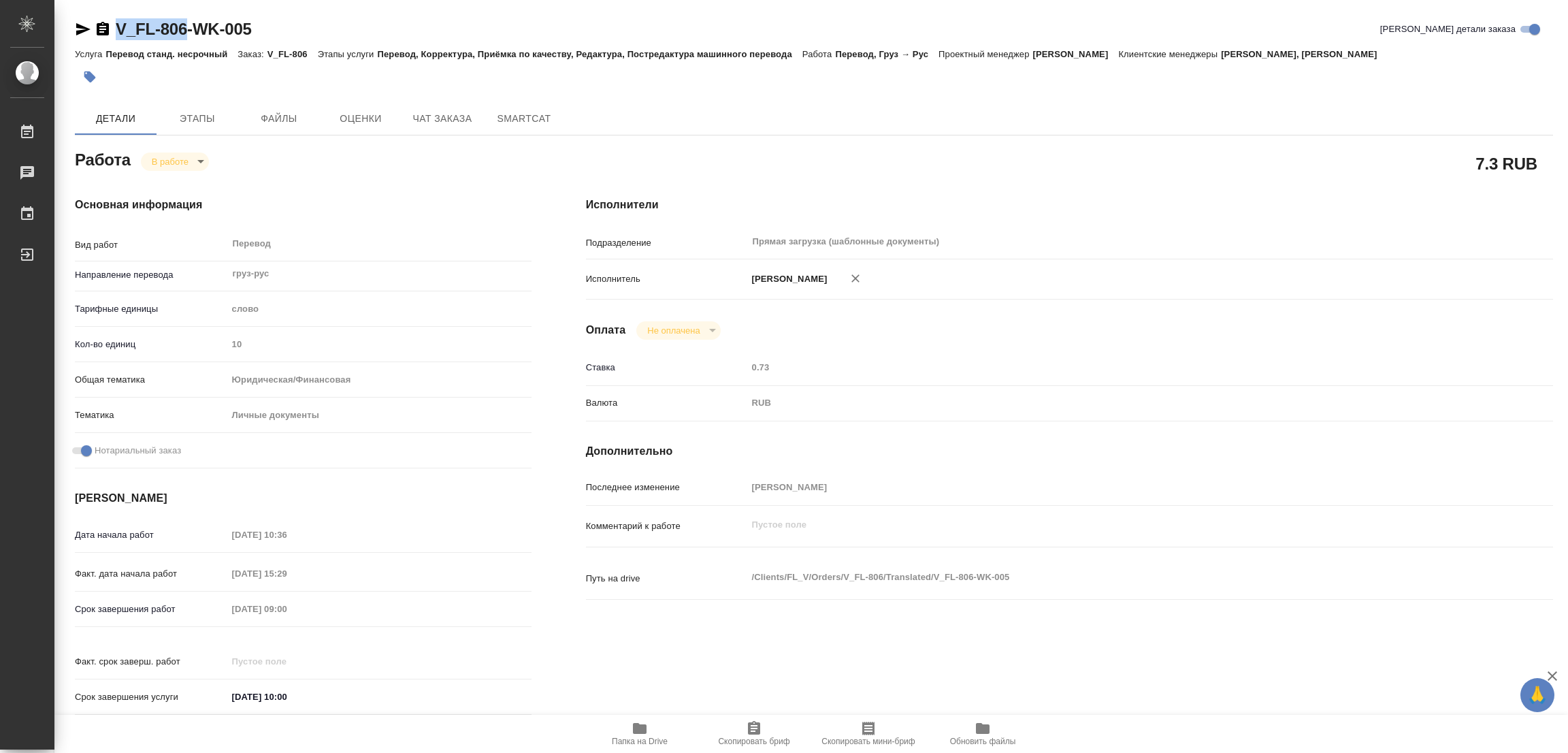
copy link "V_FL-806"
click at [1012, 336] on div "Оплата Не оплачена notPayed" at bounding box center [1069, 330] width 967 height 18
type textarea "x"
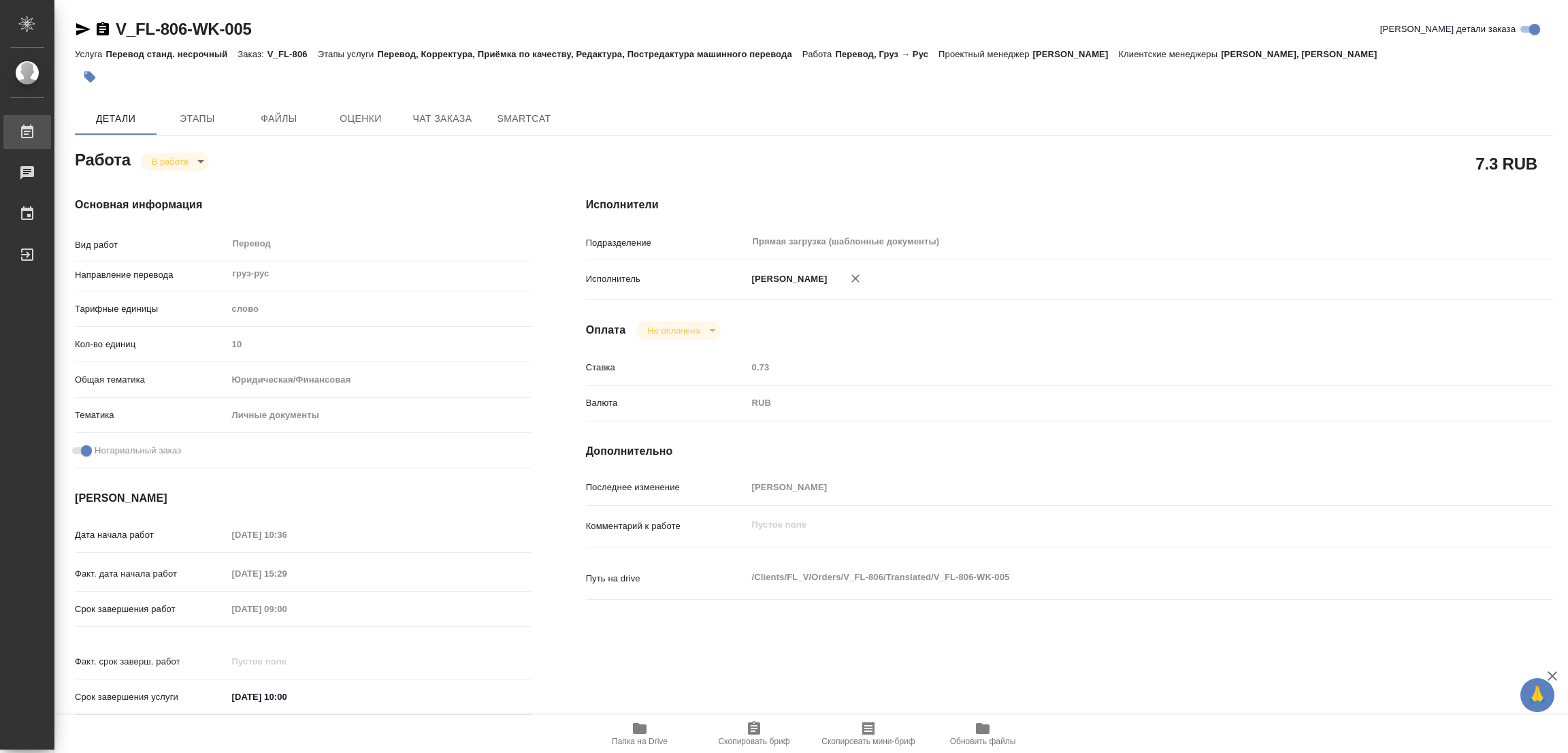
type textarea "x"
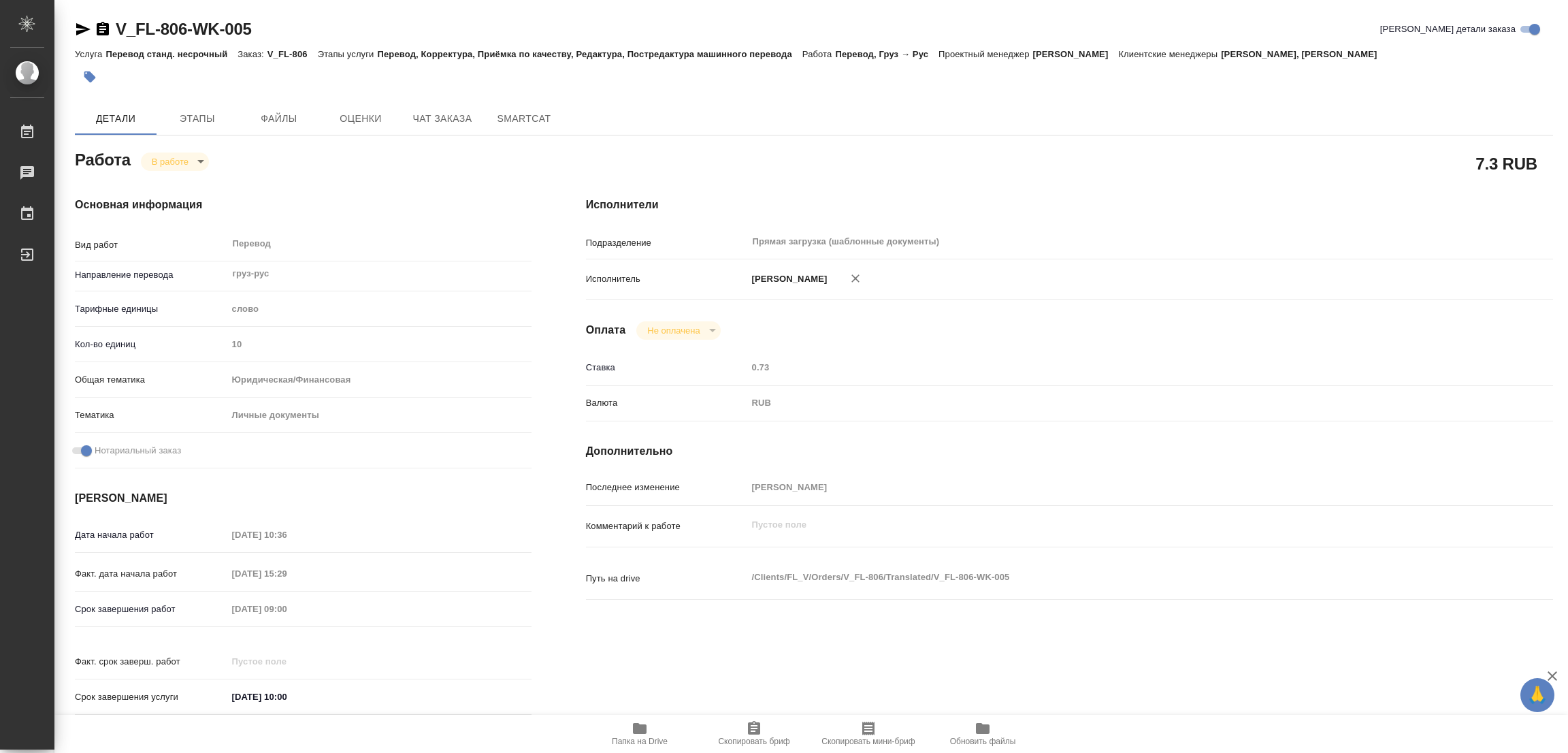
type textarea "x"
click at [145, 614] on div "Срок завершения работ 21.08.2025 09:00" at bounding box center [303, 609] width 456 height 24
click at [1272, 123] on div "Детали Этапы Файлы Оценки Чат заказа SmartCat" at bounding box center [814, 118] width 1478 height 32
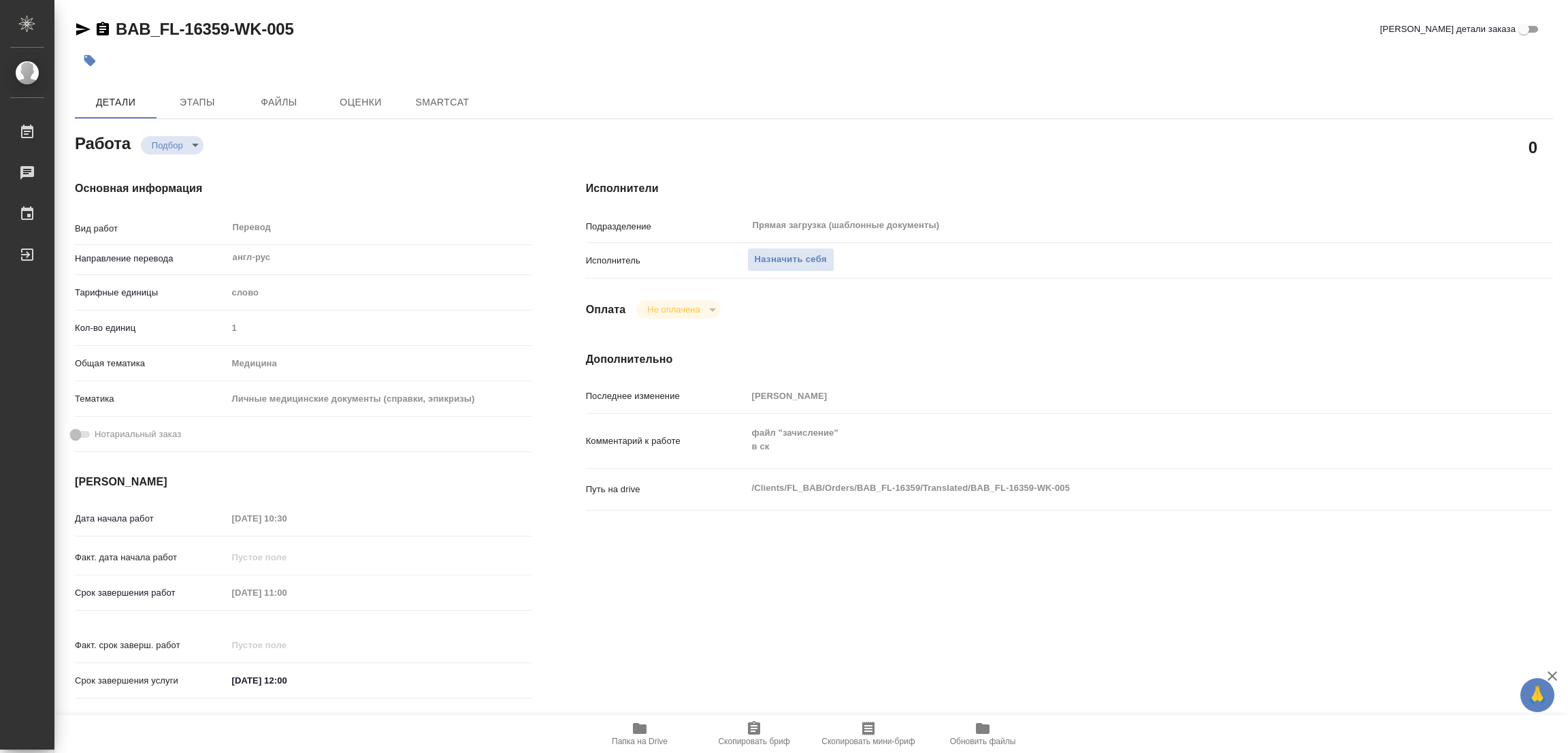
type textarea "x"
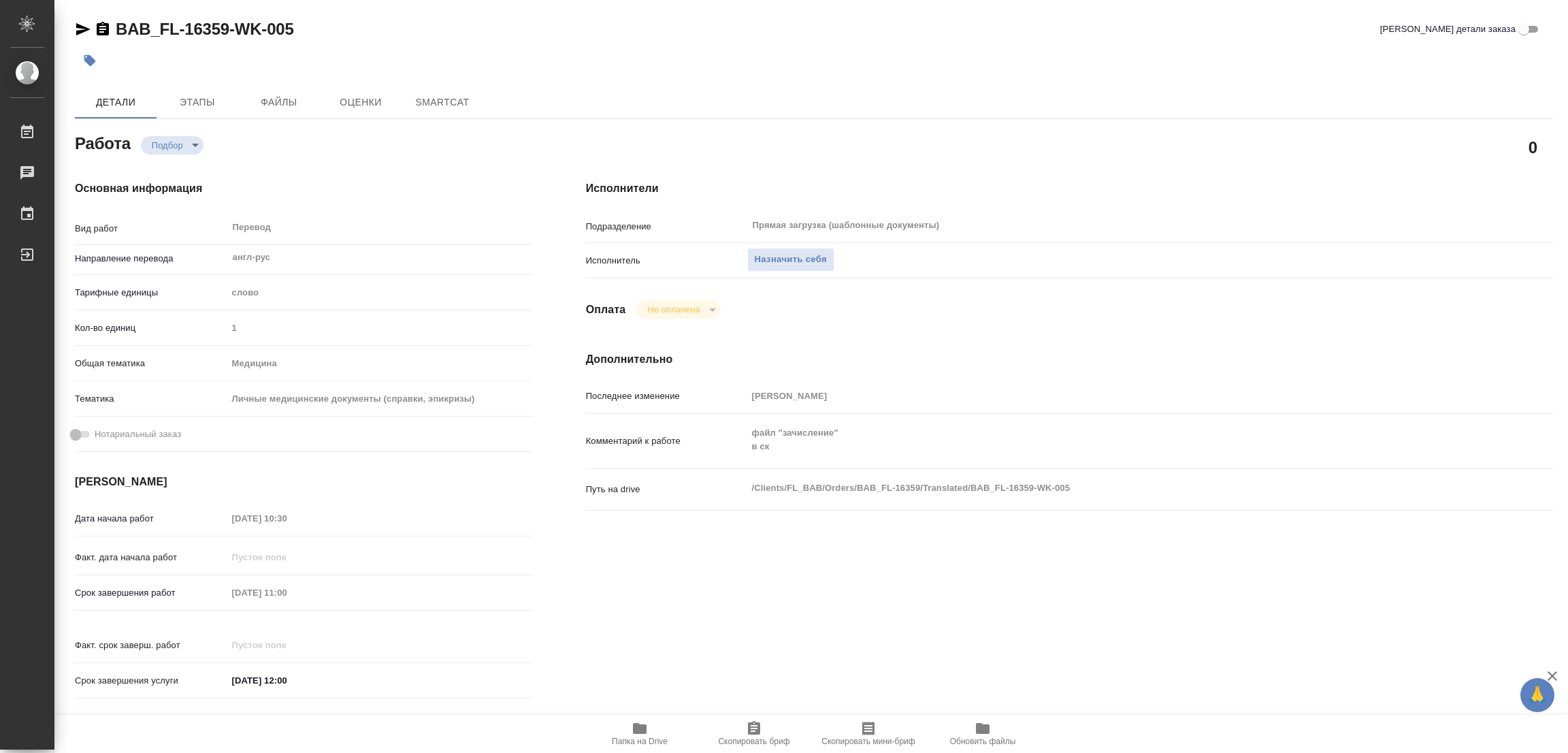
type textarea "x"
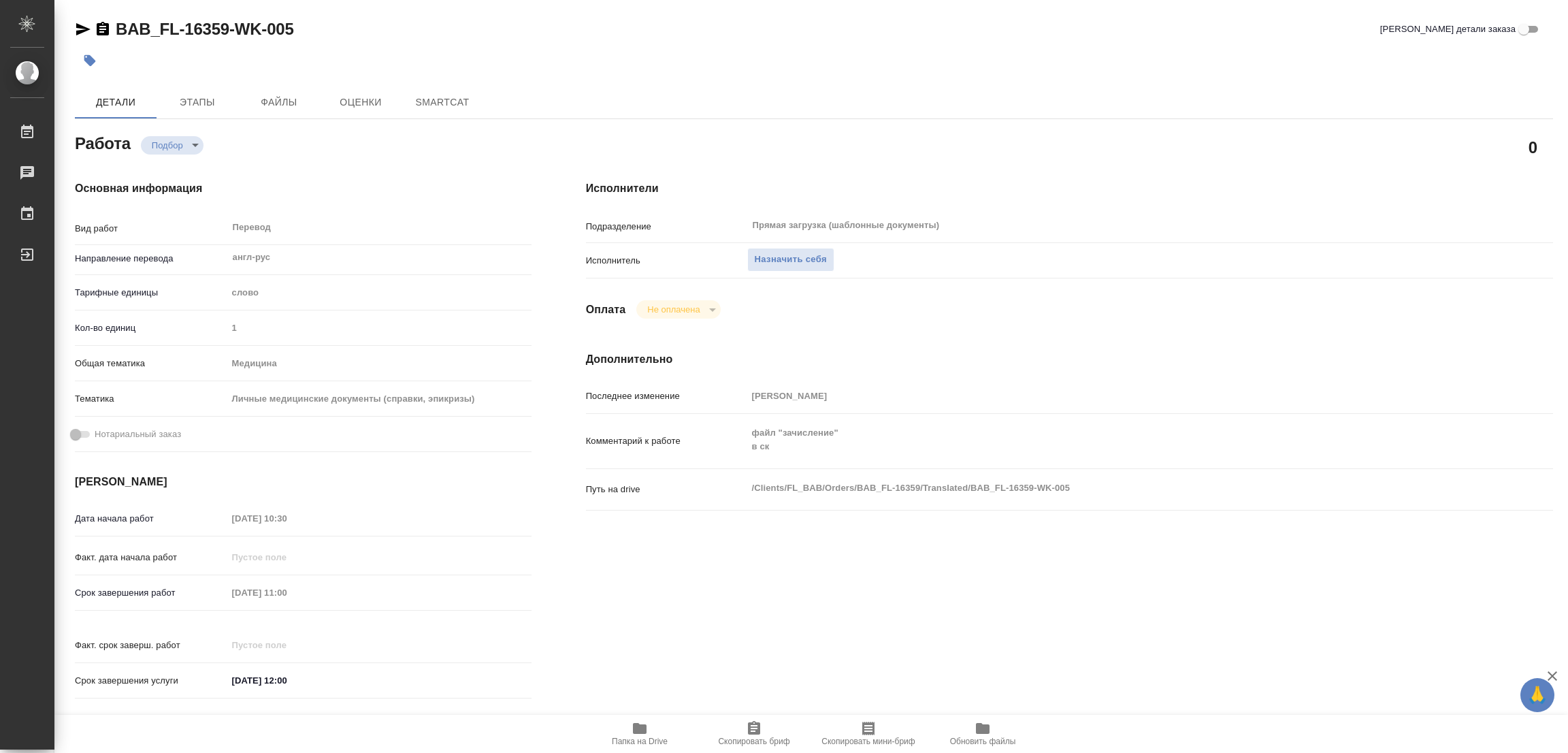
type textarea "x"
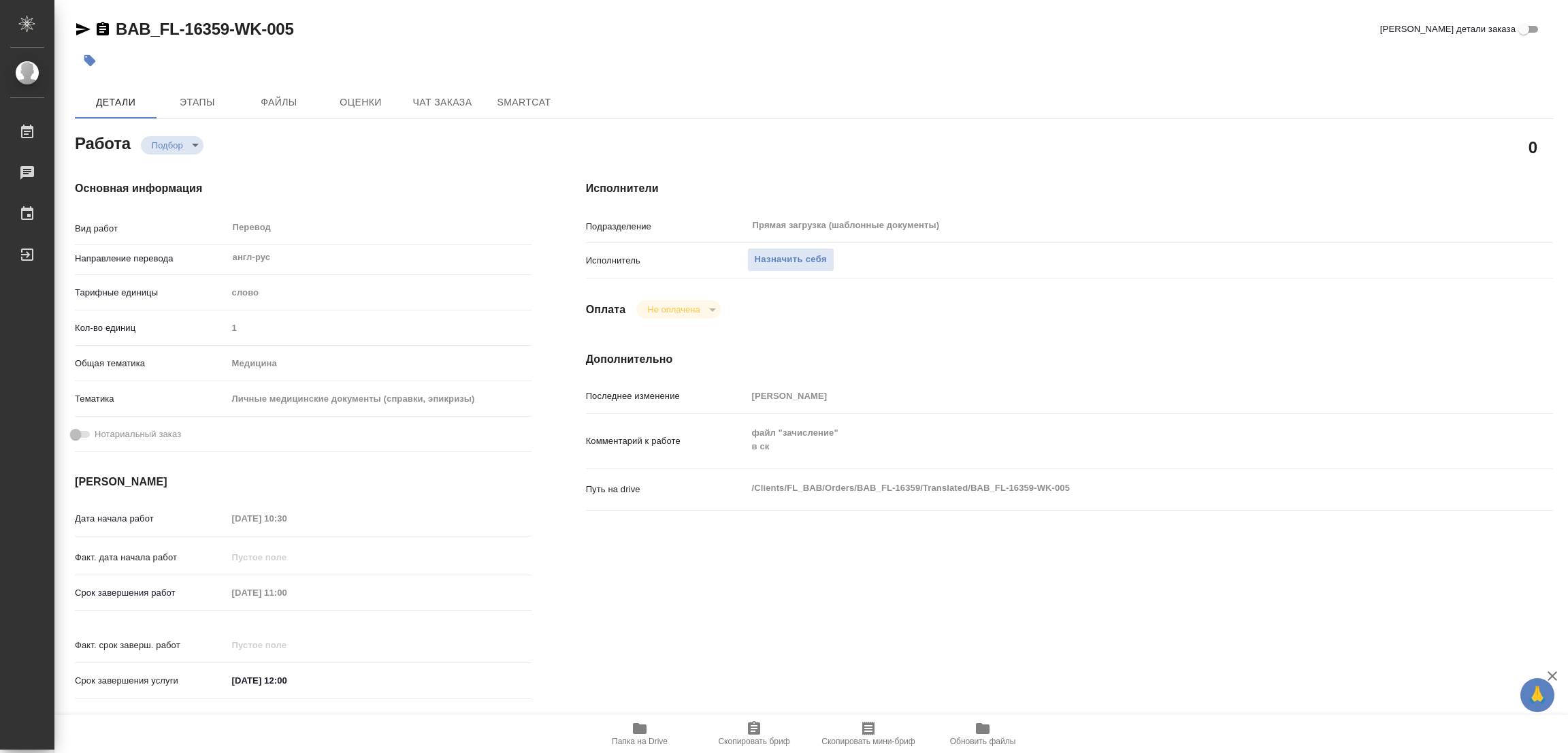
type textarea "x"
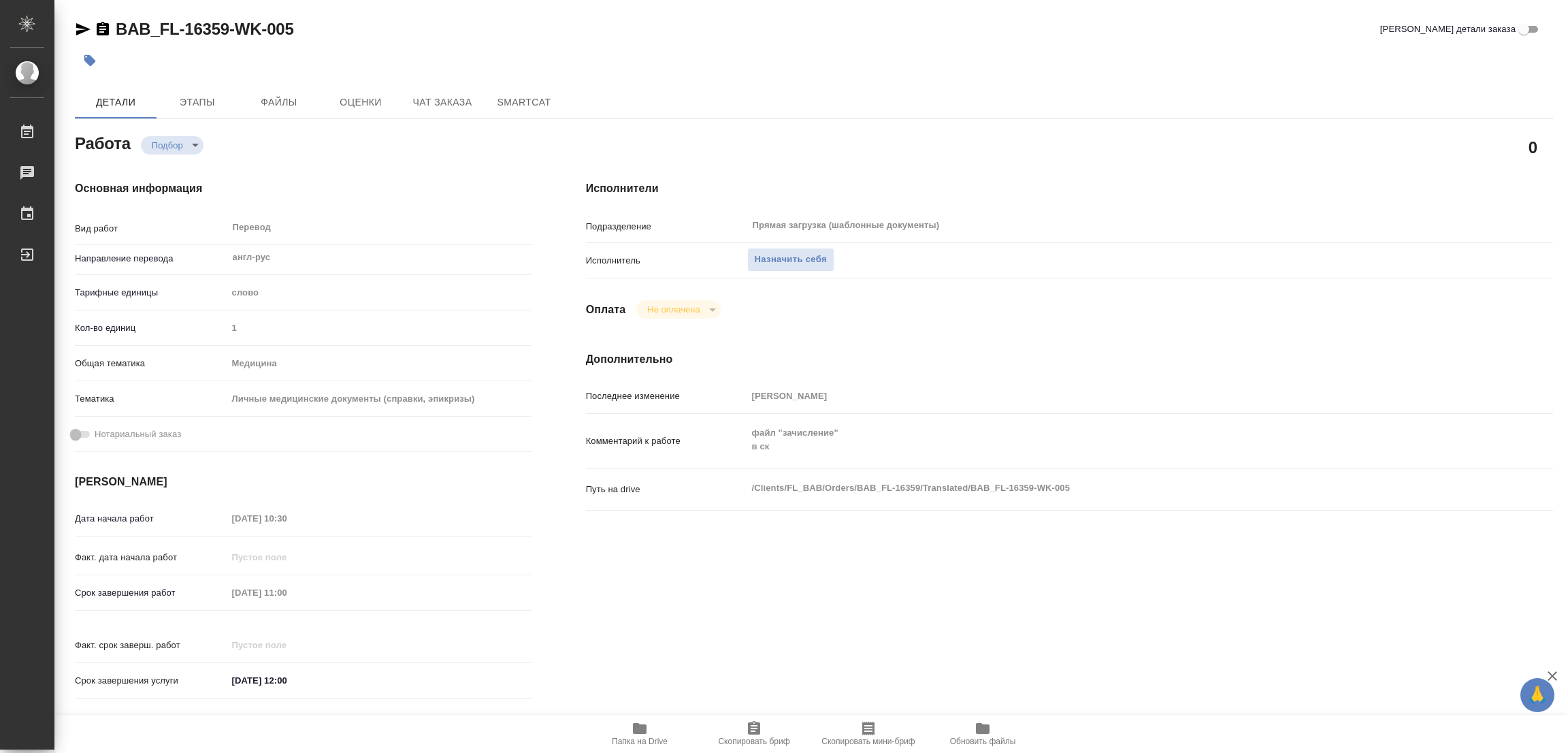
click at [637, 733] on icon "button" at bounding box center [639, 728] width 13 height 10
type textarea "x"
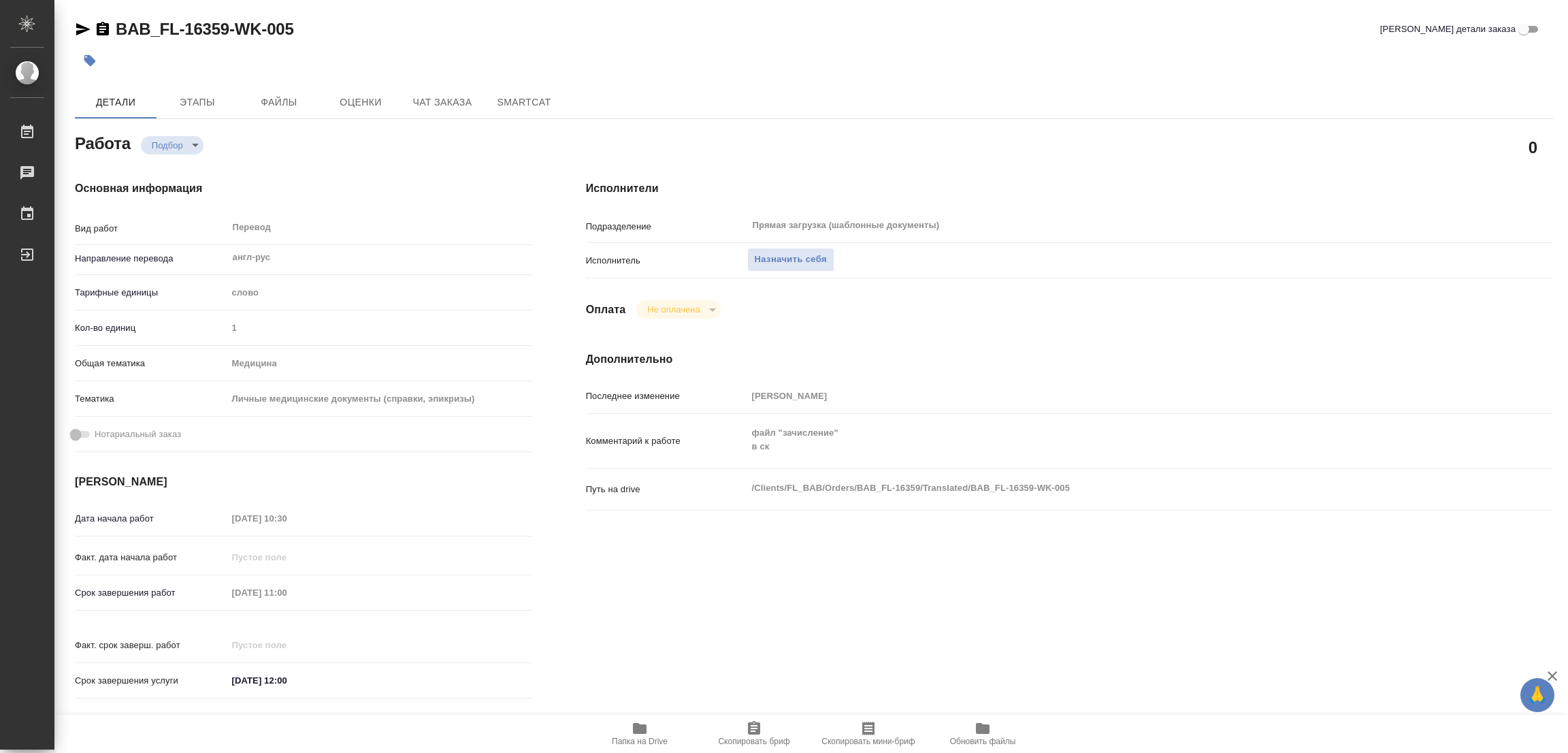
type textarea "x"
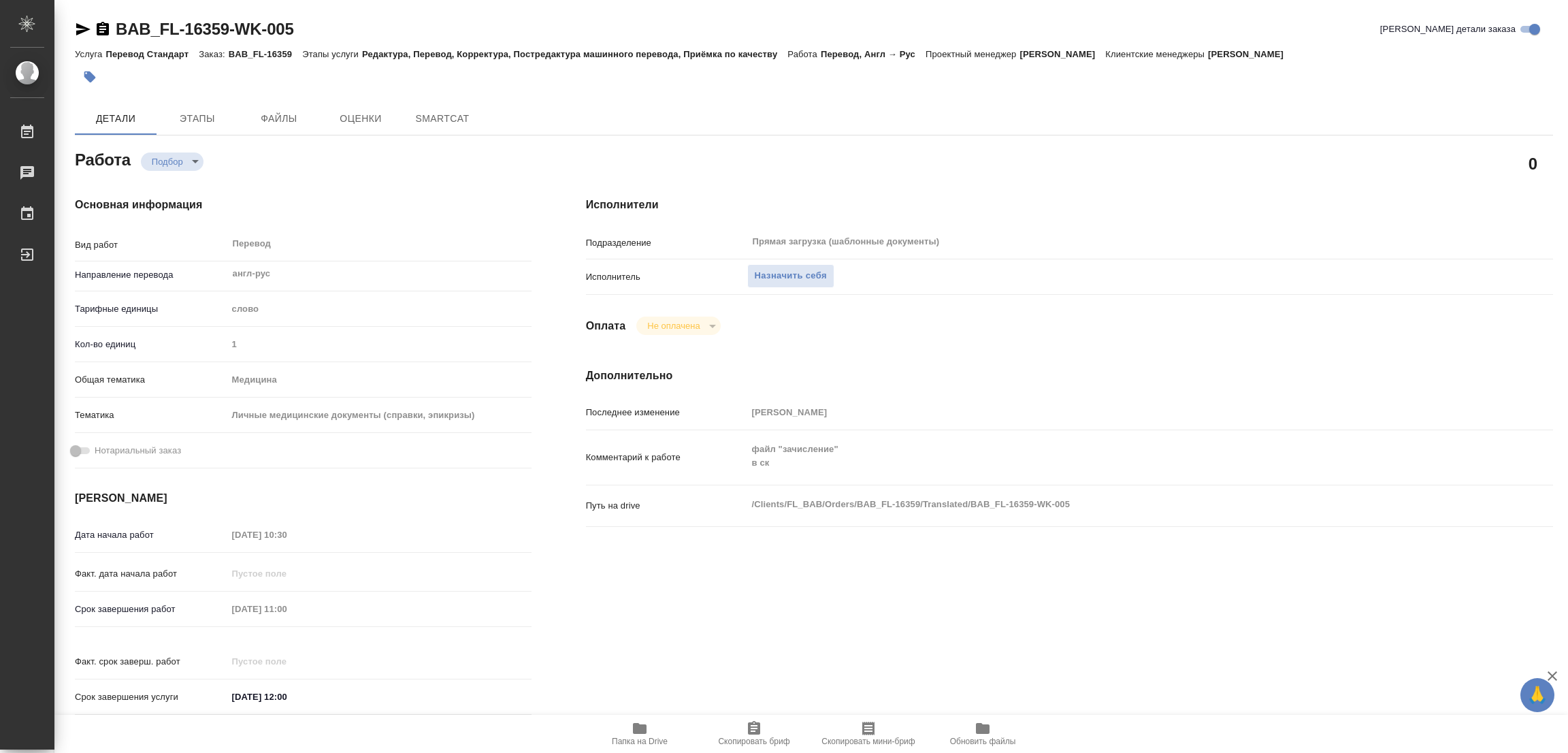
type textarea "x"
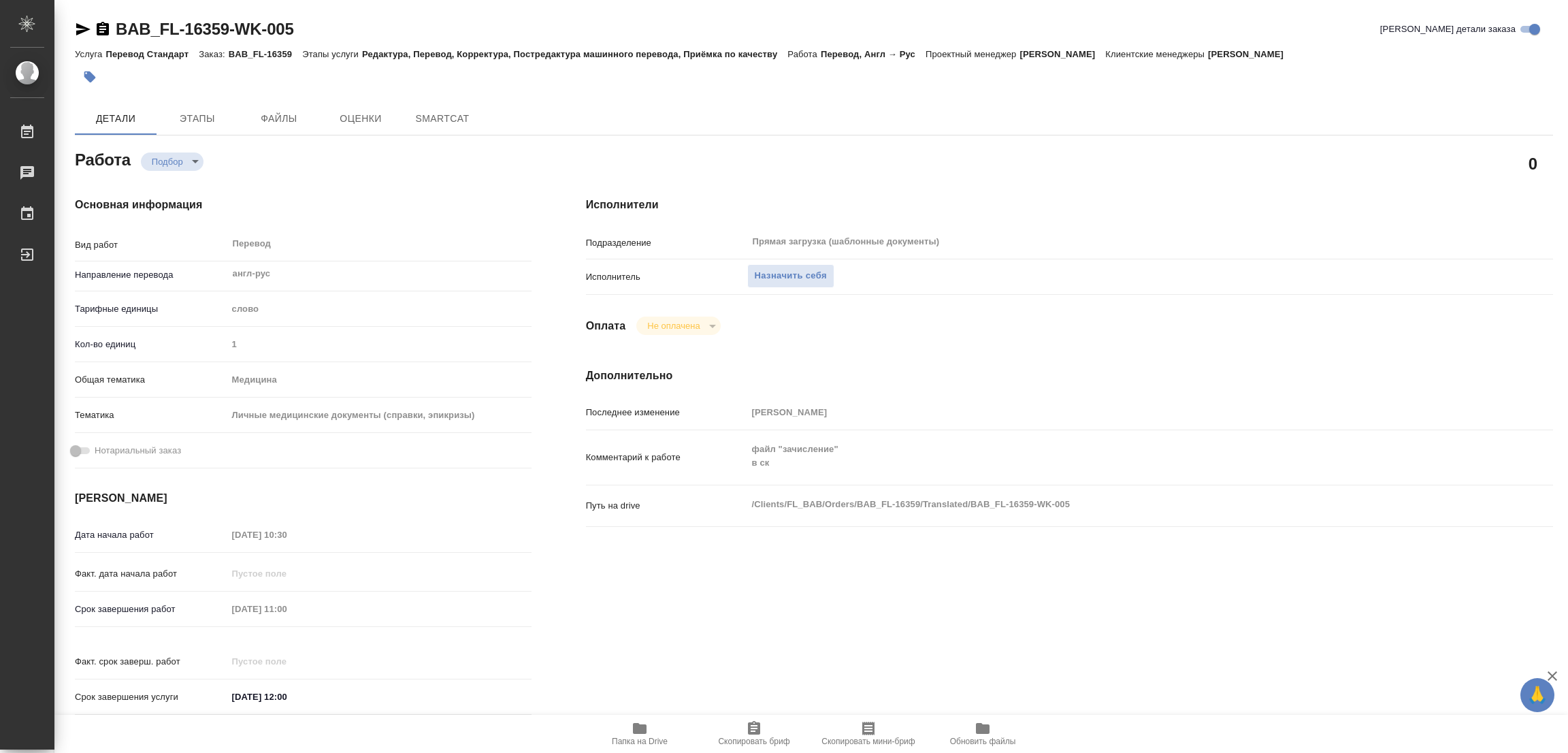
type textarea "x"
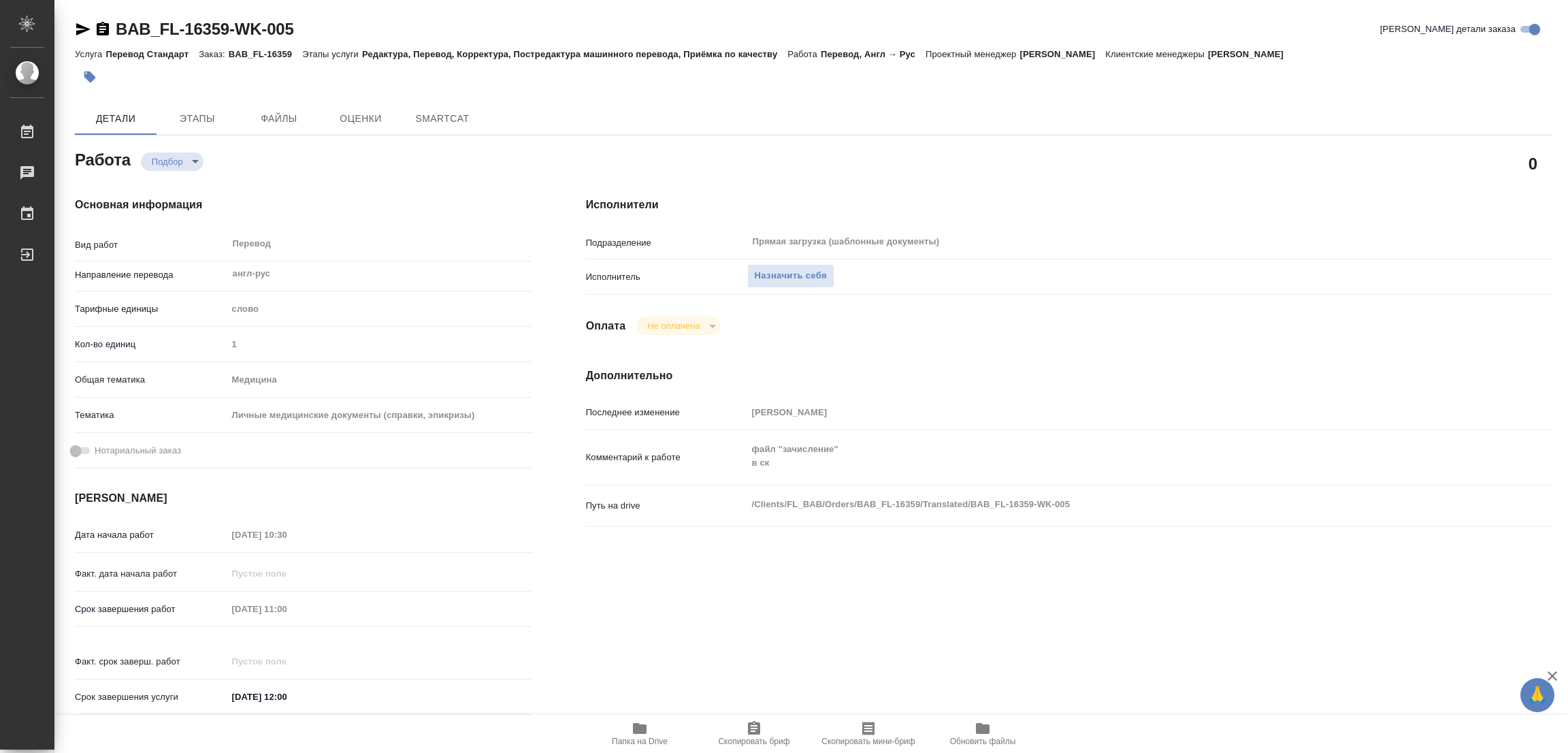
type textarea "x"
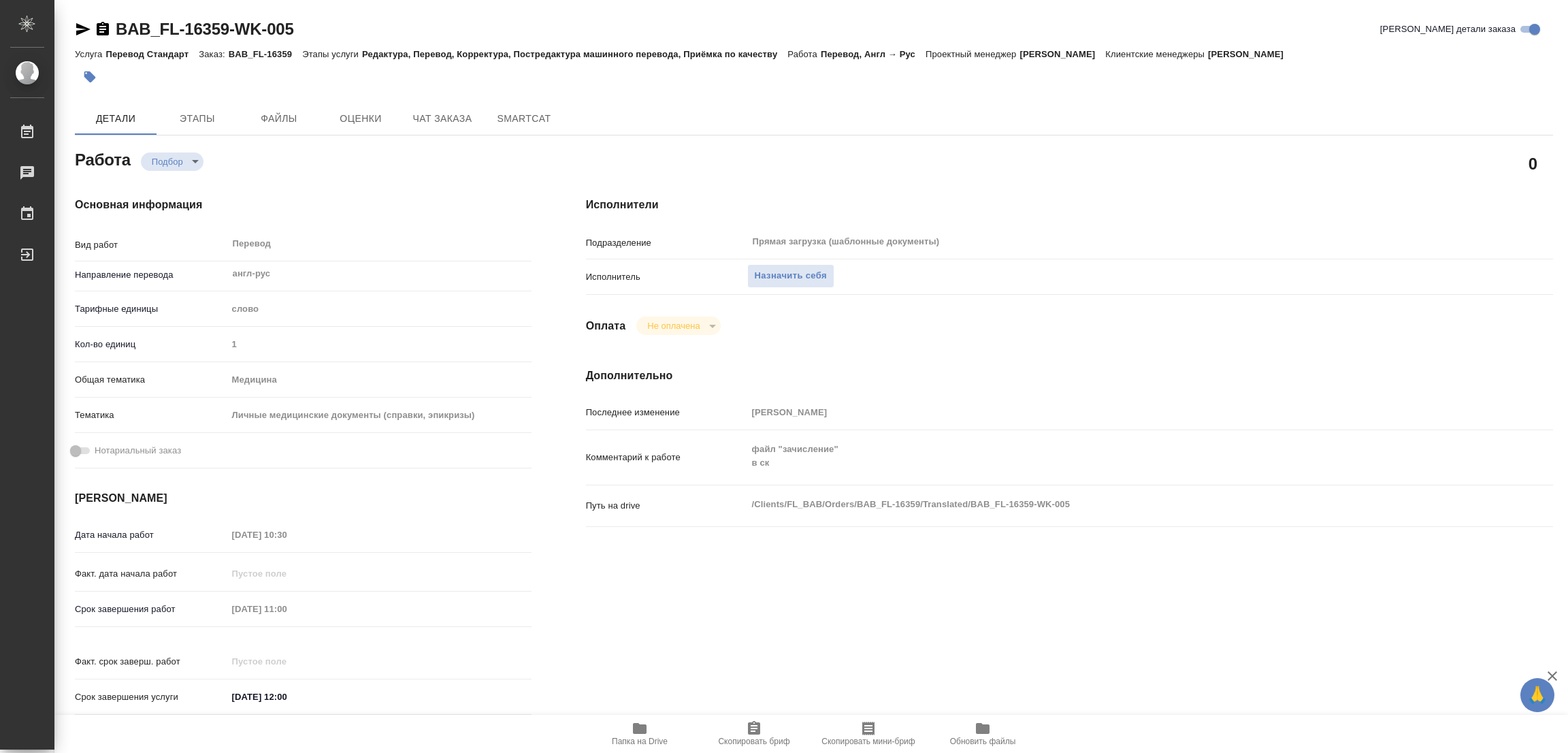
type textarea "x"
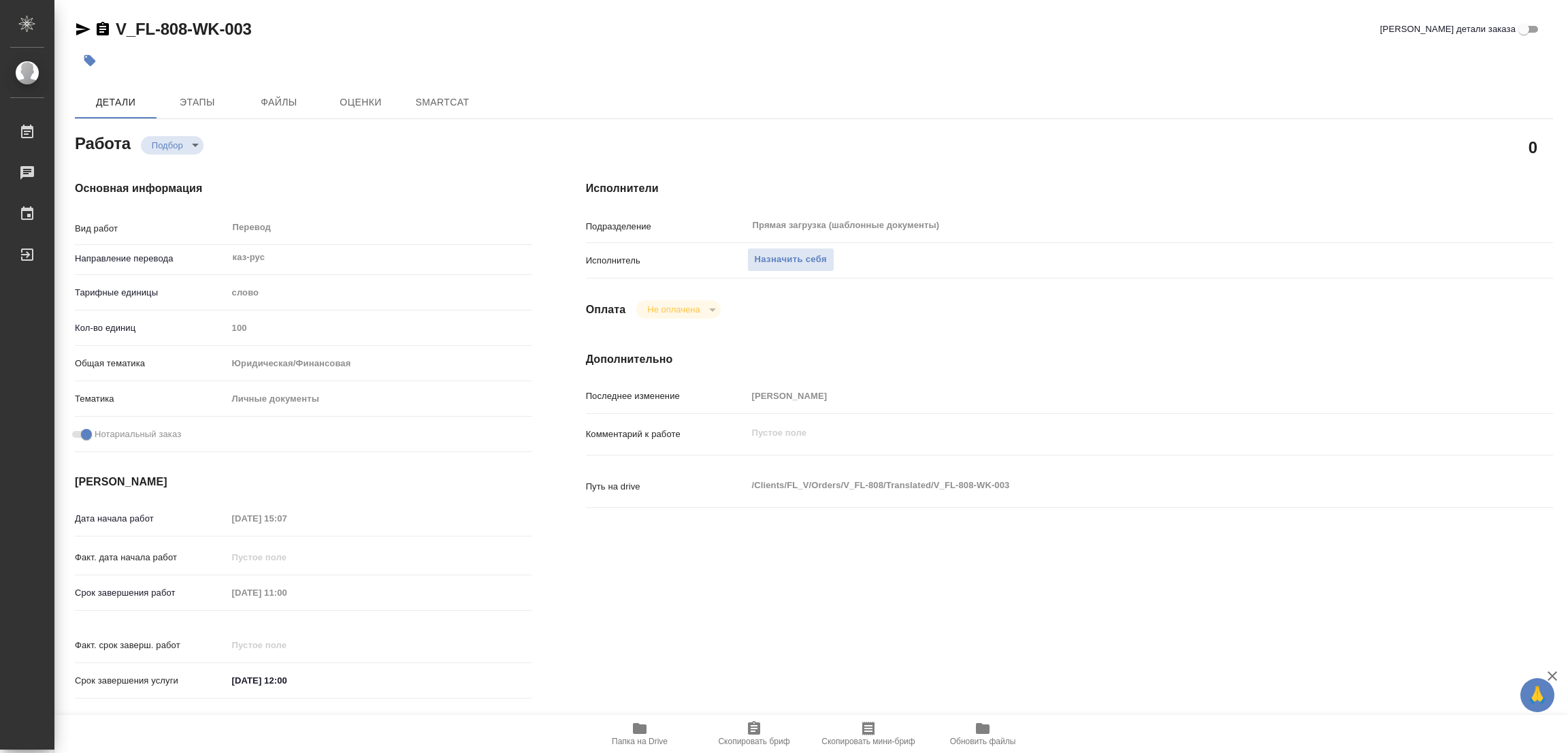
type textarea "x"
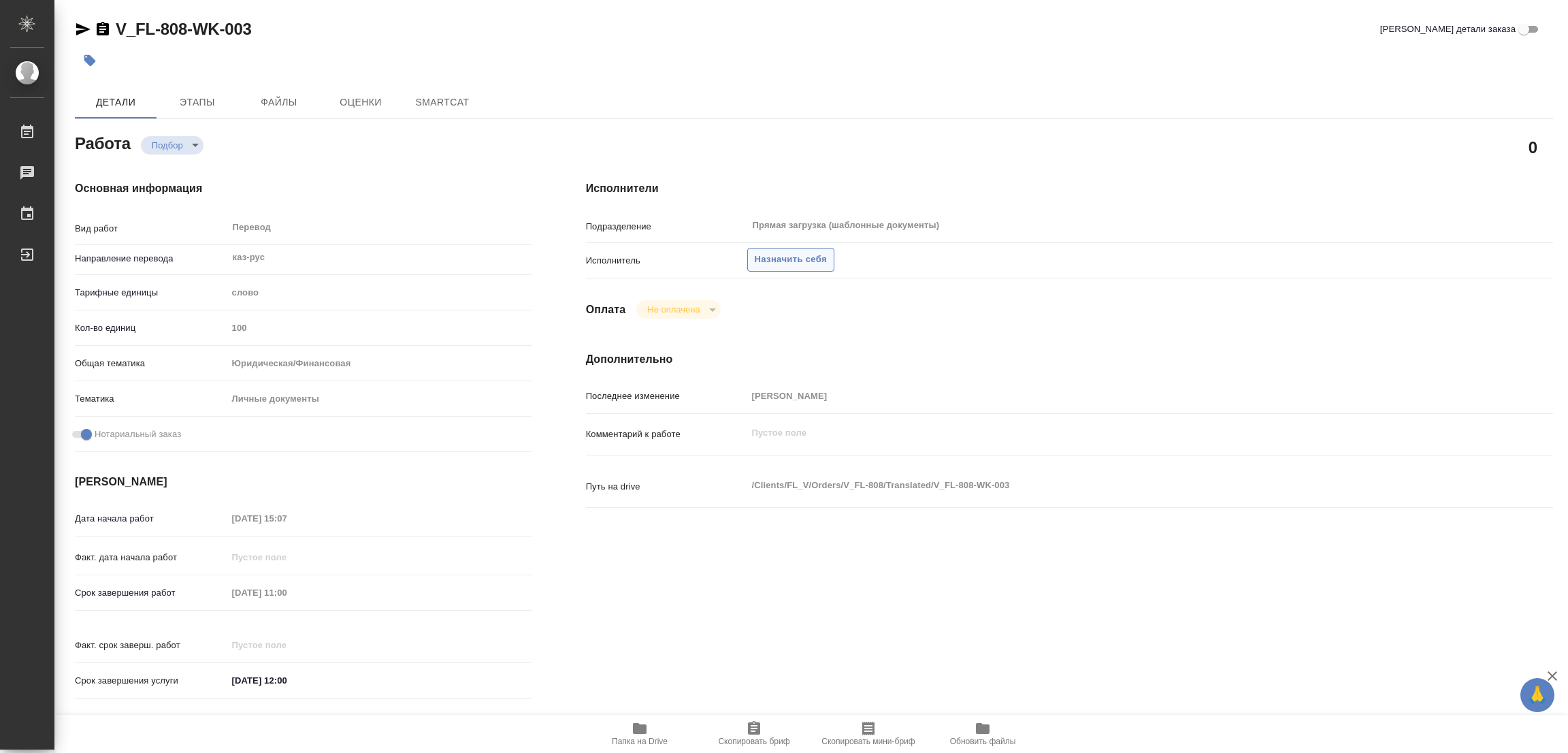
type textarea "x"
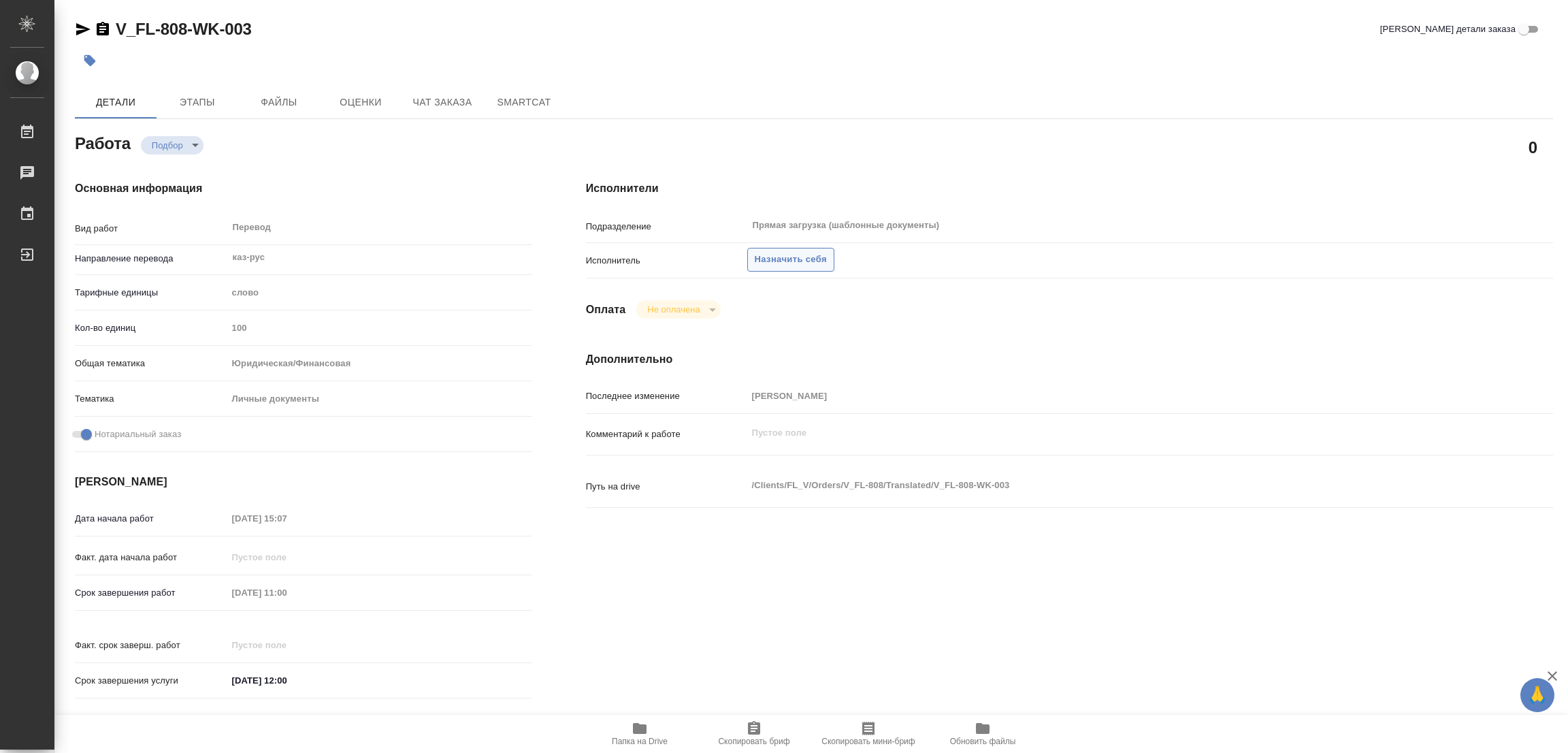
type textarea "x"
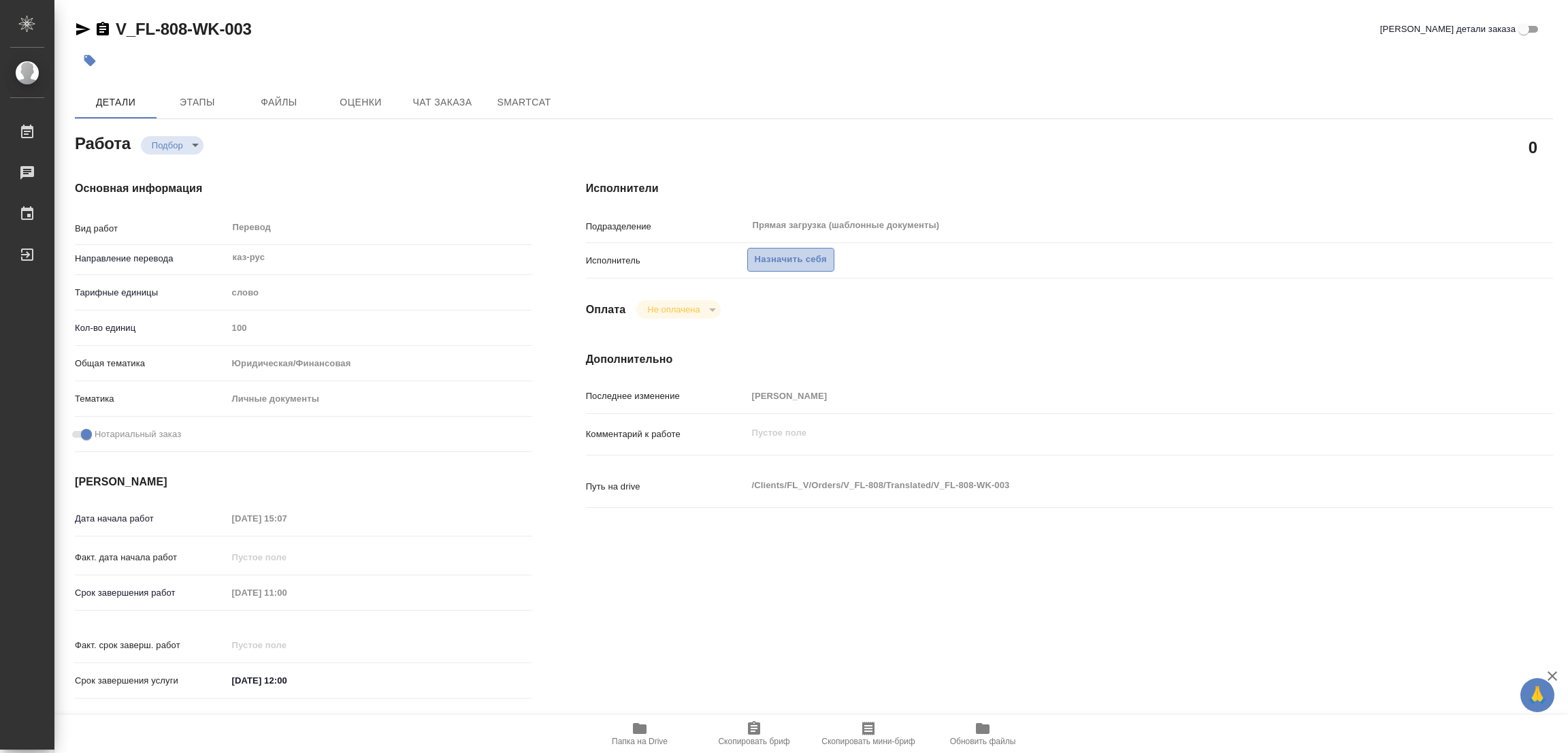
type textarea "x"
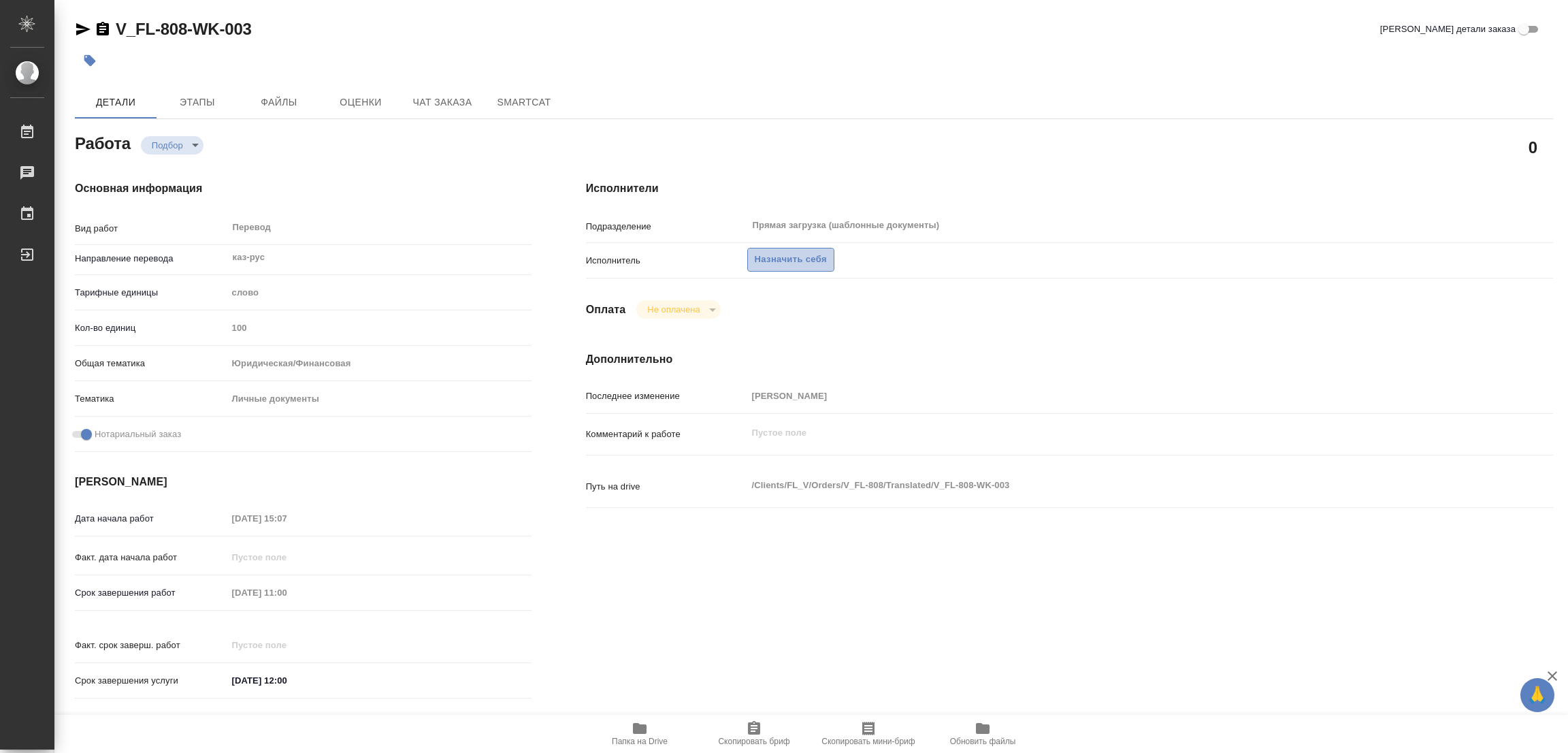
click at [799, 255] on span "Назначить себя" at bounding box center [791, 259] width 72 height 15
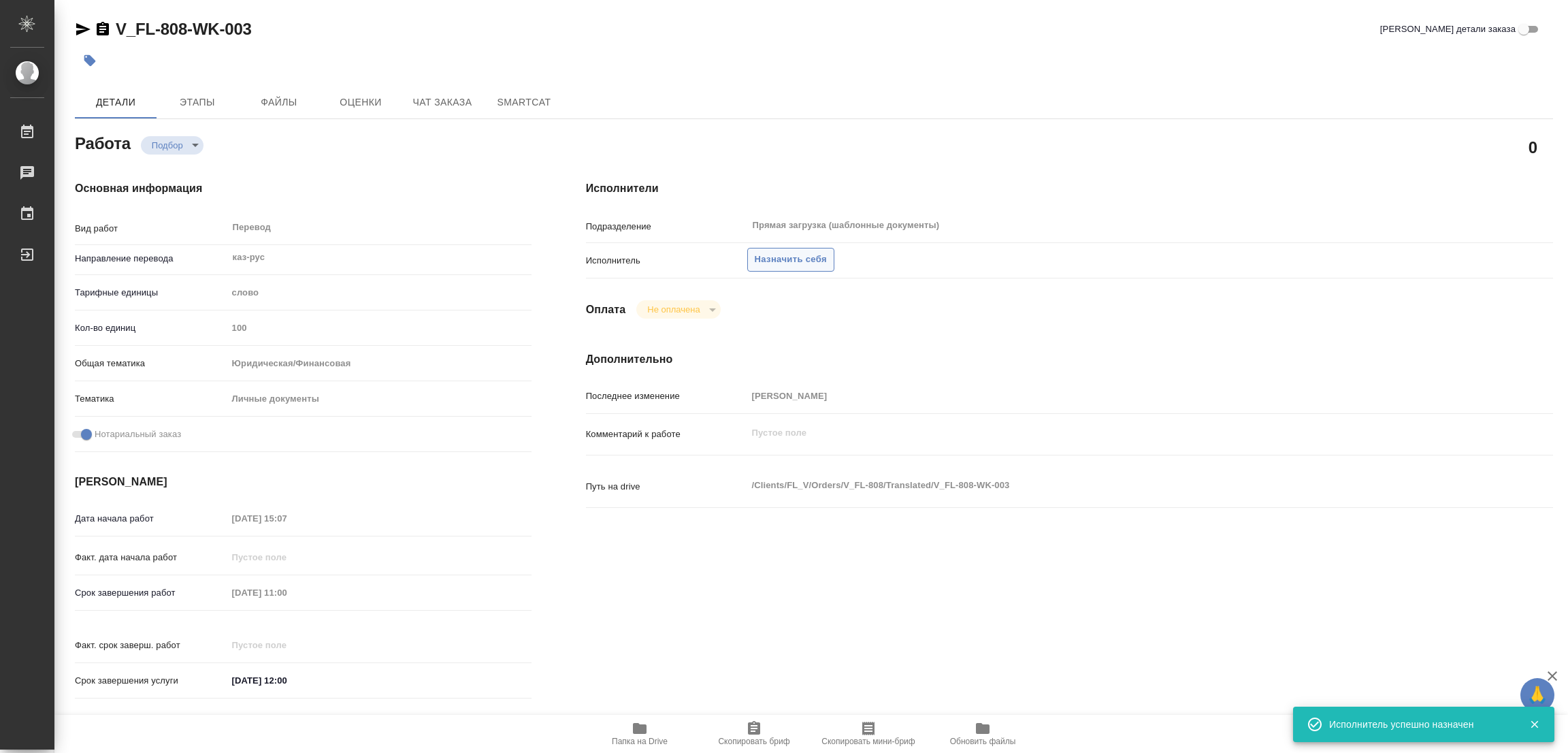
type textarea "x"
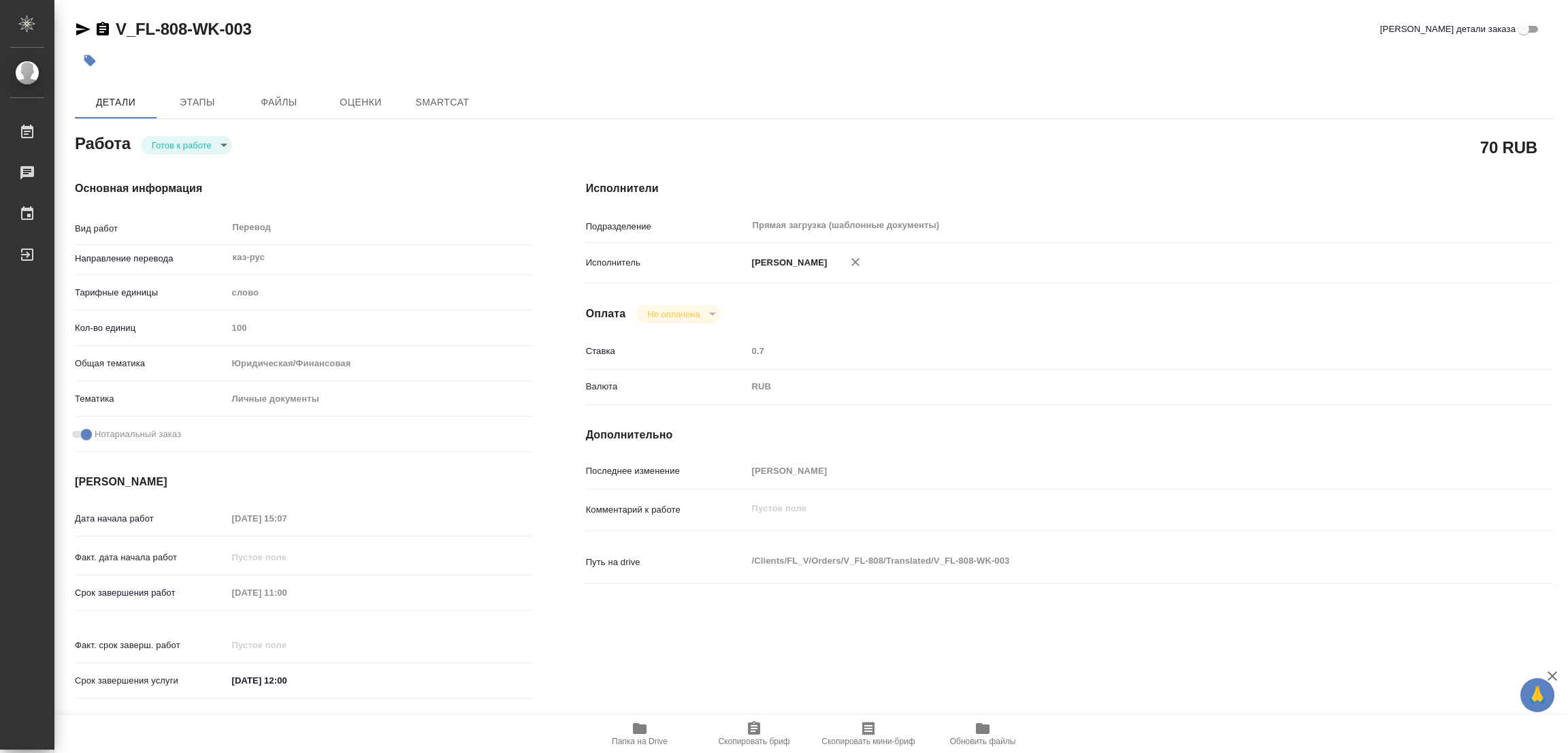
type textarea "x"
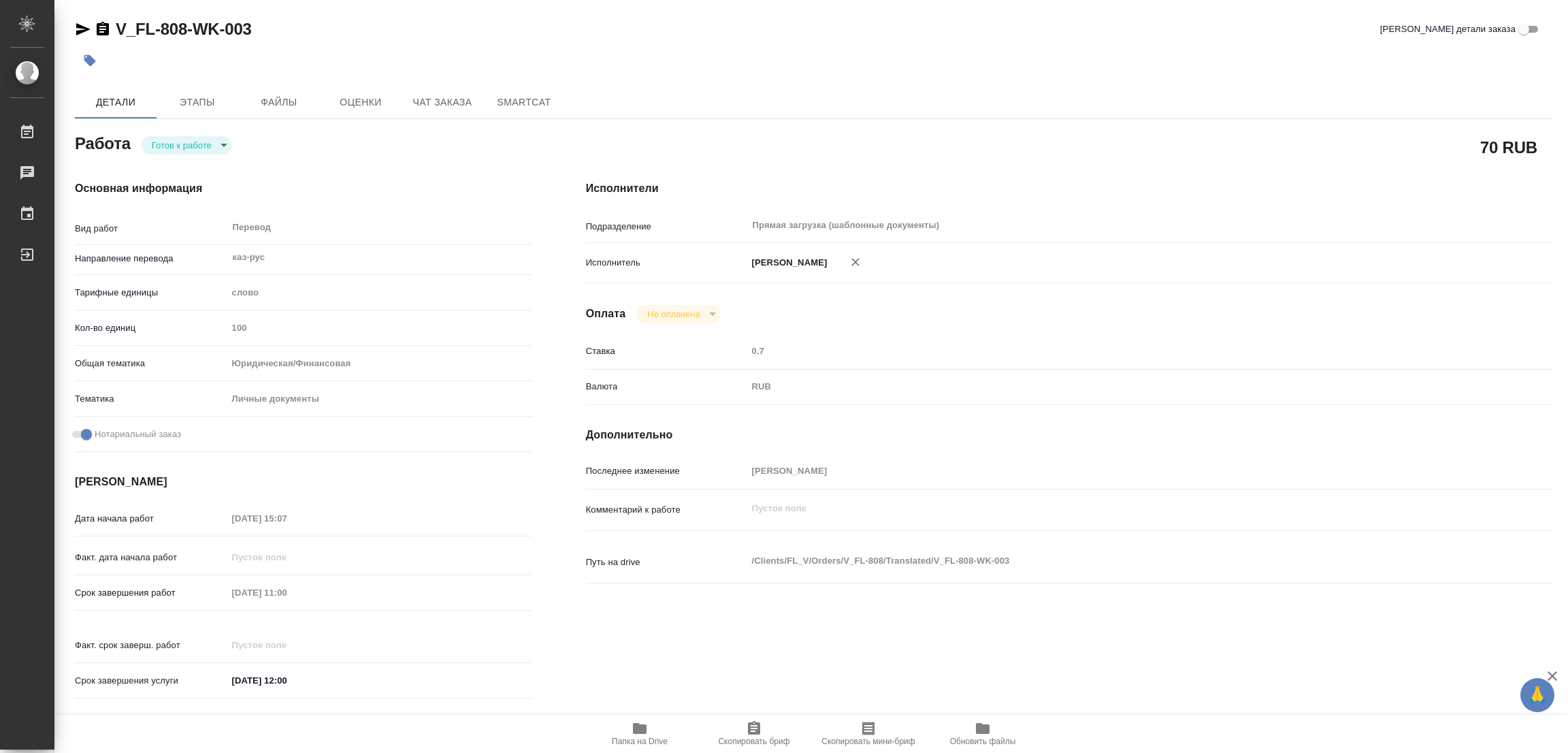
type textarea "x"
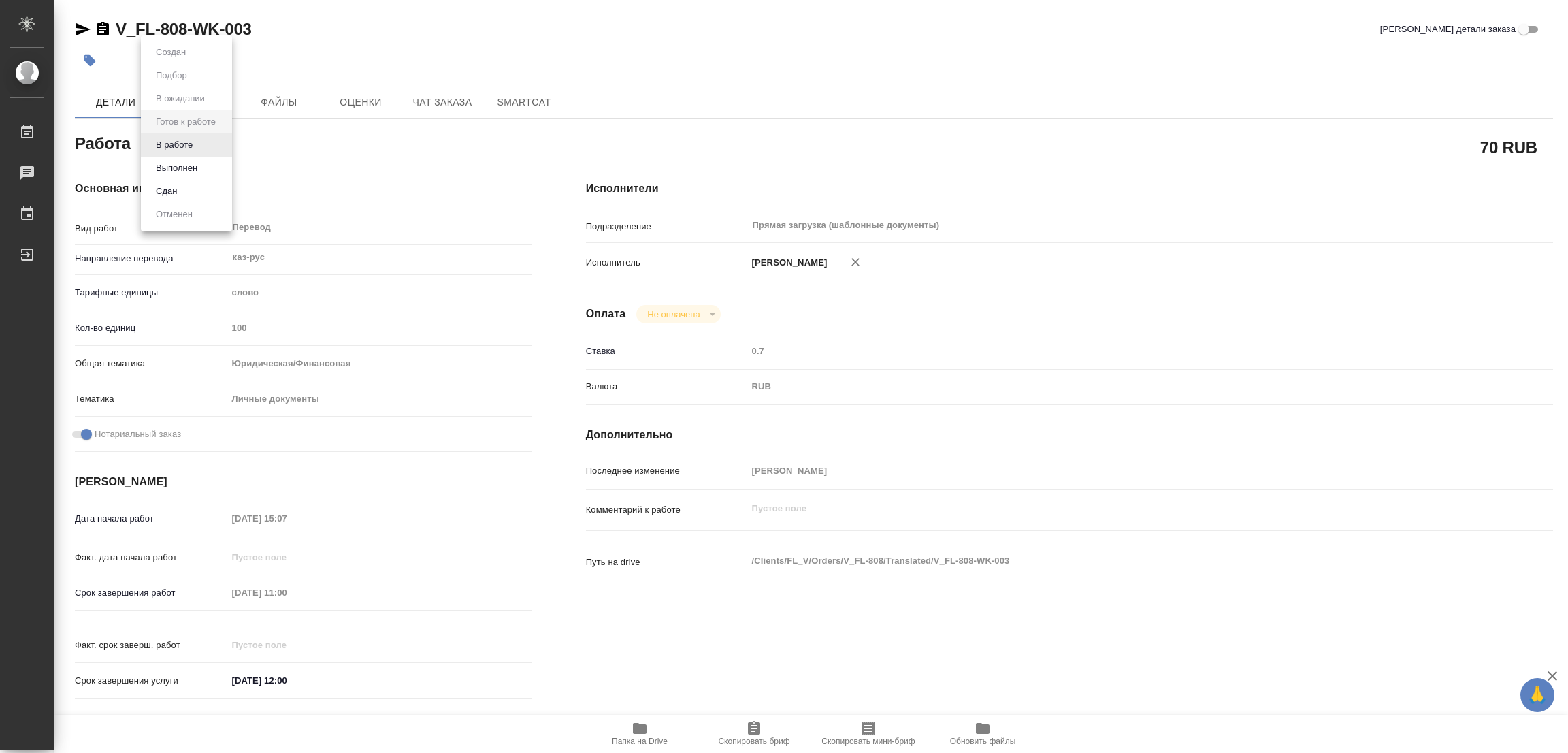
click at [189, 144] on body "🙏 .cls-1 fill:#fff; AWATERA [PERSON_NAME] Работы Чаты График Выйти V_FL-808-WK-…" at bounding box center [784, 376] width 1568 height 753
type textarea "x"
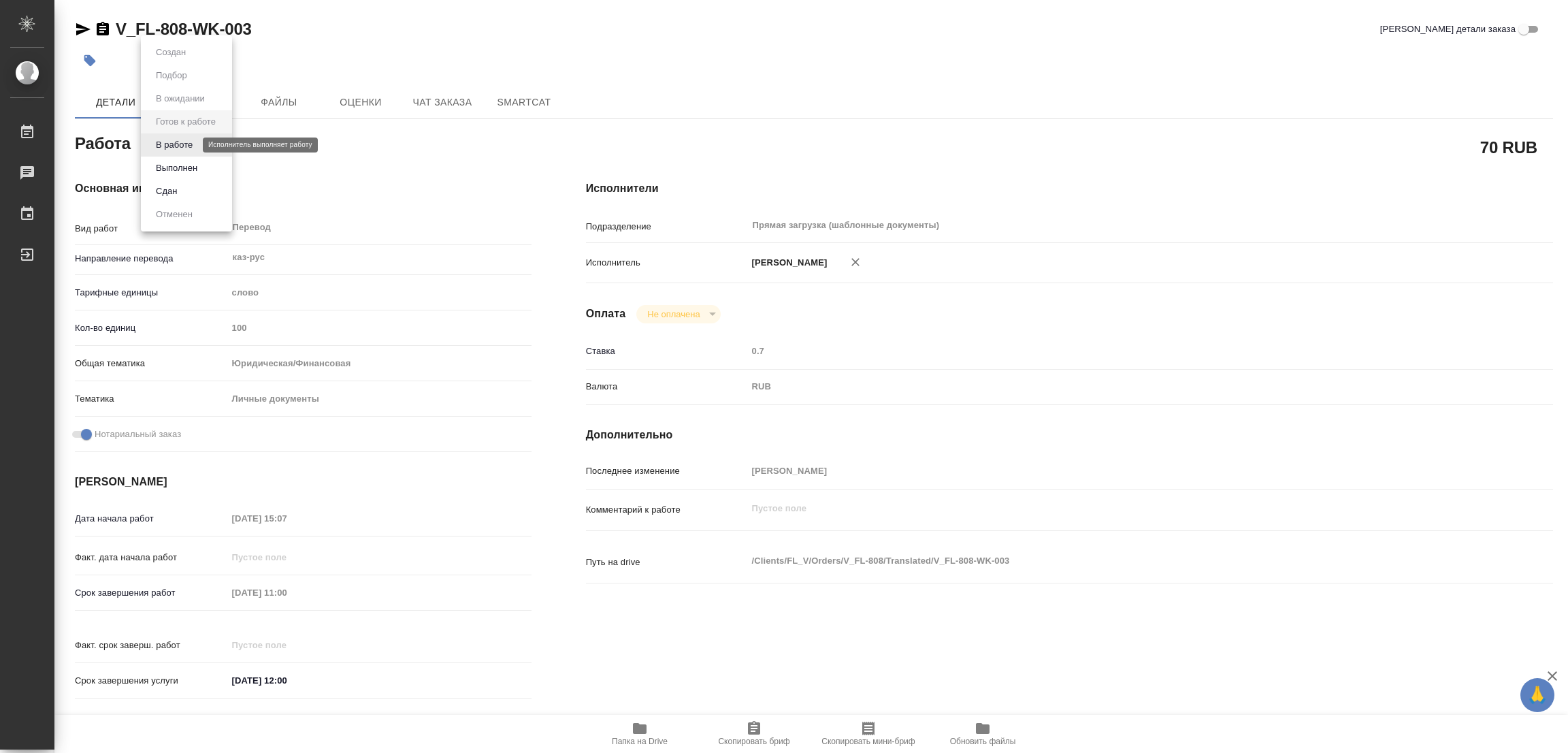
type textarea "x"
click at [189, 144] on button "В работе" at bounding box center [173, 145] width 45 height 15
type textarea "x"
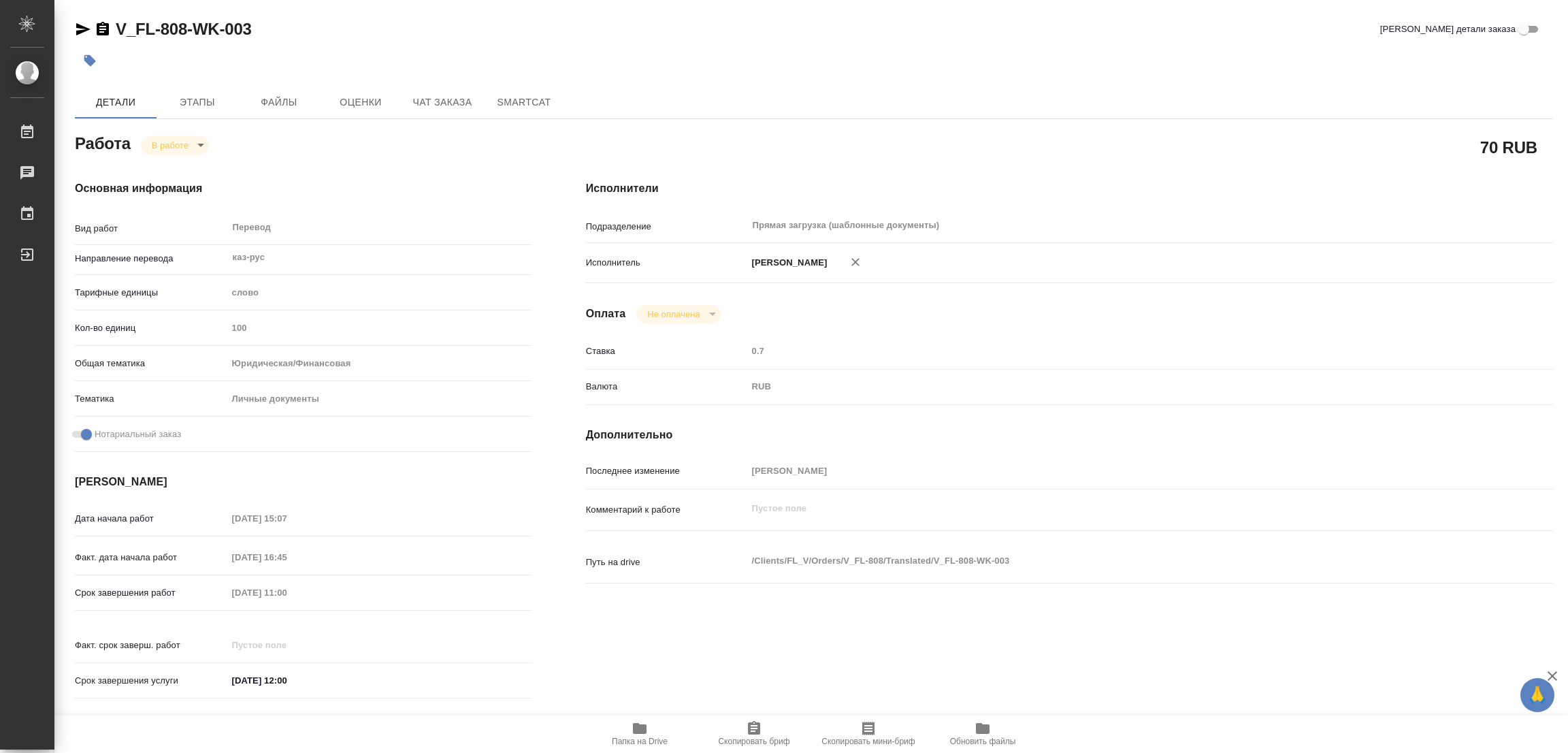
type textarea "x"
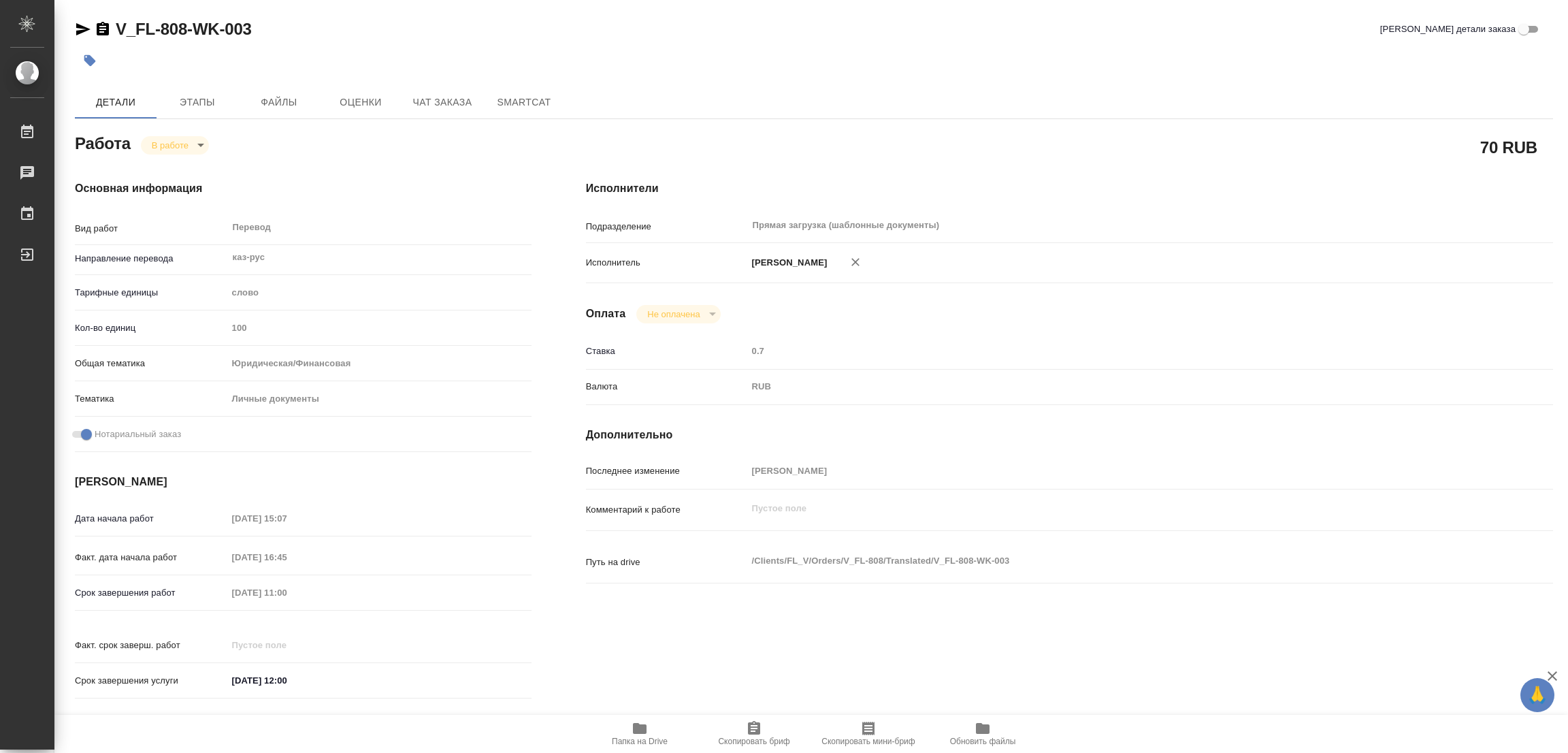
type textarea "x"
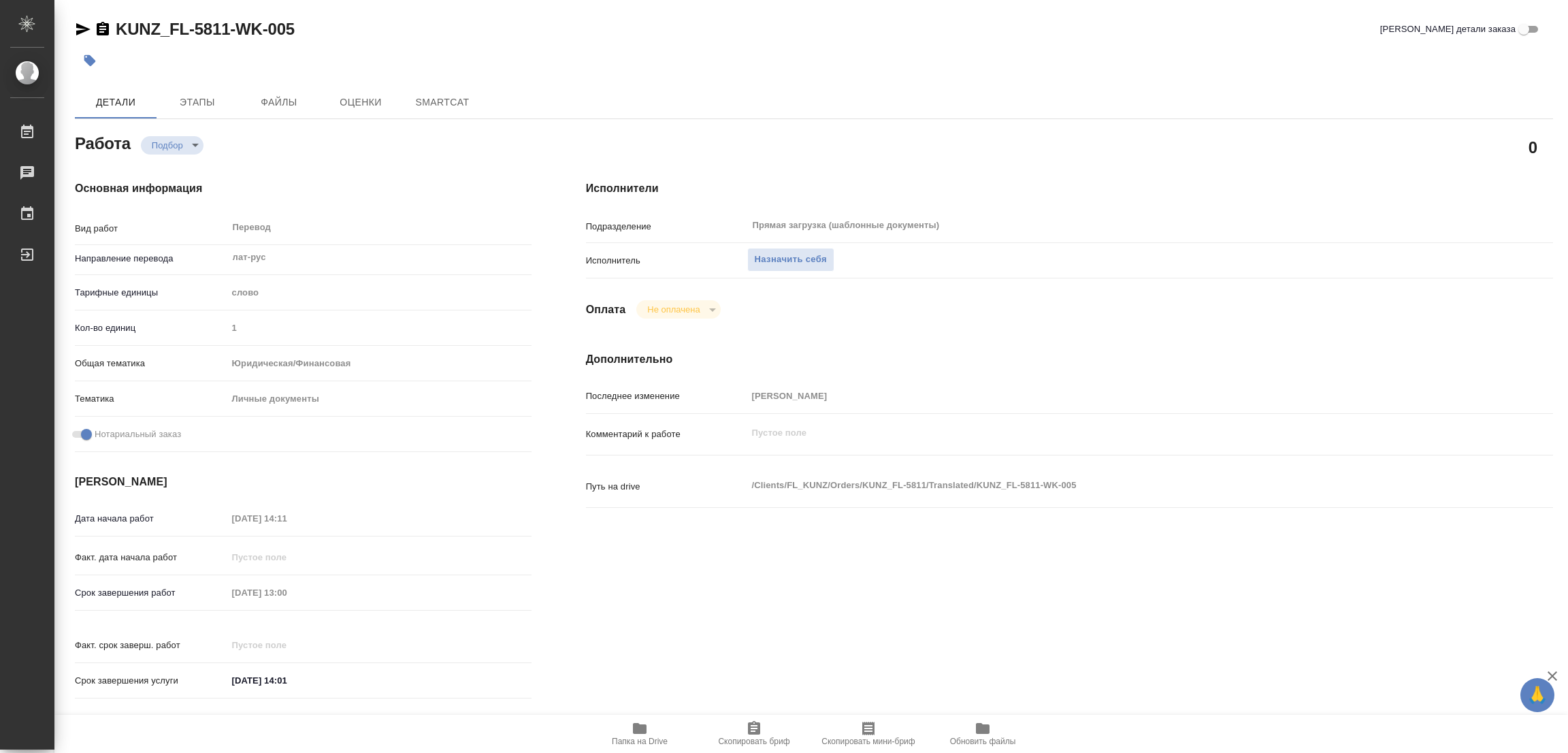
type textarea "x"
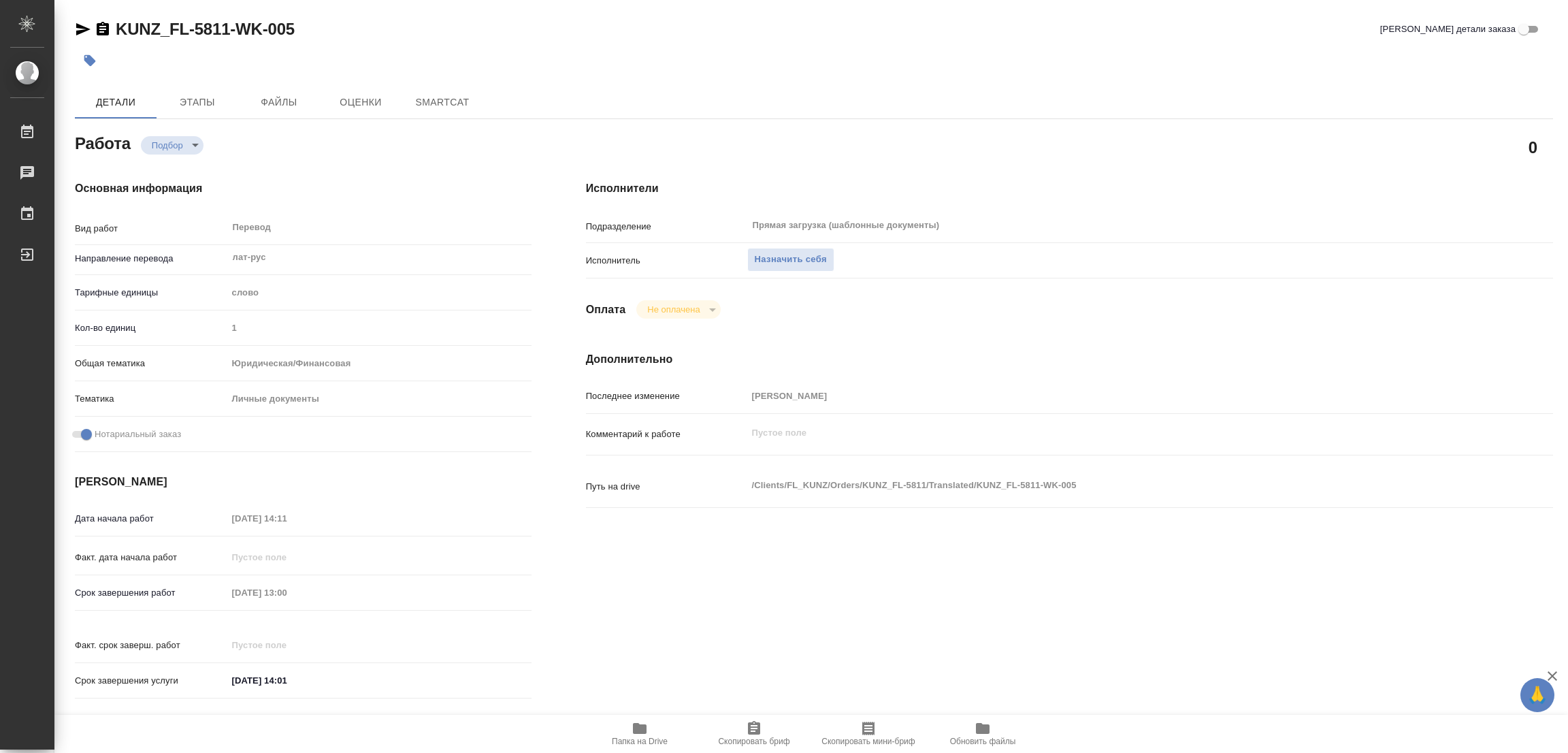
type textarea "x"
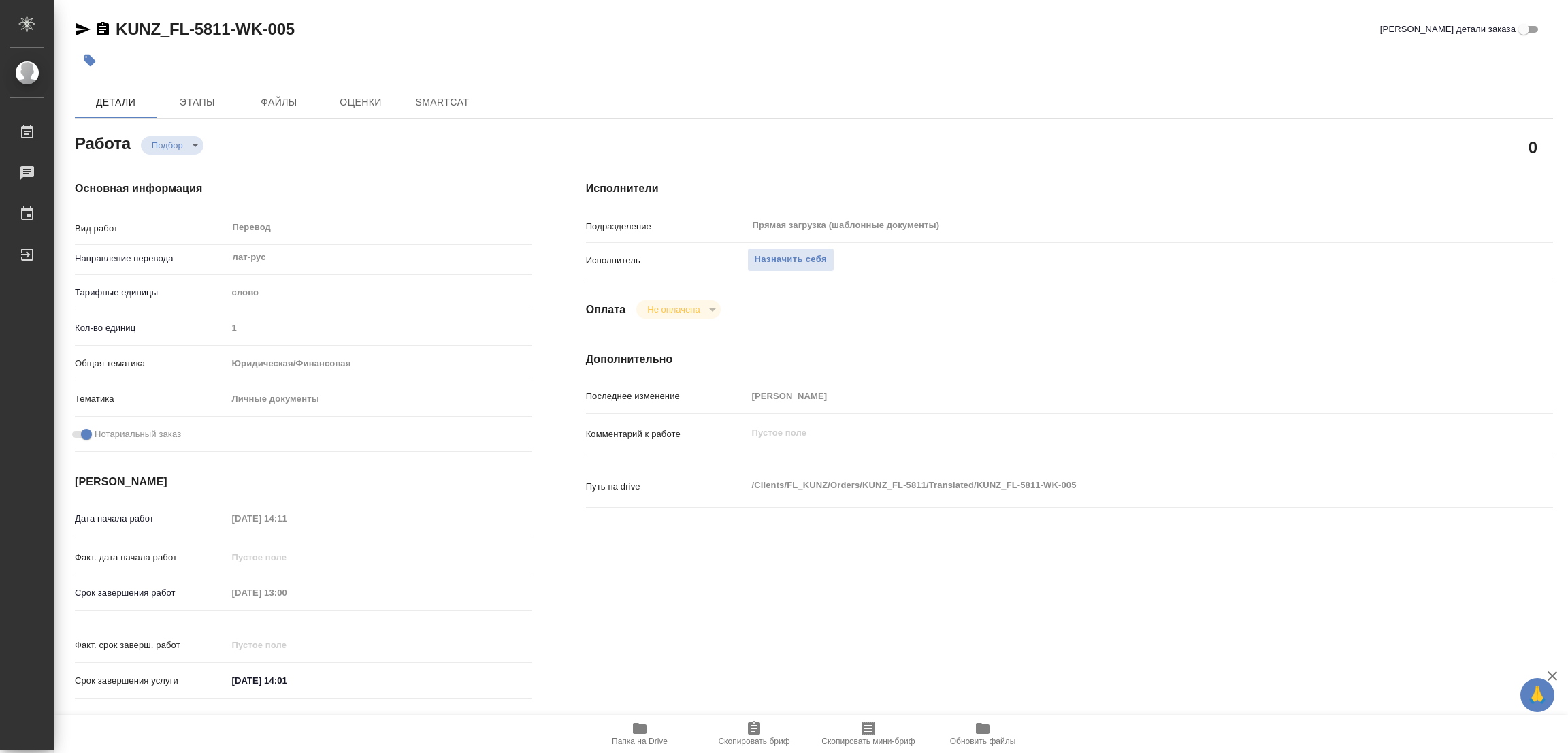
type textarea "x"
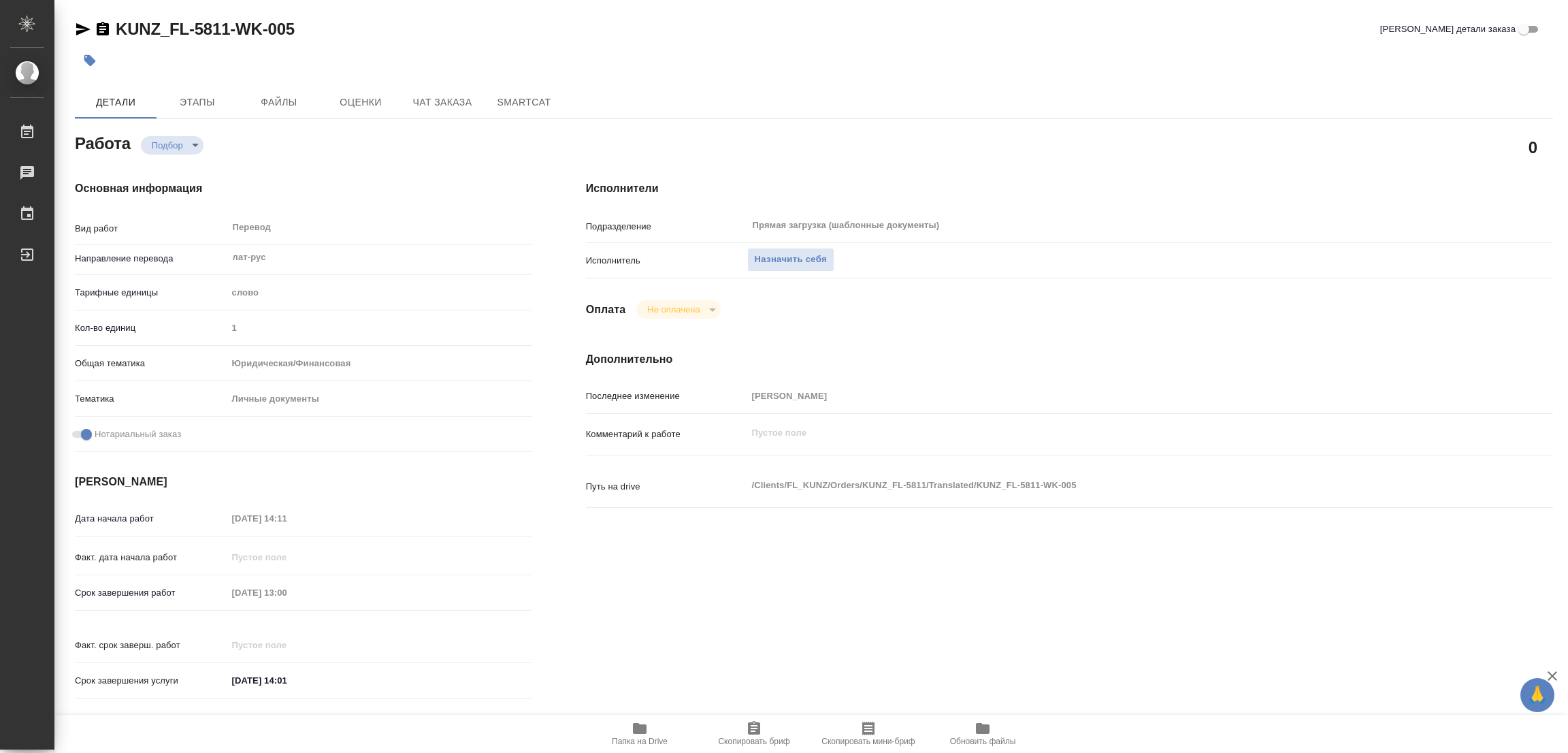
type textarea "x"
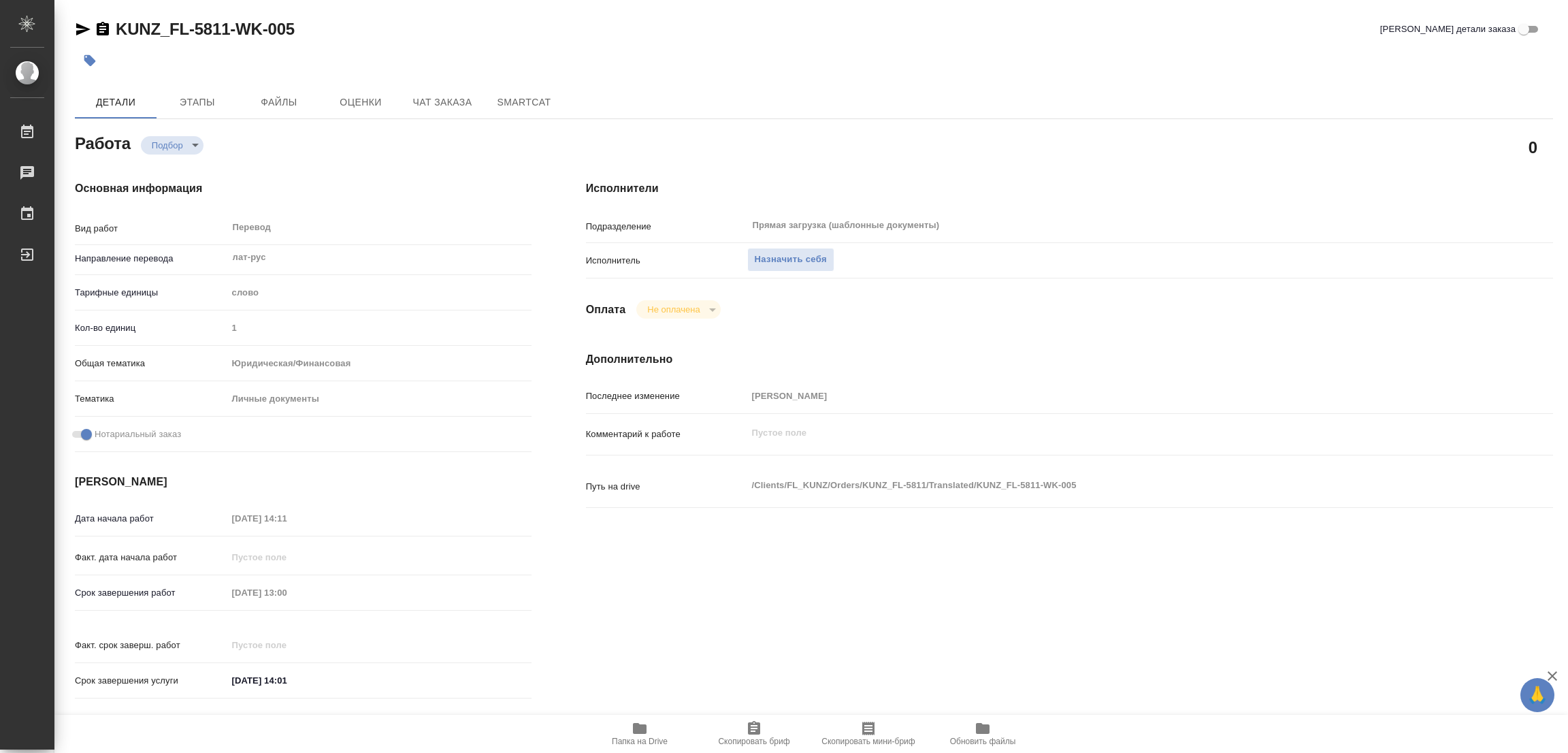
scroll to position [375, 0]
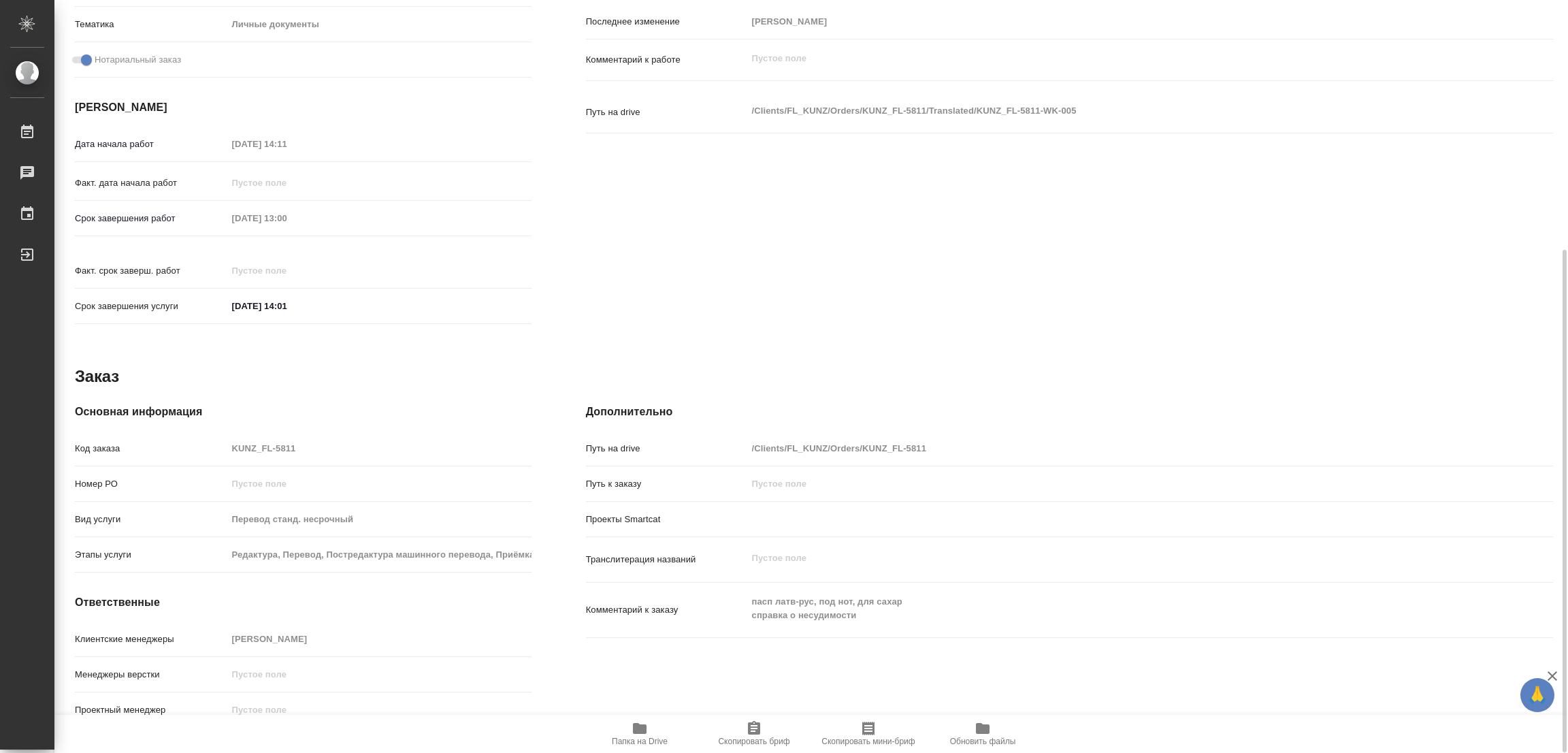
type textarea "x"
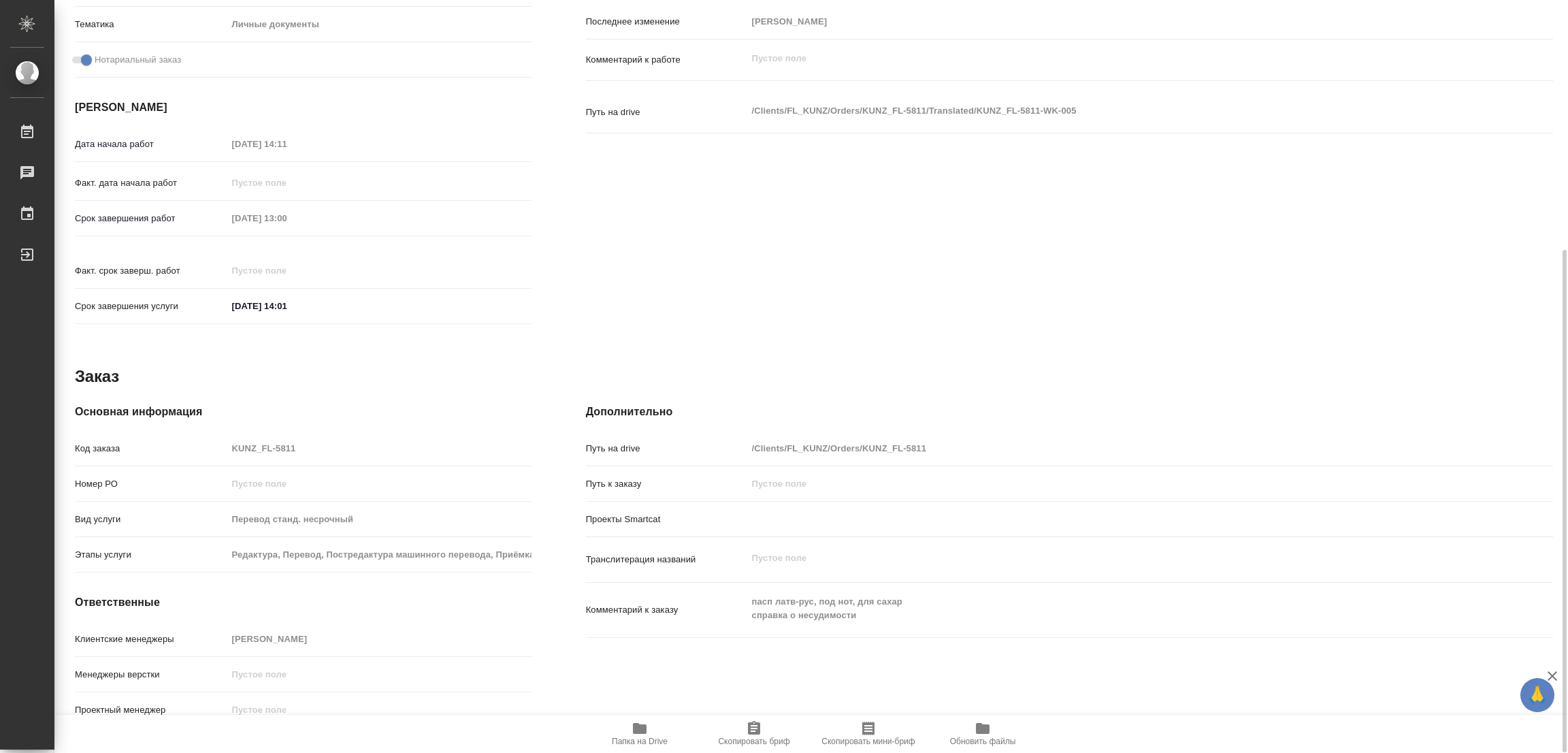
click at [645, 728] on icon "button" at bounding box center [639, 728] width 13 height 10
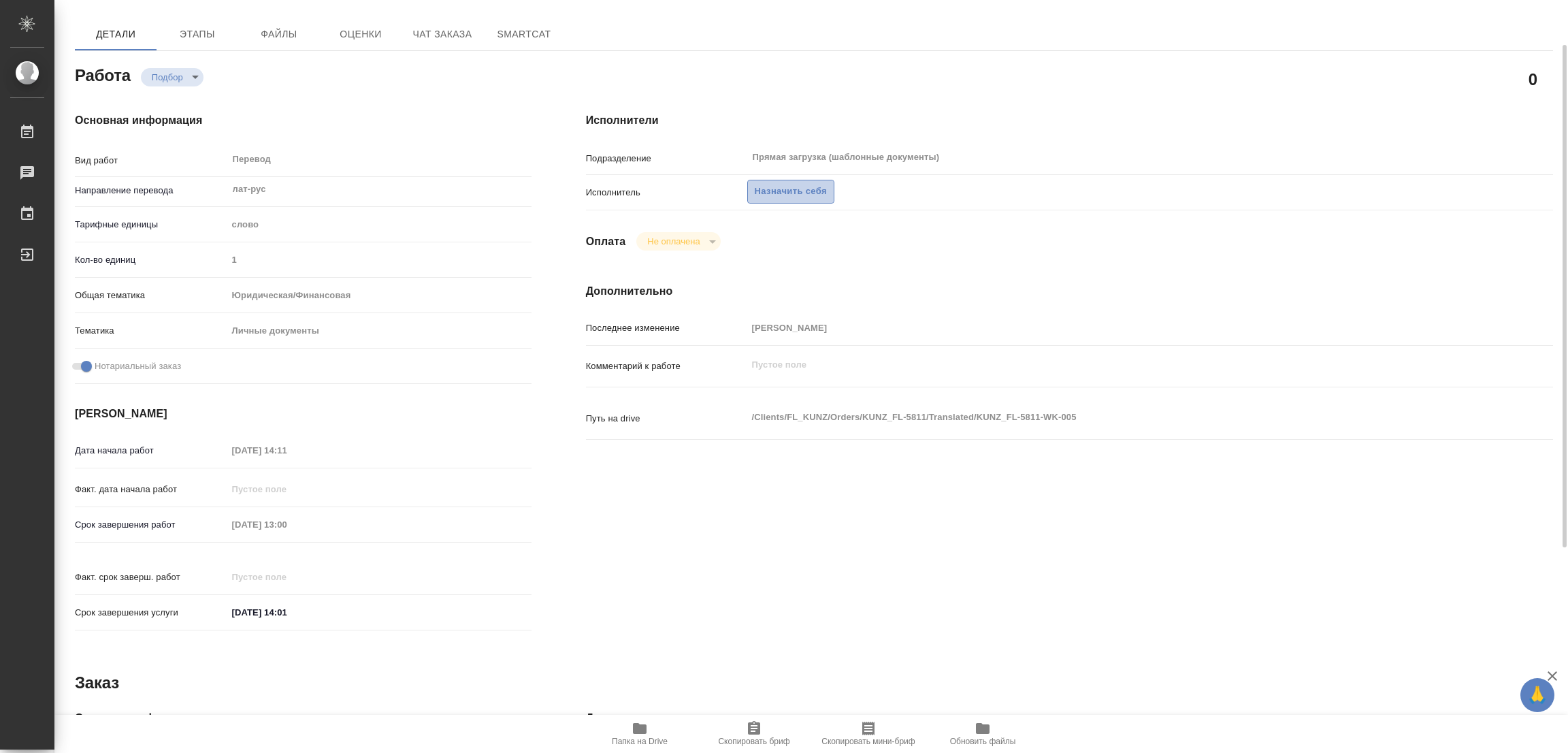
click at [778, 190] on span "Назначить себя" at bounding box center [791, 192] width 72 height 15
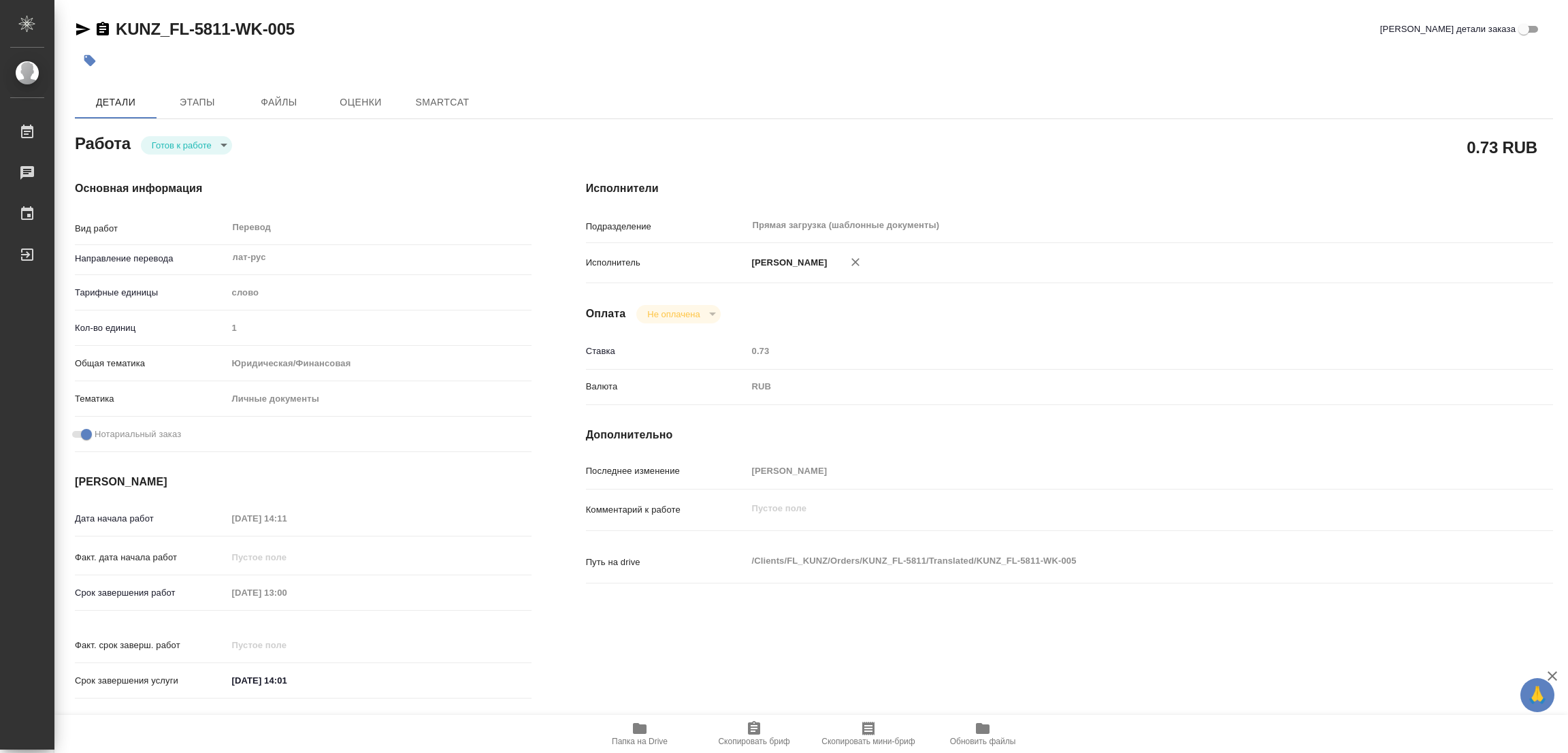
type textarea "x"
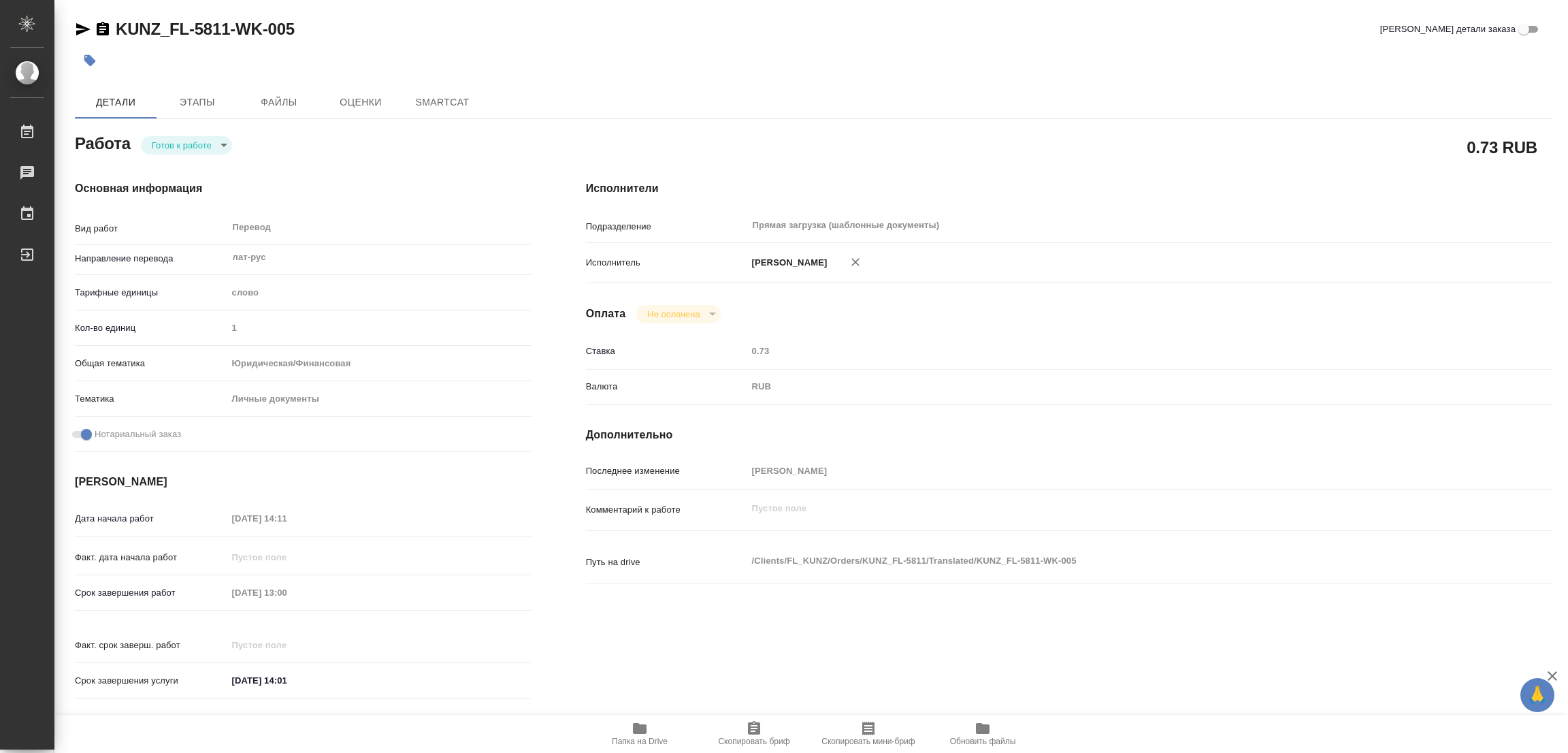
type textarea "x"
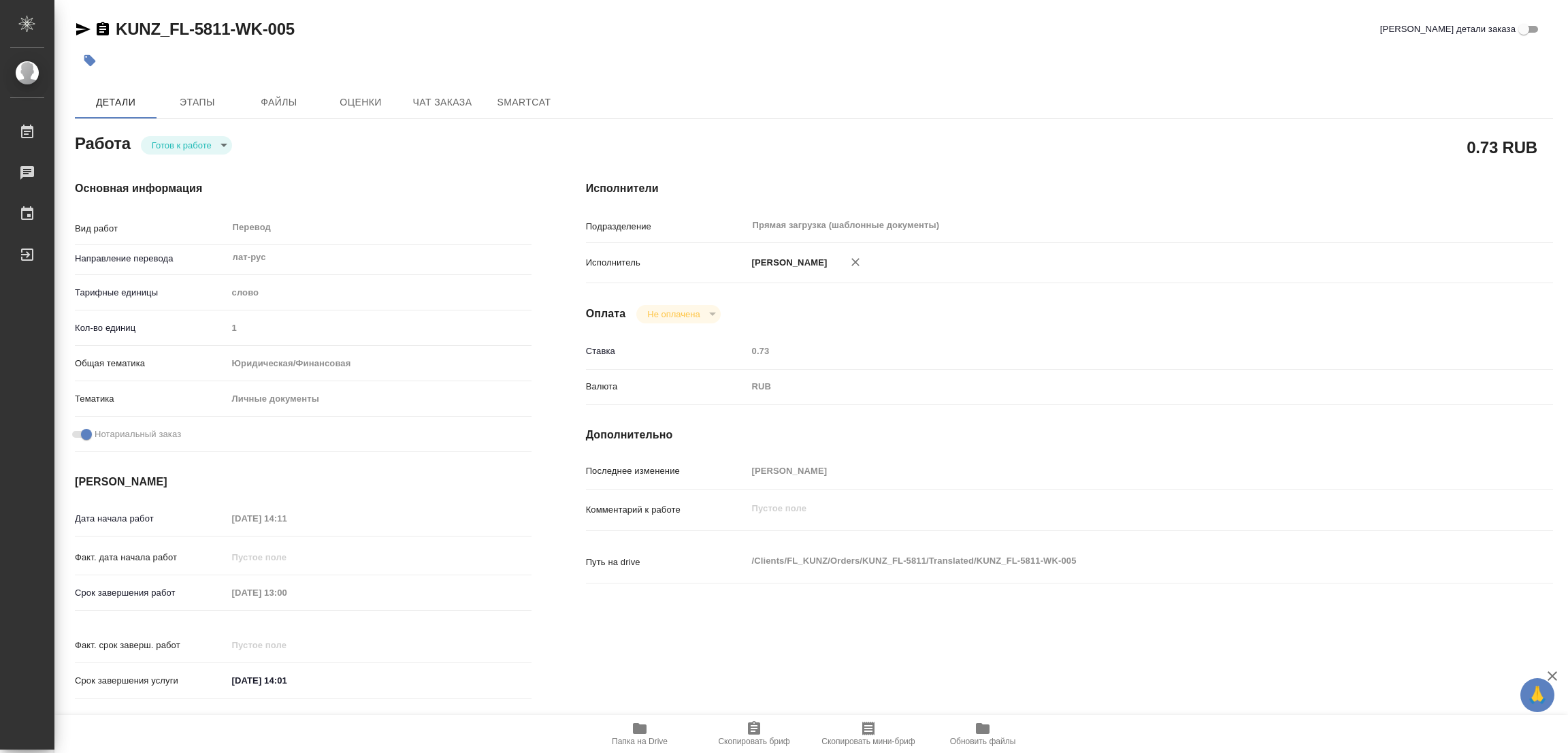
type textarea "x"
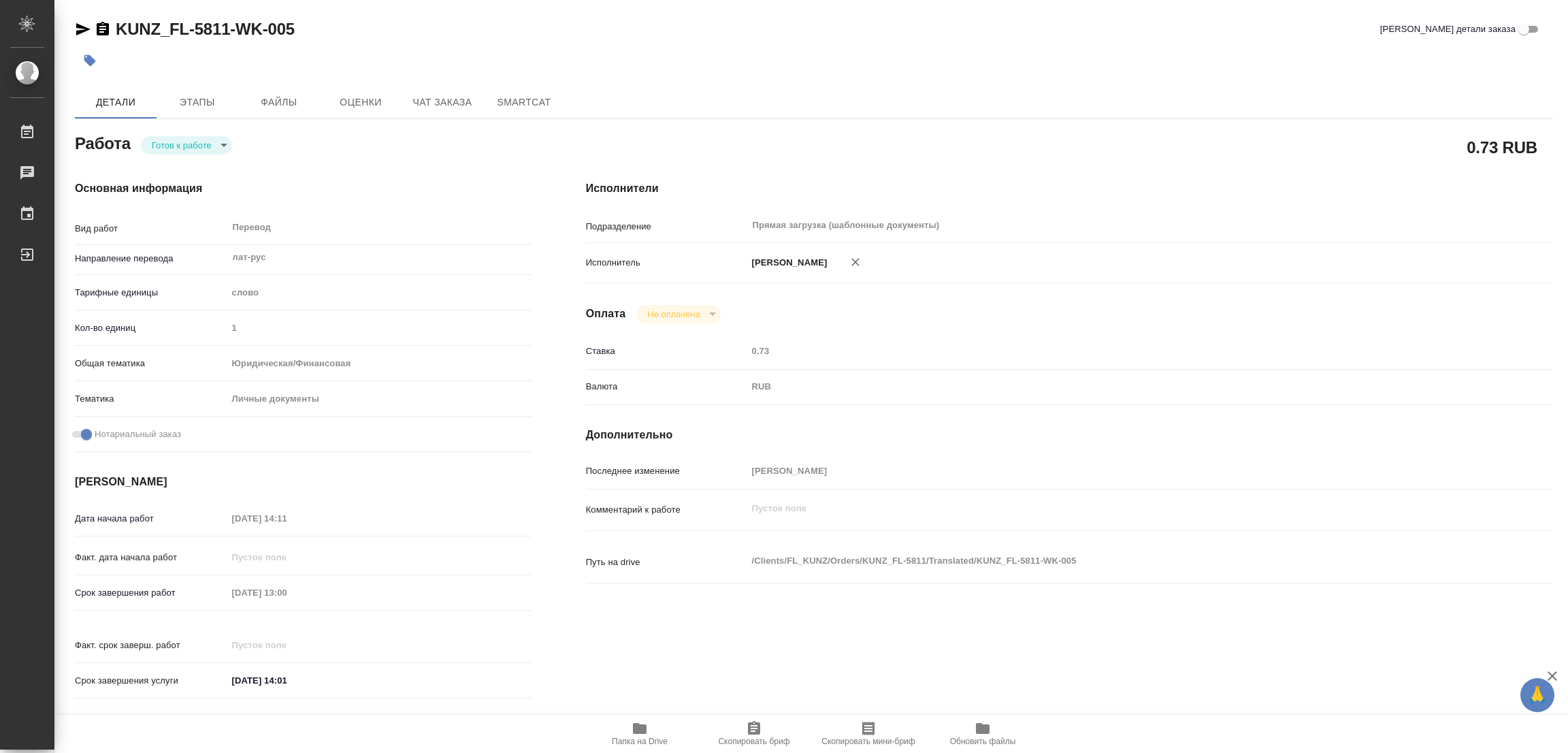
type textarea "x"
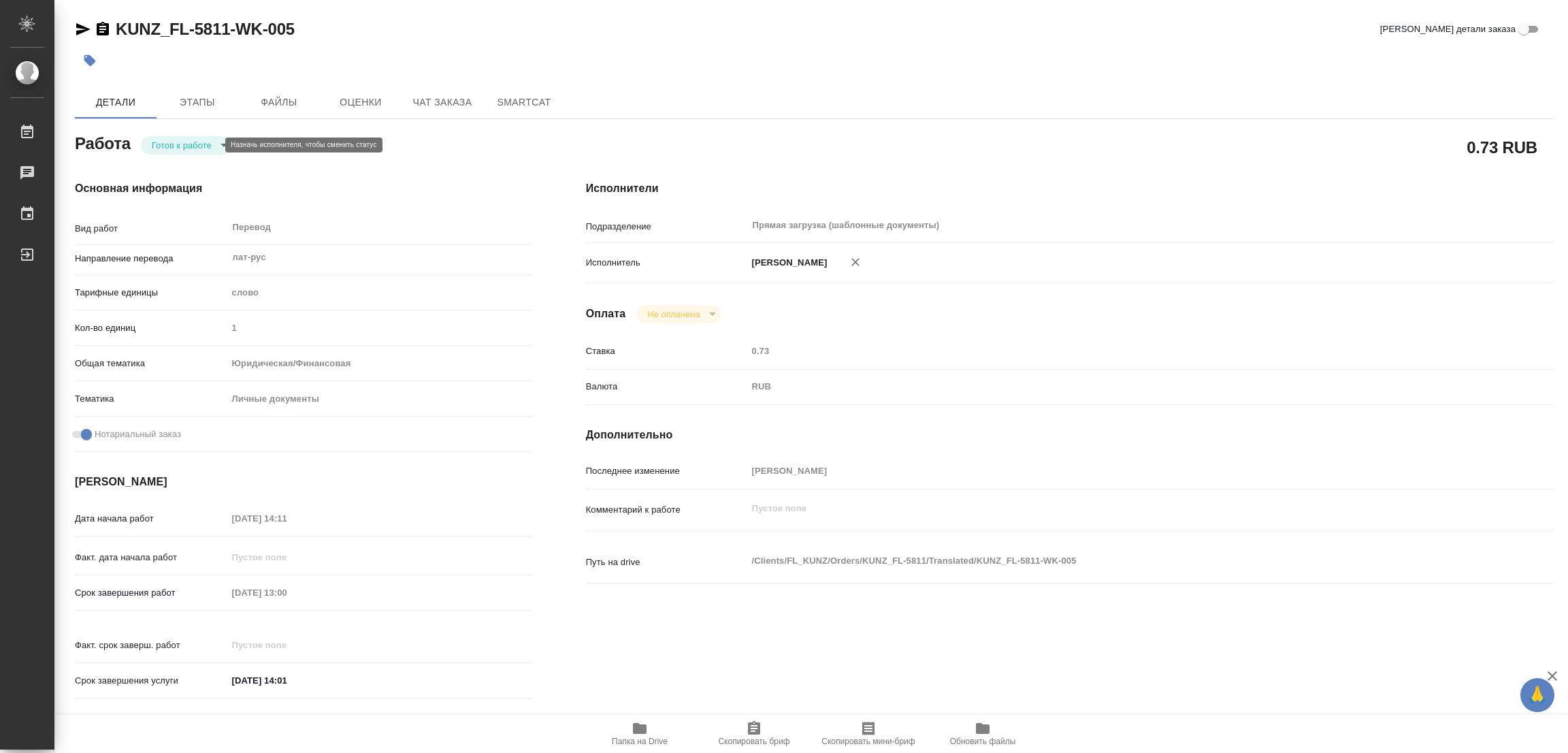
click at [171, 147] on body "🙏 .cls-1 fill:#fff; AWATERA [PERSON_NAME] Работы Чаты График Выйти KUNZ_FL-5811…" at bounding box center [784, 376] width 1568 height 753
type textarea "x"
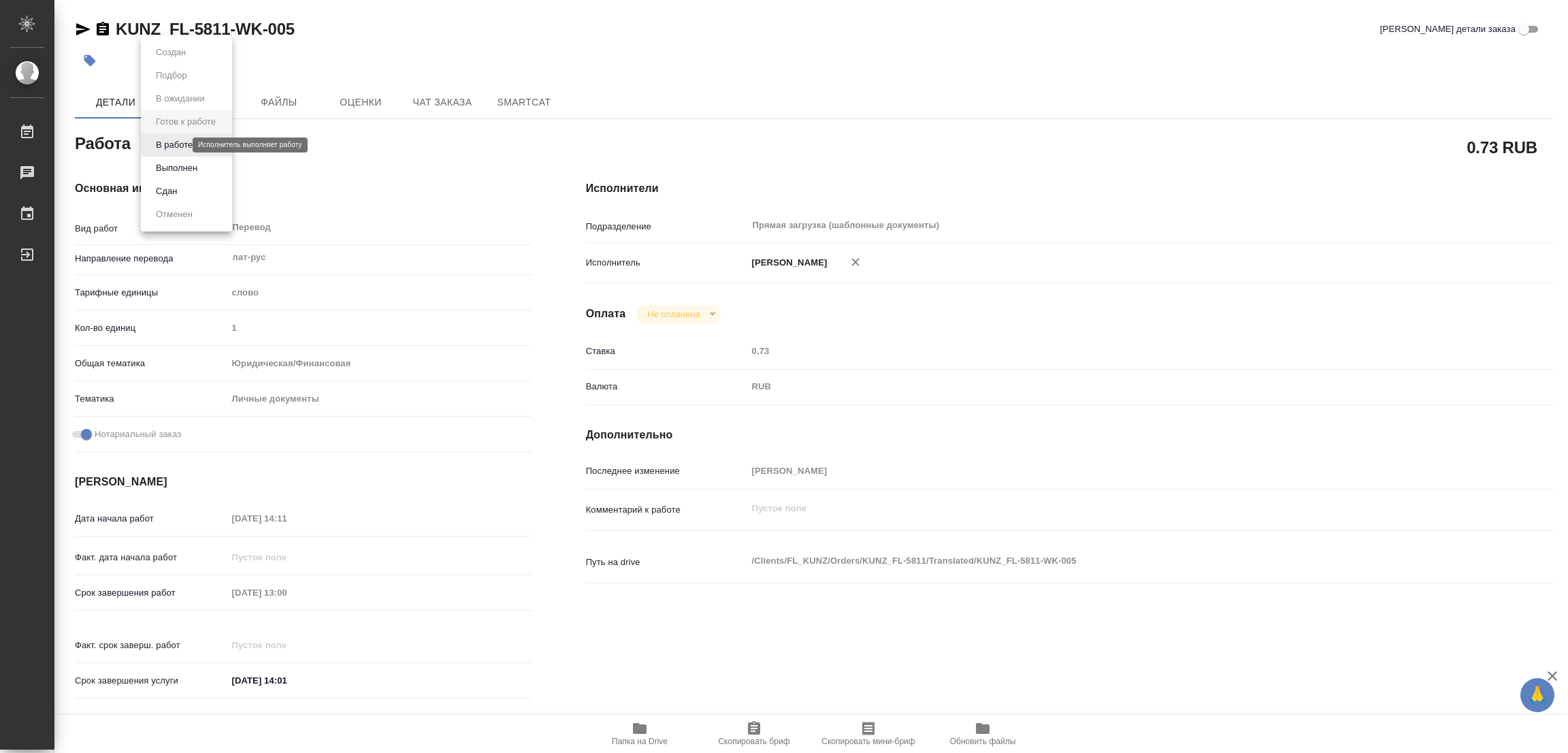
type textarea "x"
click at [171, 147] on button "В работе" at bounding box center [173, 145] width 45 height 15
type textarea "x"
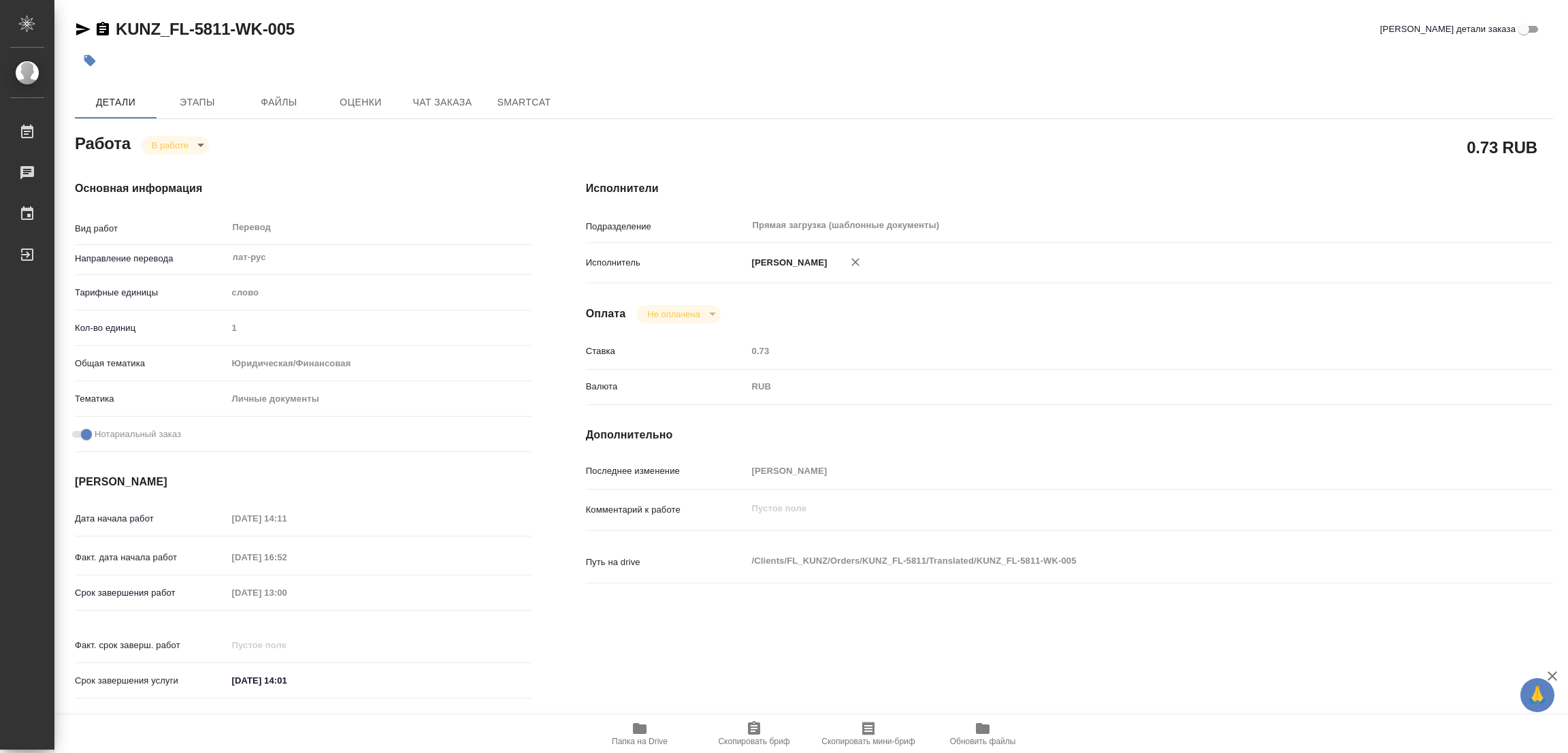
type textarea "x"
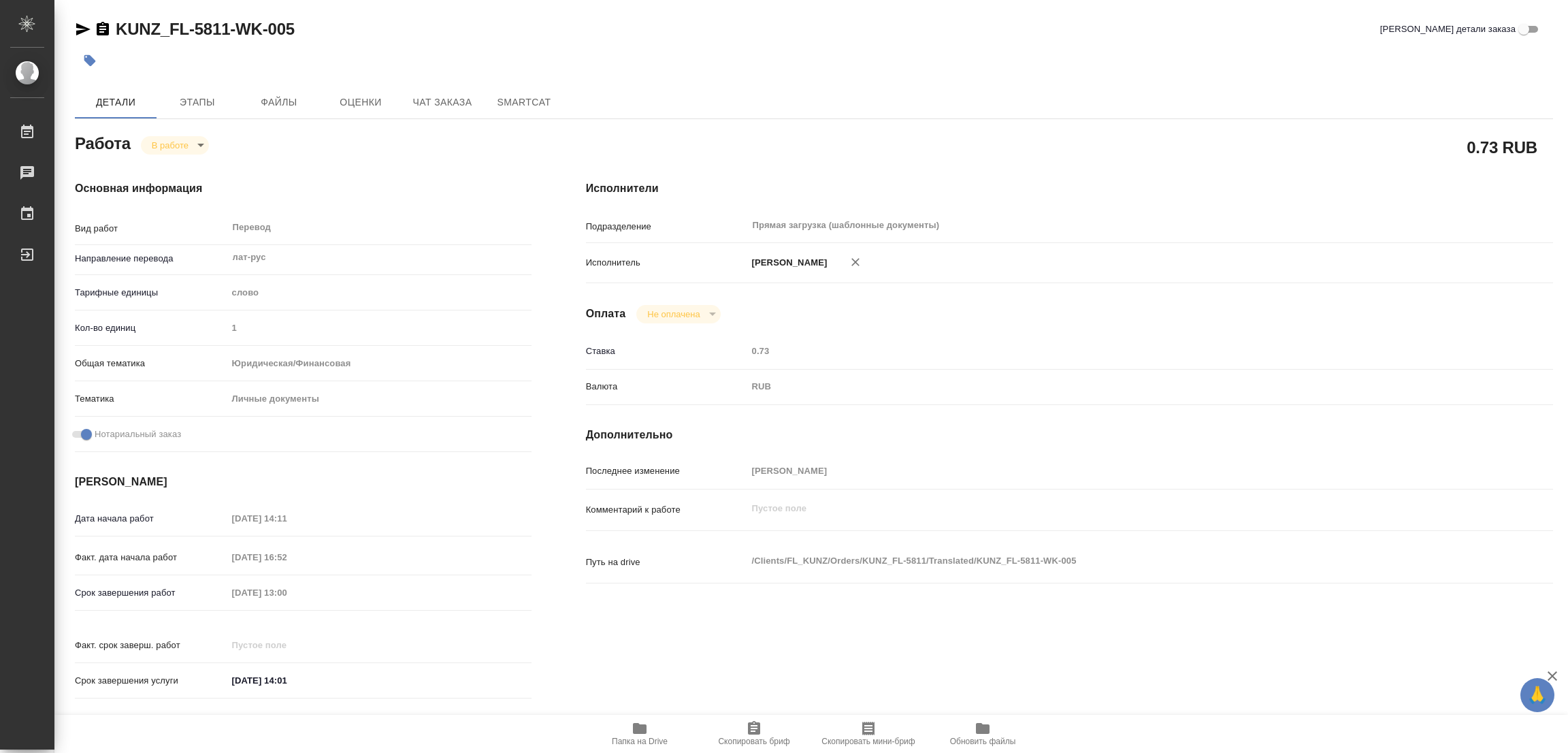
type textarea "x"
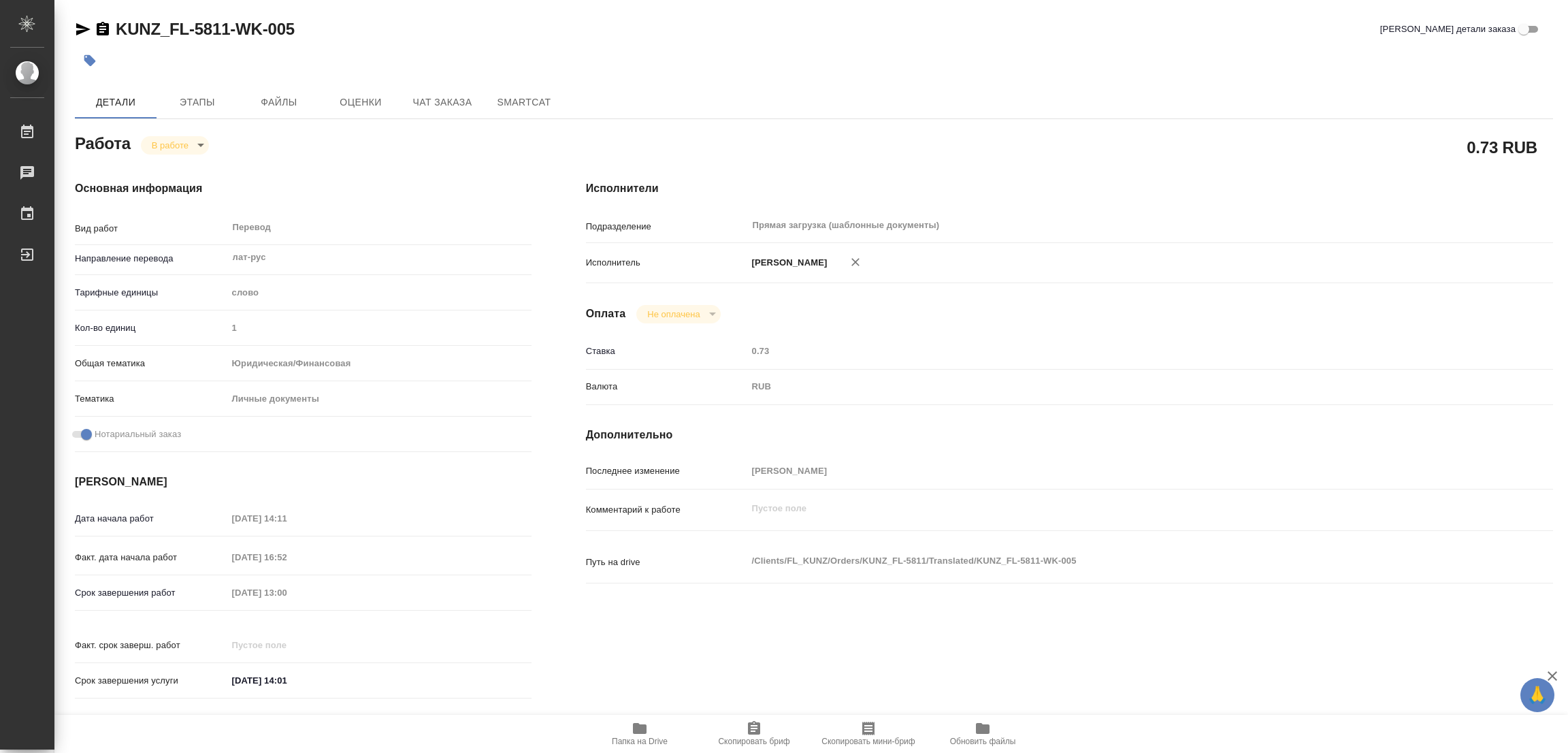
type textarea "x"
click at [398, 472] on div "Основная информация Вид работ Перевод x ​ Направление перевода лат-рус ​ Тарифн…" at bounding box center [303, 443] width 456 height 527
drag, startPoint x: 392, startPoint y: 488, endPoint x: 366, endPoint y: 461, distance: 37.5
type textarea "x"
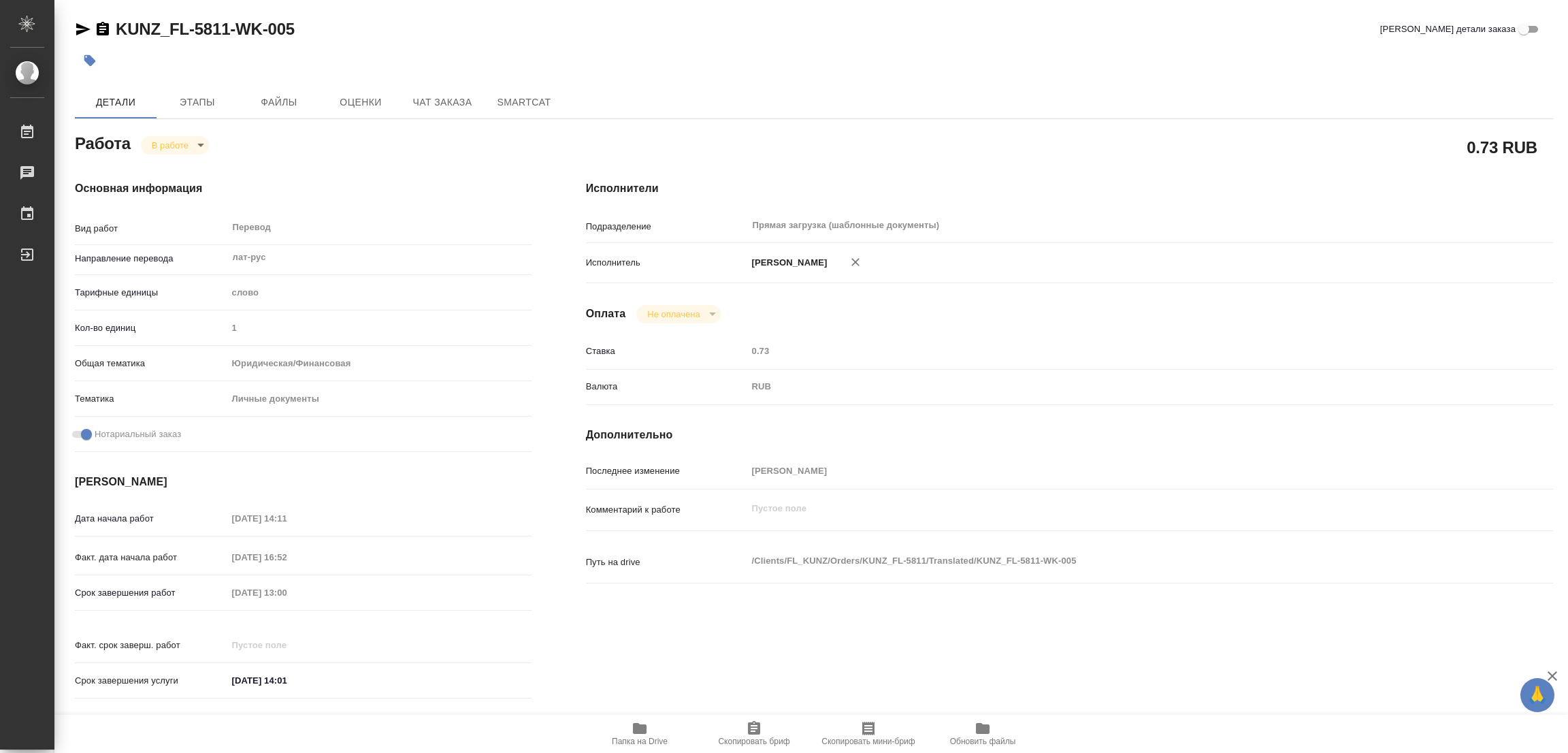
type textarea "x"
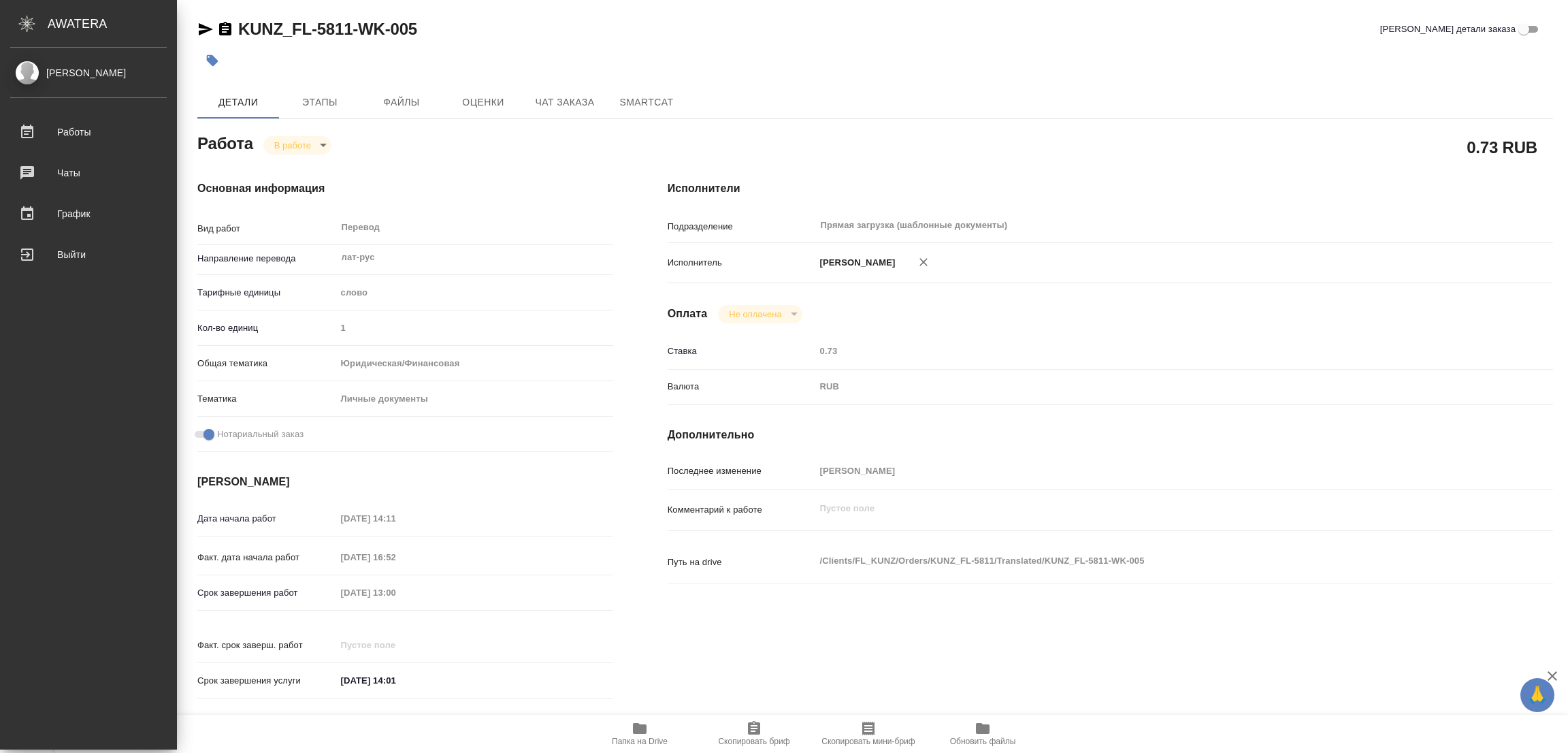
type textarea "x"
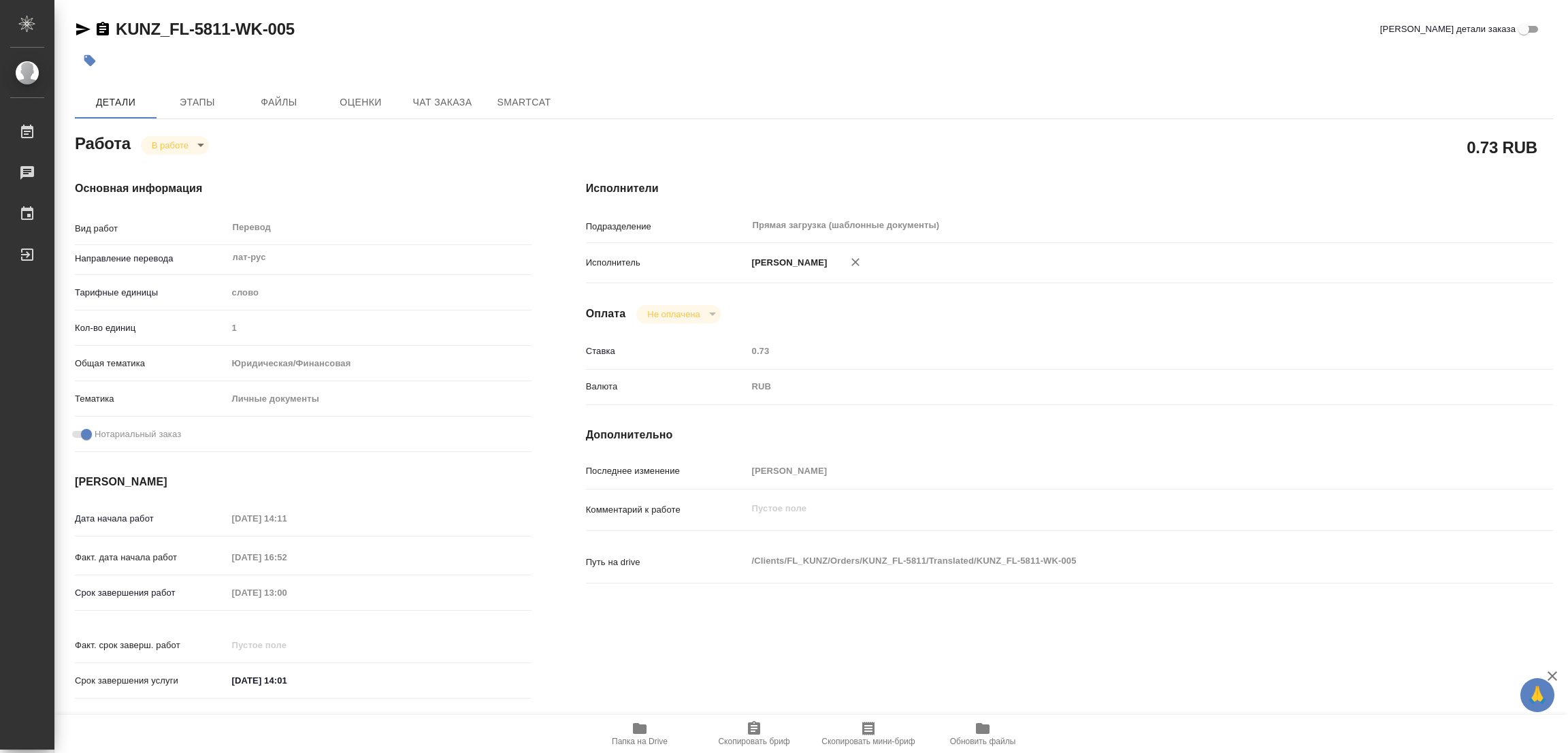
type textarea "x"
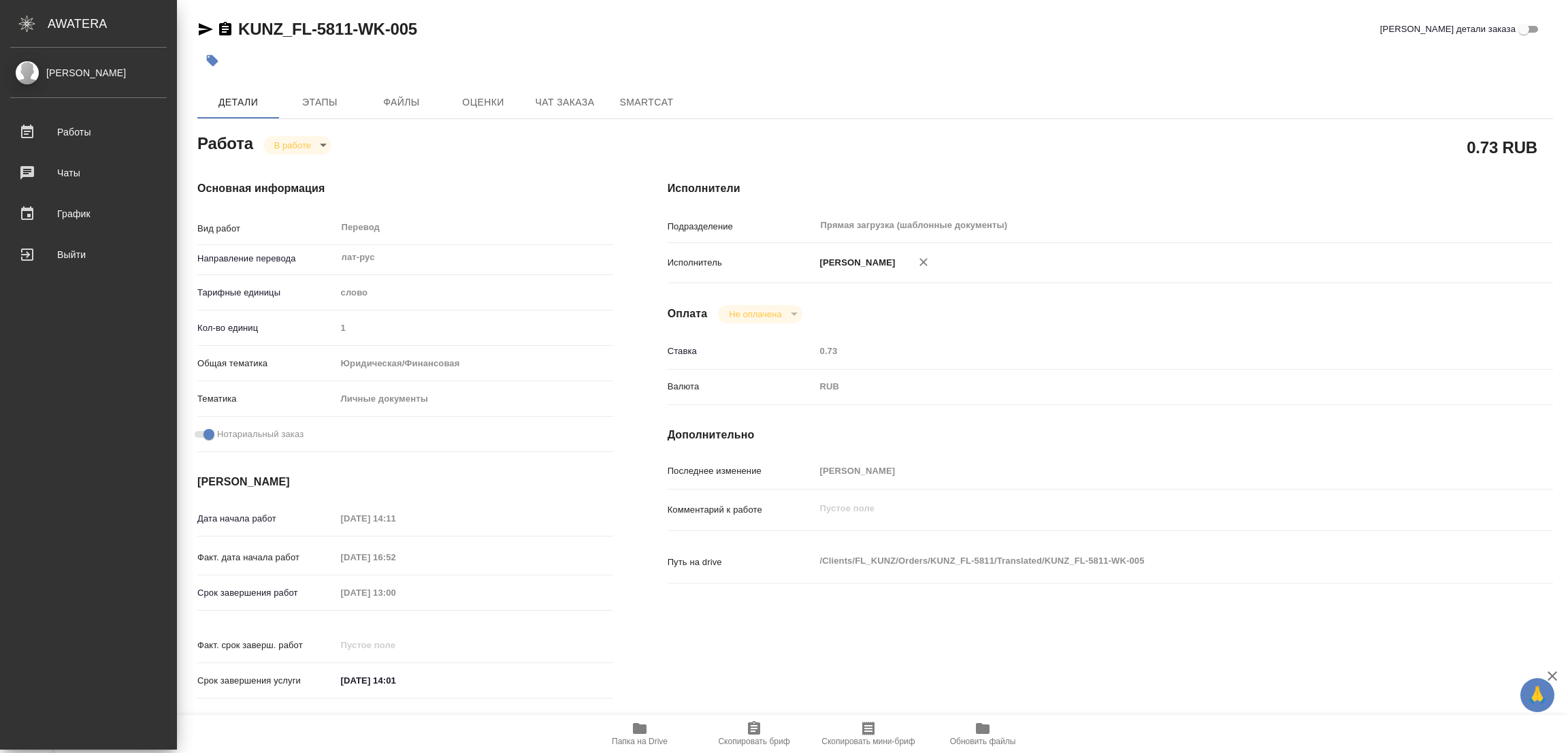
type textarea "x"
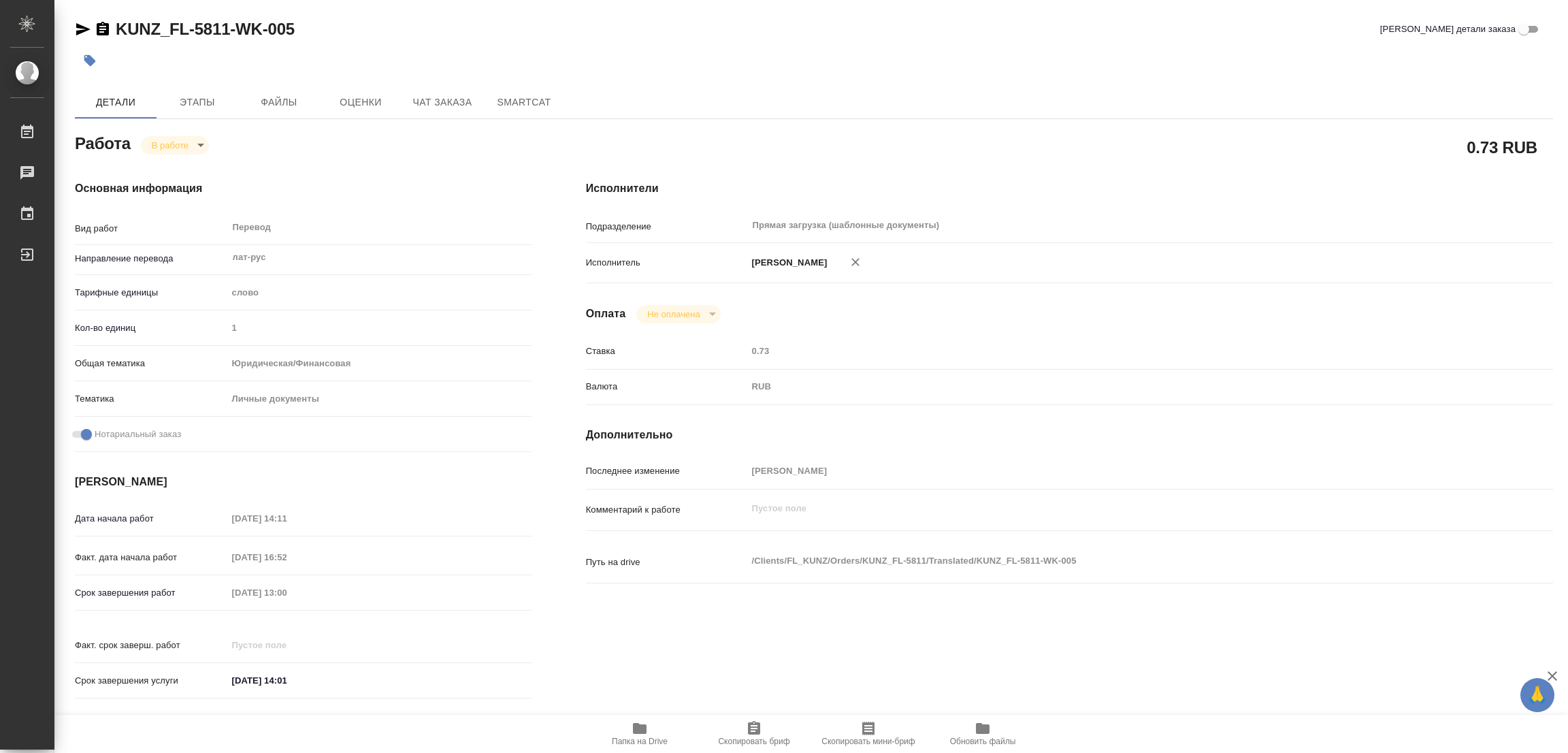
type textarea "x"
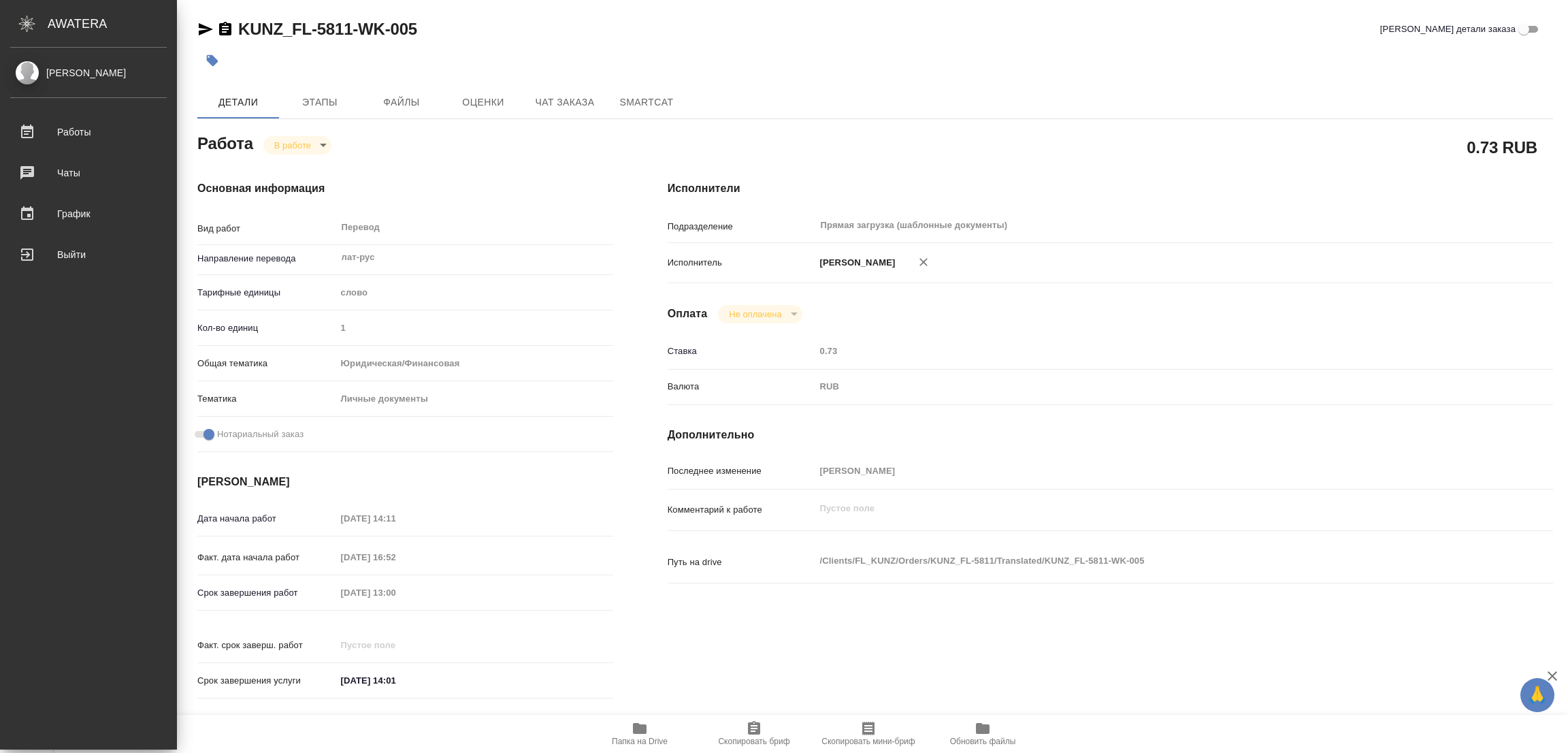
type textarea "x"
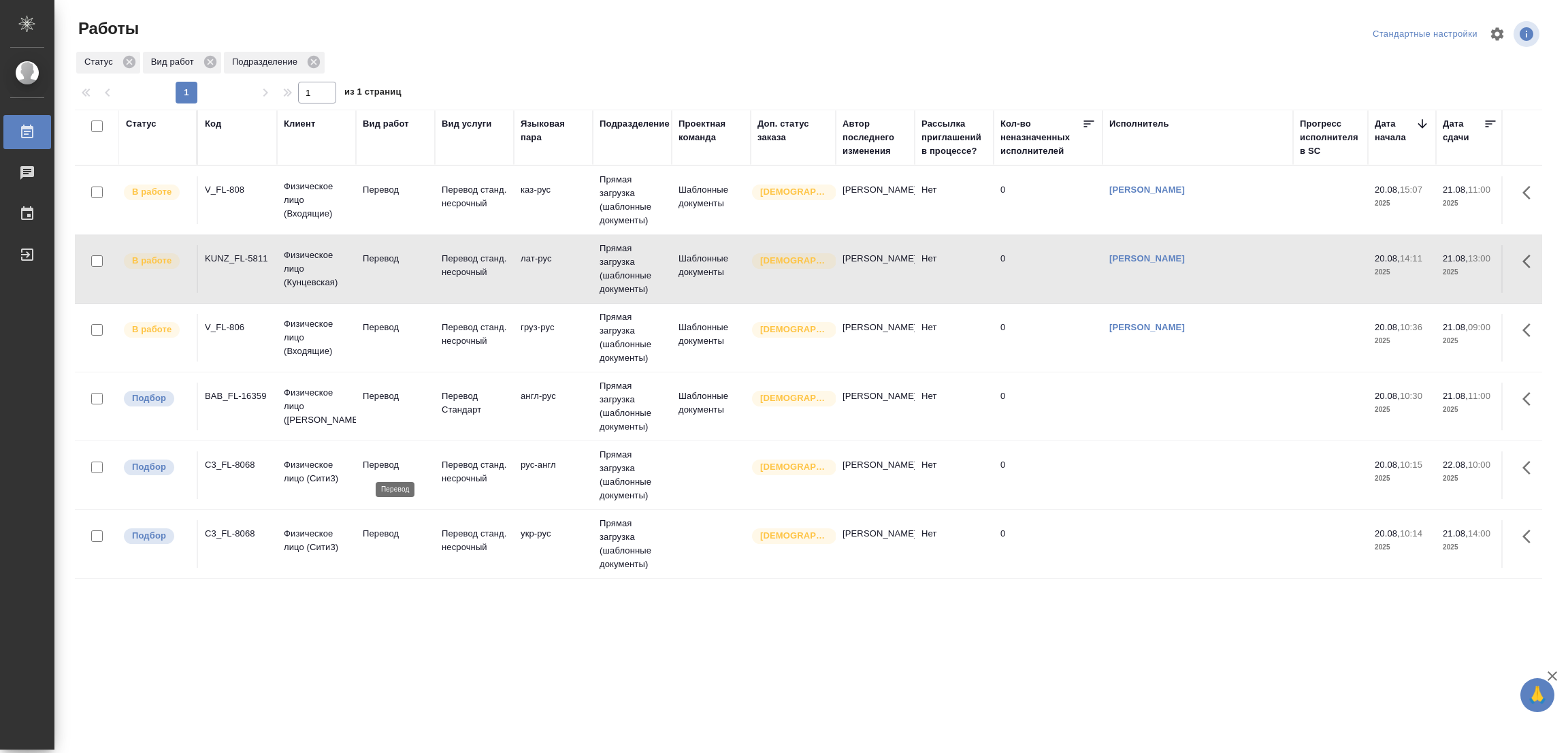
click at [373, 468] on p "Перевод" at bounding box center [395, 465] width 66 height 13
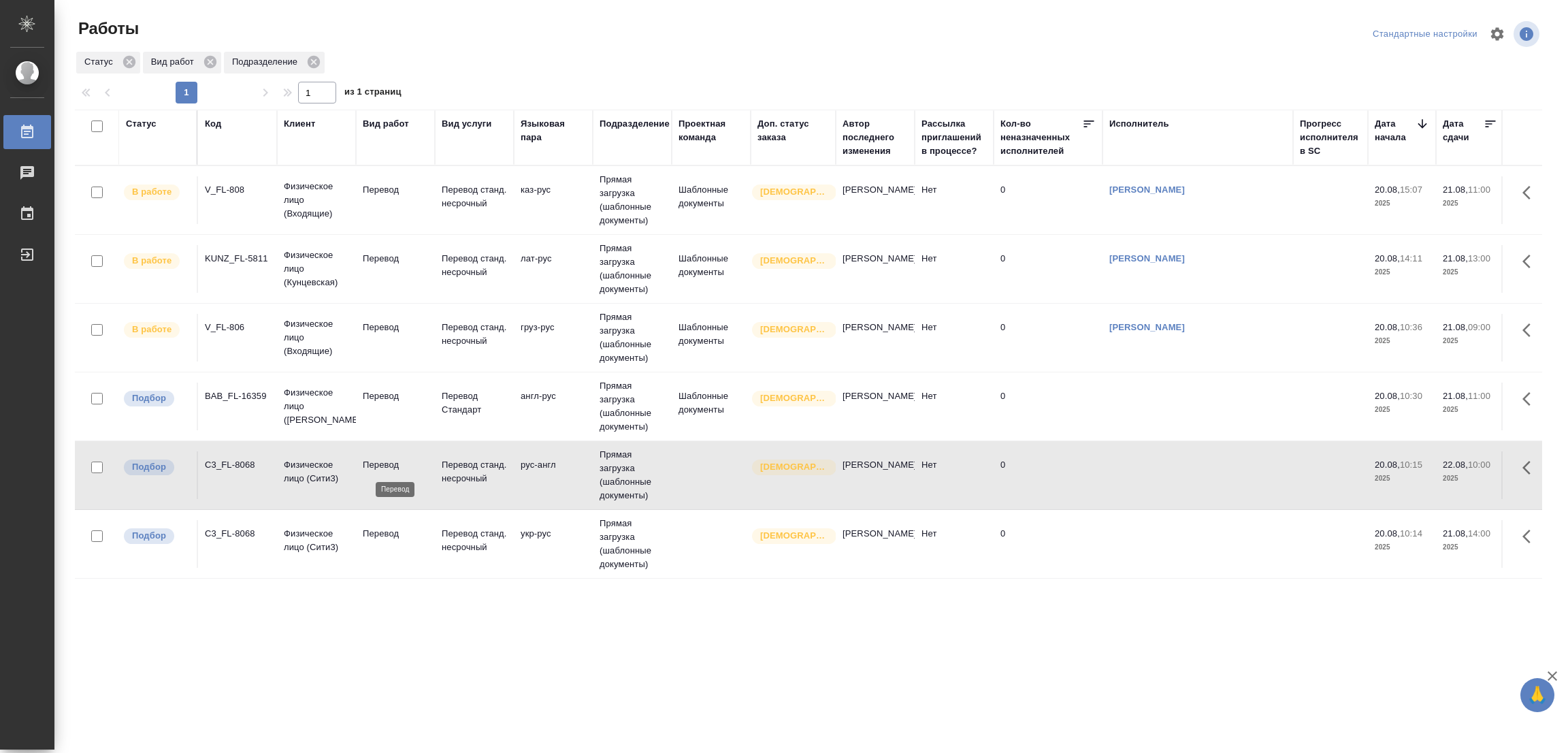
click at [373, 467] on p "Перевод" at bounding box center [395, 465] width 66 height 13
click at [213, 703] on div ".cls-1 fill:#fff; AWATERA [PERSON_NAME] Работы 0 Чаты График Выйти Работы Станд…" at bounding box center [784, 376] width 1568 height 753
click at [394, 539] on p "Перевод" at bounding box center [395, 534] width 66 height 13
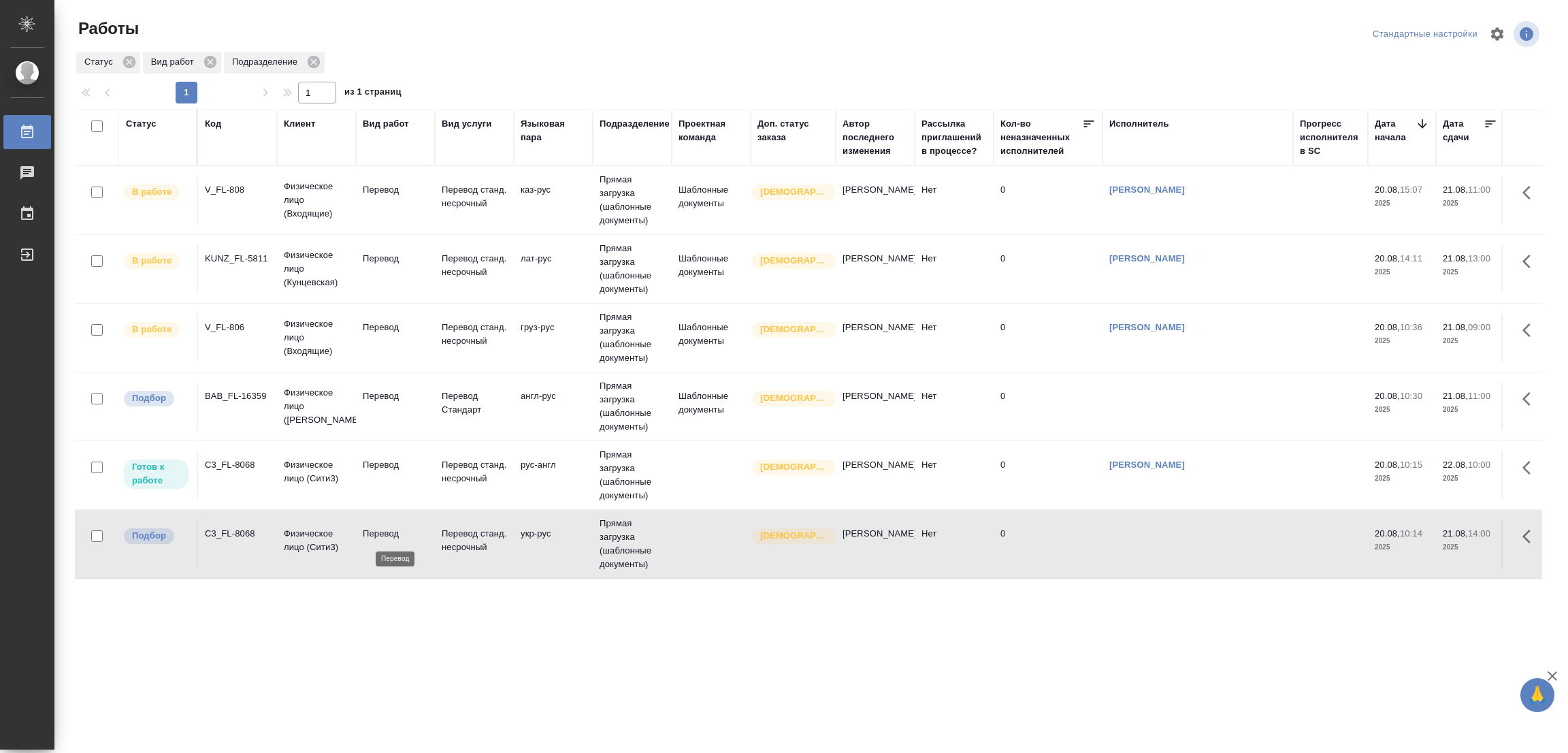
click at [394, 539] on p "Перевод" at bounding box center [395, 534] width 66 height 13
drag, startPoint x: 365, startPoint y: 690, endPoint x: 376, endPoint y: 635, distance: 56.1
click at [366, 692] on div ".cls-1 fill:#fff; AWATERA [PERSON_NAME] Работы 0 Чаты График Выйти Работы Станд…" at bounding box center [784, 376] width 1568 height 753
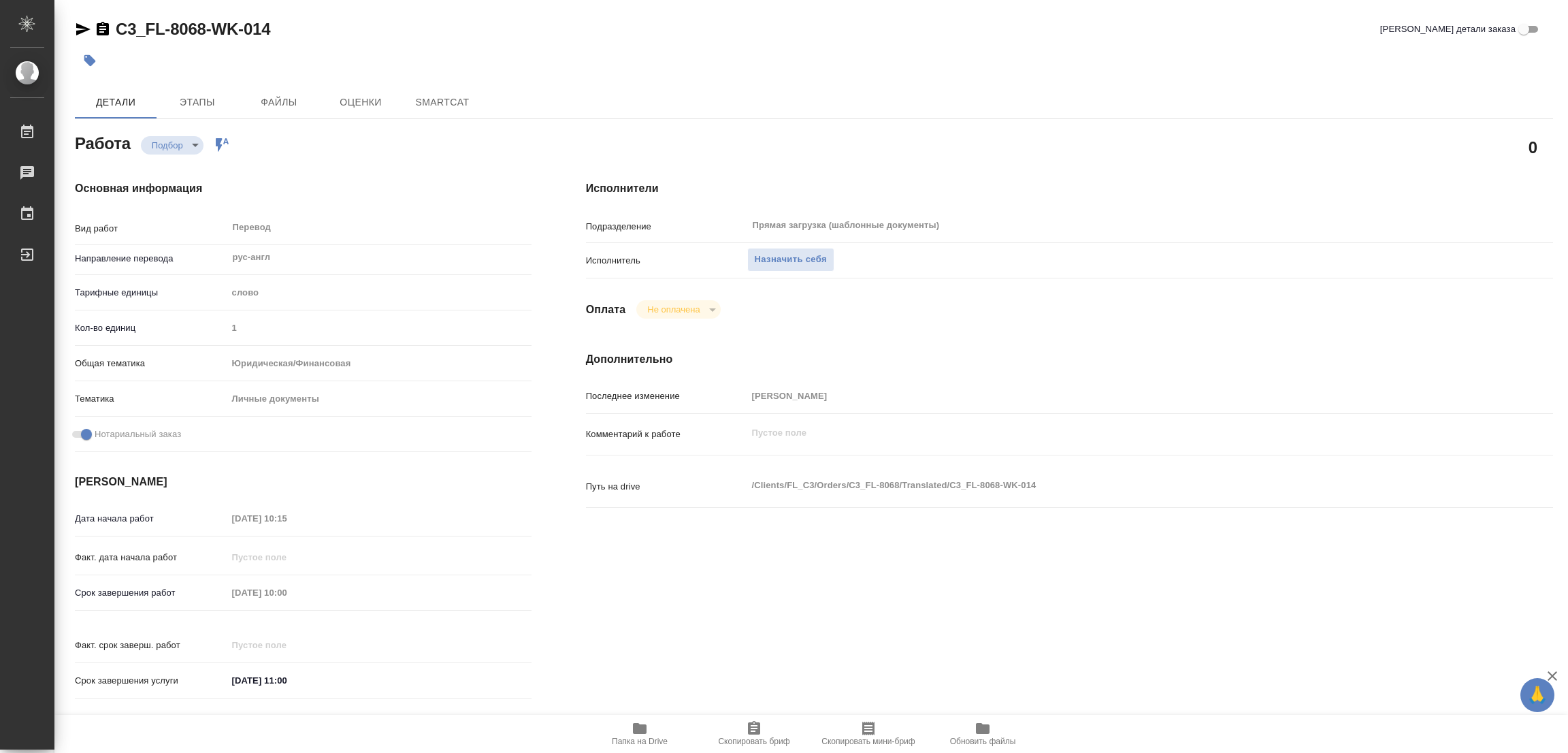
type textarea "x"
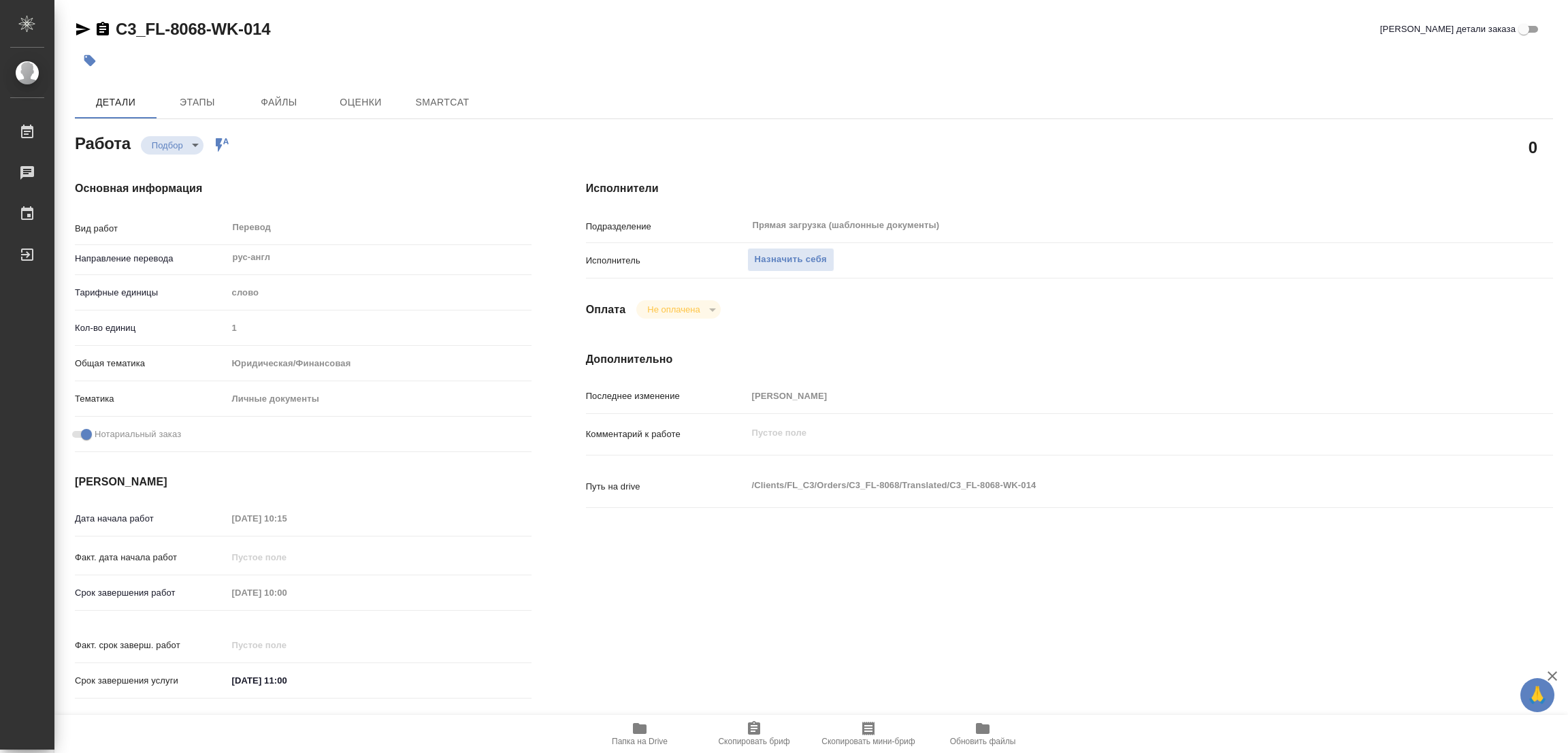
type textarea "x"
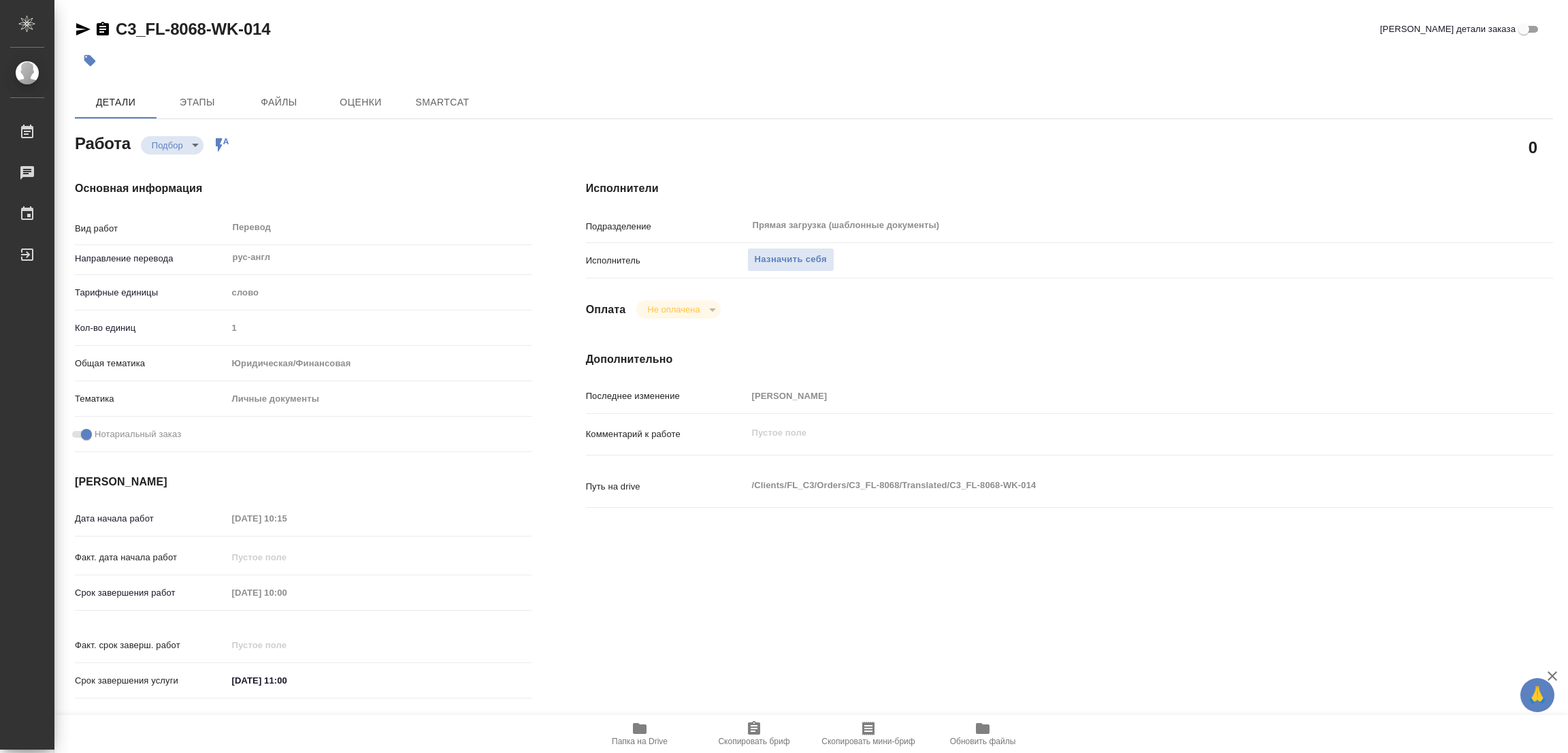
type textarea "x"
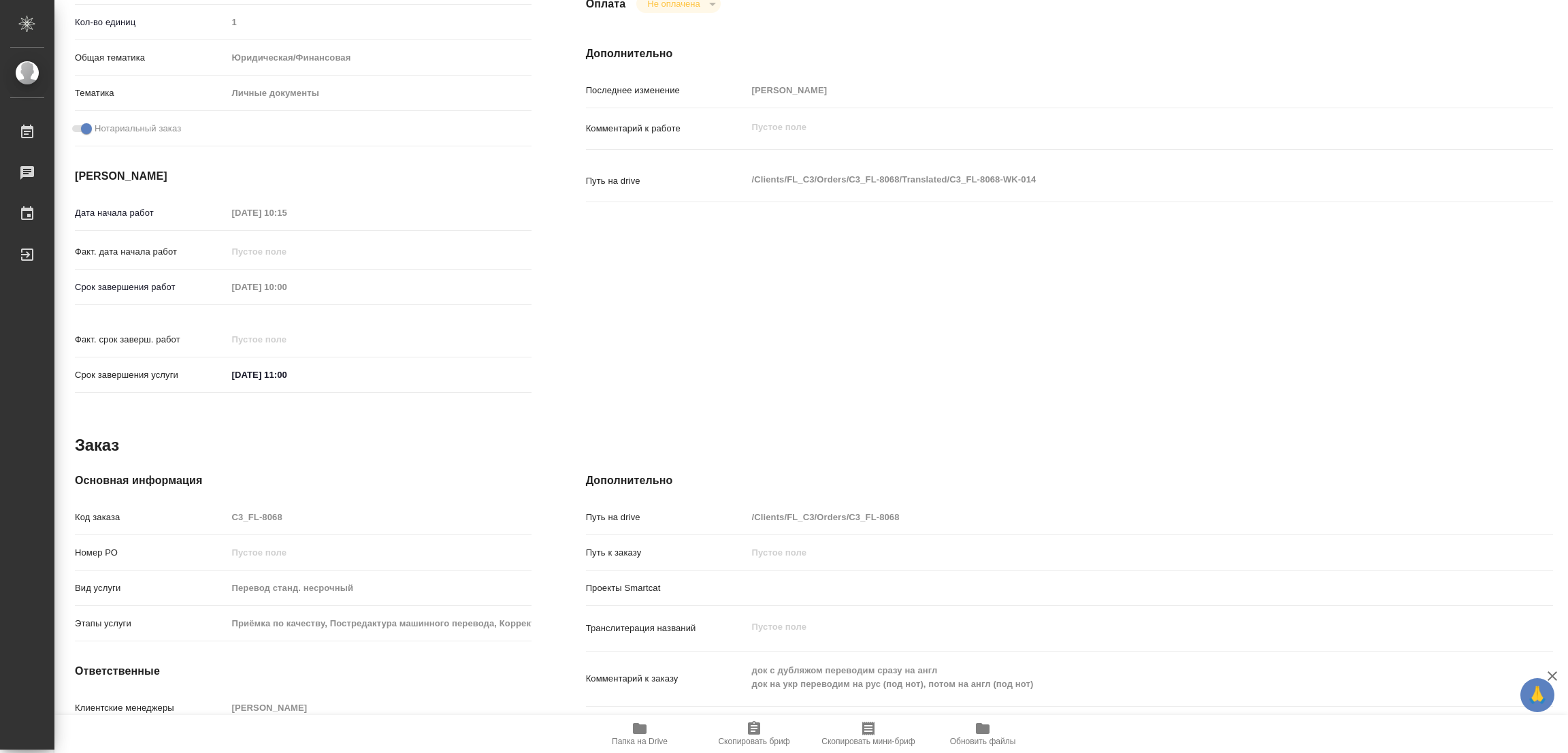
type textarea "x"
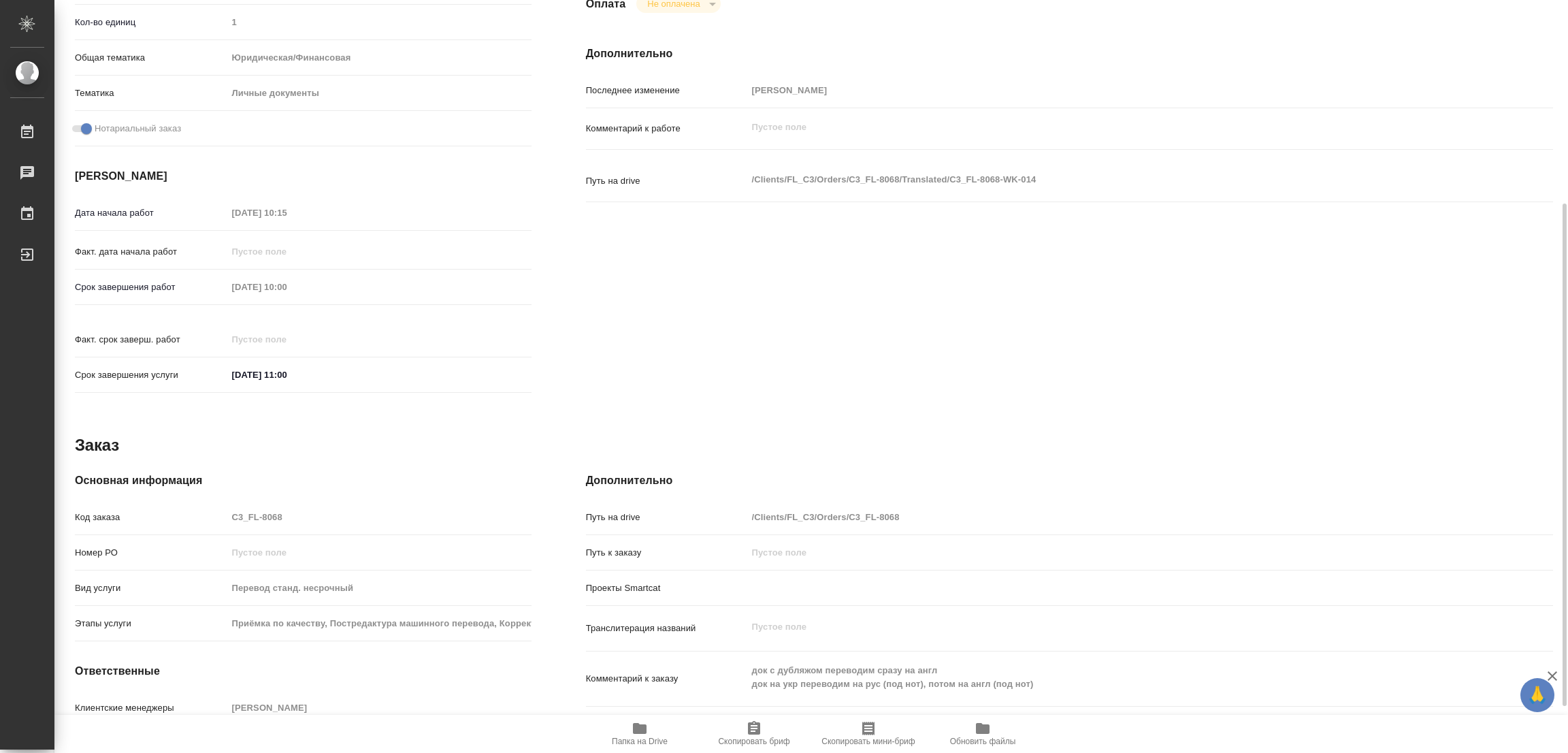
scroll to position [375, 0]
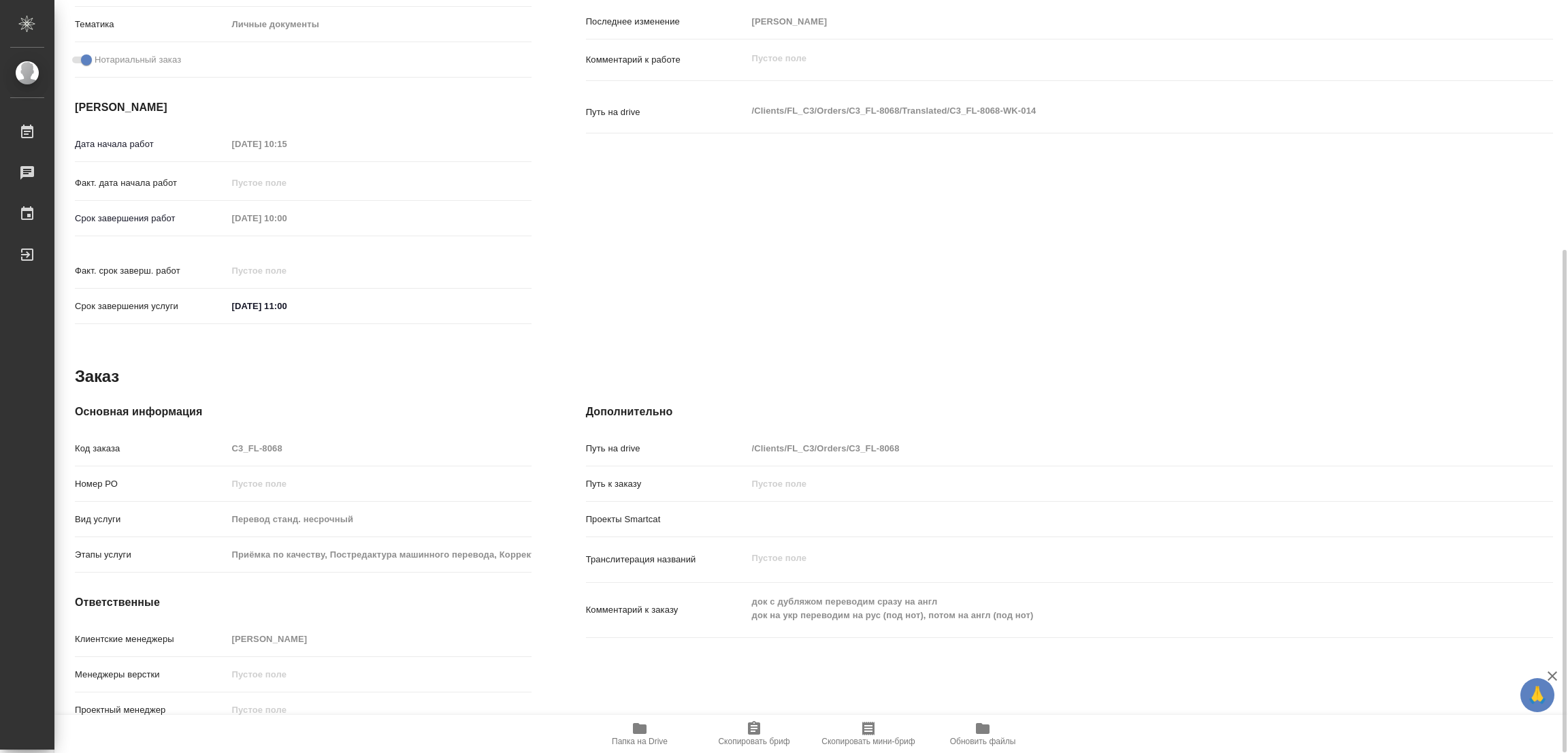
type textarea "x"
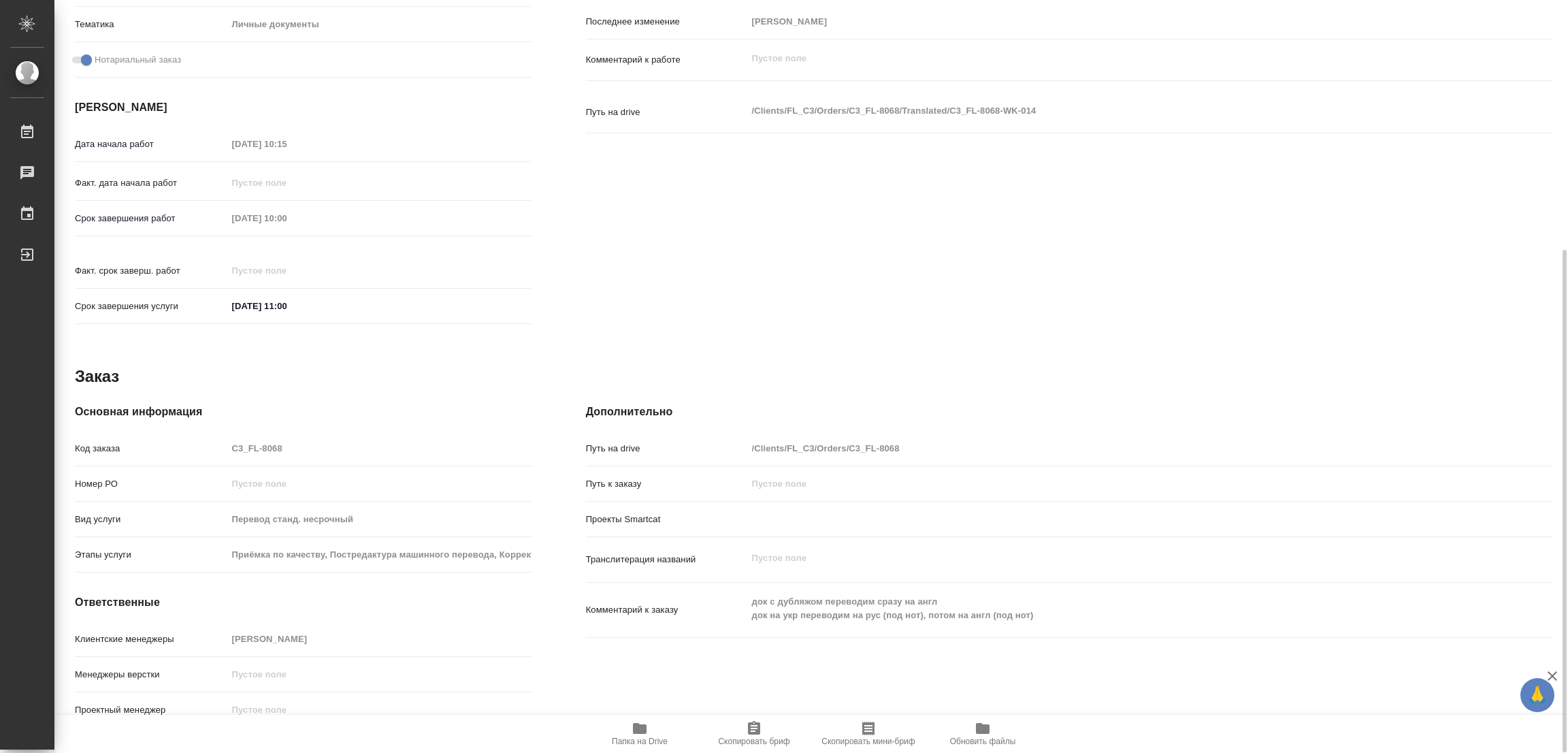
type textarea "x"
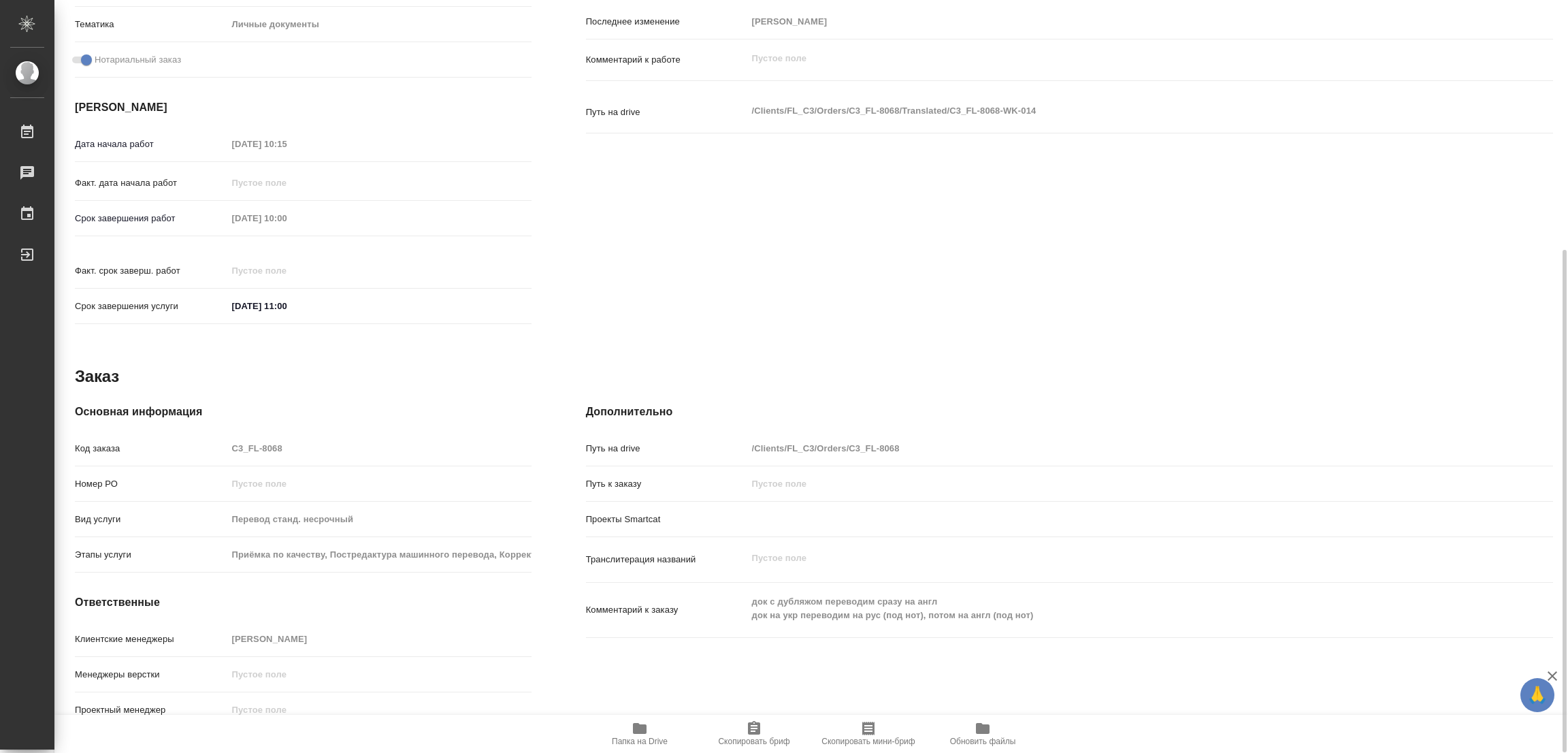
scroll to position [0, 0]
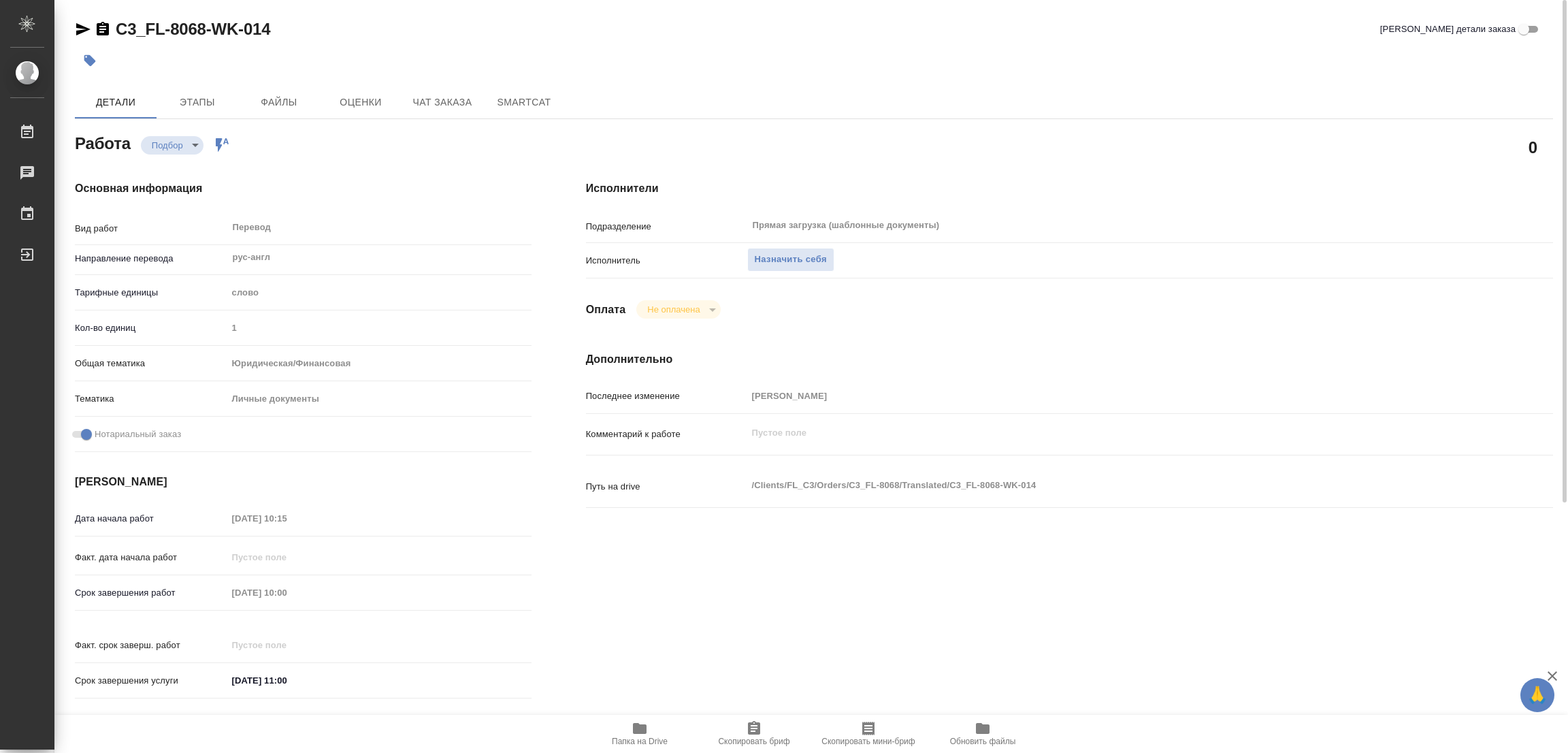
click at [635, 728] on icon "button" at bounding box center [639, 728] width 13 height 10
click at [795, 255] on span "Назначить себя" at bounding box center [791, 259] width 72 height 15
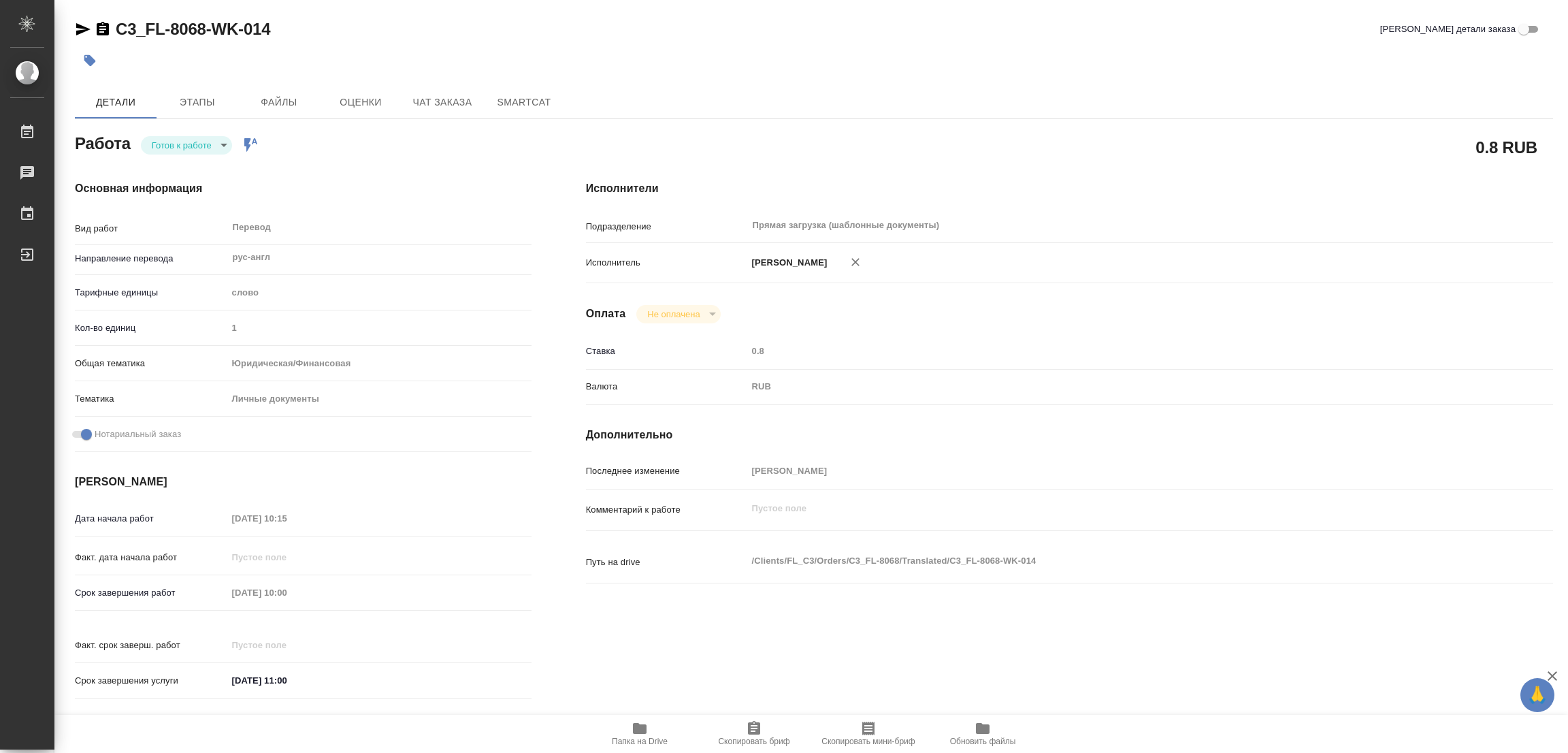
type textarea "x"
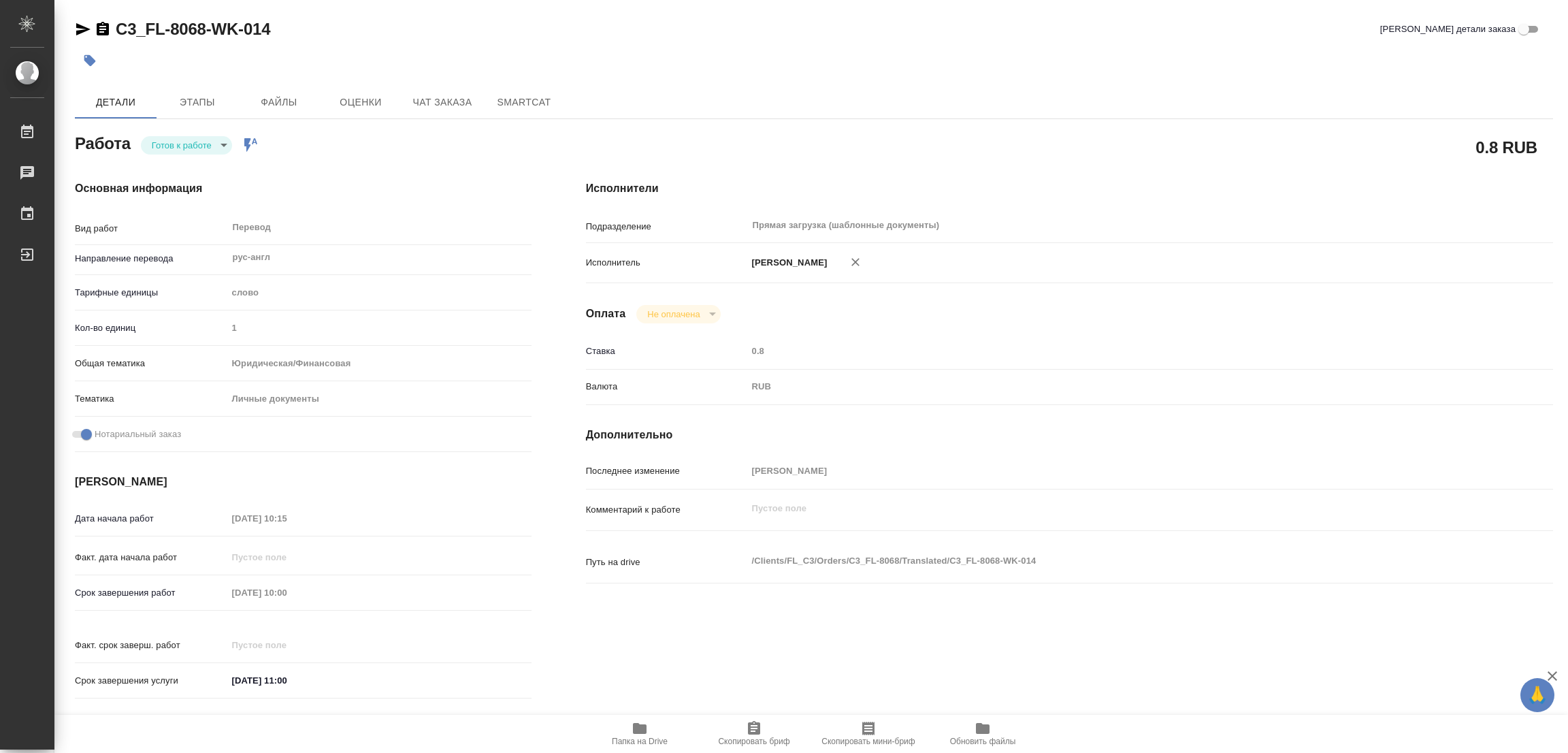
type textarea "x"
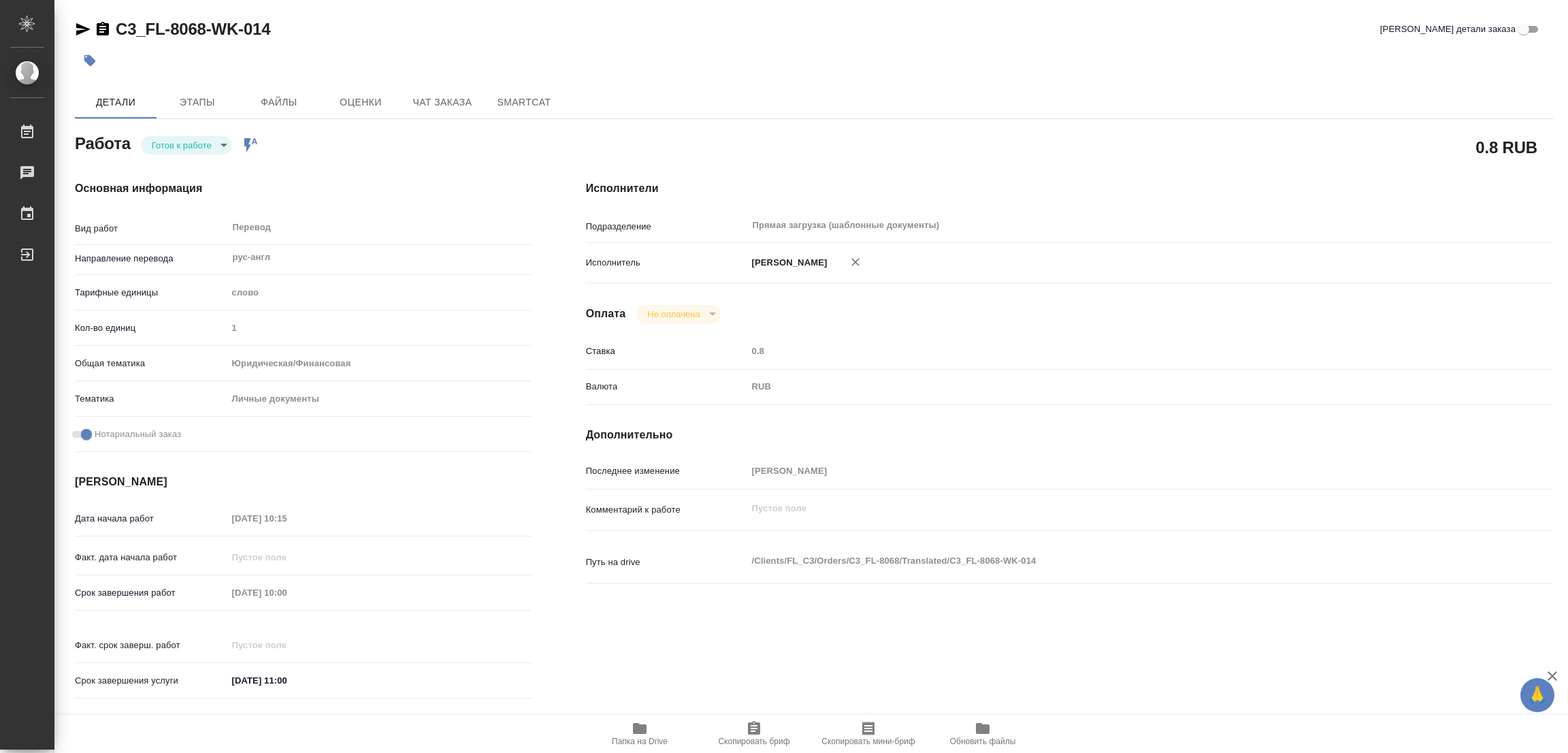
type textarea "x"
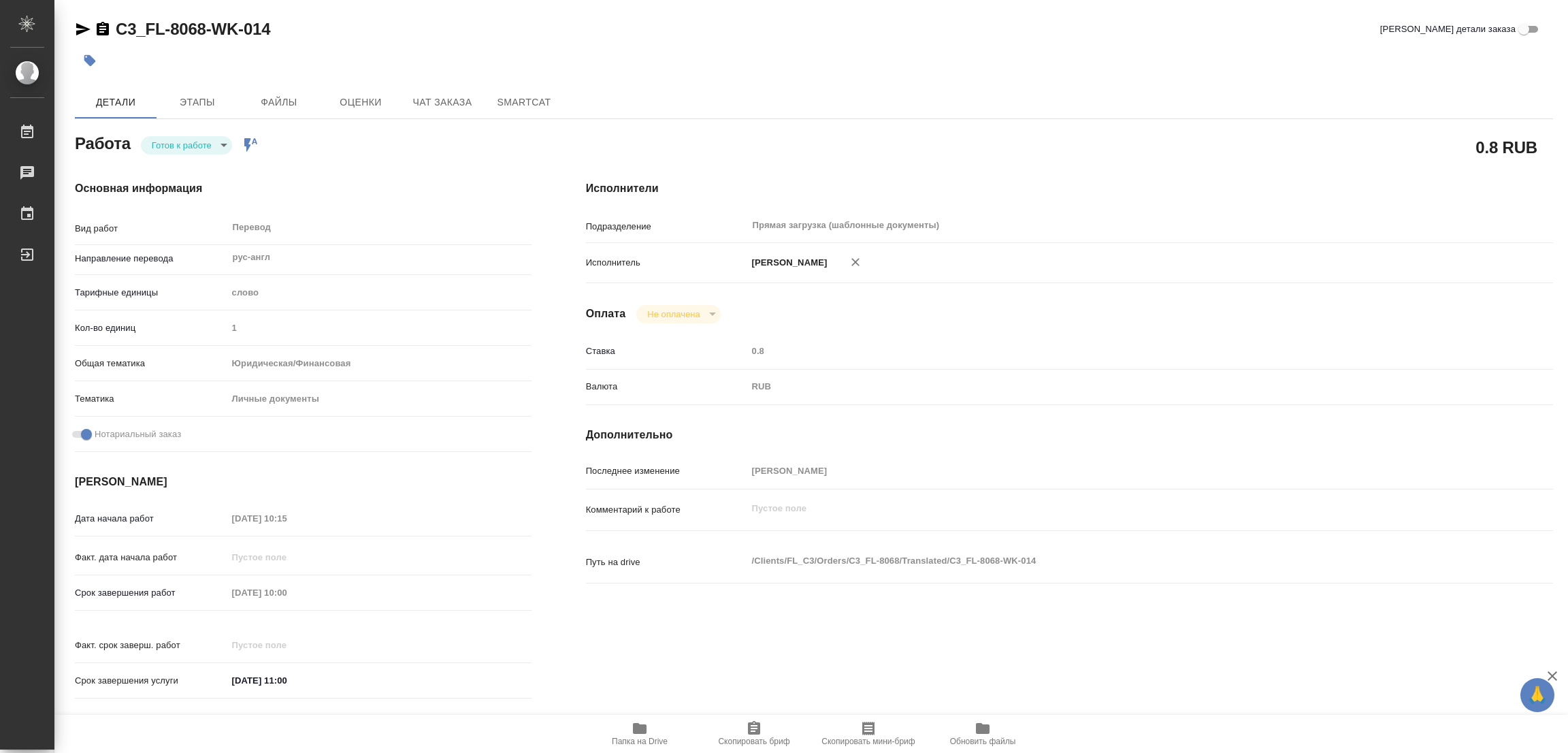
click at [183, 149] on body "🙏 .cls-1 fill:#fff; AWATERA Popova Galina Работы Чаты График Выйти C3_FL-8068-W…" at bounding box center [784, 376] width 1568 height 753
click at [177, 139] on button "В работе" at bounding box center [173, 145] width 45 height 15
type textarea "x"
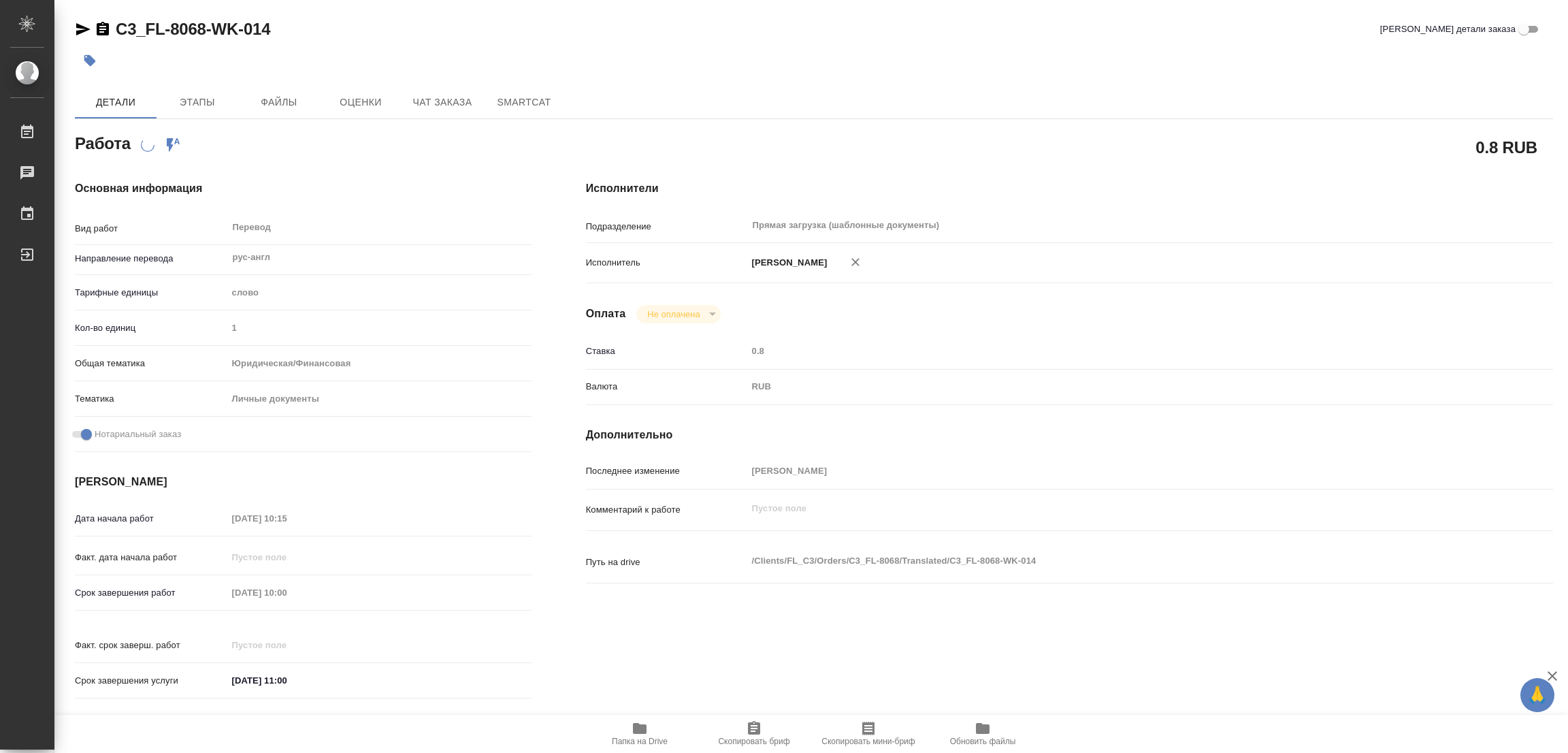
type textarea "x"
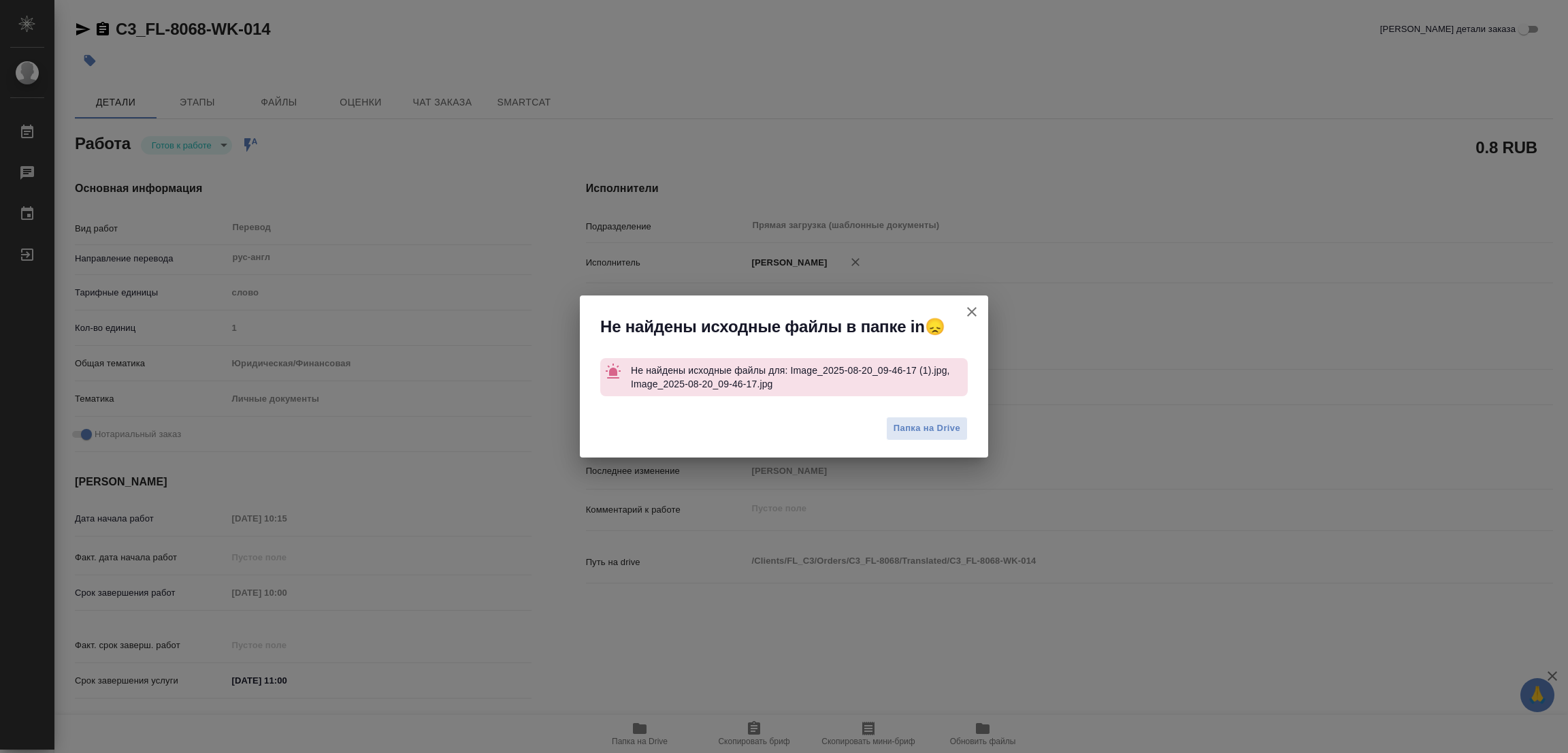
type textarea "x"
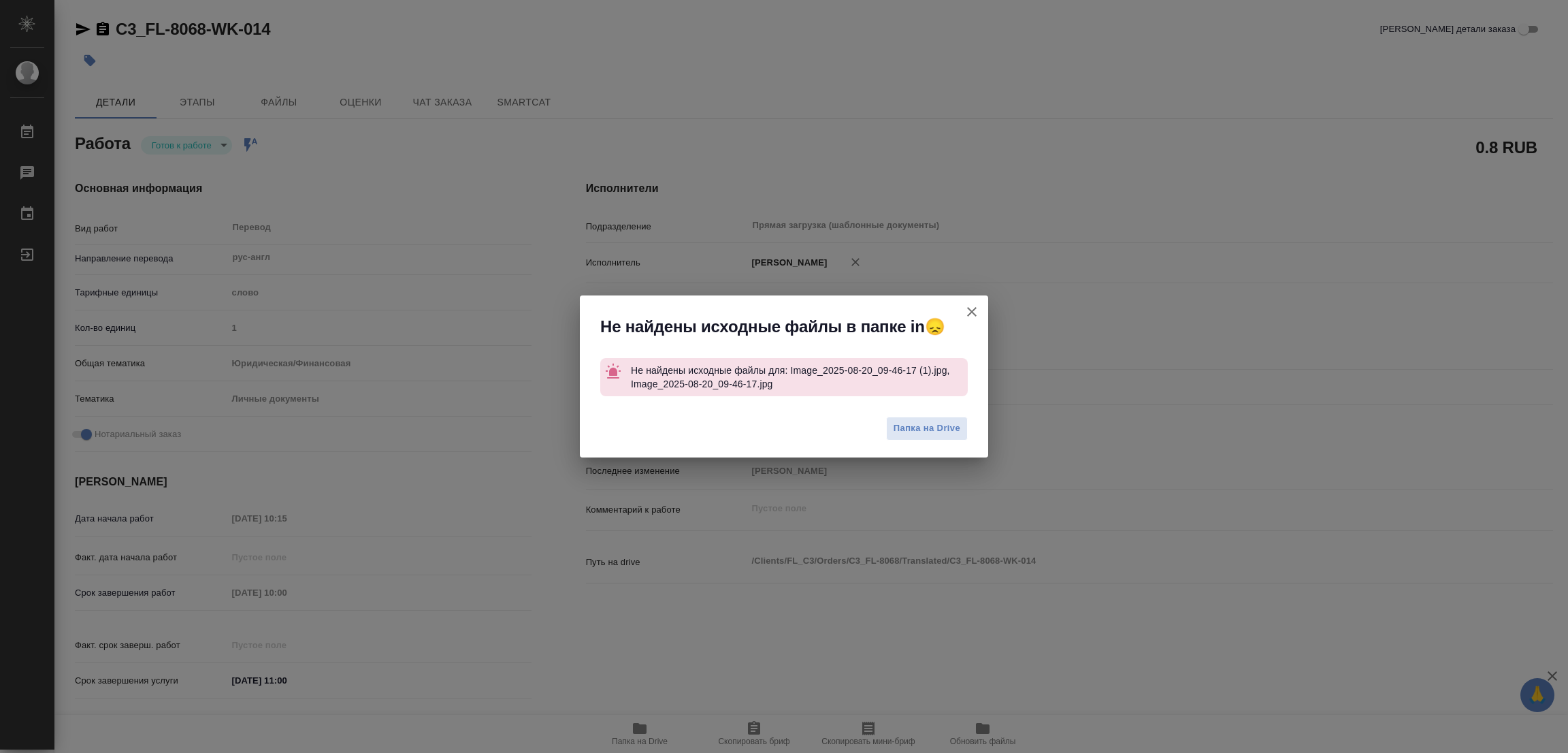
type textarea "x"
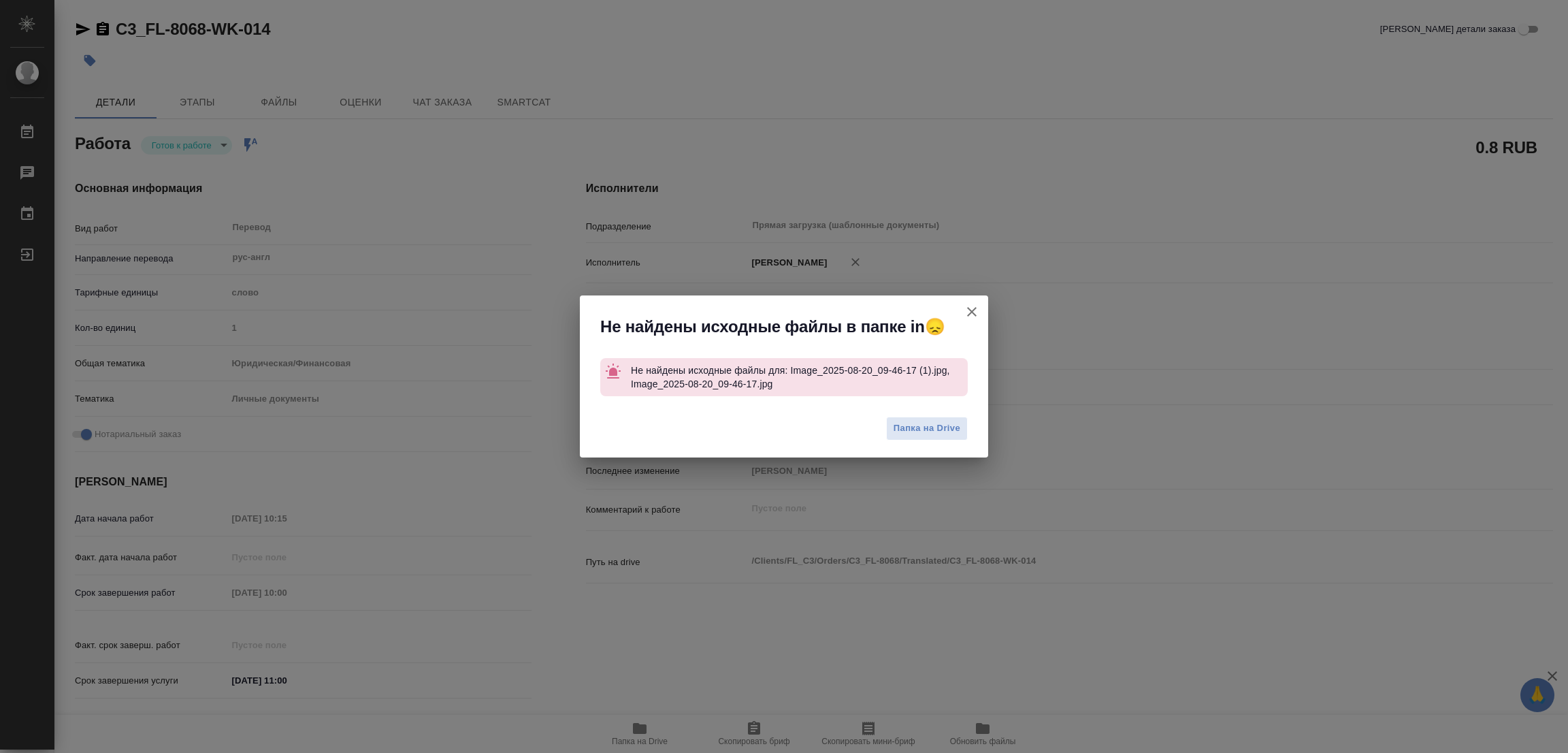
type textarea "x"
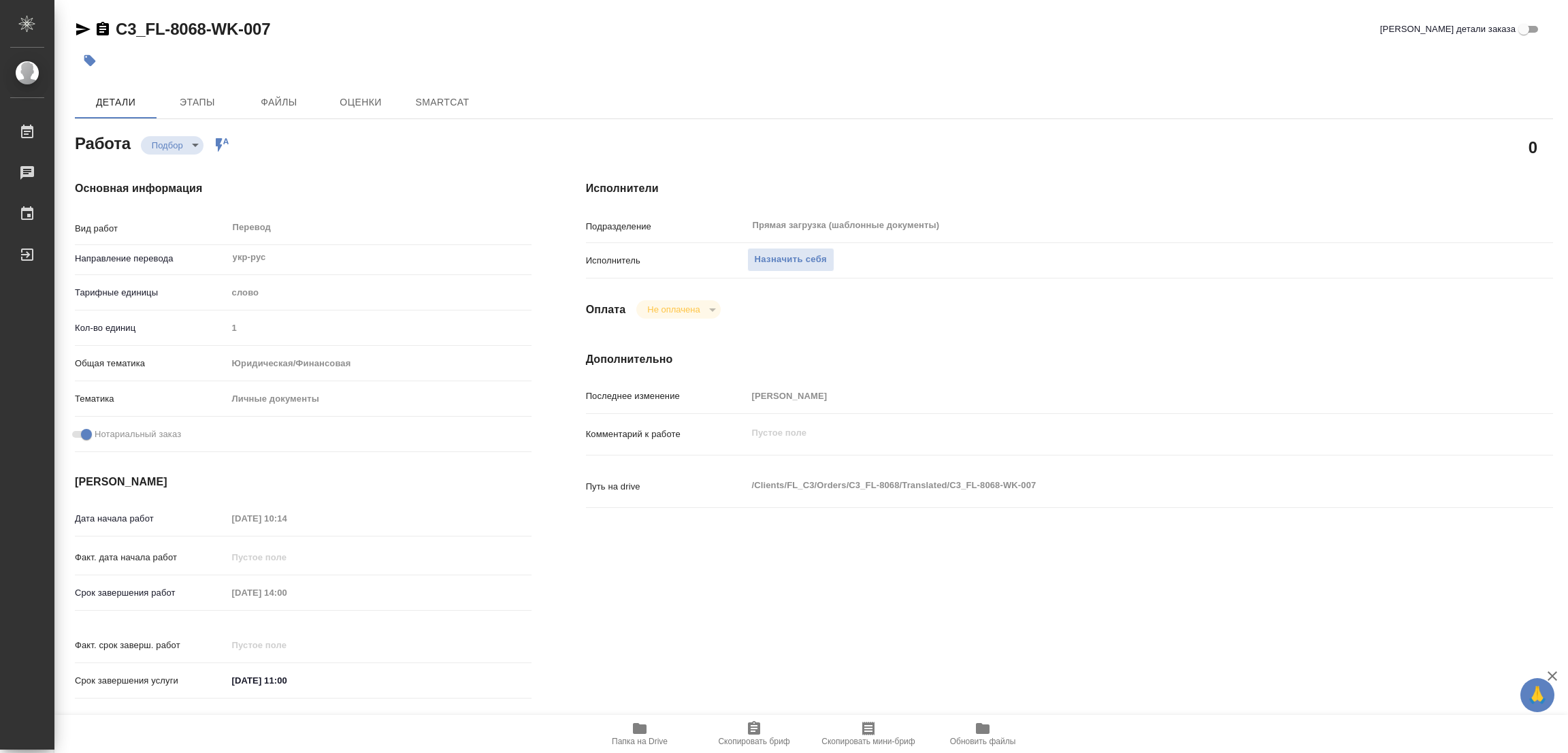
type textarea "x"
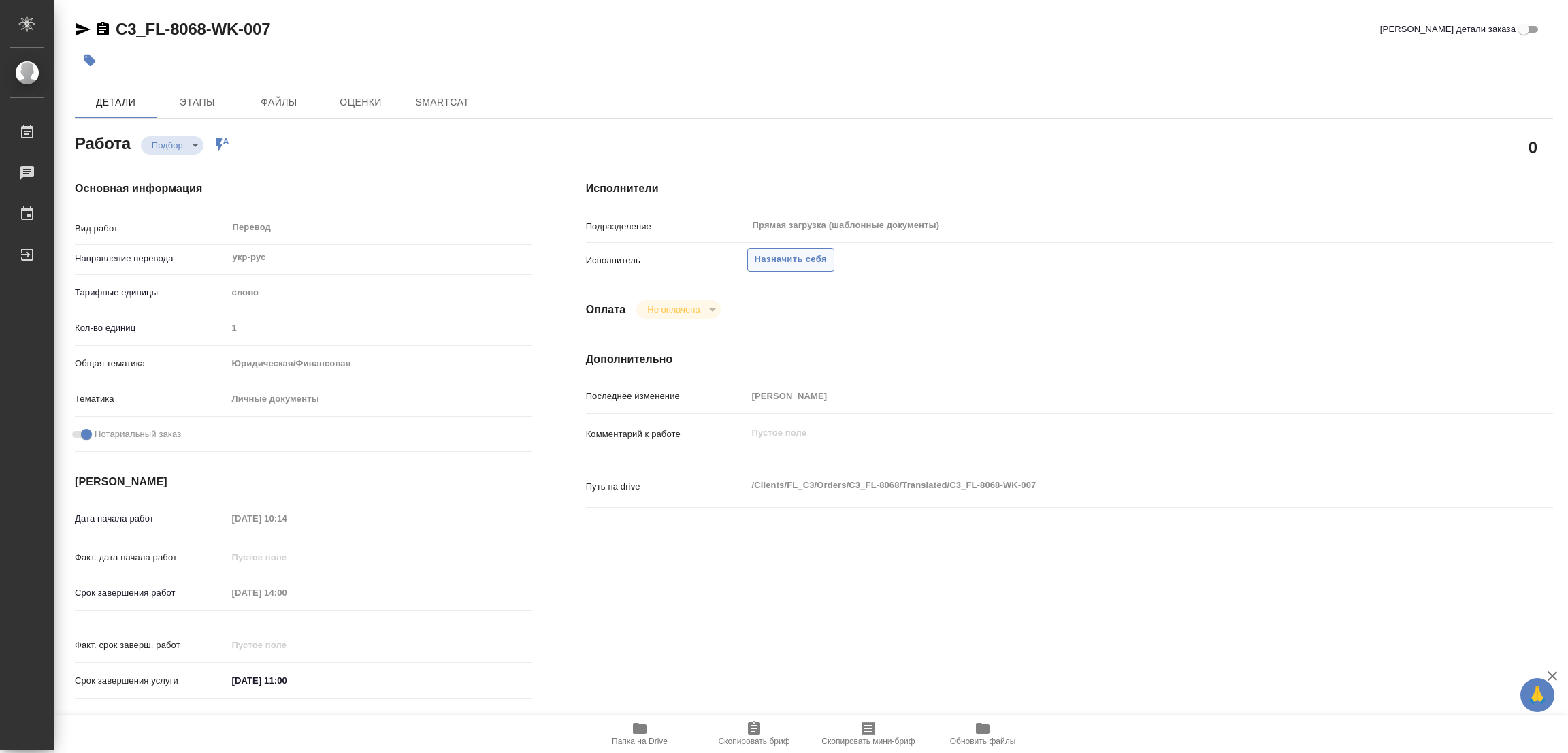
type textarea "x"
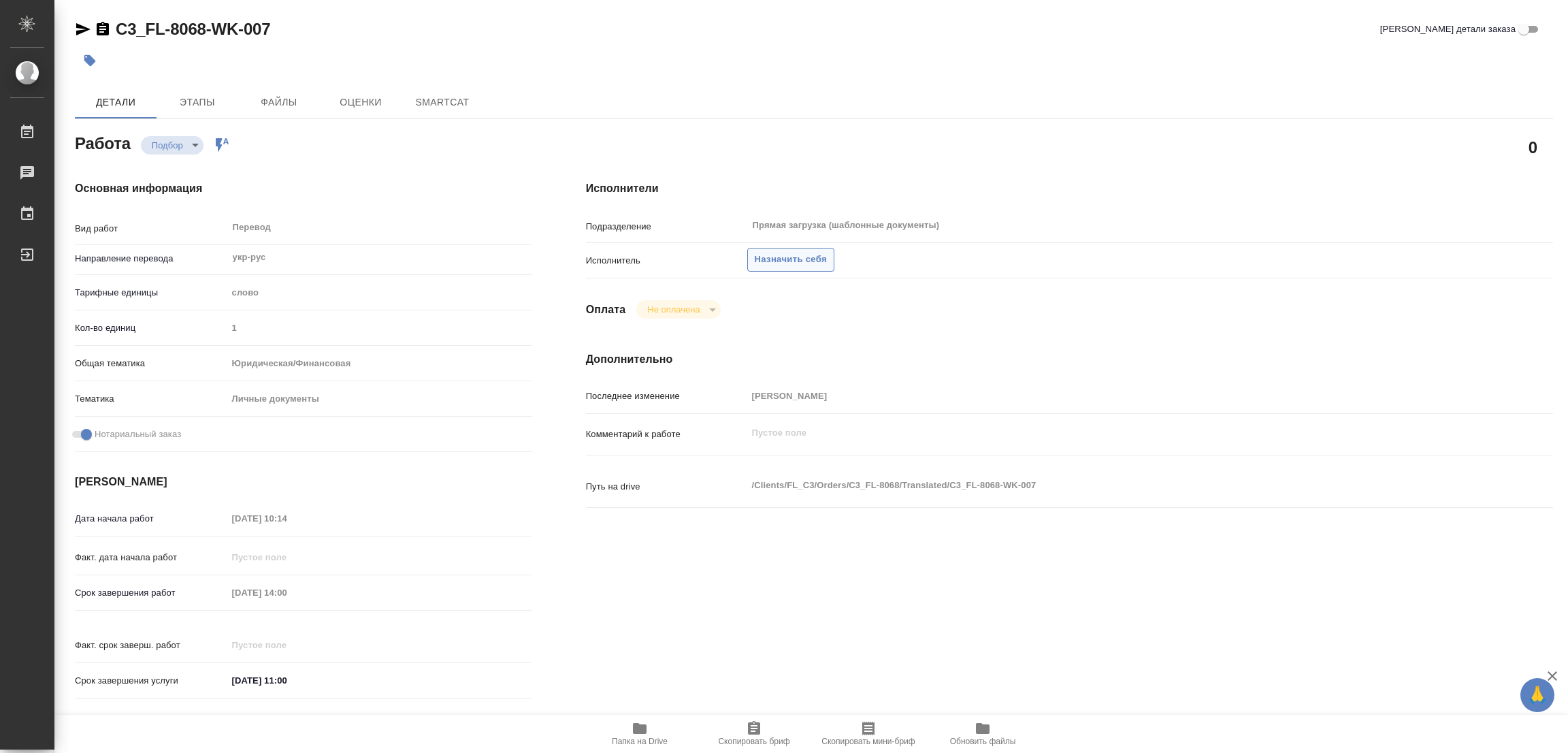
type textarea "x"
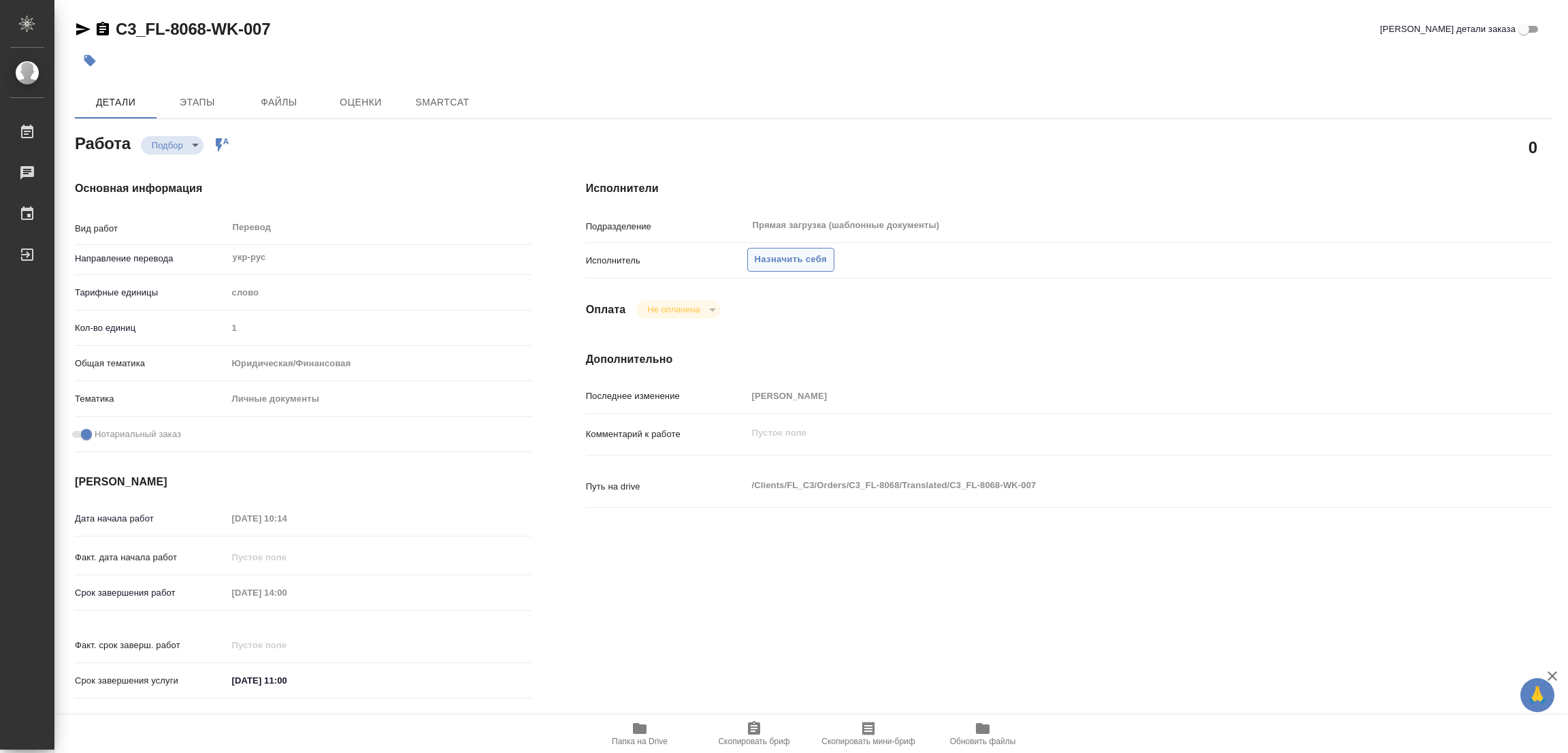
type textarea "x"
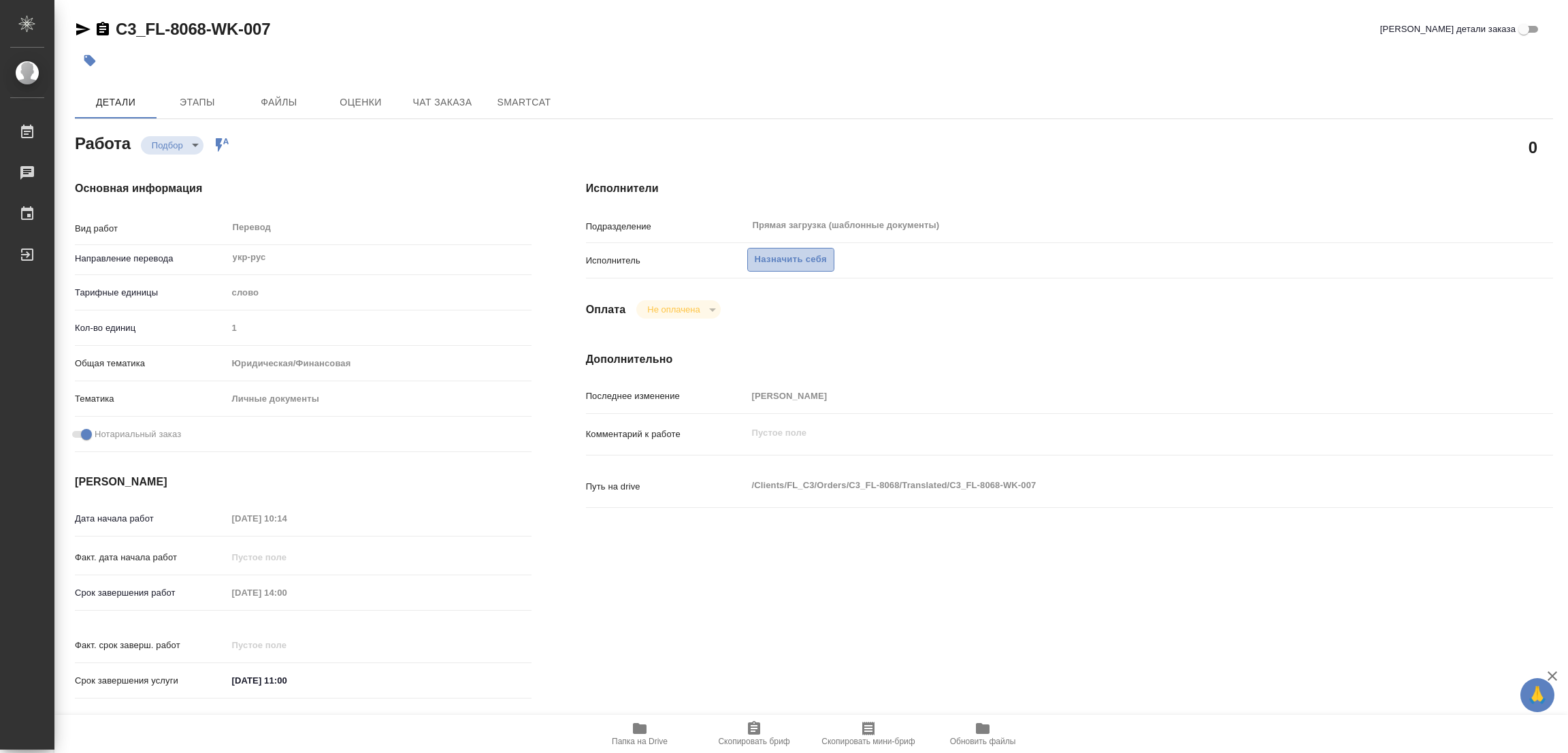
click at [774, 252] on span "Назначить себя" at bounding box center [791, 259] width 72 height 15
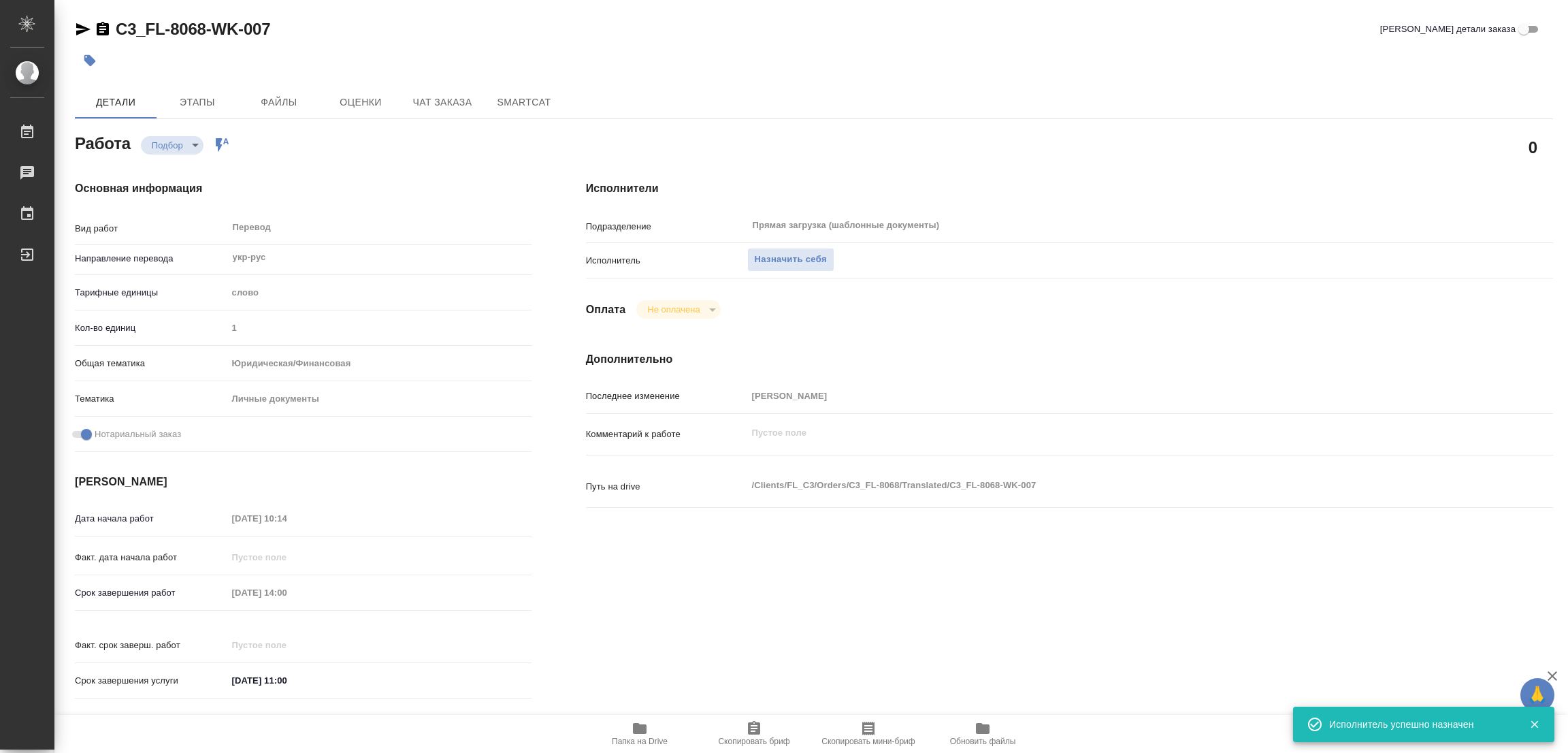
type textarea "x"
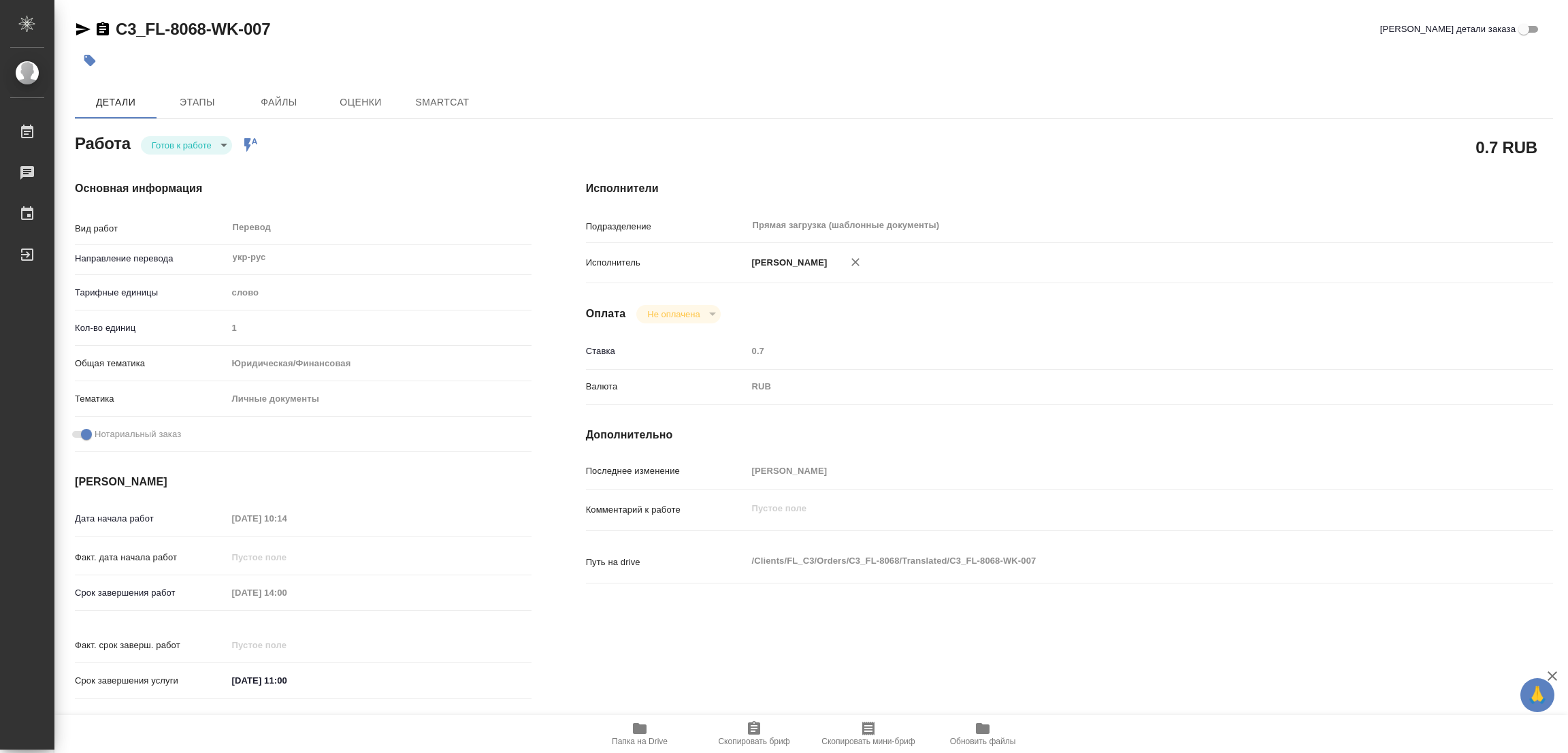
type textarea "x"
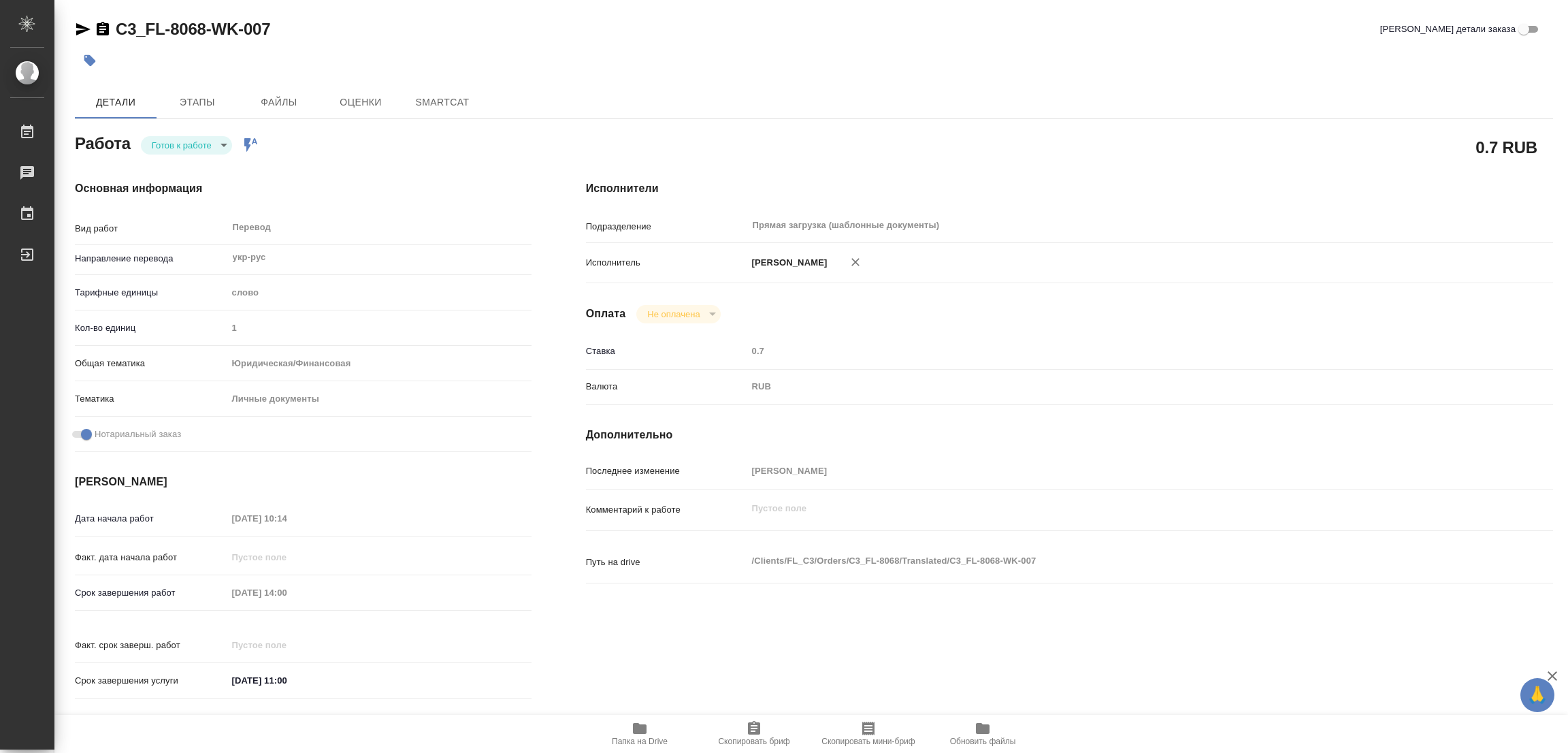
type textarea "x"
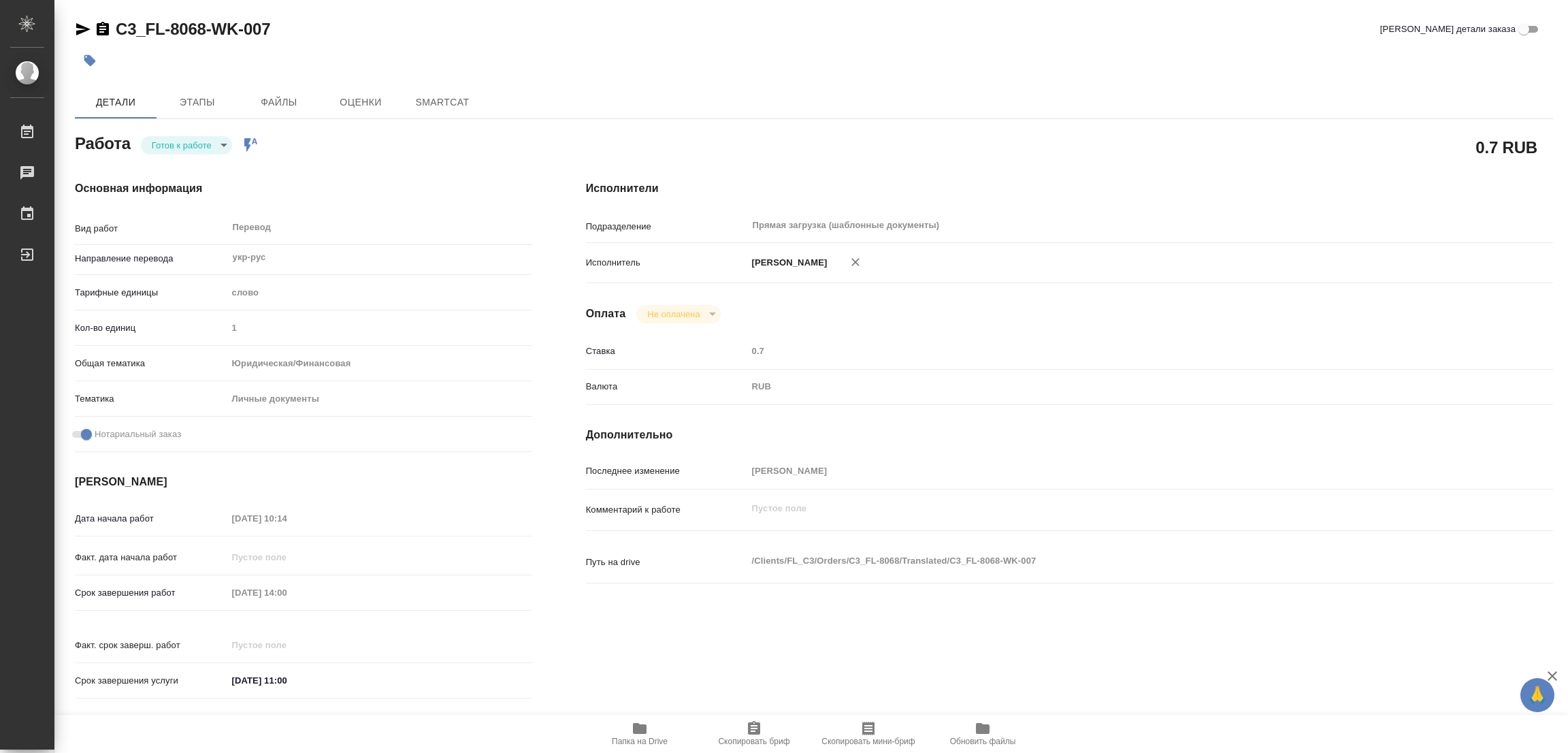
type textarea "x"
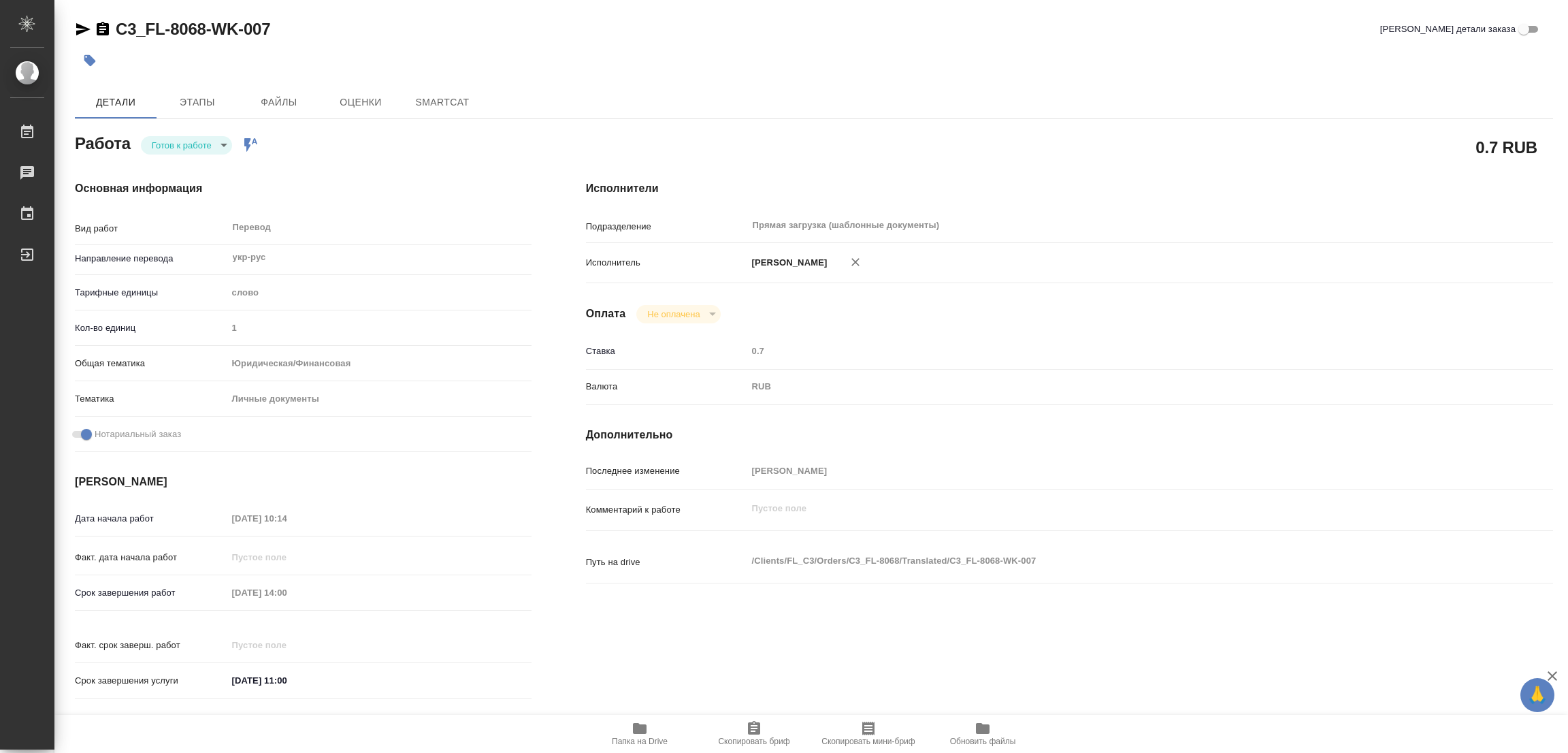
type textarea "x"
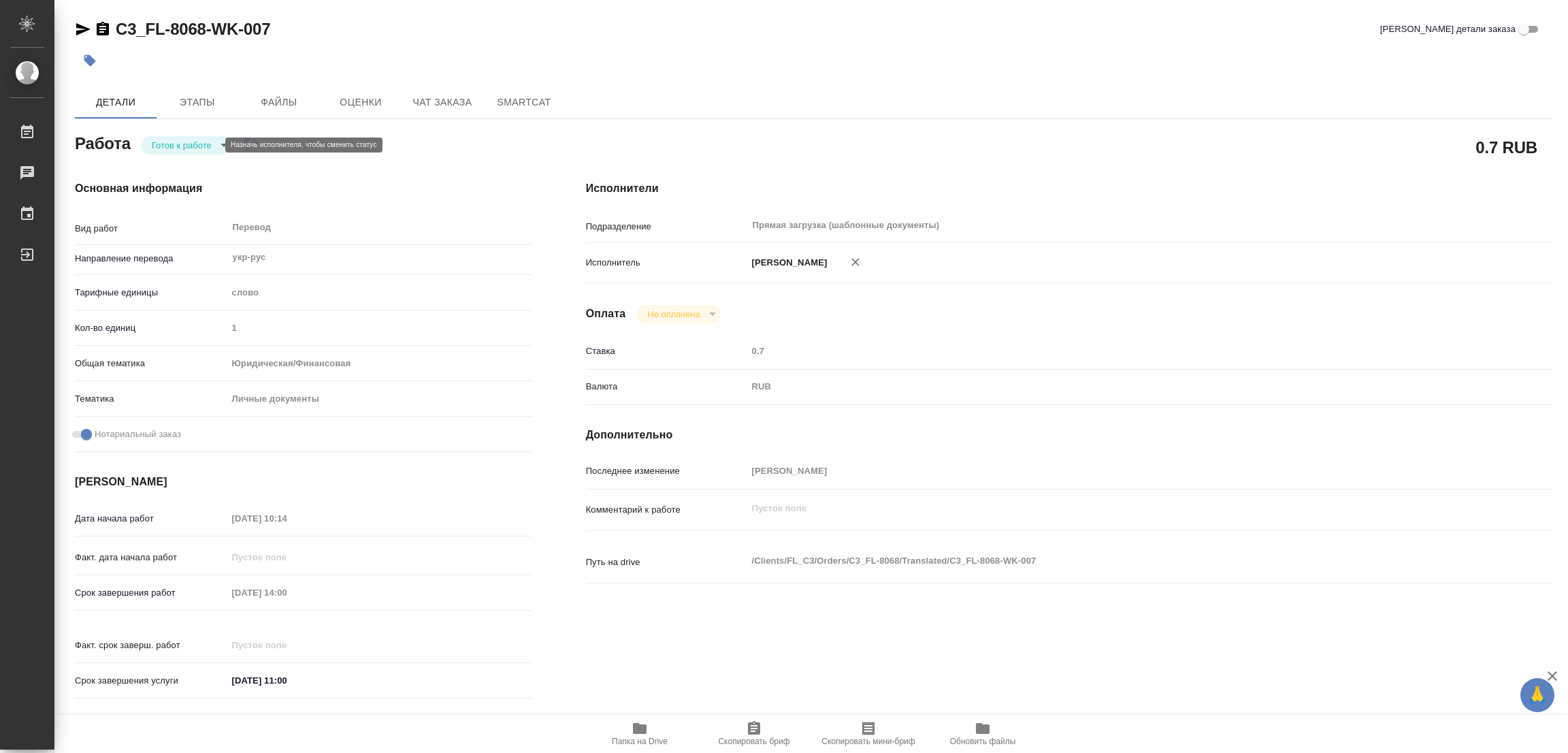
click at [199, 143] on body "🙏 .cls-1 fill:#fff; AWATERA Popova Galina Работы Чаты График Выйти C3_FL-8068-W…" at bounding box center [784, 376] width 1568 height 753
click at [178, 145] on button "В работе" at bounding box center [173, 145] width 45 height 15
type textarea "x"
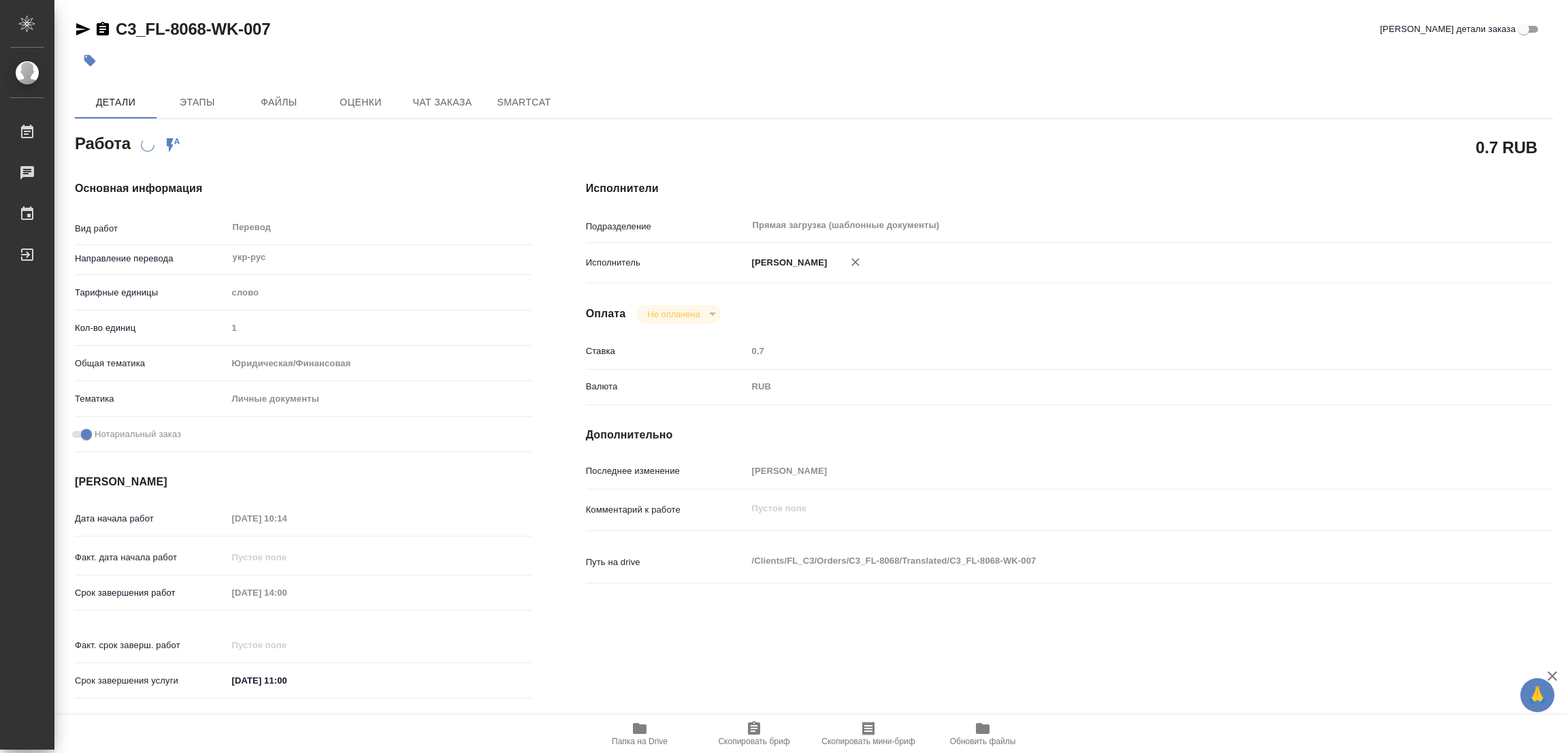
type textarea "x"
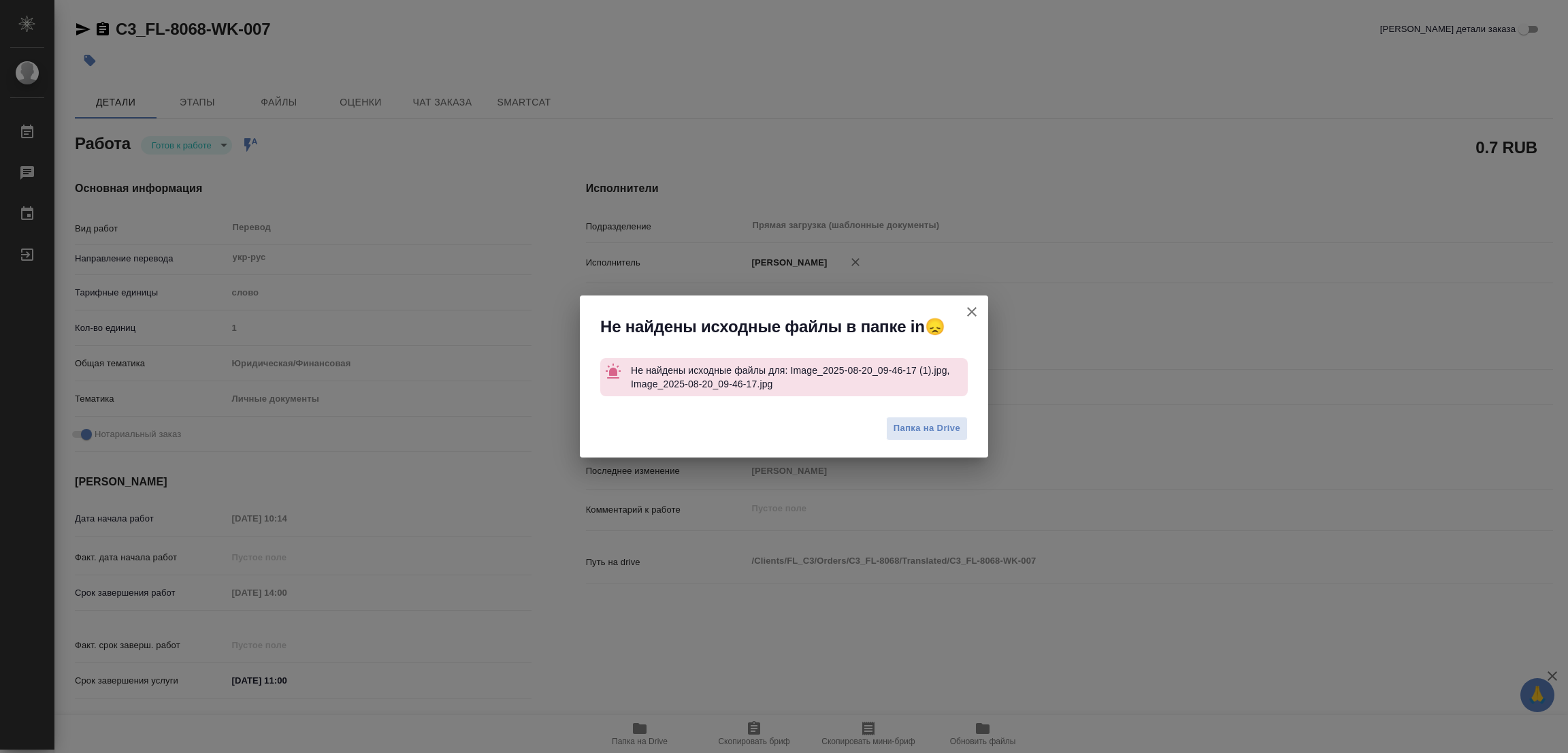
type textarea "x"
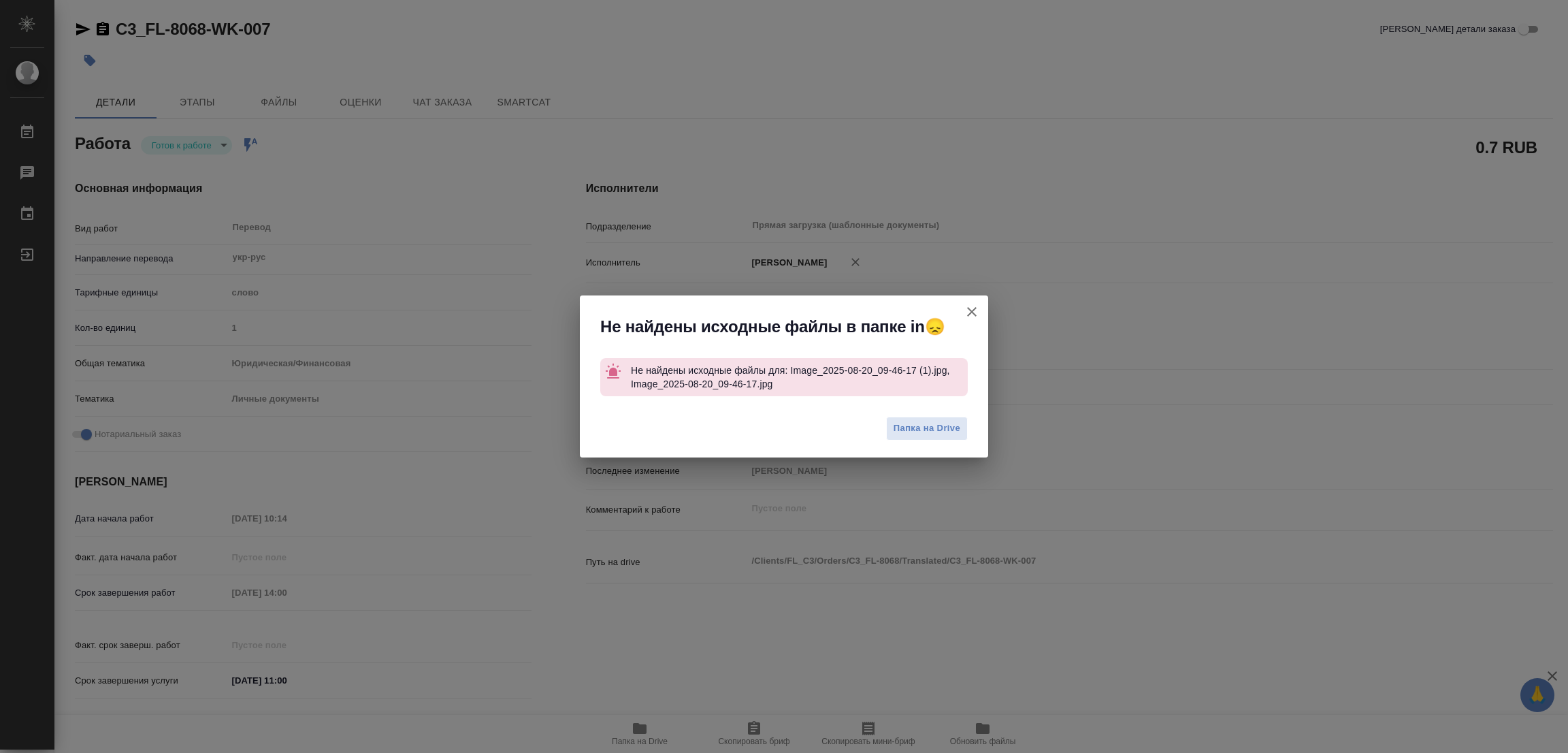
type textarea "x"
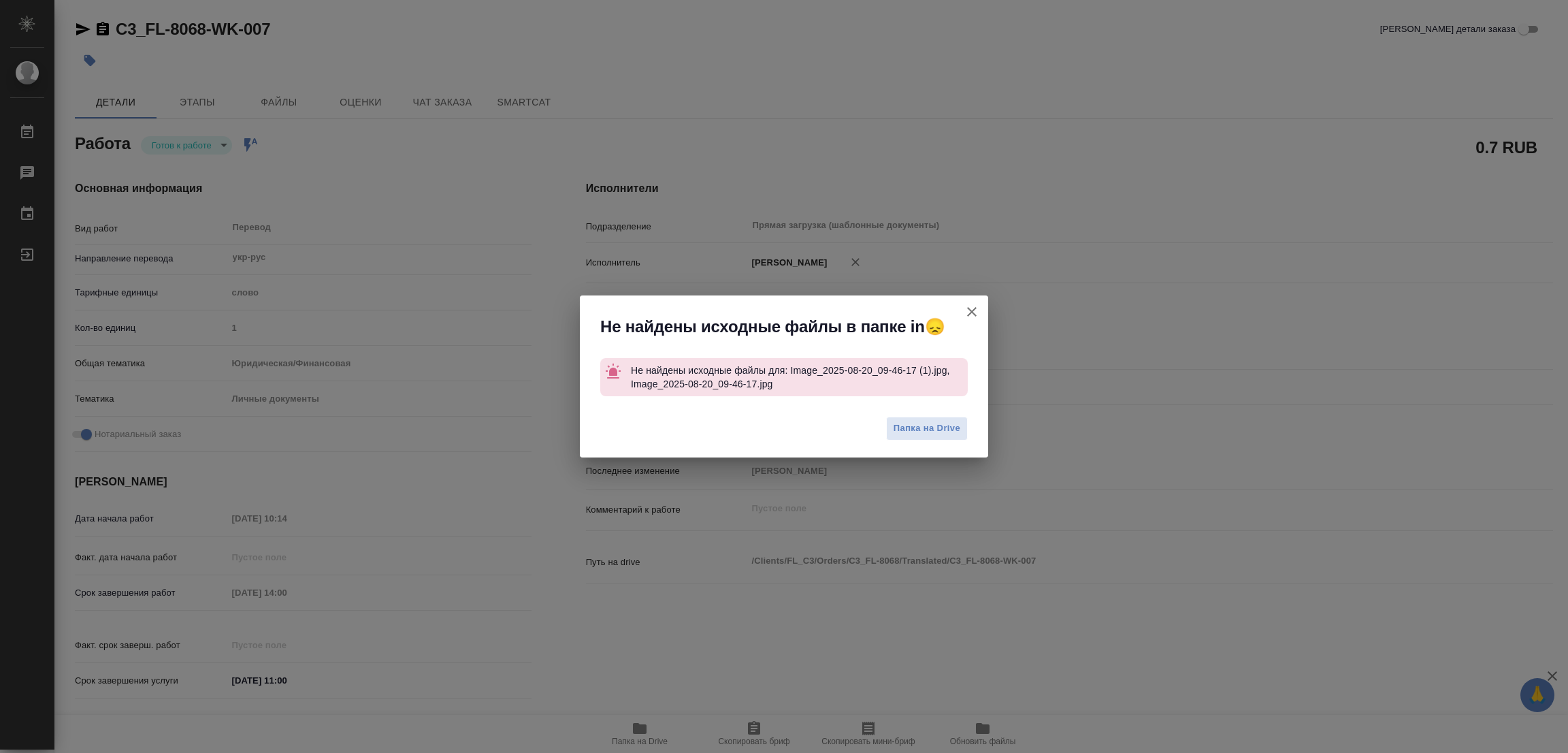
type textarea "x"
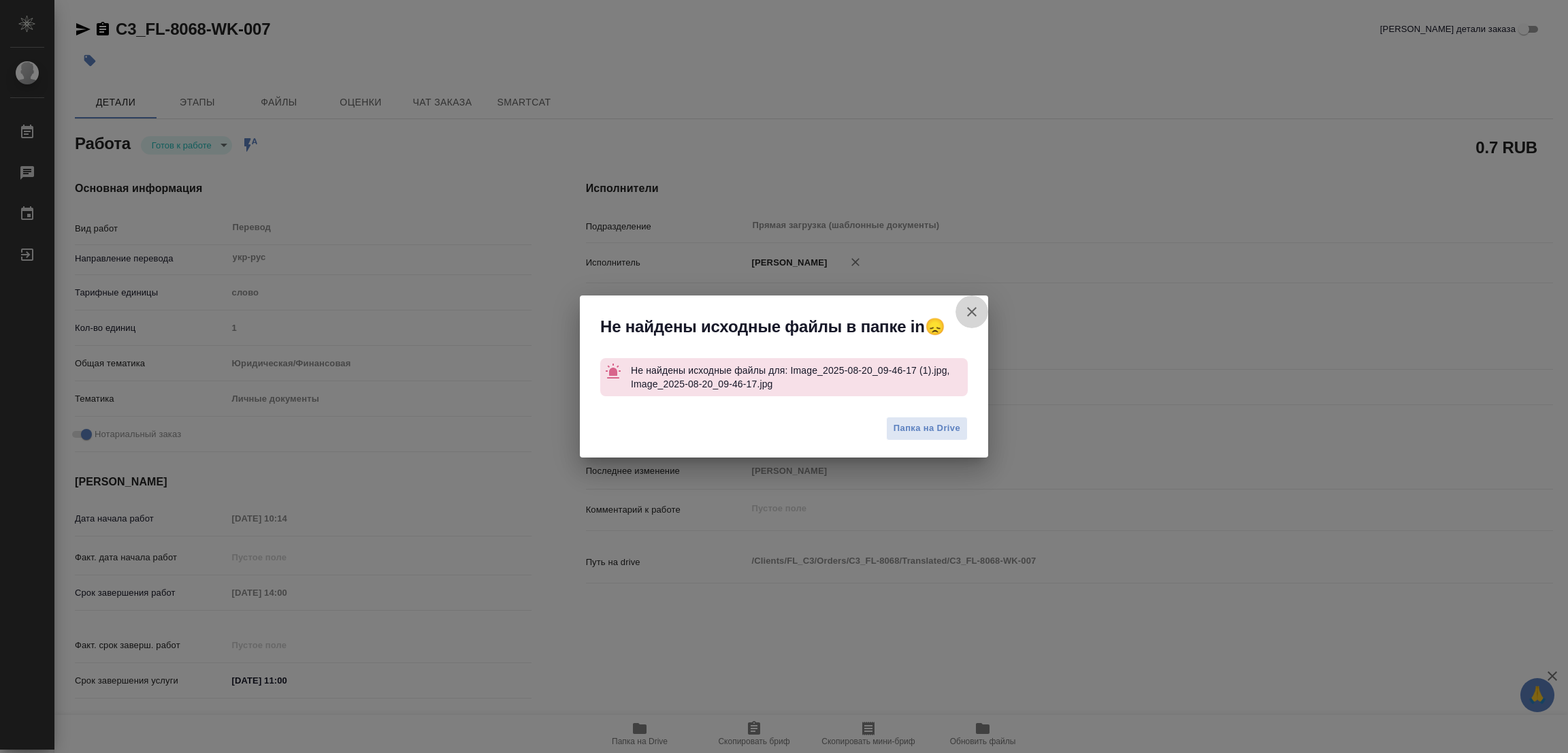
click at [964, 307] on icon "button" at bounding box center [972, 312] width 16 height 16
type textarea "x"
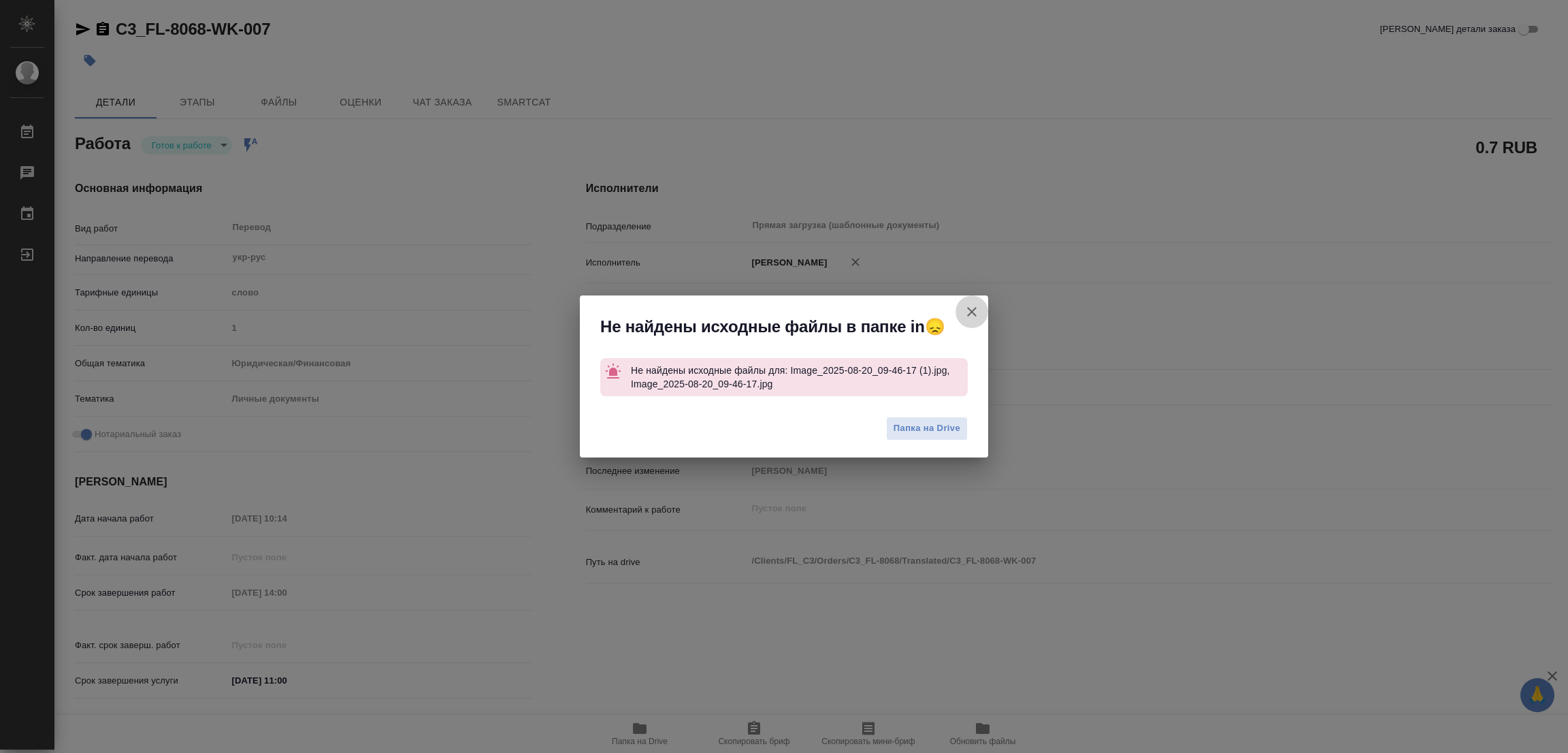
type textarea "x"
